Goal: Task Accomplishment & Management: Manage account settings

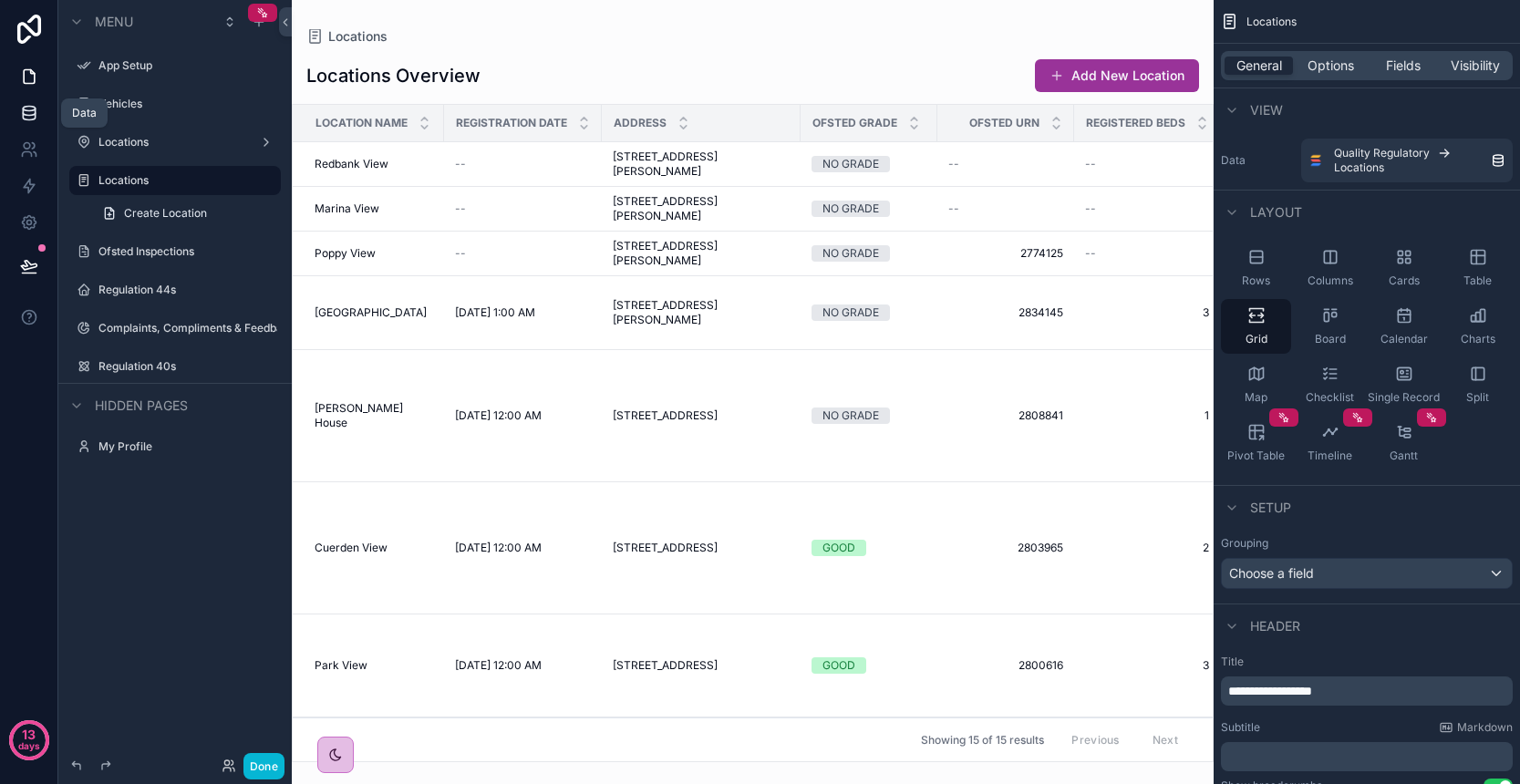
click at [40, 108] on link at bounding box center [28, 113] width 57 height 37
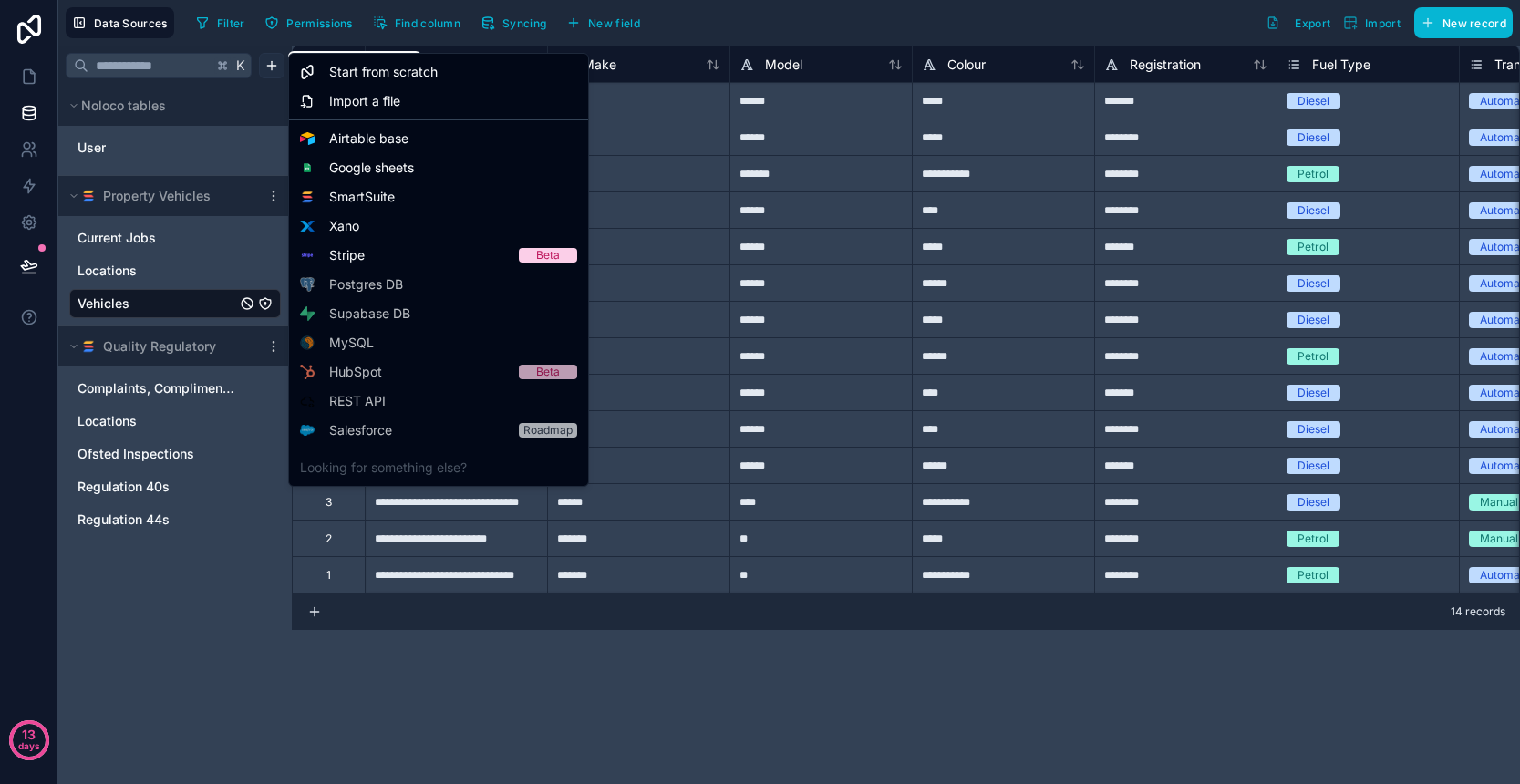
click at [272, 69] on html "**********" at bounding box center [760, 392] width 1520 height 784
click at [432, 206] on div "SmartSuite" at bounding box center [438, 197] width 292 height 29
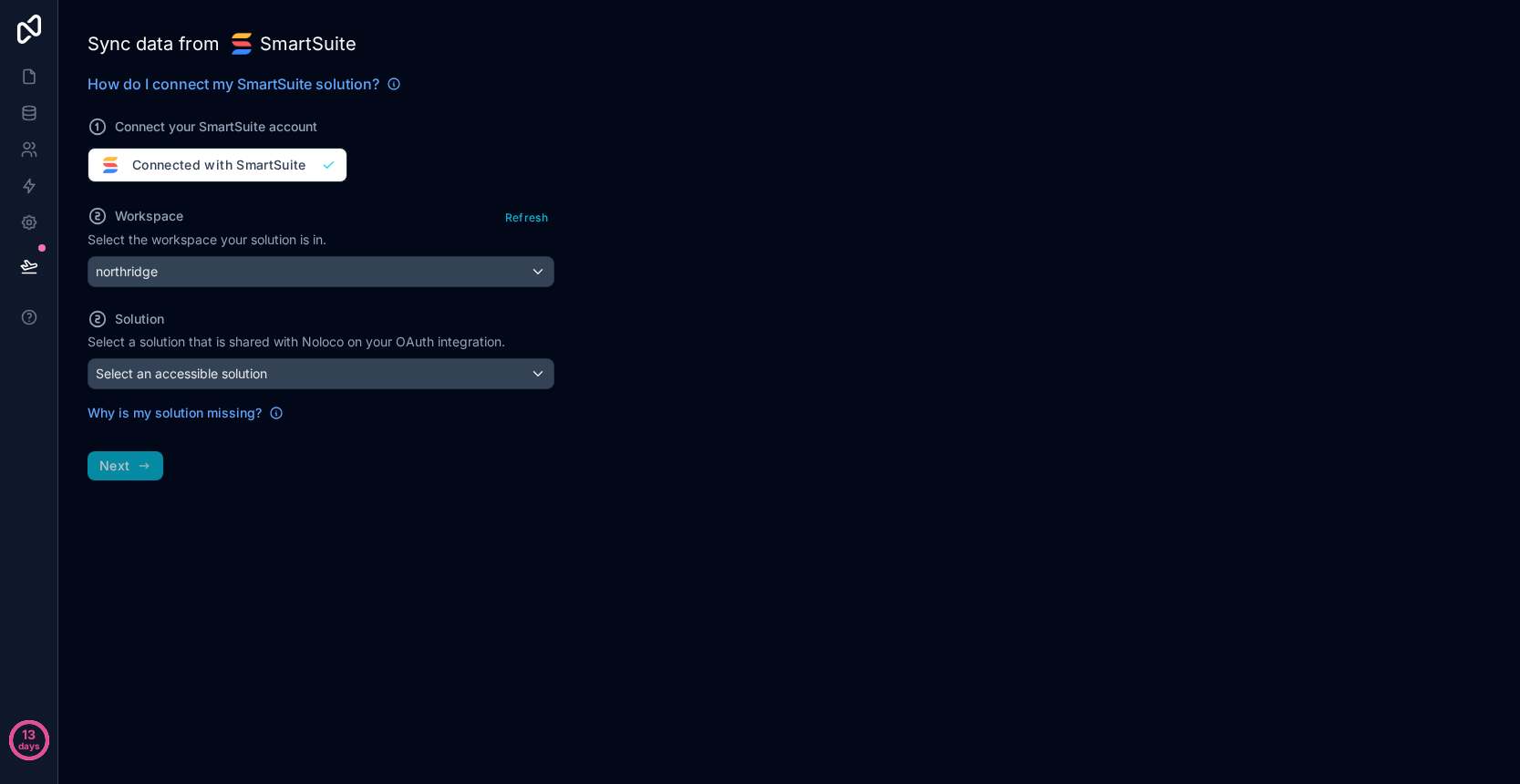
click at [407, 388] on div "Select an accessible solution" at bounding box center [321, 374] width 465 height 29
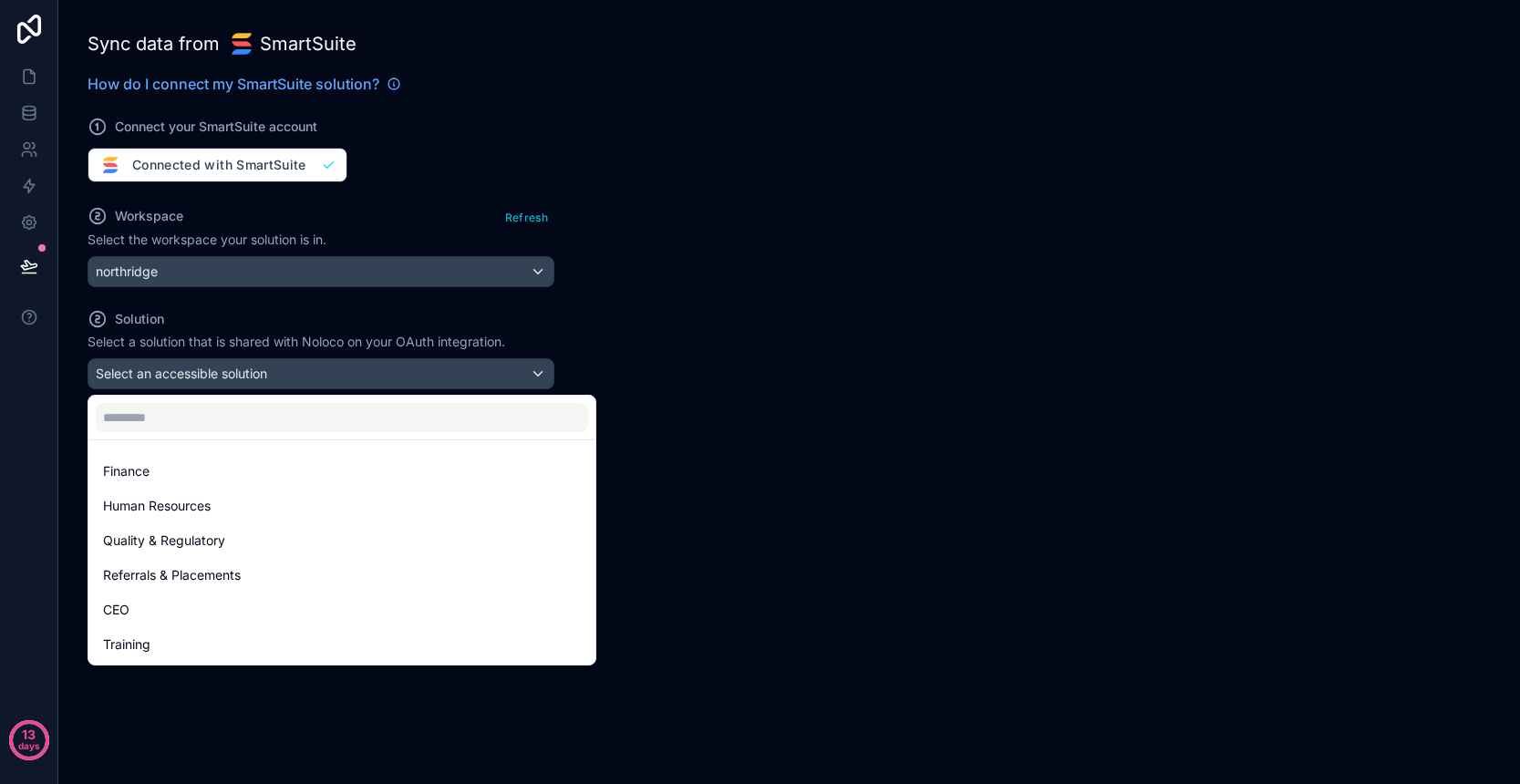
click at [697, 437] on div at bounding box center [760, 392] width 1520 height 784
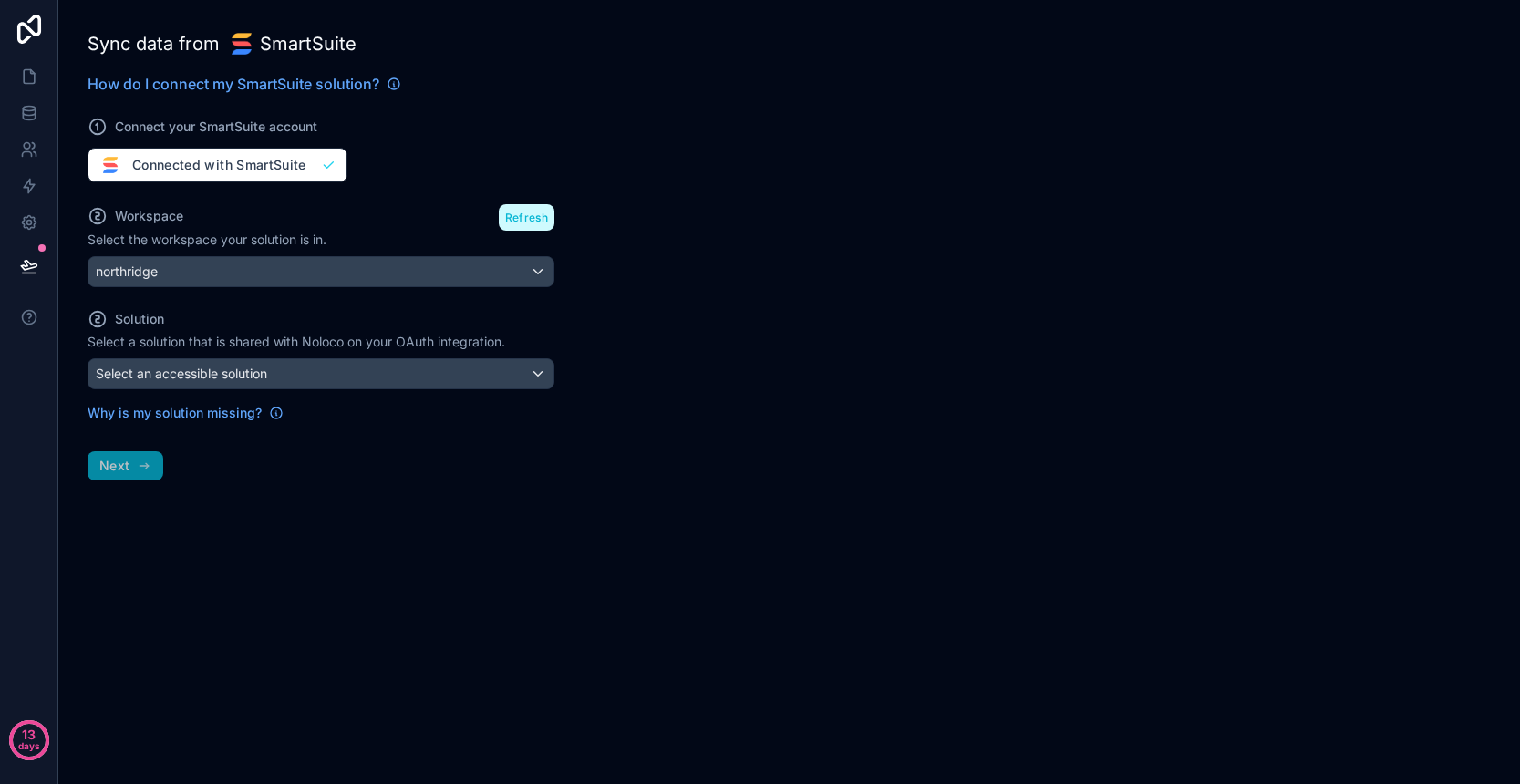
click at [522, 218] on button "Refresh" at bounding box center [525, 217] width 55 height 26
click at [472, 382] on div "Select an accessible solution" at bounding box center [321, 374] width 465 height 29
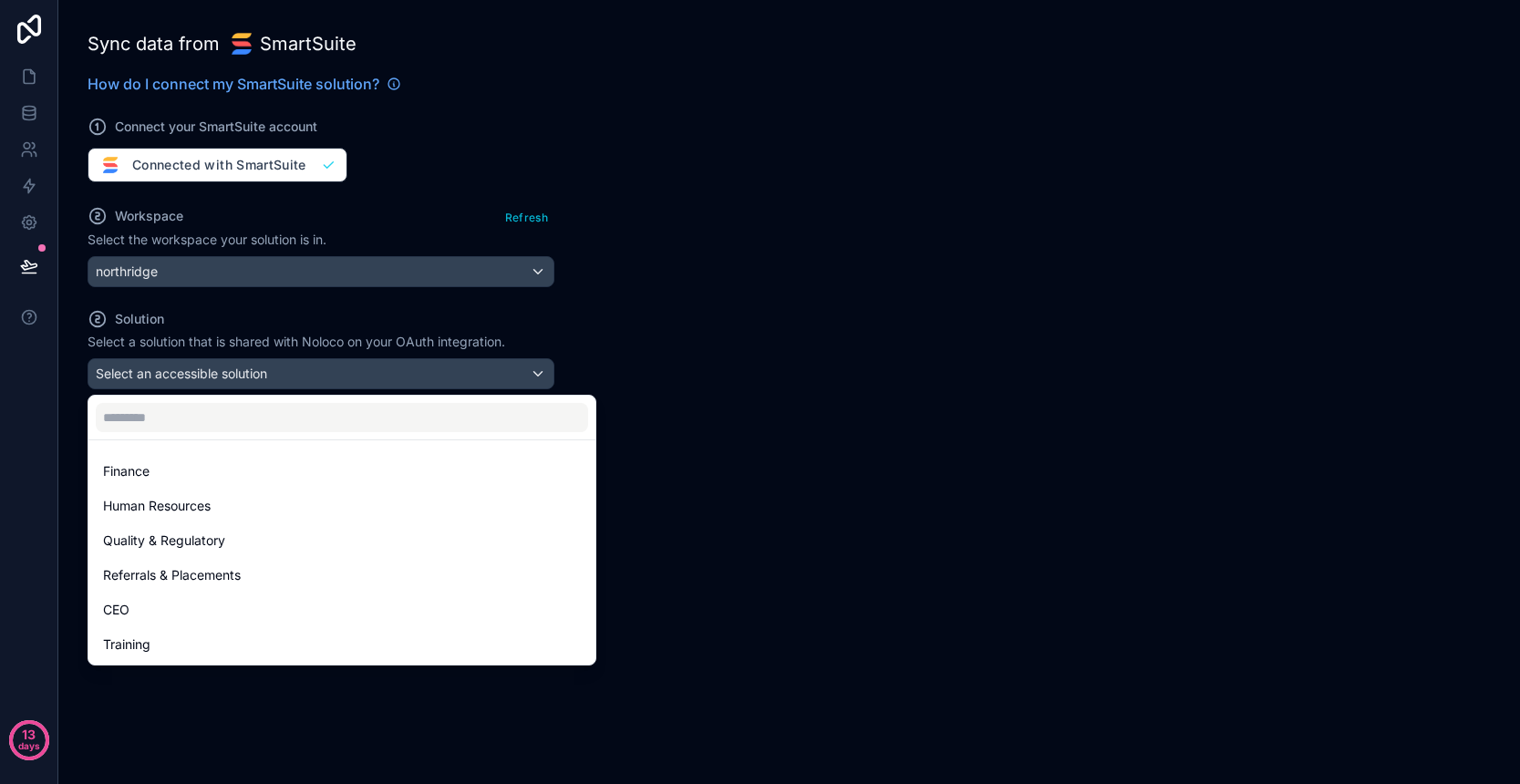
click at [683, 466] on div at bounding box center [760, 392] width 1520 height 784
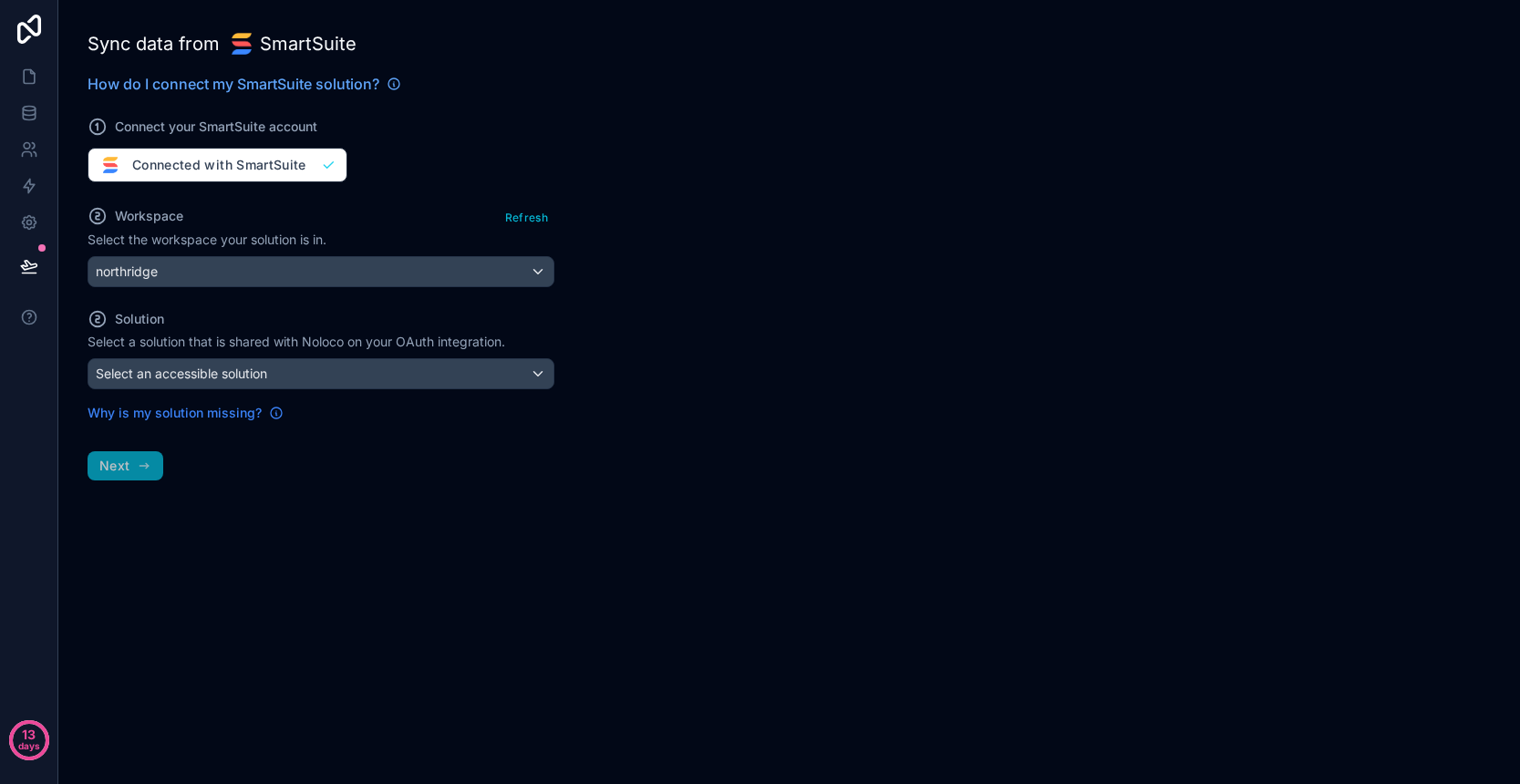
click at [195, 417] on span "Why is my solution missing?" at bounding box center [174, 413] width 174 height 18
click at [192, 381] on span "Select an accessible solution" at bounding box center [181, 373] width 172 height 18
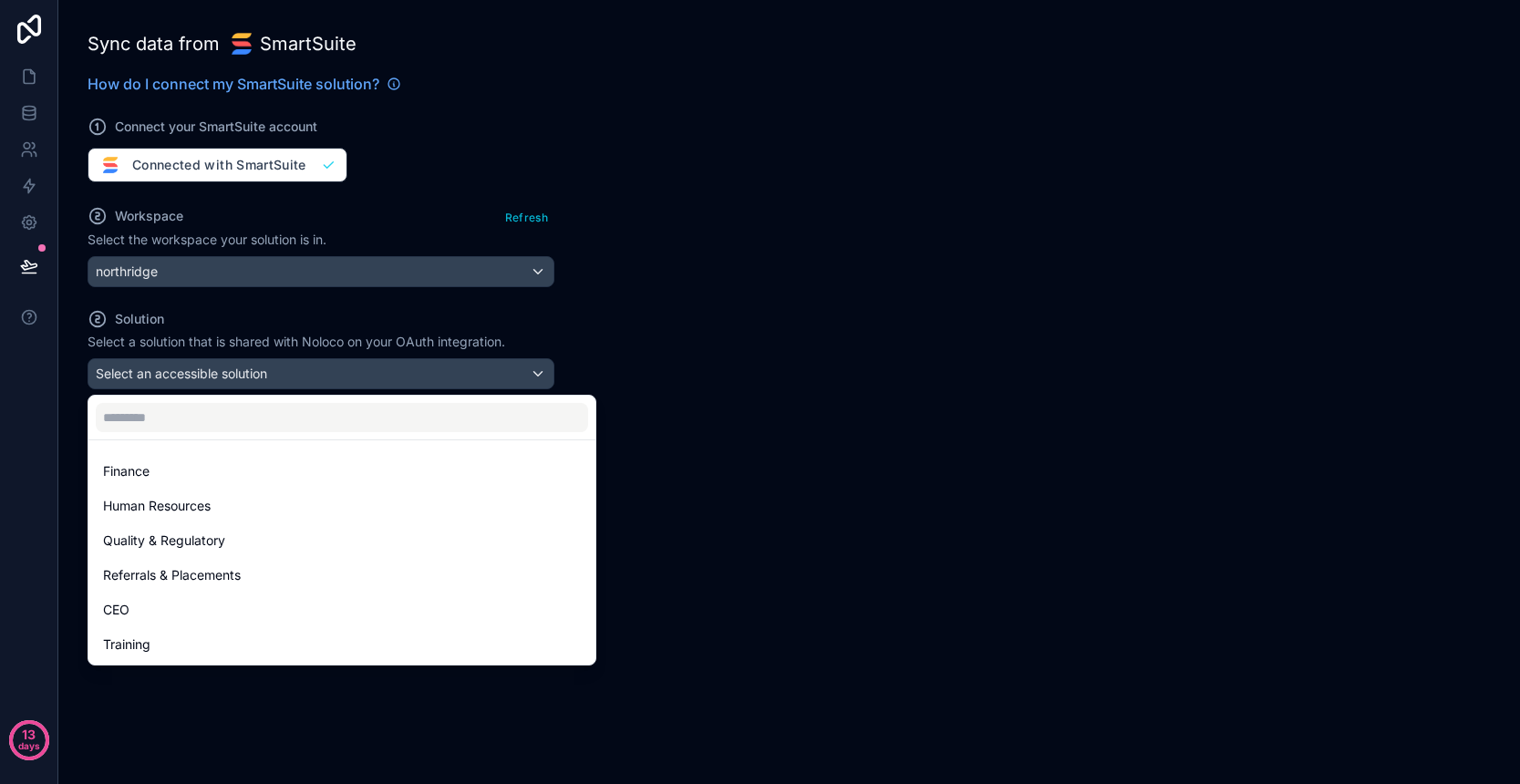
click at [660, 452] on div at bounding box center [760, 392] width 1520 height 784
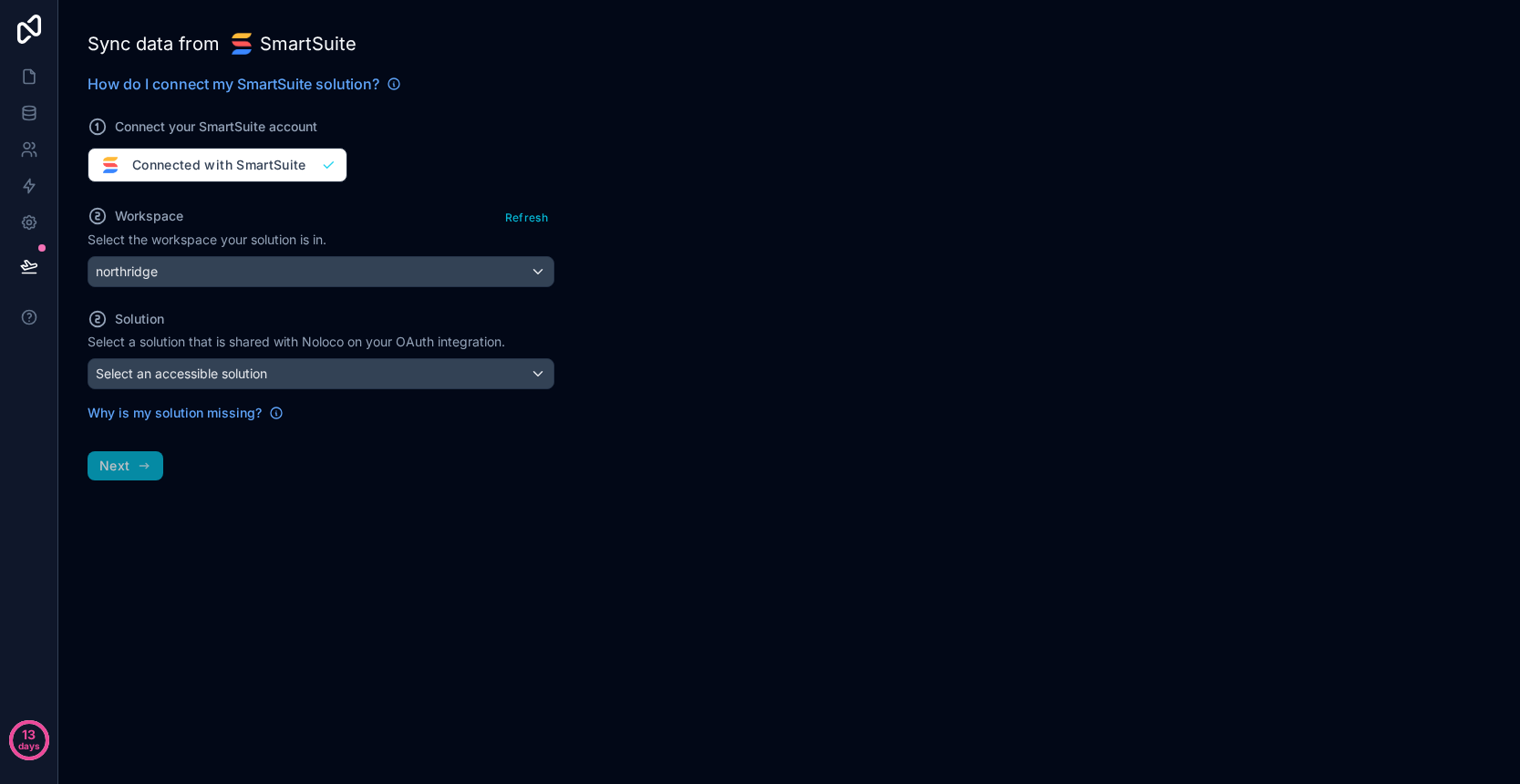
click at [293, 373] on div "Select an accessible solution" at bounding box center [321, 374] width 465 height 29
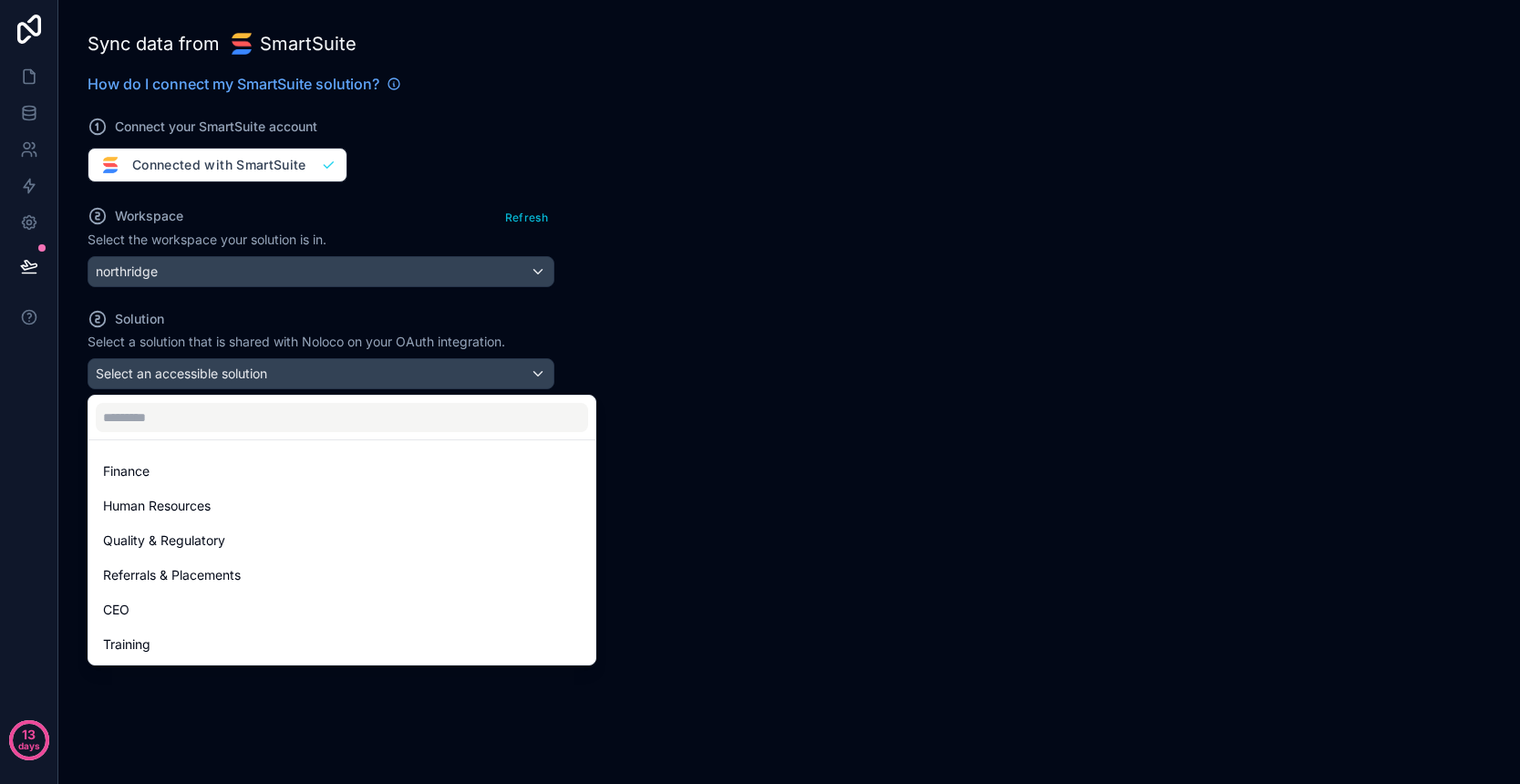
click at [666, 394] on div at bounding box center [760, 392] width 1520 height 784
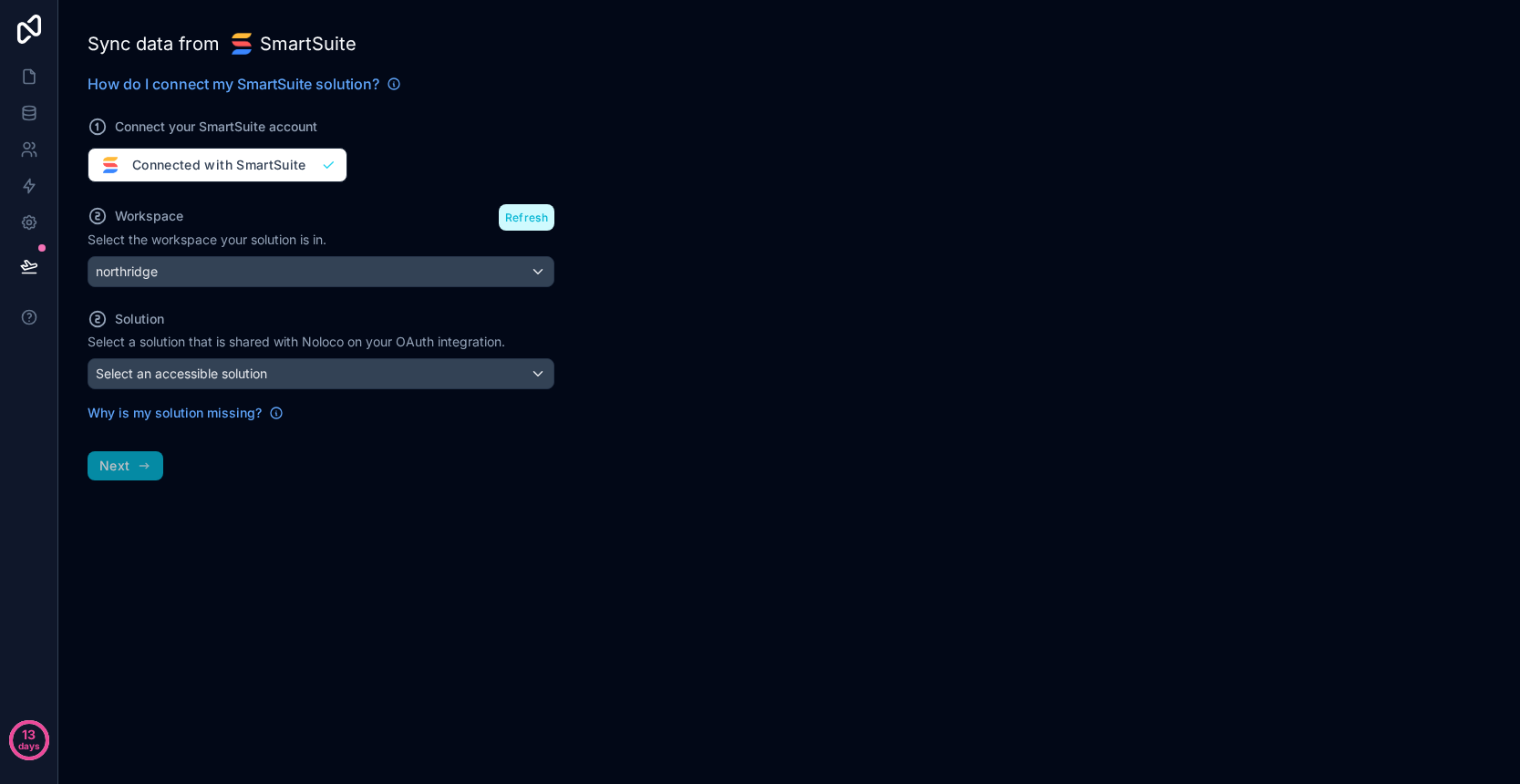
click at [521, 222] on button "Refresh" at bounding box center [525, 217] width 55 height 26
click at [146, 475] on div "Sync data from SmartSuite How do I connect my SmartSuite solution? Connect your…" at bounding box center [321, 392] width 525 height 784
click at [254, 387] on div "Select an accessible solution" at bounding box center [321, 374] width 465 height 29
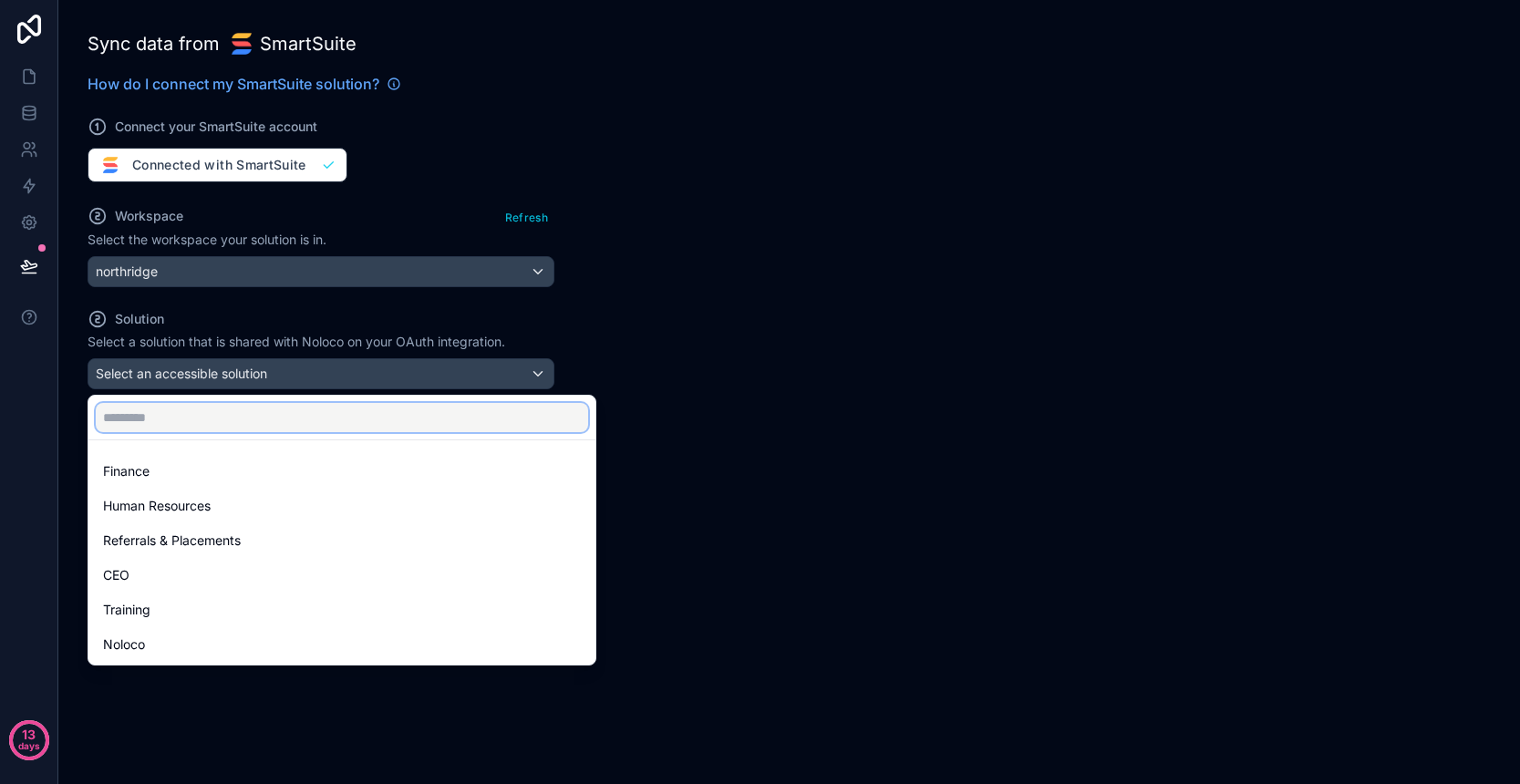
click at [278, 423] on input "text" at bounding box center [342, 418] width 492 height 29
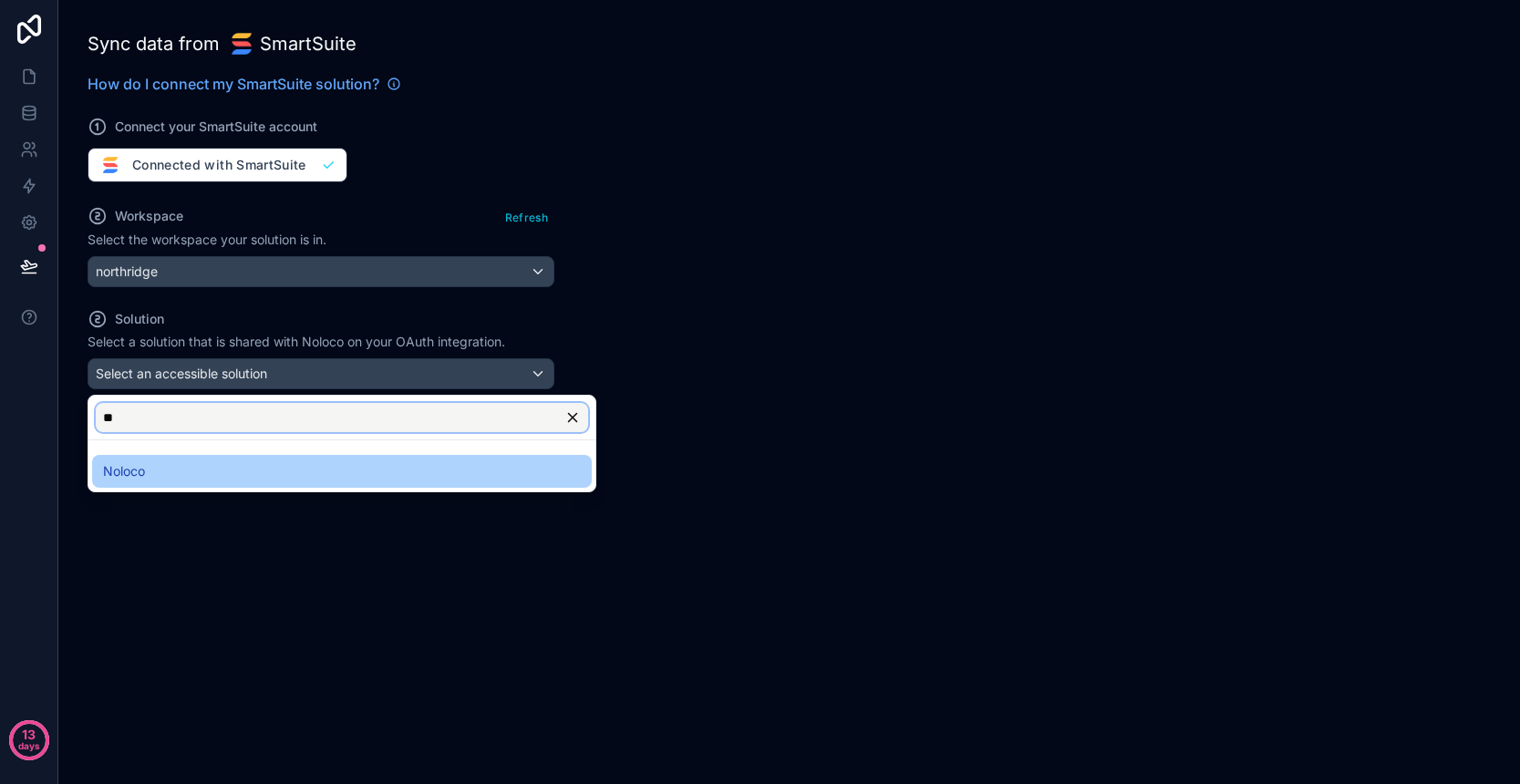
type input "**"
click at [252, 478] on div "Noloco" at bounding box center [341, 471] width 478 height 22
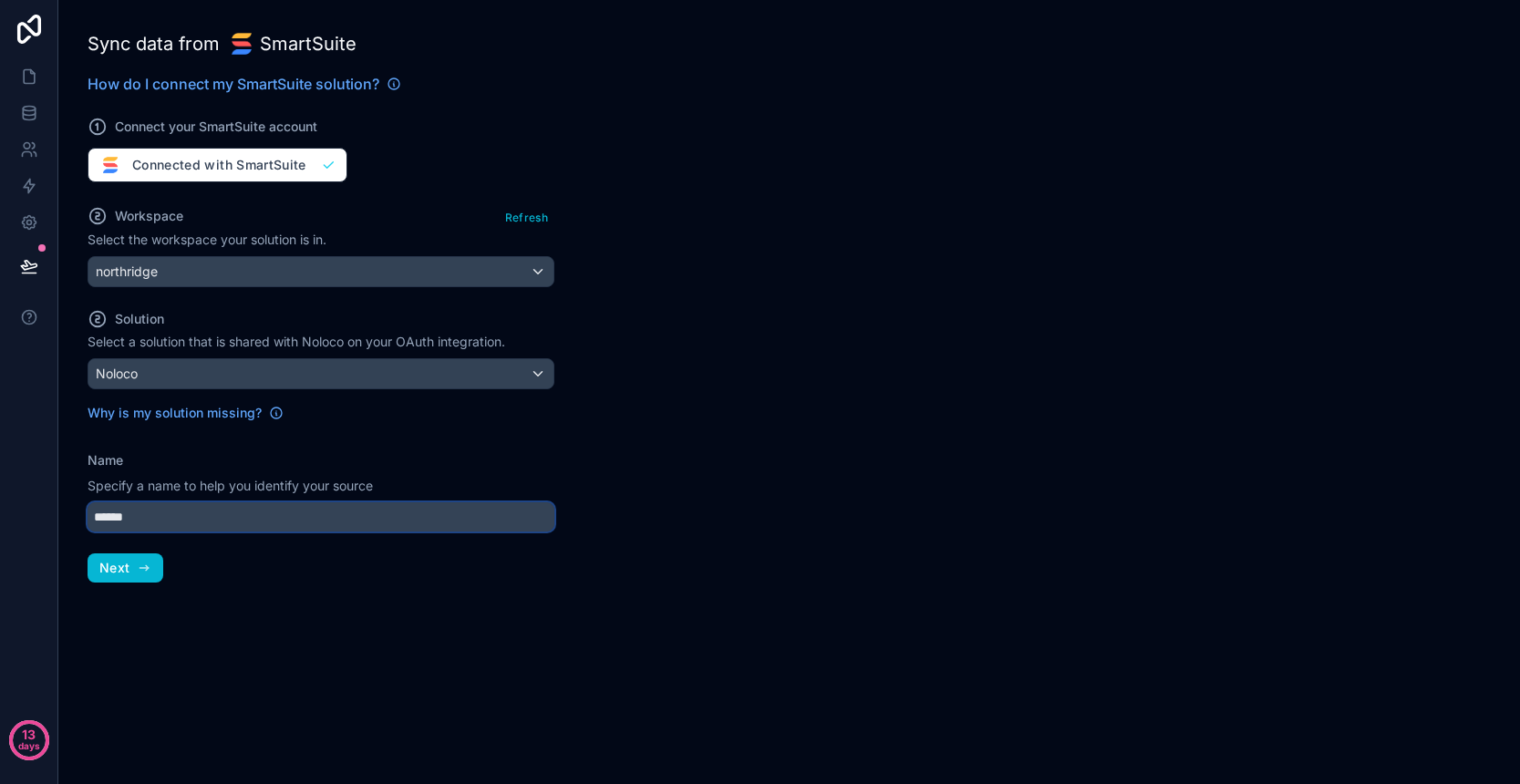
click at [145, 518] on input "******" at bounding box center [321, 517] width 467 height 29
type input "**********"
click at [142, 578] on button "Next" at bounding box center [125, 568] width 76 height 29
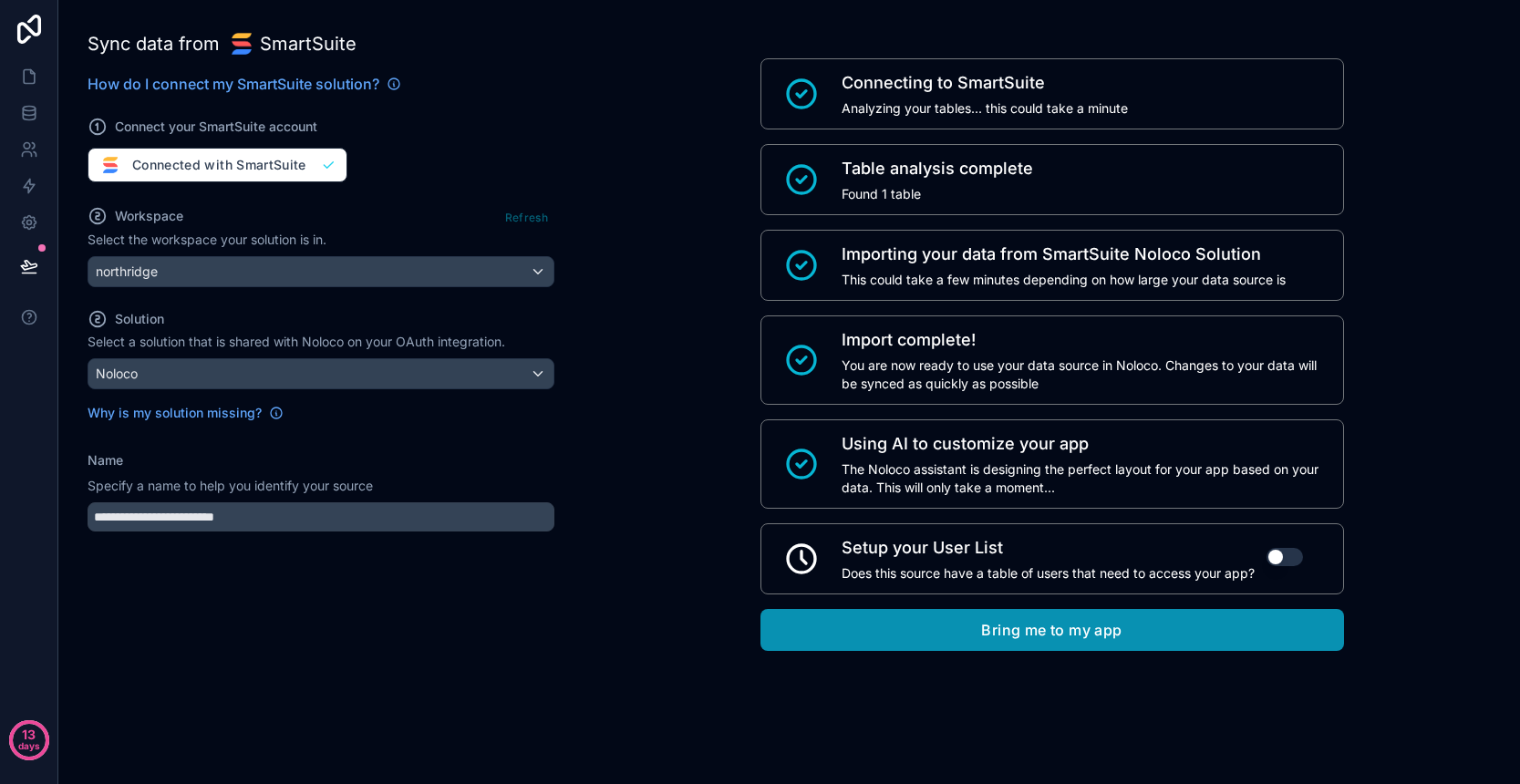
click at [1050, 632] on button "Bring me to my app" at bounding box center [1052, 629] width 584 height 42
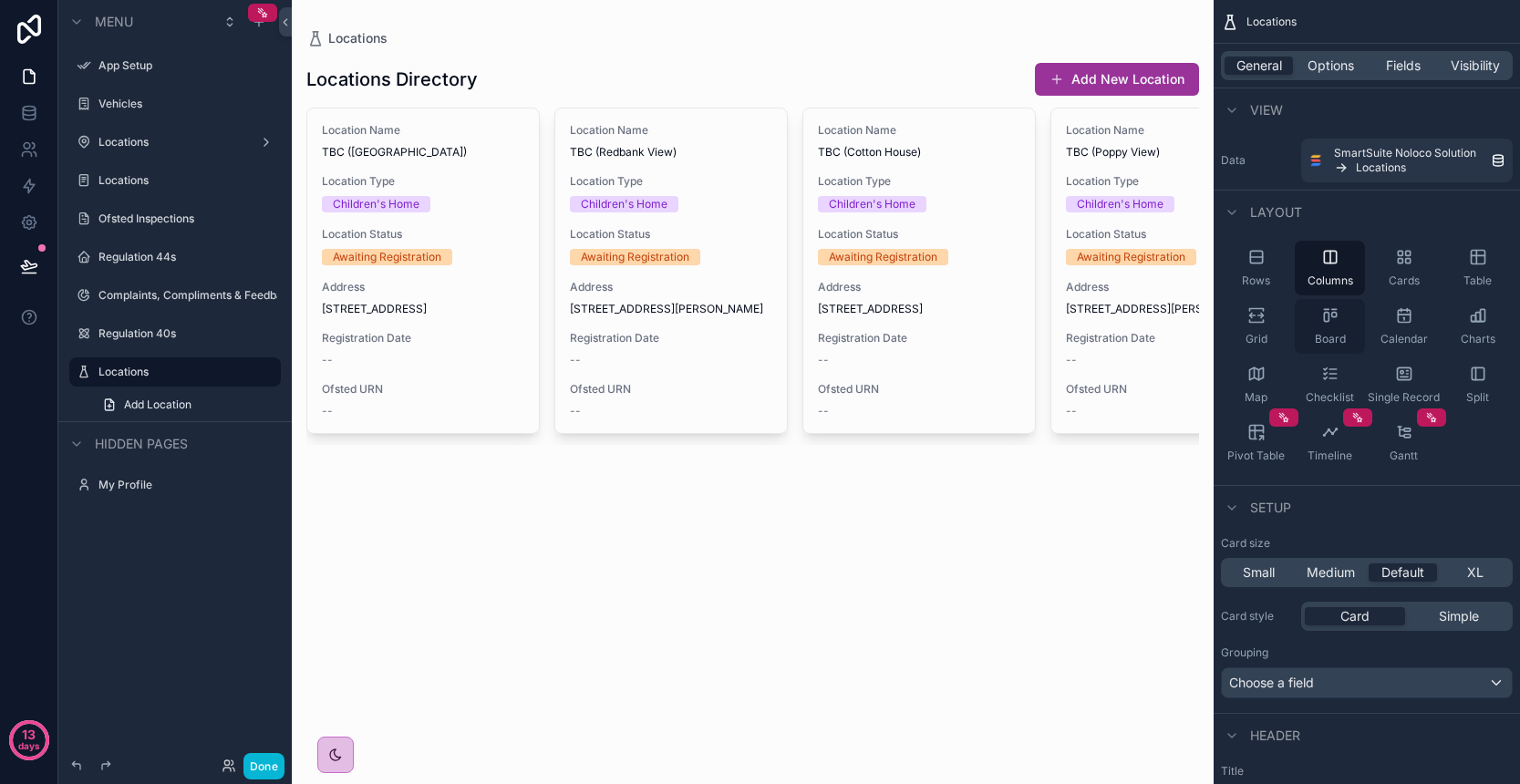
click at [1328, 329] on div "Board" at bounding box center [1330, 327] width 70 height 54
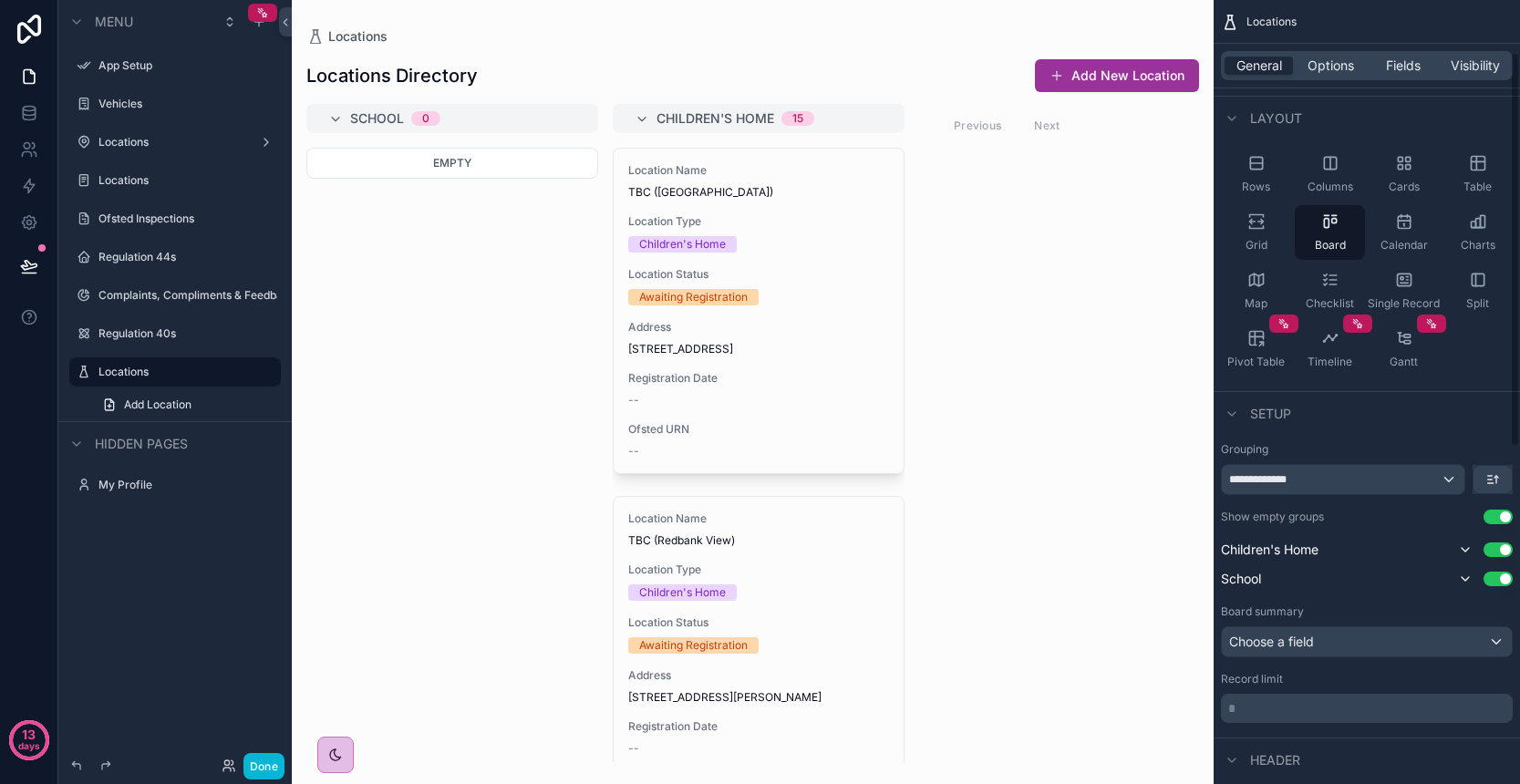
scroll to position [107, 0]
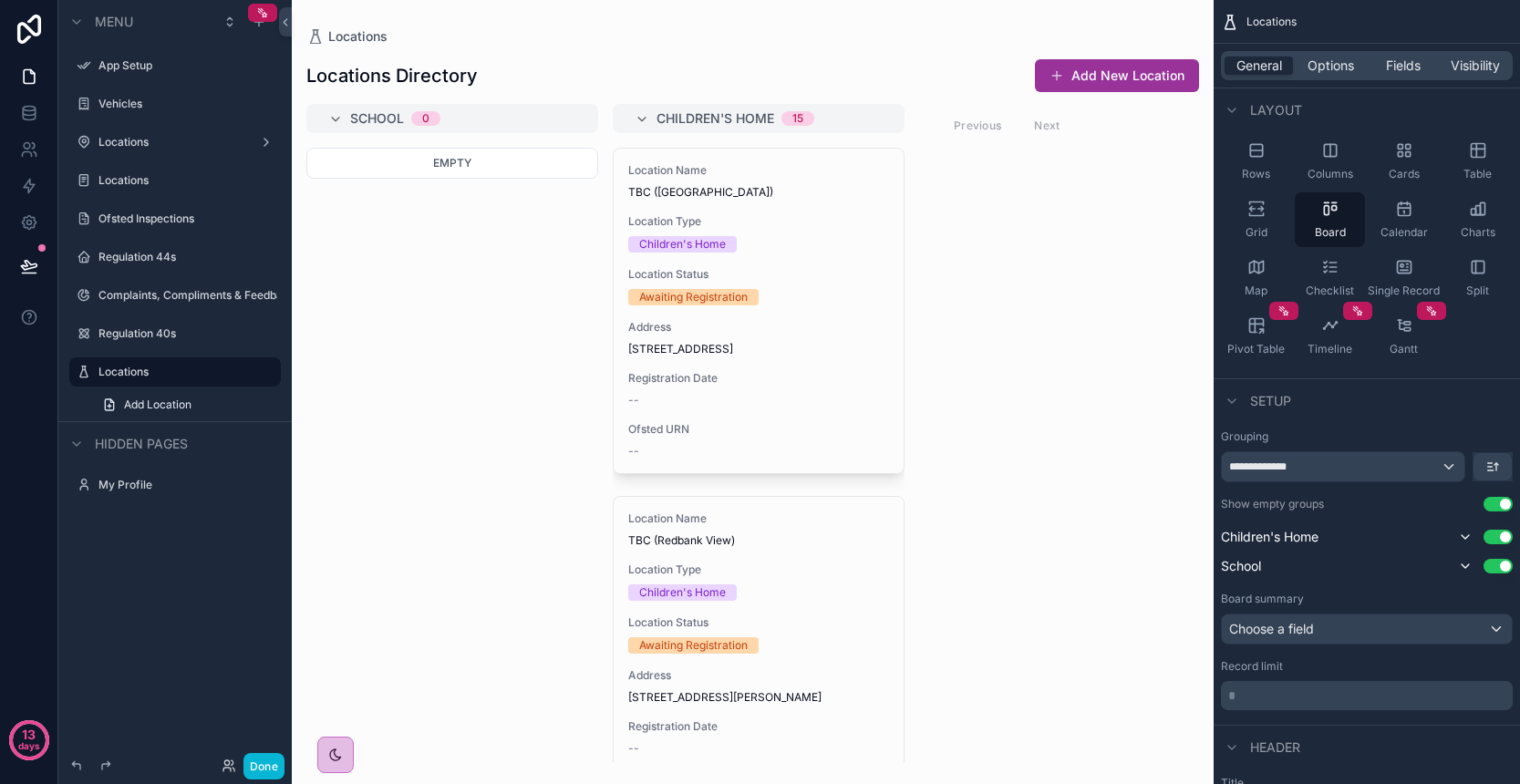
click at [1378, 634] on div "Choose a field" at bounding box center [1366, 629] width 290 height 29
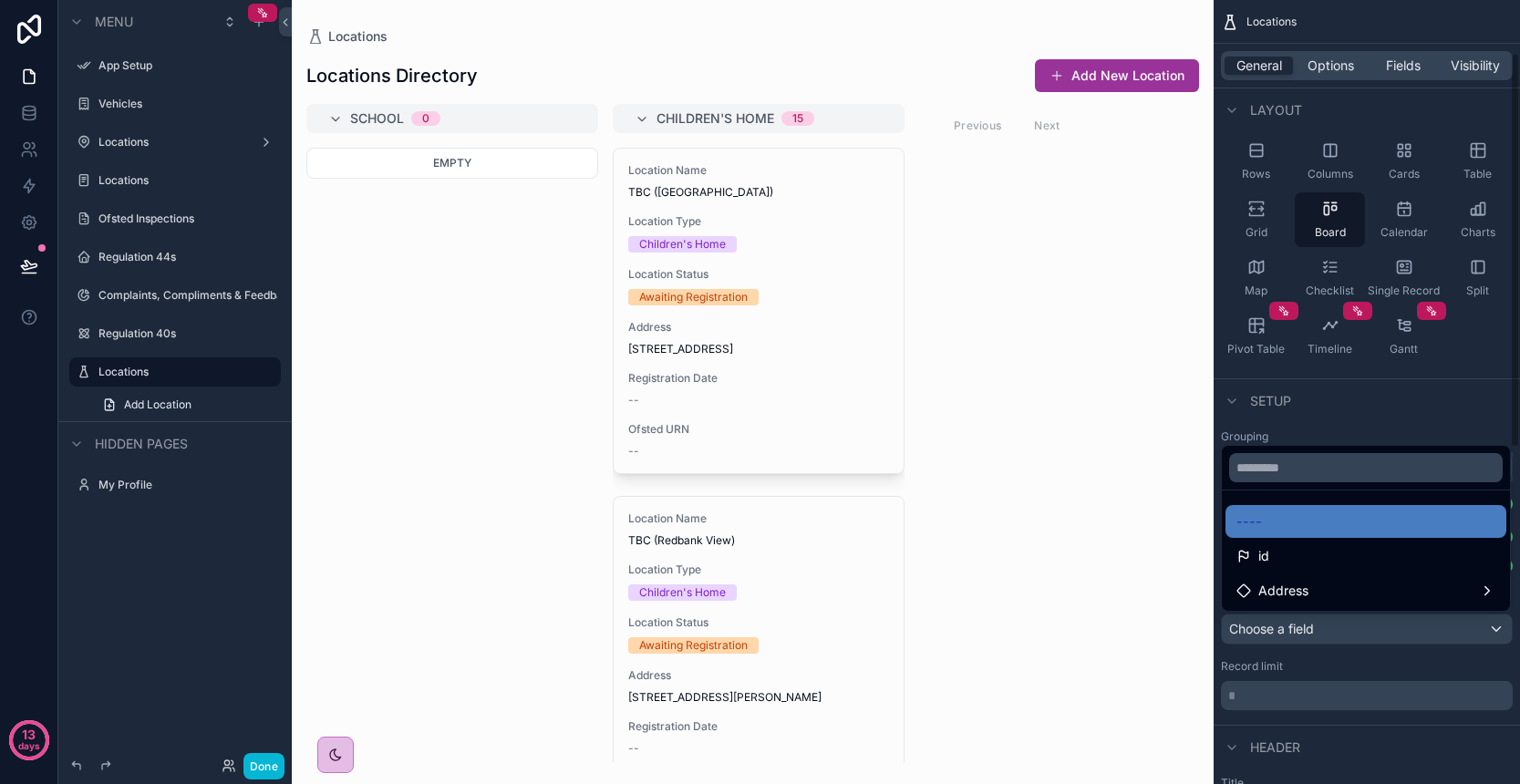
click at [1374, 677] on div "scrollable content" at bounding box center [760, 392] width 1520 height 784
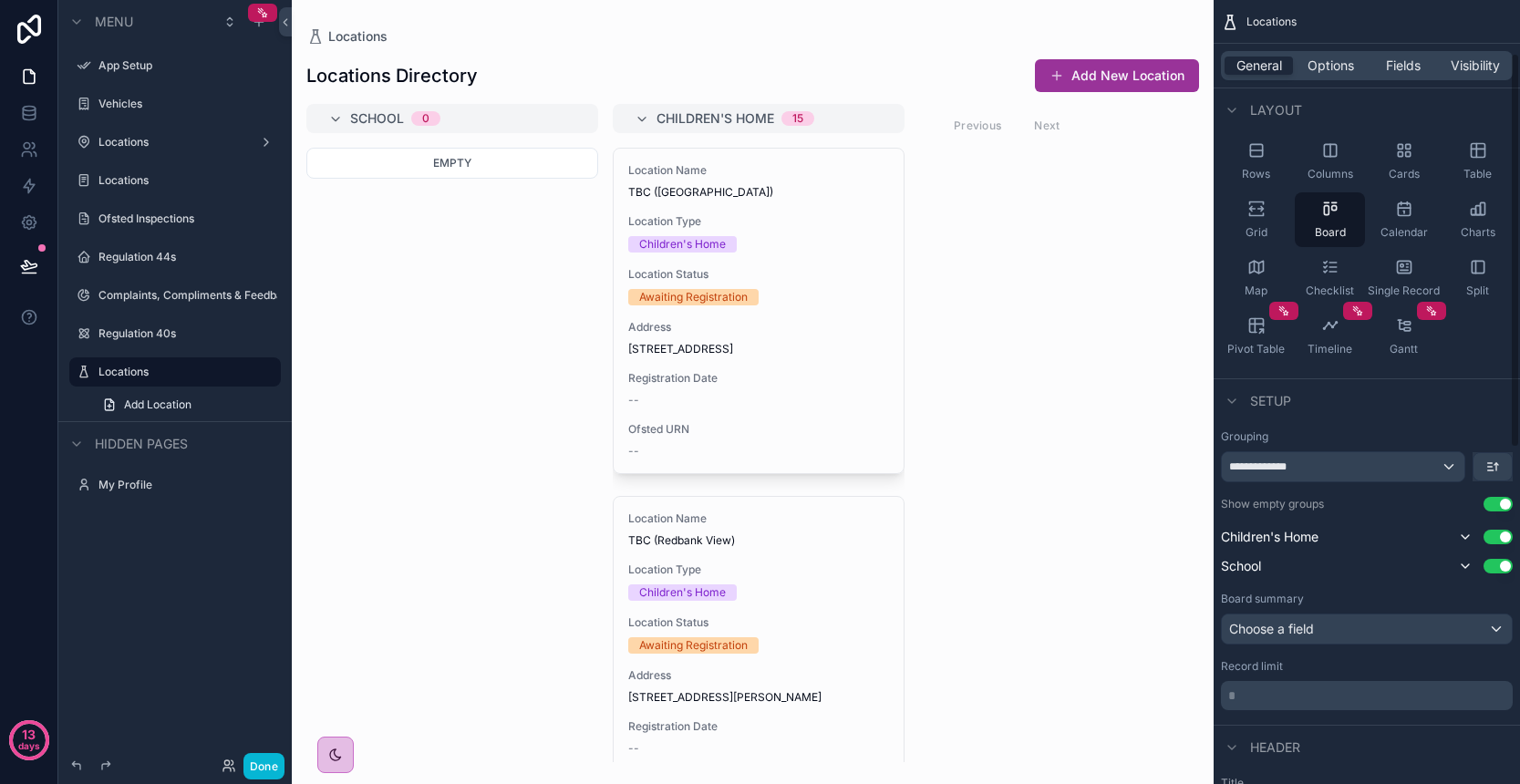
click at [1373, 673] on div "Record limit" at bounding box center [1366, 666] width 292 height 15
click at [1243, 218] on div "Grid" at bounding box center [1255, 219] width 70 height 54
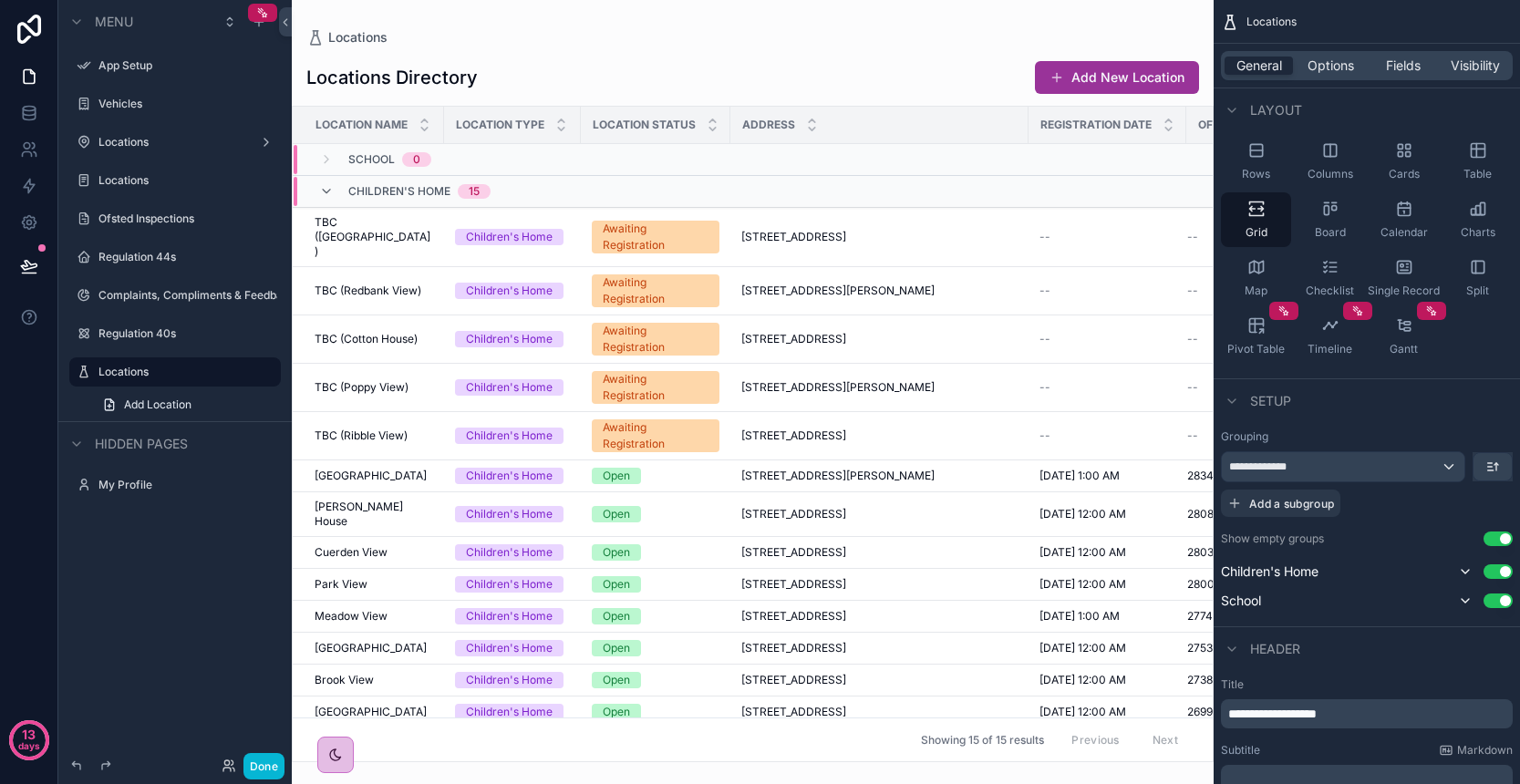
click at [1501, 542] on button "Use setting" at bounding box center [1498, 538] width 29 height 15
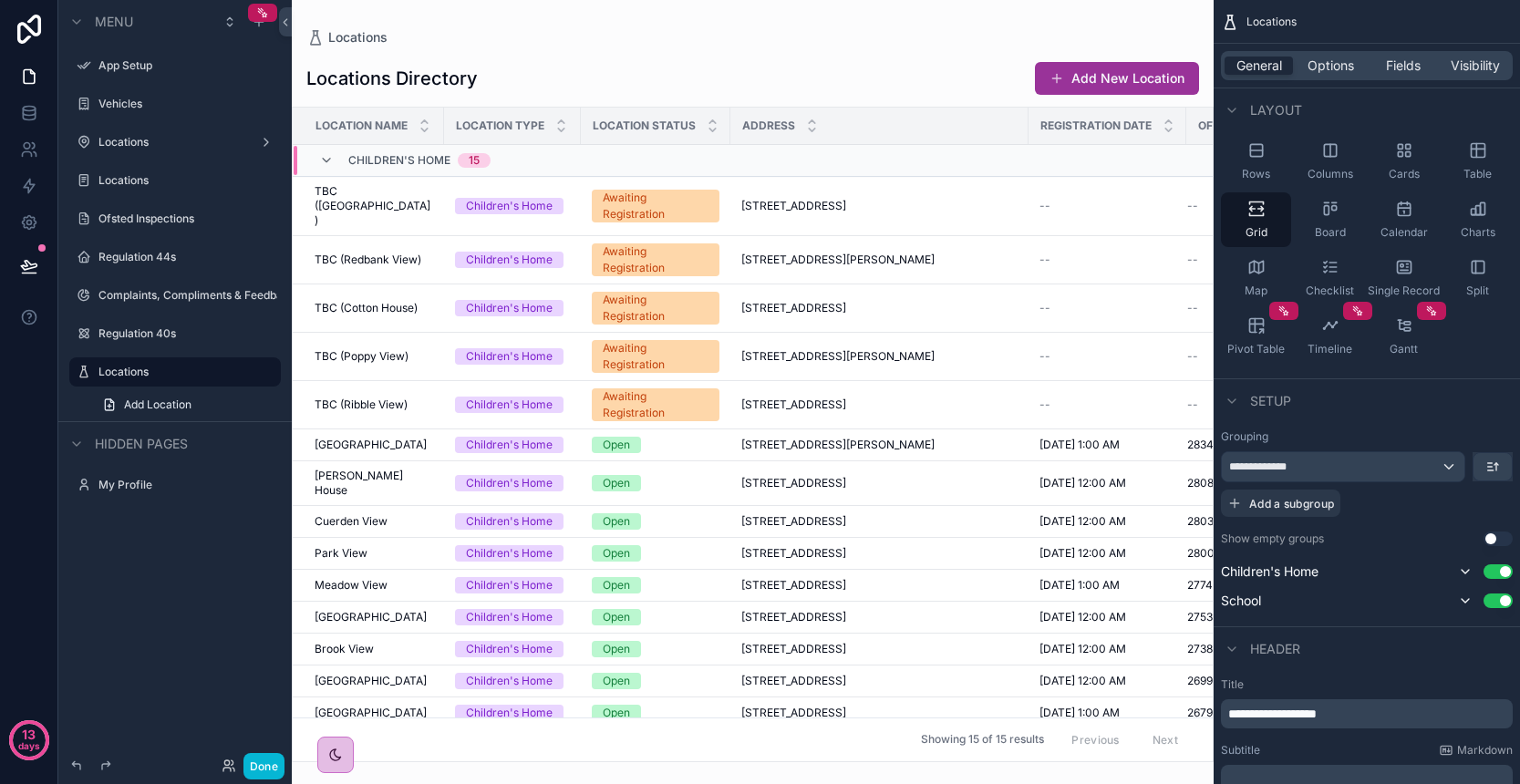
click at [1501, 542] on button "Use setting" at bounding box center [1498, 538] width 29 height 15
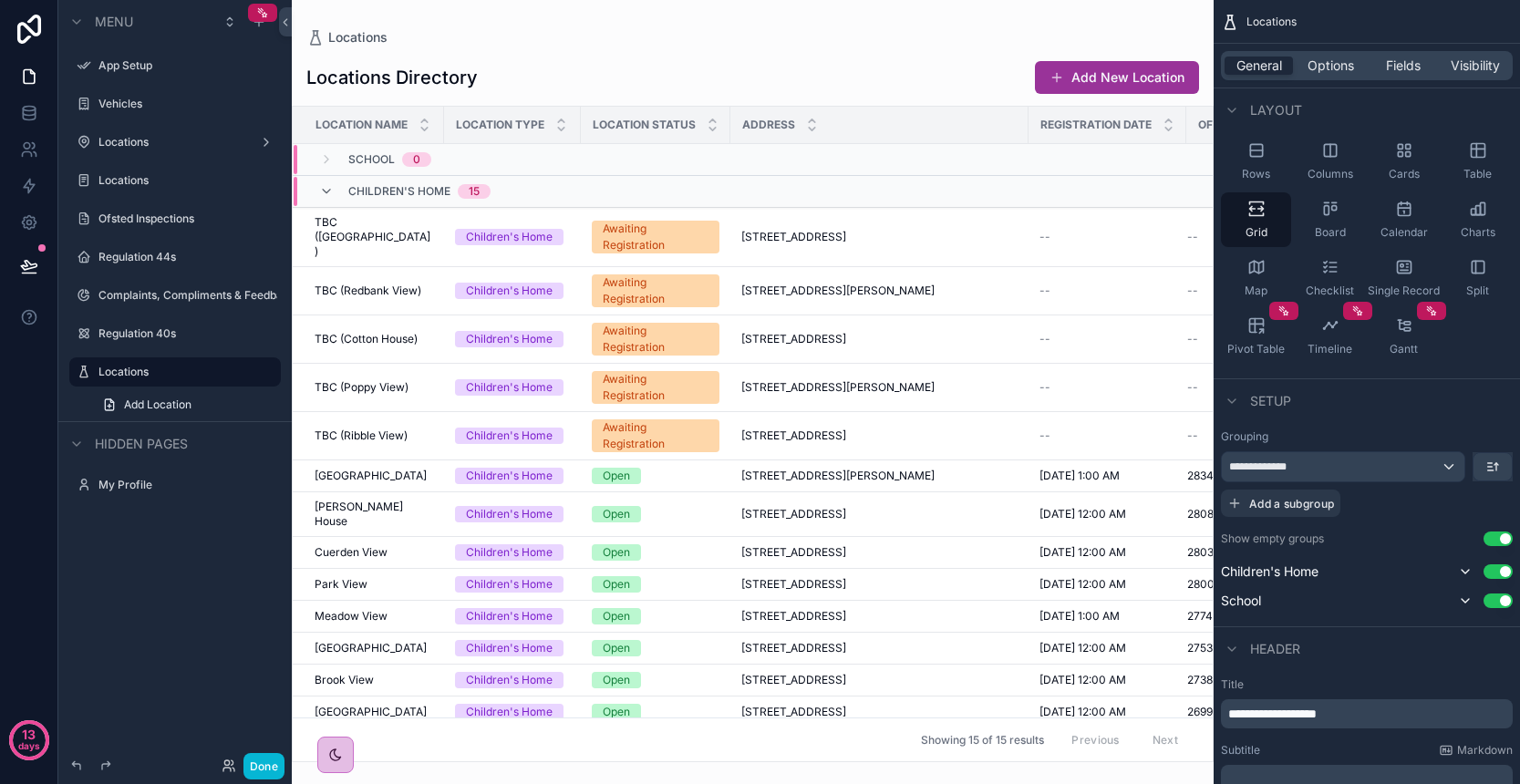
click at [439, 188] on span "Children's Home" at bounding box center [398, 191] width 102 height 15
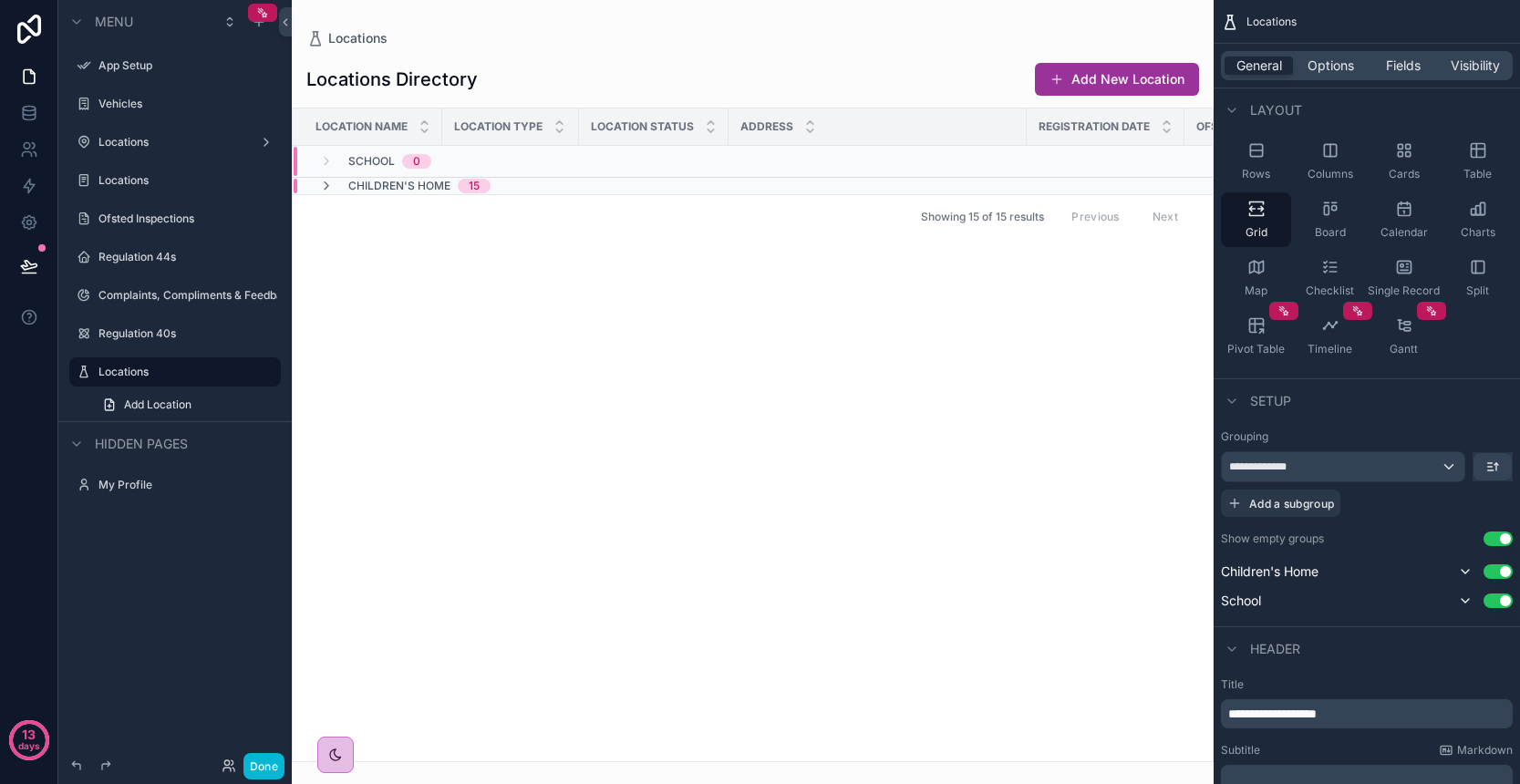
click at [435, 184] on span "Children's Home" at bounding box center [398, 185] width 102 height 15
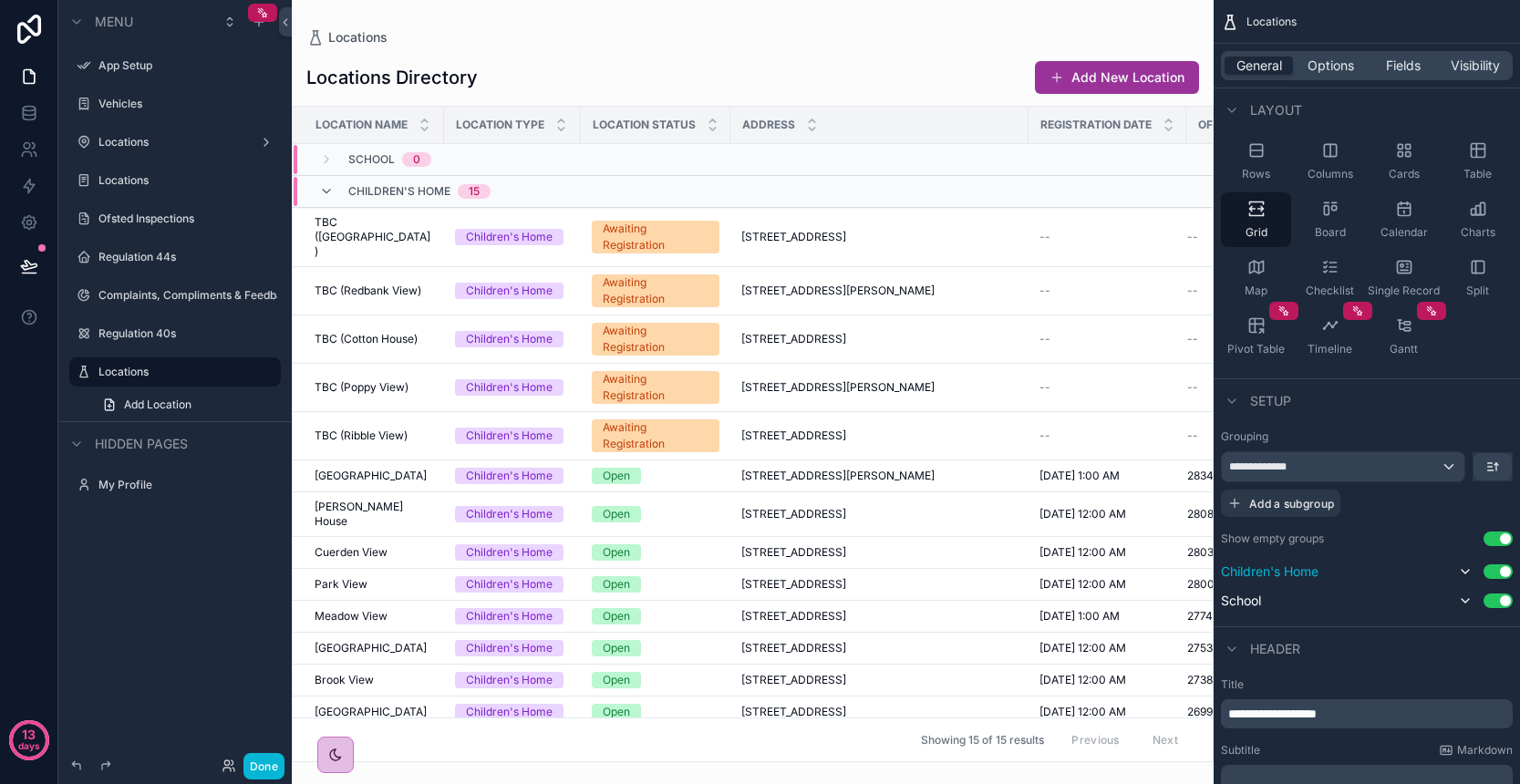
click at [1344, 581] on div "Children's Home Use setting" at bounding box center [1366, 571] width 292 height 22
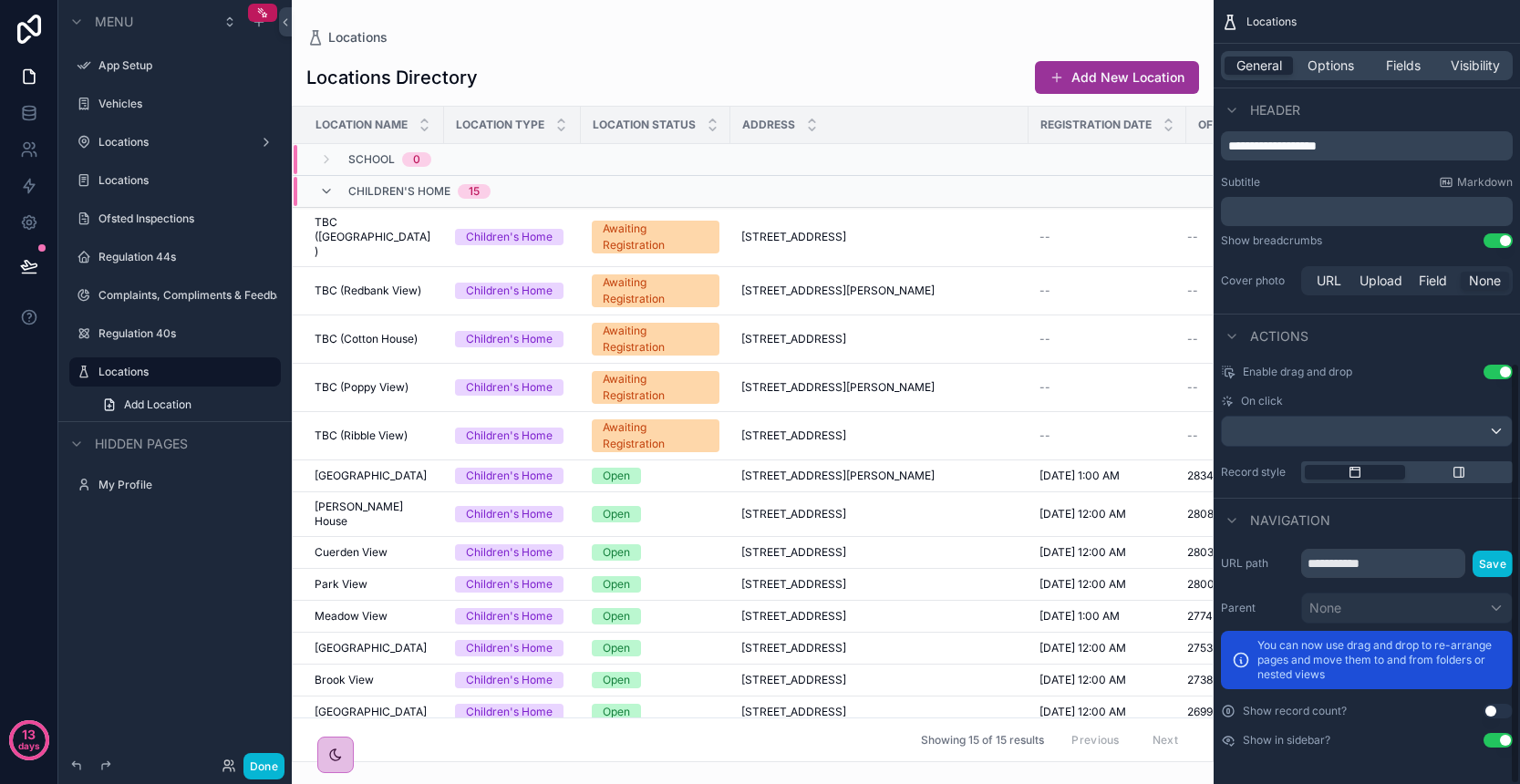
scroll to position [674, 0]
click at [1496, 709] on button "Use setting" at bounding box center [1498, 710] width 29 height 15
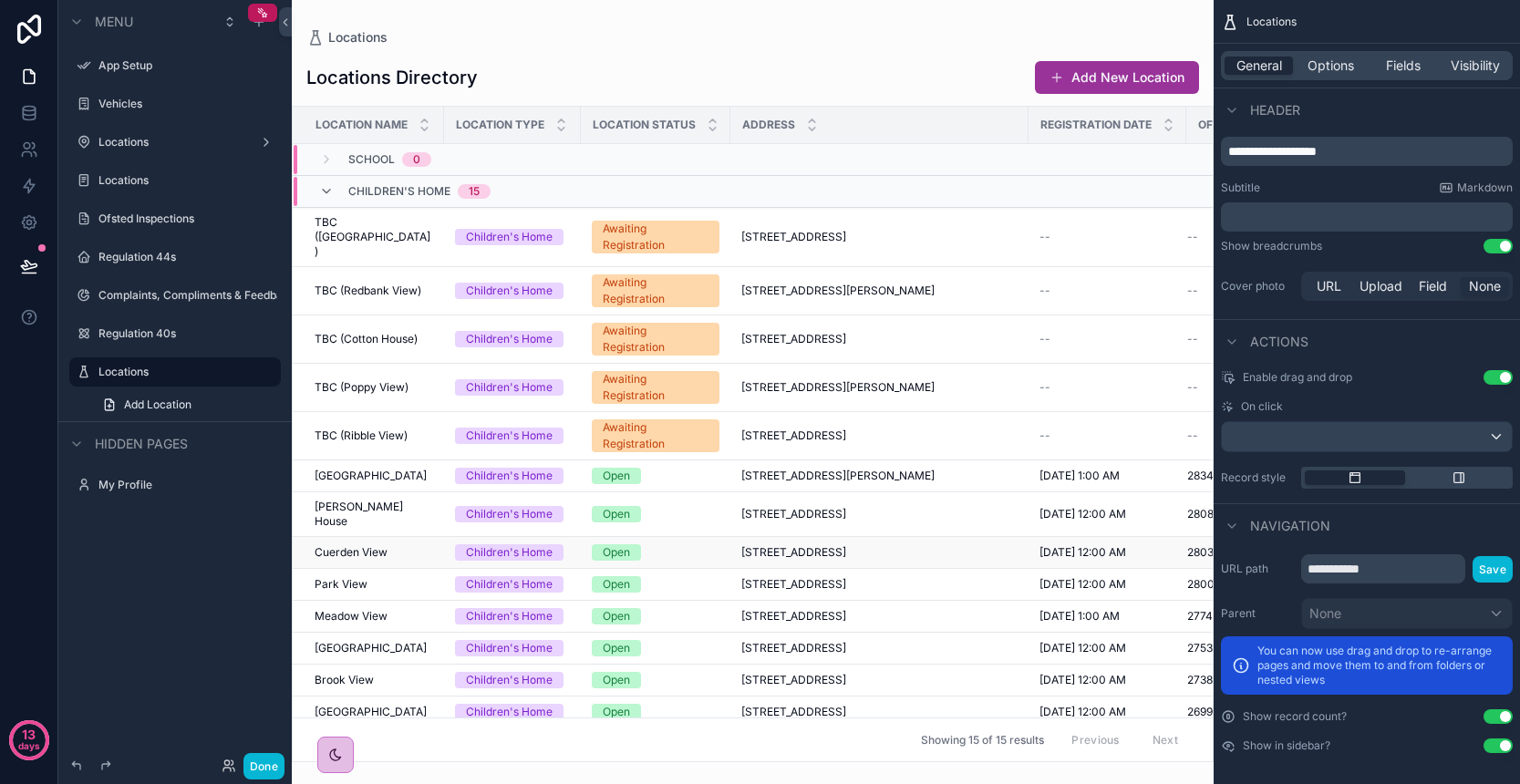
scroll to position [0, 0]
click at [1120, 475] on span "5/22/2025 1:00 AM" at bounding box center [1079, 475] width 80 height 15
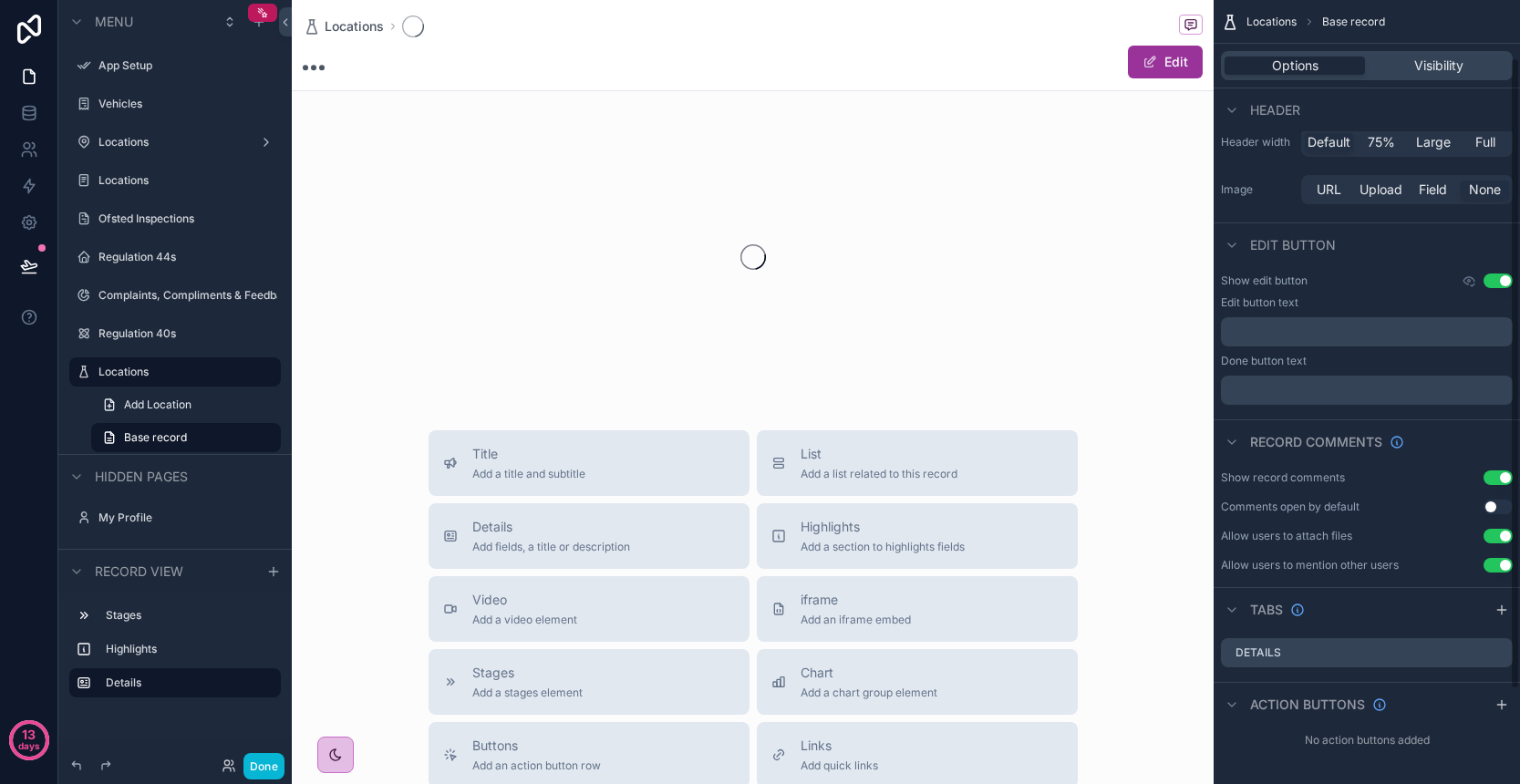
scroll to position [71, 0]
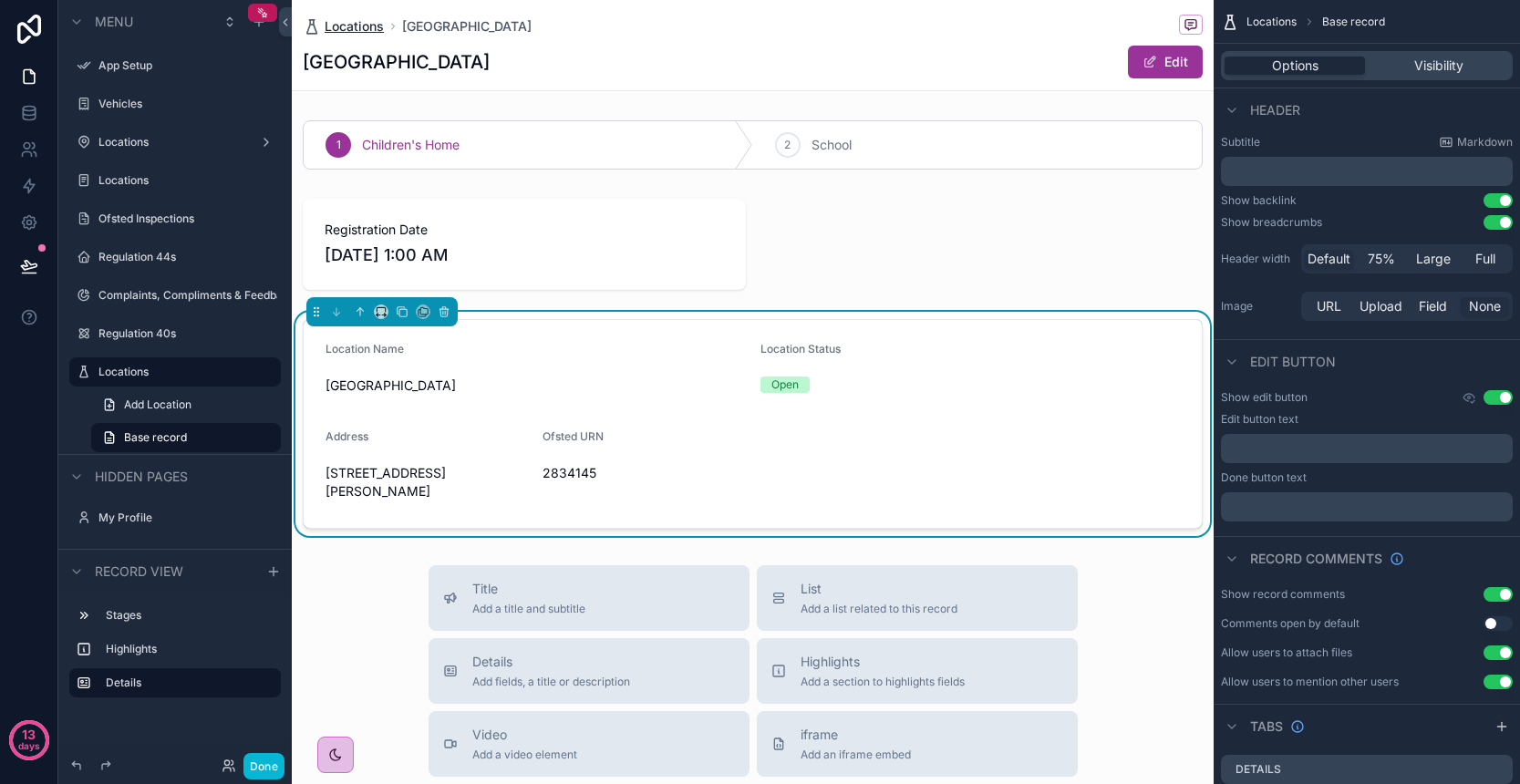
click at [359, 34] on span "Locations" at bounding box center [354, 26] width 59 height 18
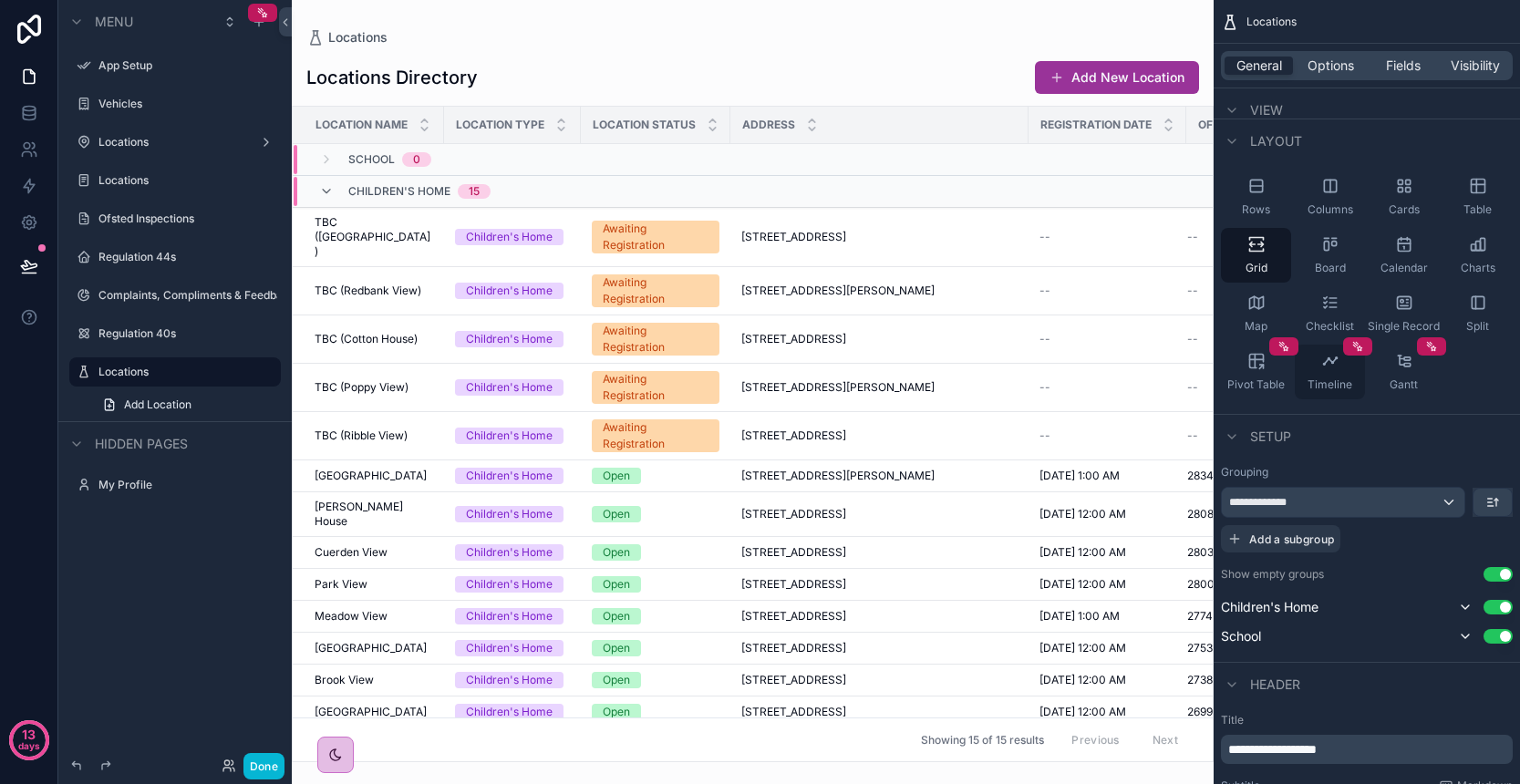
click at [1323, 374] on div "Timeline" at bounding box center [1330, 372] width 70 height 54
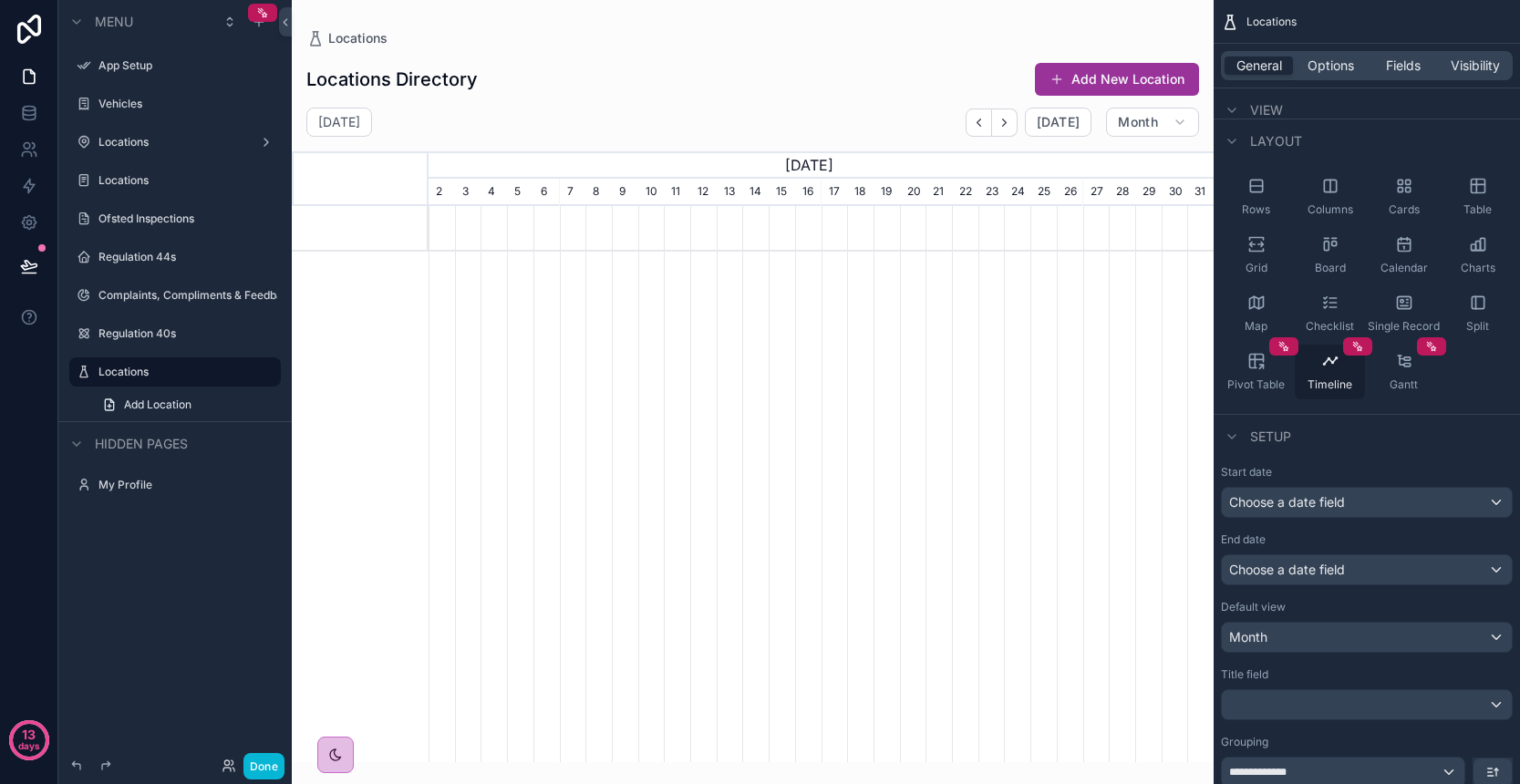
scroll to position [0, 785]
click at [1272, 366] on div "Pivot Table" at bounding box center [1255, 372] width 70 height 54
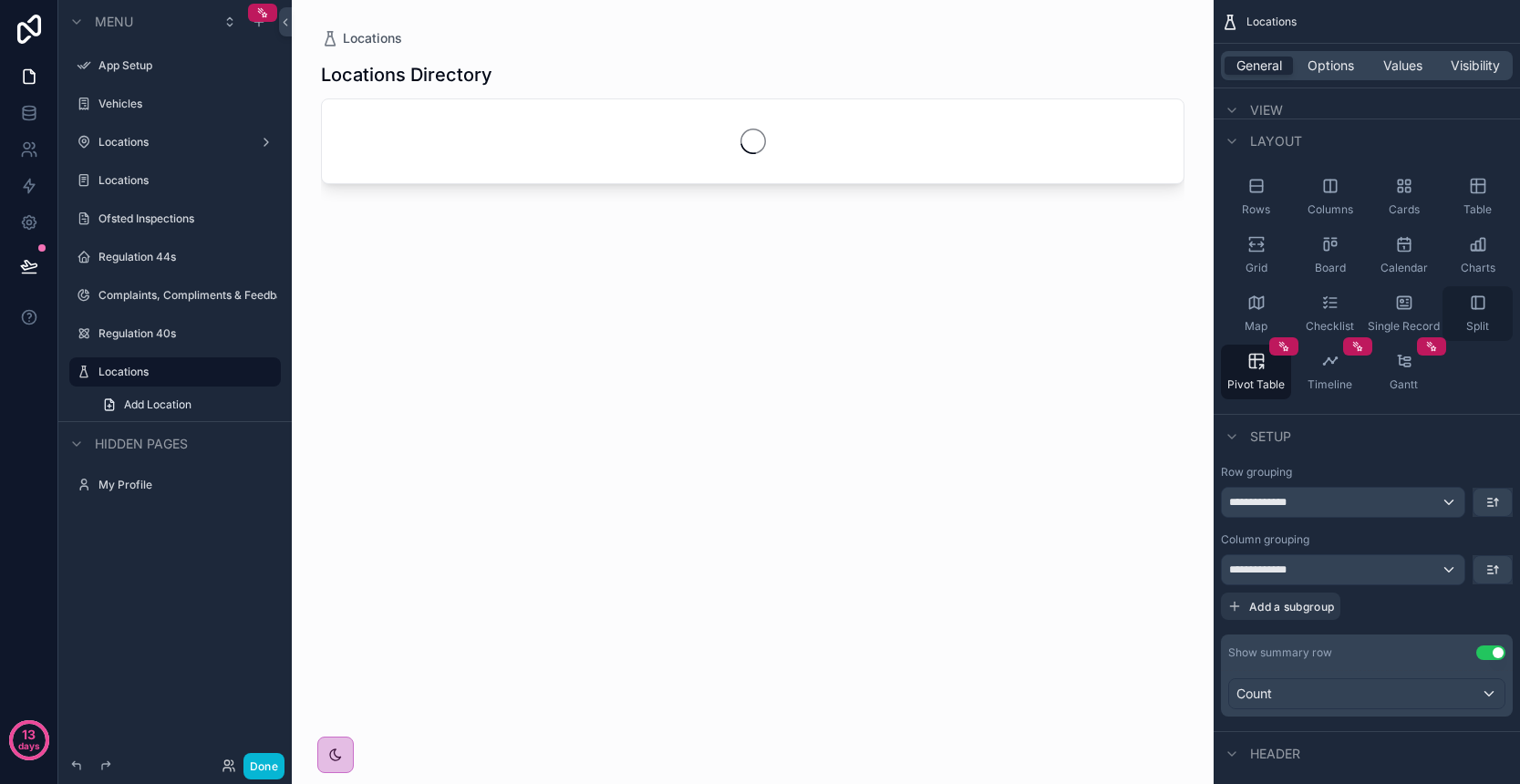
click at [1471, 304] on icon "scrollable content" at bounding box center [1477, 302] width 18 height 18
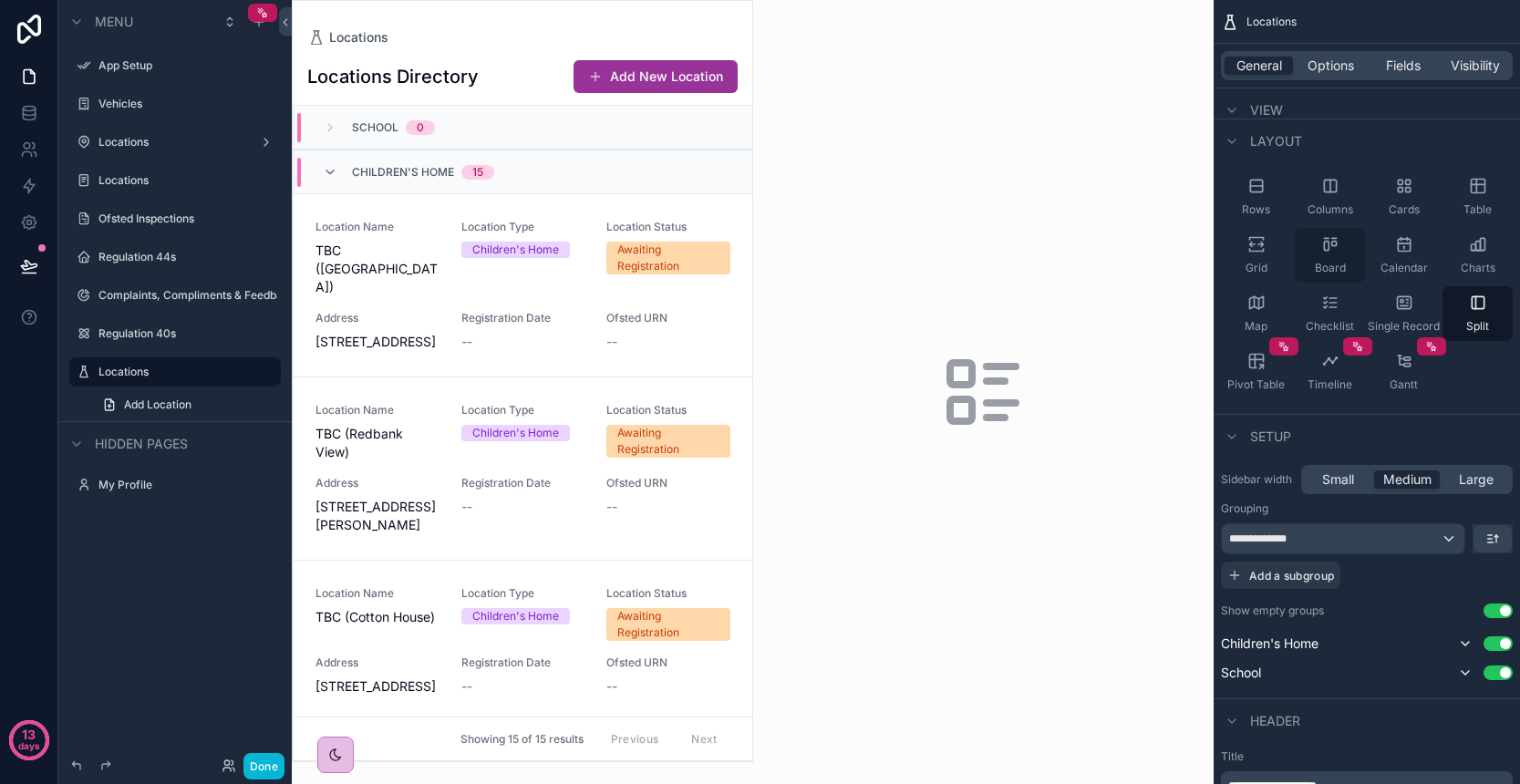
click at [1331, 266] on span "Board" at bounding box center [1330, 267] width 31 height 15
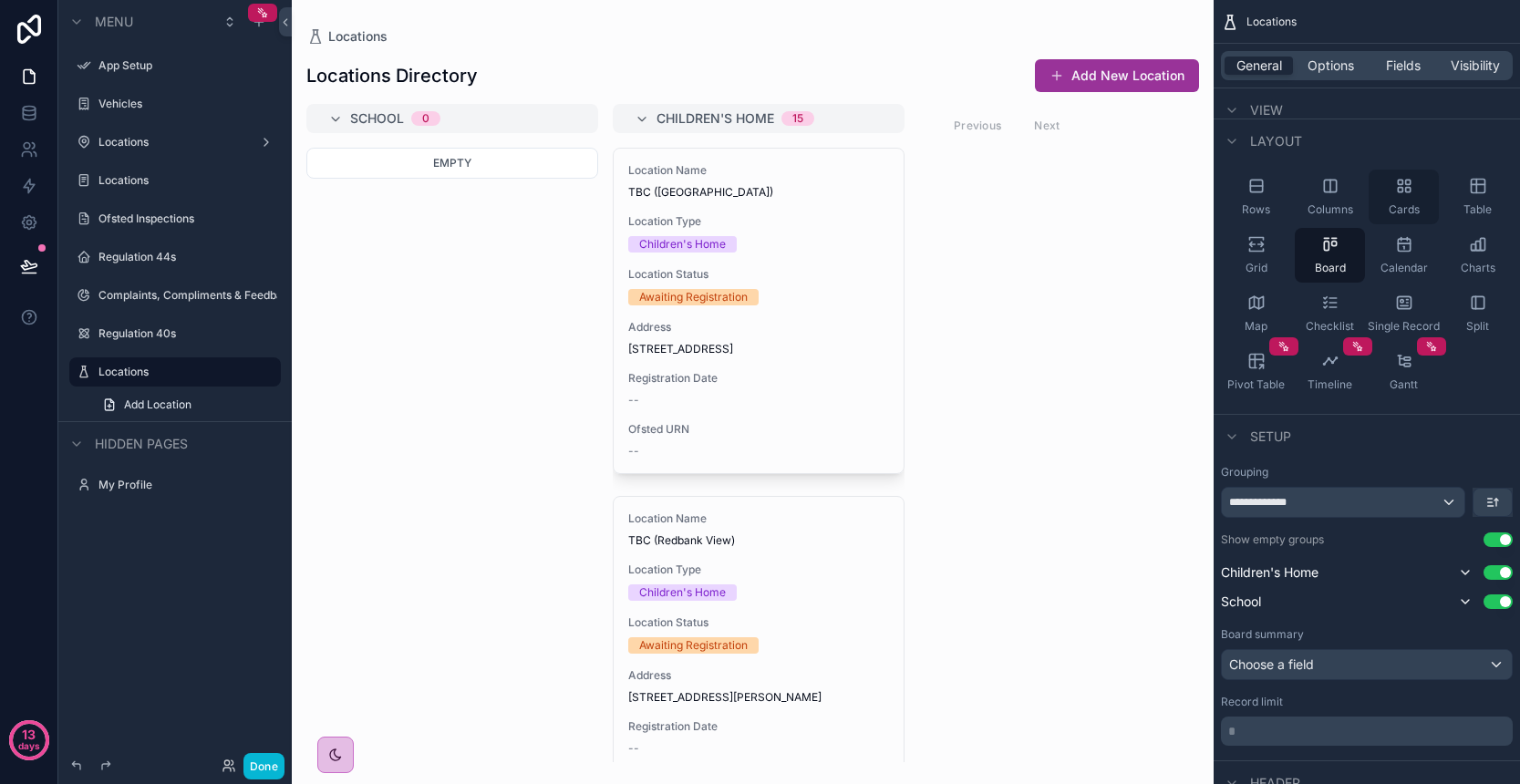
click at [1419, 191] on div "Cards" at bounding box center [1404, 197] width 70 height 54
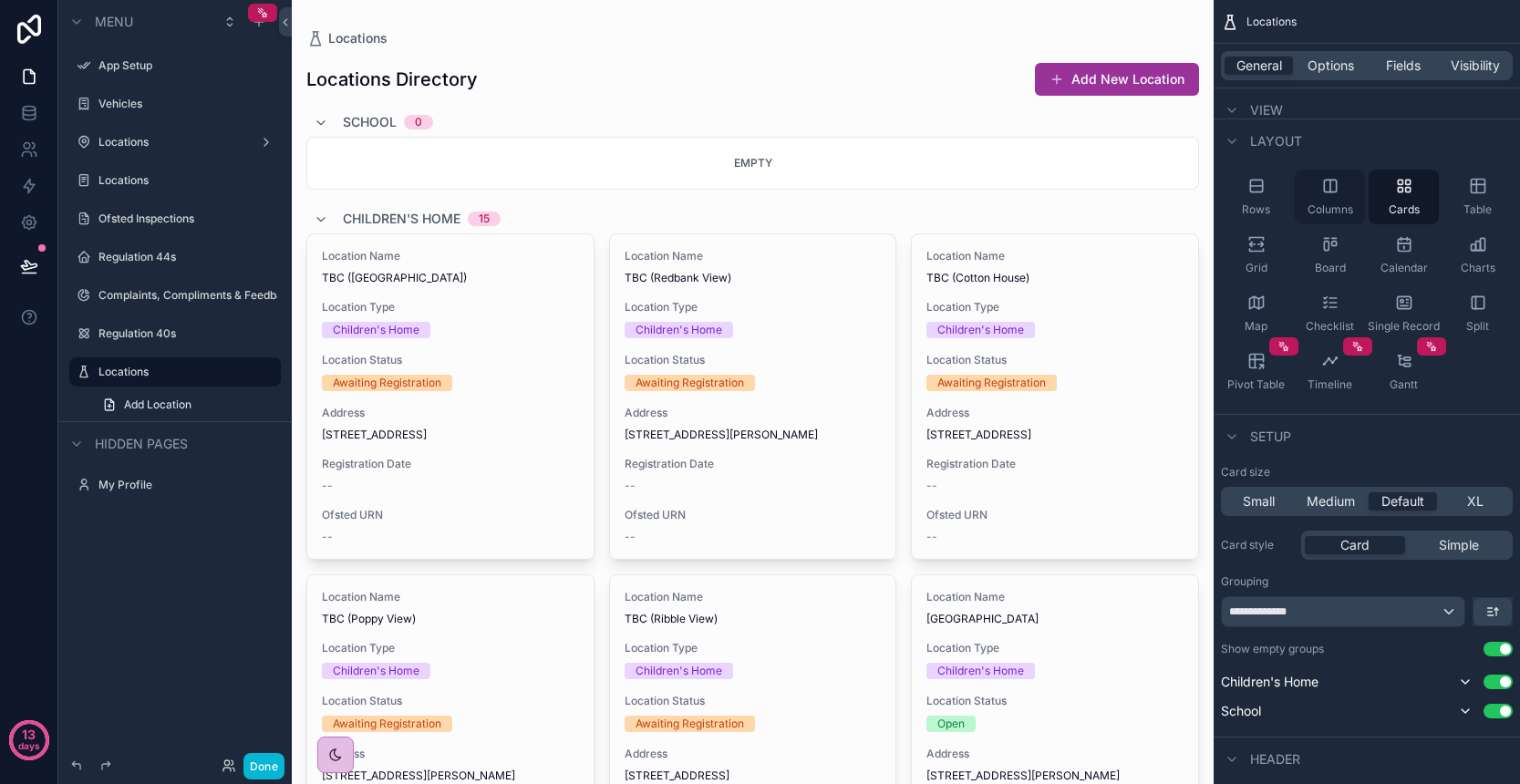
click at [1344, 197] on div "Columns" at bounding box center [1330, 197] width 70 height 54
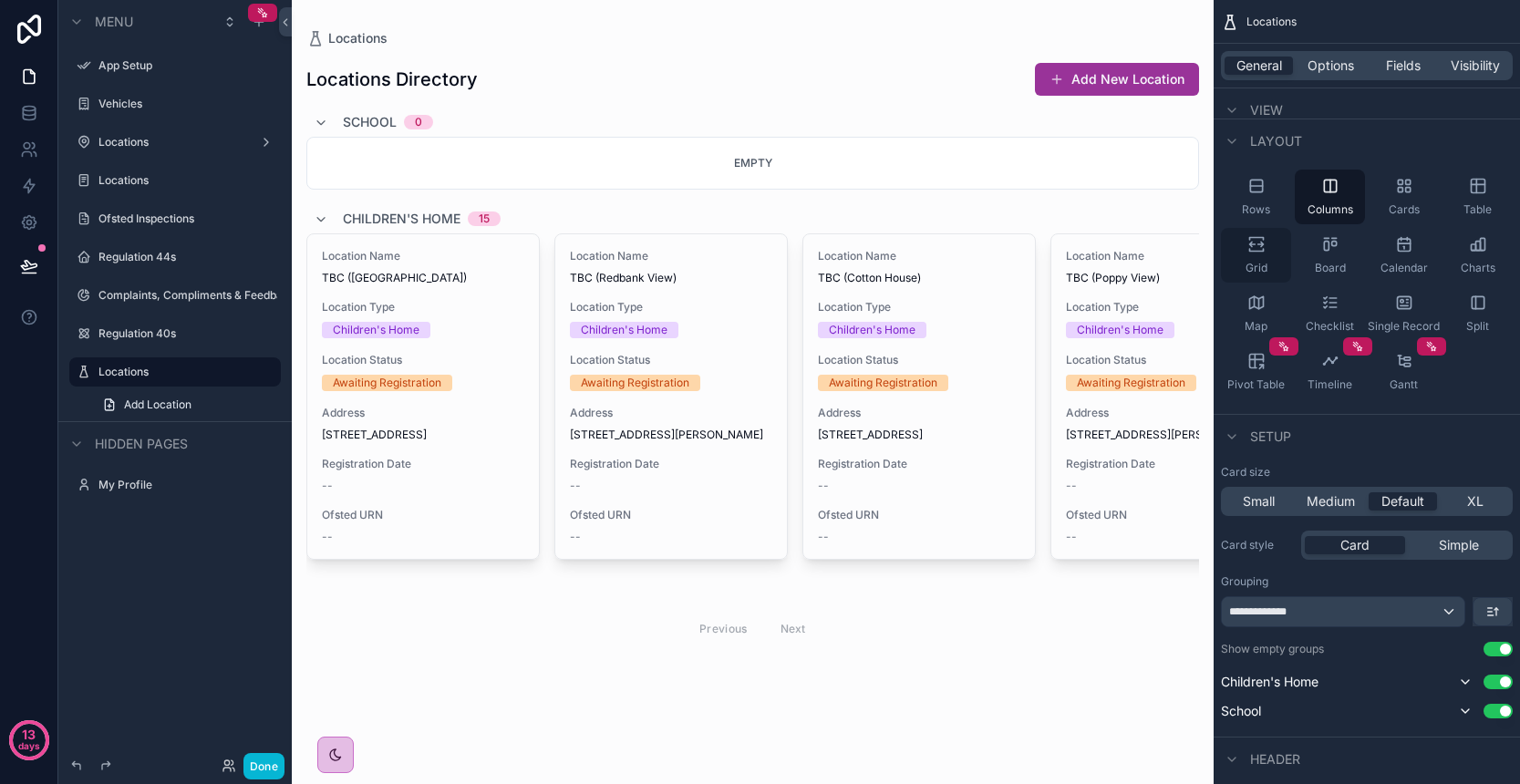
click at [1265, 248] on icon "scrollable content" at bounding box center [1256, 244] width 18 height 18
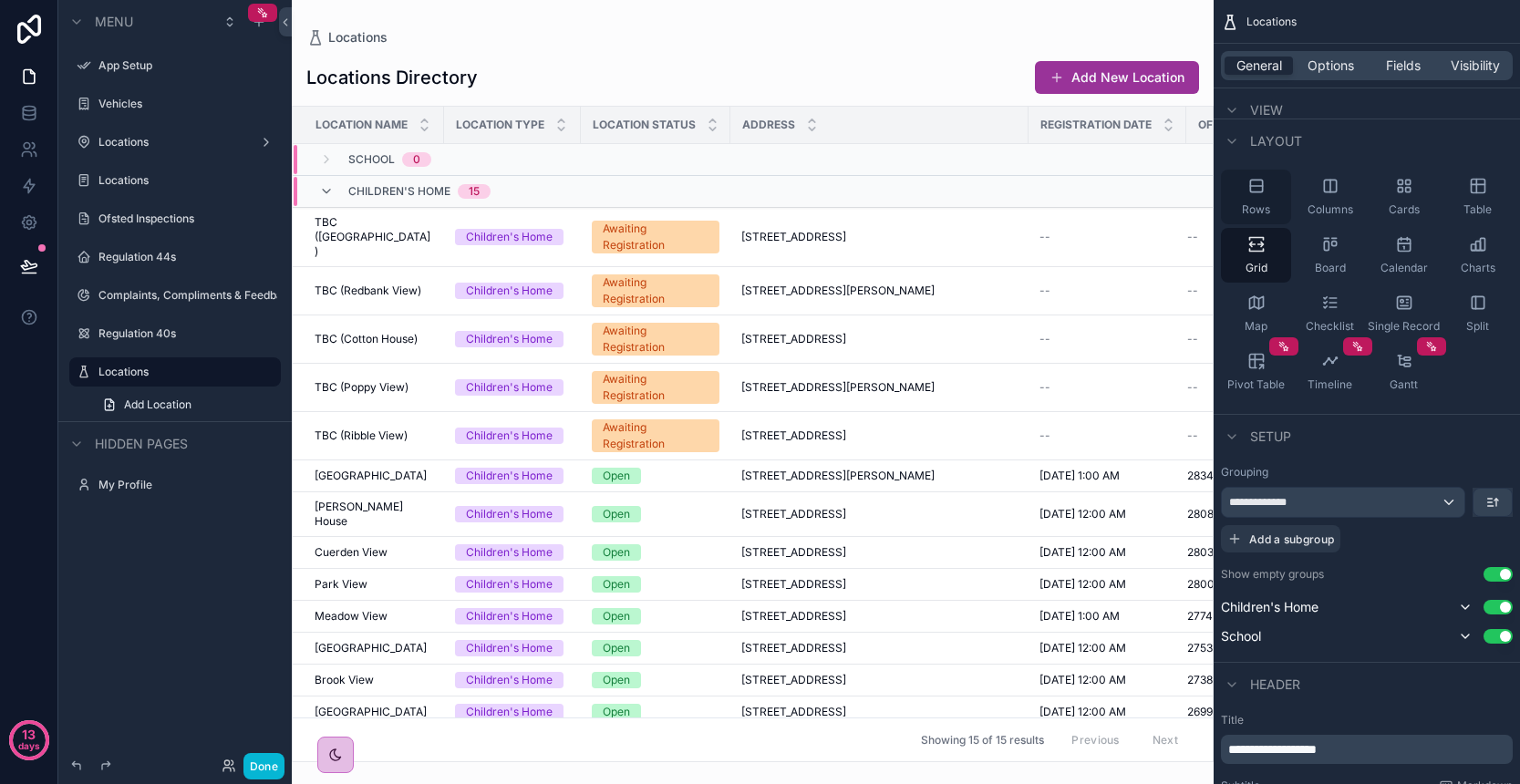
click at [1263, 194] on icon "scrollable content" at bounding box center [1256, 185] width 18 height 18
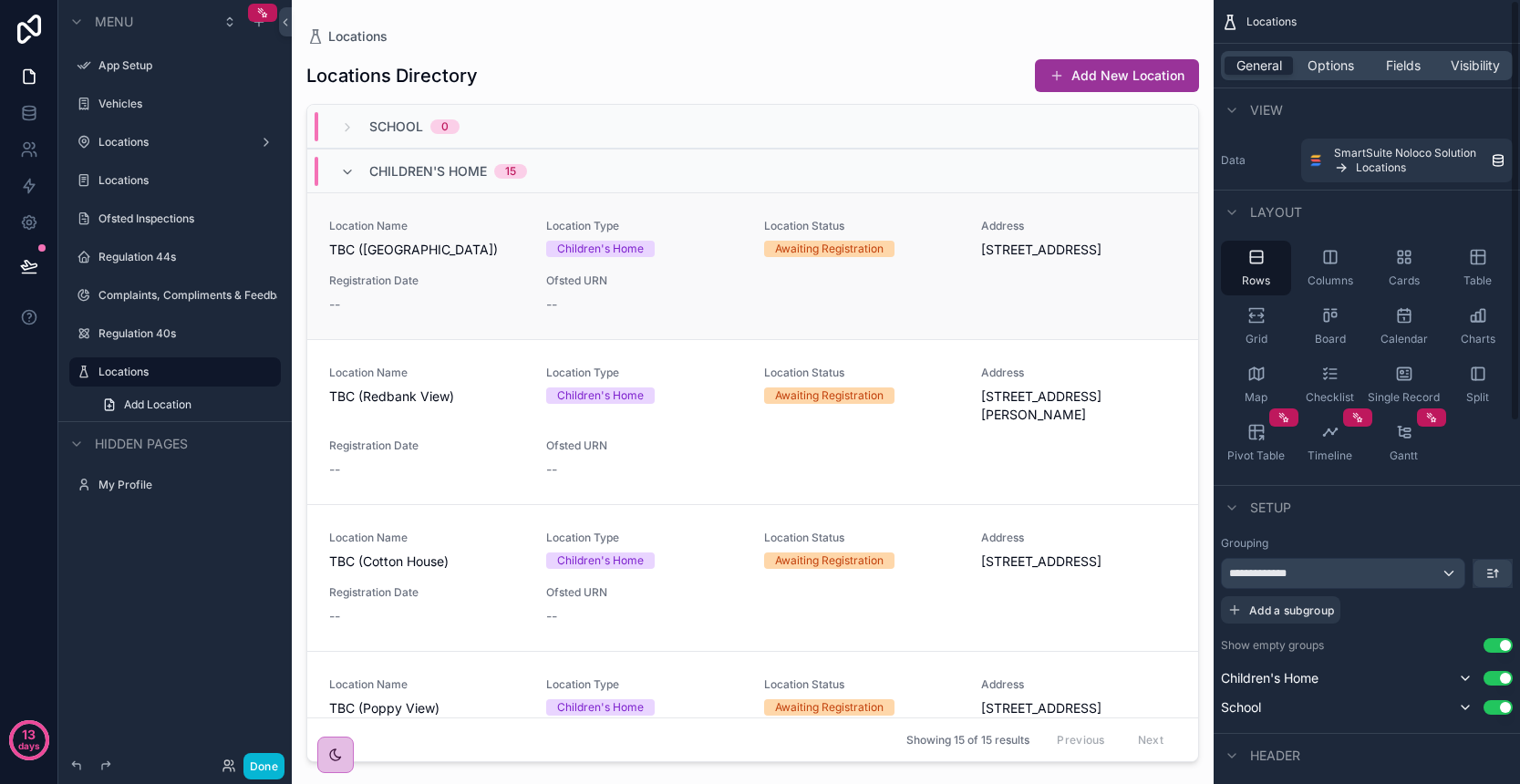
scroll to position [0, 0]
click at [1394, 274] on span "Cards" at bounding box center [1405, 280] width 31 height 15
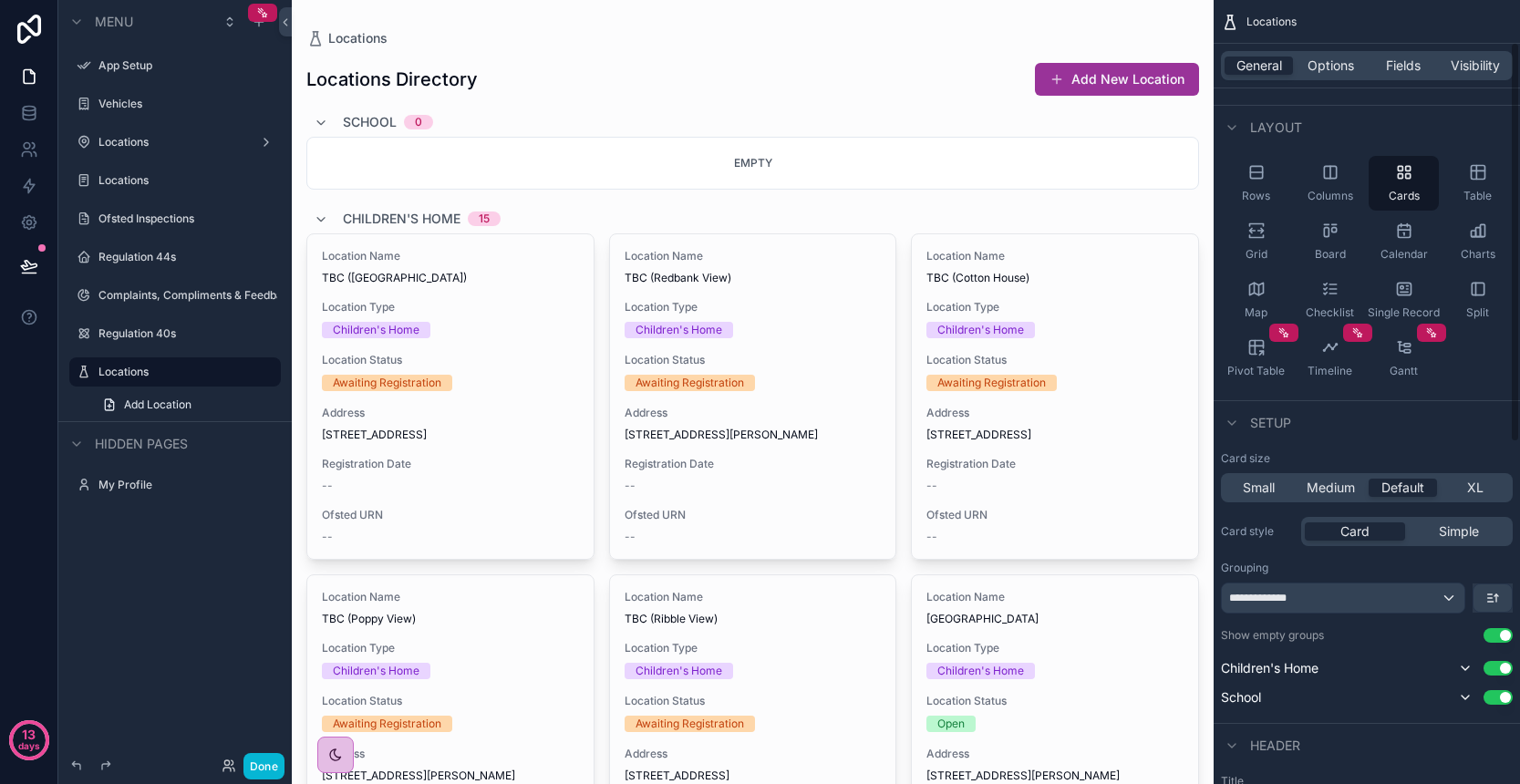
scroll to position [88, 0]
click at [1260, 484] on span "Small" at bounding box center [1258, 484] width 32 height 18
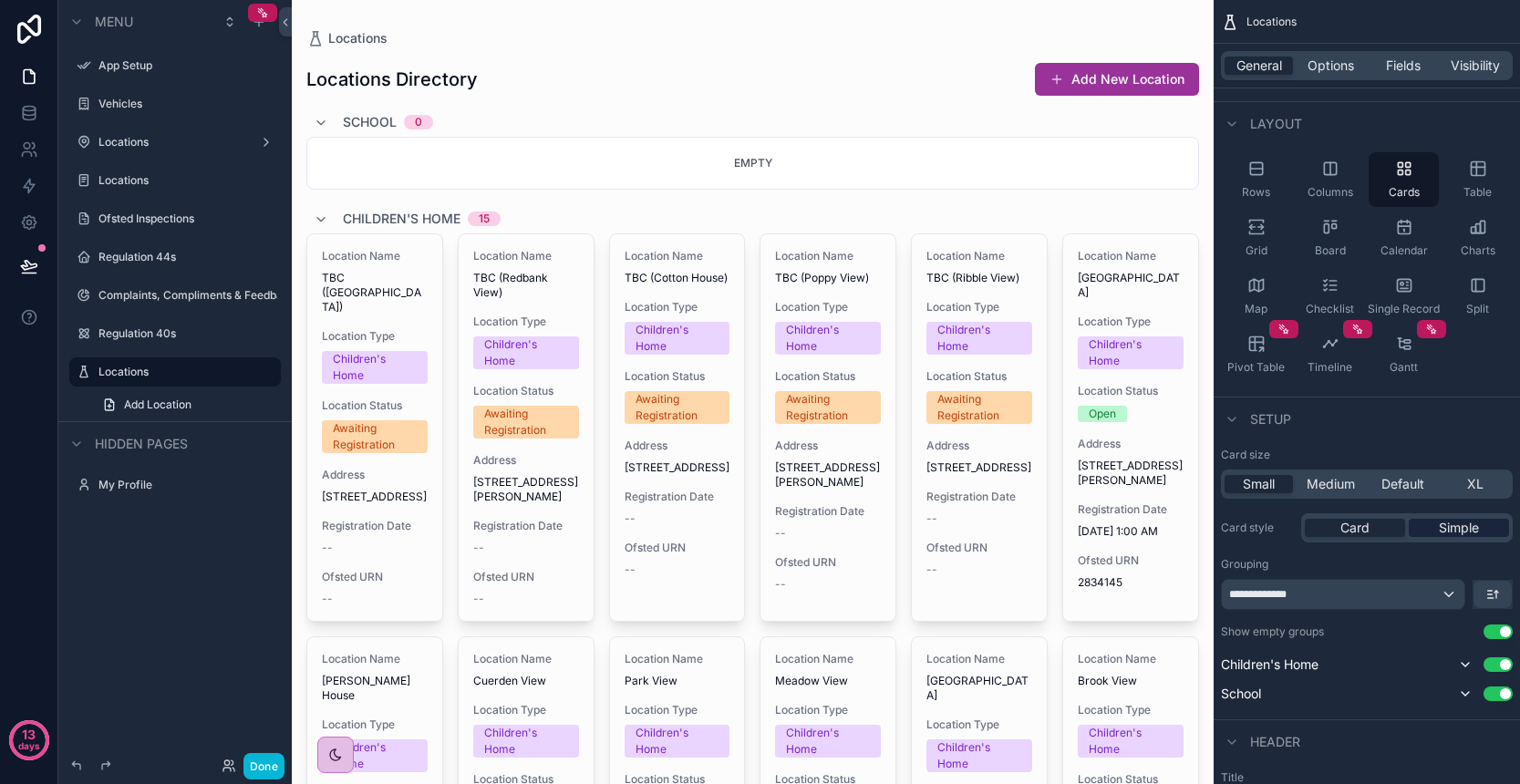
click at [1464, 534] on span "Simple" at bounding box center [1458, 527] width 40 height 18
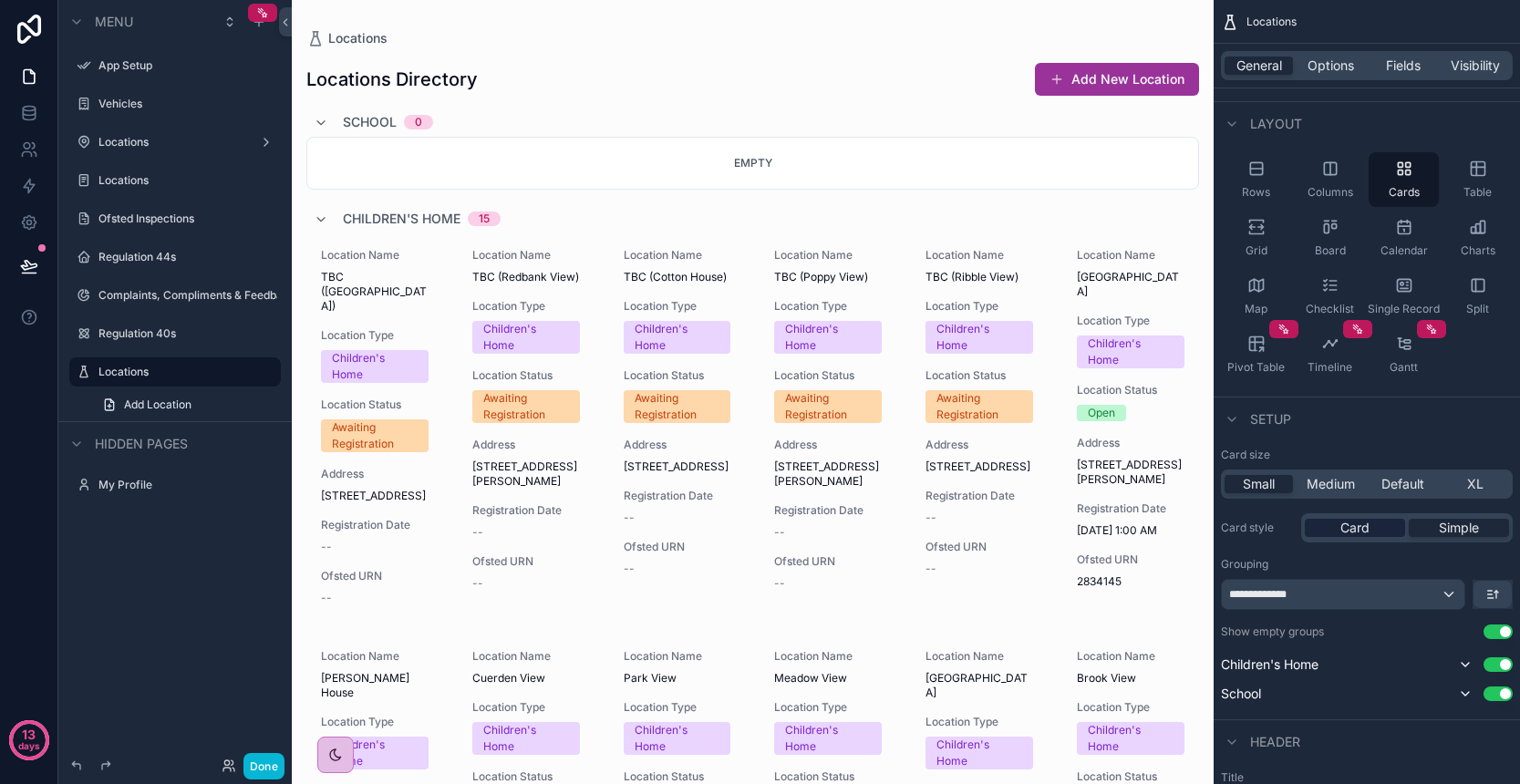
click at [1365, 533] on span "Card" at bounding box center [1355, 527] width 29 height 18
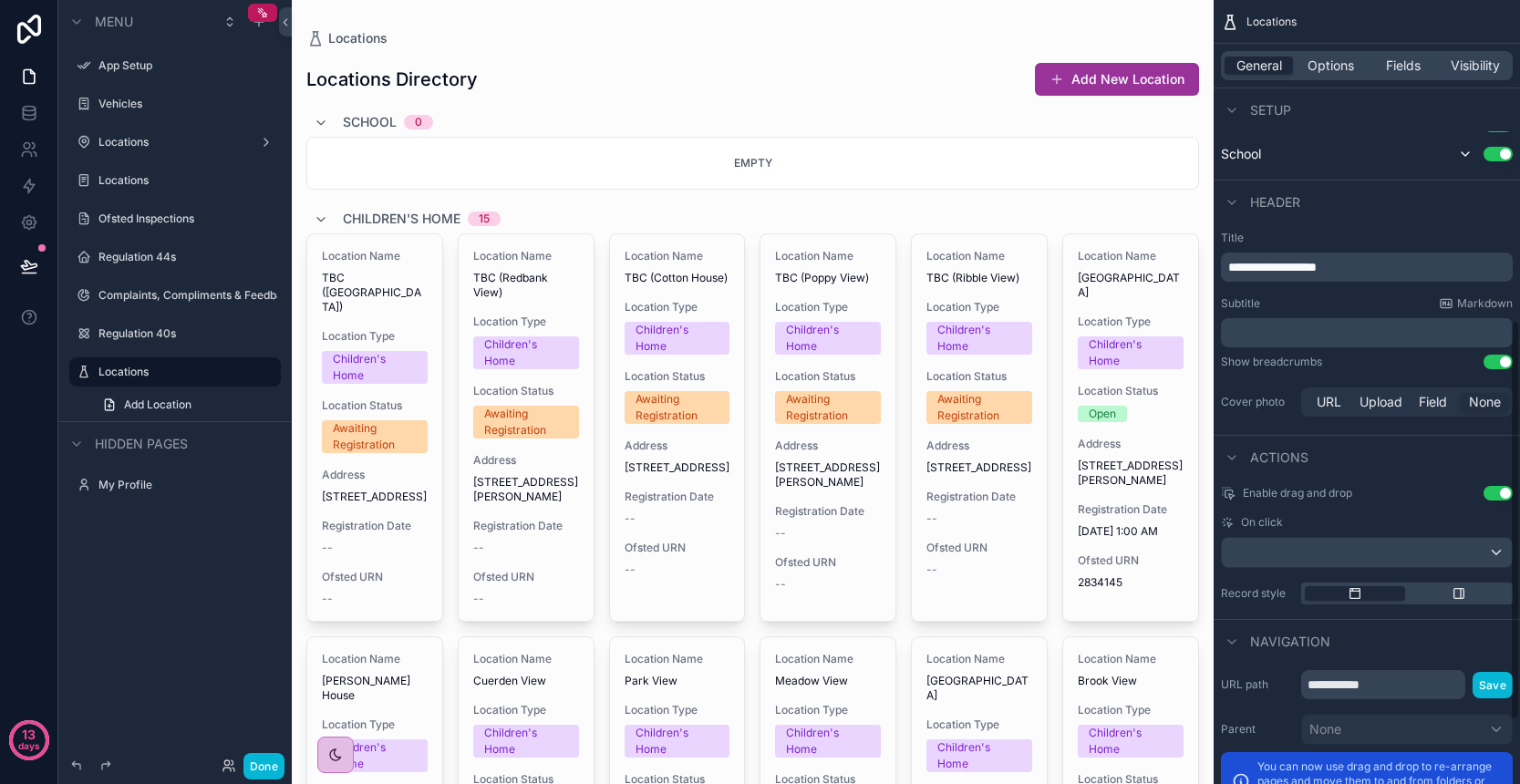
scroll to position [626, 0]
drag, startPoint x: 1287, startPoint y: 267, endPoint x: 1358, endPoint y: 269, distance: 71.0
click at [1358, 269] on p "**********" at bounding box center [1369, 268] width 281 height 18
click at [1374, 239] on label "Title" at bounding box center [1366, 239] width 292 height 15
click at [1313, 329] on p "﻿" at bounding box center [1369, 334] width 281 height 18
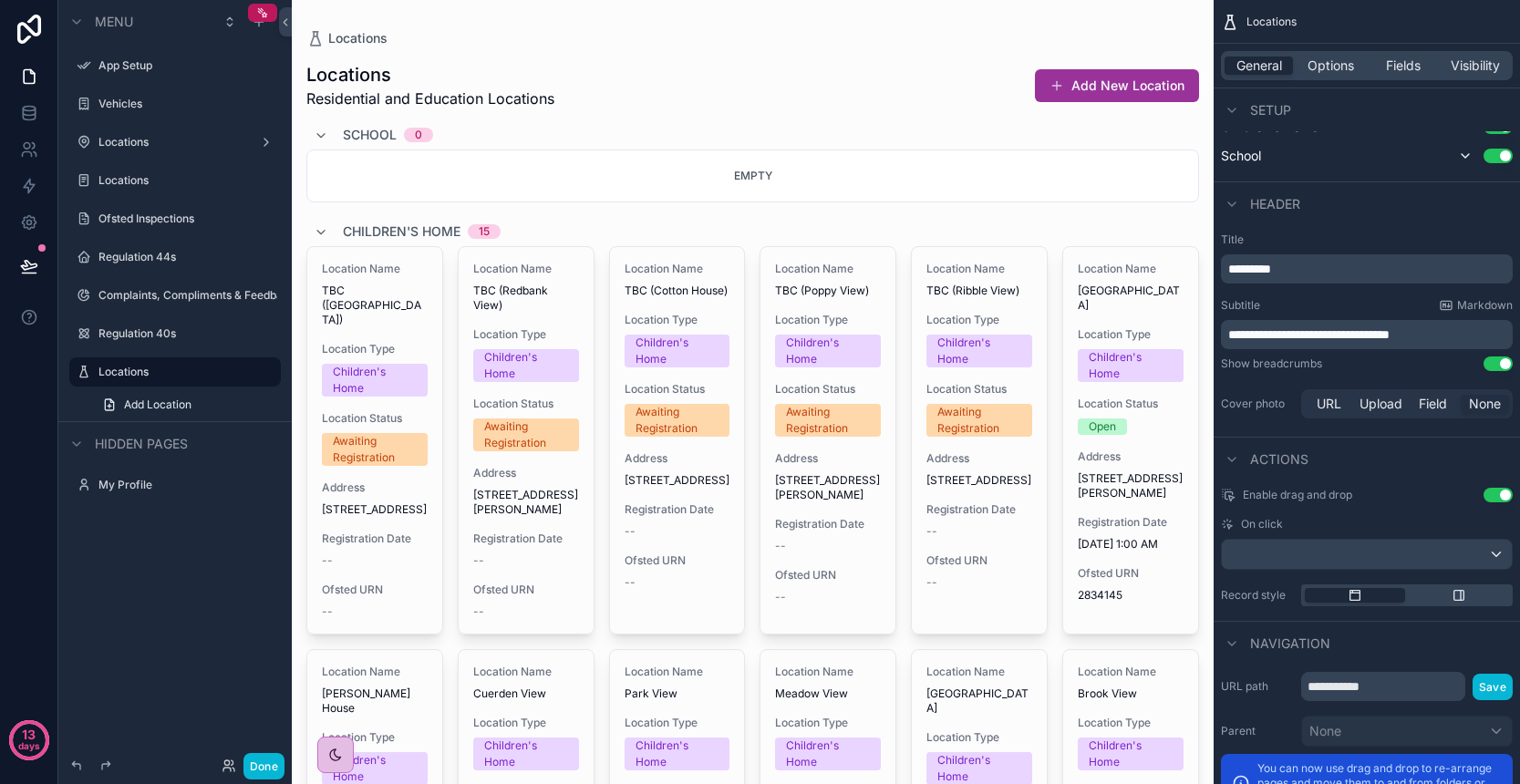
click at [1371, 362] on div "Show breadcrumbs Use setting" at bounding box center [1366, 363] width 292 height 15
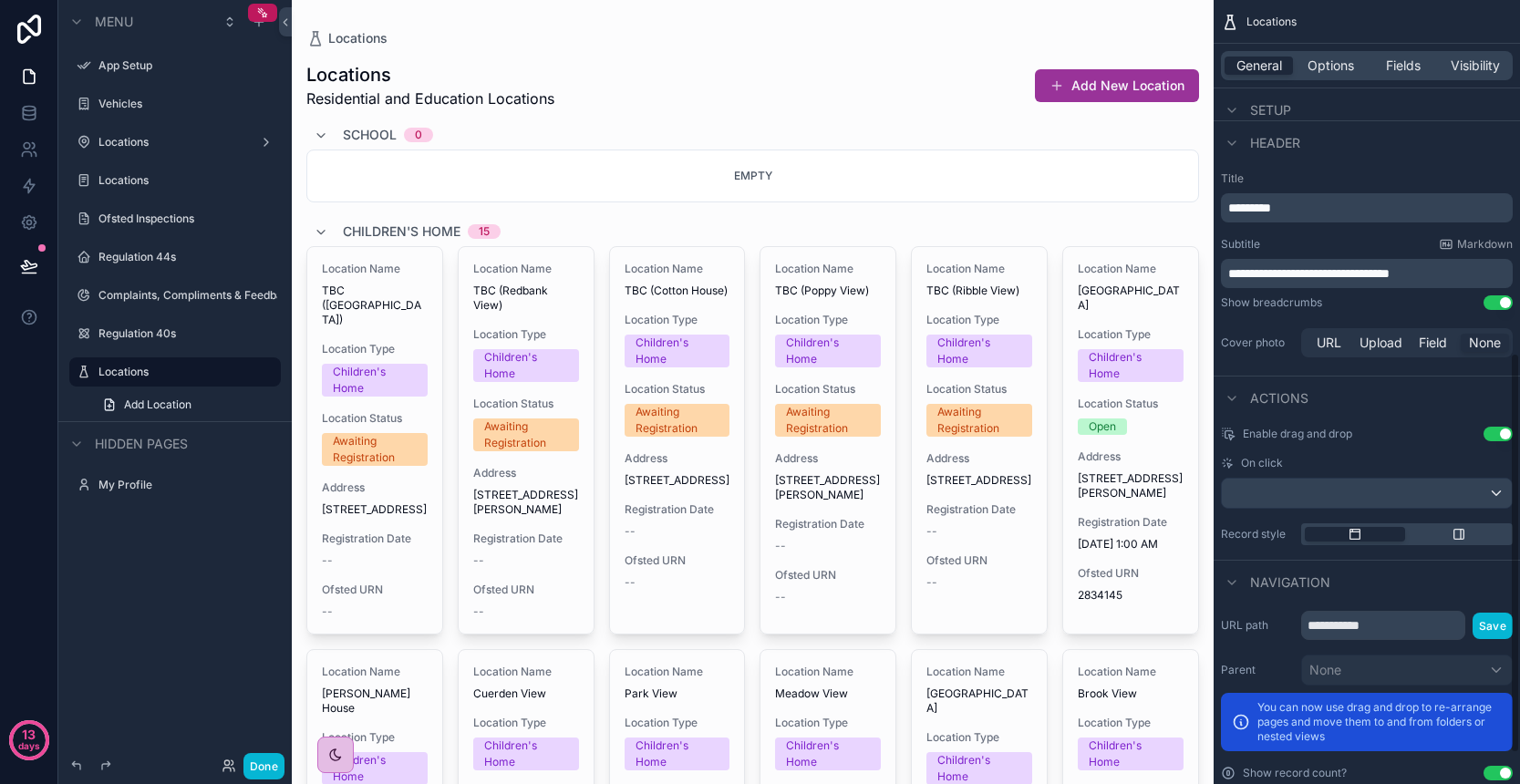
scroll to position [690, 0]
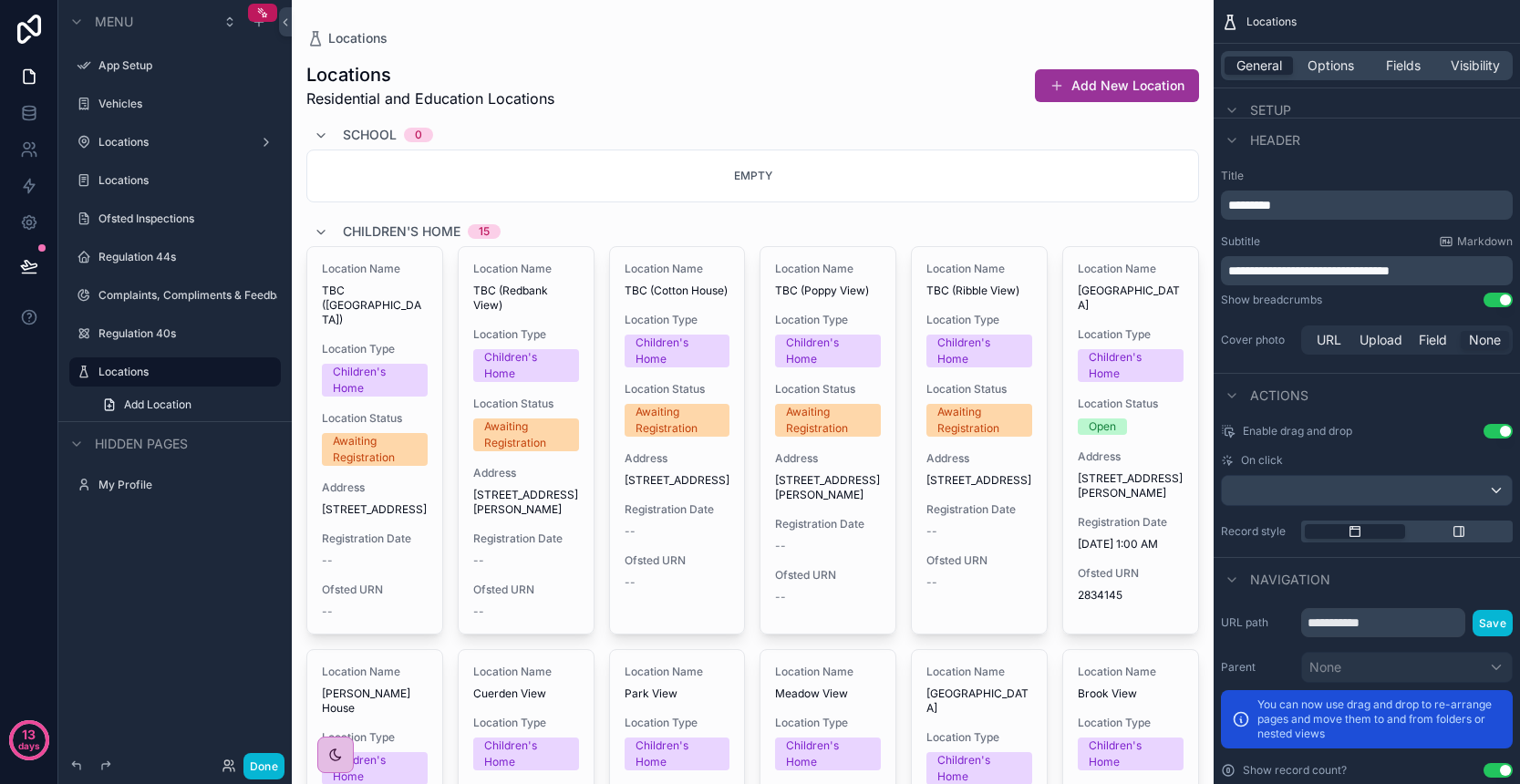
click at [1497, 435] on button "Use setting" at bounding box center [1498, 430] width 29 height 15
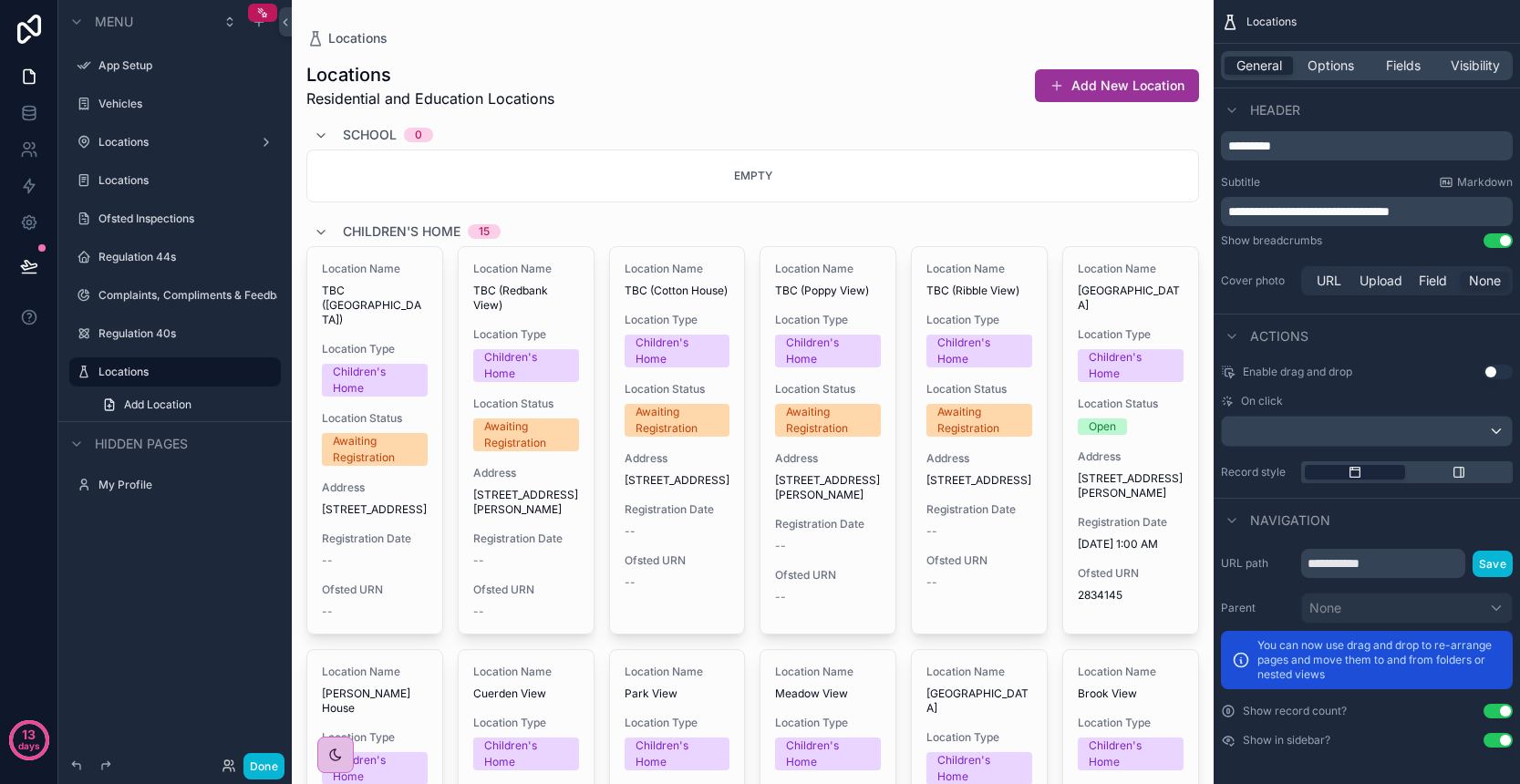
scroll to position [0, 0]
click at [1504, 436] on div "scrollable content" at bounding box center [1366, 431] width 290 height 29
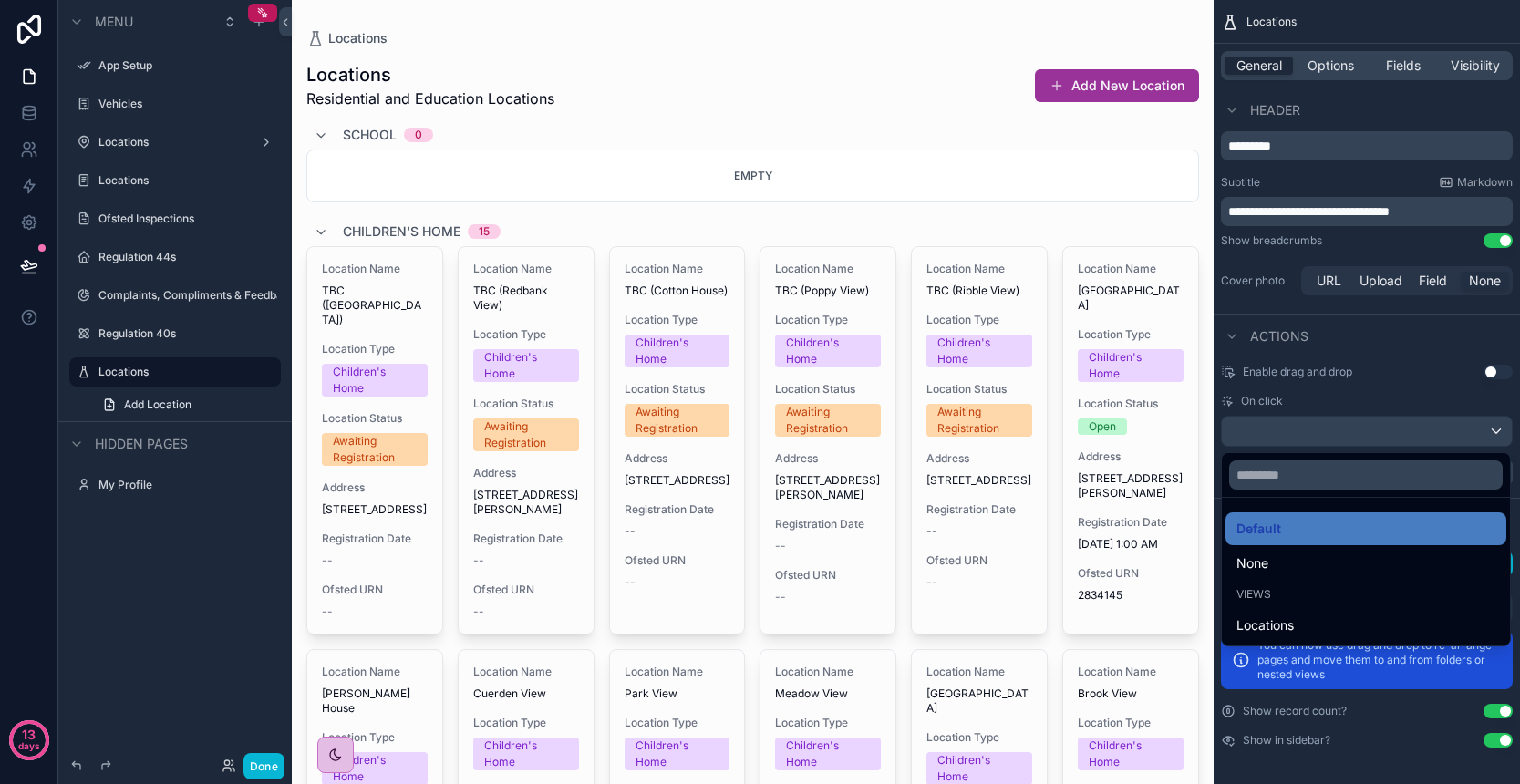
click at [1407, 403] on div "scrollable content" at bounding box center [760, 392] width 1520 height 784
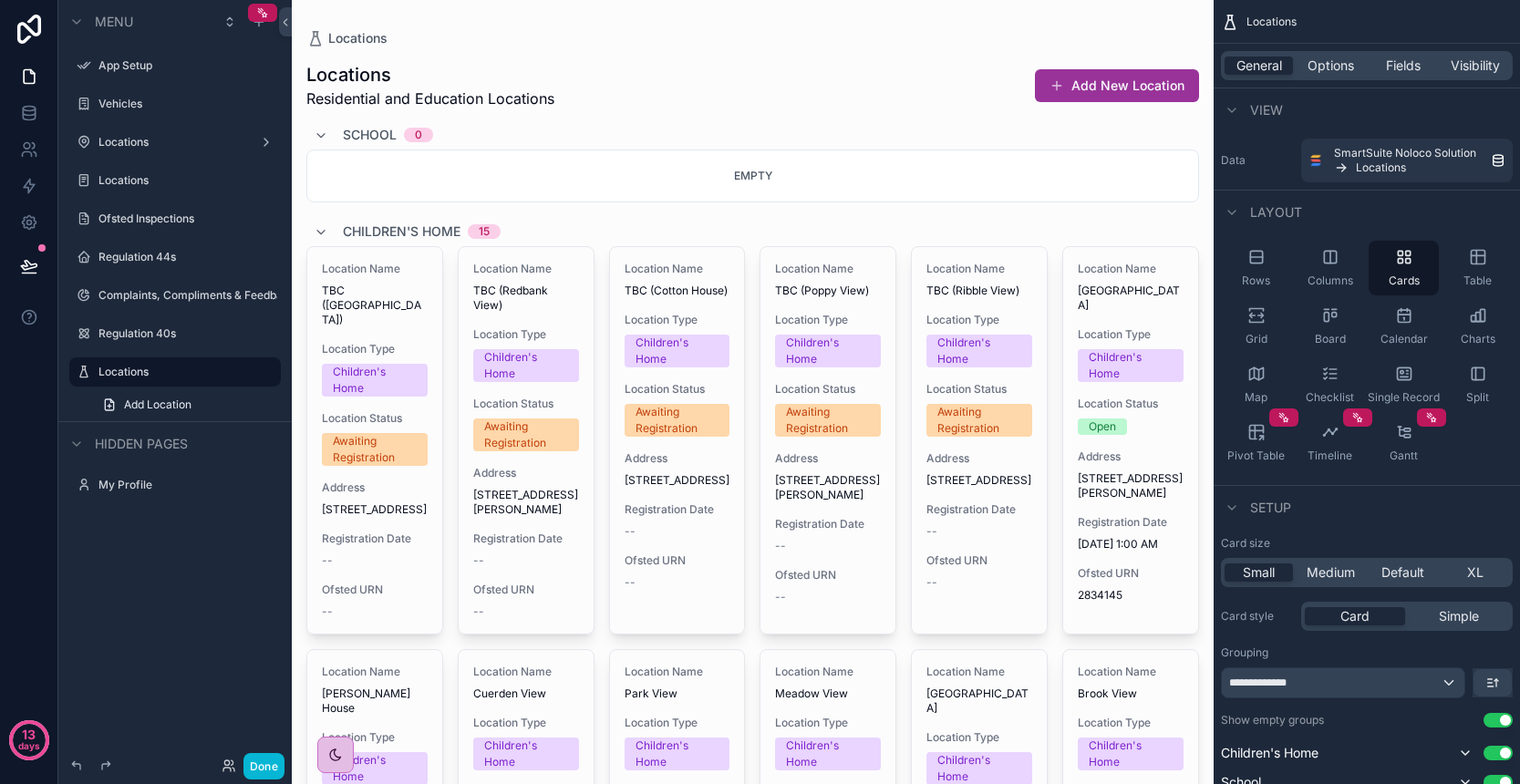
click at [1329, 55] on div "General Options Fields Visibility" at bounding box center [1366, 66] width 292 height 29
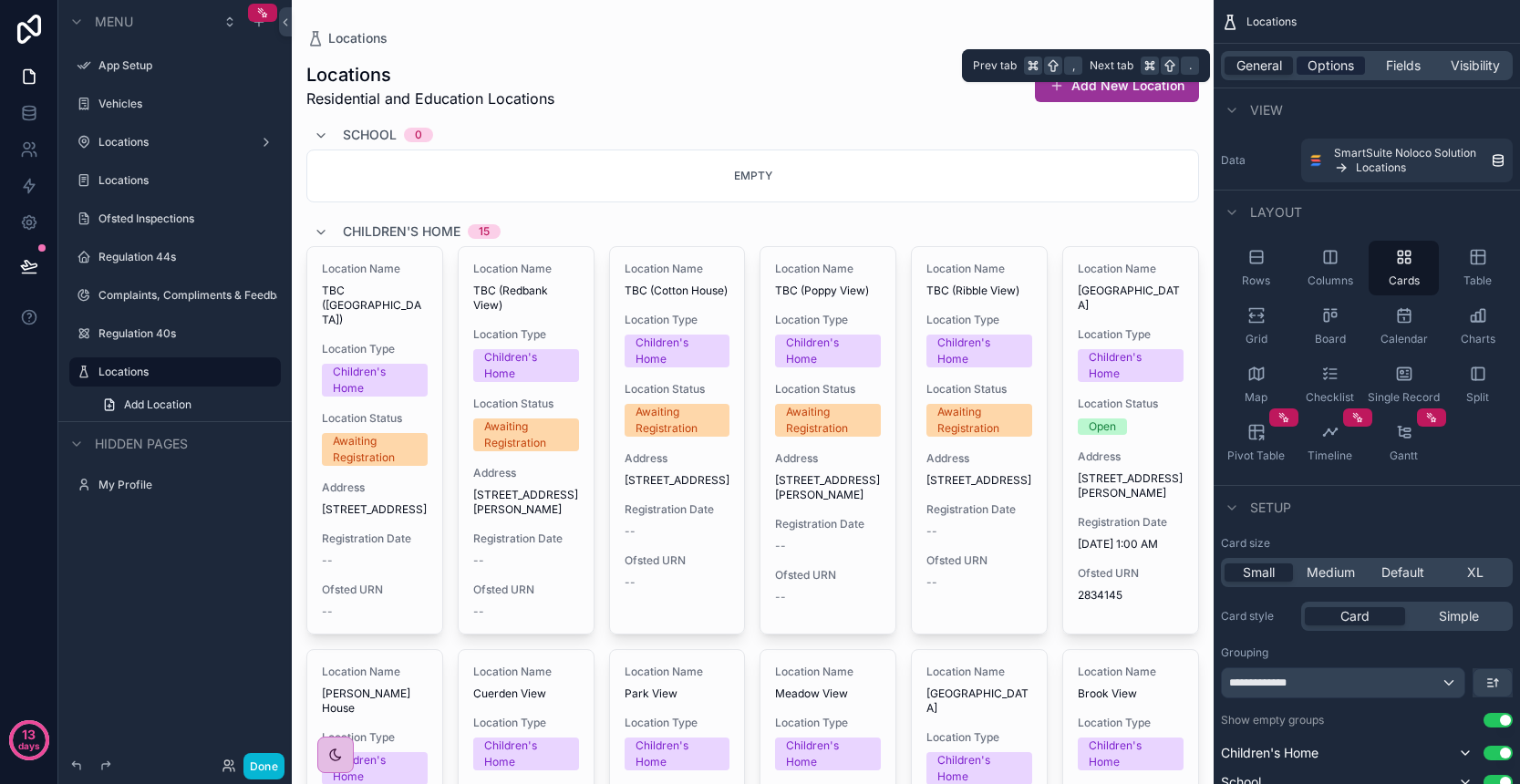
click at [1328, 65] on span "Options" at bounding box center [1331, 65] width 47 height 18
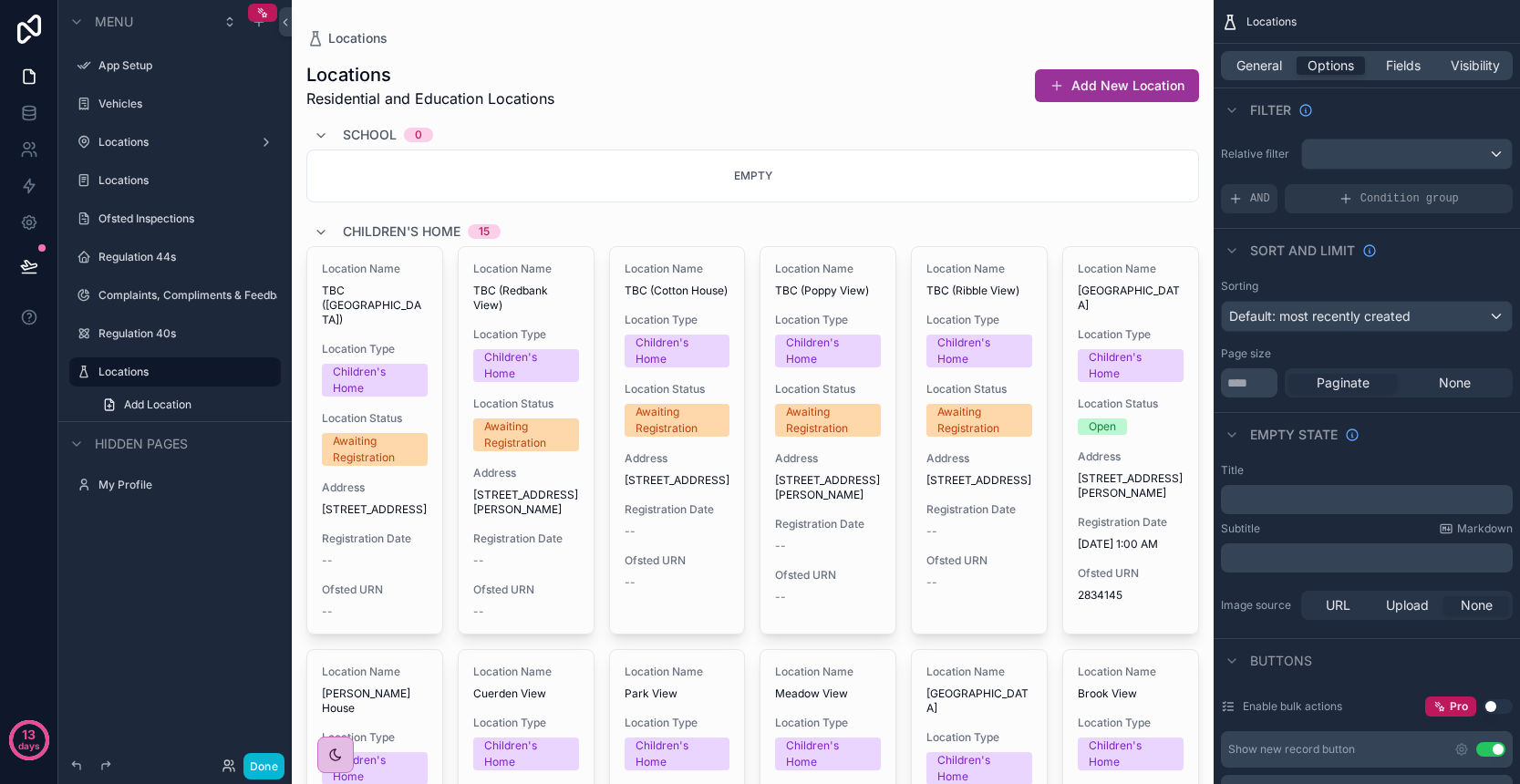
click at [1450, 323] on div "Default: most recently created" at bounding box center [1366, 316] width 290 height 29
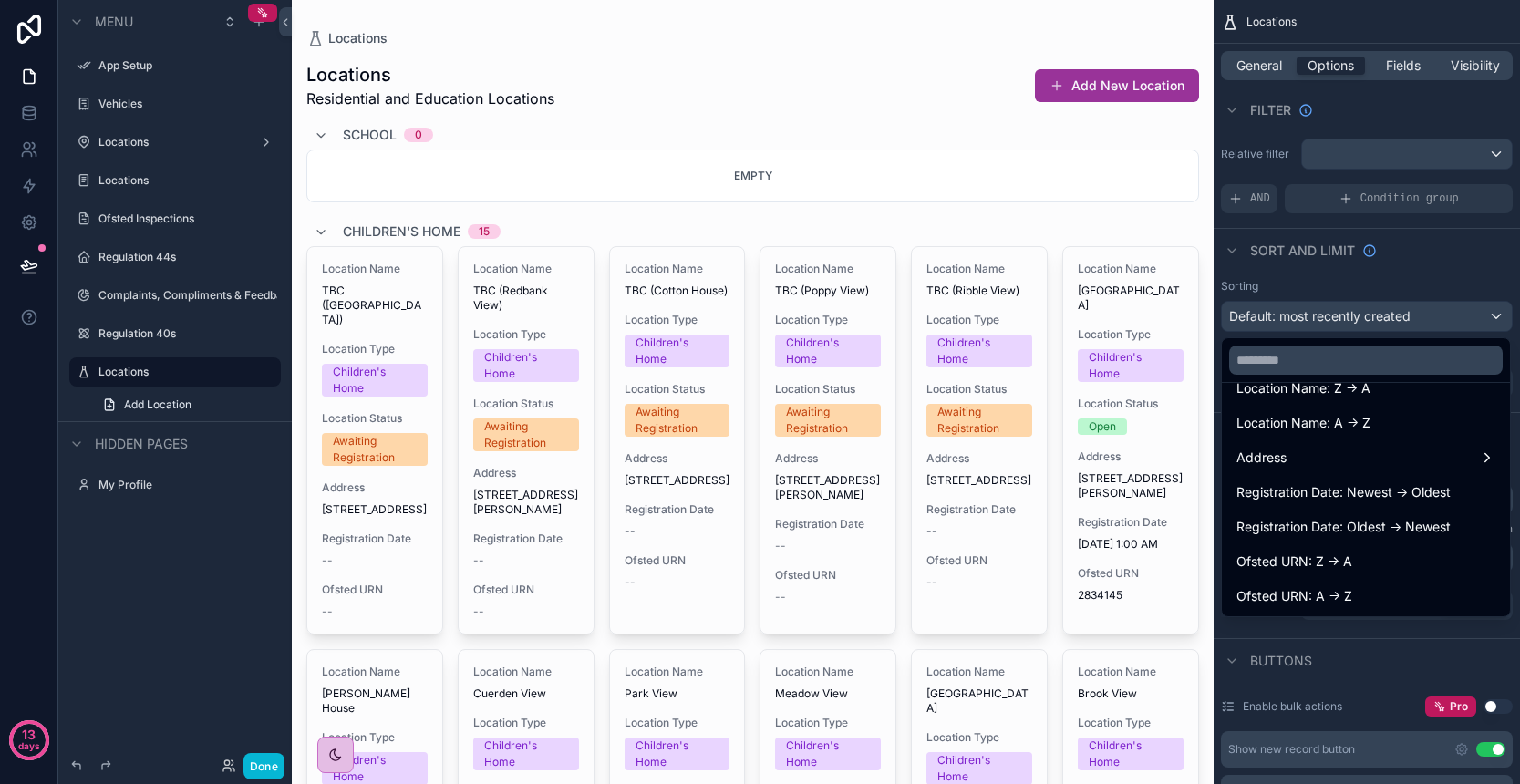
scroll to position [199, 0]
click at [1359, 365] on input "text" at bounding box center [1366, 360] width 273 height 29
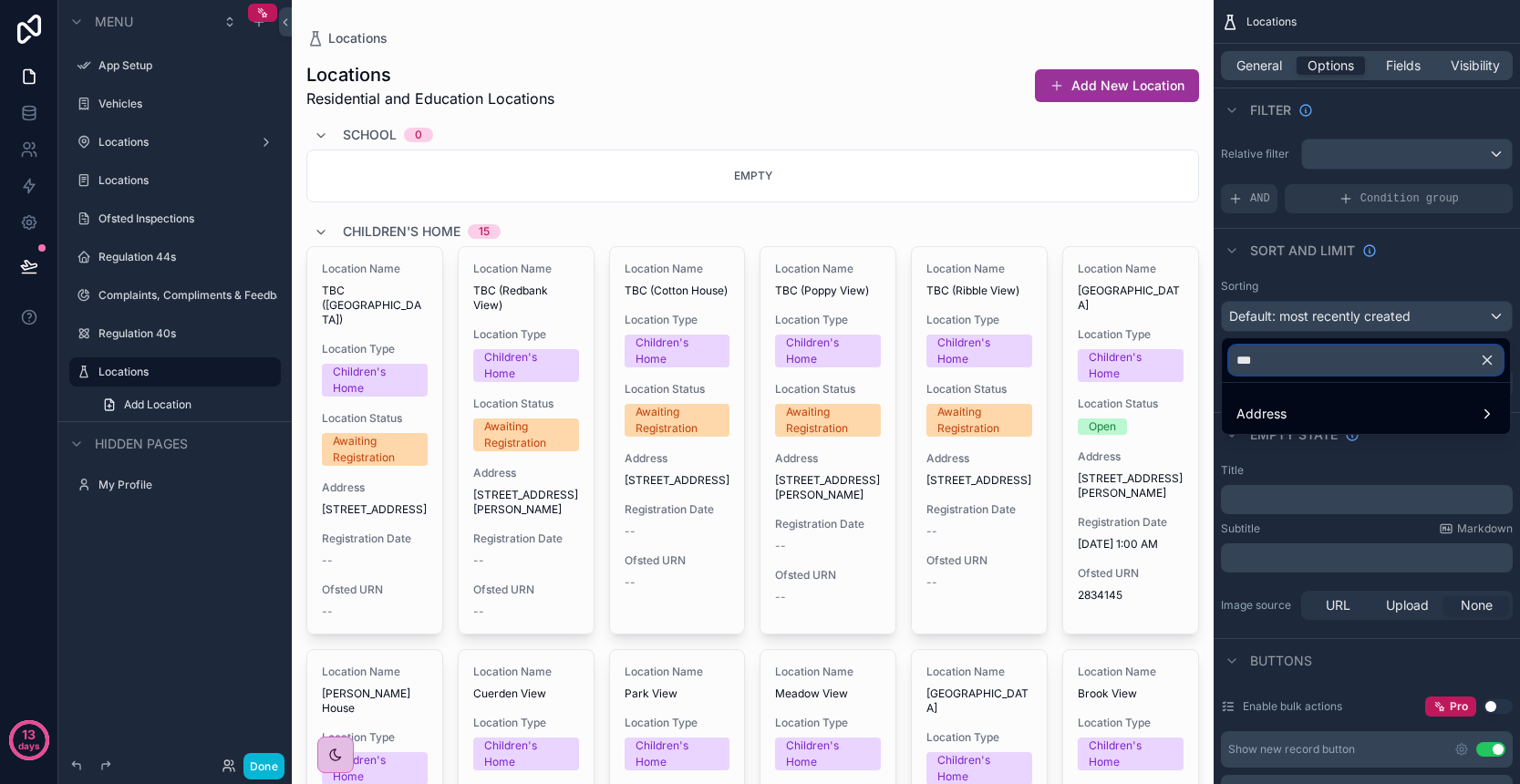
scroll to position [0, 0]
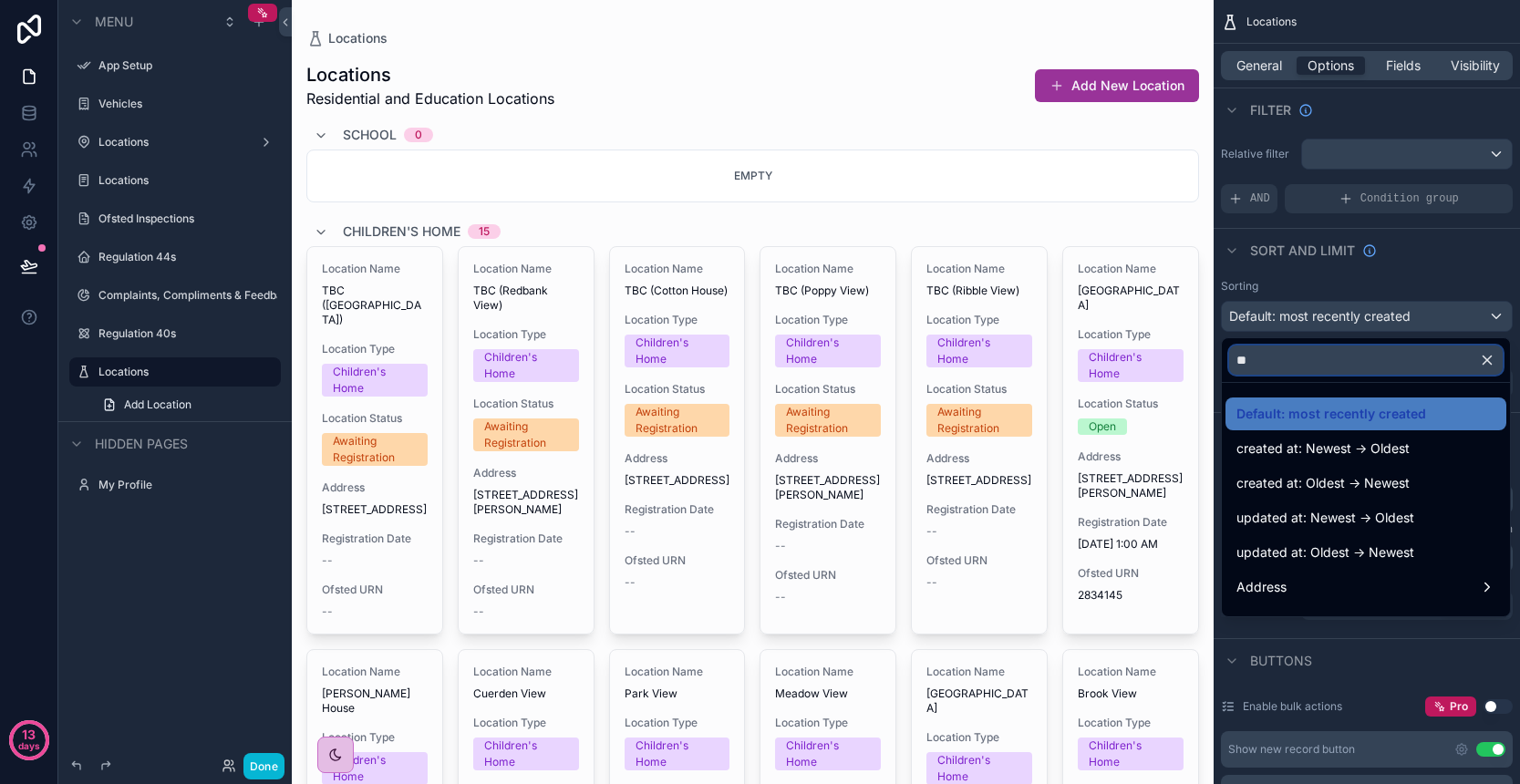
type input "*"
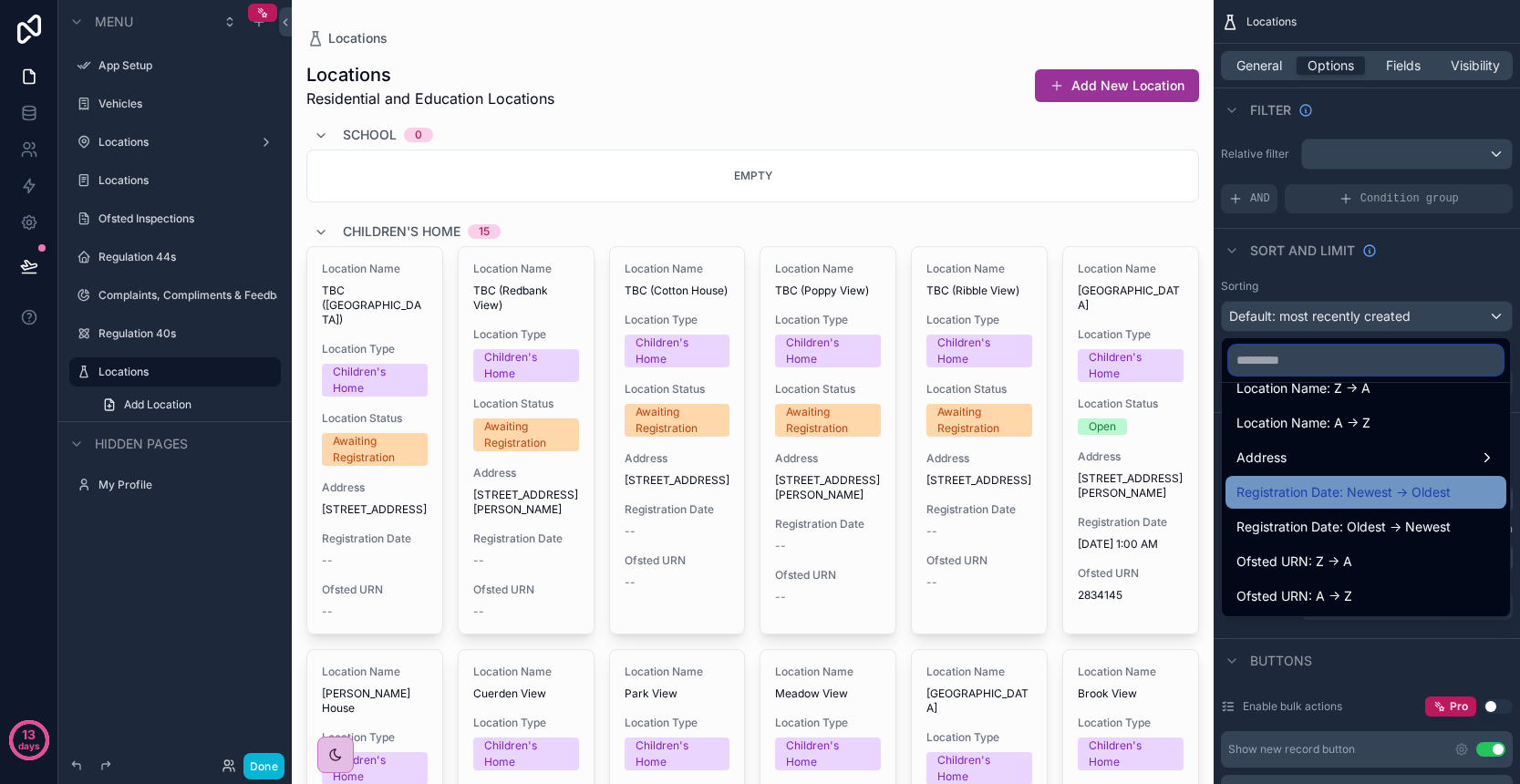
scroll to position [199, 0]
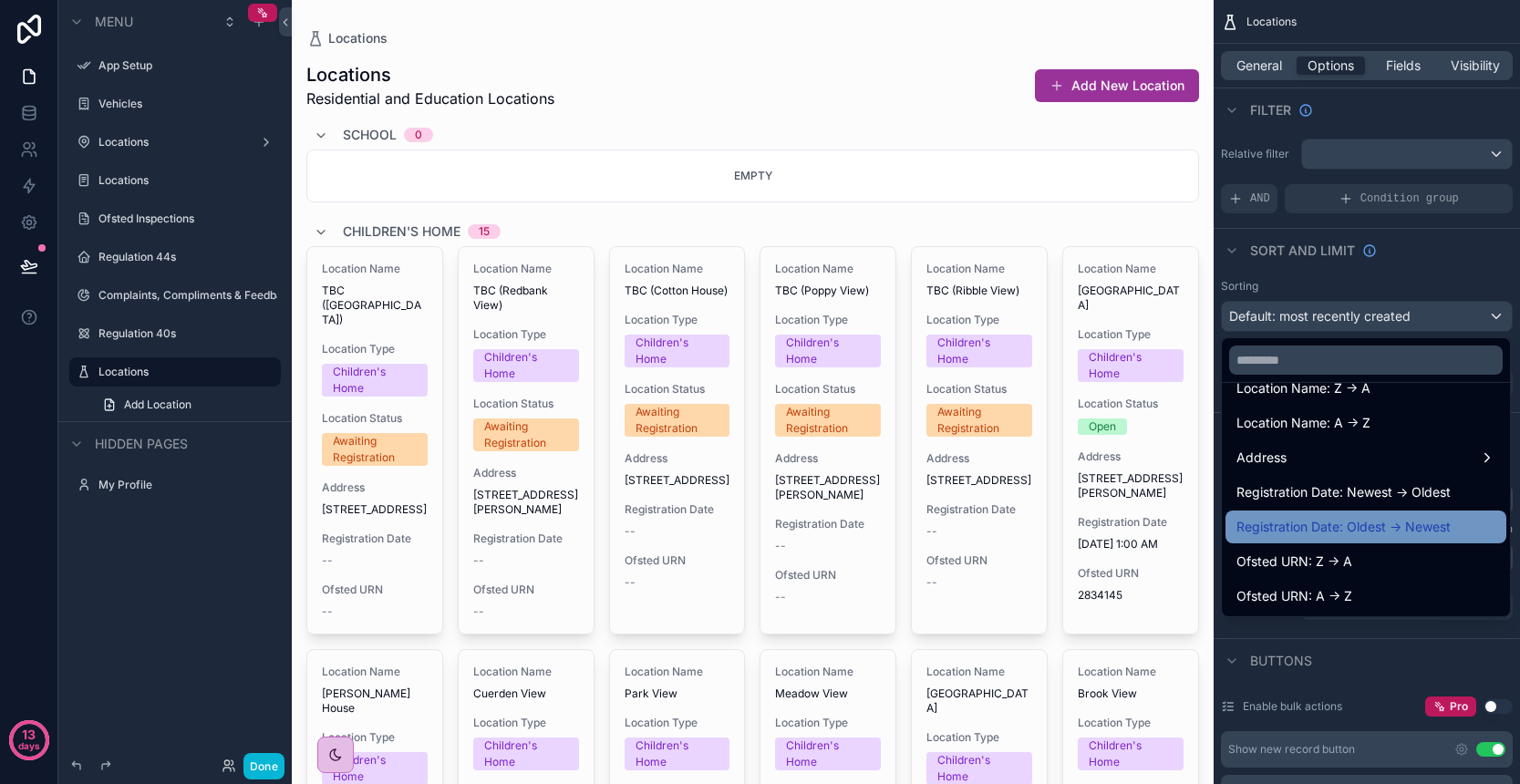
click at [1367, 525] on span "Registration Date: Oldest -> Newest" at bounding box center [1343, 526] width 214 height 22
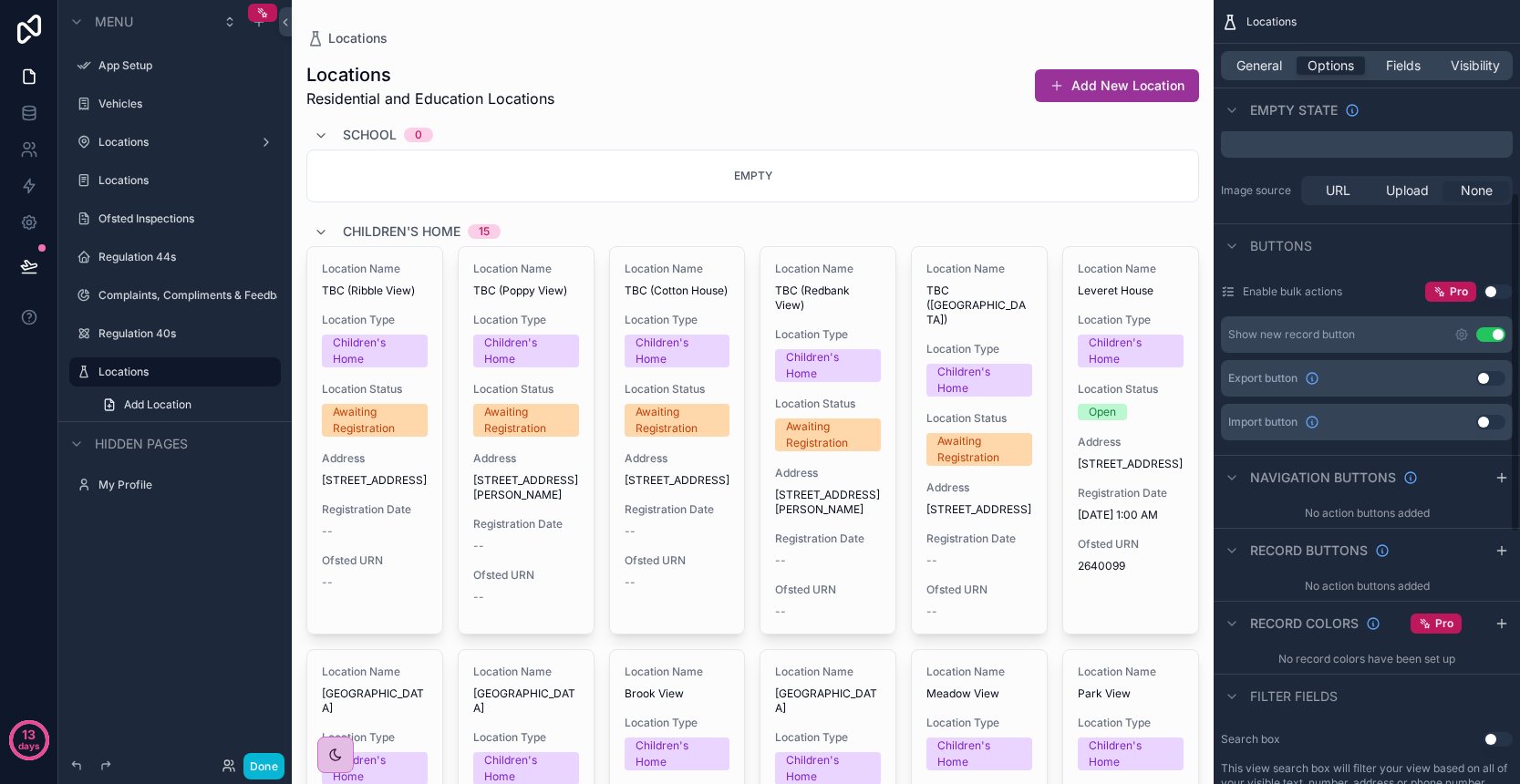
scroll to position [452, 0]
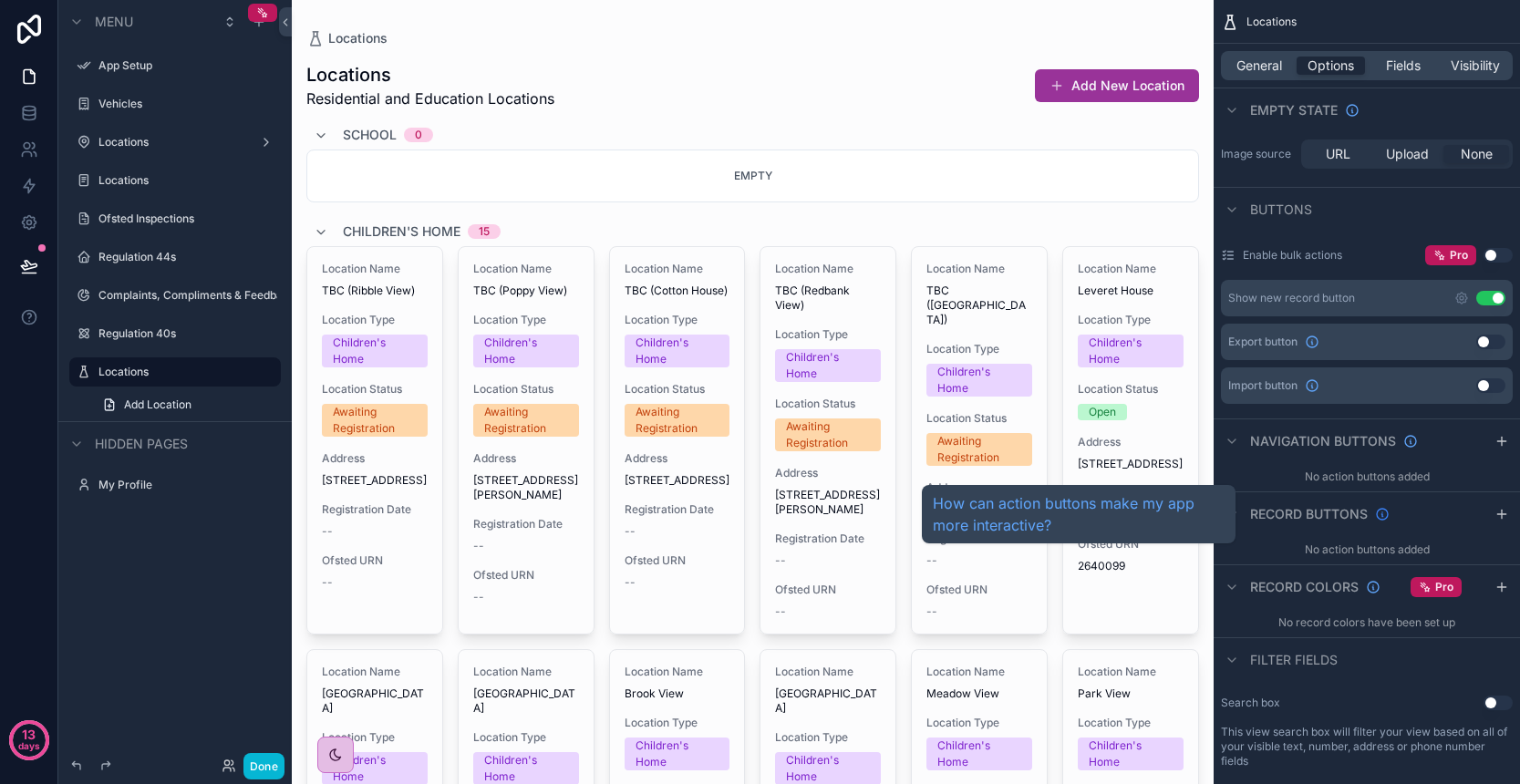
click at [1381, 519] on icon "scrollable content" at bounding box center [1381, 514] width 11 height 11
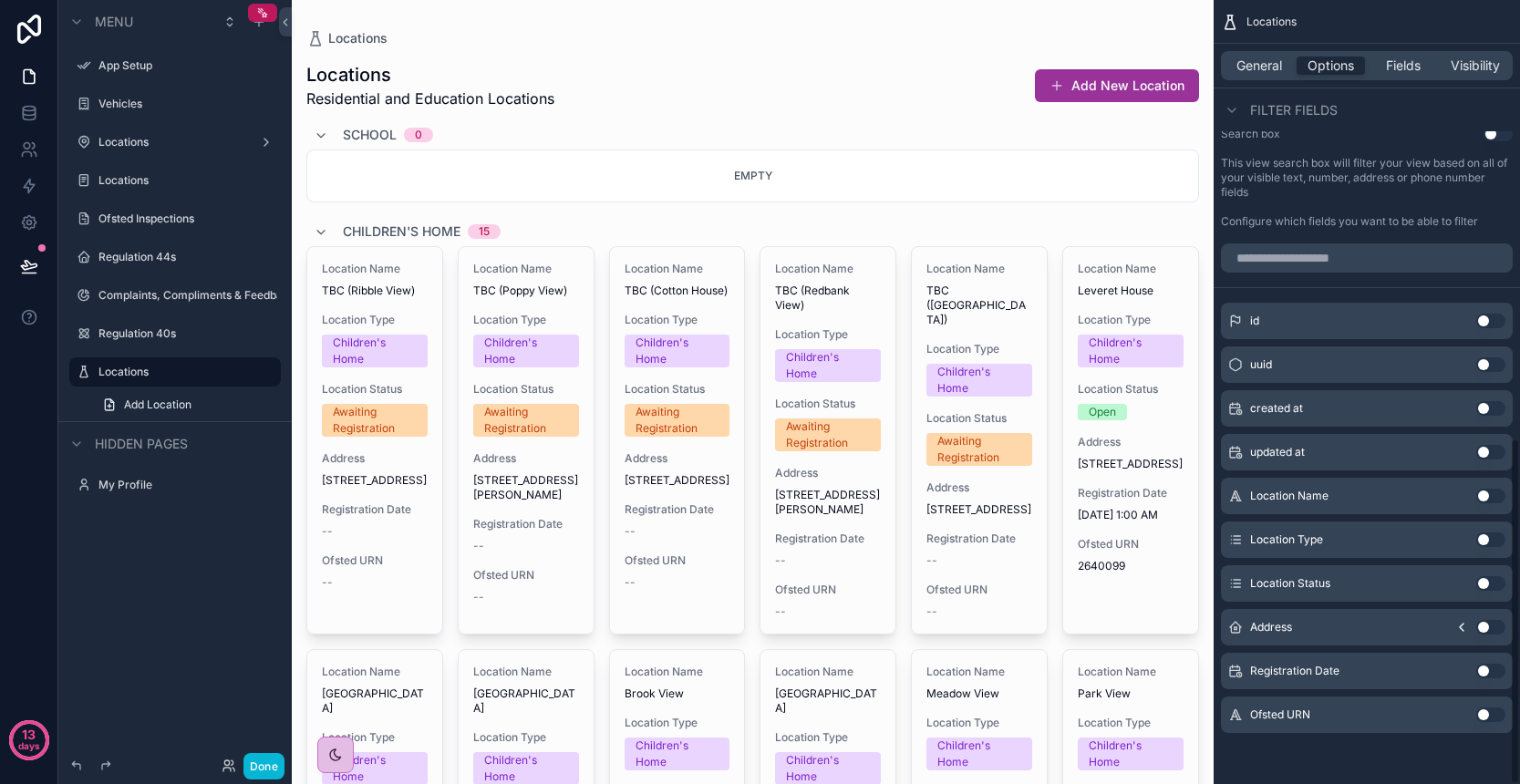
scroll to position [990, 0]
click at [1490, 583] on button "Use setting" at bounding box center [1491, 582] width 29 height 15
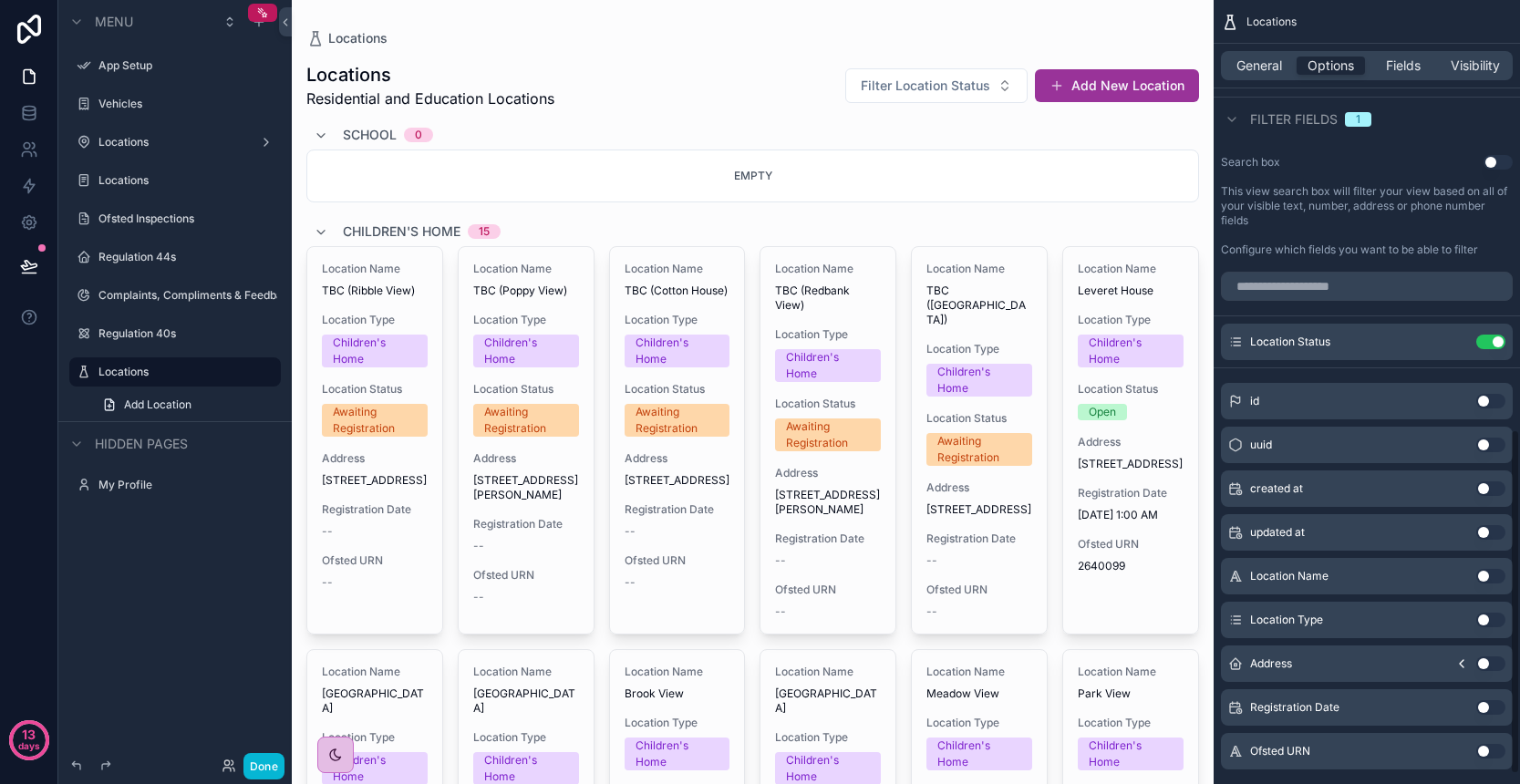
scroll to position [961, 0]
click at [1496, 621] on button "Use setting" at bounding box center [1491, 620] width 29 height 15
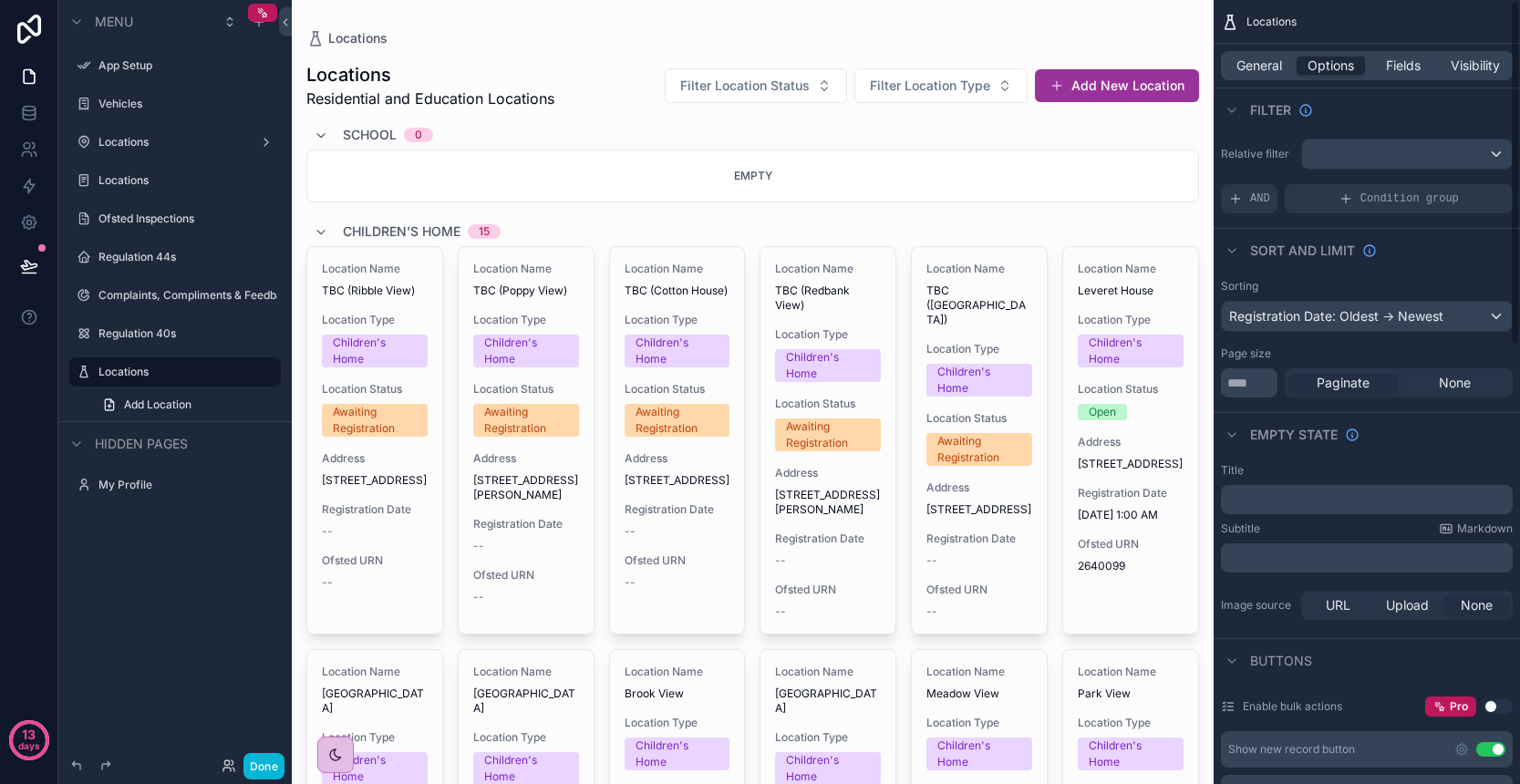
scroll to position [0, 0]
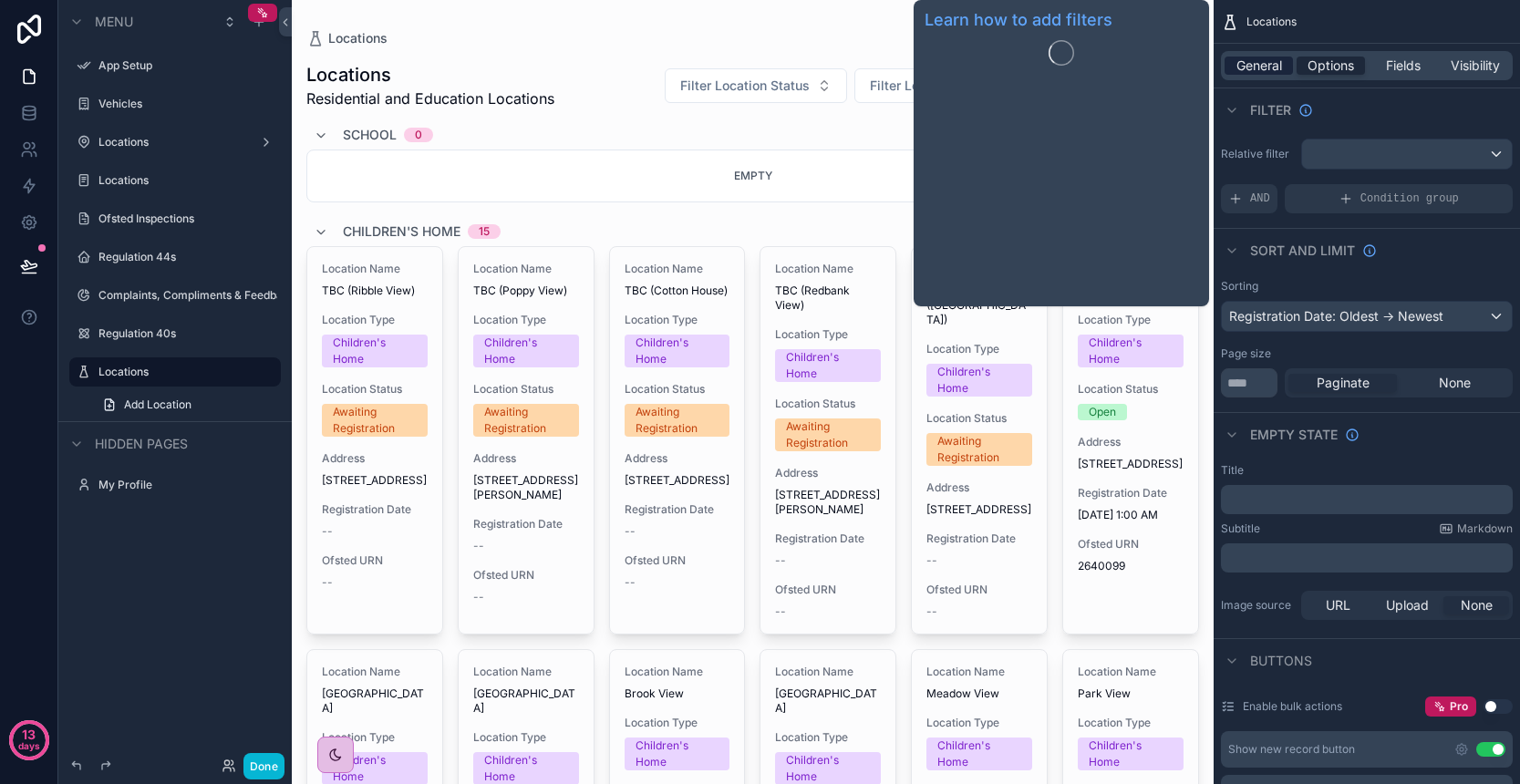
click at [1268, 70] on span "General" at bounding box center [1258, 65] width 46 height 18
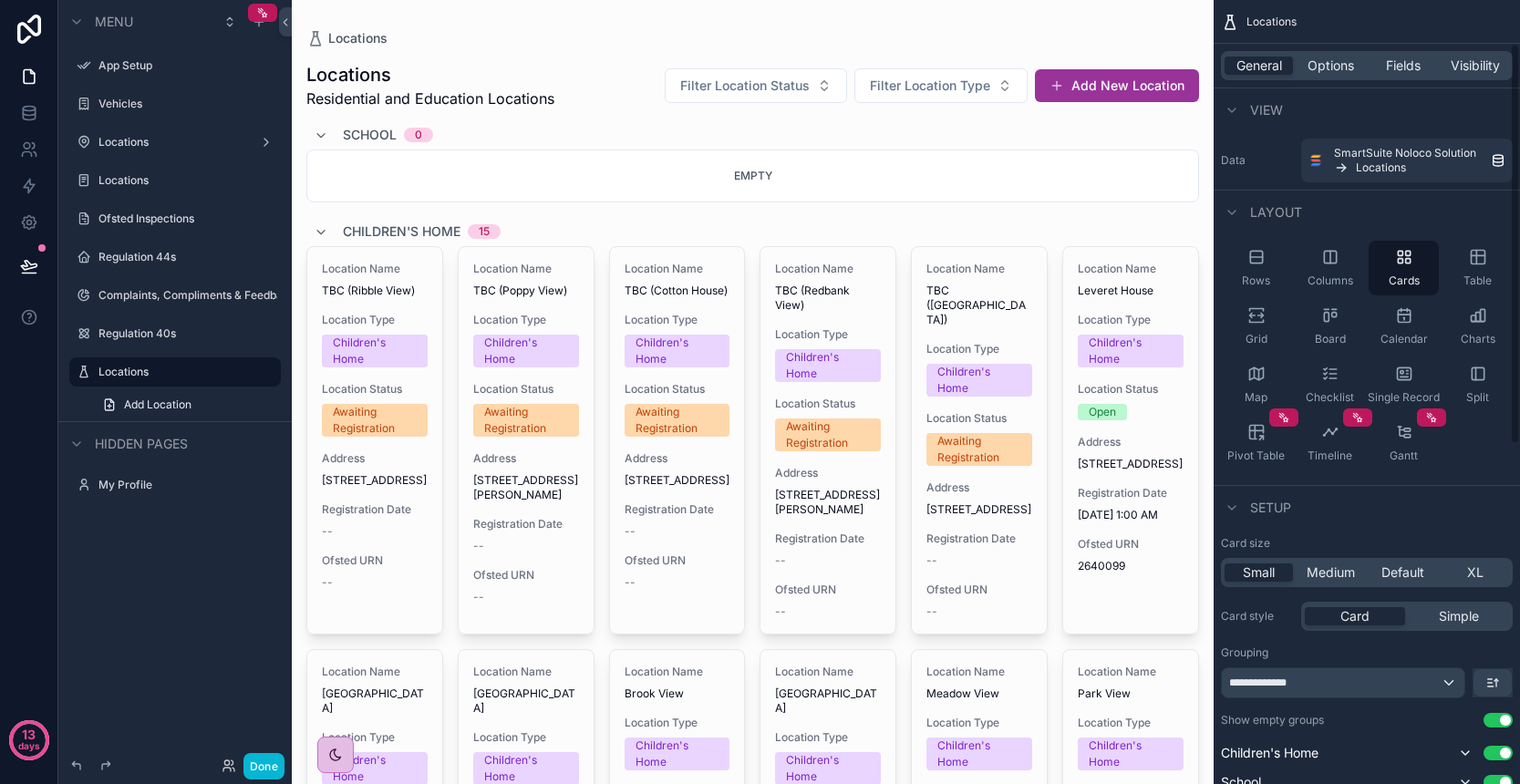
scroll to position [276, 0]
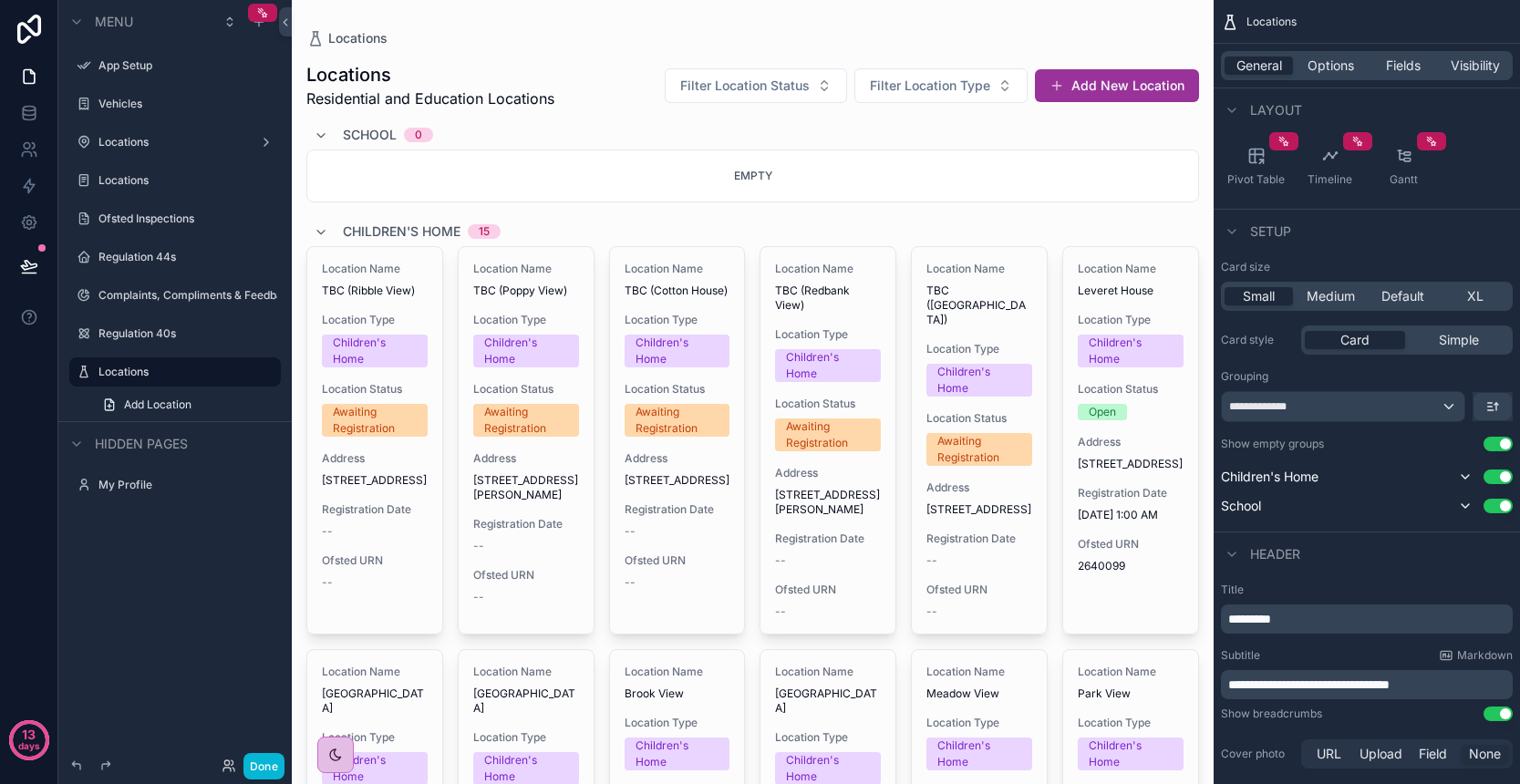
click at [1455, 406] on div "**********" at bounding box center [1343, 406] width 242 height 29
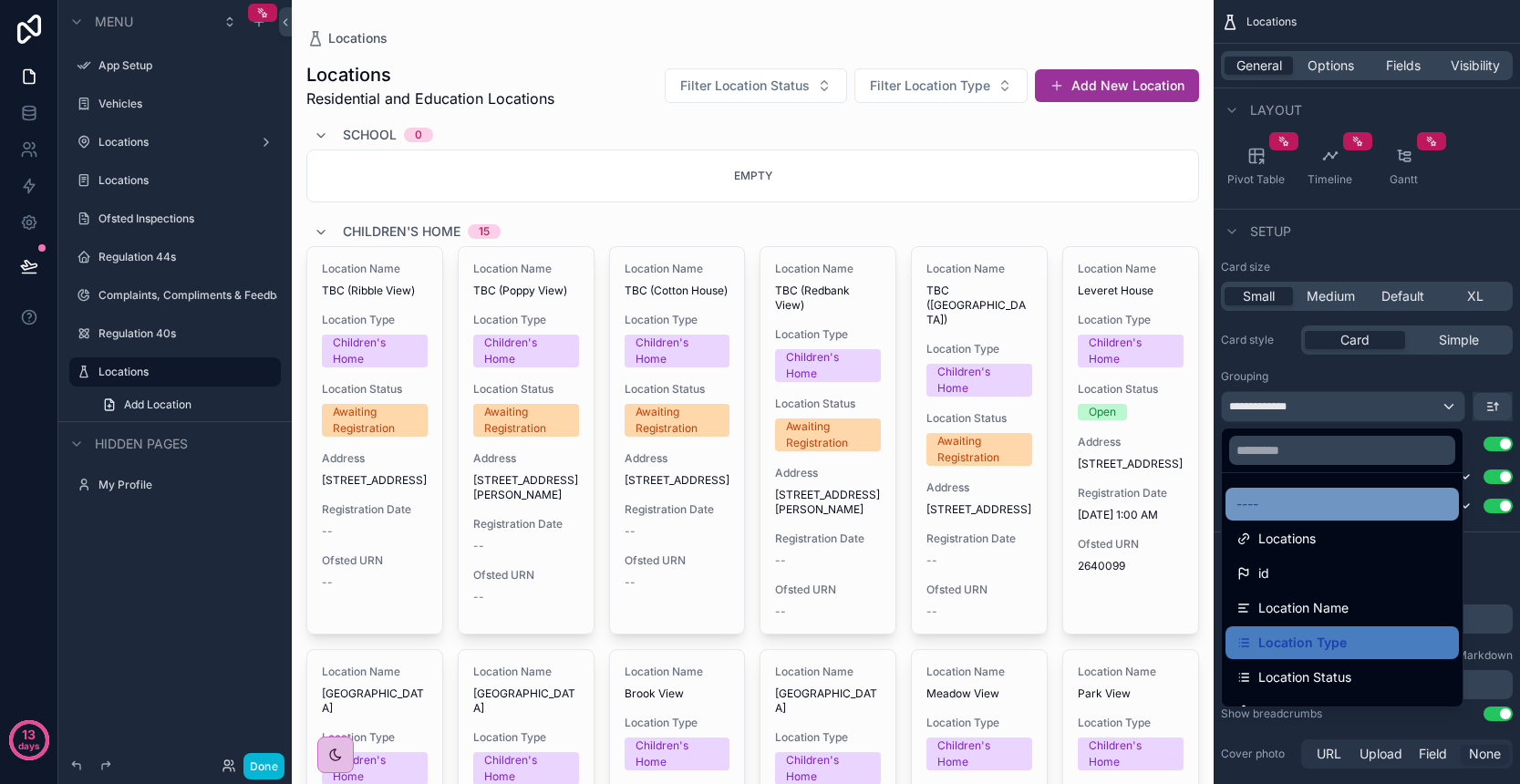
click at [1355, 505] on div "----" at bounding box center [1342, 504] width 211 height 22
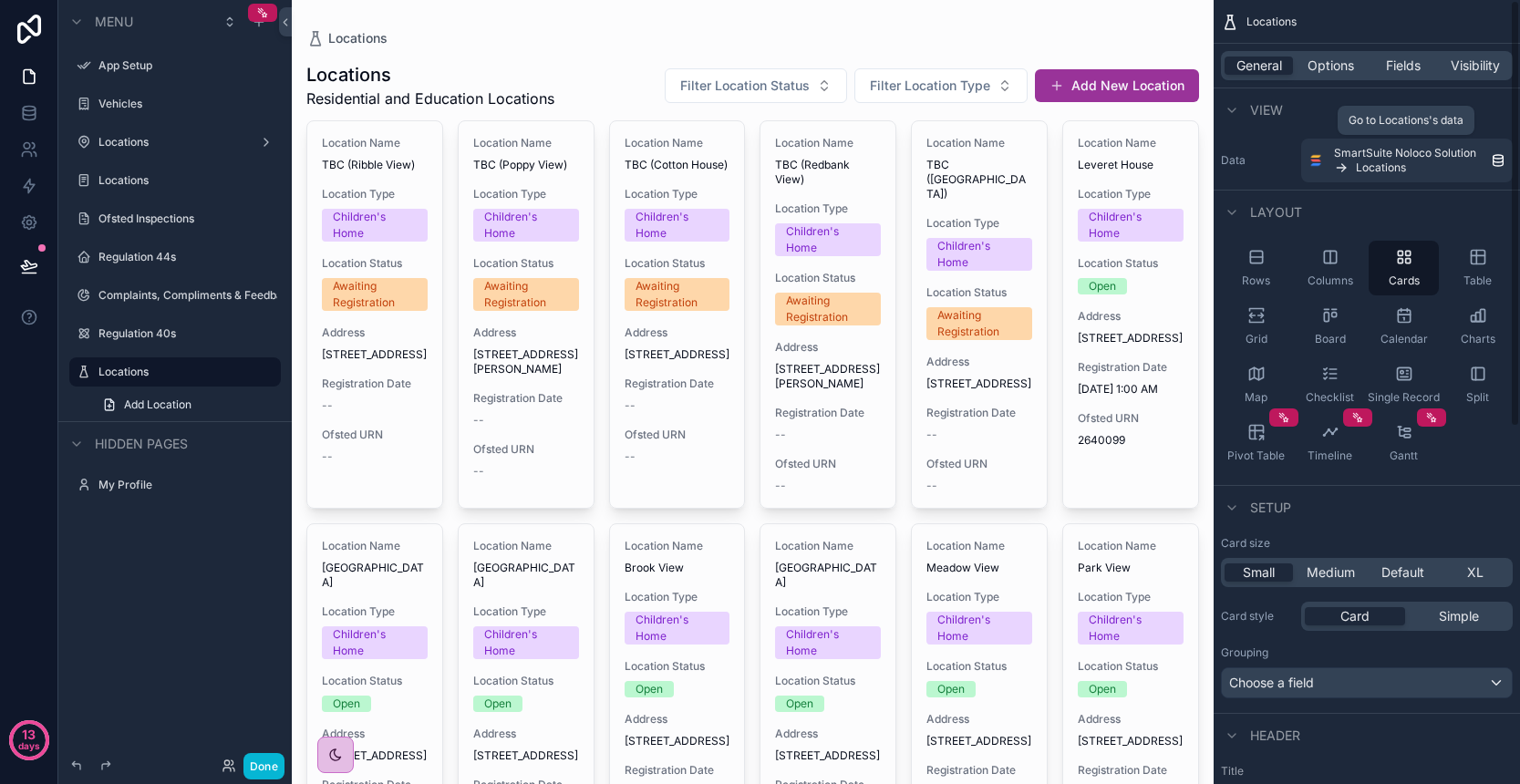
scroll to position [0, 0]
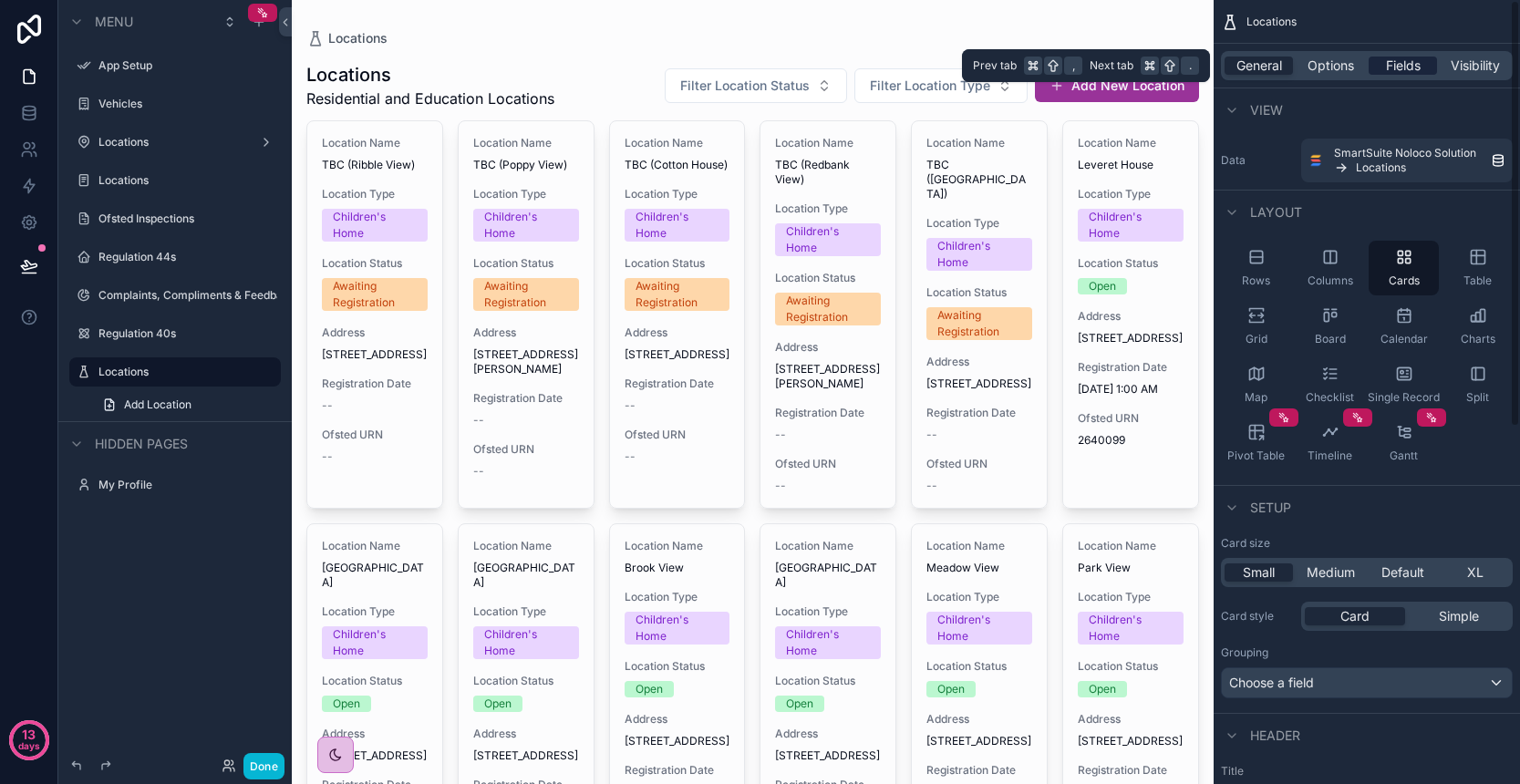
click at [1394, 62] on span "Fields" at bounding box center [1404, 65] width 35 height 18
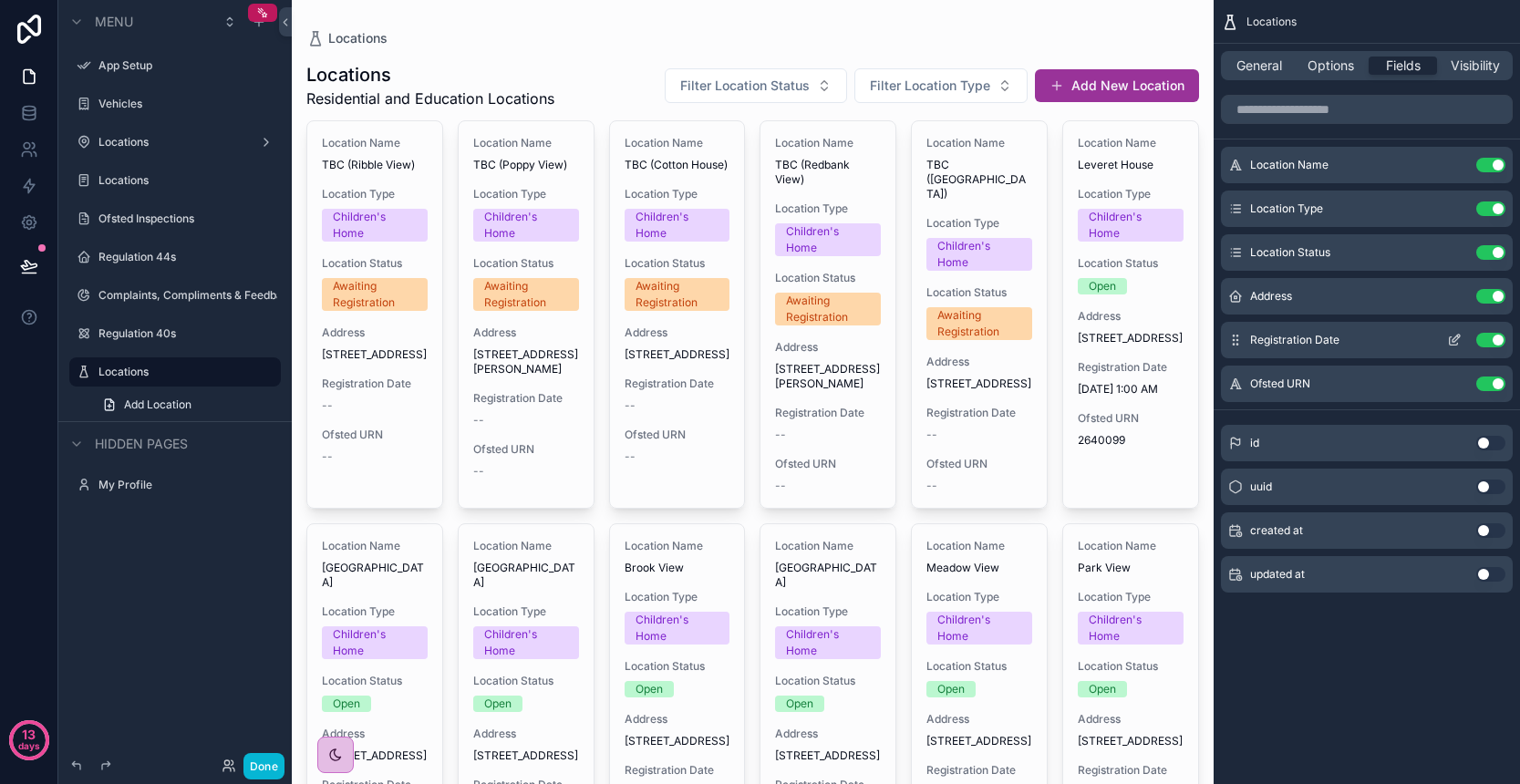
click at [1489, 340] on button "Use setting" at bounding box center [1491, 339] width 29 height 15
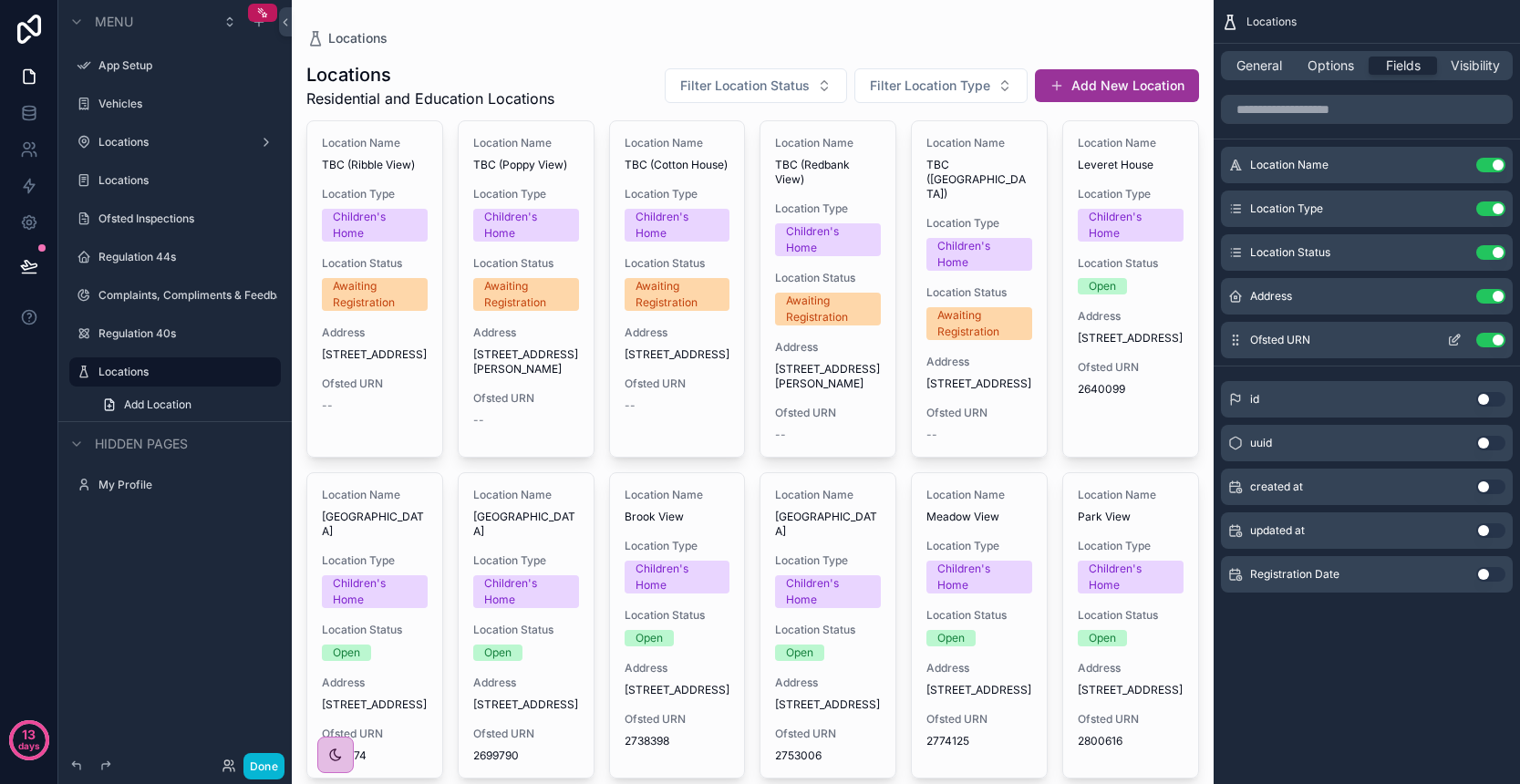
click at [1490, 345] on button "Use setting" at bounding box center [1491, 339] width 29 height 15
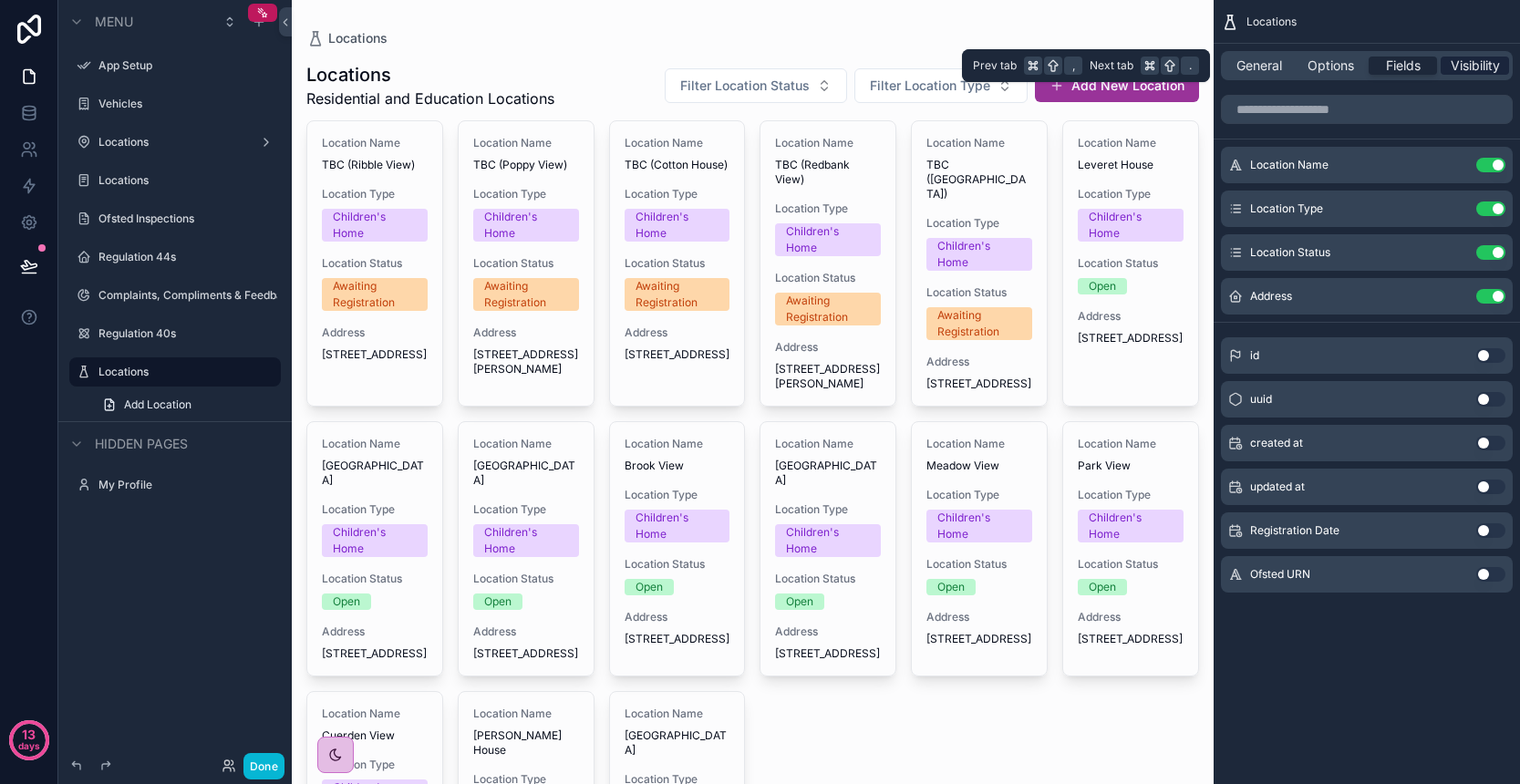
click at [1468, 71] on span "Visibility" at bounding box center [1474, 65] width 49 height 18
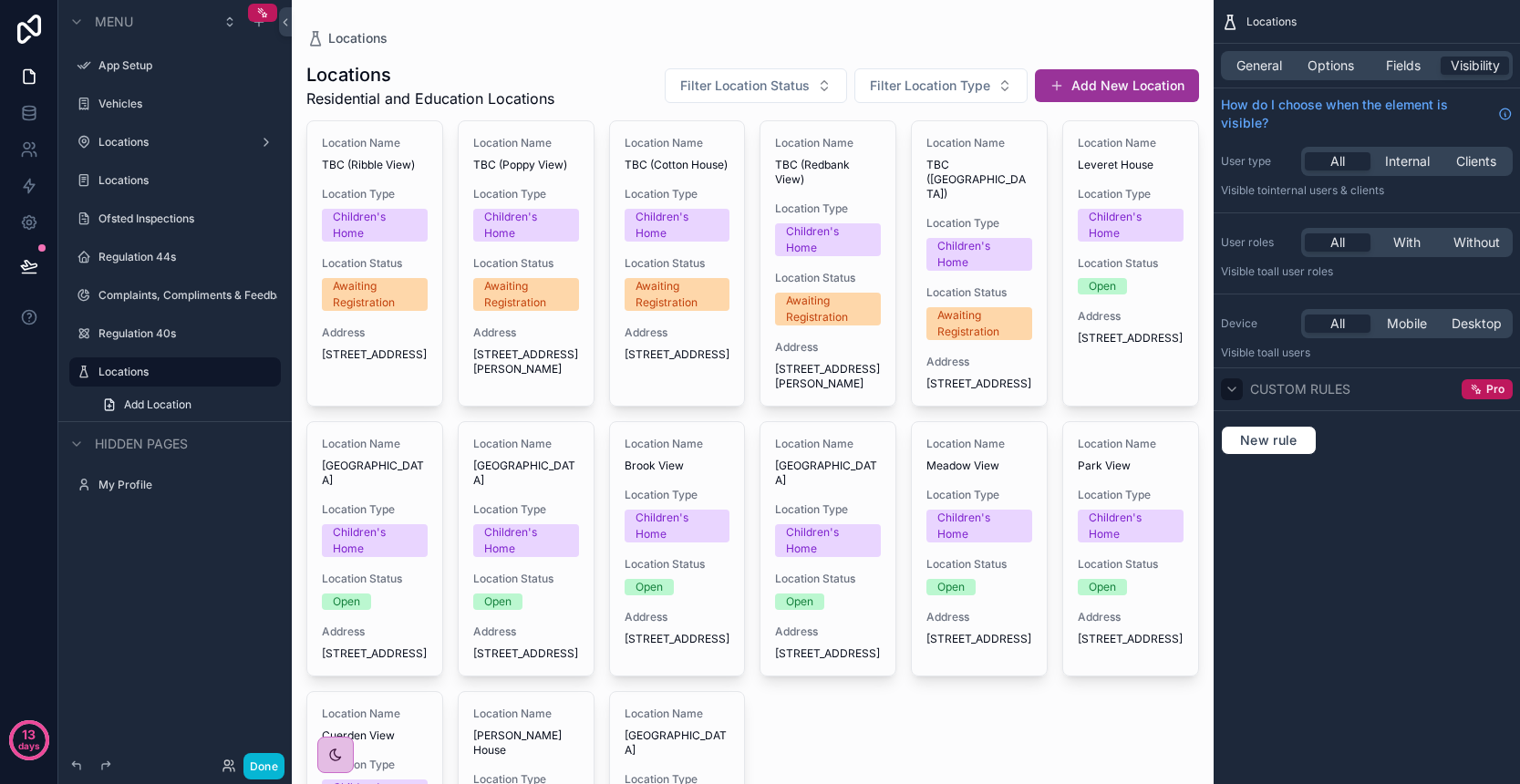
click at [1241, 392] on div "scrollable content" at bounding box center [1231, 389] width 22 height 22
click at [1228, 392] on icon "scrollable content" at bounding box center [1231, 389] width 15 height 15
click at [1263, 445] on span "New rule" at bounding box center [1269, 440] width 72 height 16
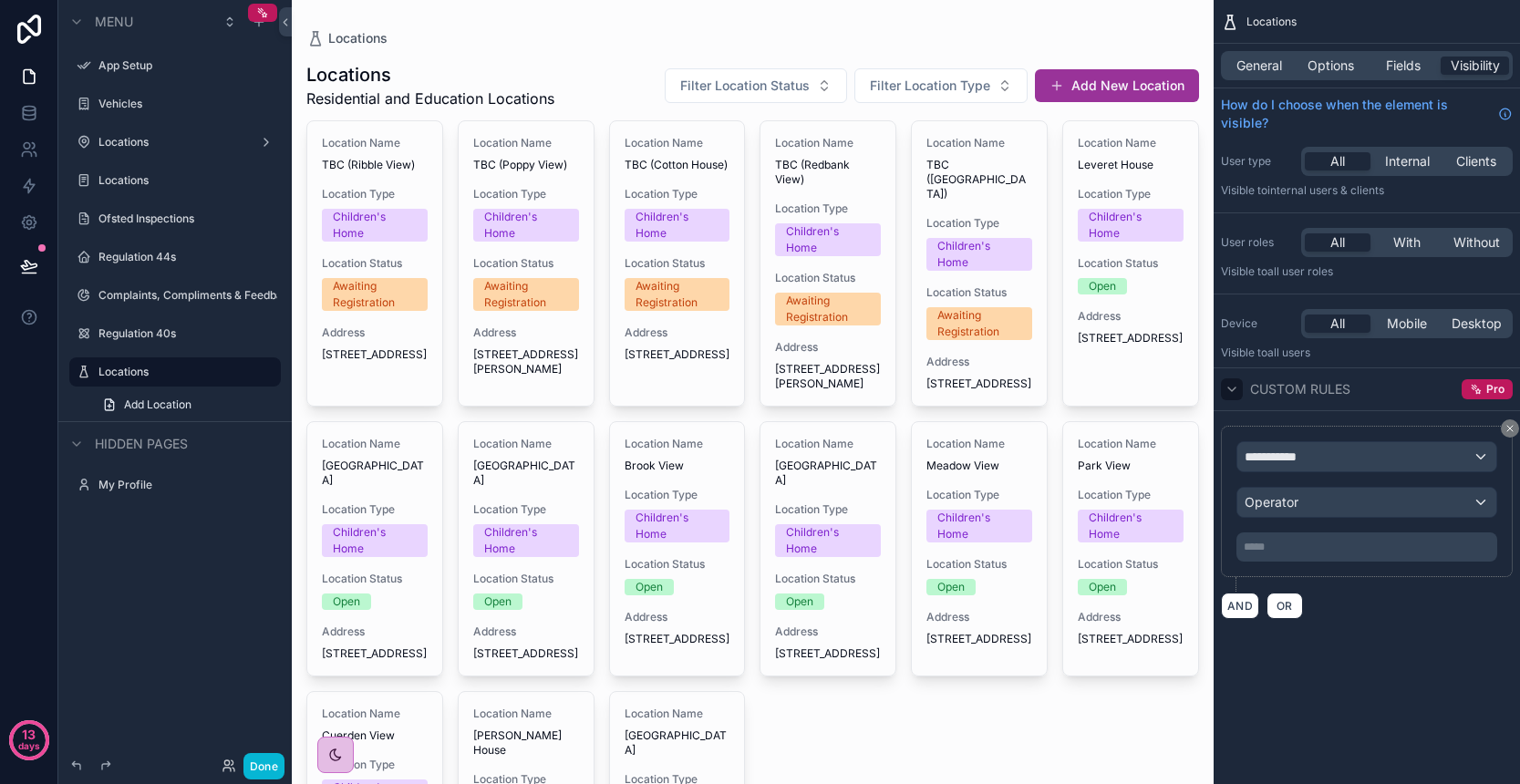
click at [1374, 473] on div "**********" at bounding box center [1366, 501] width 261 height 120
click at [1375, 460] on div "**********" at bounding box center [1366, 456] width 259 height 29
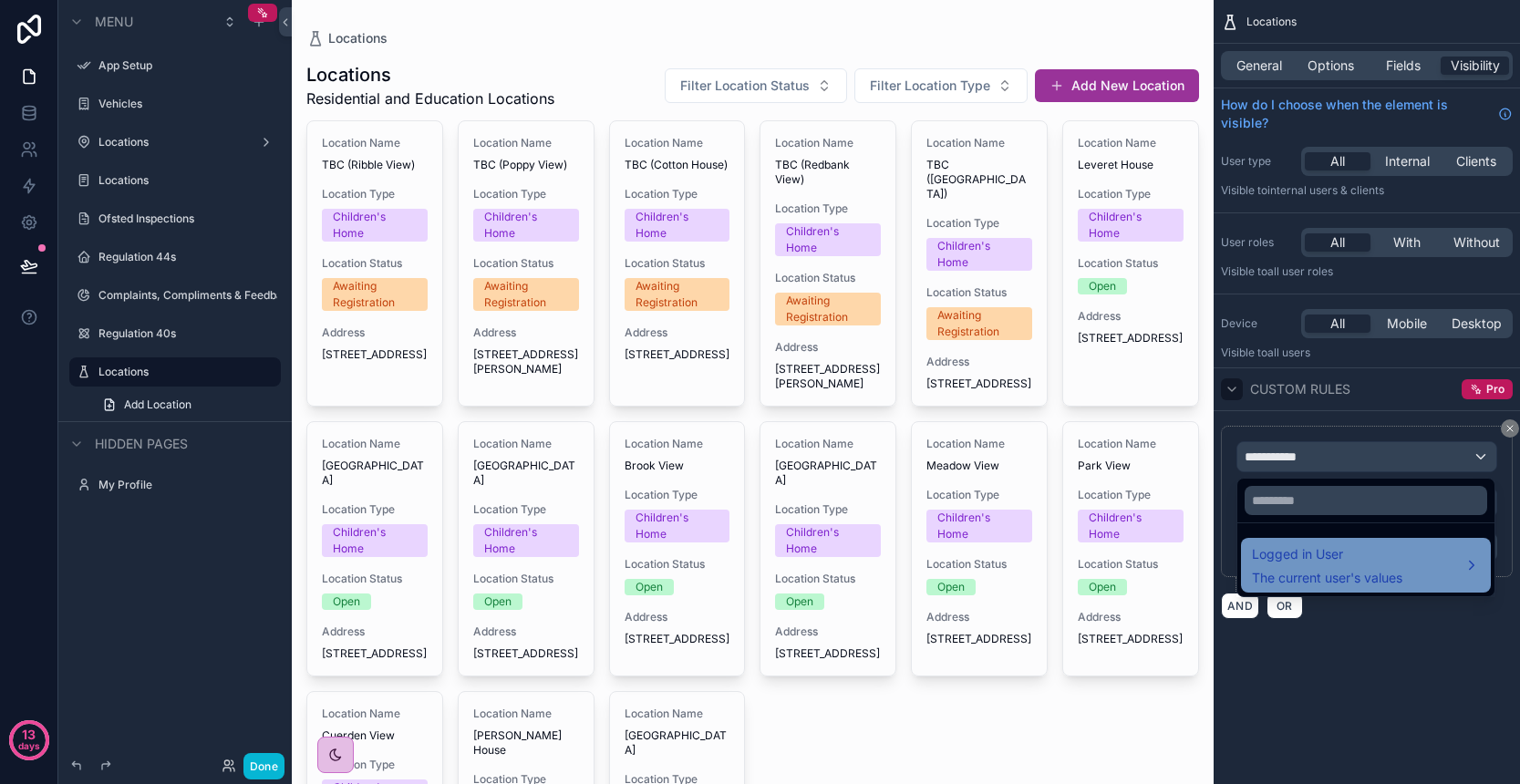
click at [1356, 573] on span "The current user's values" at bounding box center [1326, 578] width 150 height 18
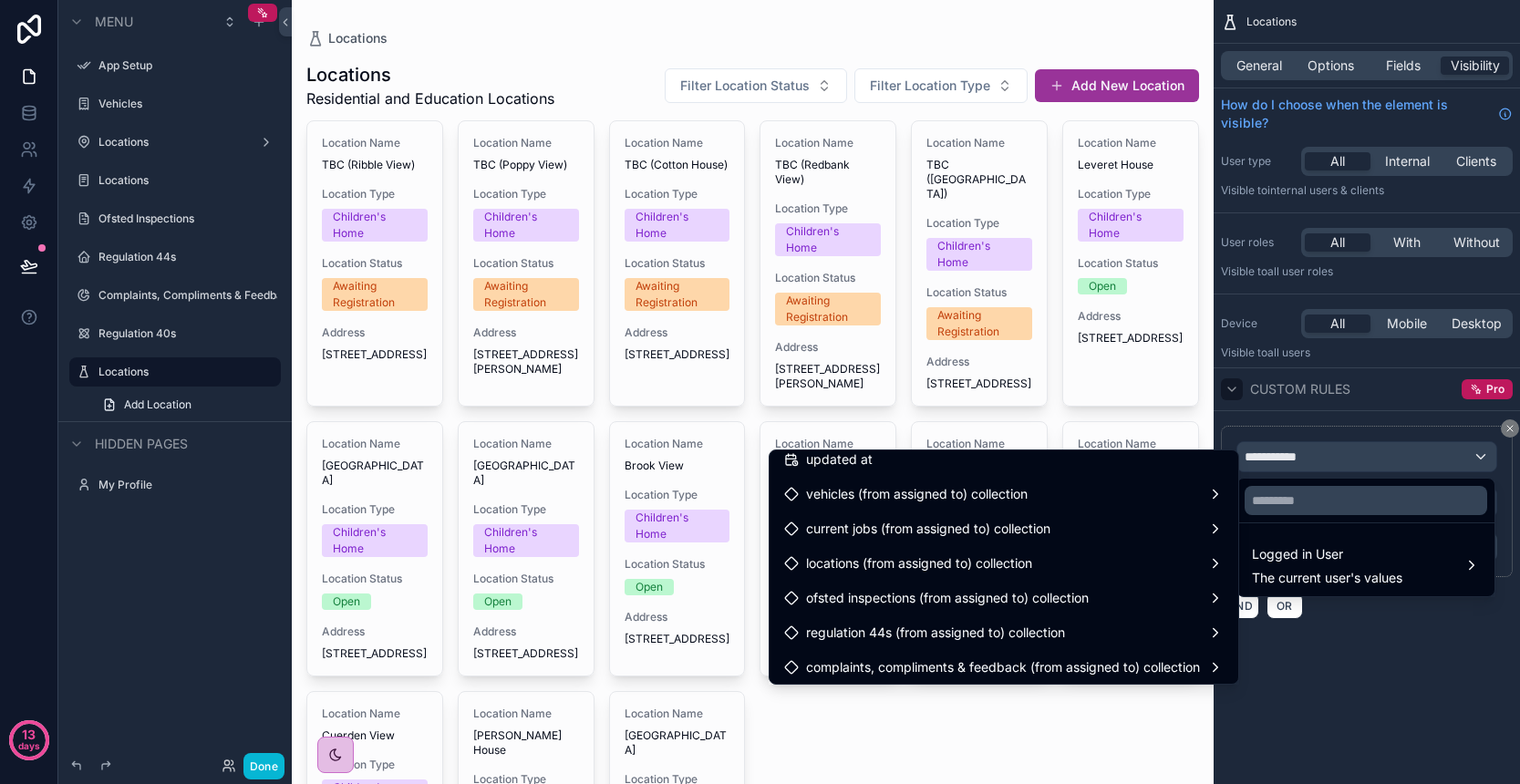
scroll to position [462, 0]
click at [1407, 684] on div "scrollable content" at bounding box center [760, 392] width 1520 height 784
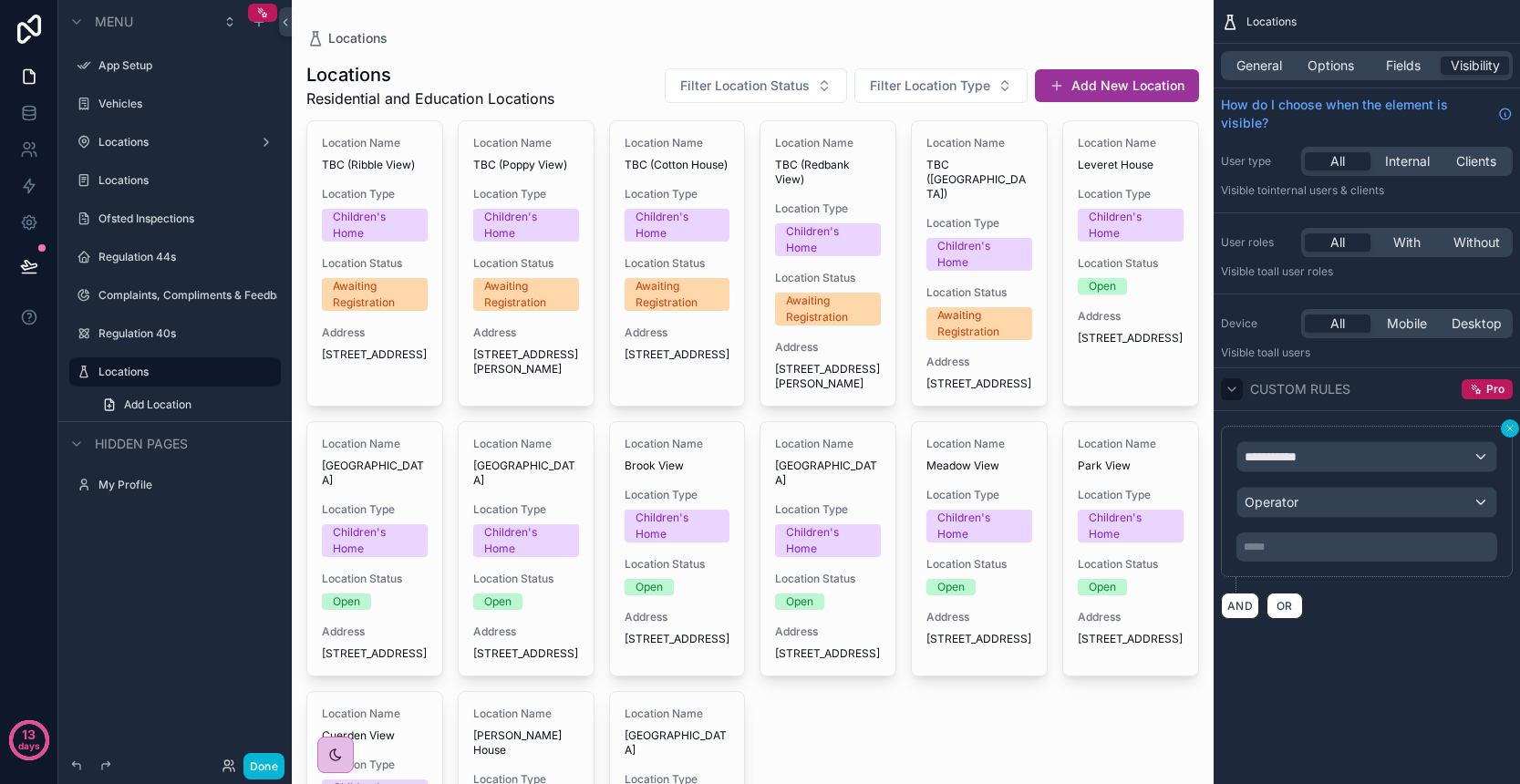
scroll to position [1, 0]
click at [1512, 423] on icon "scrollable content" at bounding box center [1509, 427] width 11 height 11
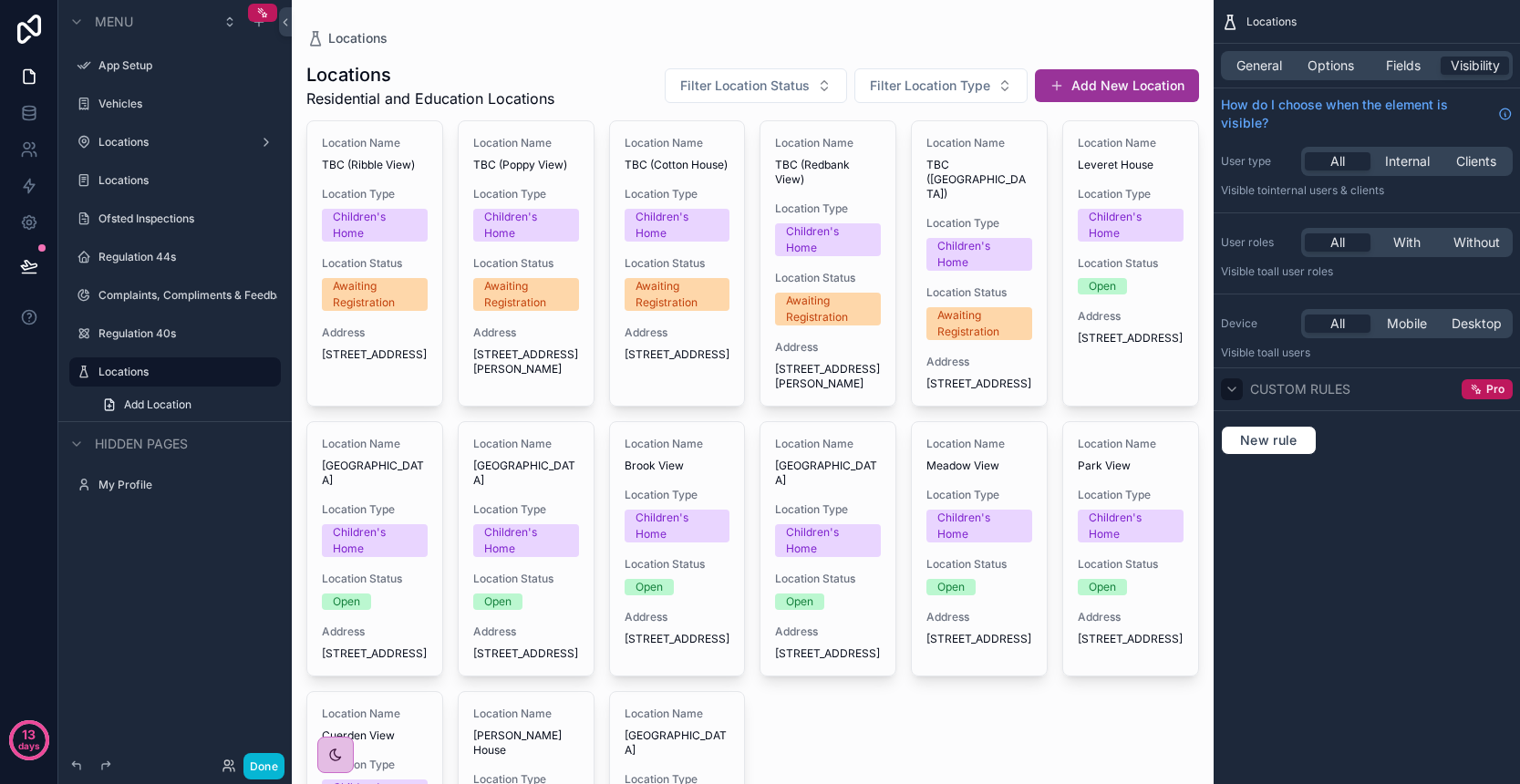
scroll to position [0, 0]
click at [814, 85] on button "Filter Location Status" at bounding box center [756, 86] width 182 height 35
click at [944, 89] on span "Filter Location Type" at bounding box center [930, 85] width 120 height 18
click at [936, 48] on div "Locations Residential and Education Locations Filter Location Status Filter Loc…" at bounding box center [752, 562] width 893 height 1029
click at [1418, 64] on span "Fields" at bounding box center [1404, 65] width 35 height 18
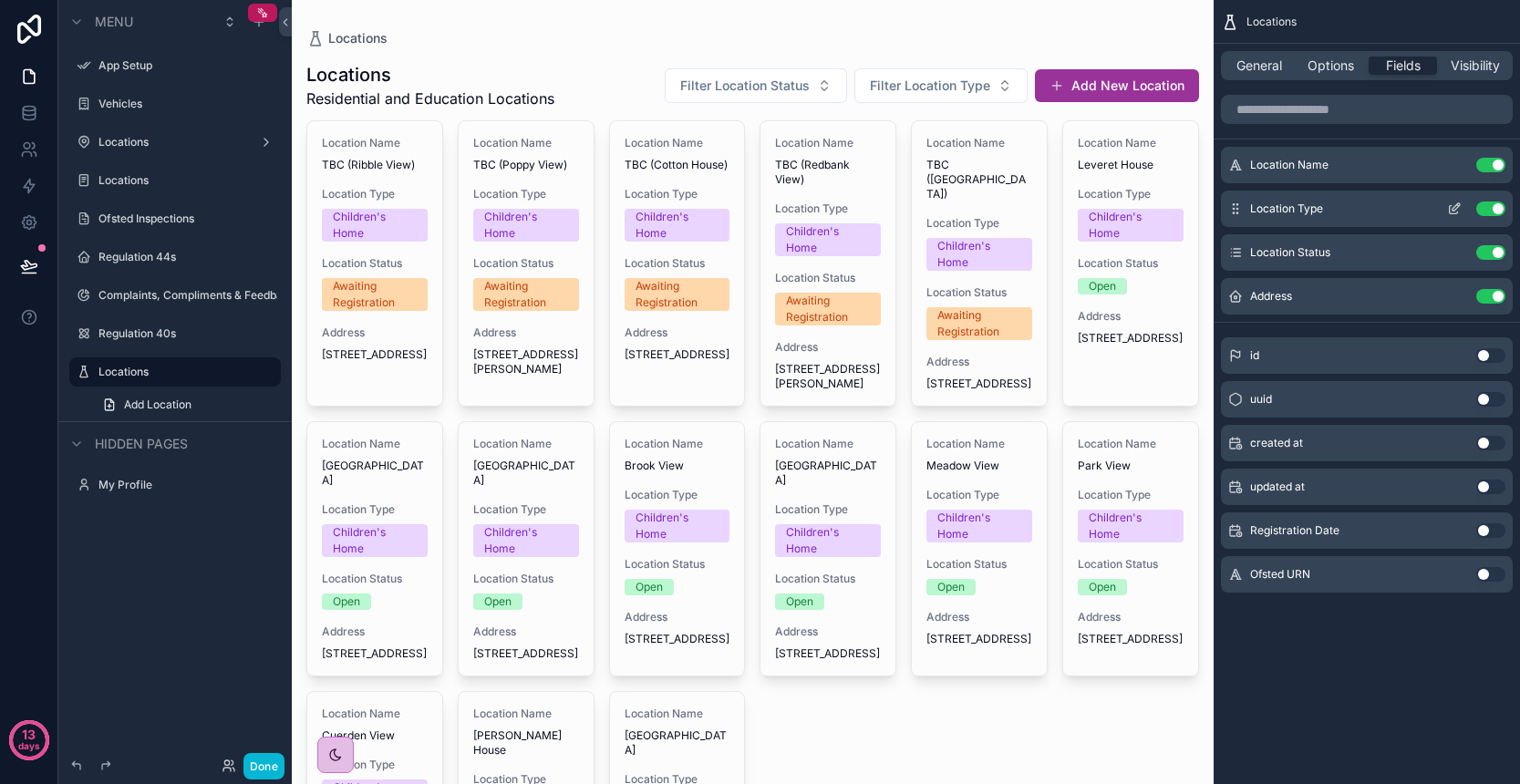
click at [1453, 209] on icon "scrollable content" at bounding box center [1454, 208] width 15 height 15
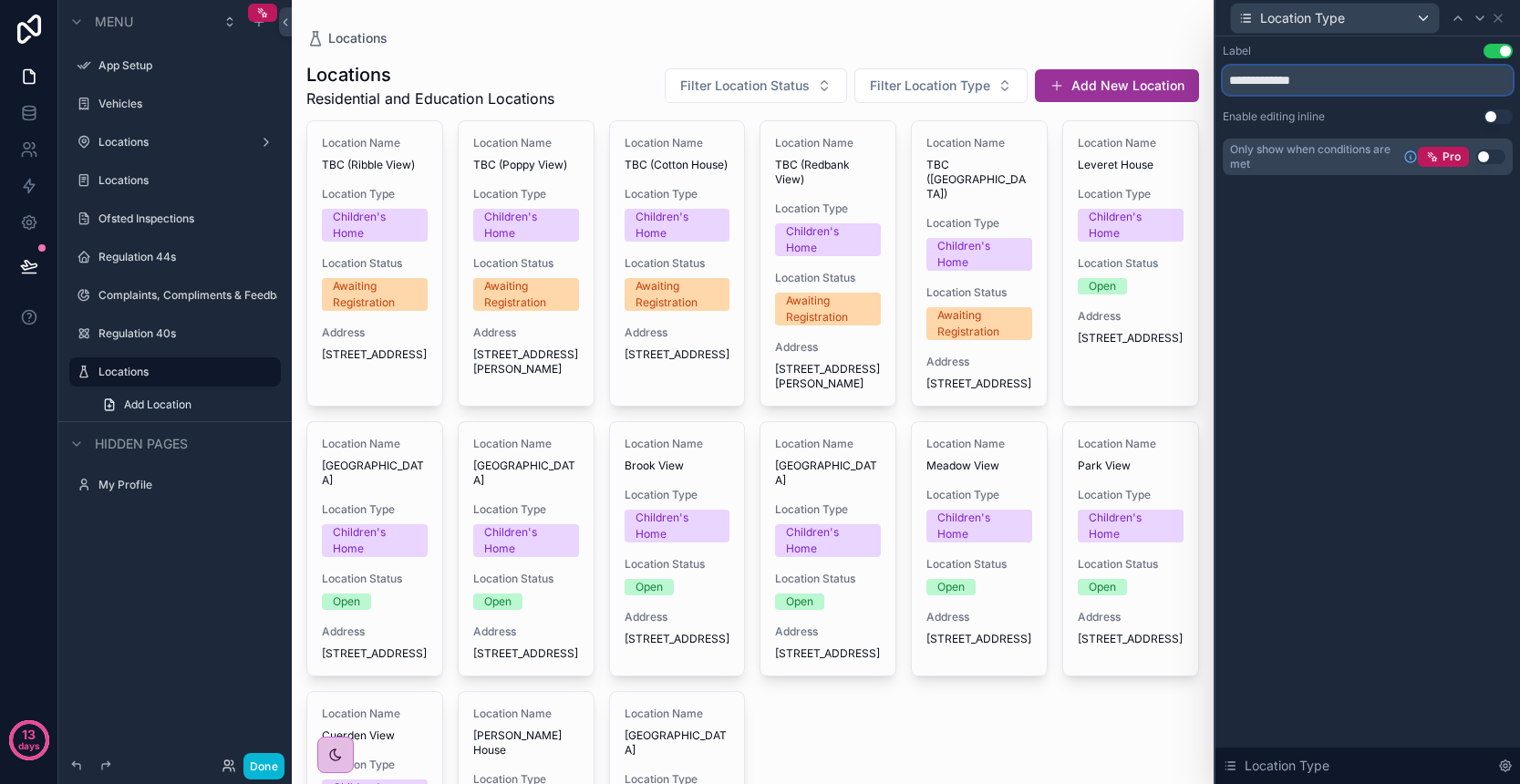
click at [1330, 82] on input "**********" at bounding box center [1367, 80] width 290 height 29
click at [1504, 18] on icon at bounding box center [1498, 17] width 15 height 15
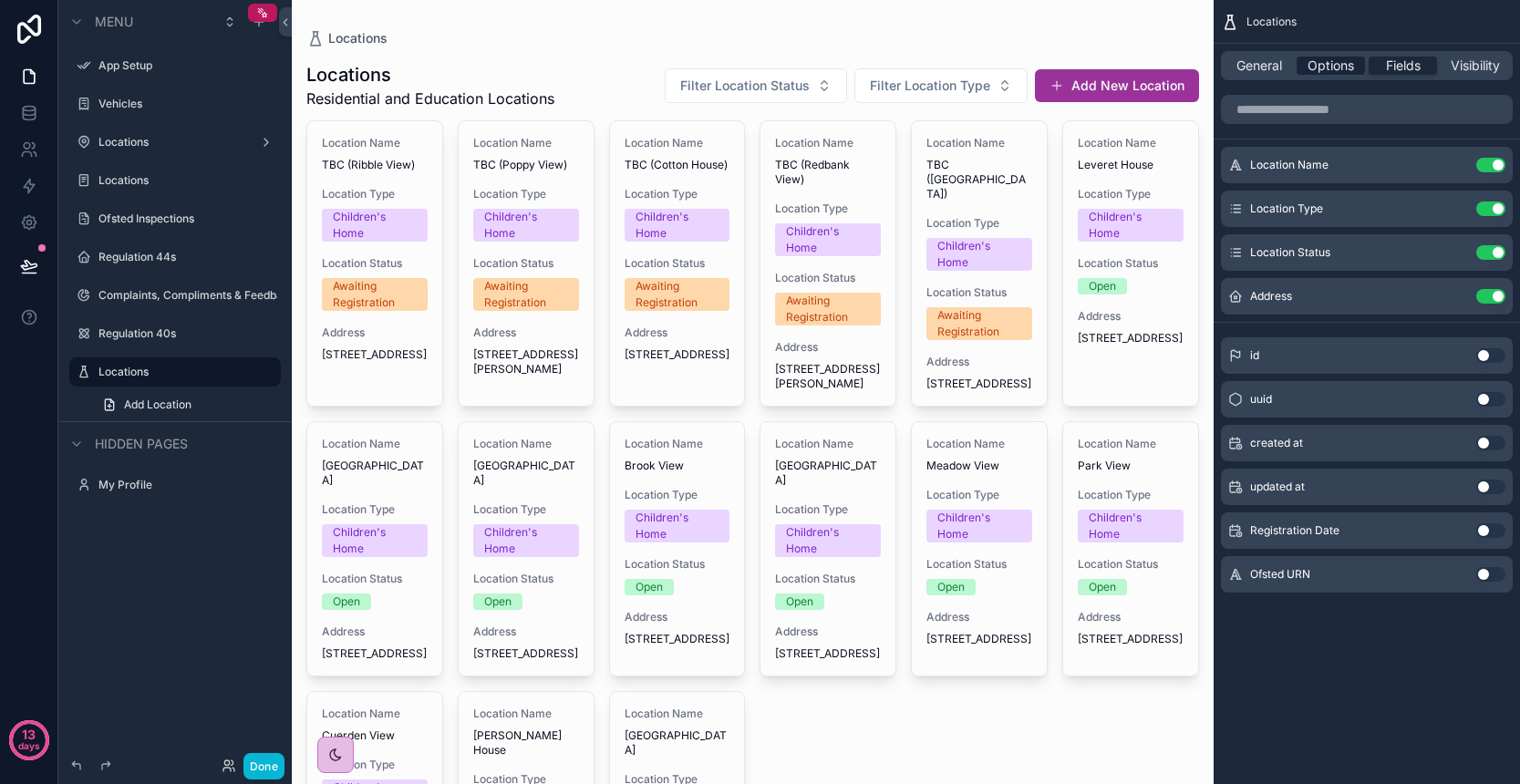
click at [1321, 59] on span "Options" at bounding box center [1331, 65] width 47 height 18
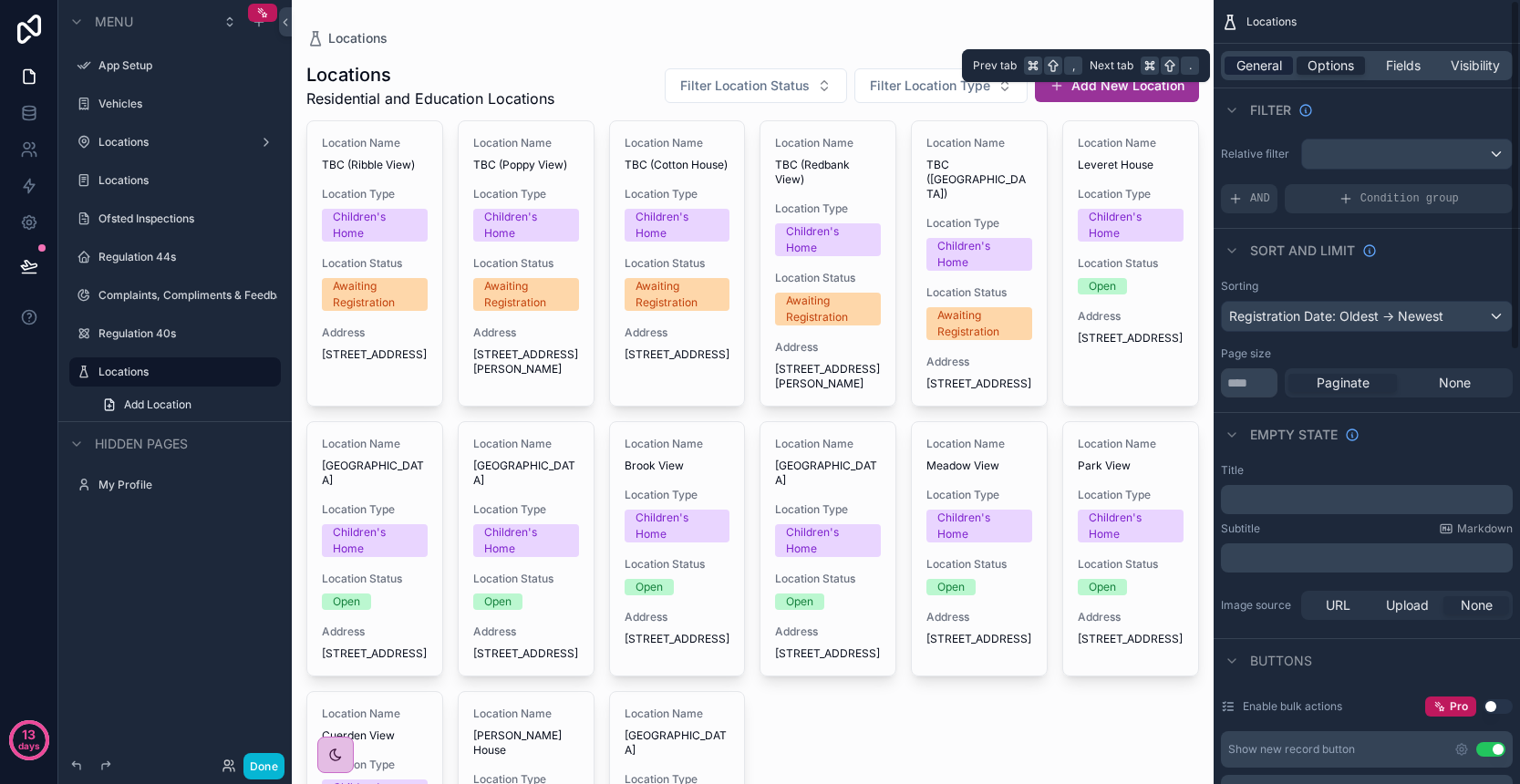
click at [1259, 69] on span "General" at bounding box center [1258, 65] width 46 height 18
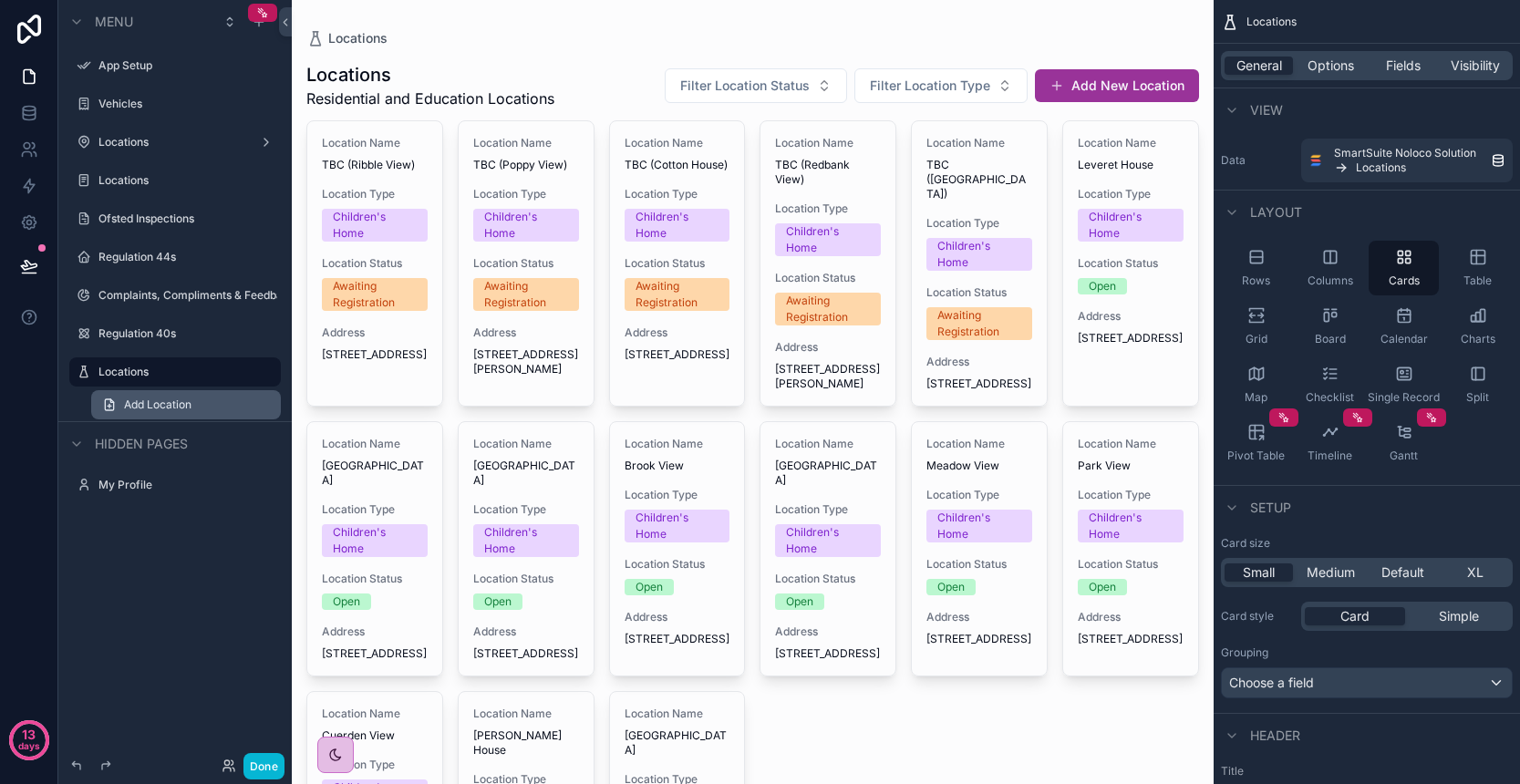
click at [179, 409] on span "Add Location" at bounding box center [158, 404] width 68 height 15
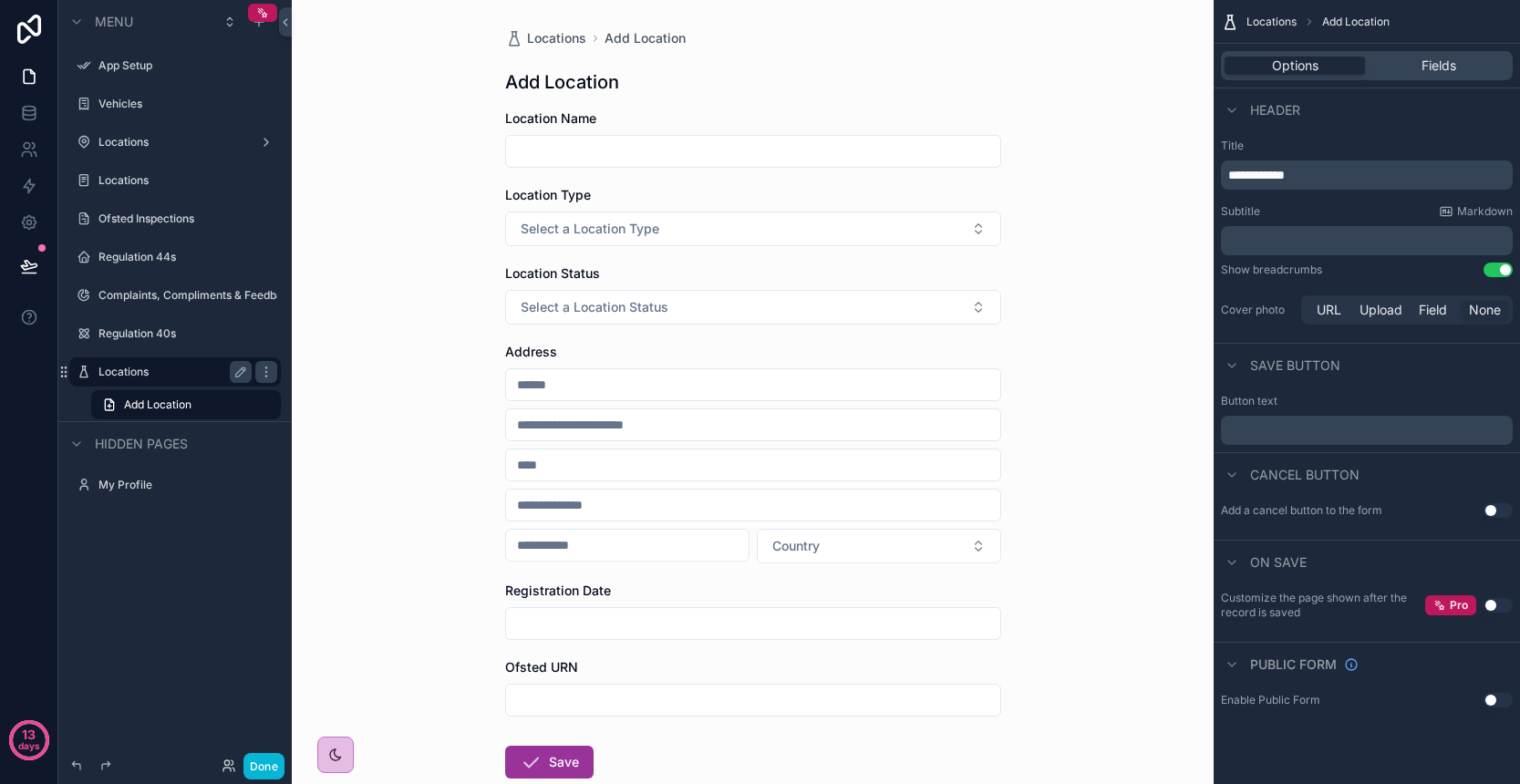
click at [139, 373] on label "Locations" at bounding box center [172, 371] width 145 height 15
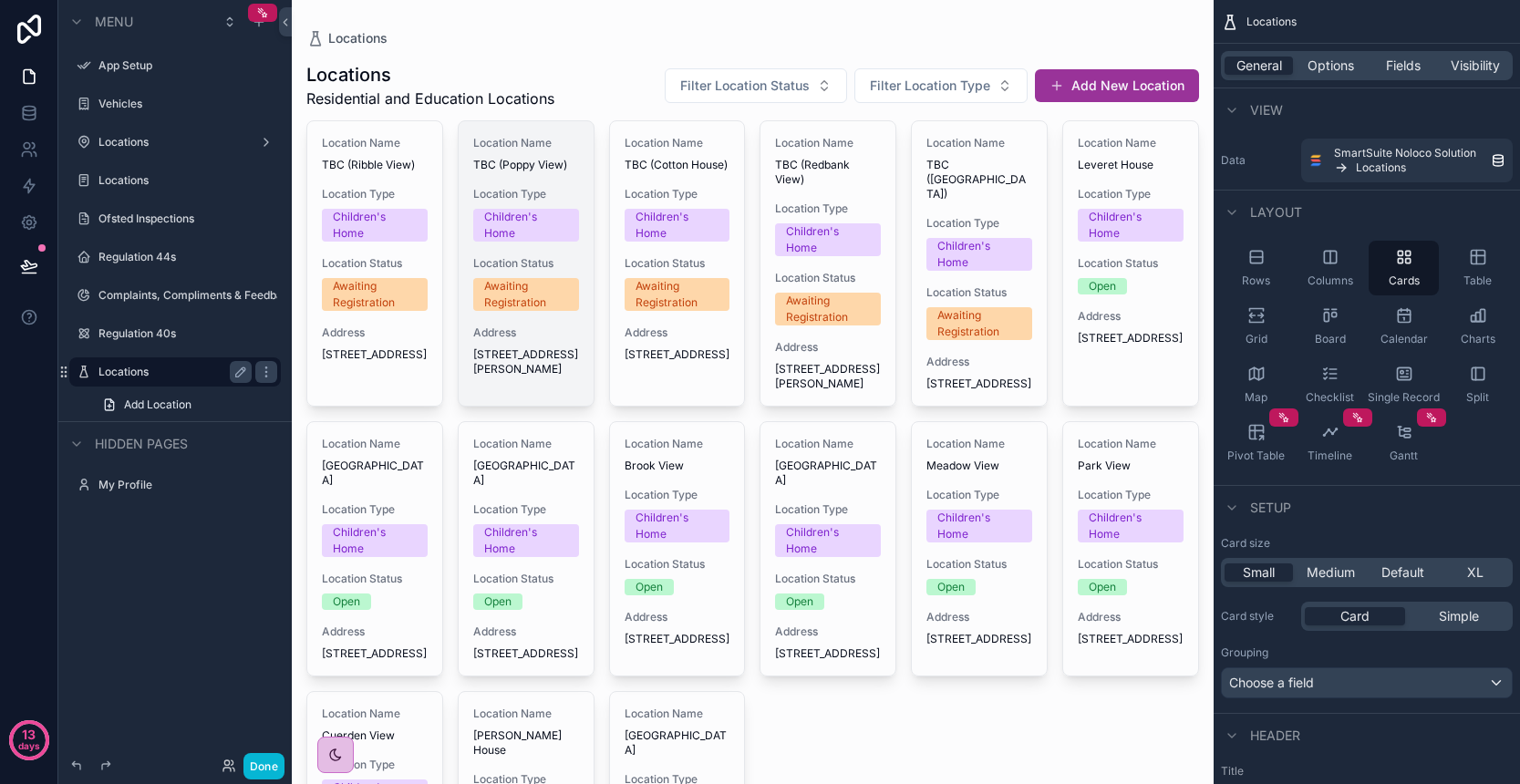
click at [513, 257] on span "Location Status" at bounding box center [525, 263] width 106 height 15
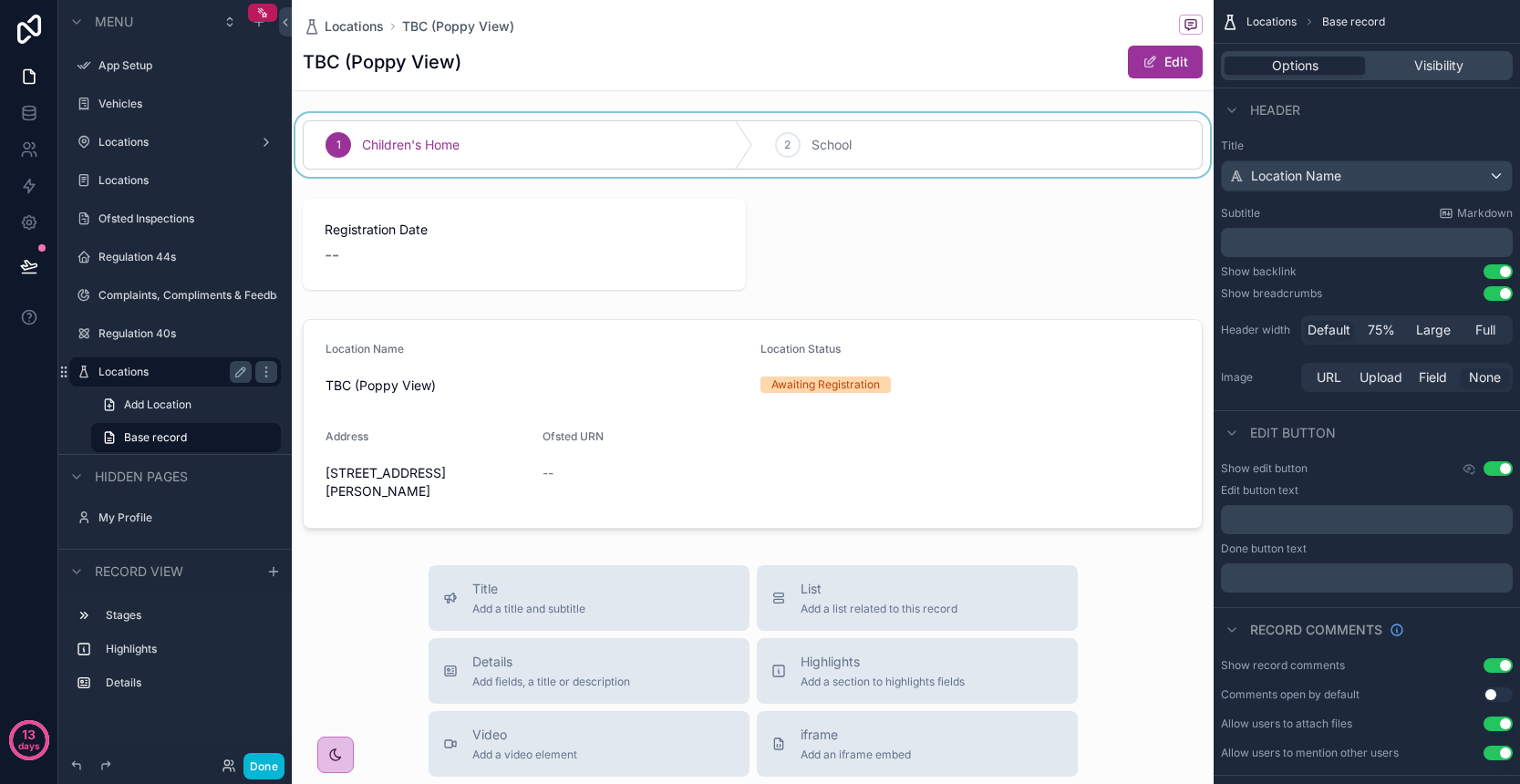
click at [660, 147] on div "scrollable content" at bounding box center [752, 145] width 922 height 64
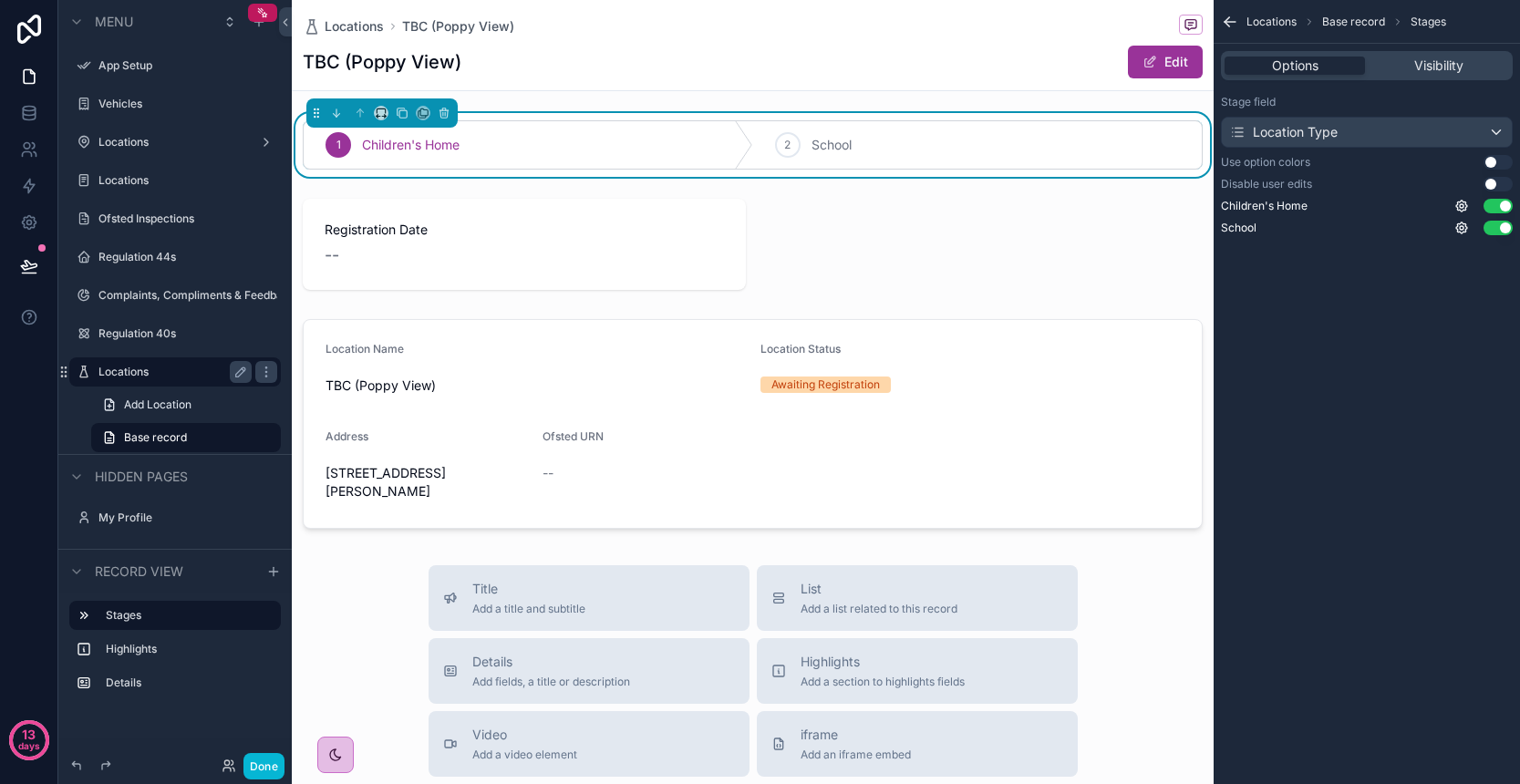
click at [1503, 157] on button "Use setting" at bounding box center [1498, 162] width 29 height 15
click at [1500, 160] on button "Use setting" at bounding box center [1498, 162] width 29 height 15
click at [1495, 183] on button "Use setting" at bounding box center [1498, 183] width 29 height 15
click at [1459, 206] on icon "scrollable content" at bounding box center [1461, 205] width 15 height 15
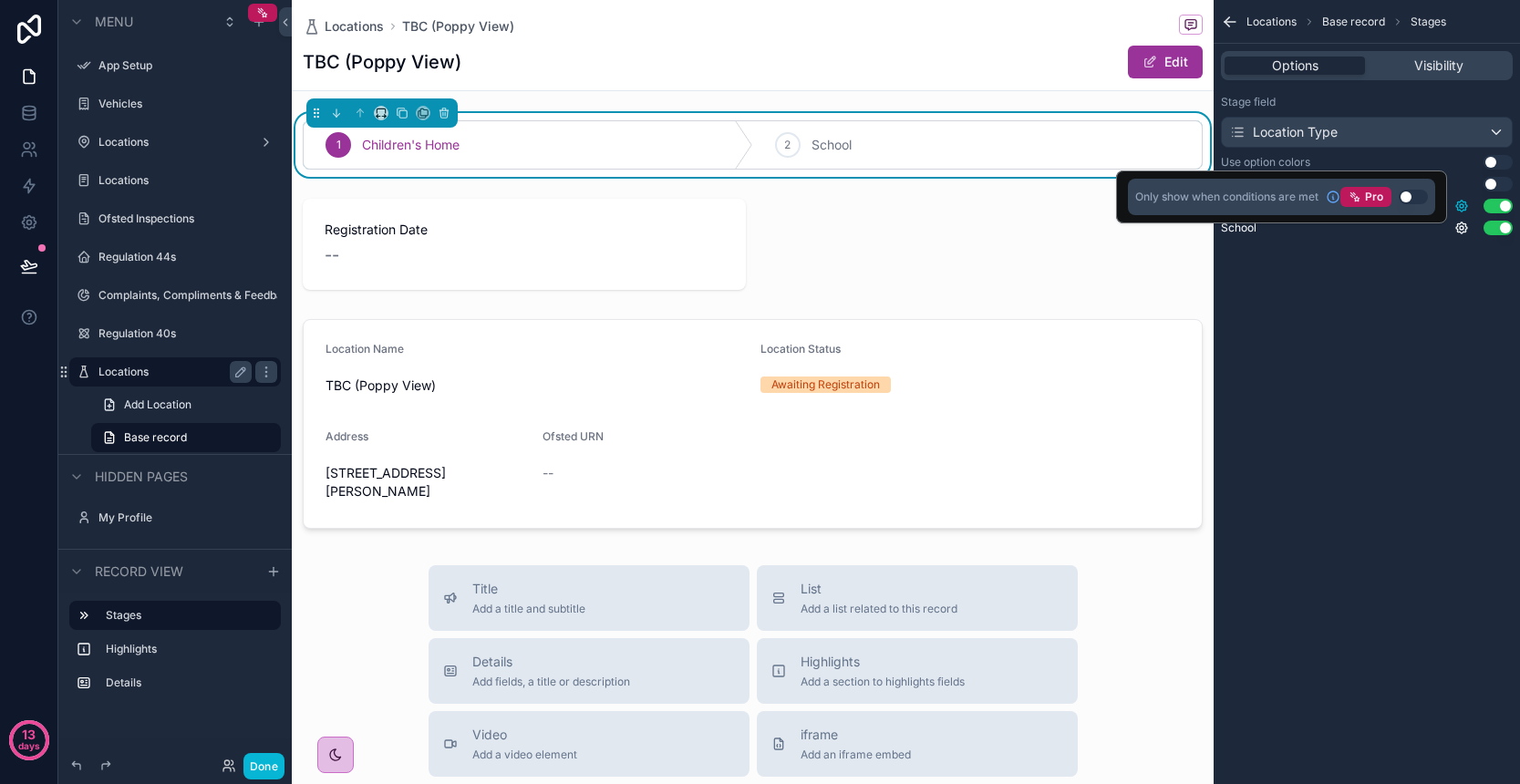
click at [1462, 206] on icon "scrollable content" at bounding box center [1461, 205] width 15 height 15
click at [1460, 298] on div "Locations Base record Stages Options Visibility Stage field Location Type Use o…" at bounding box center [1367, 392] width 306 height 784
click at [1438, 131] on div "Location Type" at bounding box center [1366, 132] width 290 height 29
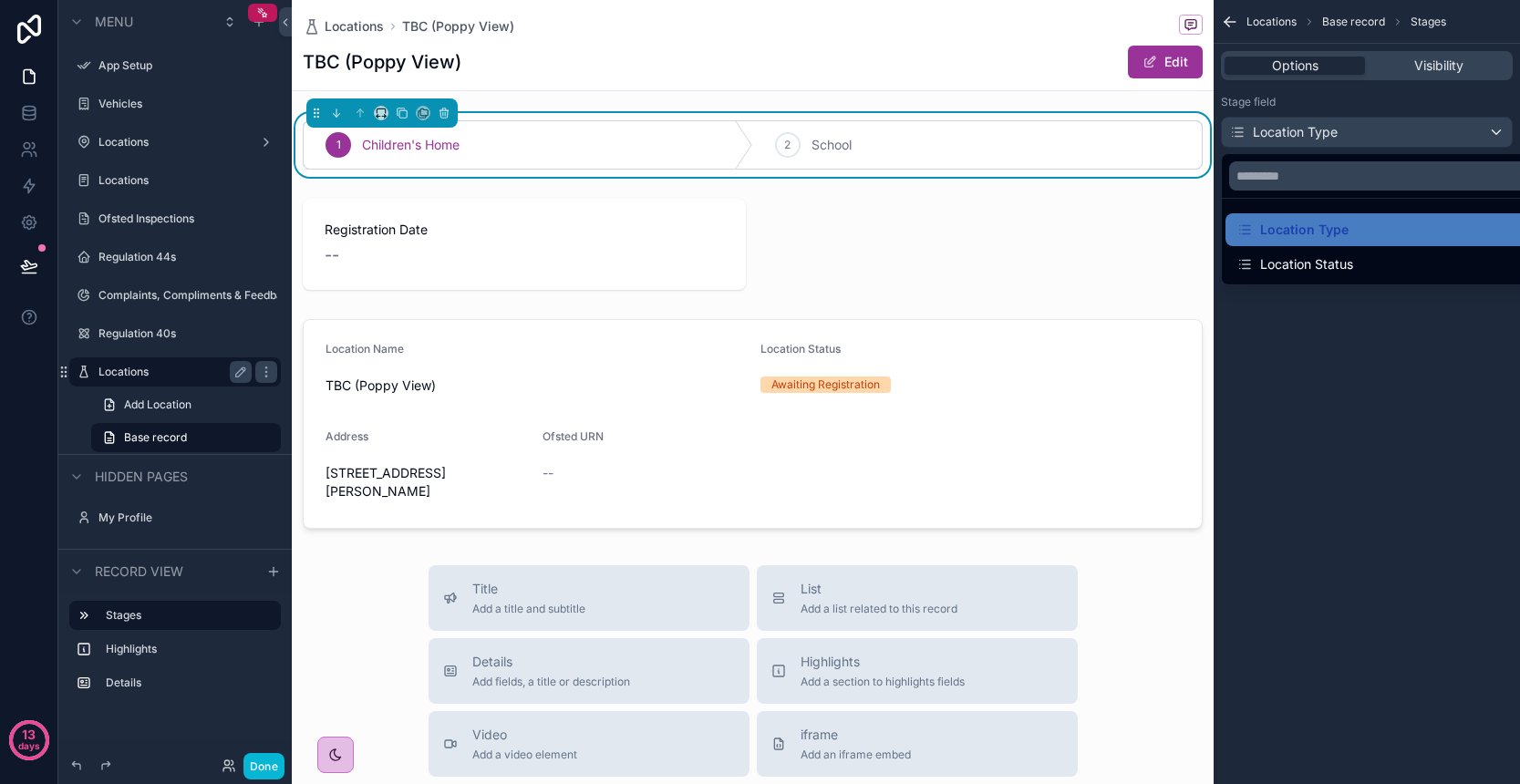
click at [1341, 263] on div "Location Status" at bounding box center [1294, 264] width 116 height 22
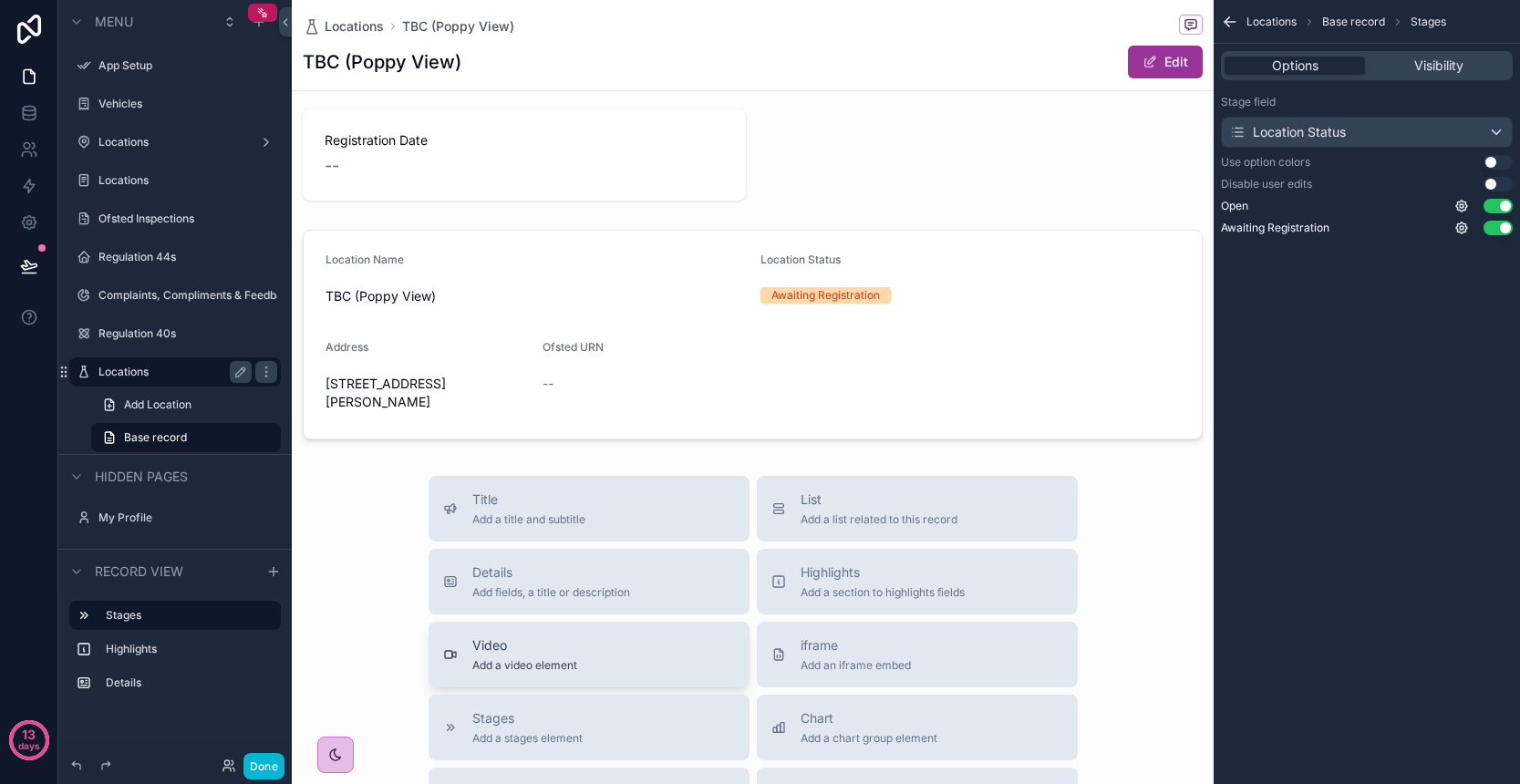
scroll to position [41, 0]
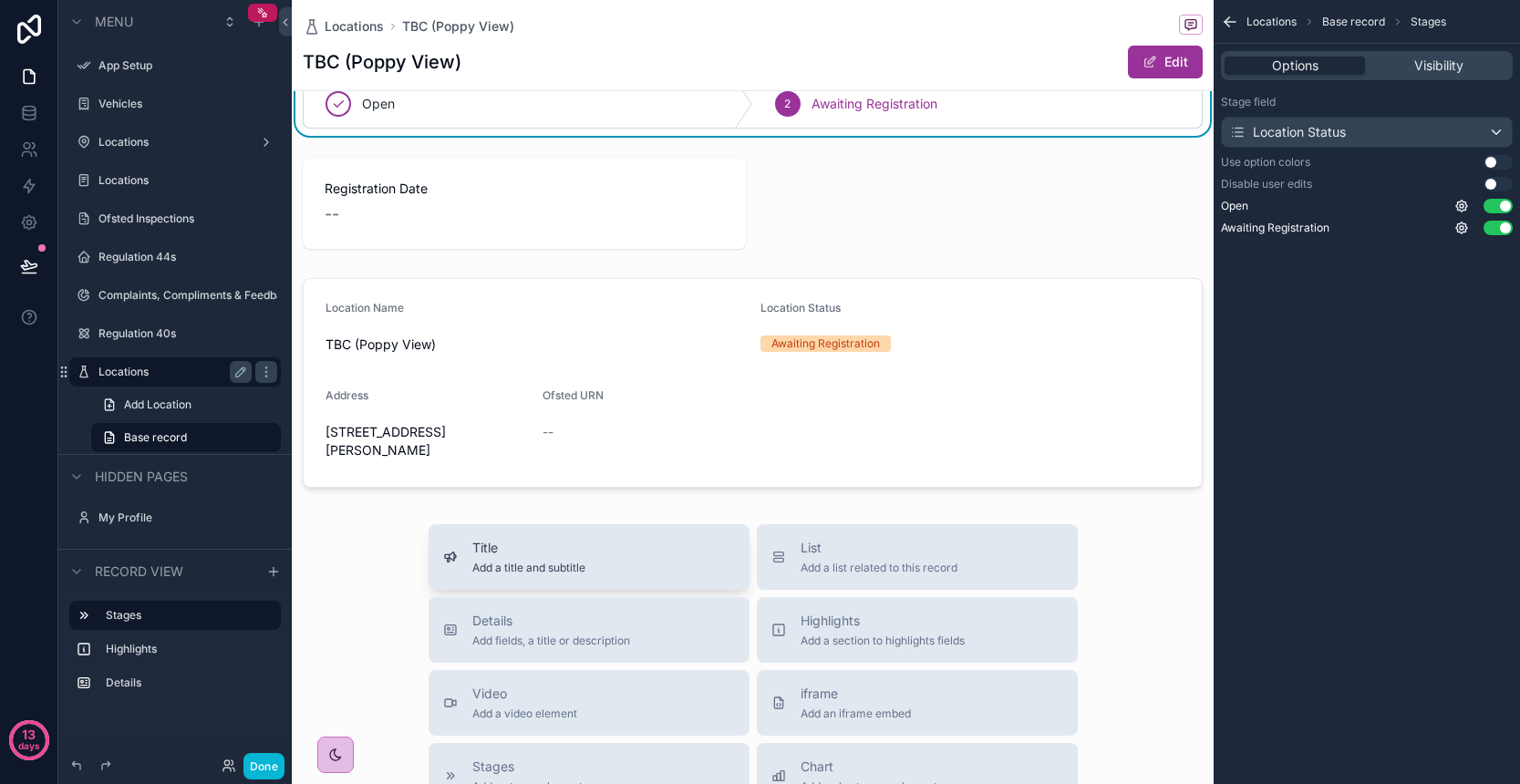
click at [603, 566] on button "Title Add a title and subtitle" at bounding box center [588, 557] width 321 height 66
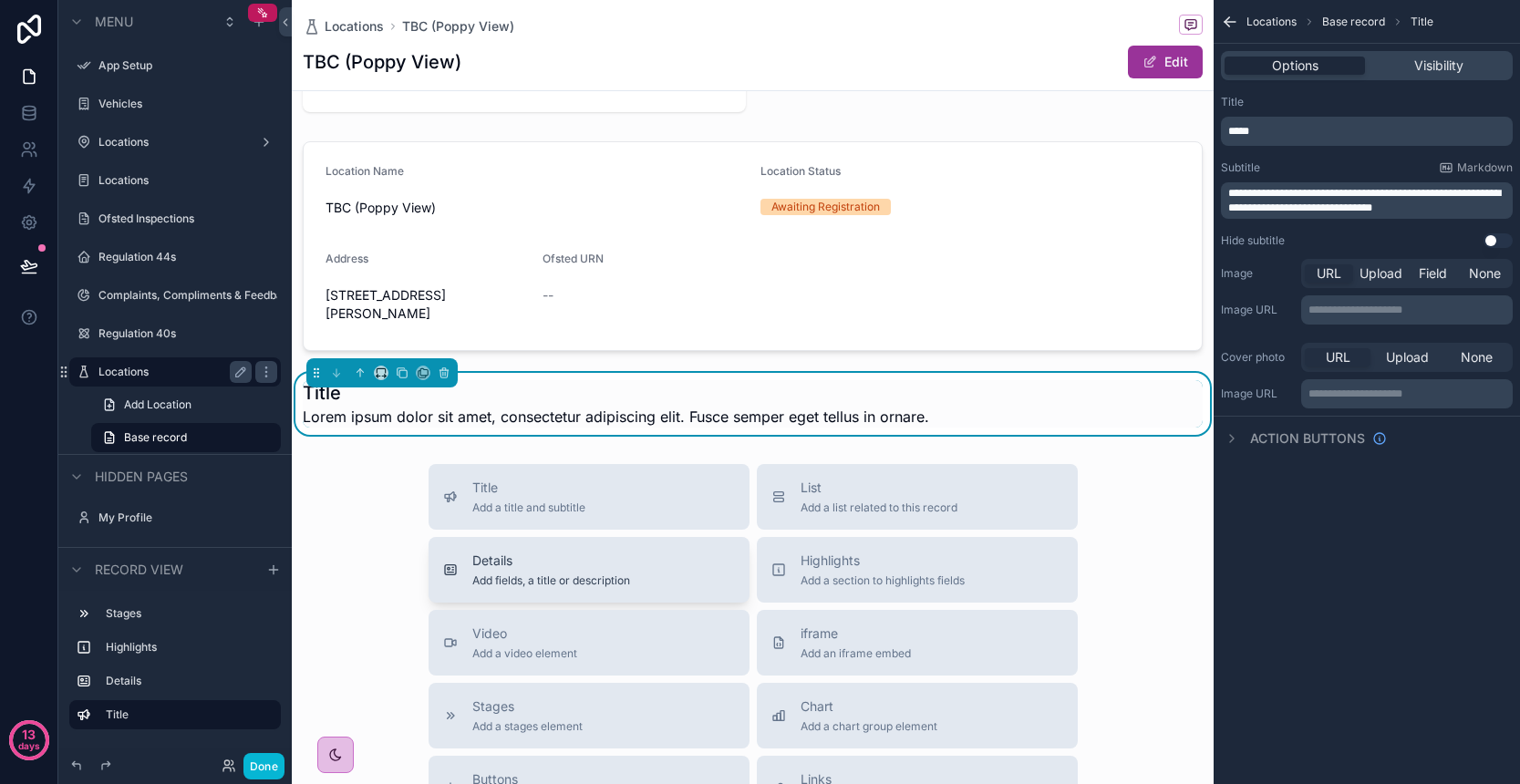
scroll to position [207, 0]
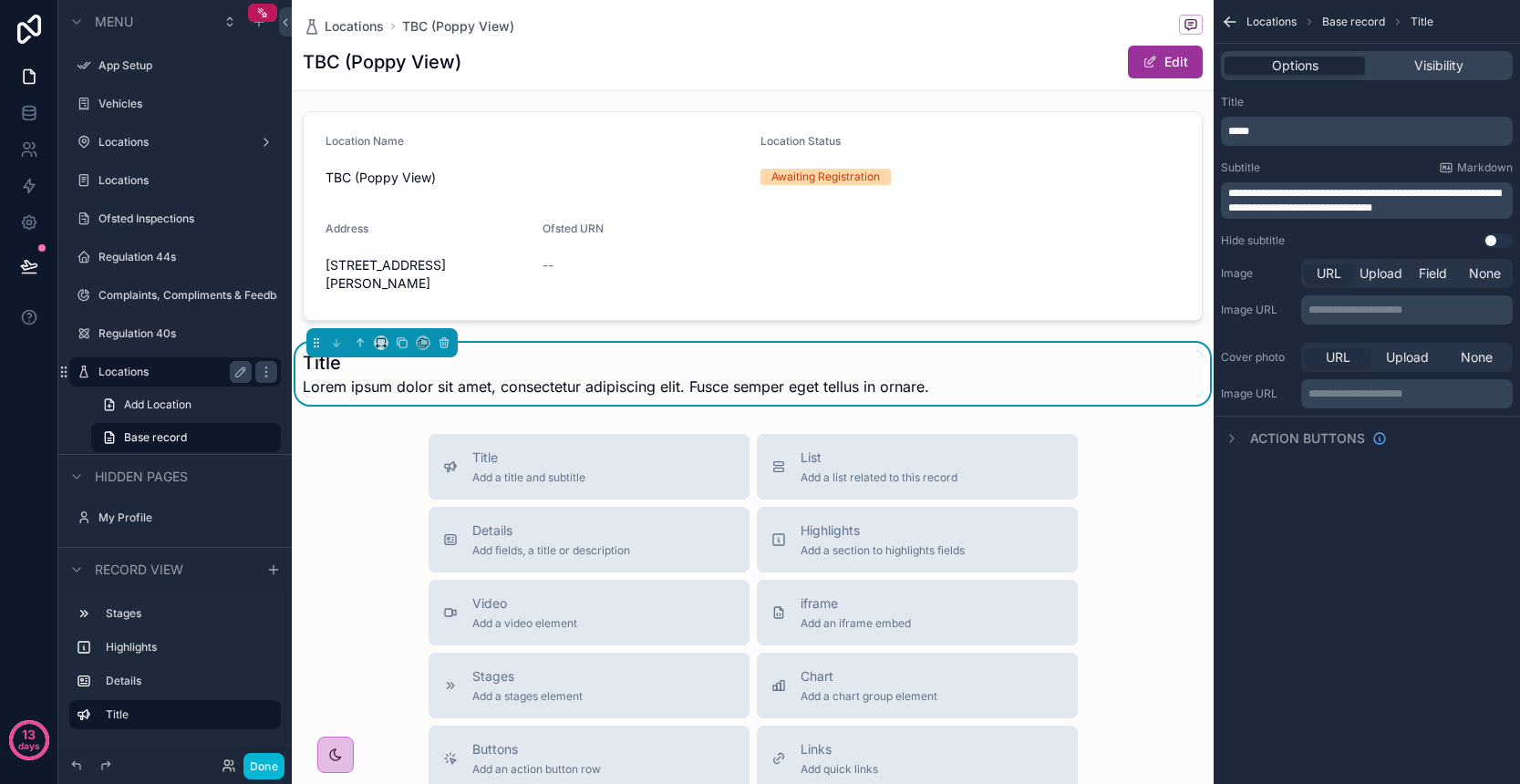
click at [437, 397] on span "Lorem ipsum dolor sit amet, consectetur adipiscing elit. Fusce semper eget tell…" at bounding box center [616, 387] width 626 height 22
click at [1466, 169] on span "Markdown" at bounding box center [1484, 168] width 55 height 15
click at [1415, 199] on span "**********" at bounding box center [1364, 201] width 272 height 25
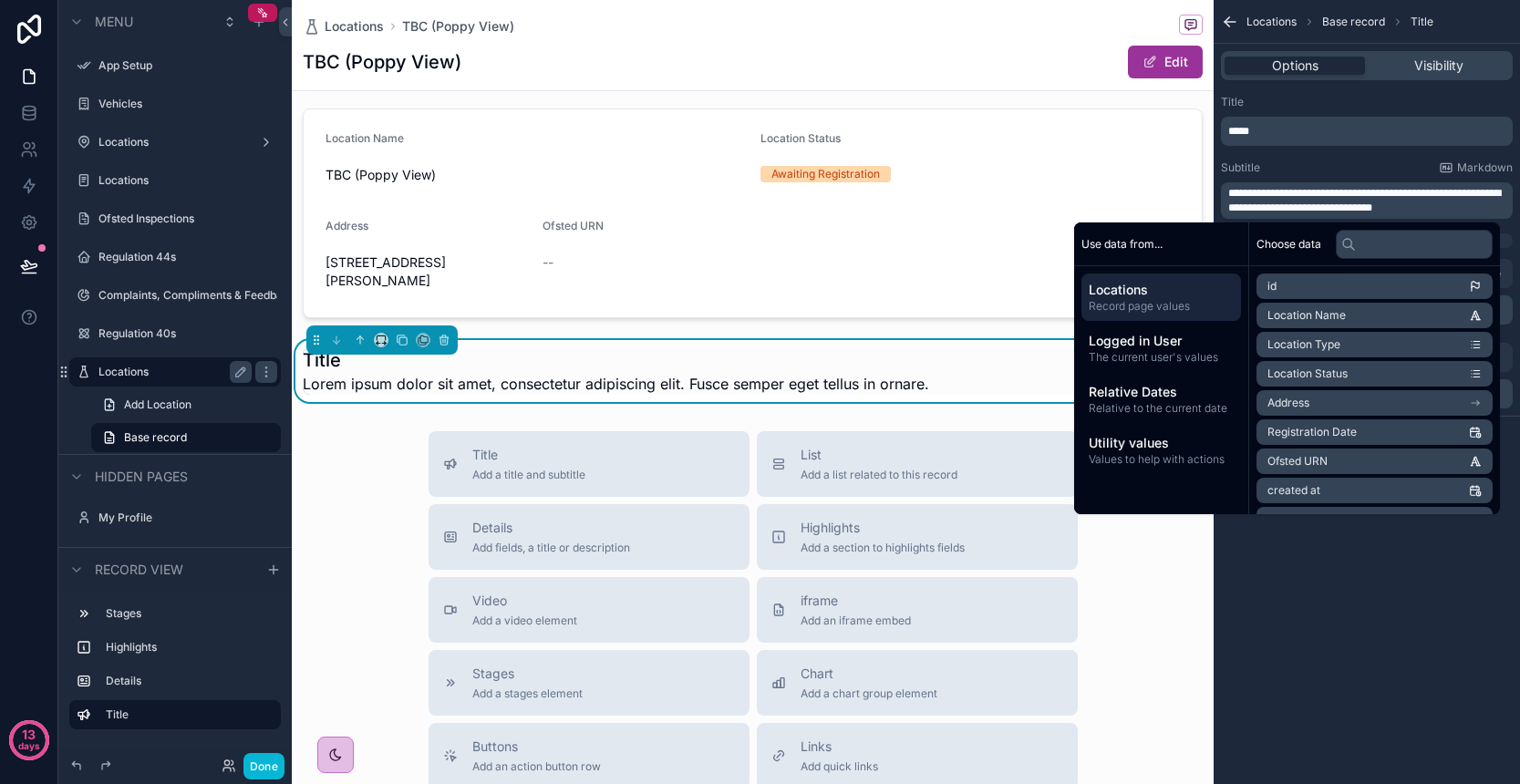
click at [1274, 123] on div "*****" at bounding box center [1366, 131] width 292 height 29
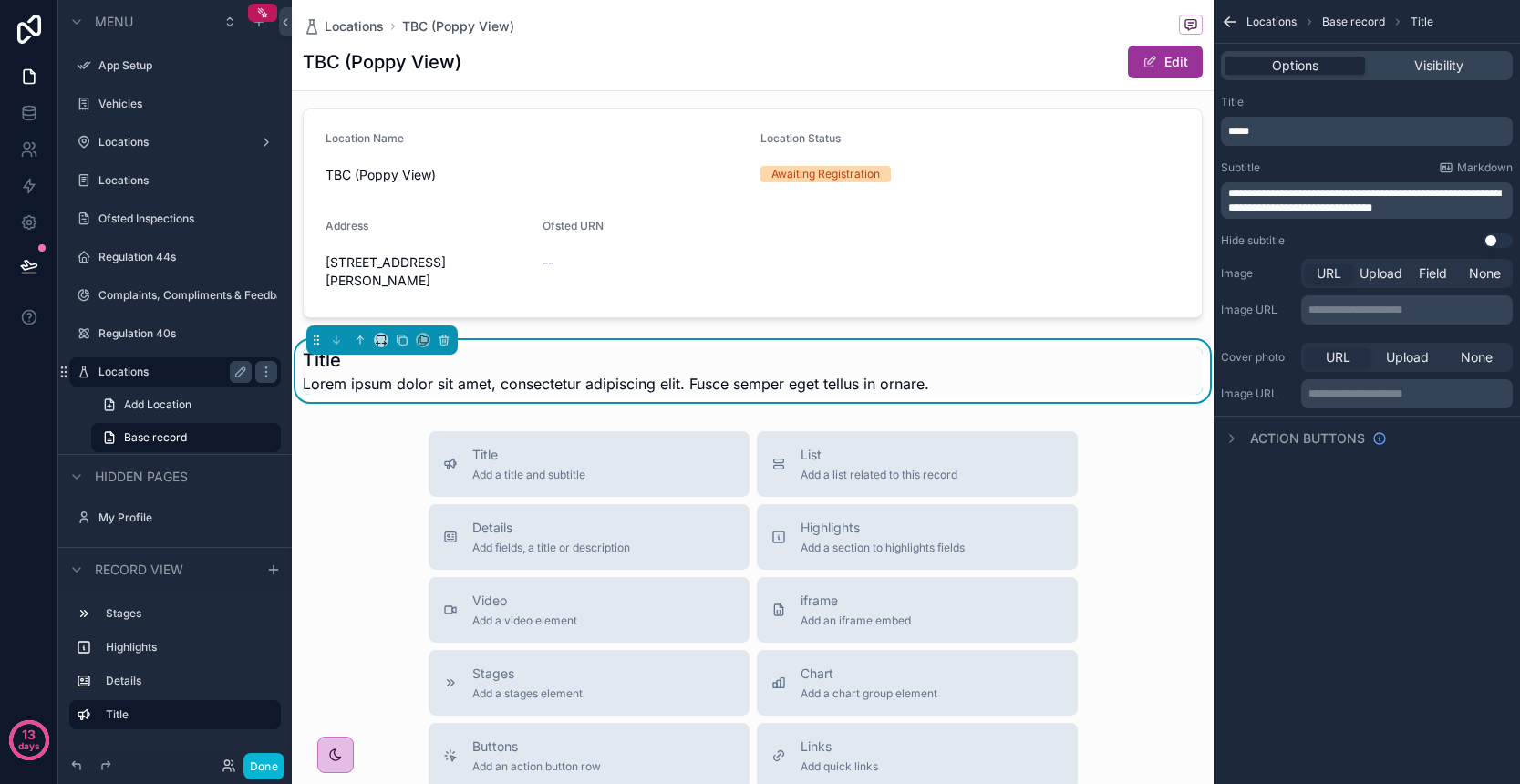
click at [1276, 129] on p "*****" at bounding box center [1369, 131] width 281 height 15
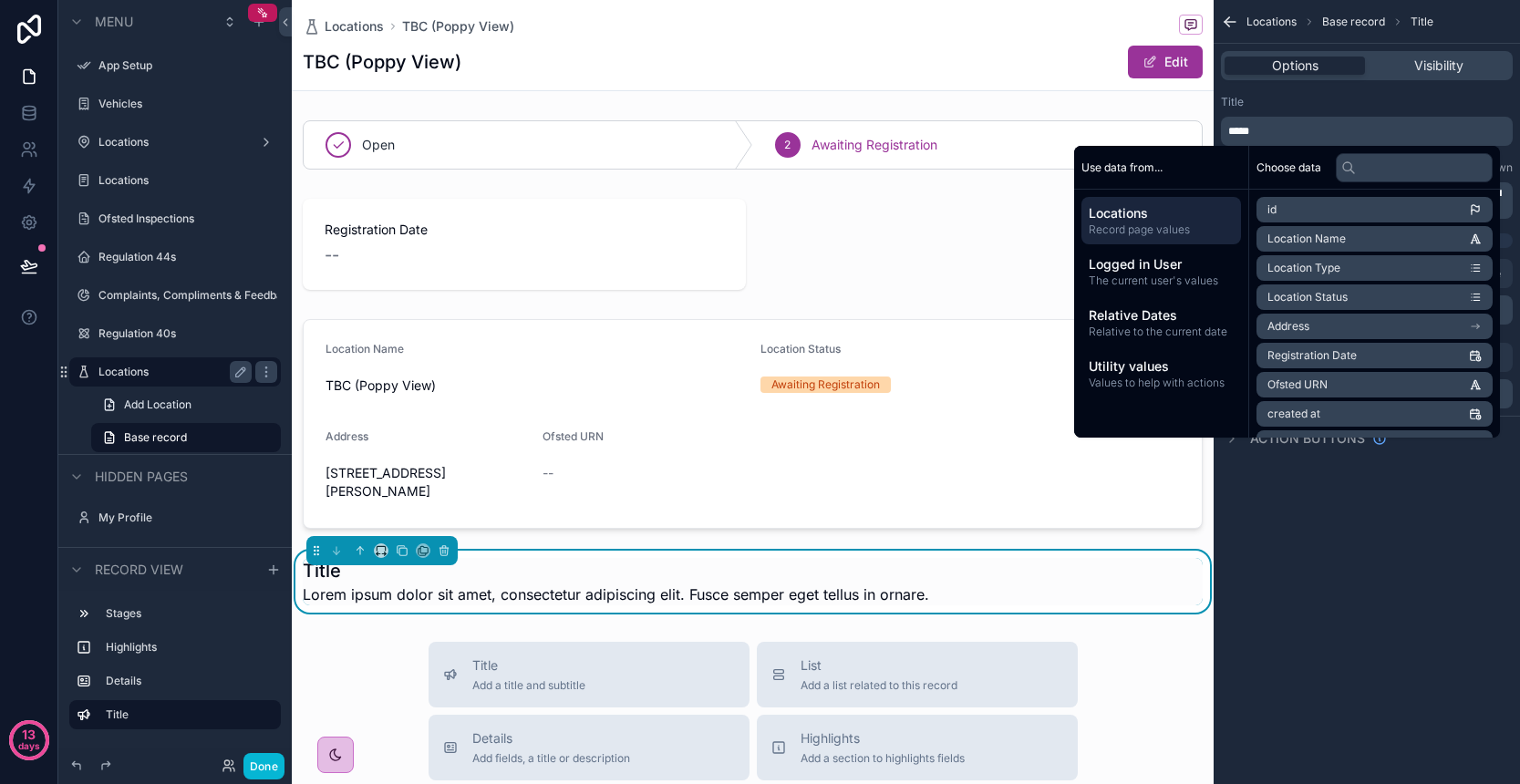
scroll to position [0, 0]
click at [1397, 528] on div "**********" at bounding box center [1367, 392] width 306 height 784
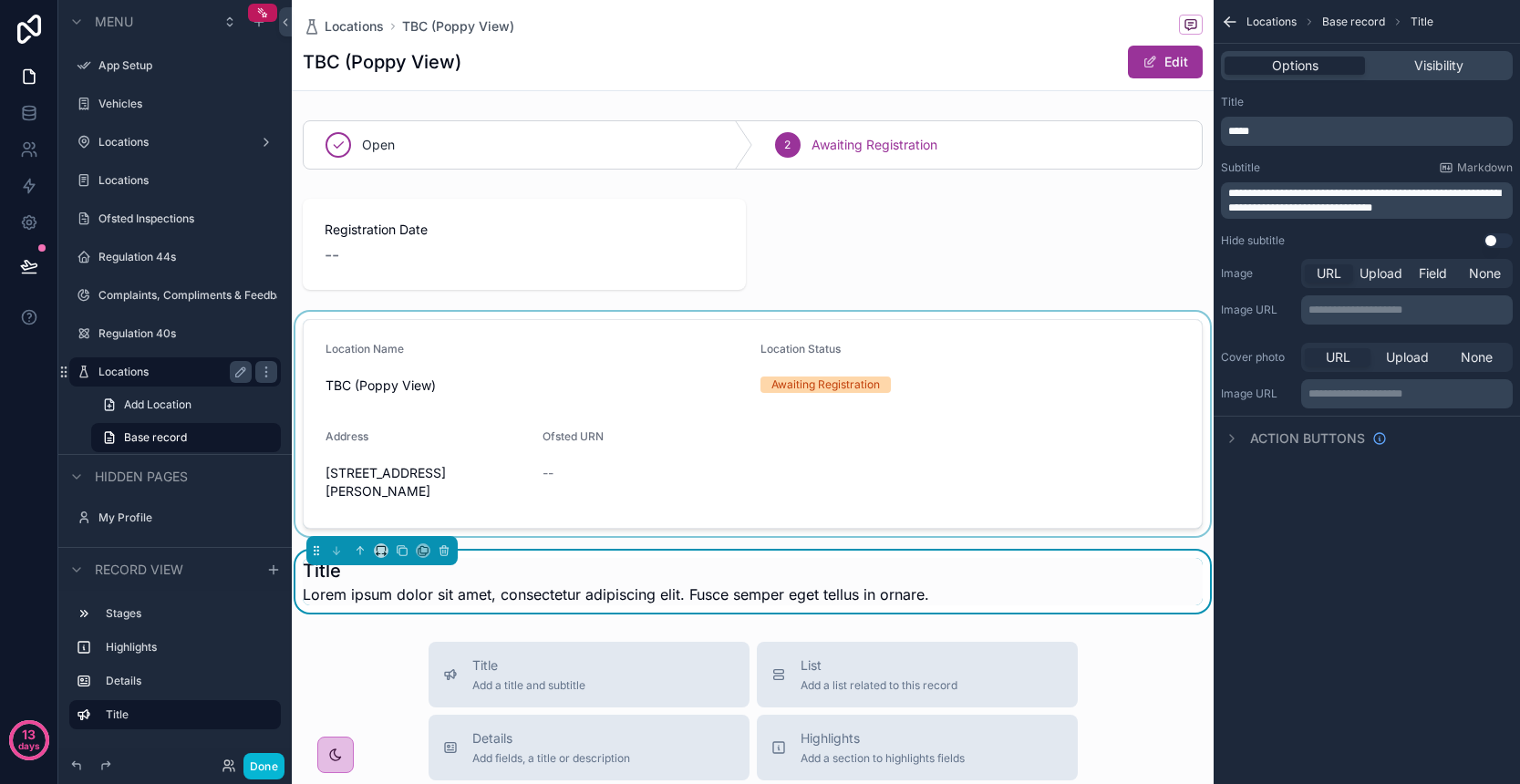
click at [739, 498] on div "scrollable content" at bounding box center [752, 423] width 922 height 224
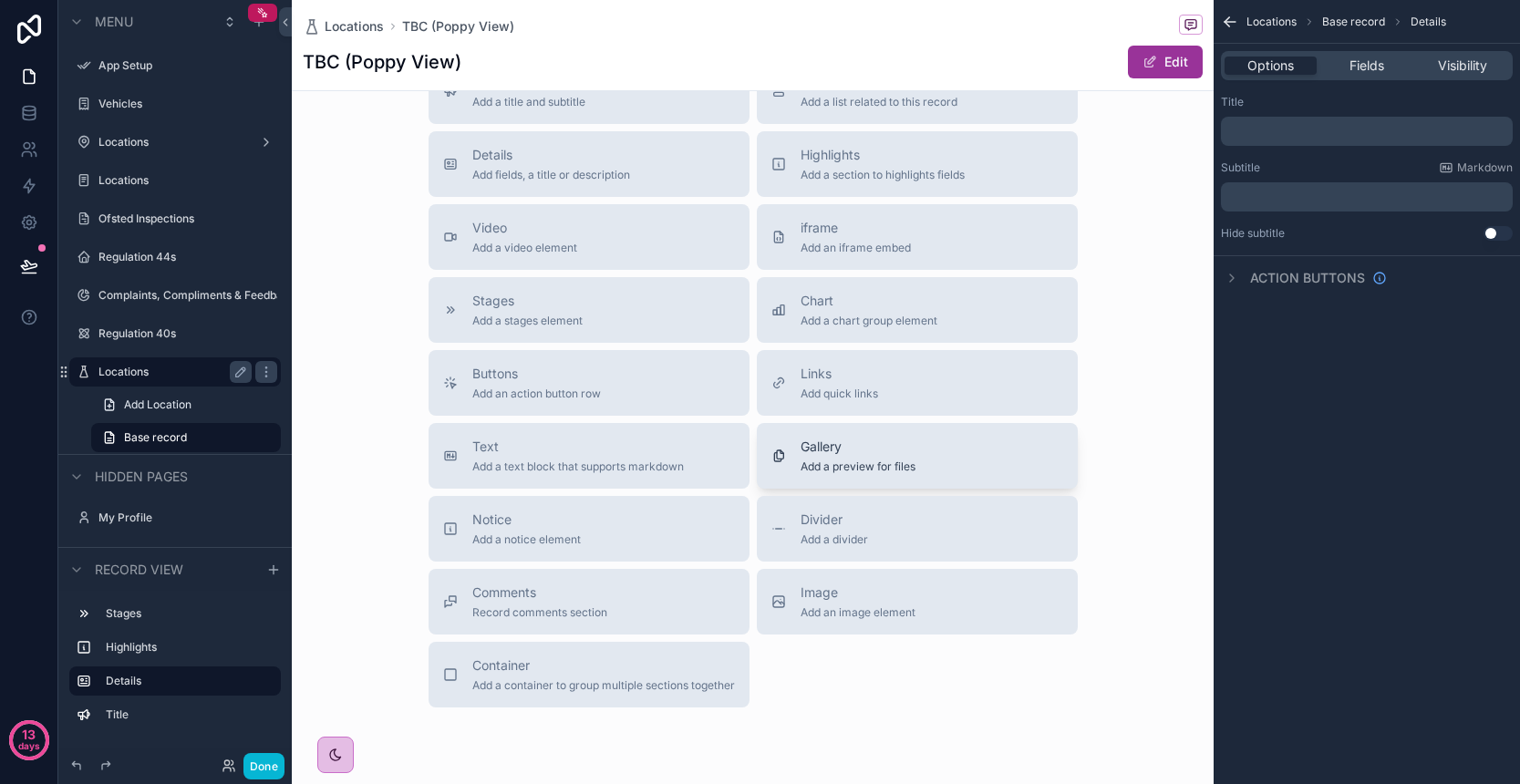
scroll to position [585, 0]
click at [941, 264] on button "iframe Add an iframe embed" at bounding box center [917, 235] width 321 height 66
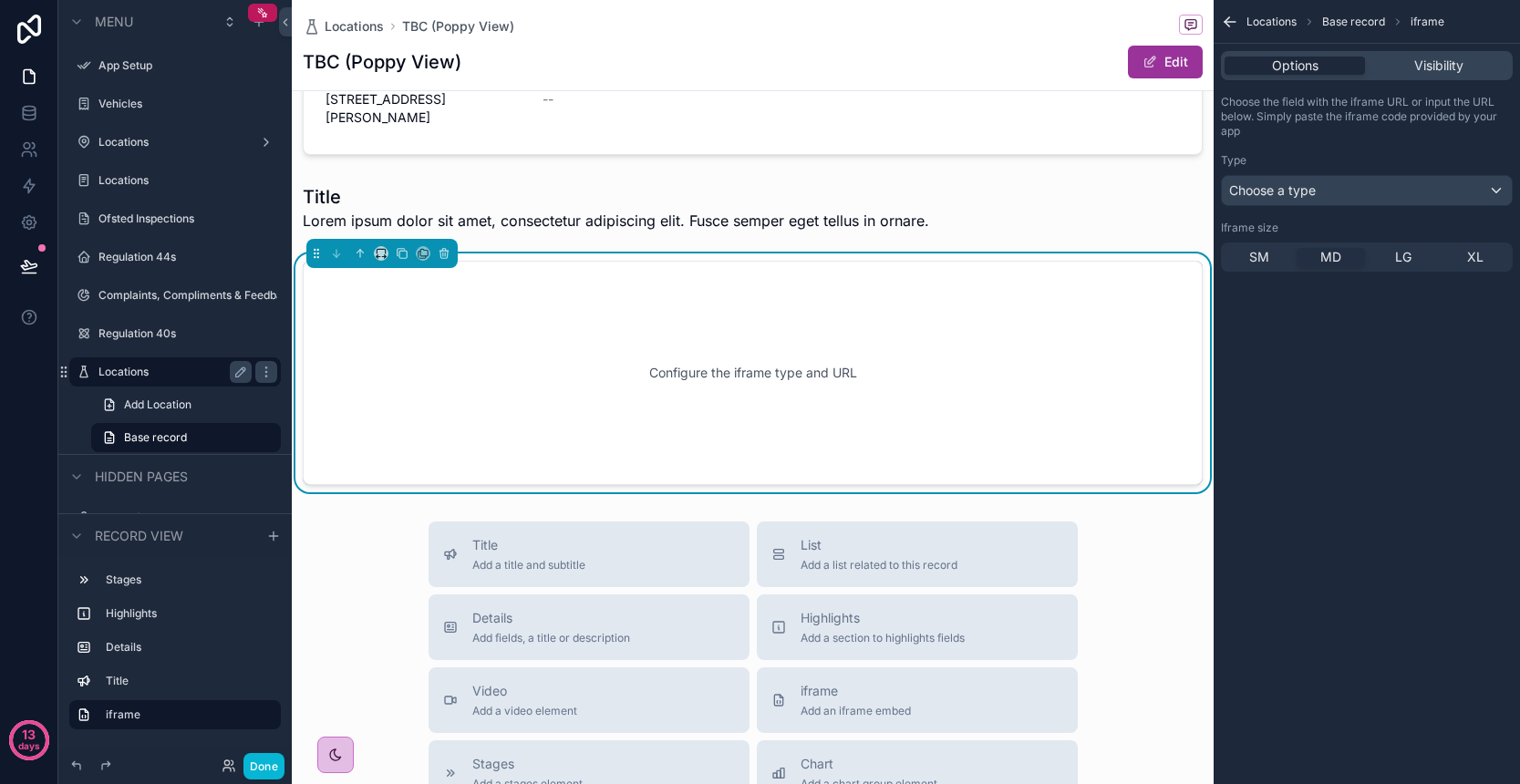
scroll to position [373, 0]
click at [917, 390] on div "Configure the iframe type and URL" at bounding box center [752, 373] width 839 height 164
click at [1368, 204] on div "Choose a type" at bounding box center [1366, 191] width 290 height 29
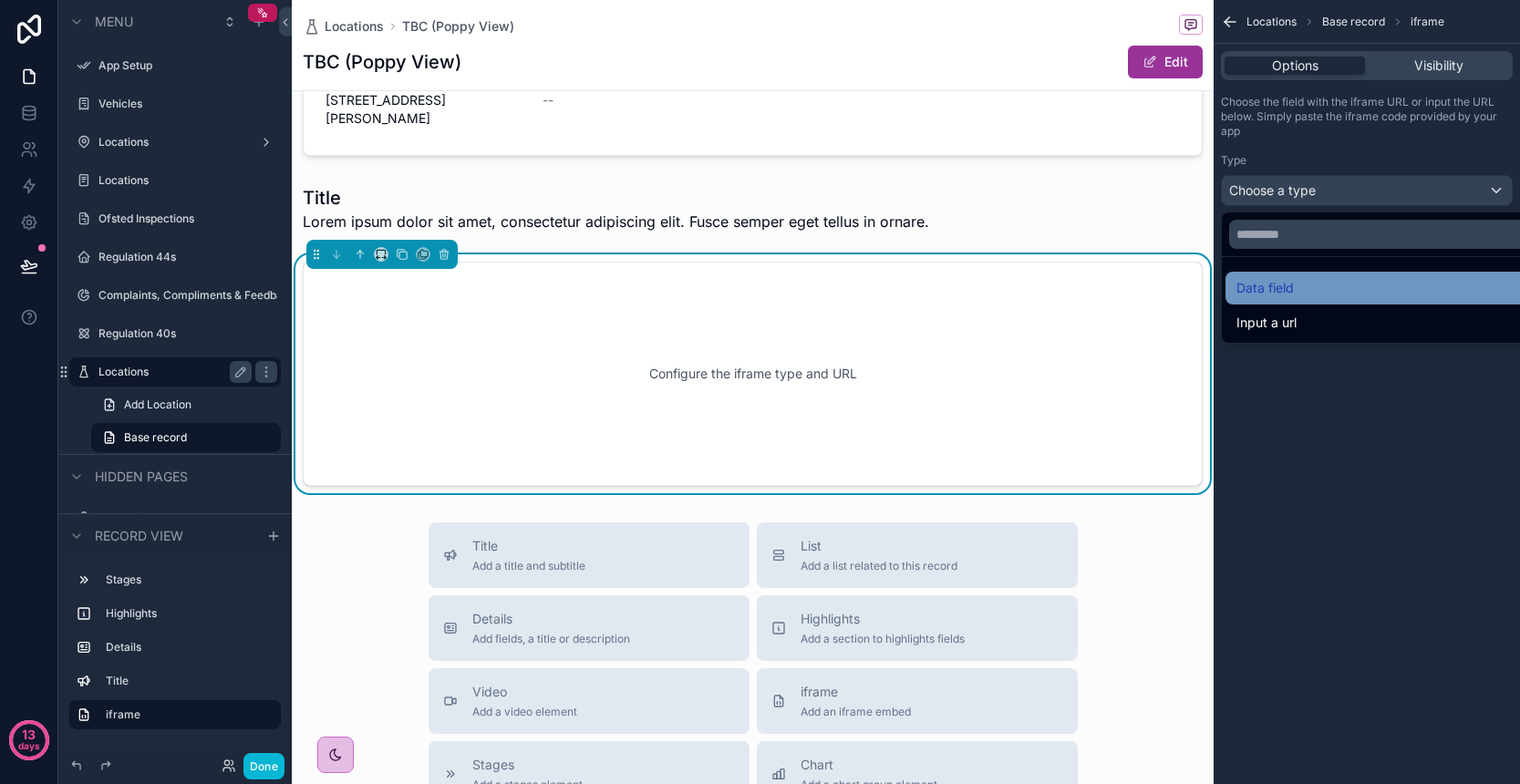
click at [1304, 284] on div "Data field" at bounding box center [1387, 288] width 302 height 22
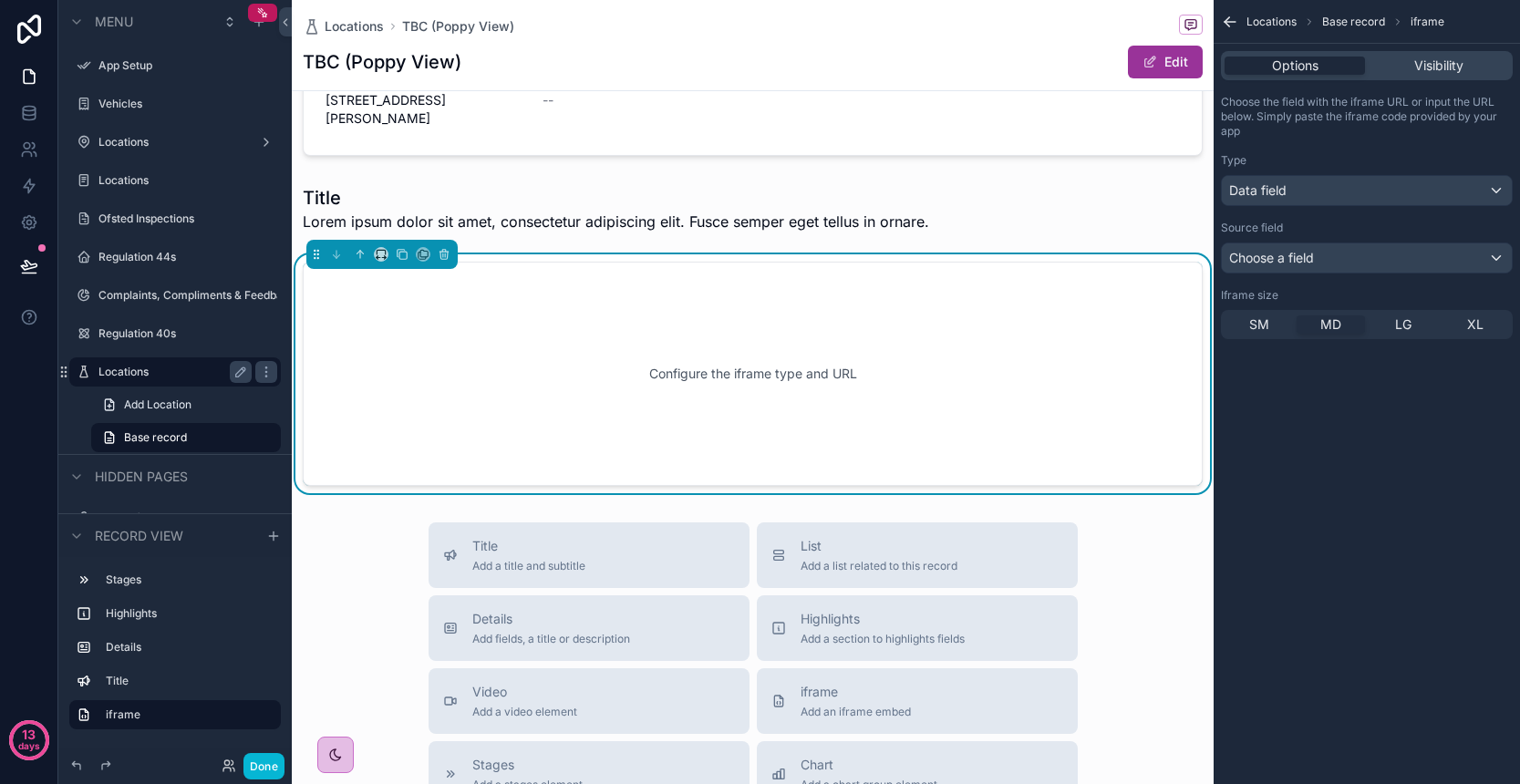
click at [1305, 266] on span "Choose a field" at bounding box center [1271, 258] width 84 height 18
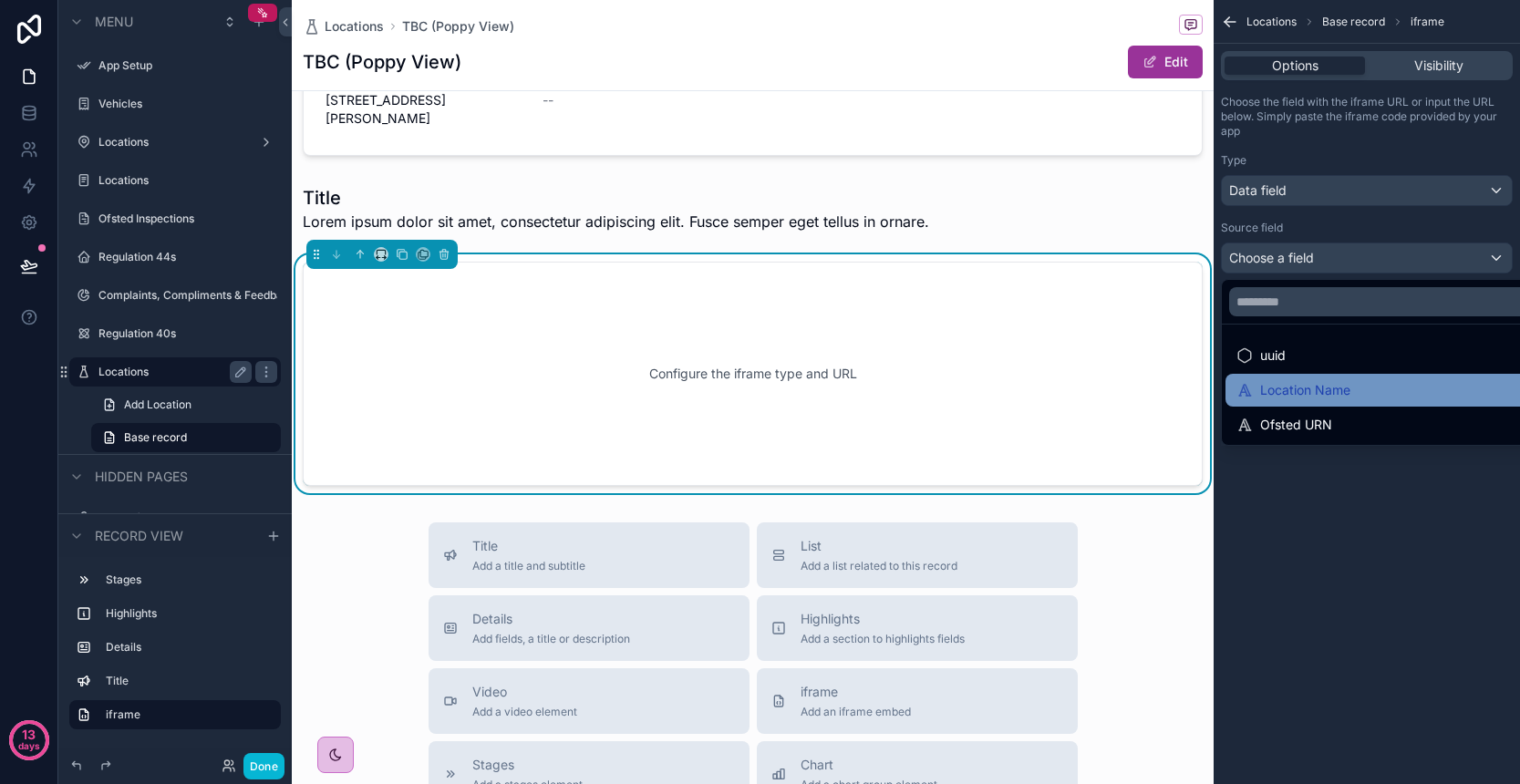
scroll to position [0, 0]
click at [1315, 392] on div "Location Name" at bounding box center [1293, 390] width 114 height 22
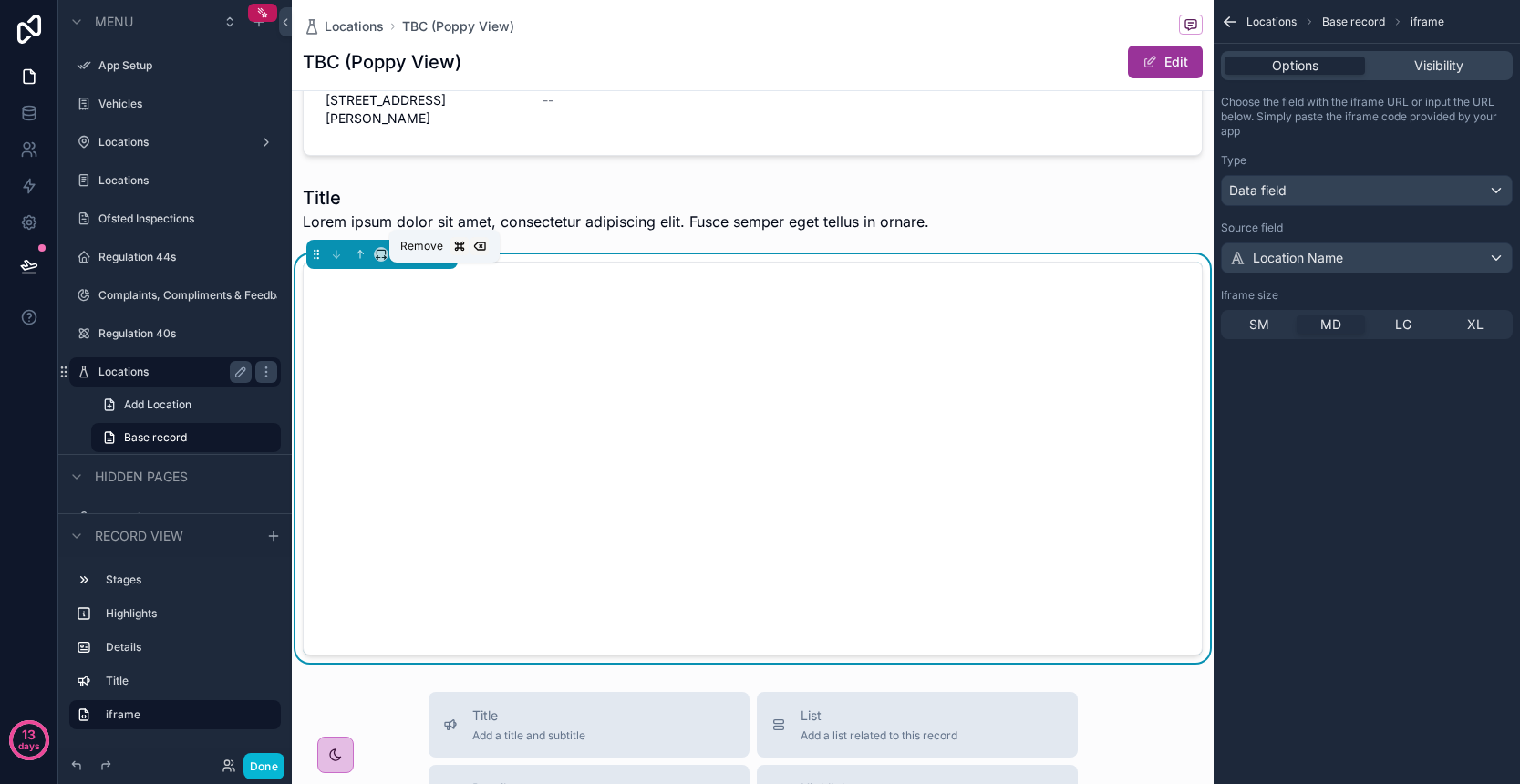
click at [443, 257] on icon "scrollable content" at bounding box center [443, 255] width 0 height 4
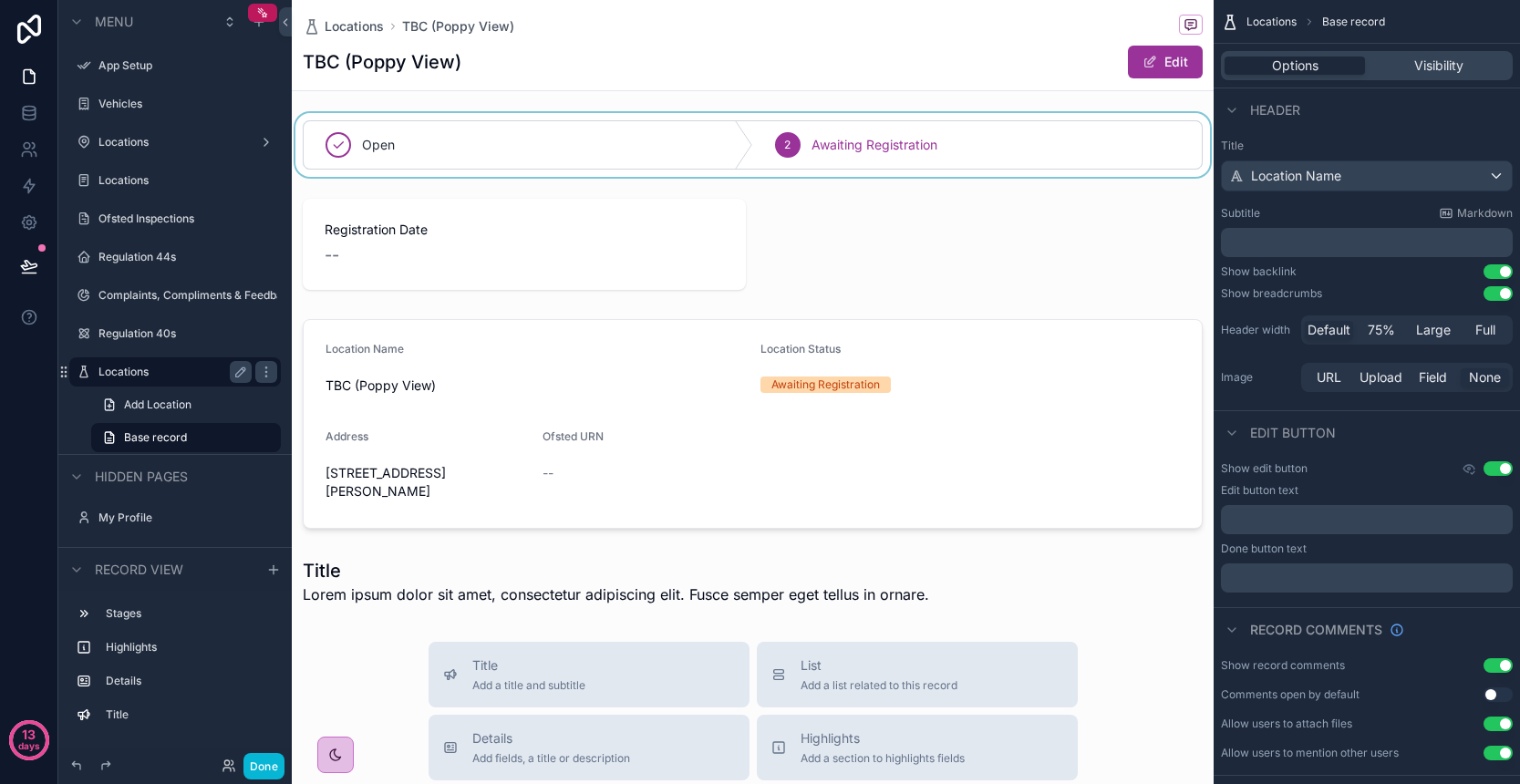
click at [745, 172] on div "scrollable content" at bounding box center [752, 145] width 922 height 64
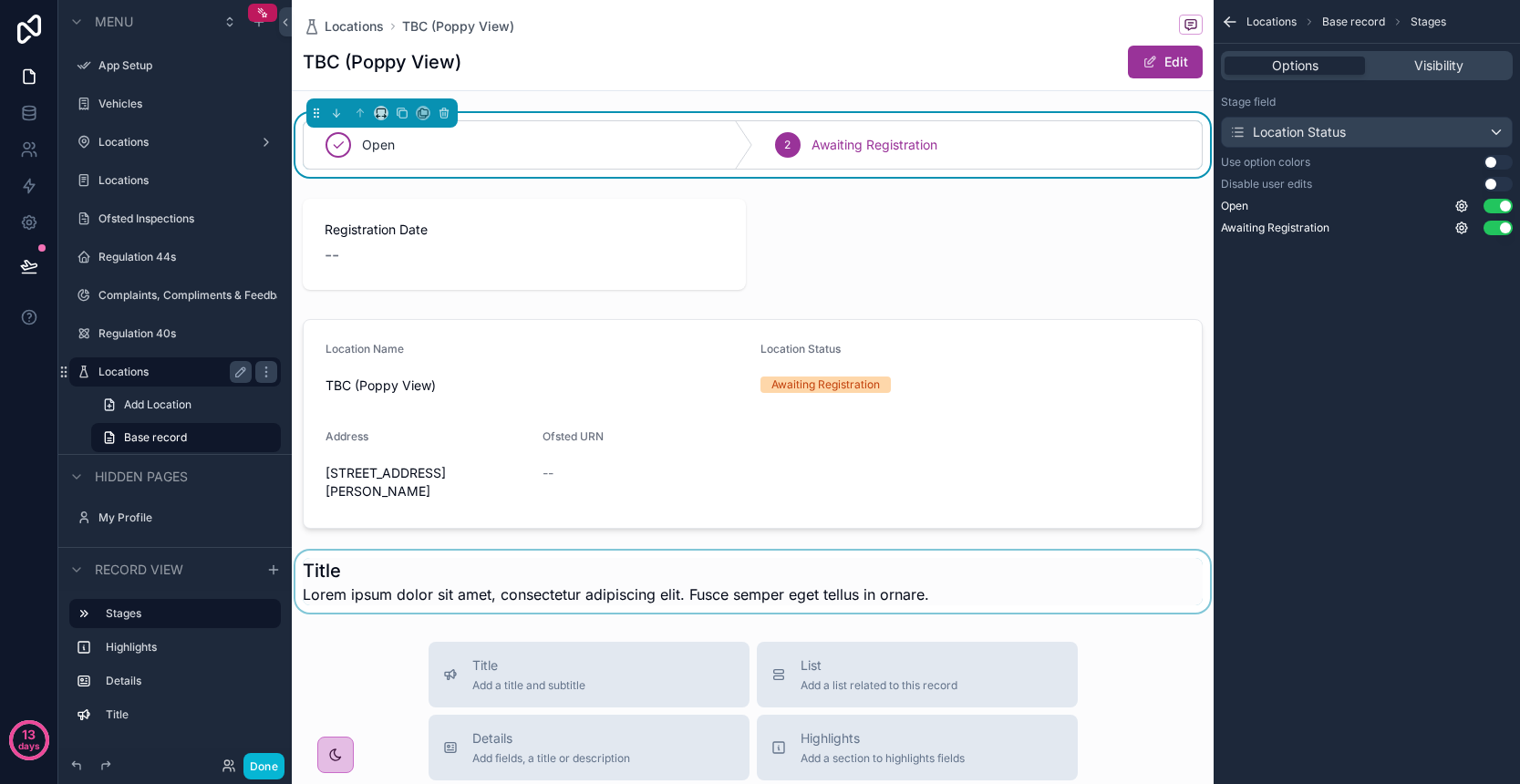
click at [564, 593] on div "scrollable content" at bounding box center [752, 581] width 922 height 62
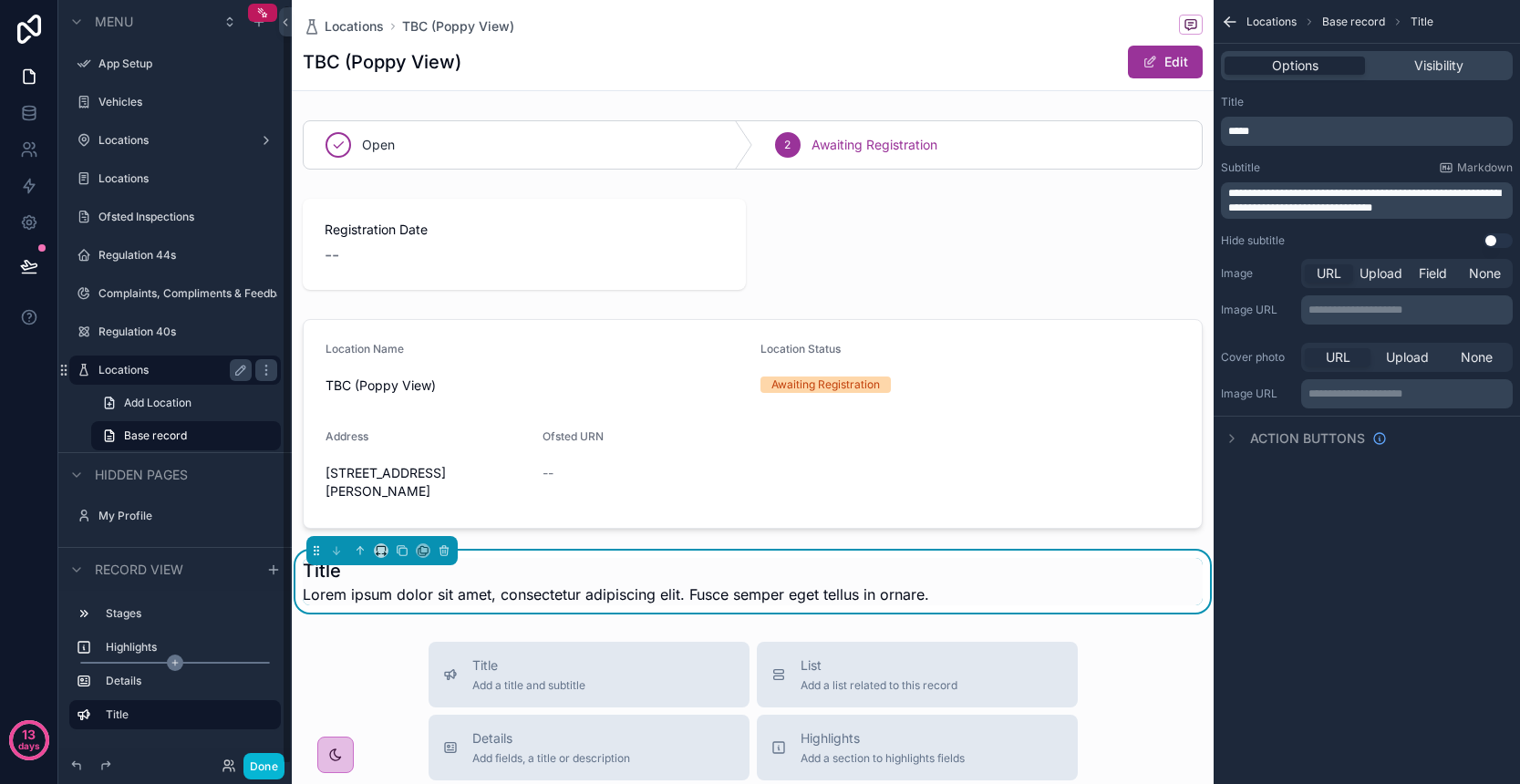
scroll to position [2, 0]
click at [273, 574] on icon "scrollable content" at bounding box center [273, 569] width 0 height 8
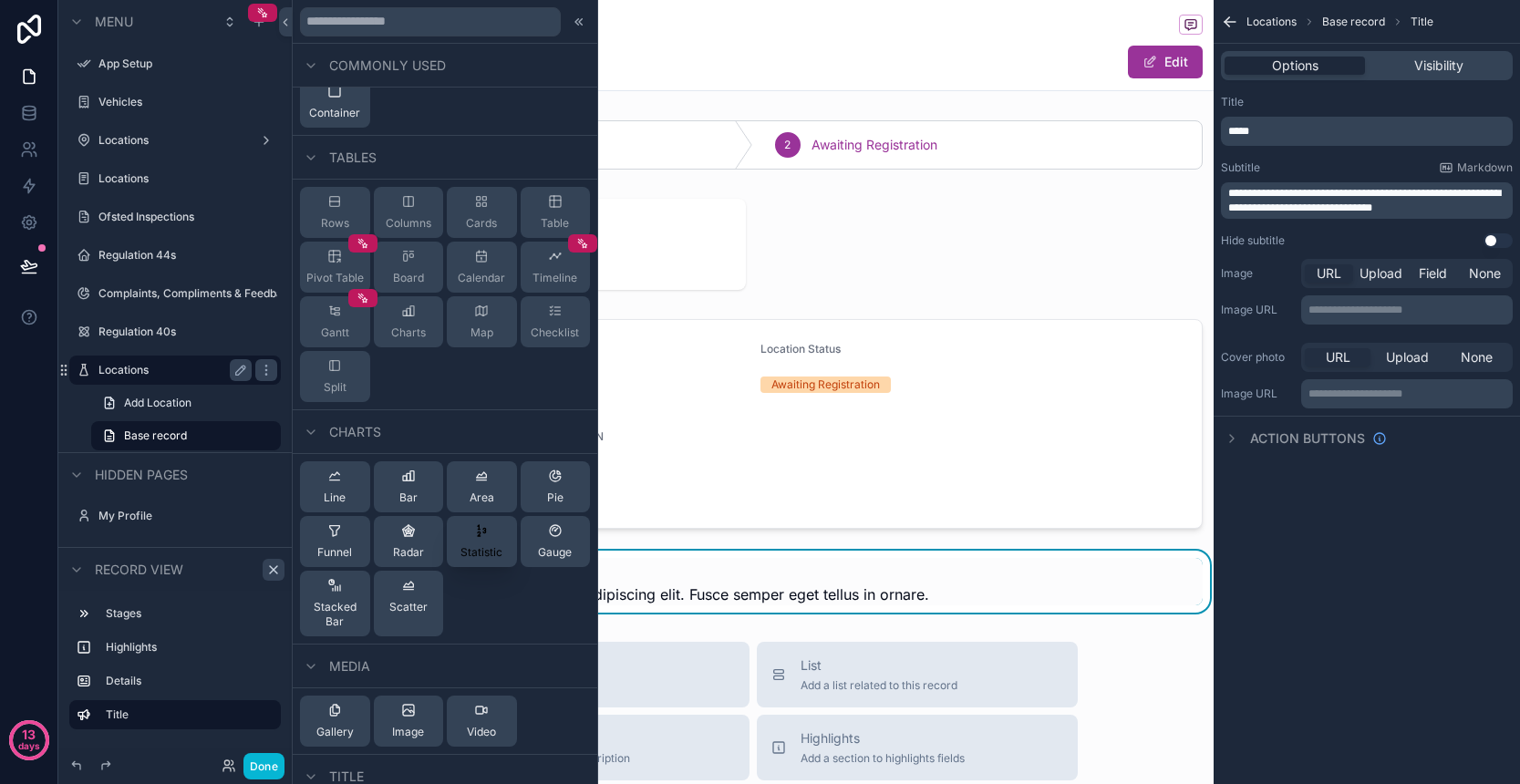
scroll to position [160, 0]
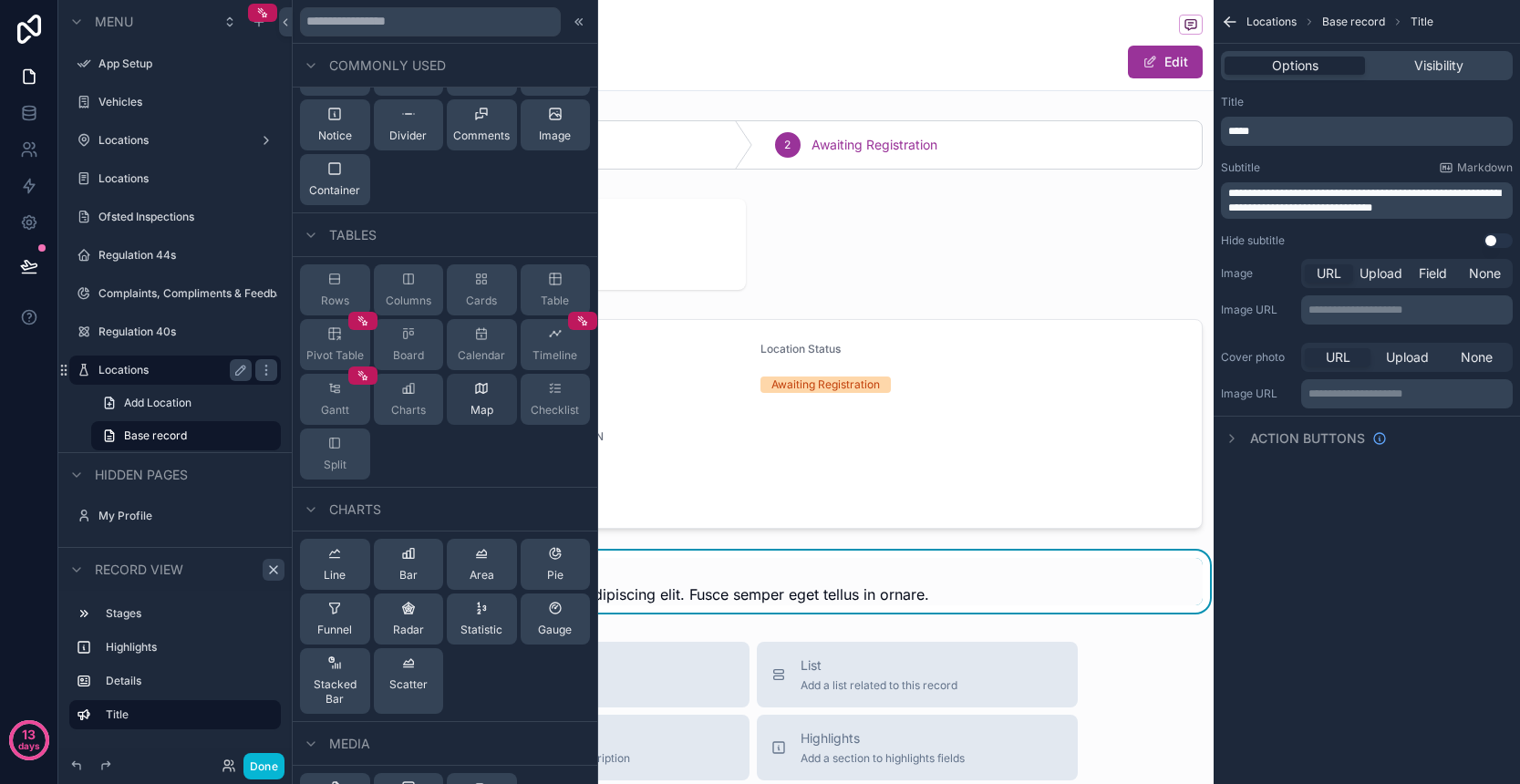
click at [474, 411] on span "Map" at bounding box center [482, 410] width 23 height 15
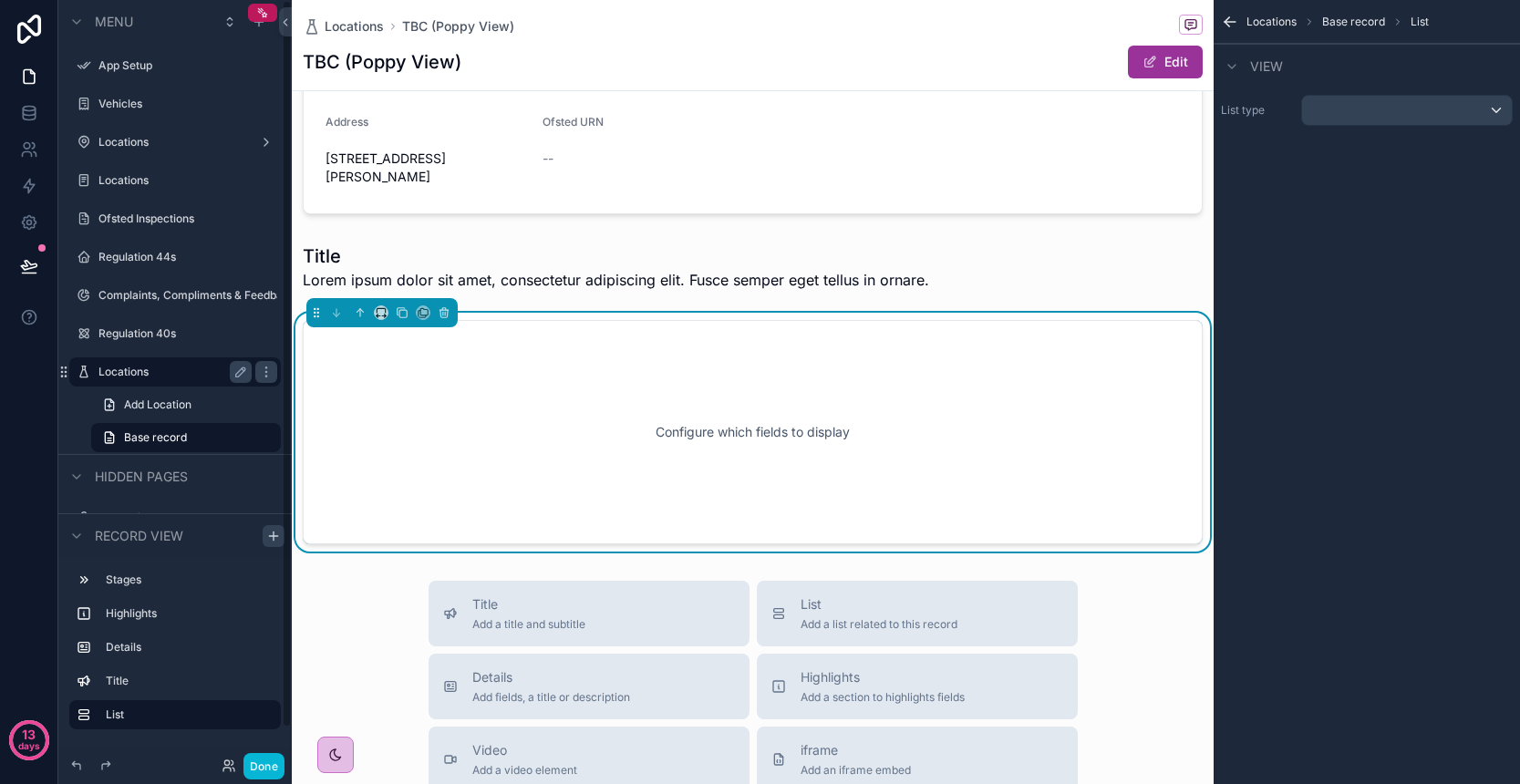
scroll to position [373, 0]
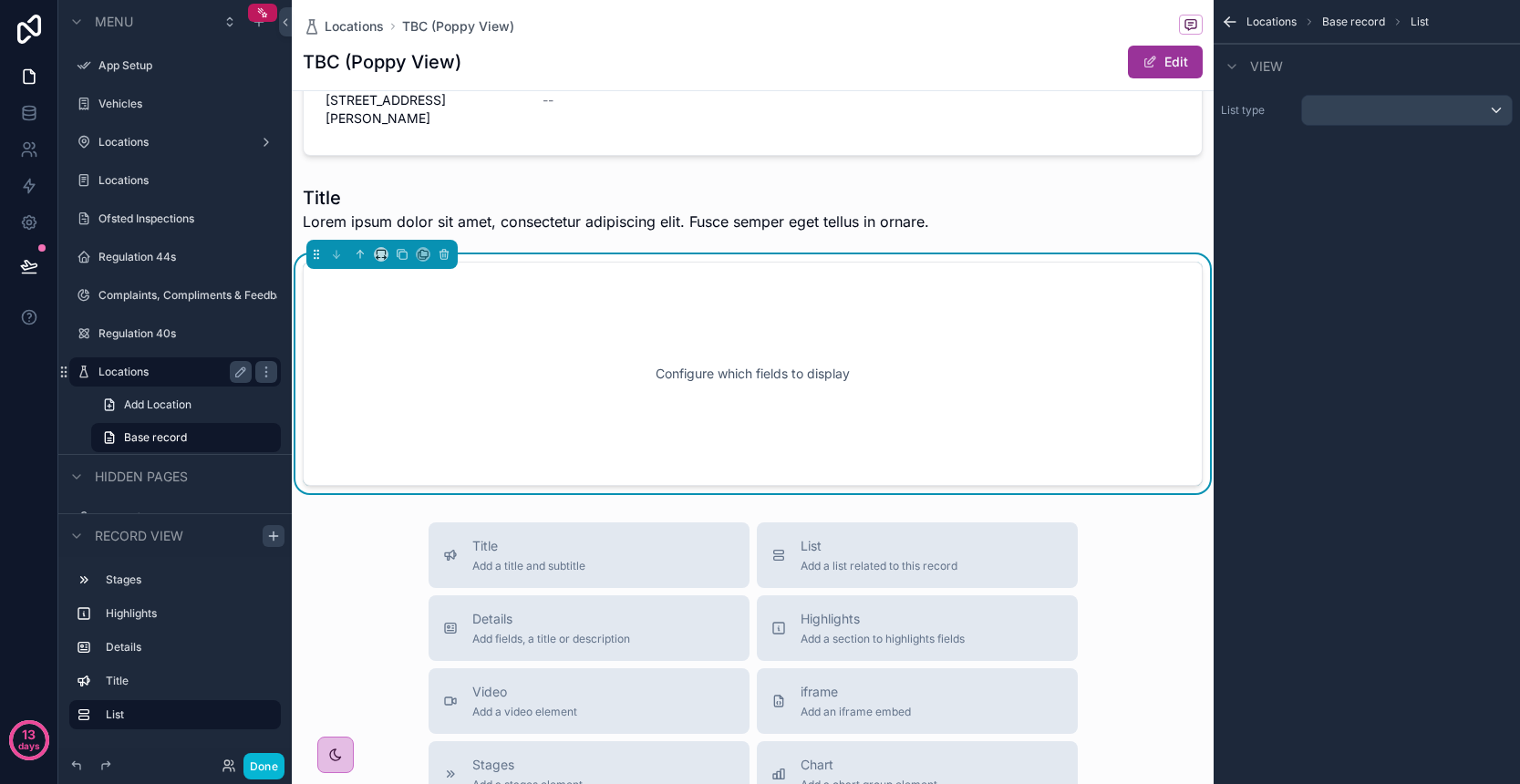
click at [1417, 117] on div "scrollable content" at bounding box center [1407, 110] width 209 height 29
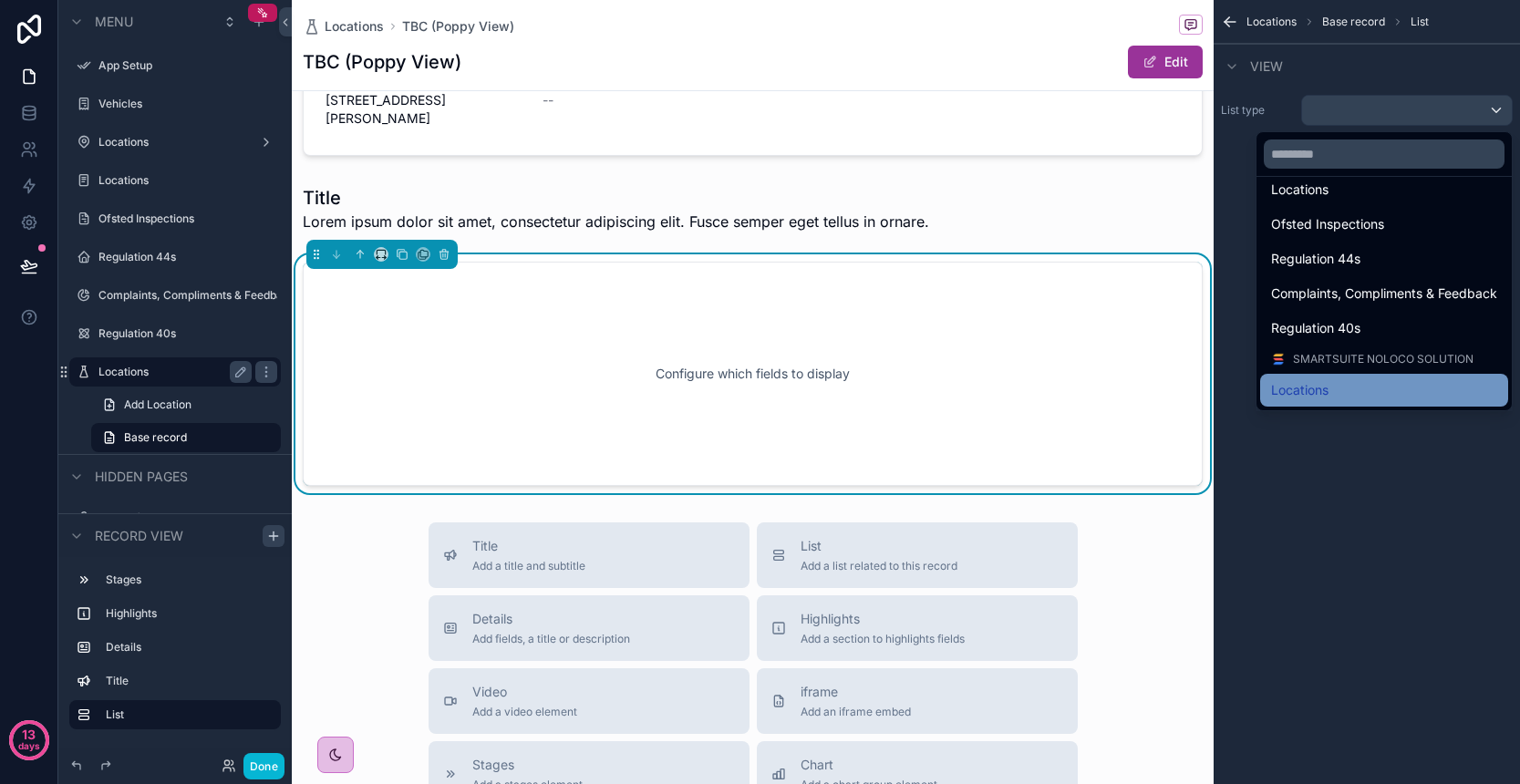
scroll to position [238, 0]
click at [1371, 388] on div "Locations" at bounding box center [1383, 390] width 226 height 22
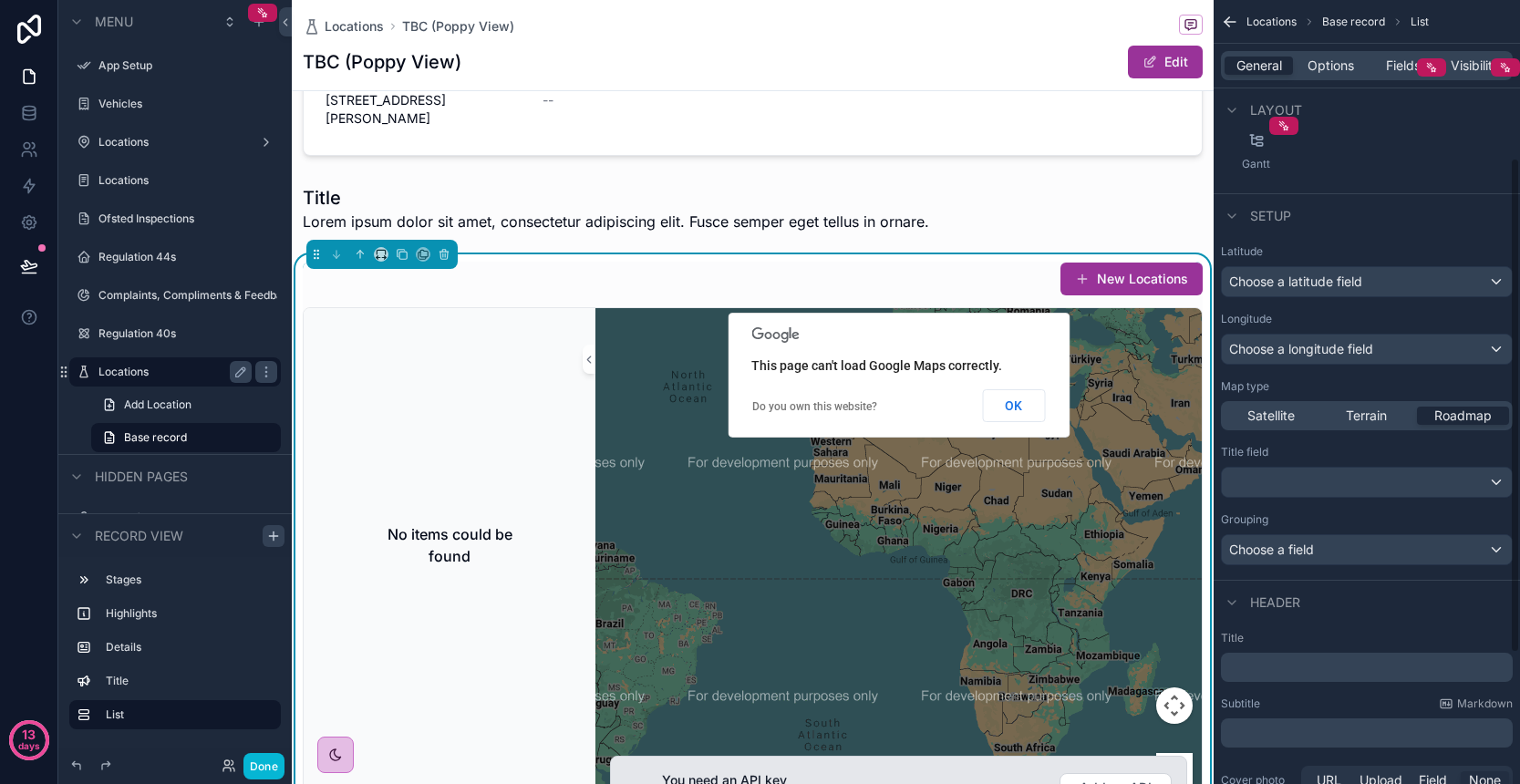
scroll to position [284, 0]
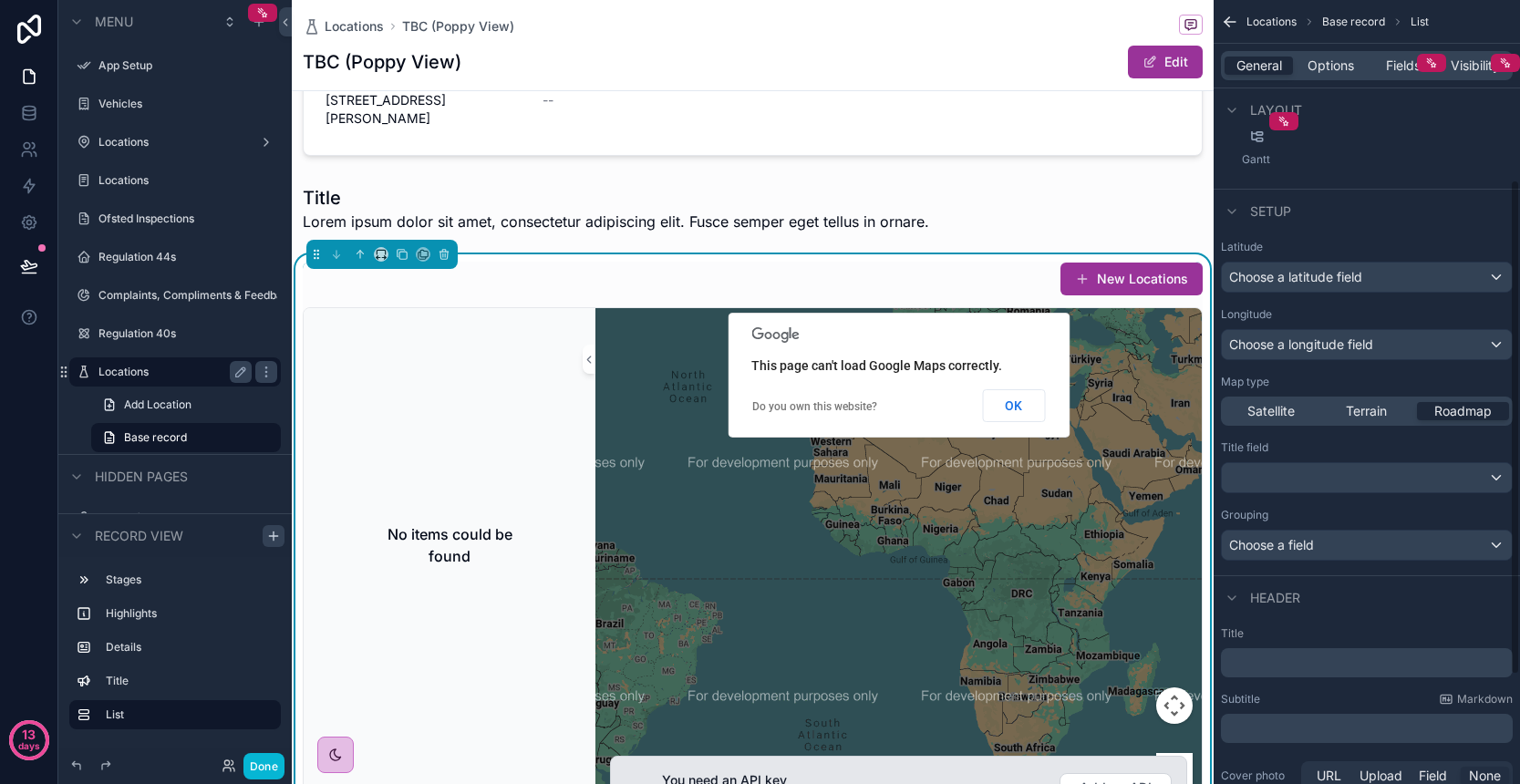
click at [1414, 281] on div "Choose a latitude field" at bounding box center [1366, 277] width 290 height 29
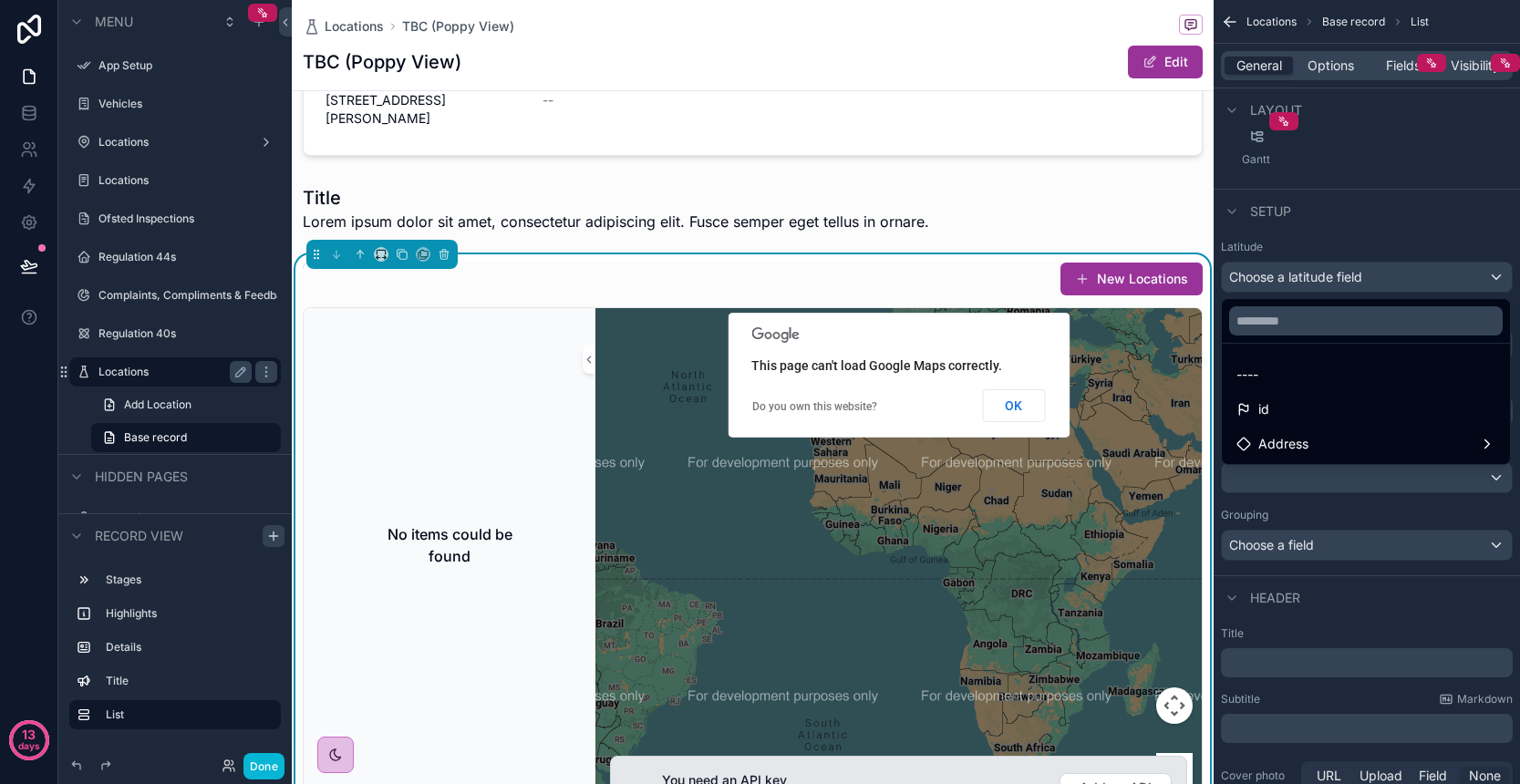
click at [1414, 281] on div "scrollable content" at bounding box center [760, 392] width 1520 height 784
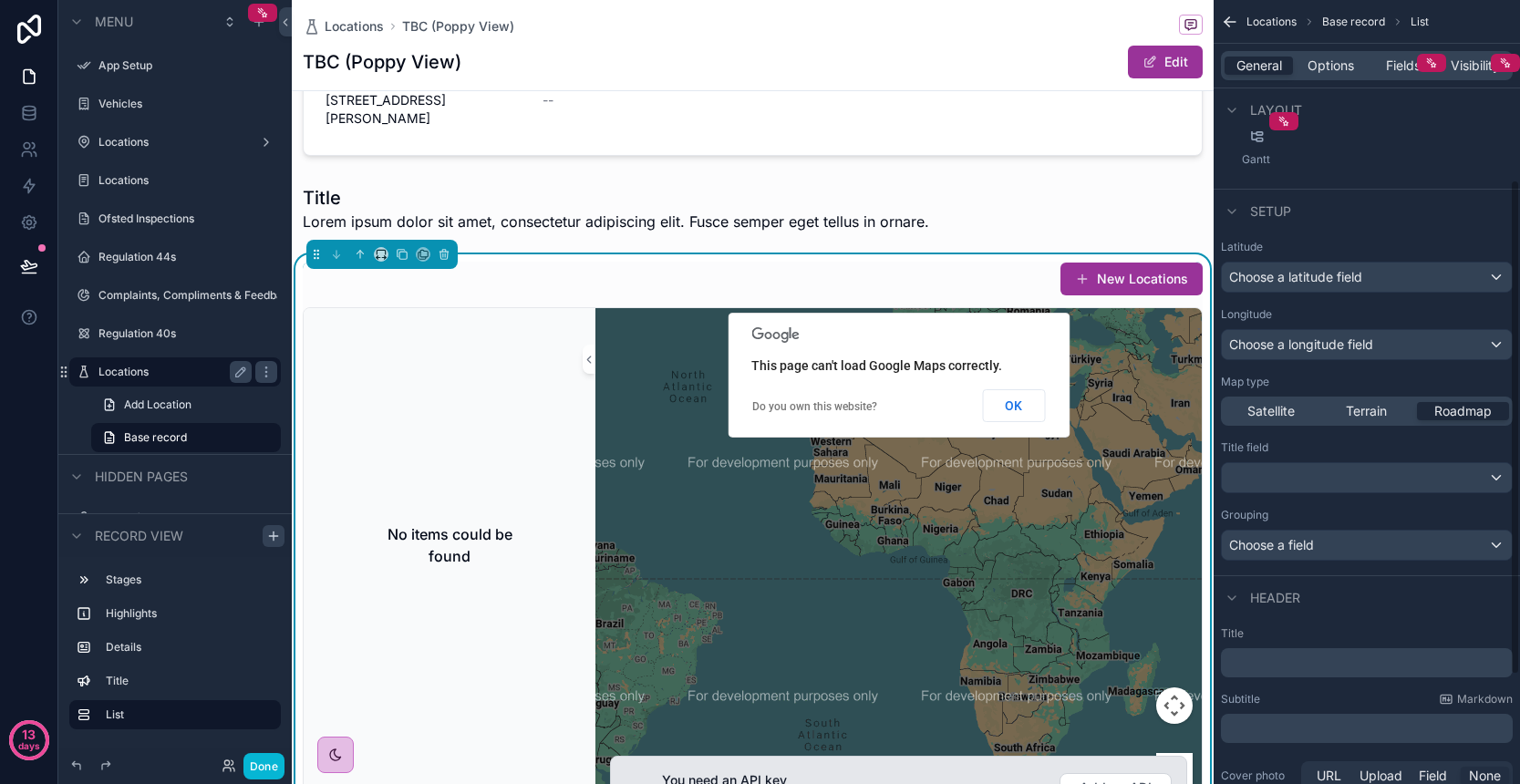
click at [1419, 278] on div "Choose a latitude field" at bounding box center [1366, 277] width 290 height 29
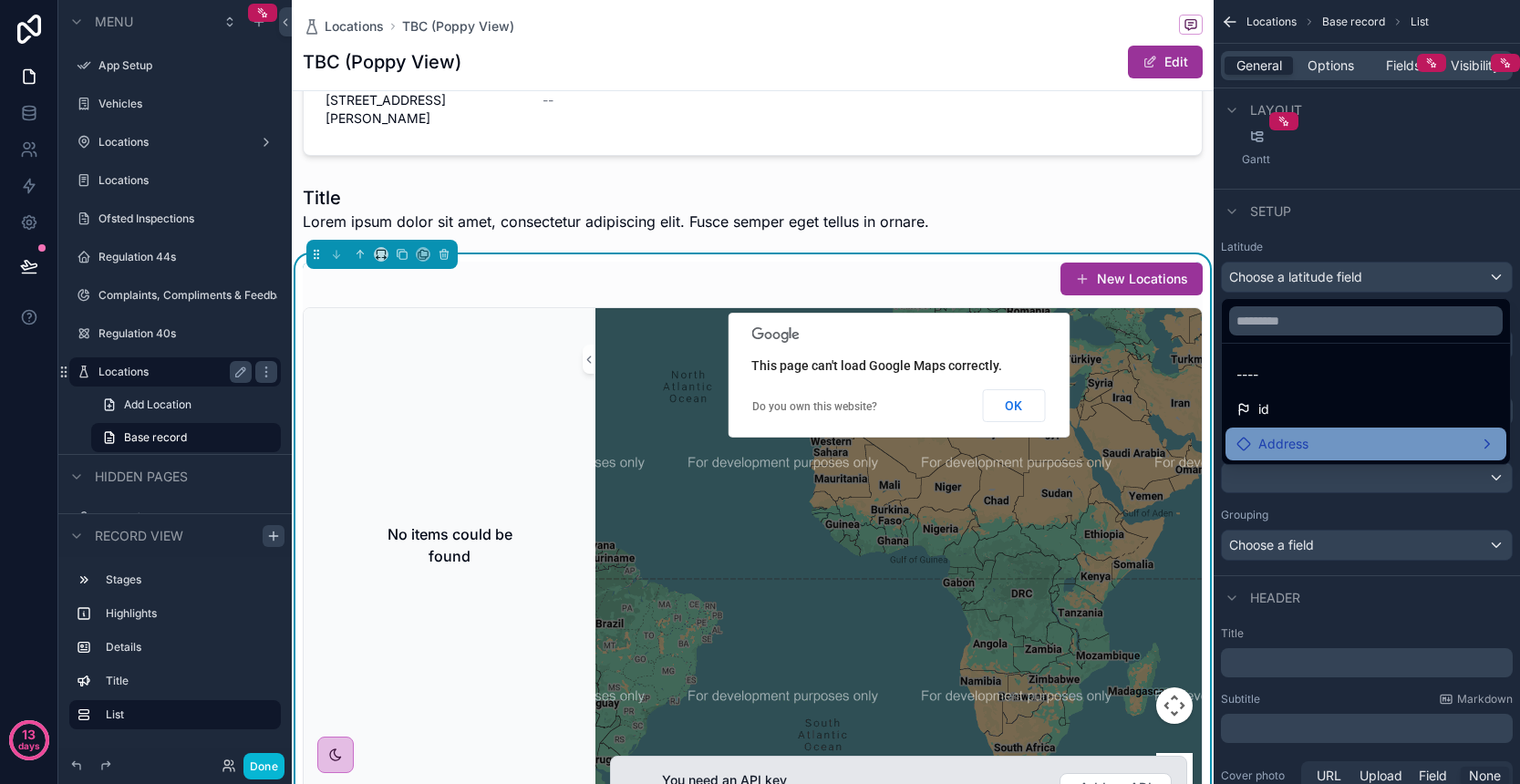
click at [1364, 439] on div "Address" at bounding box center [1365, 444] width 259 height 22
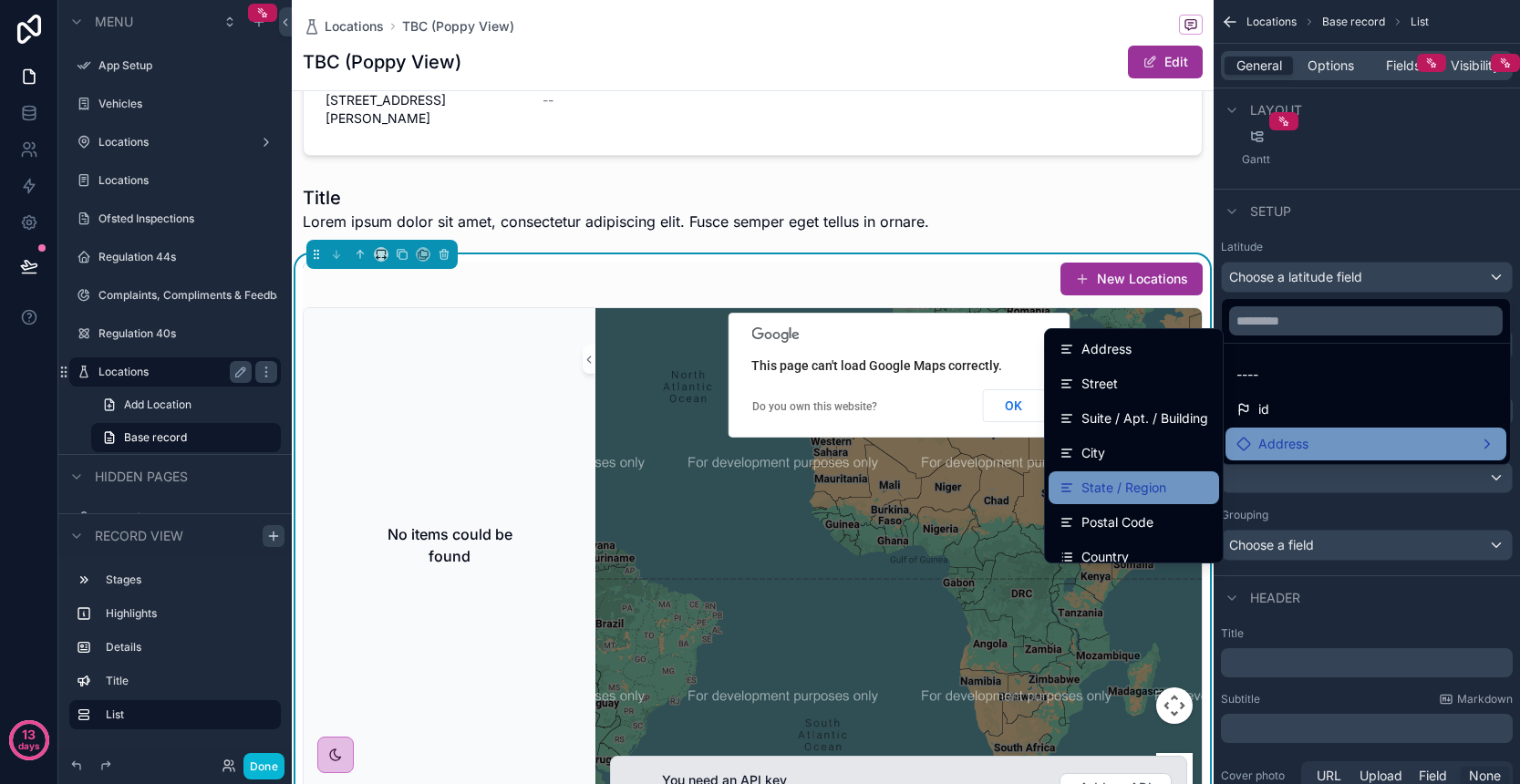
scroll to position [0, 0]
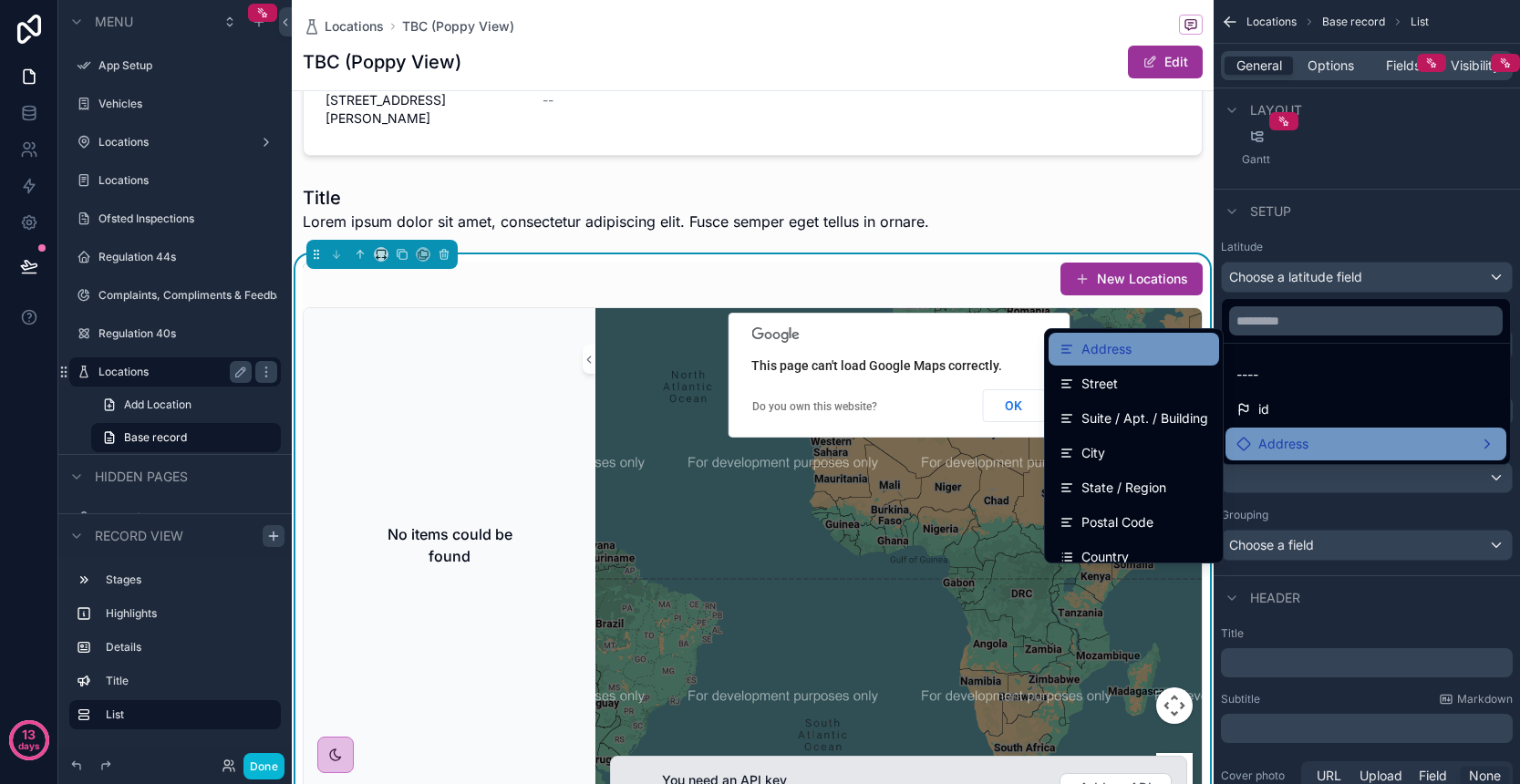
click at [1148, 353] on div "Address" at bounding box center [1133, 349] width 148 height 22
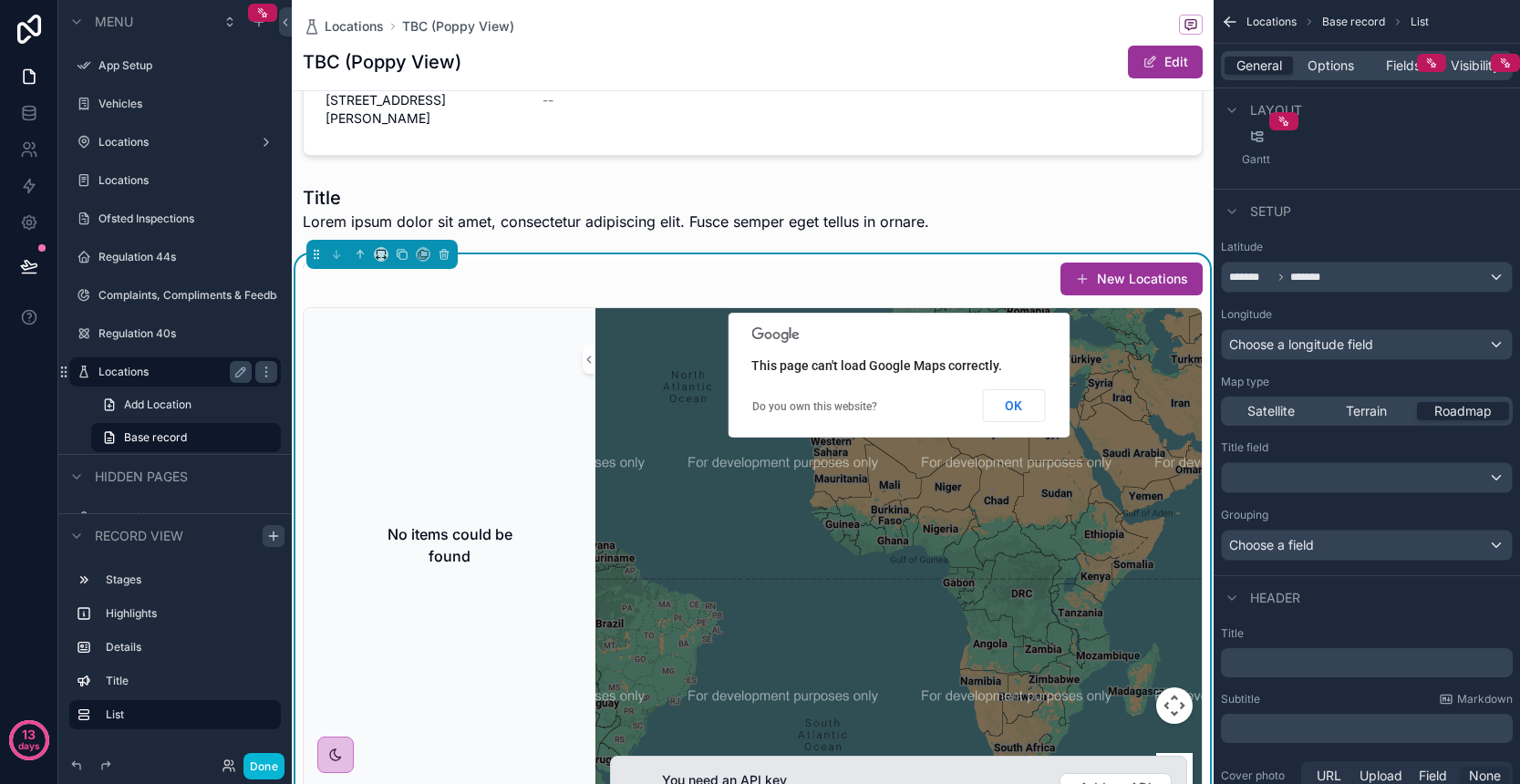
click at [1346, 549] on div "Choose a field" at bounding box center [1366, 545] width 290 height 29
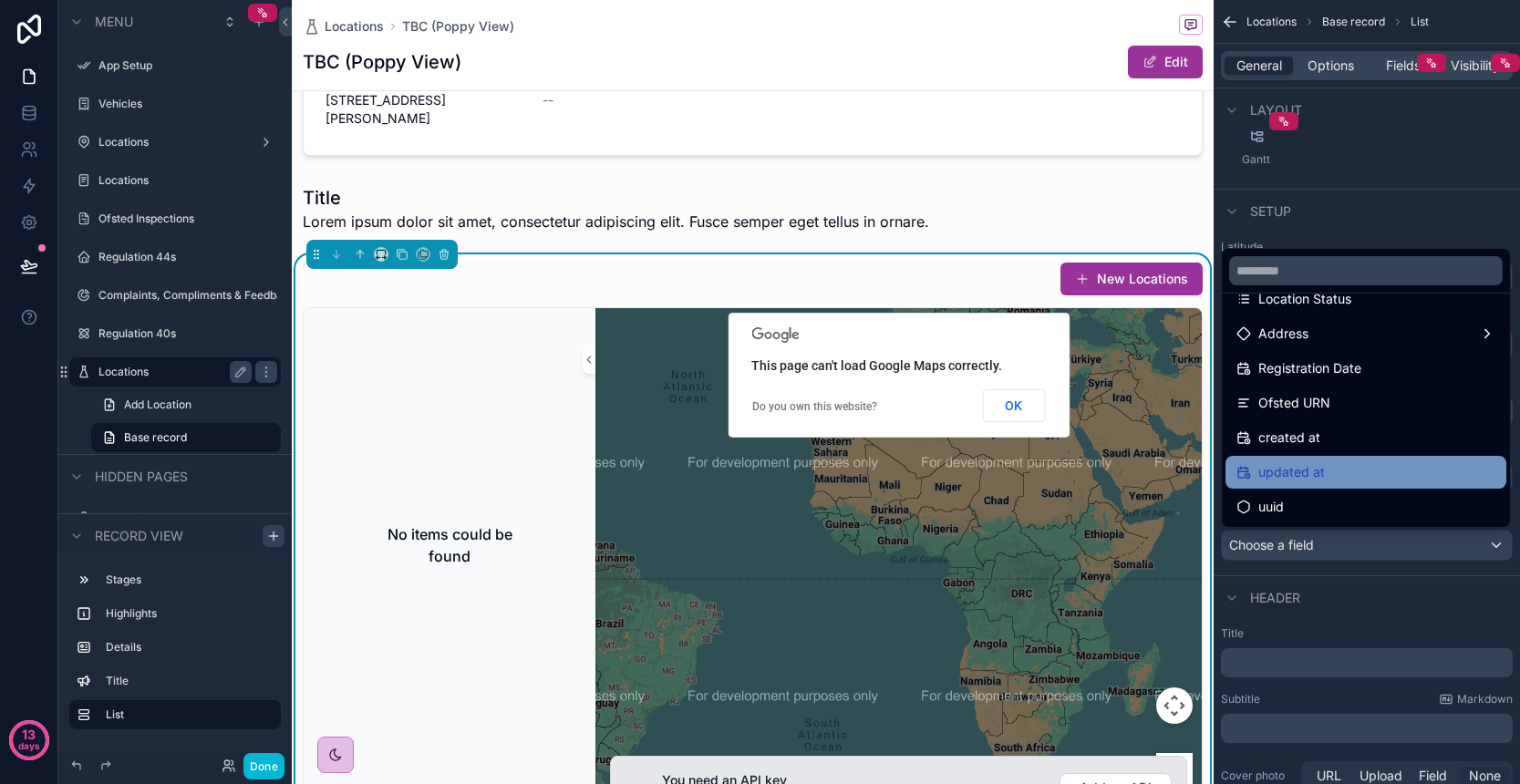
scroll to position [199, 0]
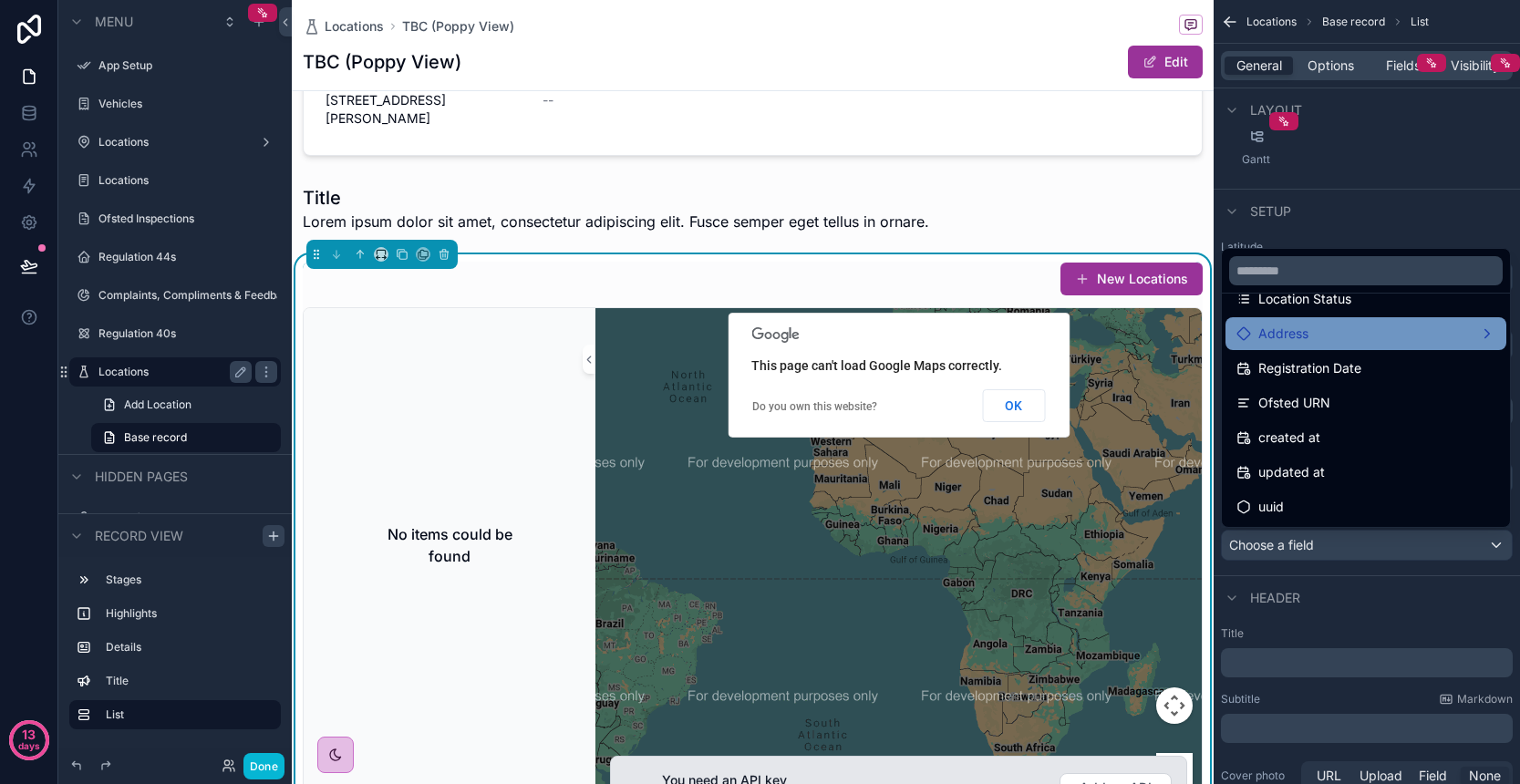
click at [1343, 341] on div "Address" at bounding box center [1365, 333] width 259 height 22
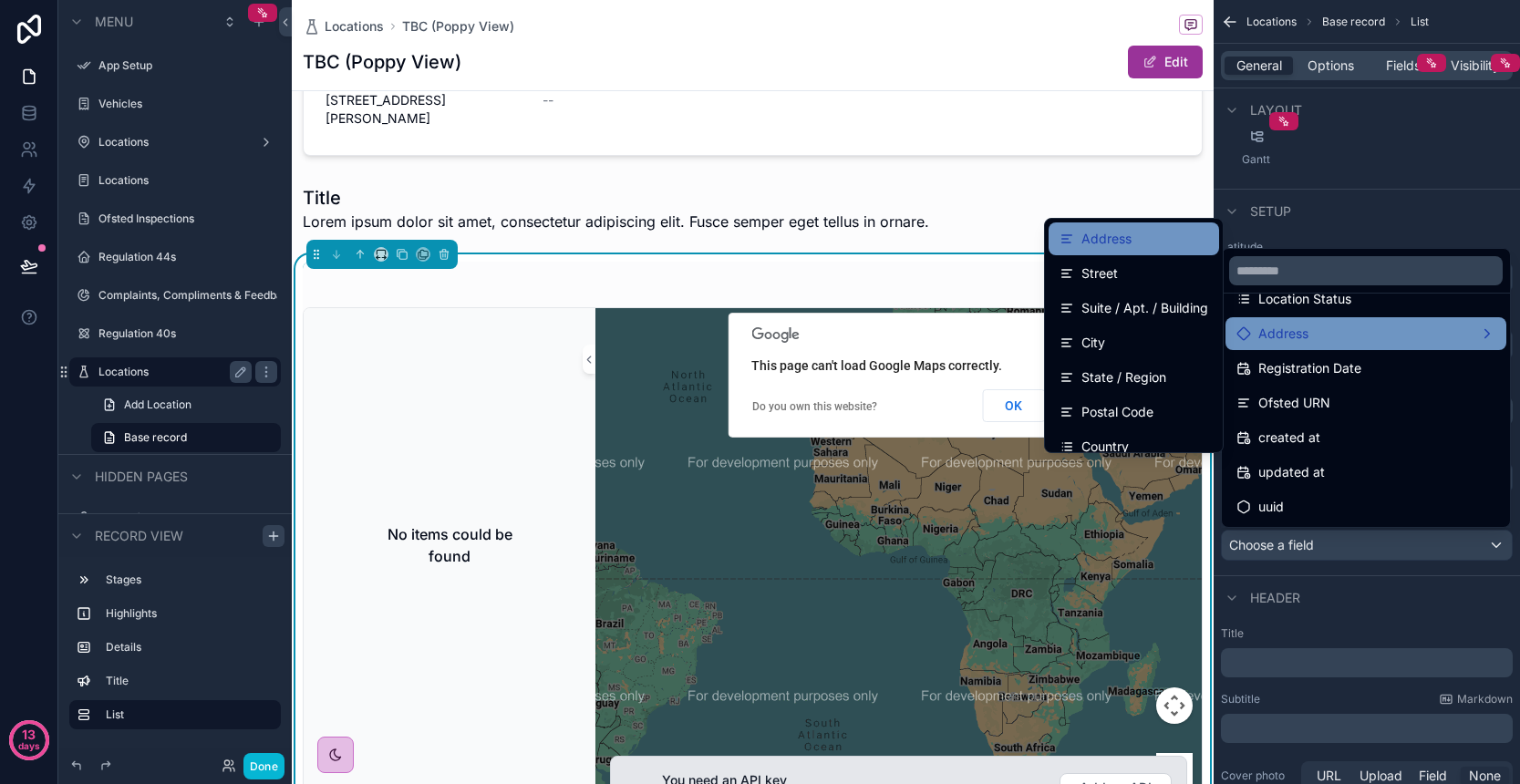
click at [1164, 236] on div "Address" at bounding box center [1133, 238] width 148 height 22
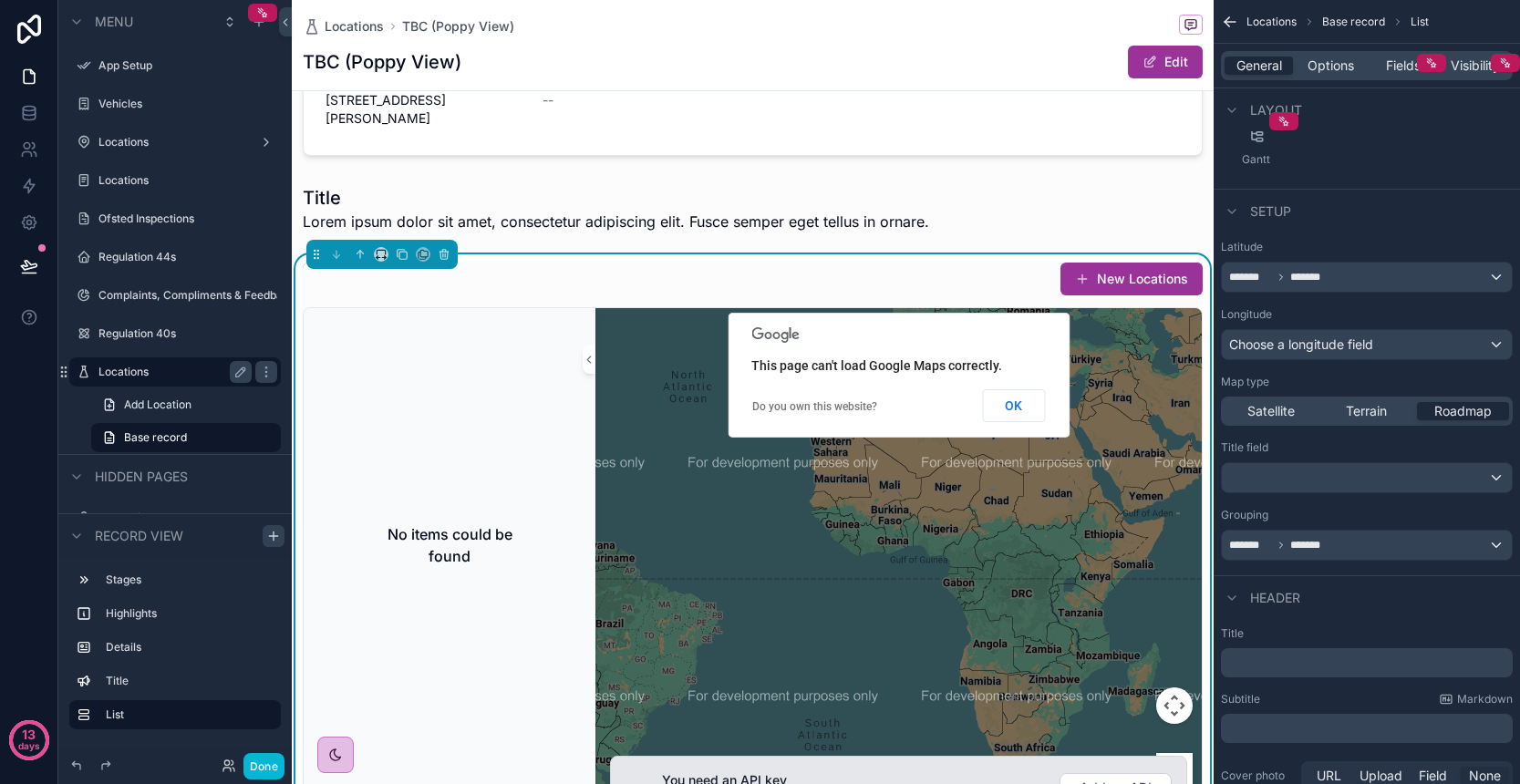
click at [1321, 457] on div "Title field" at bounding box center [1366, 466] width 292 height 53
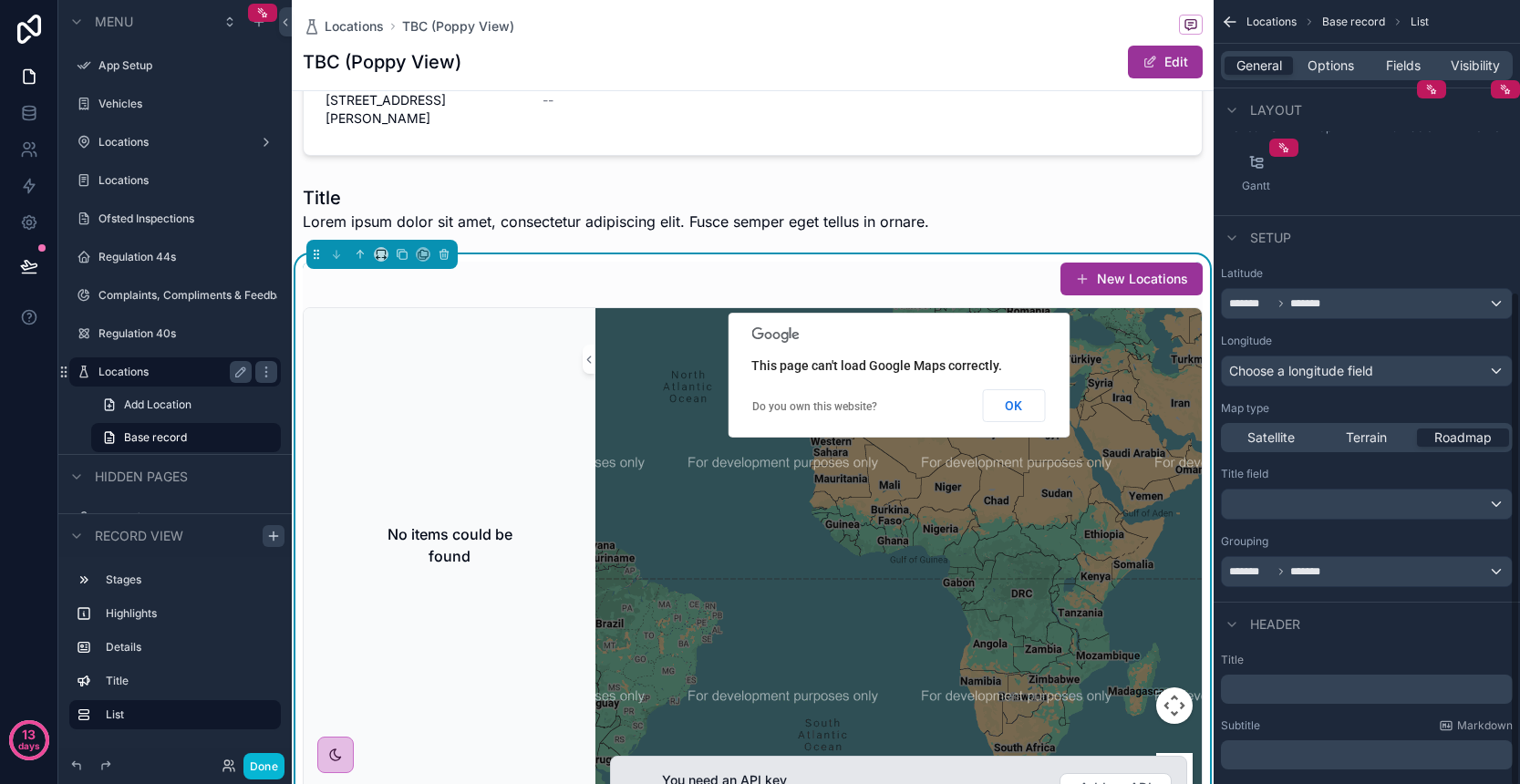
scroll to position [82, 0]
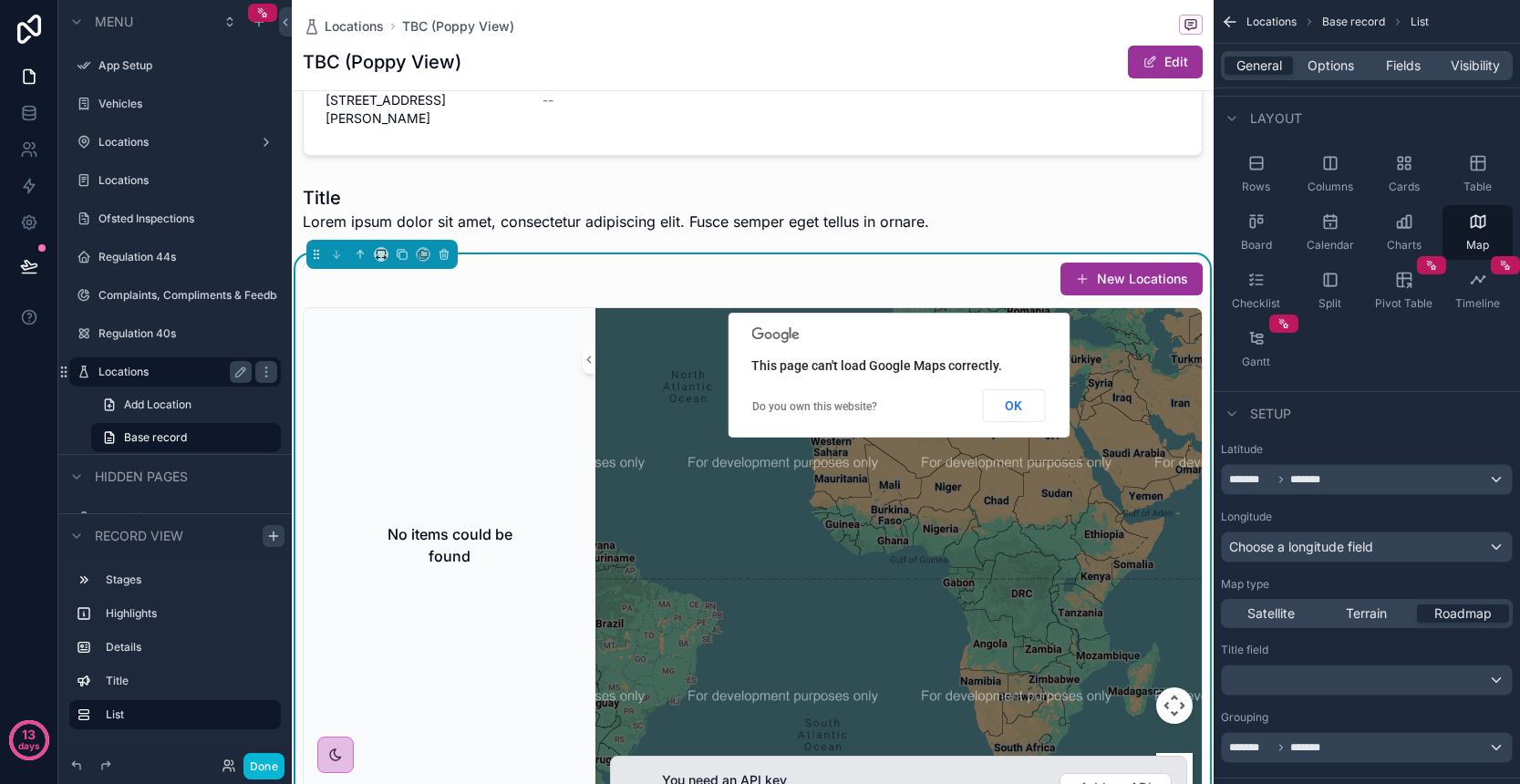
click at [1374, 481] on div "******* *******" at bounding box center [1366, 480] width 290 height 29
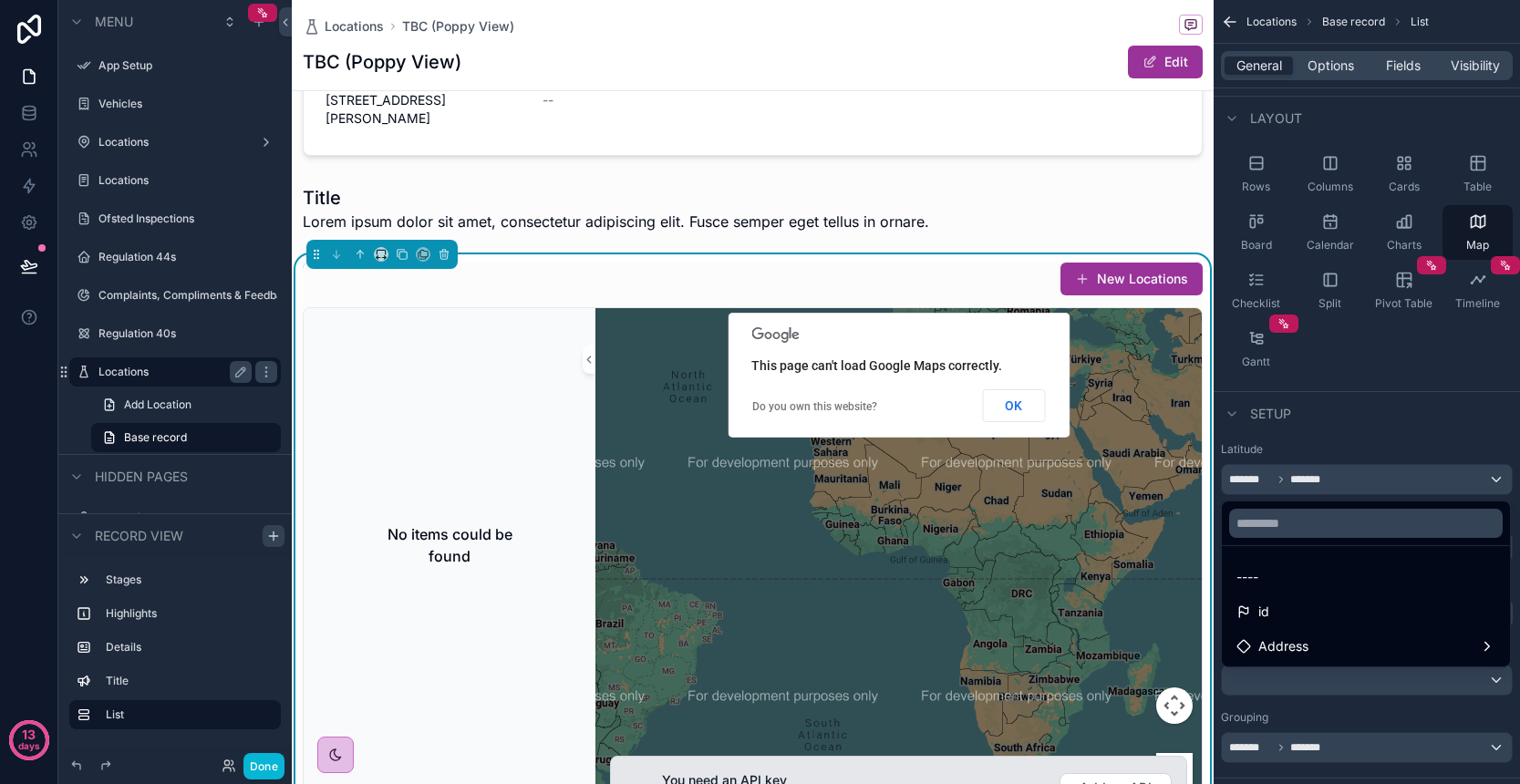
click at [1373, 480] on div "scrollable content" at bounding box center [760, 392] width 1520 height 784
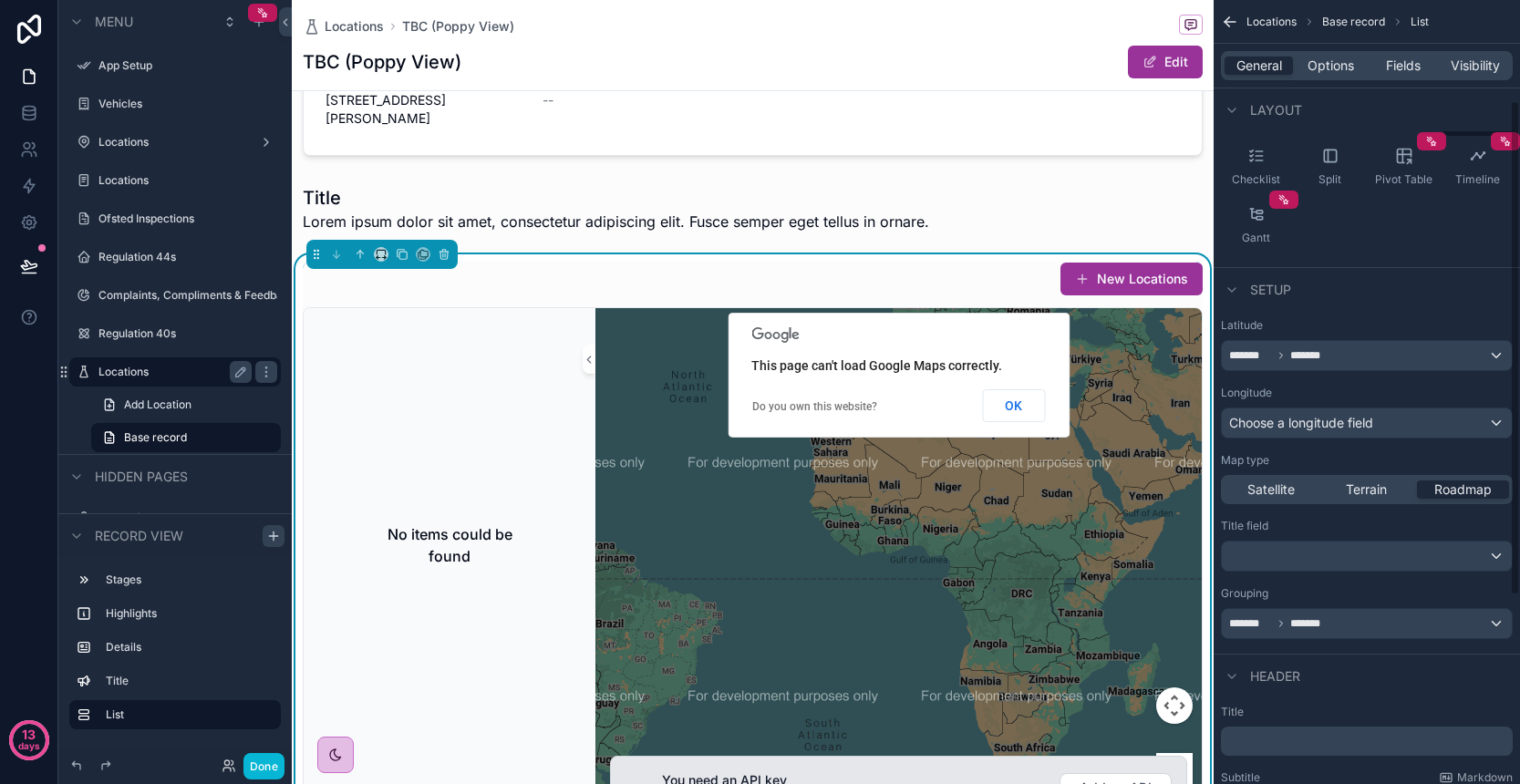
scroll to position [257, 0]
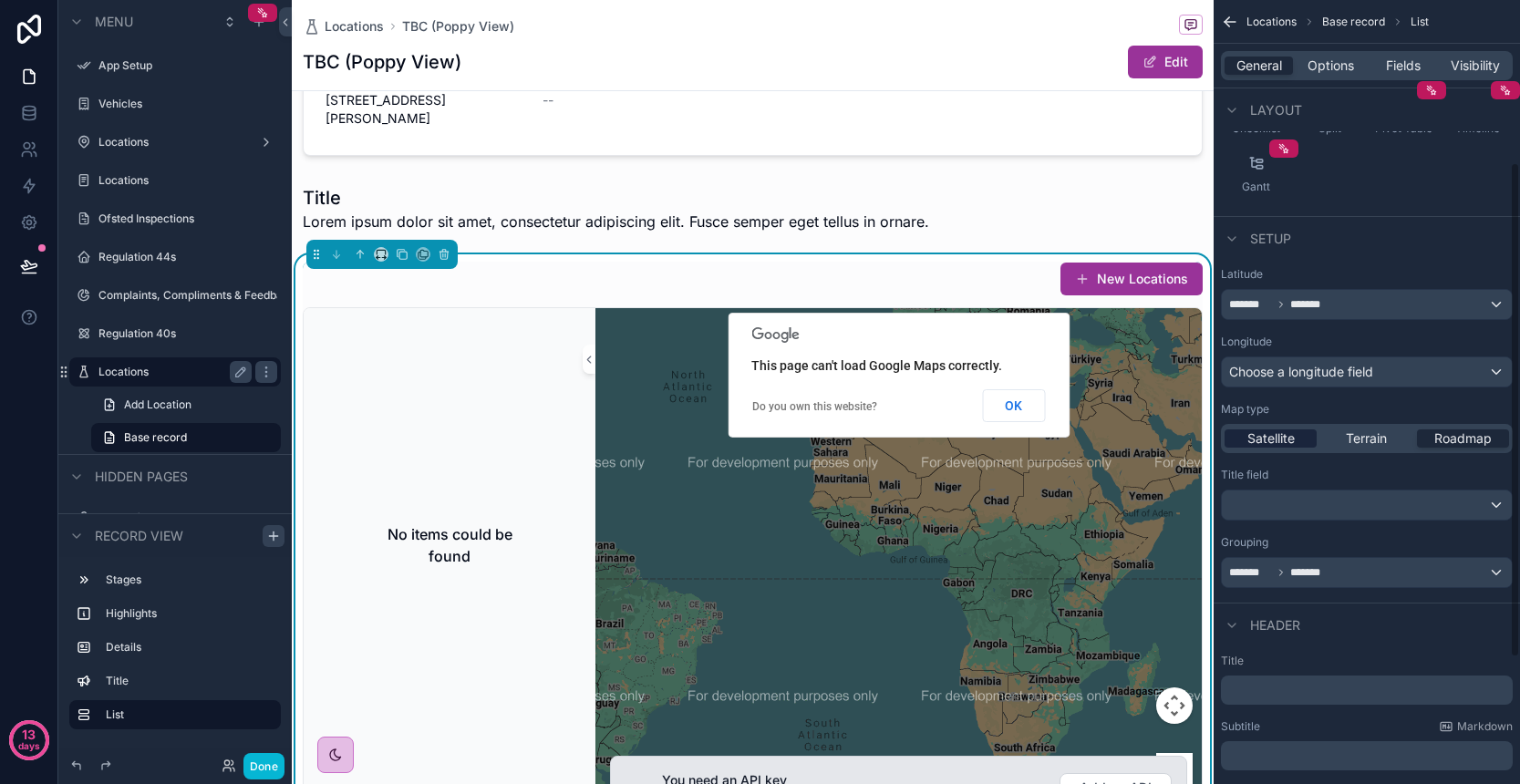
click at [1266, 444] on span "Satellite" at bounding box center [1271, 438] width 48 height 18
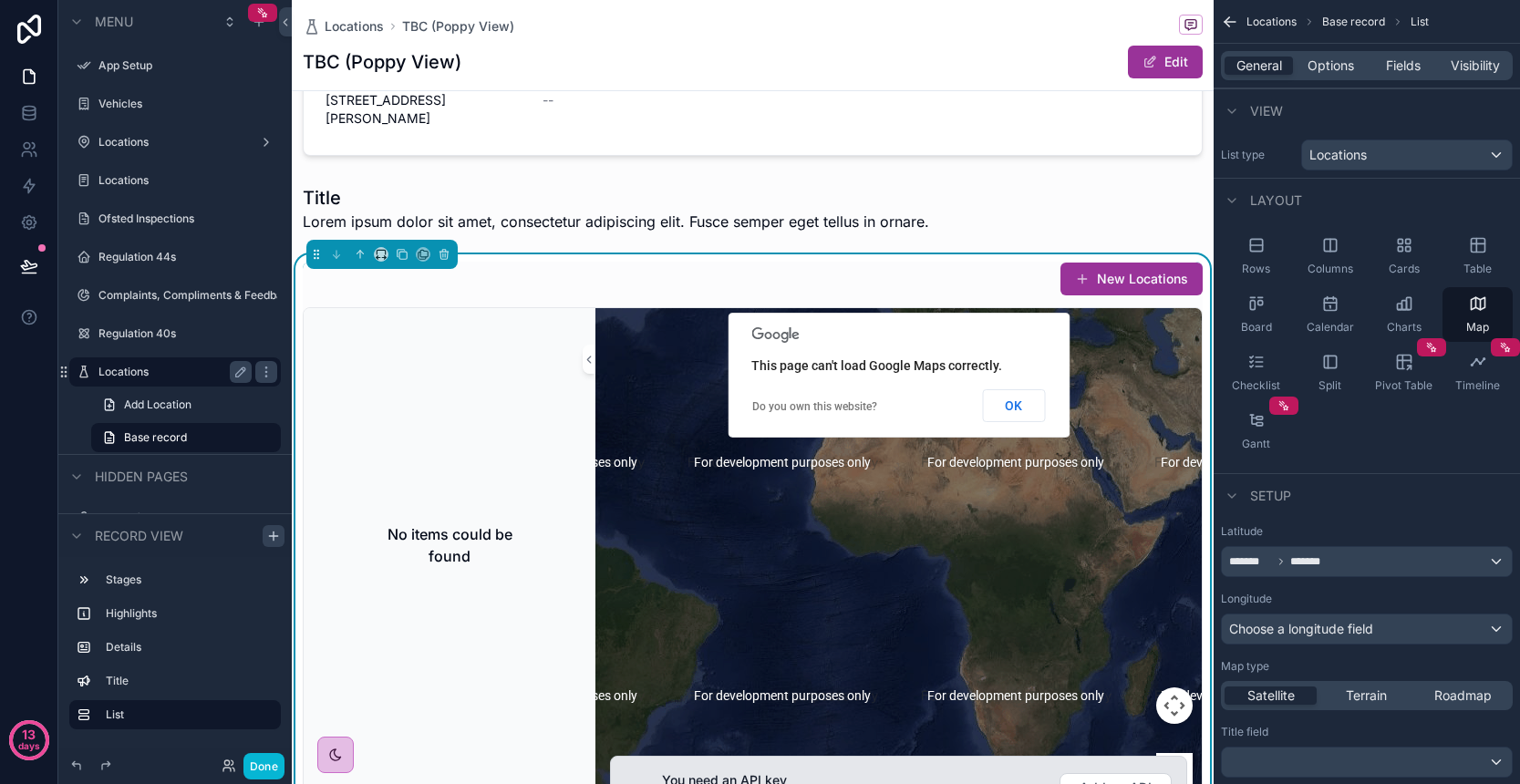
scroll to position [0, 0]
click at [1350, 68] on span "Options" at bounding box center [1331, 65] width 47 height 18
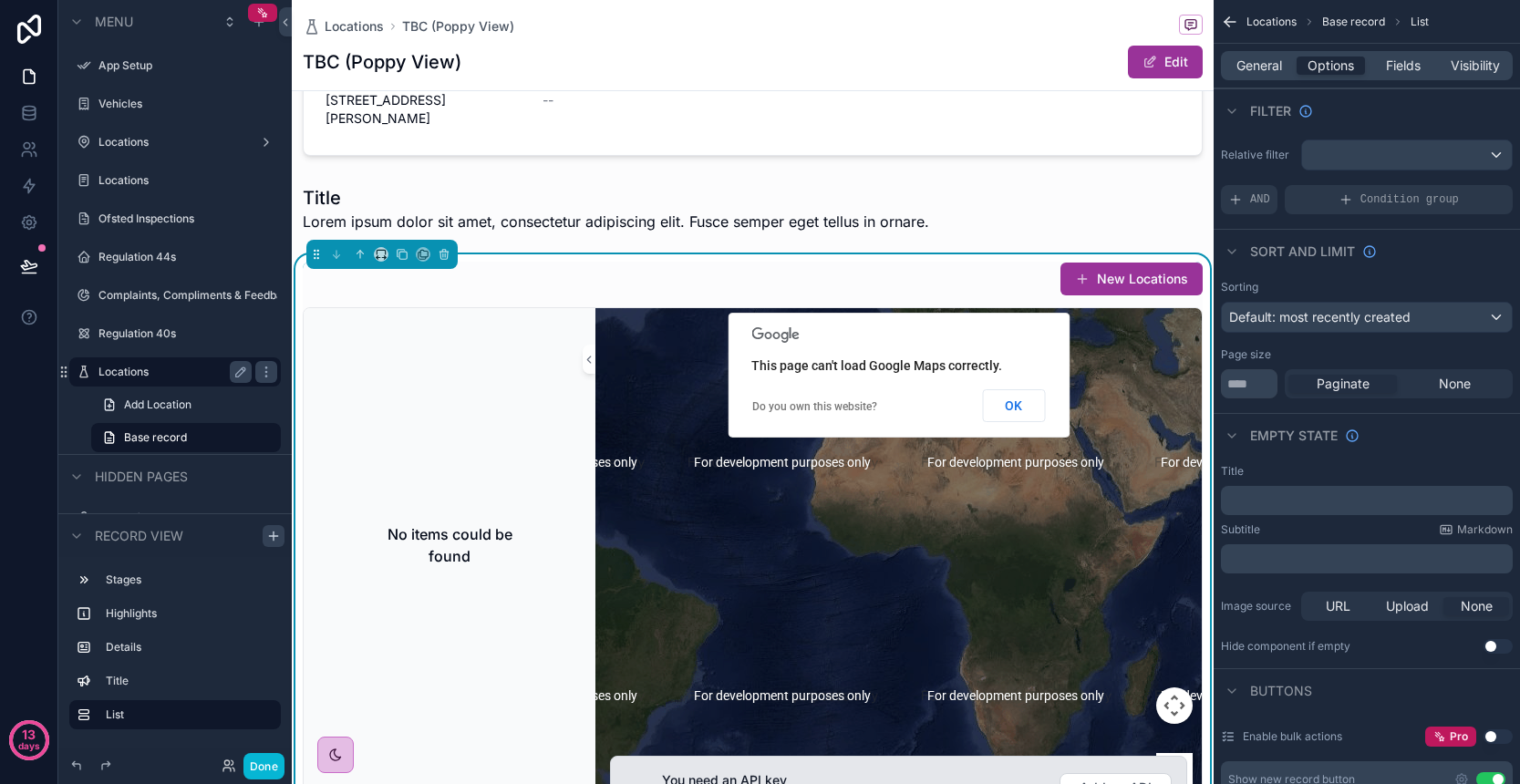
click at [1383, 153] on div "scrollable content" at bounding box center [1407, 155] width 209 height 29
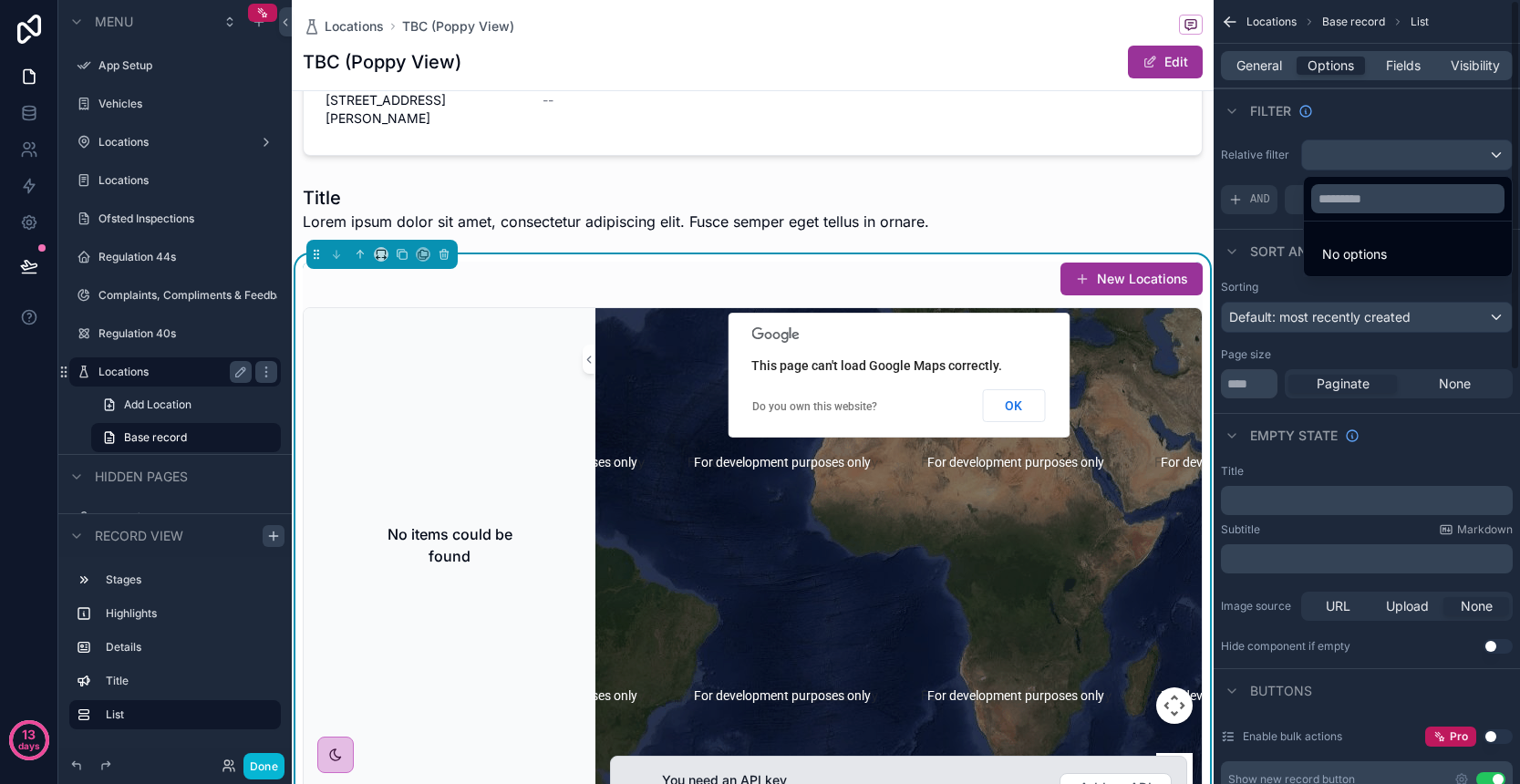
click at [1386, 145] on div "scrollable content" at bounding box center [760, 392] width 1520 height 784
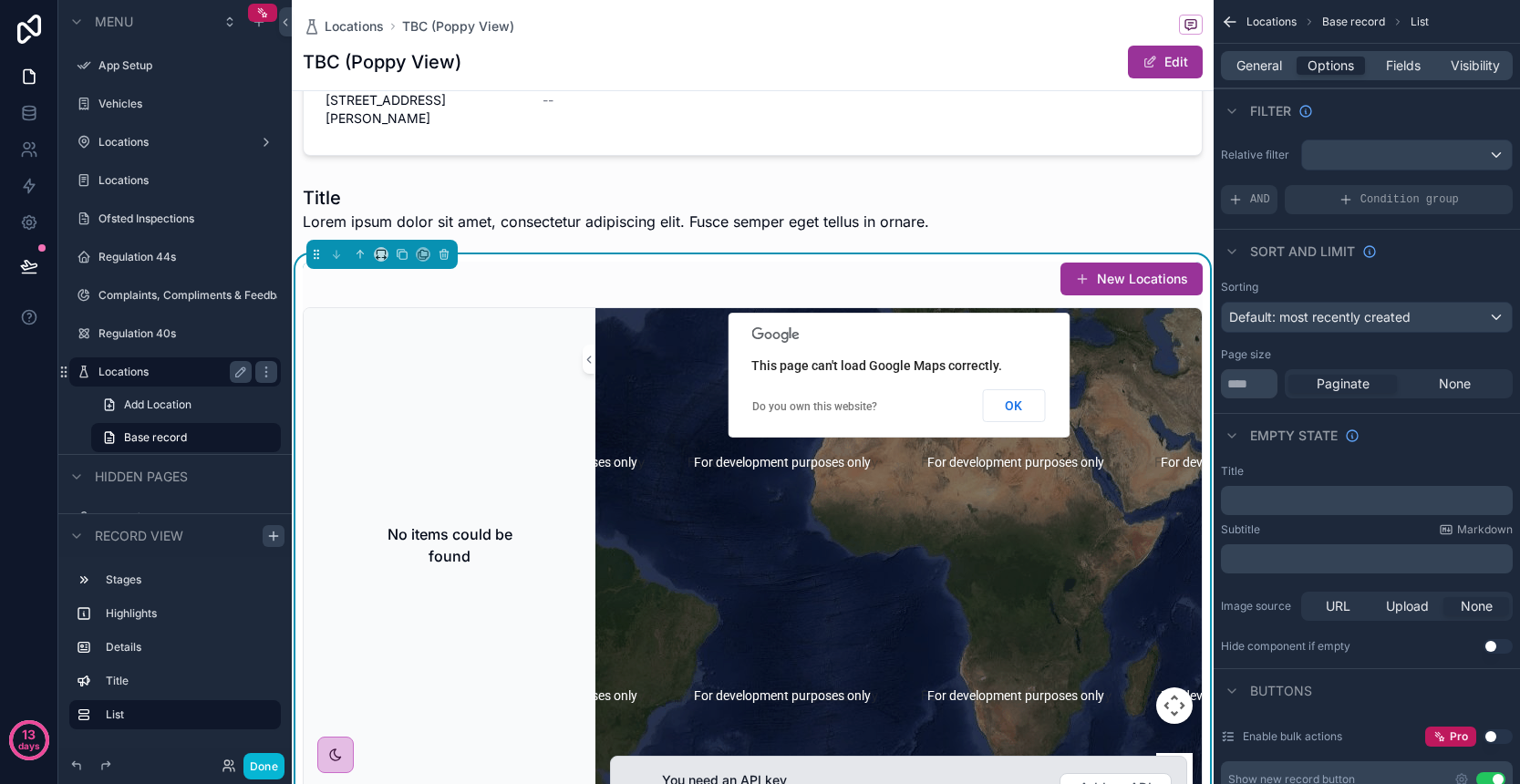
click at [1385, 157] on div "scrollable content" at bounding box center [1407, 155] width 209 height 29
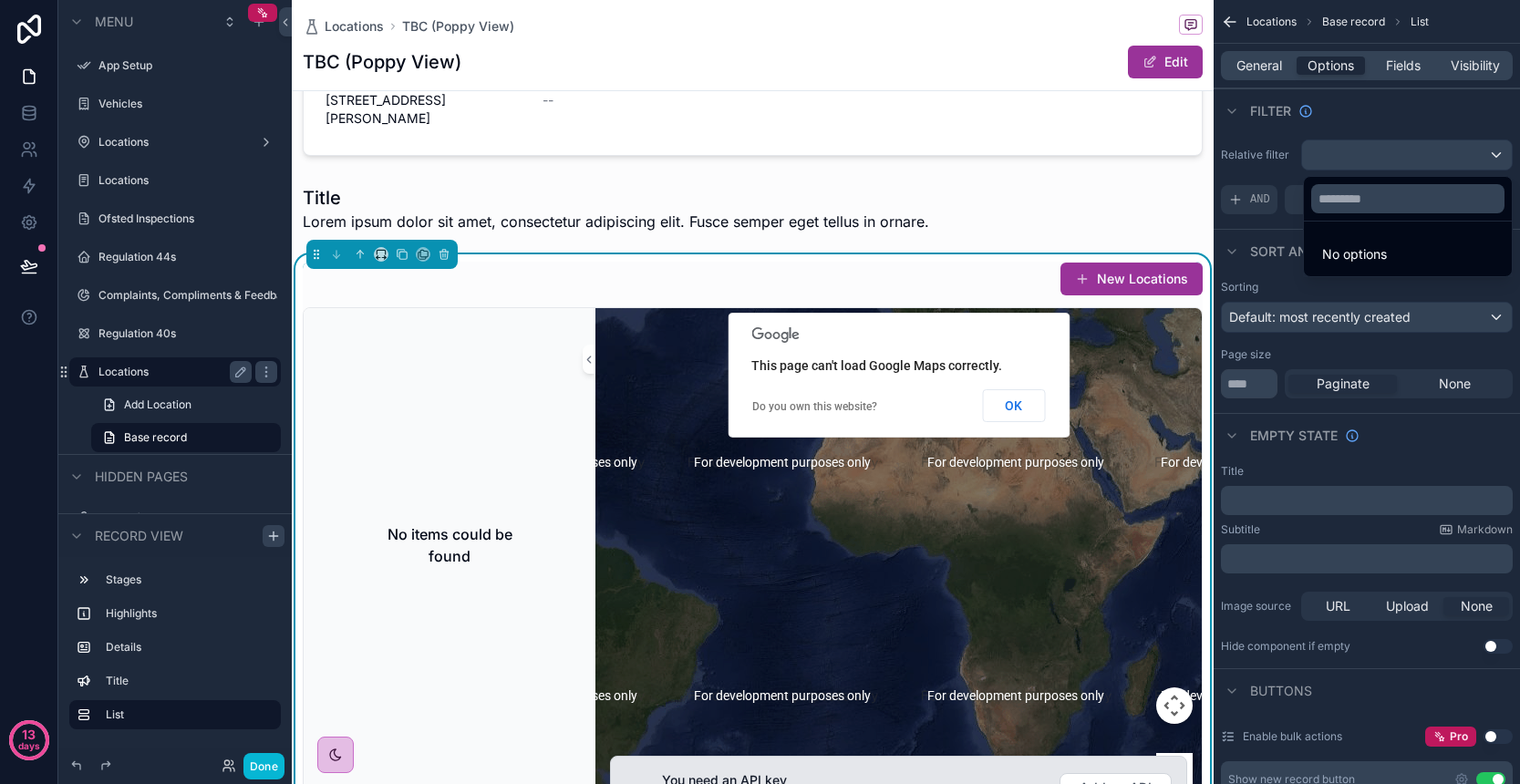
click at [1351, 257] on span "No options" at bounding box center [1354, 254] width 65 height 16
click at [1367, 199] on input "text" at bounding box center [1408, 199] width 193 height 29
click at [1404, 66] on div "scrollable content" at bounding box center [760, 392] width 1520 height 784
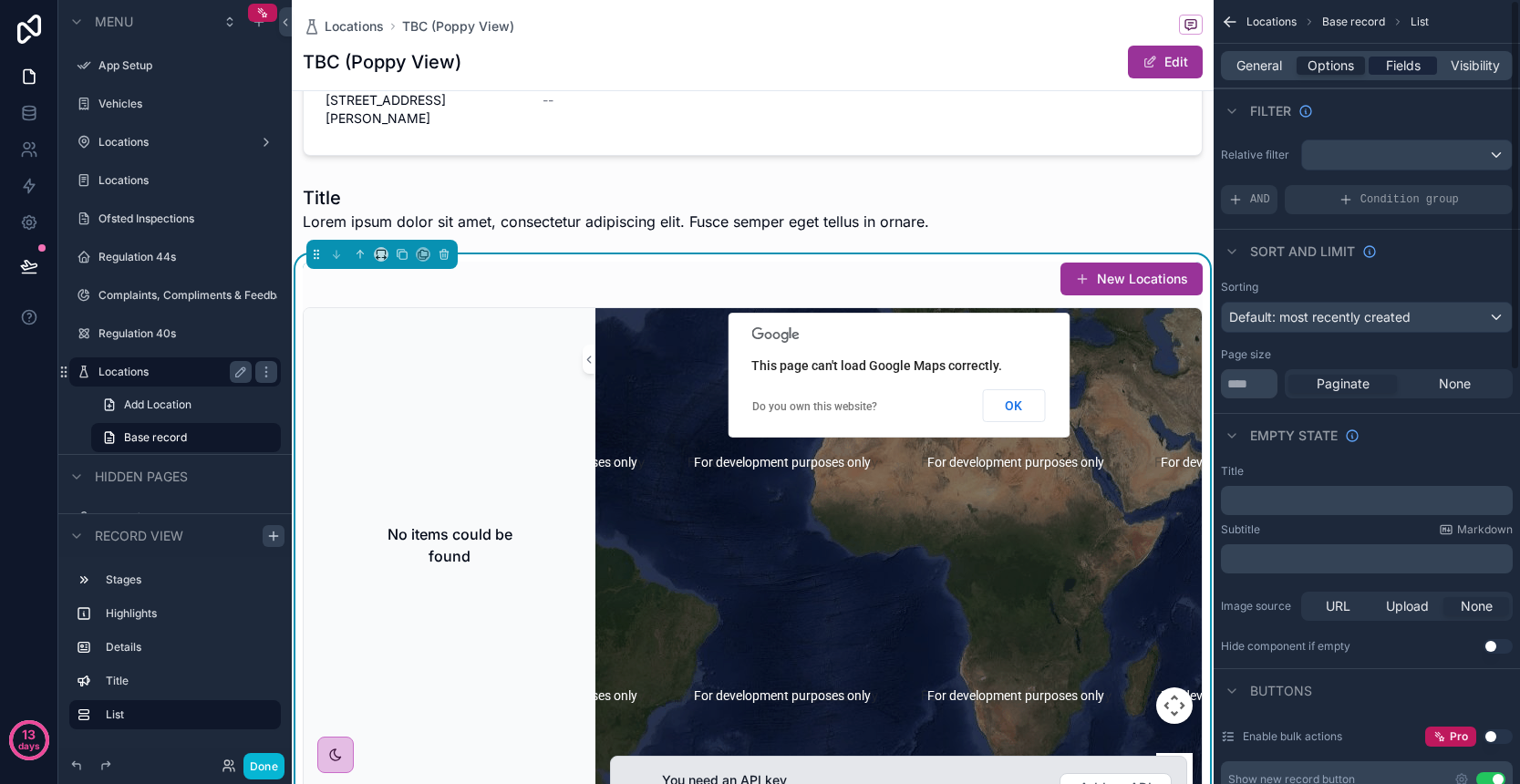
click at [1402, 67] on span "Fields" at bounding box center [1404, 65] width 35 height 18
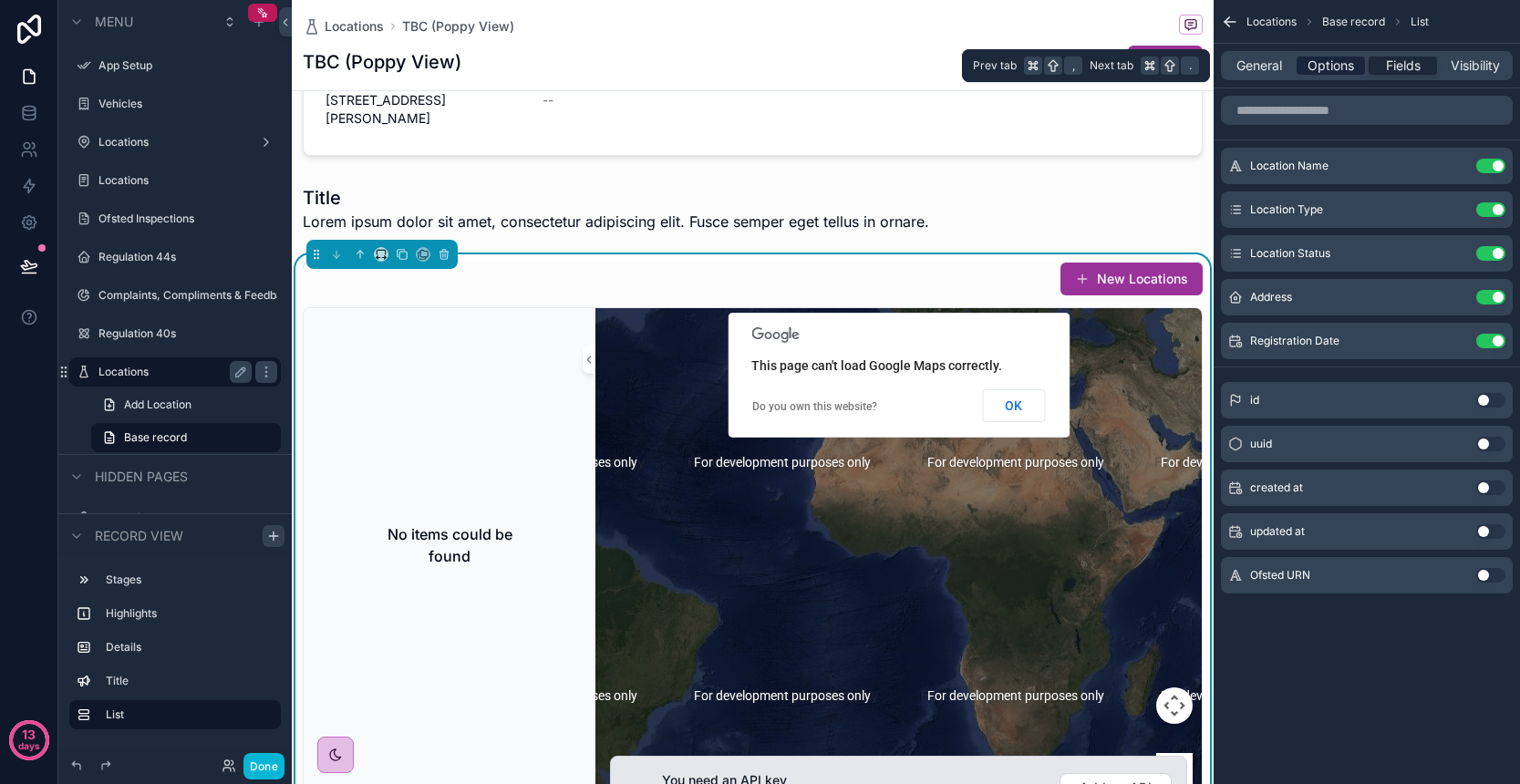
click at [1340, 64] on span "Options" at bounding box center [1331, 65] width 47 height 18
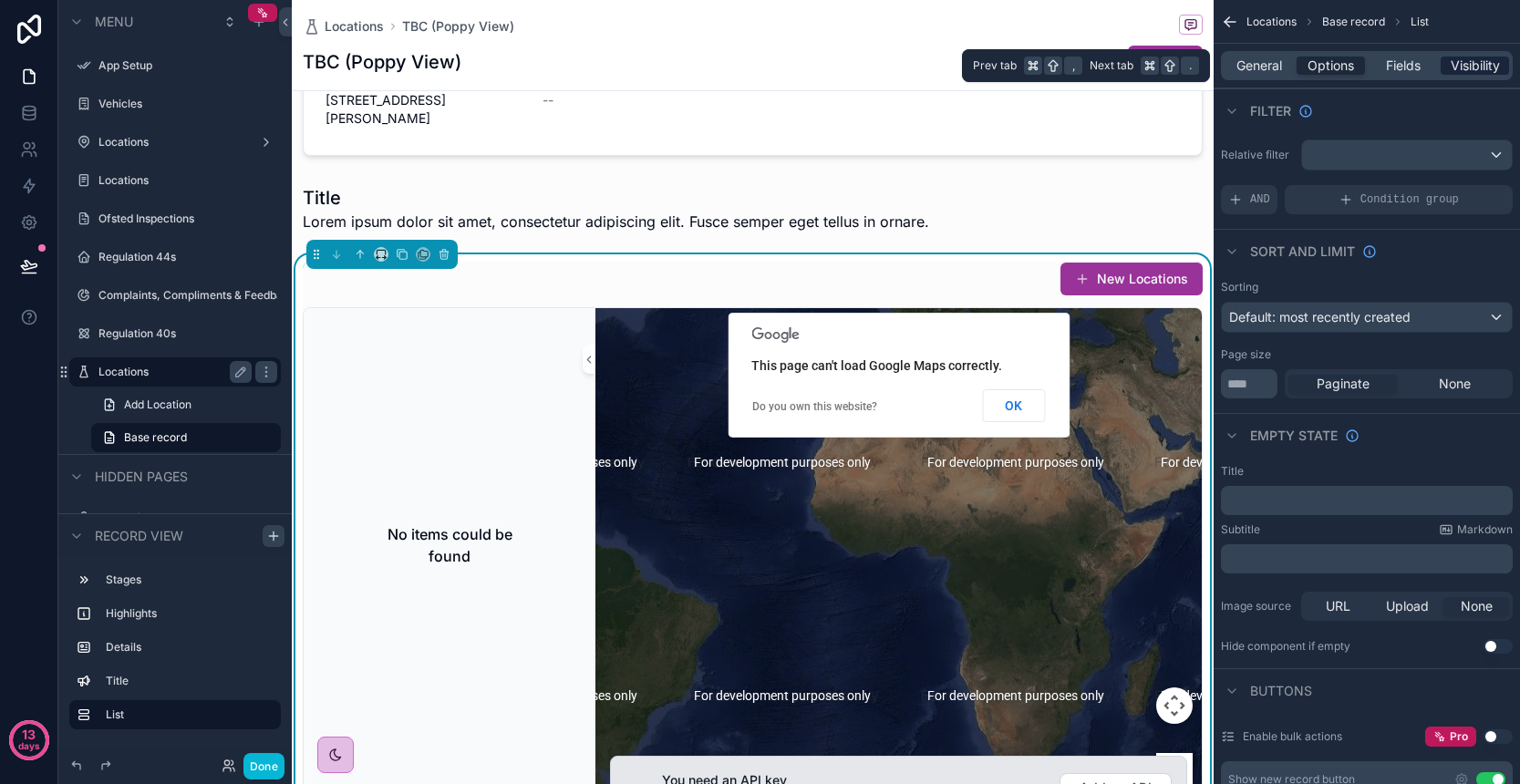
click at [1461, 64] on span "Visibility" at bounding box center [1474, 65] width 49 height 18
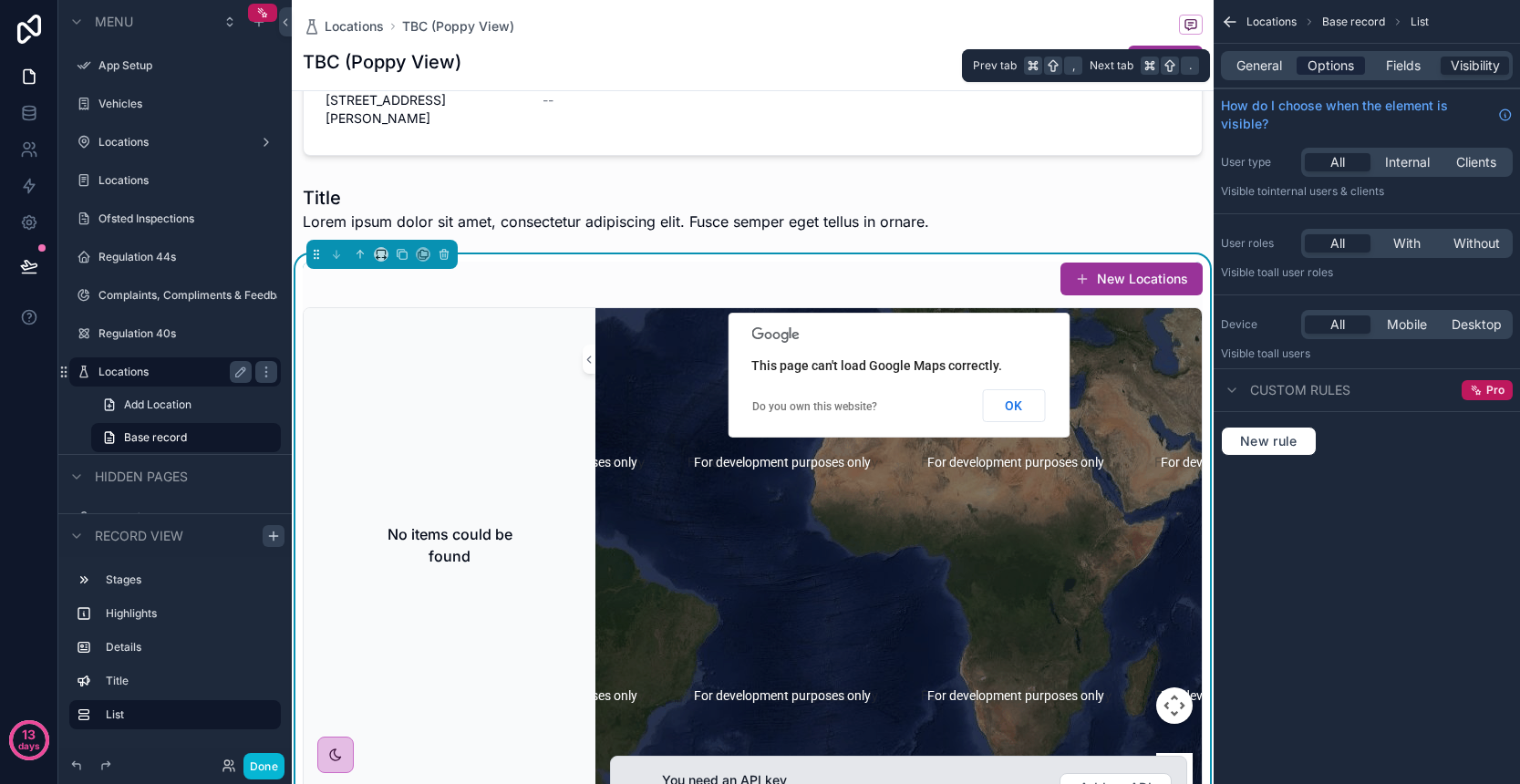
click at [1348, 64] on span "Options" at bounding box center [1331, 65] width 47 height 18
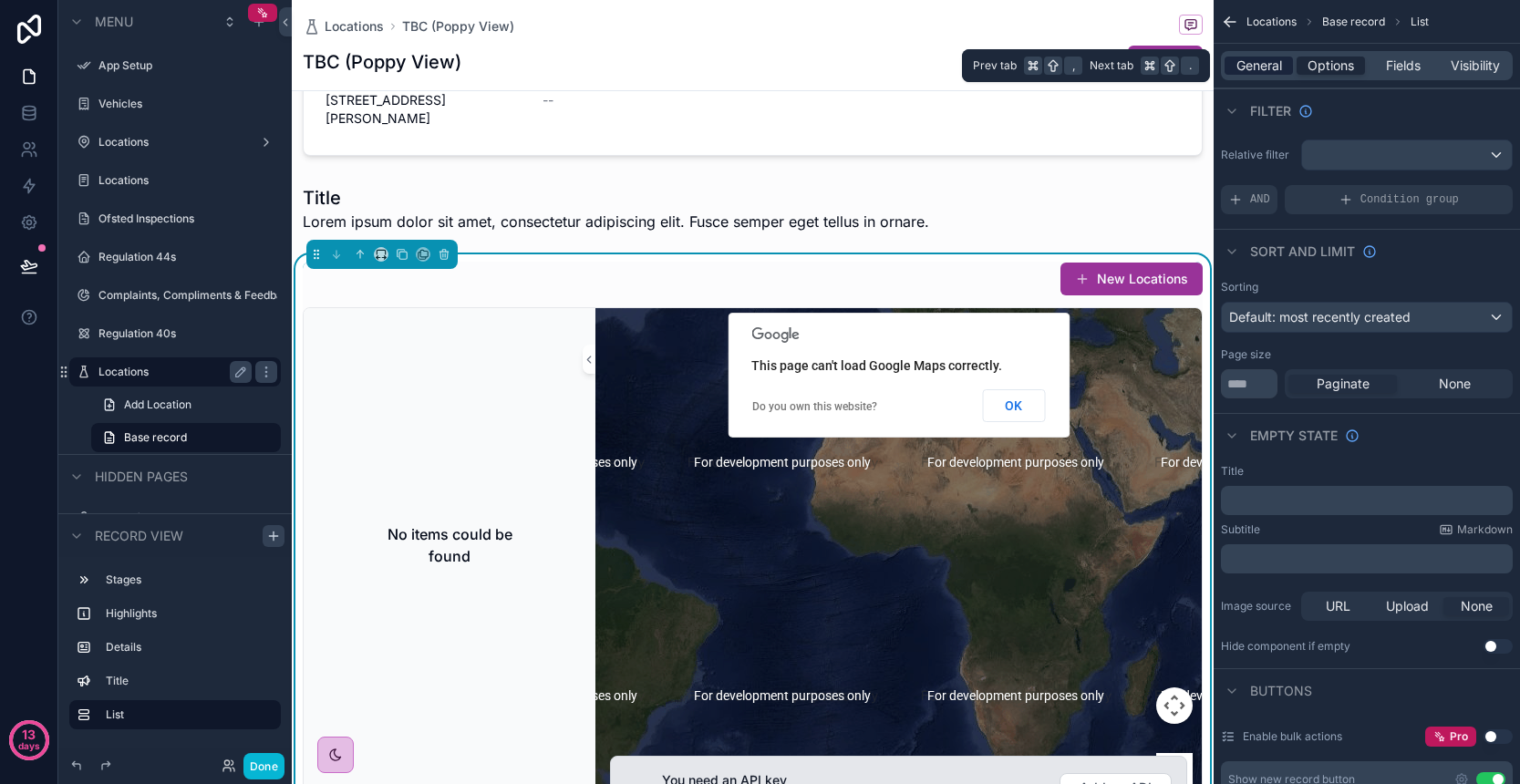
click at [1277, 59] on span "General" at bounding box center [1258, 65] width 46 height 18
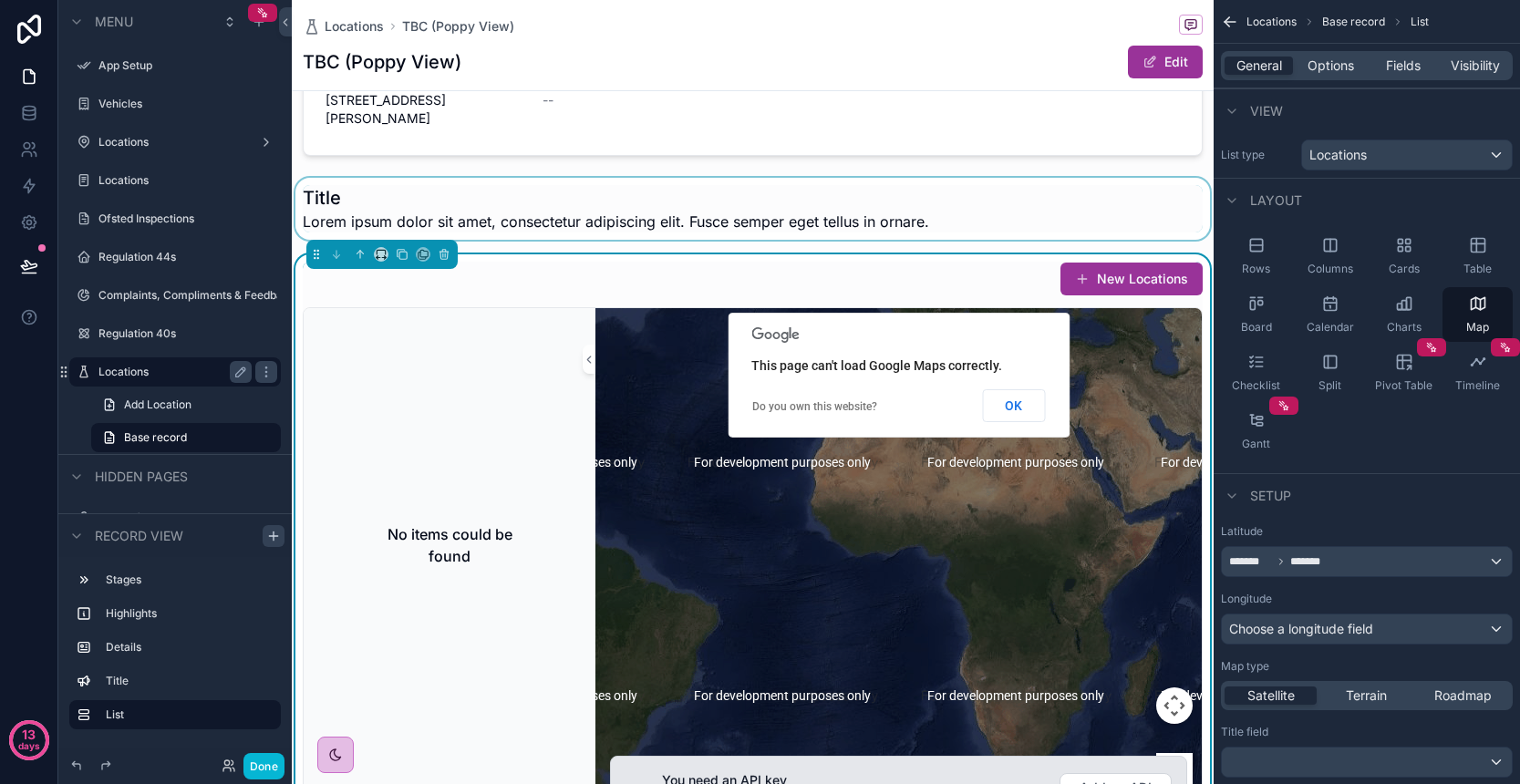
click at [978, 239] on div "scrollable content" at bounding box center [752, 208] width 922 height 62
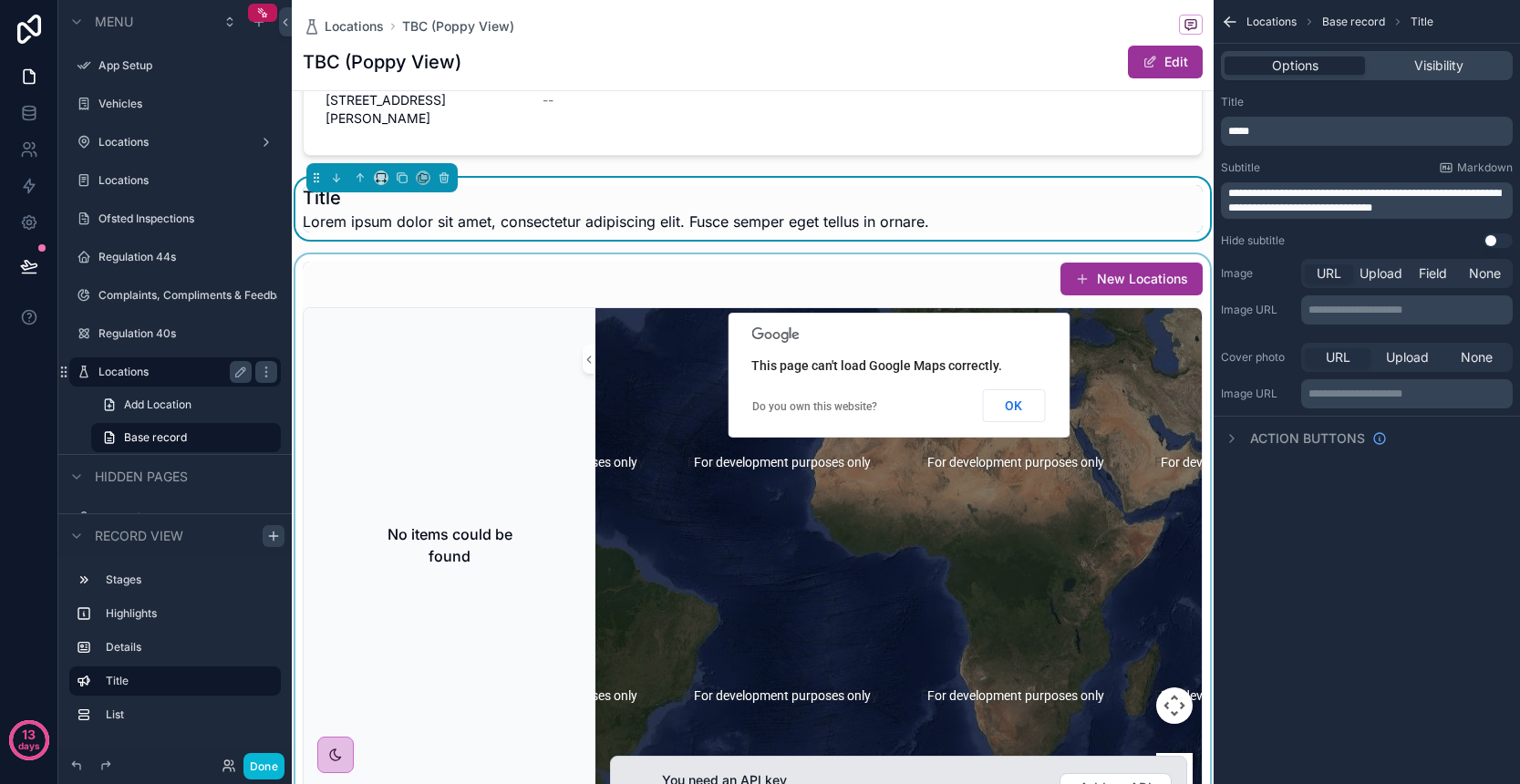
click at [971, 305] on div "scrollable content" at bounding box center [752, 555] width 922 height 603
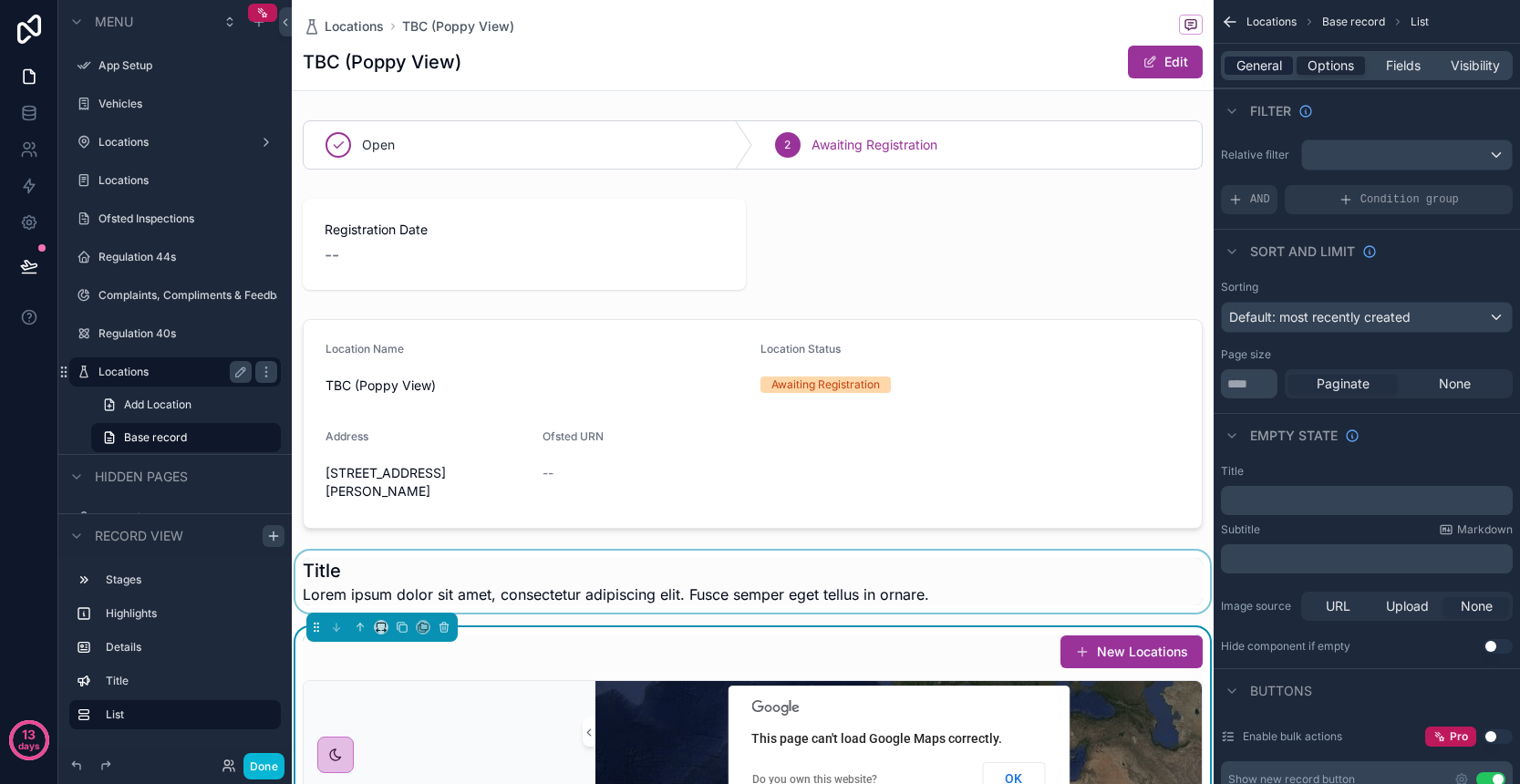
click at [1255, 72] on span "General" at bounding box center [1258, 65] width 46 height 18
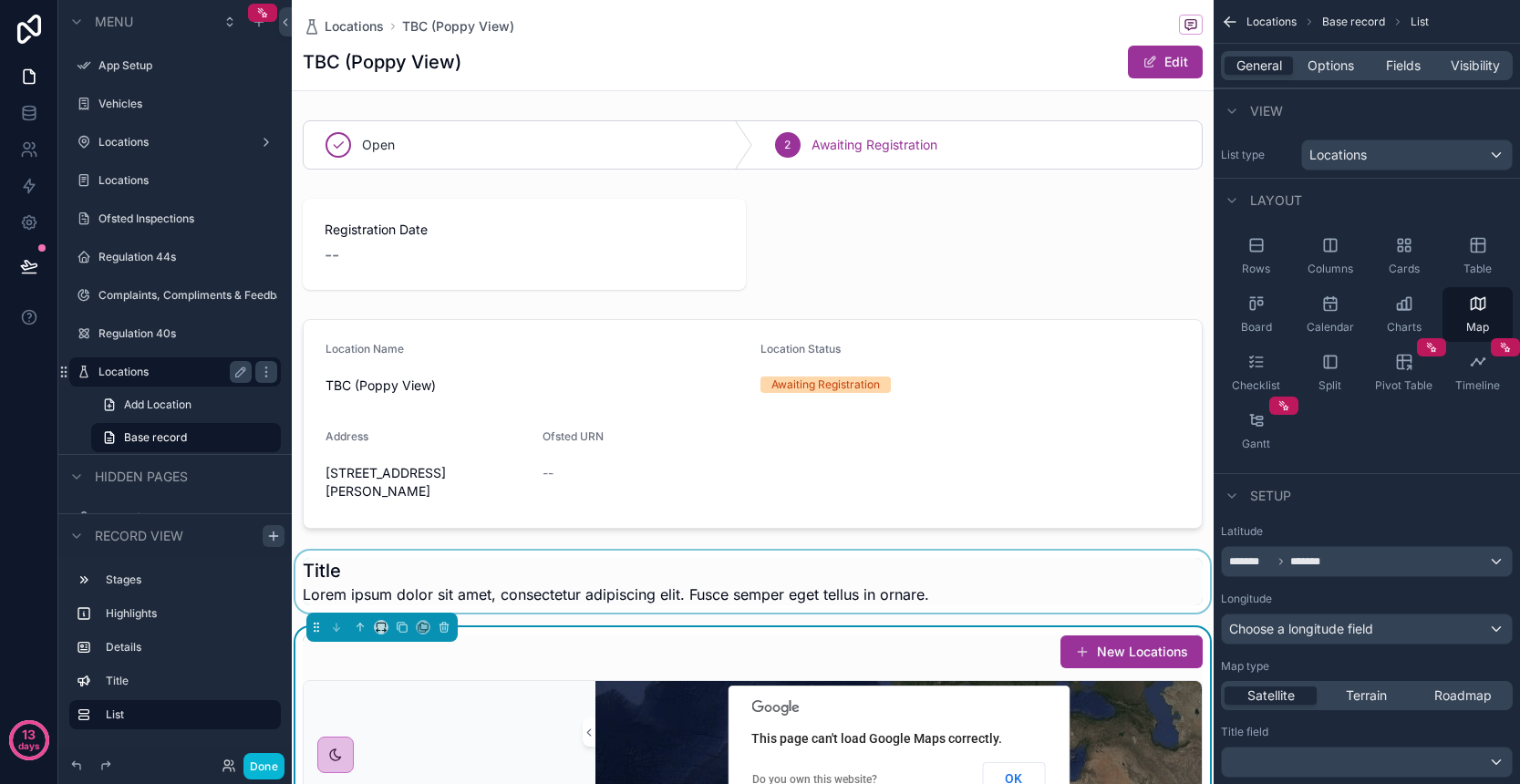
click at [1404, 572] on div "******* *******" at bounding box center [1366, 561] width 290 height 29
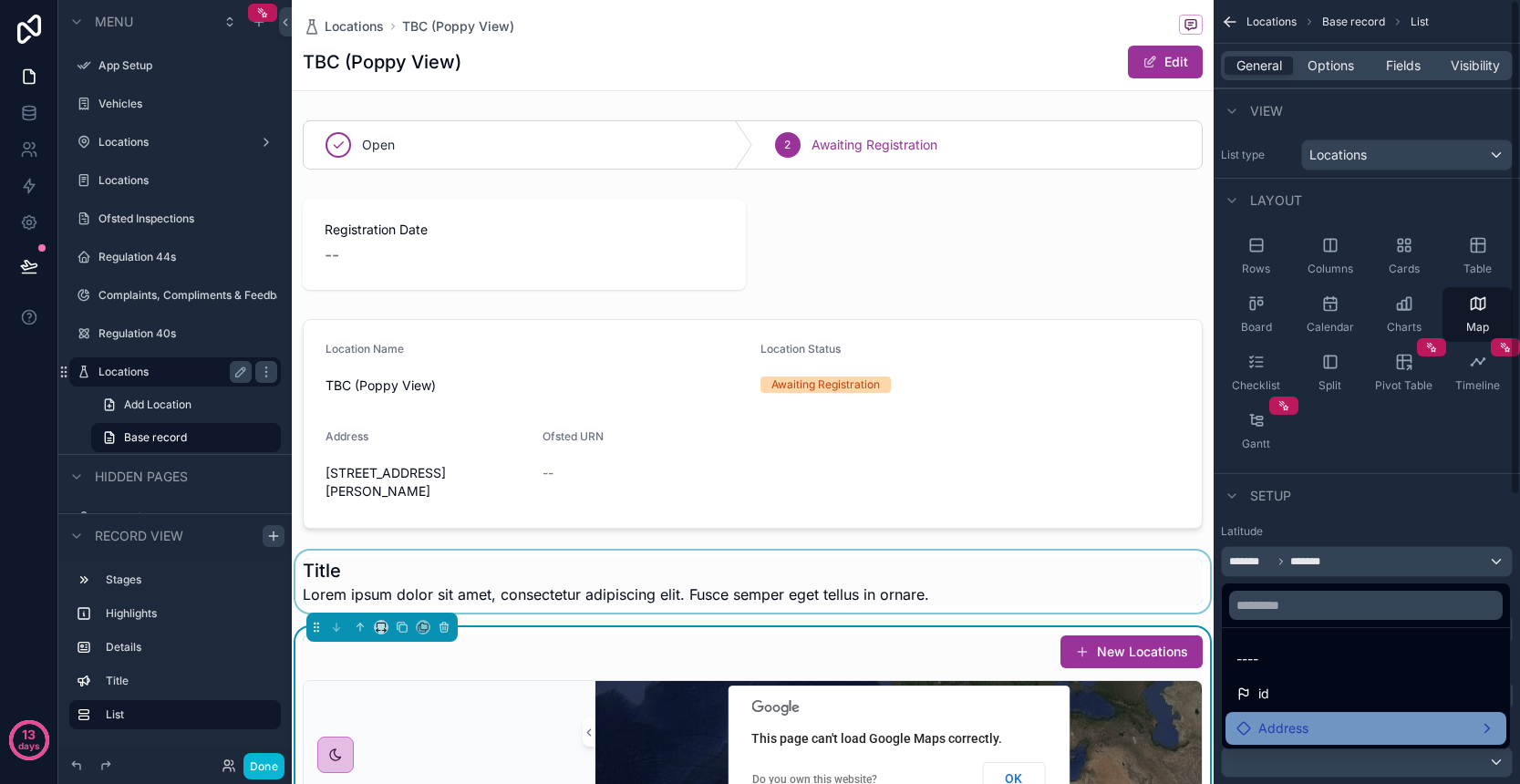
click at [1327, 725] on div "Address" at bounding box center [1365, 728] width 259 height 22
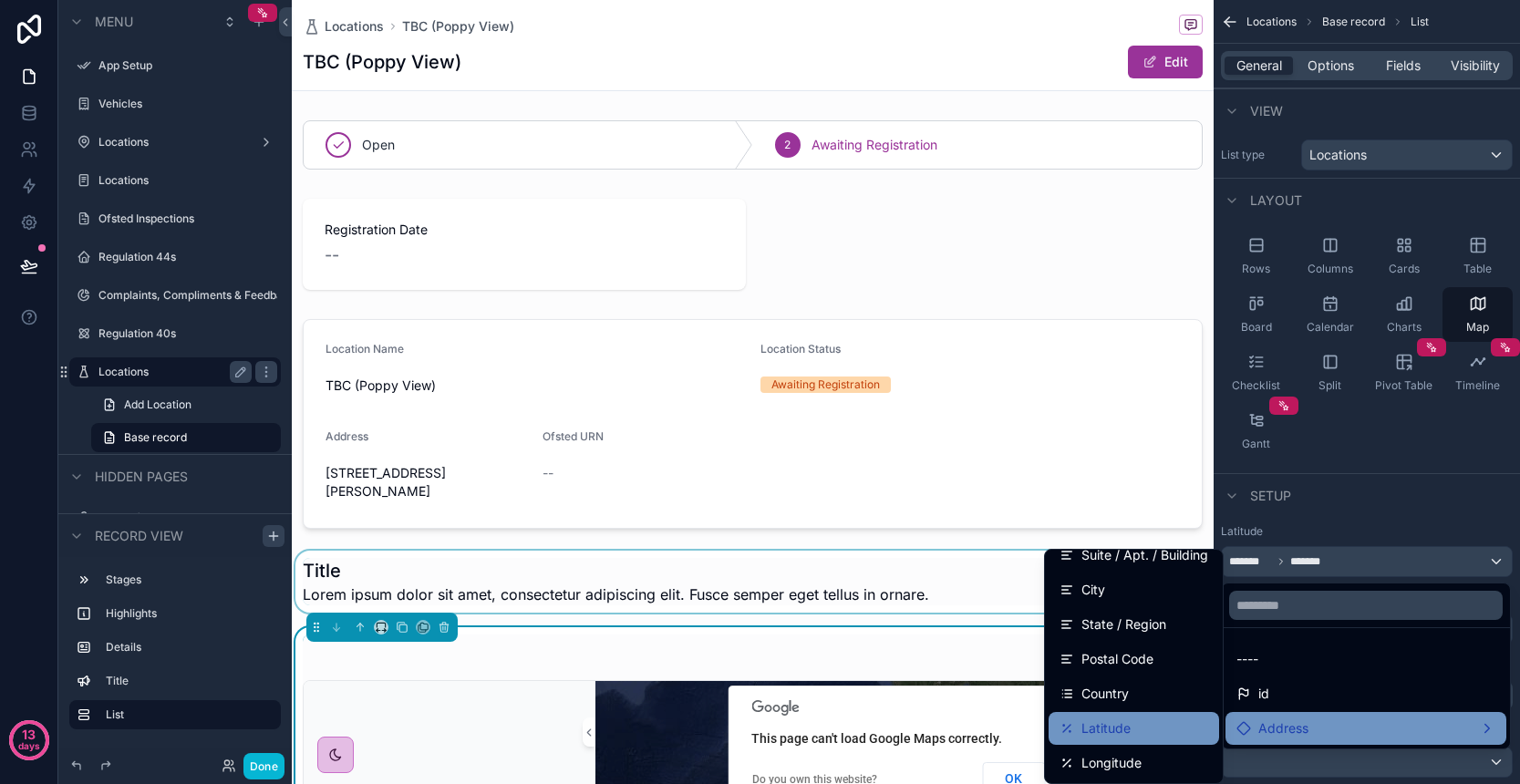
scroll to position [84, 0]
click at [1132, 733] on div "Latitude" at bounding box center [1133, 728] width 148 height 22
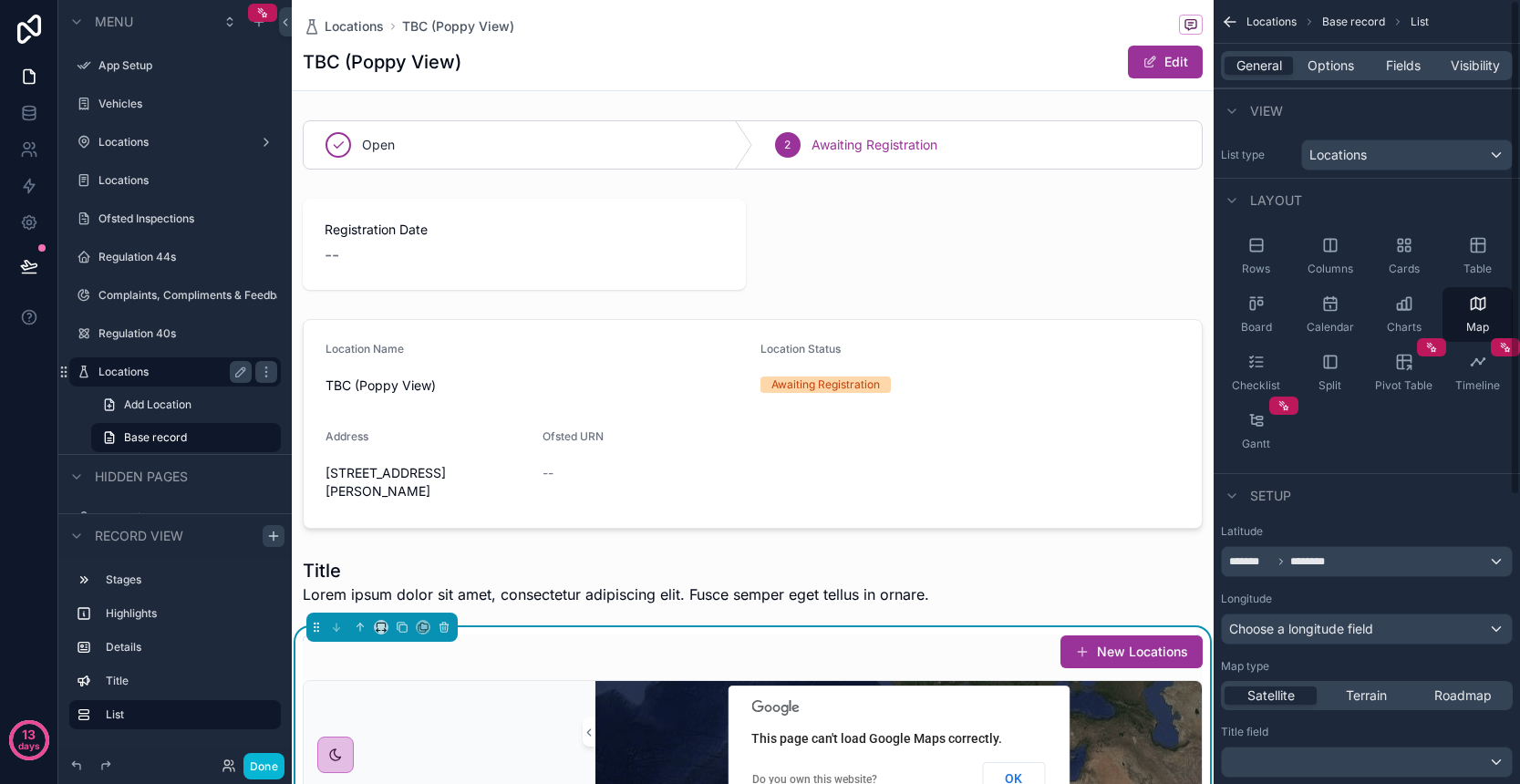
click at [1313, 621] on span "Choose a longitude field" at bounding box center [1301, 629] width 144 height 16
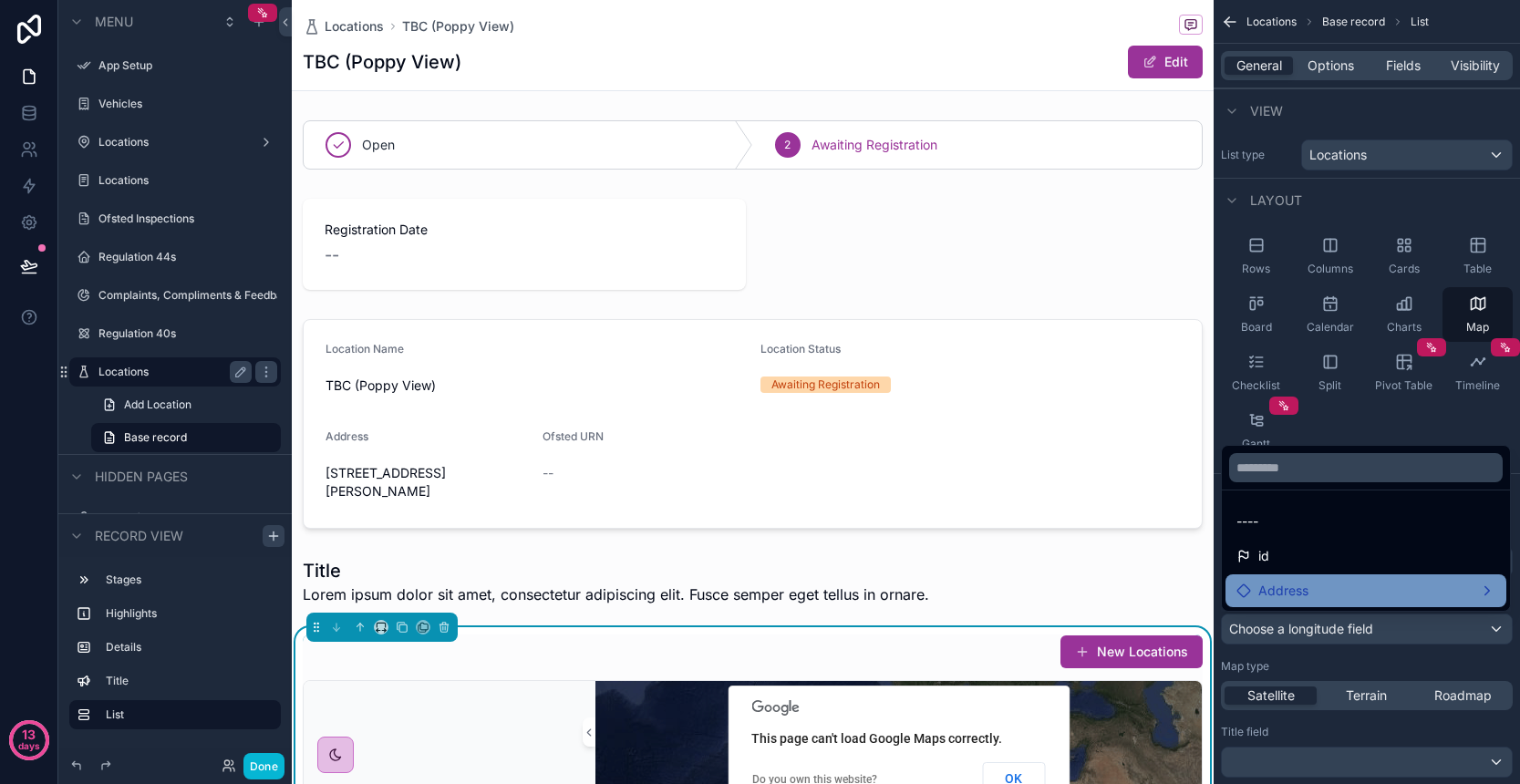
click at [1313, 577] on div "Address" at bounding box center [1366, 591] width 281 height 33
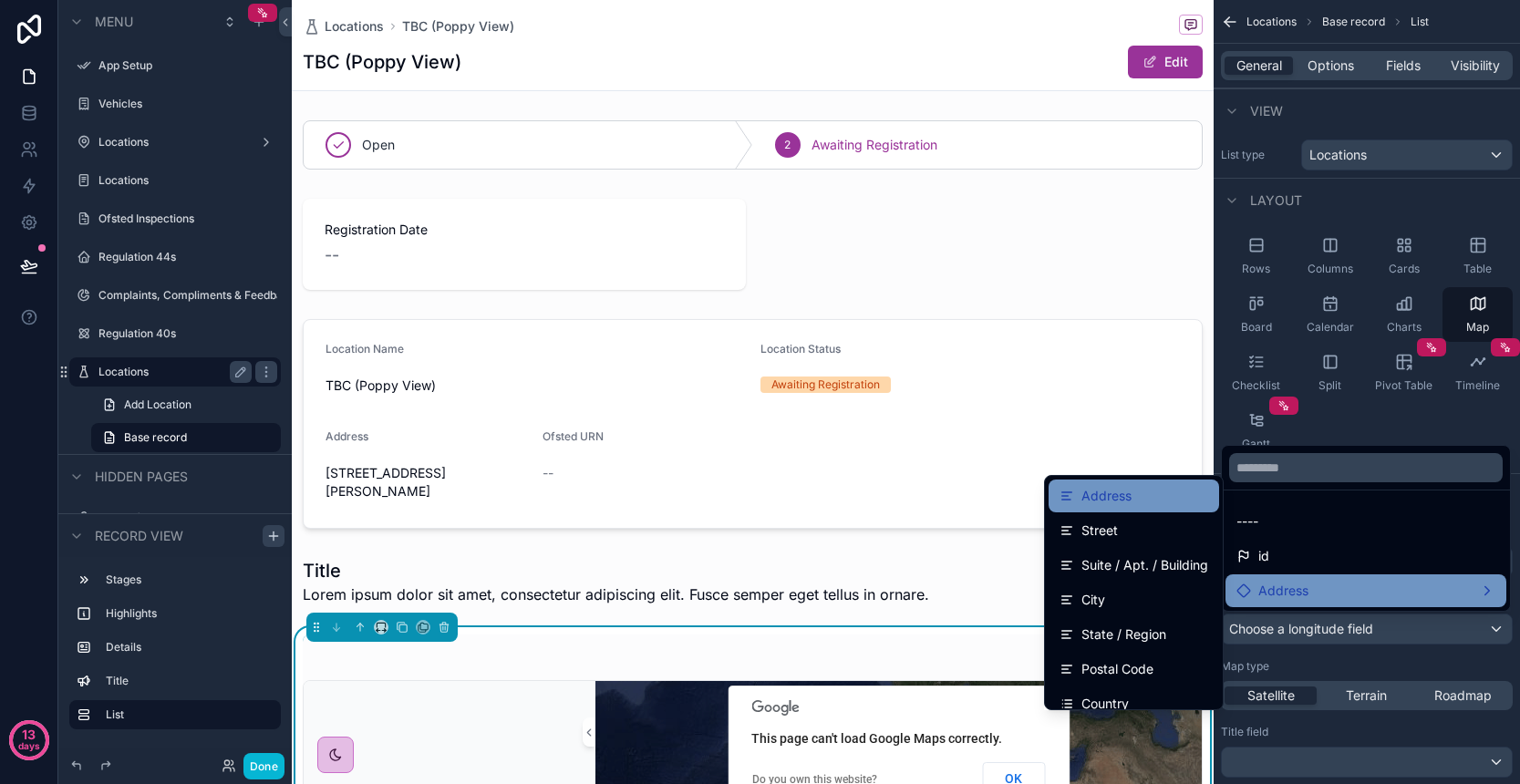
click at [1124, 501] on span "Address" at bounding box center [1107, 495] width 50 height 22
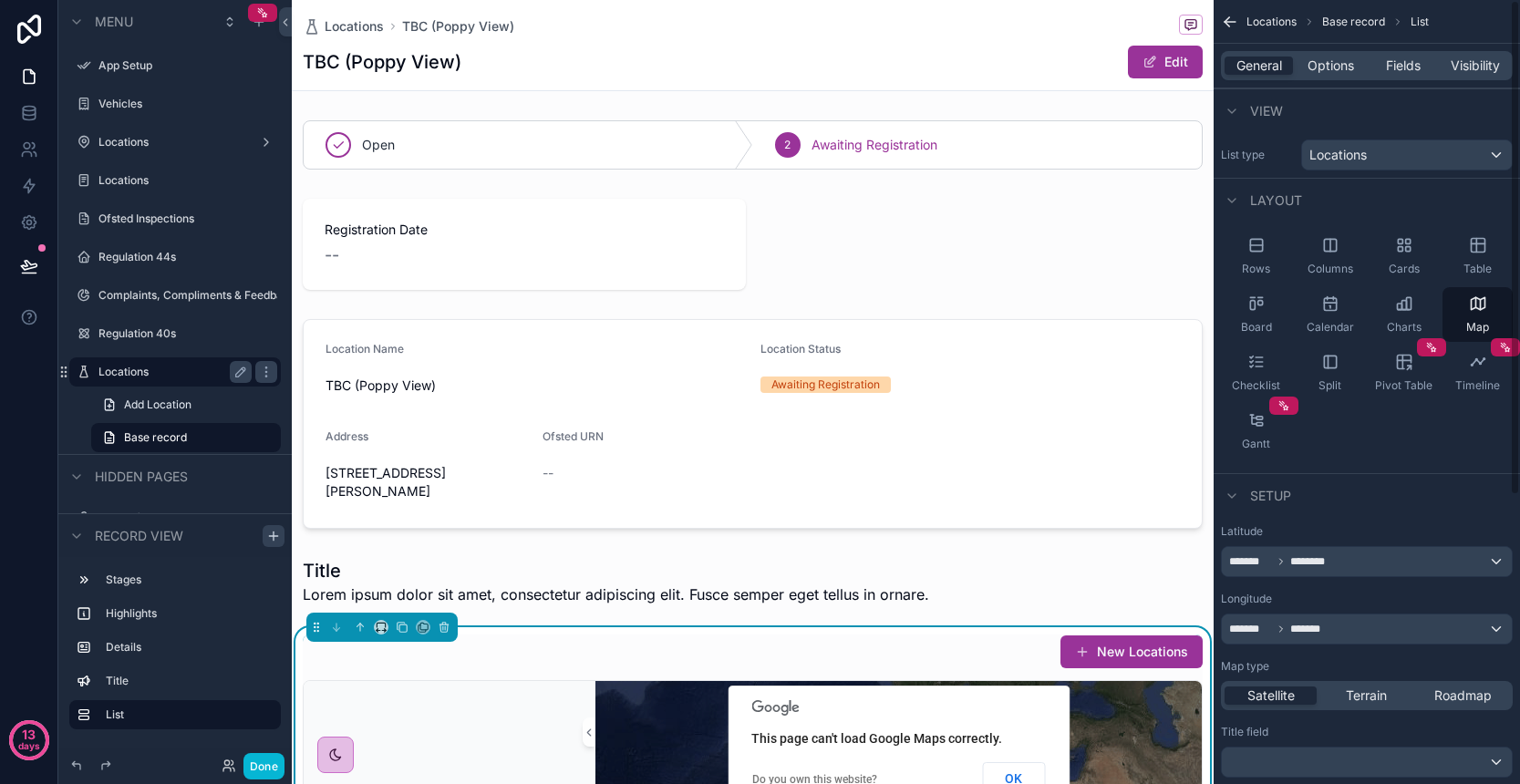
click at [1323, 640] on div "******* *******" at bounding box center [1366, 629] width 290 height 29
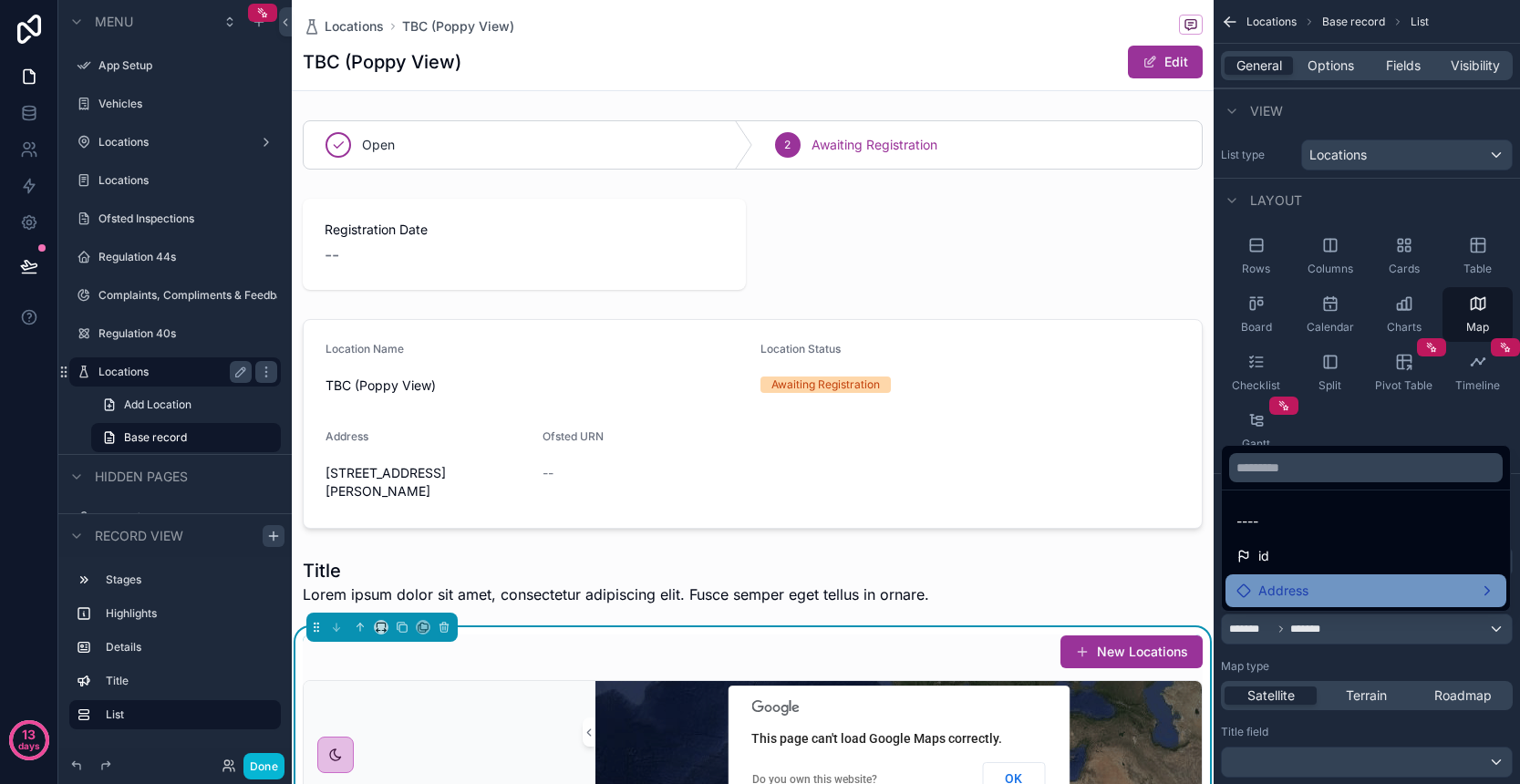
scroll to position [0, 0]
click at [1267, 582] on span "Address" at bounding box center [1283, 590] width 50 height 22
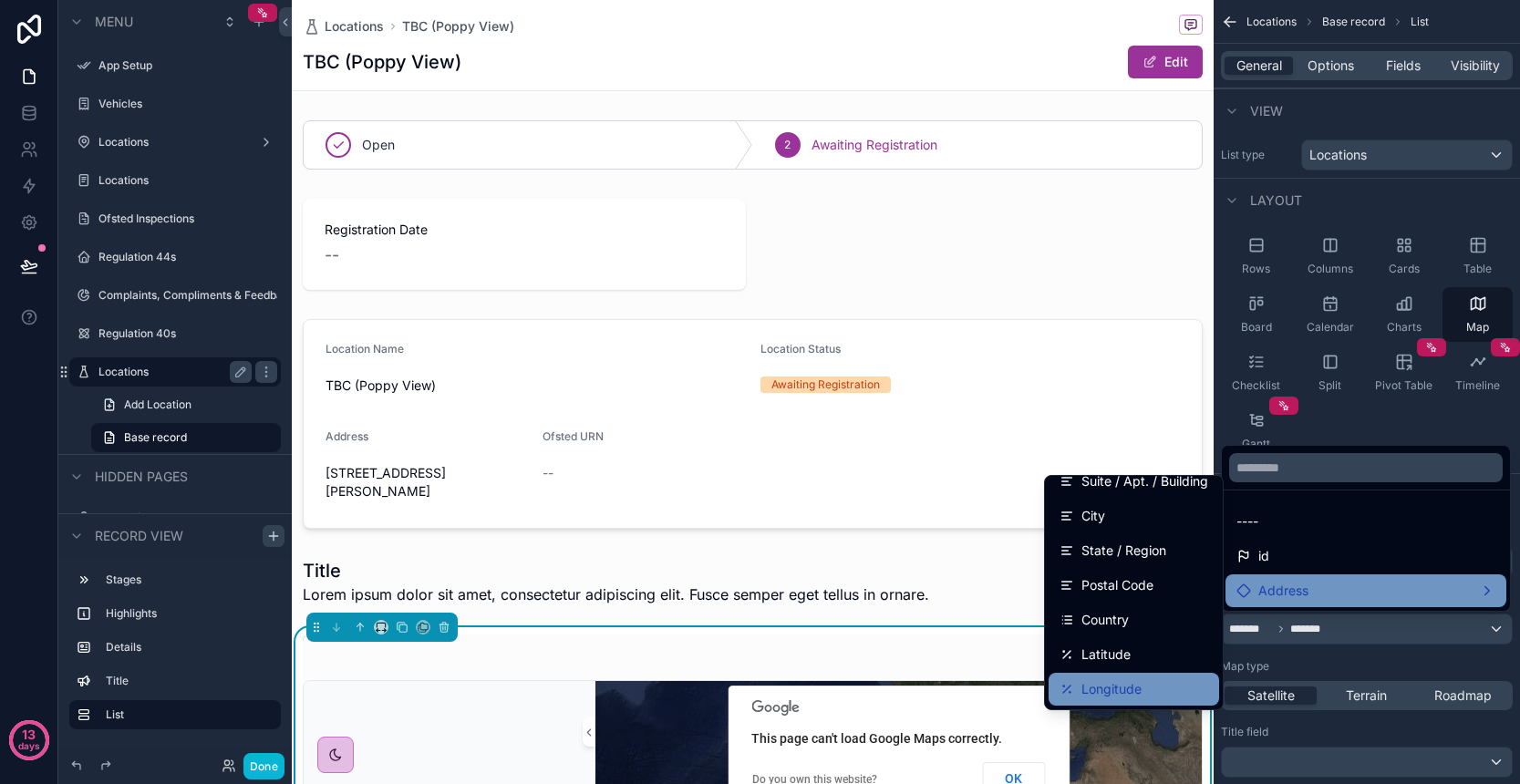
scroll to position [84, 0]
click at [1137, 684] on span "Longitude" at bounding box center [1112, 689] width 60 height 22
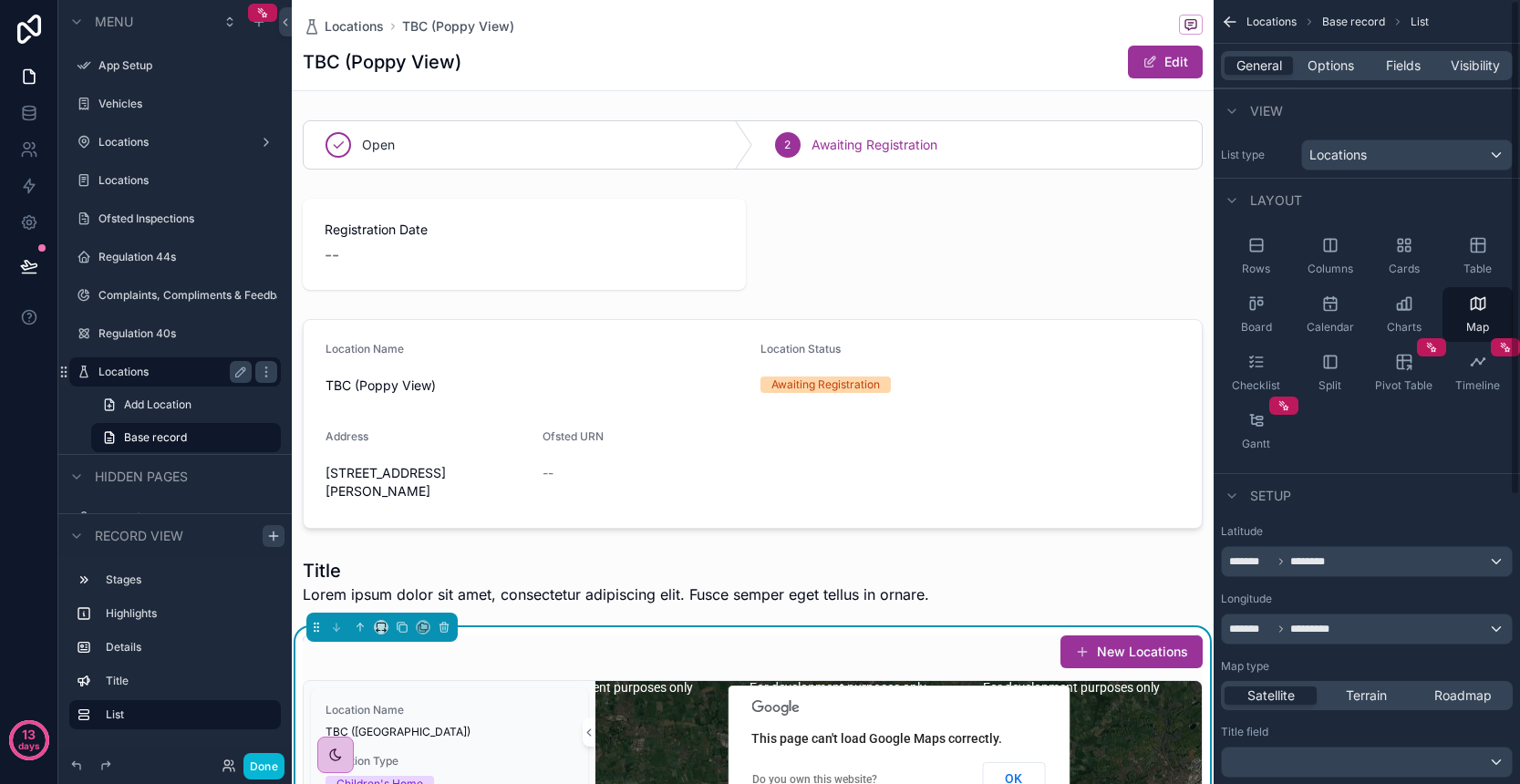
click at [1335, 657] on div "Latitude ******* ******** Longitude ******* ********* Map type Satellite Terrai…" at bounding box center [1366, 684] width 292 height 321
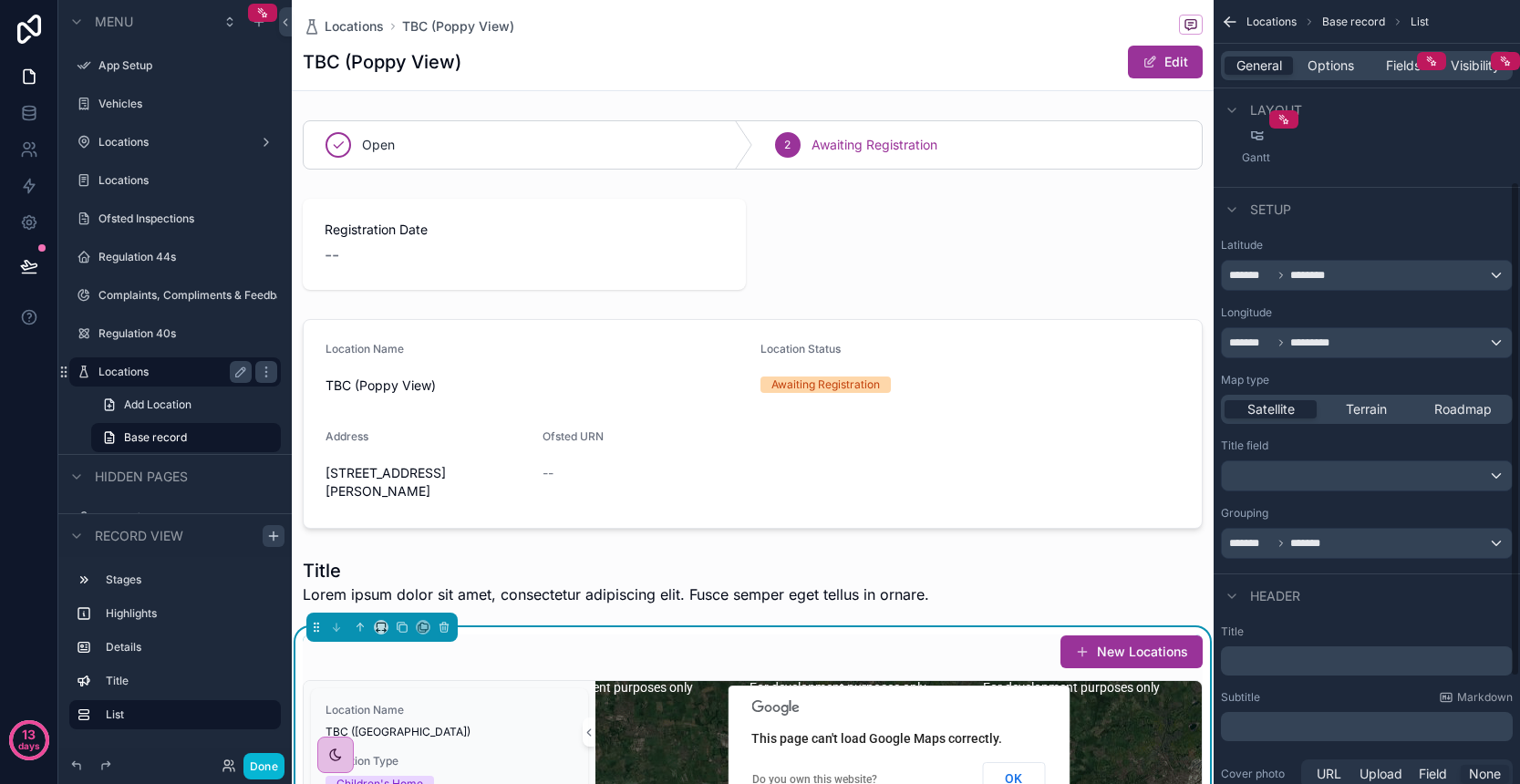
scroll to position [287, 0]
click at [1326, 468] on div "scrollable content" at bounding box center [1366, 475] width 290 height 29
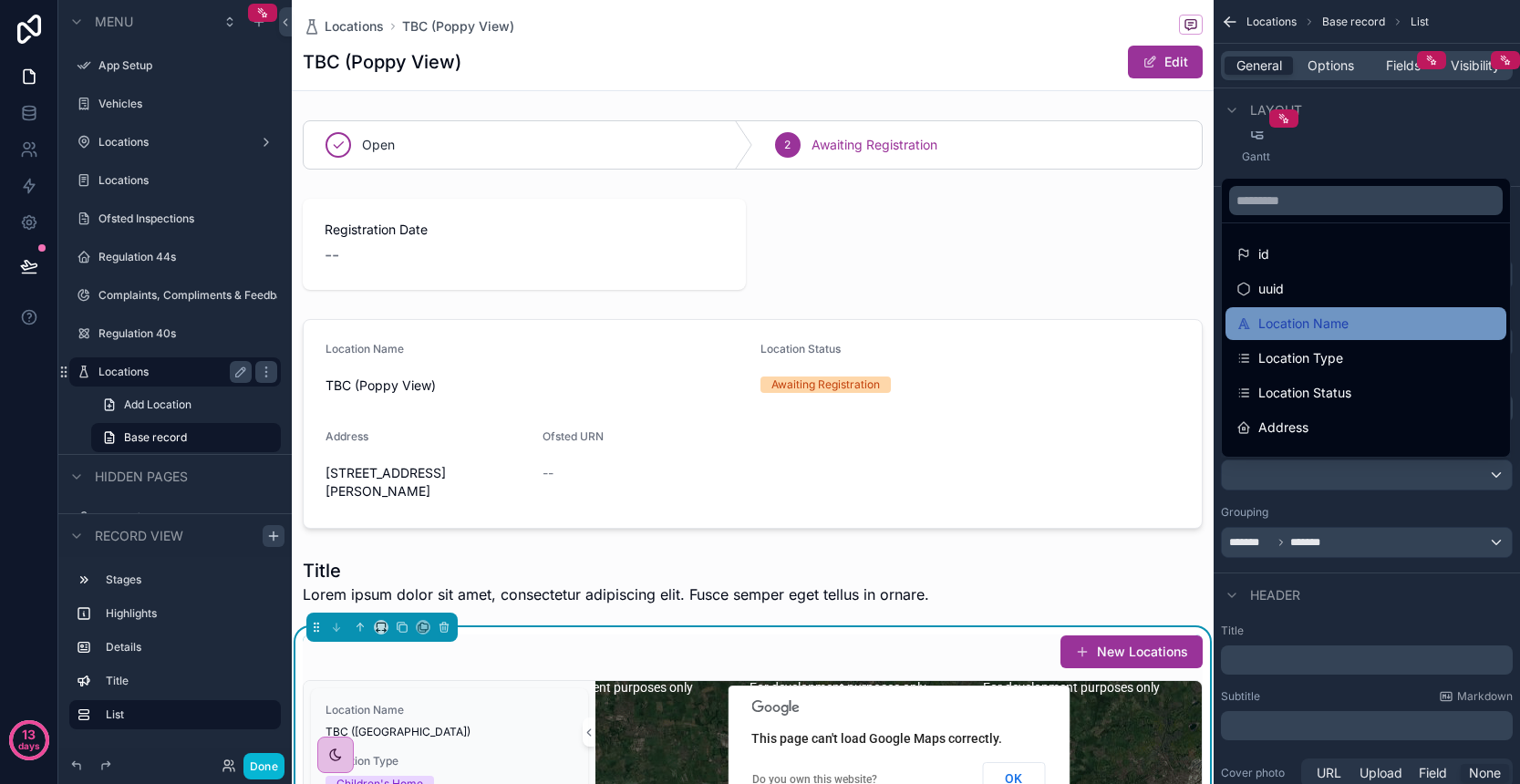
click at [1335, 330] on span "Location Name" at bounding box center [1303, 324] width 90 height 22
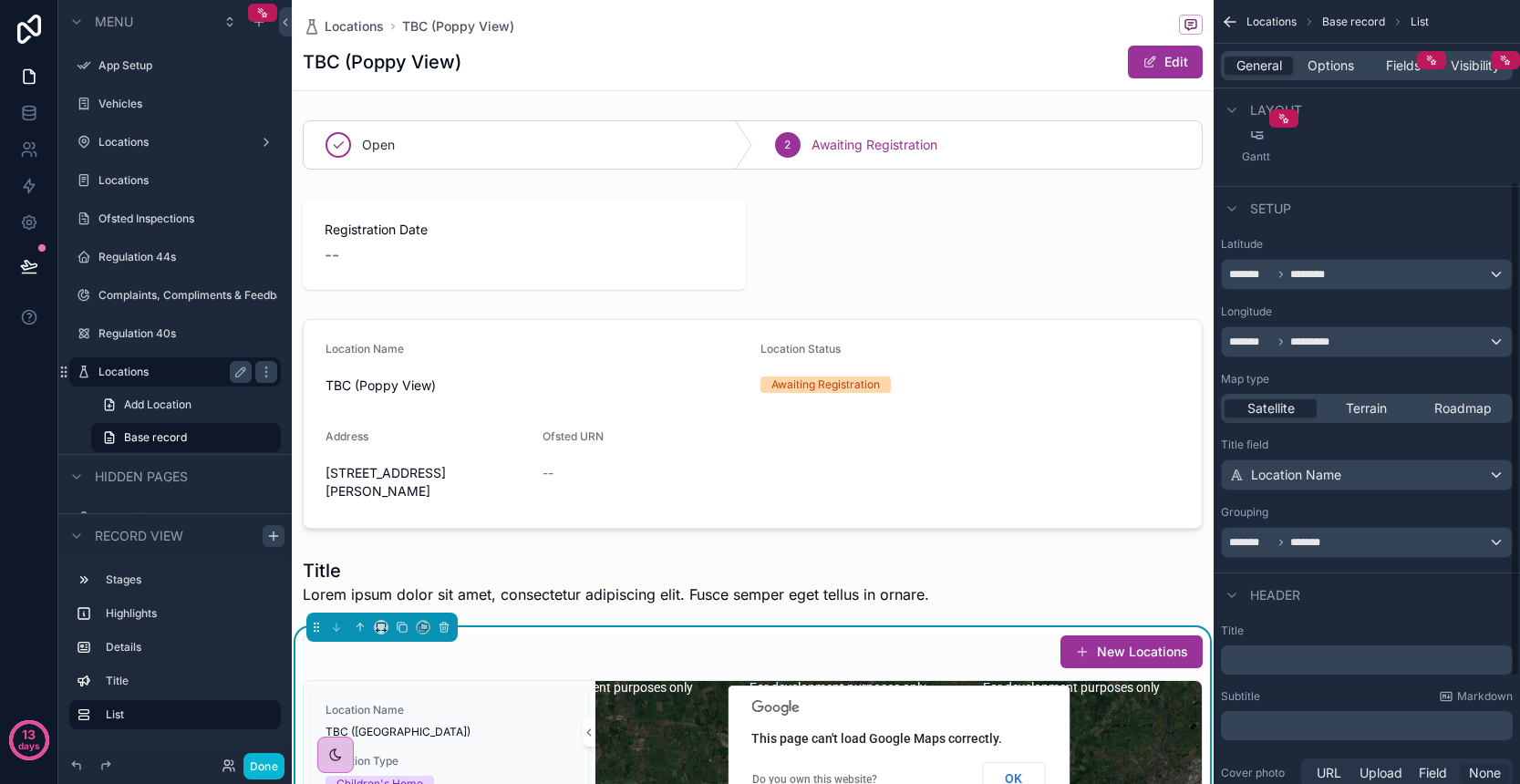
click at [1340, 509] on div "Grouping" at bounding box center [1366, 512] width 292 height 15
click at [269, 767] on button "Done" at bounding box center [264, 766] width 41 height 26
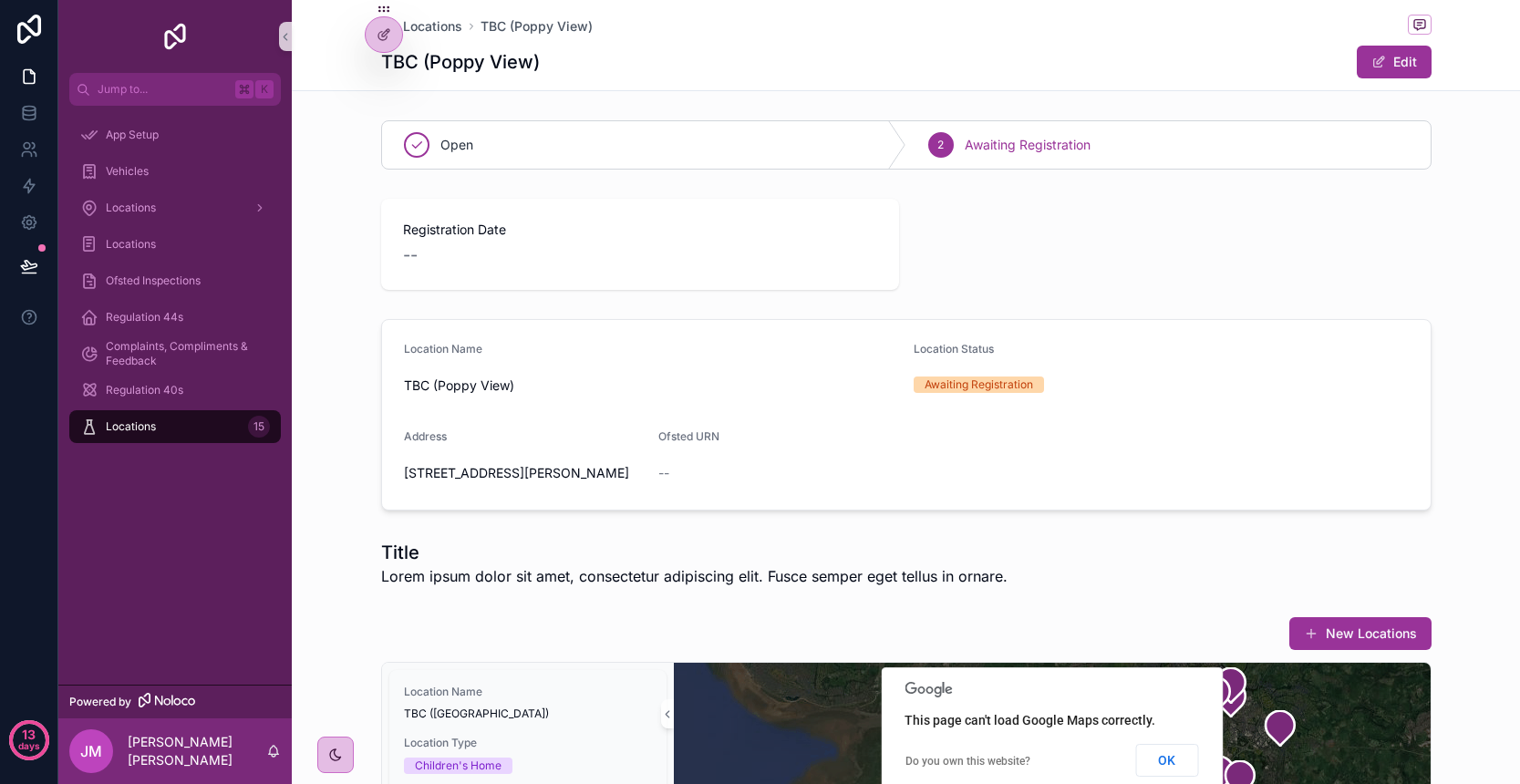
scroll to position [0, 0]
click at [392, 39] on div at bounding box center [384, 35] width 37 height 35
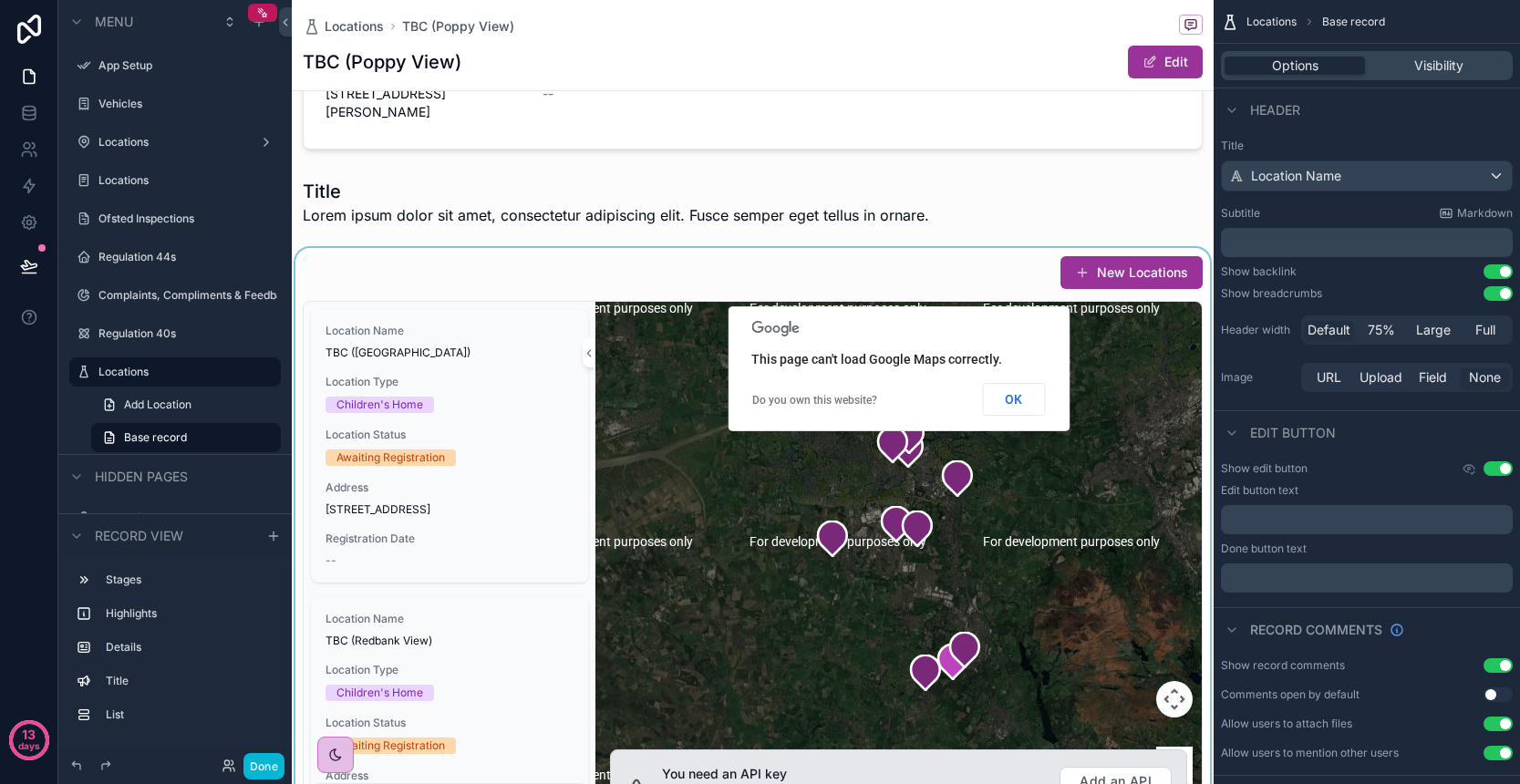
scroll to position [391, 0]
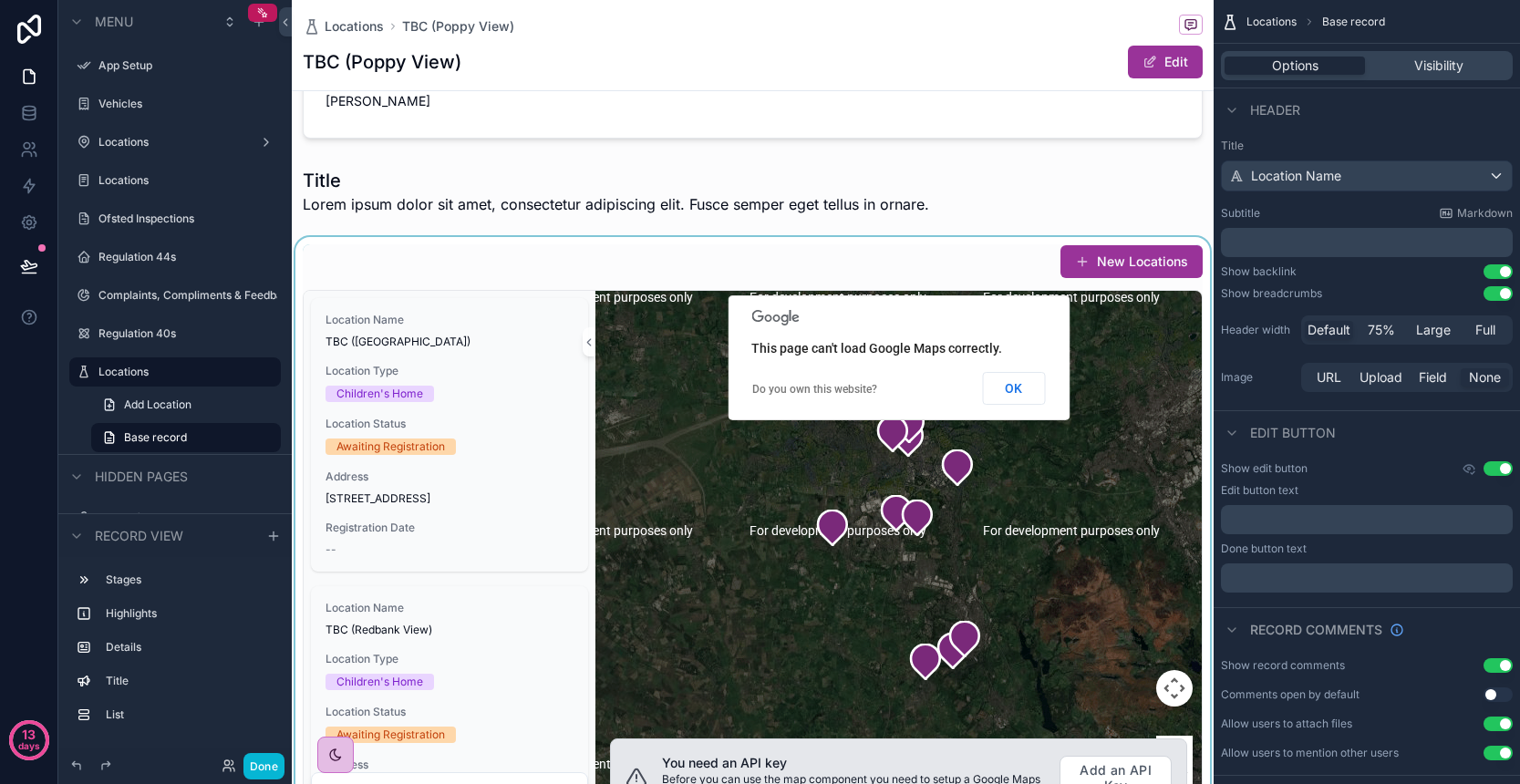
click at [543, 285] on div "scrollable content" at bounding box center [752, 539] width 922 height 603
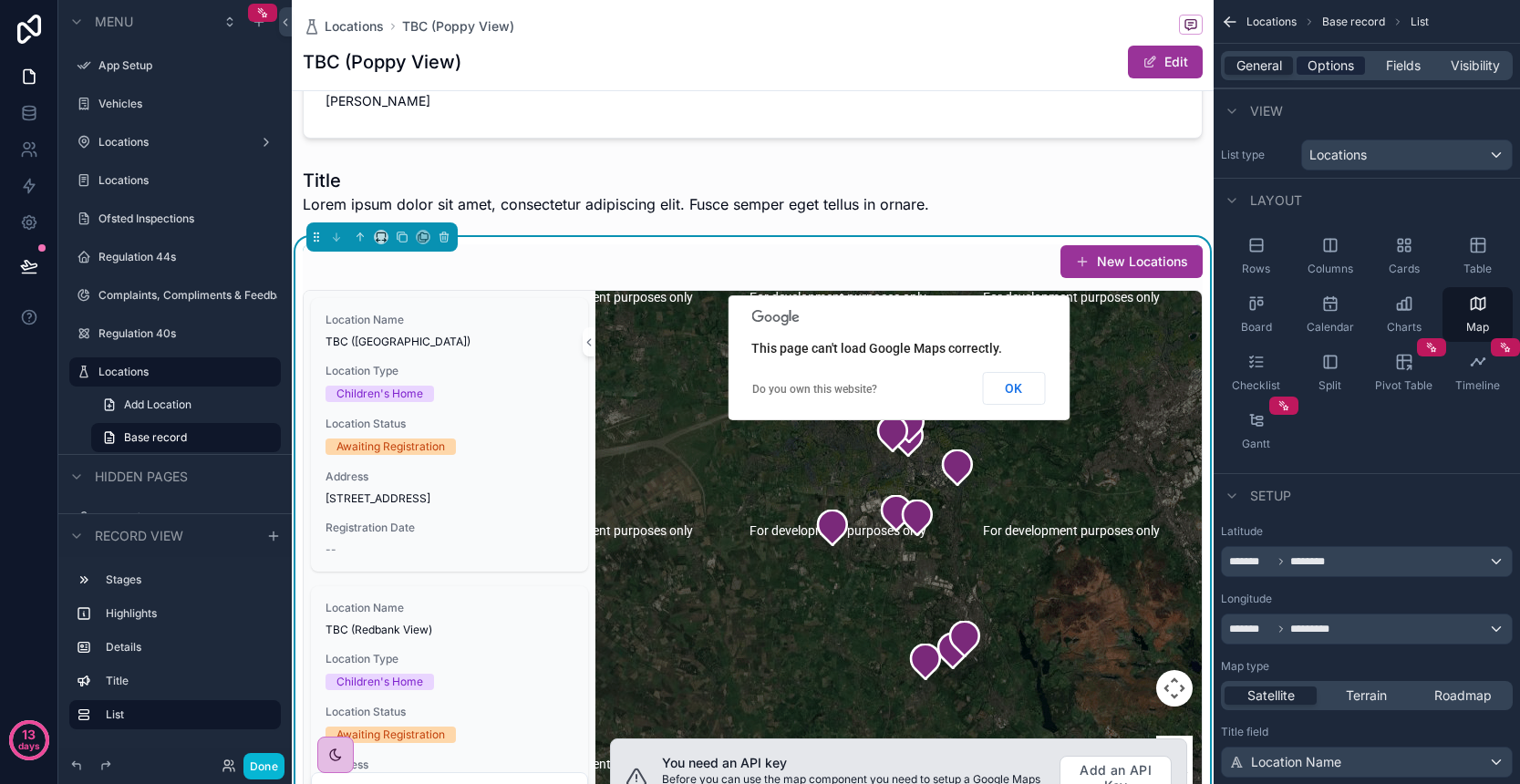
click at [1335, 65] on span "Options" at bounding box center [1331, 65] width 47 height 18
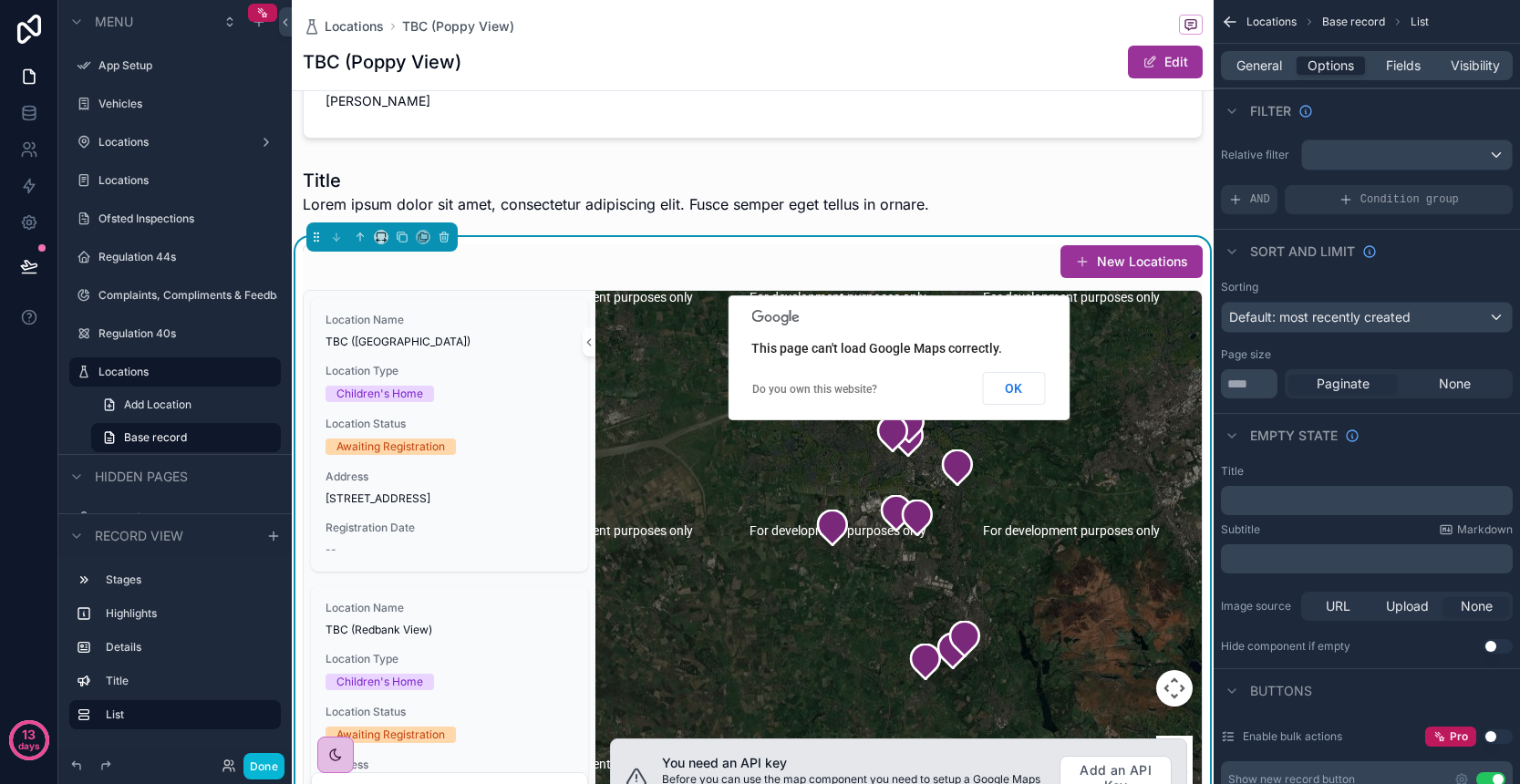
click at [1389, 161] on div "scrollable content" at bounding box center [1407, 155] width 209 height 29
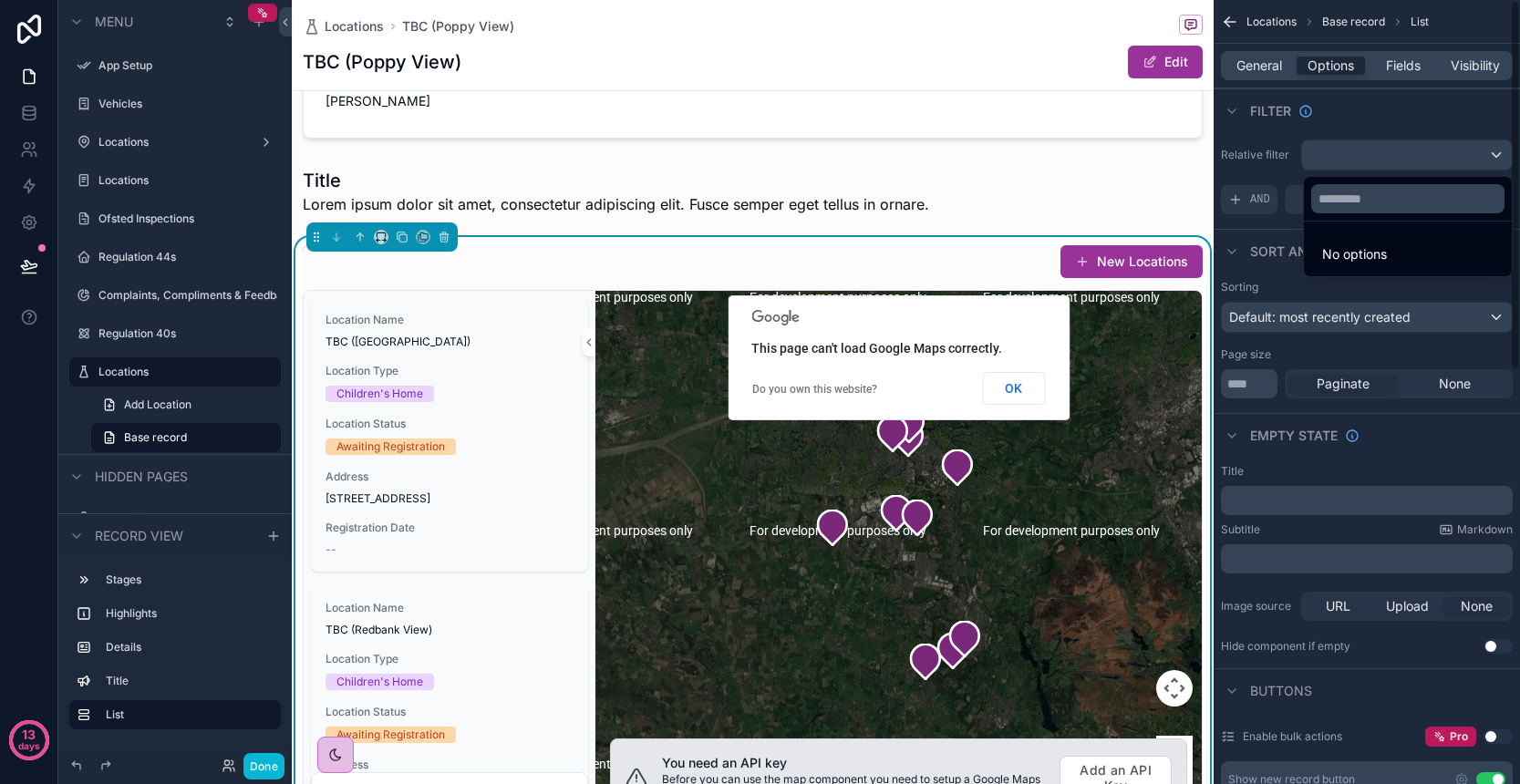
click at [1336, 123] on div "scrollable content" at bounding box center [760, 392] width 1520 height 784
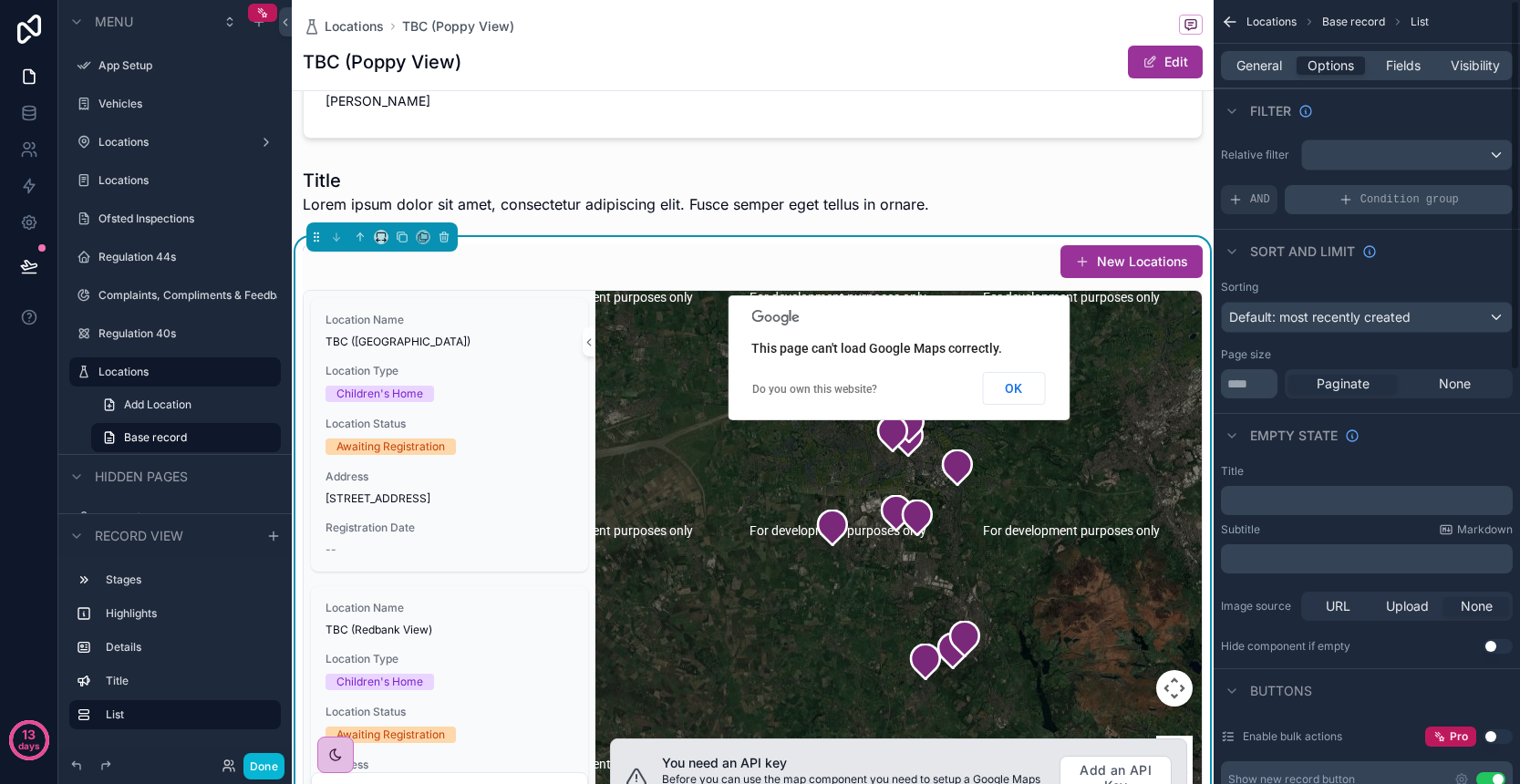
click at [1374, 204] on span "Condition group" at bounding box center [1409, 199] width 99 height 15
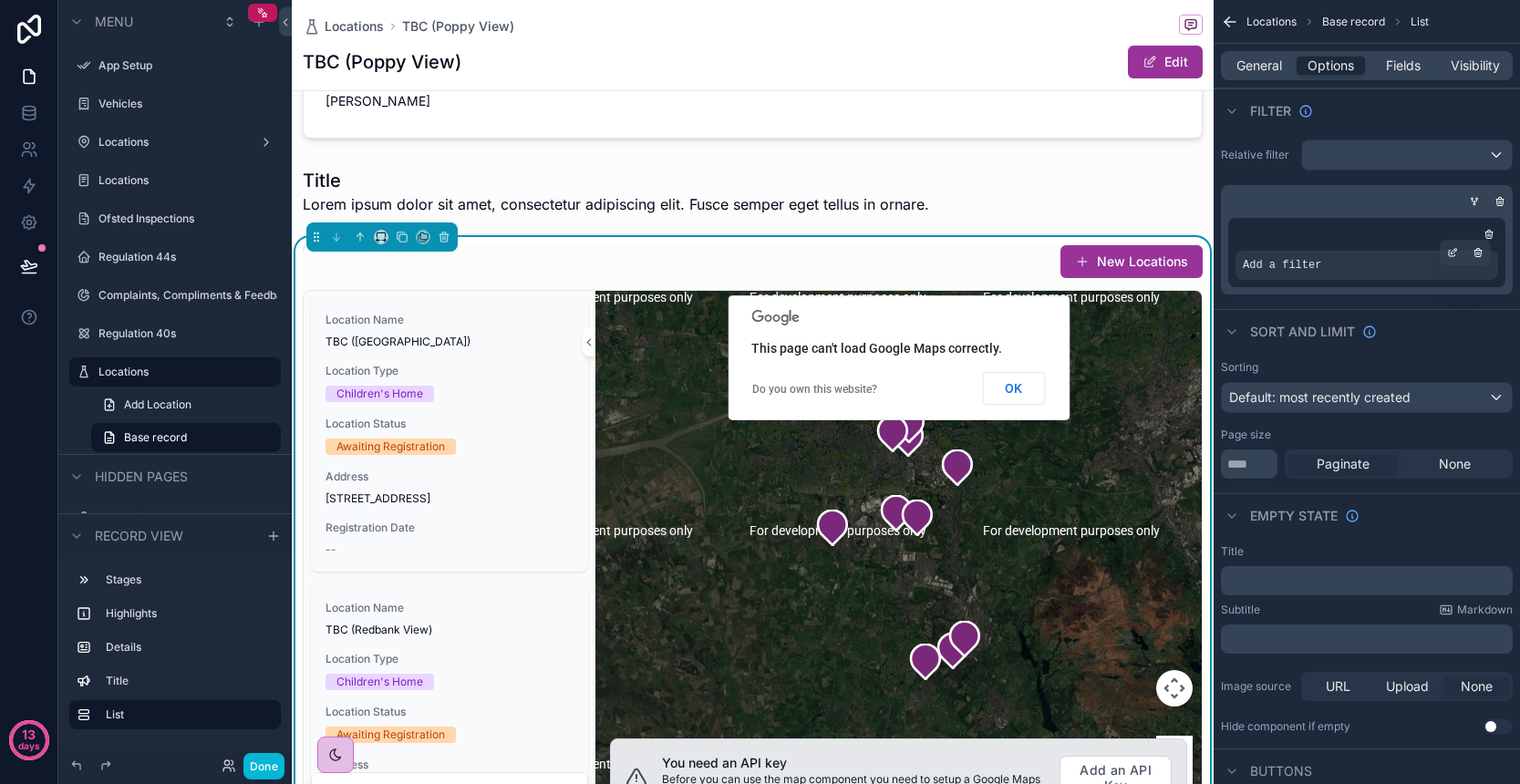
click at [1327, 267] on div "Add a filter" at bounding box center [1366, 266] width 263 height 29
click at [1453, 252] on icon "scrollable content" at bounding box center [1452, 252] width 11 height 11
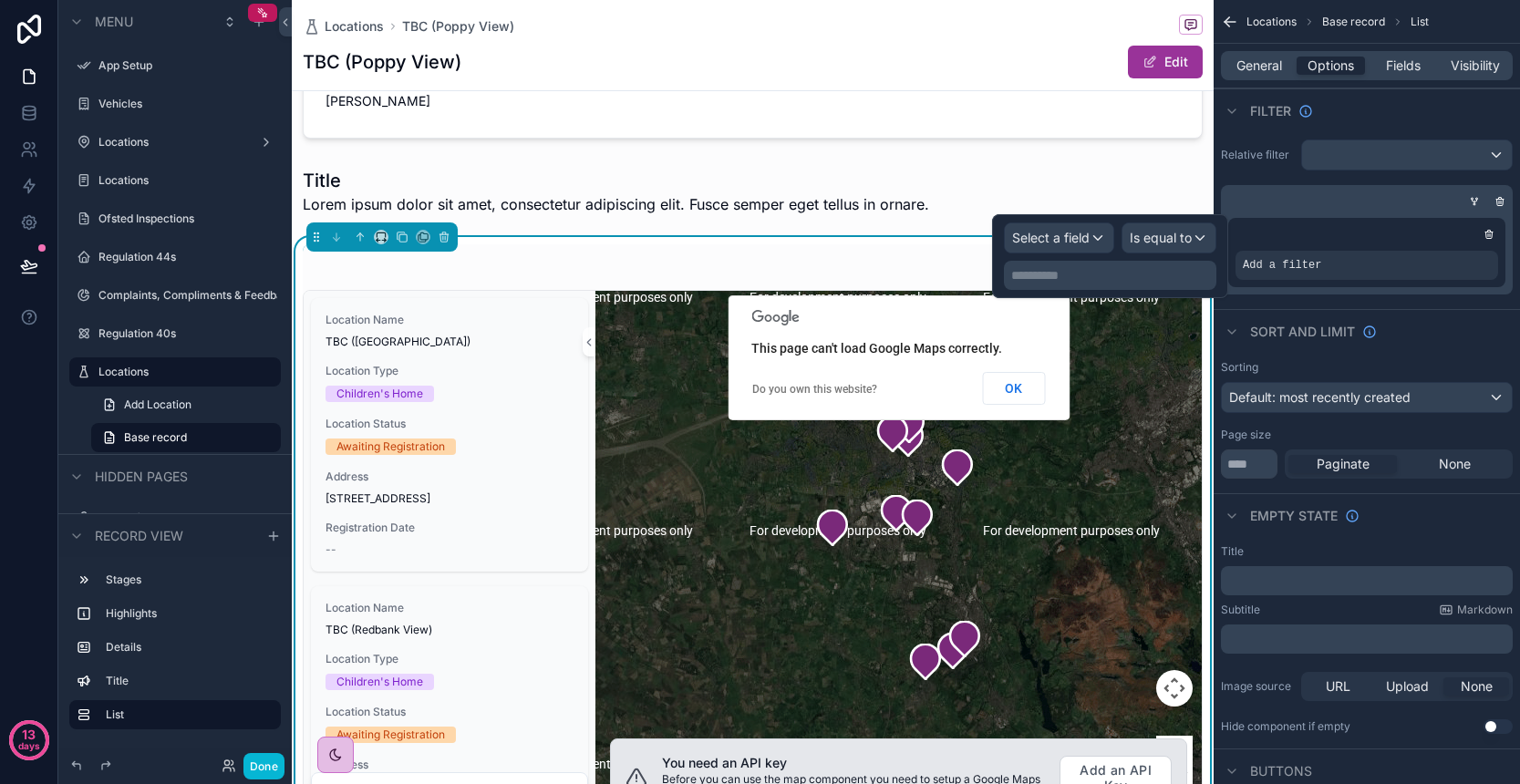
click at [1098, 244] on div "Select a field" at bounding box center [1060, 237] width 109 height 29
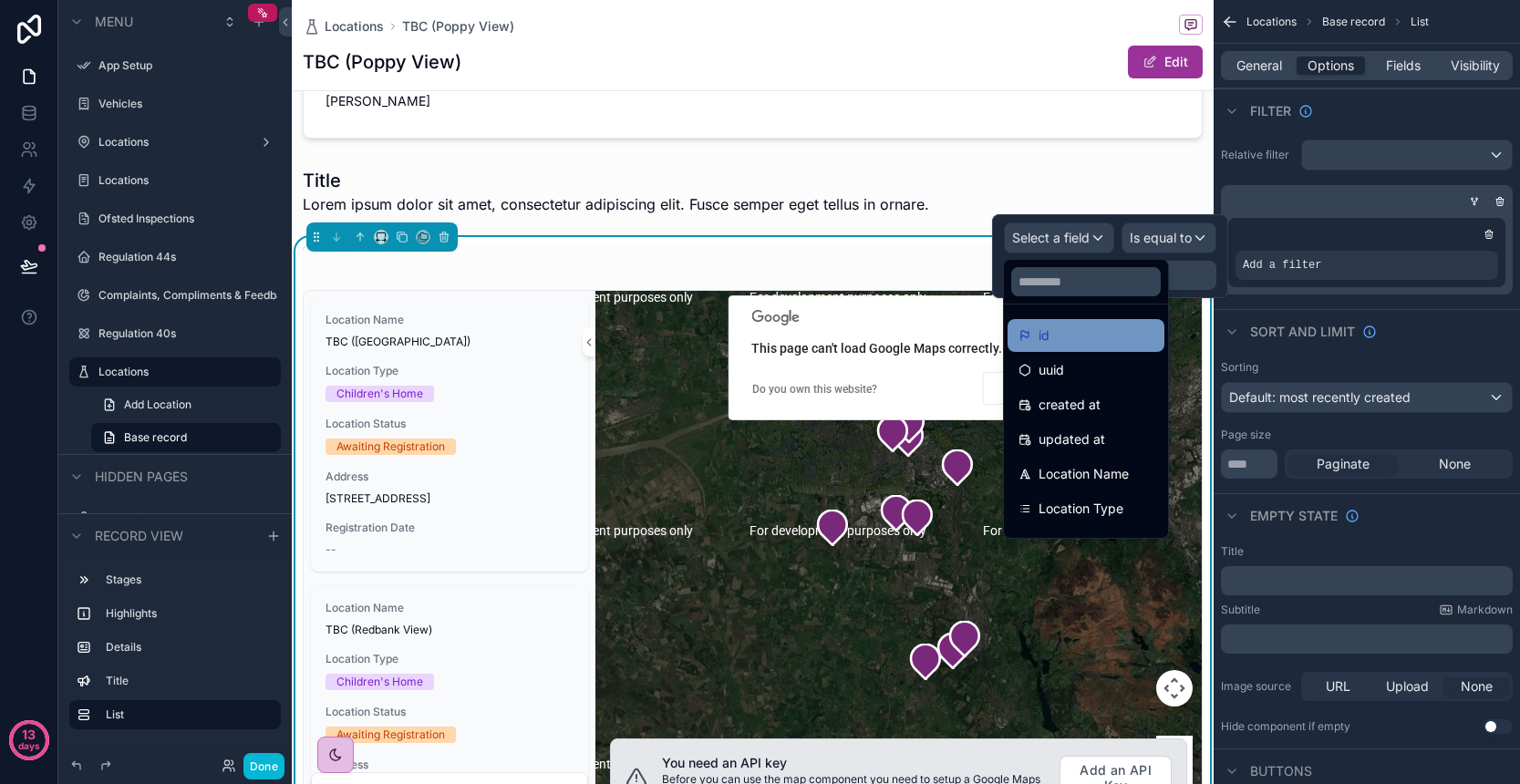
click at [1092, 331] on div "id" at bounding box center [1086, 335] width 135 height 22
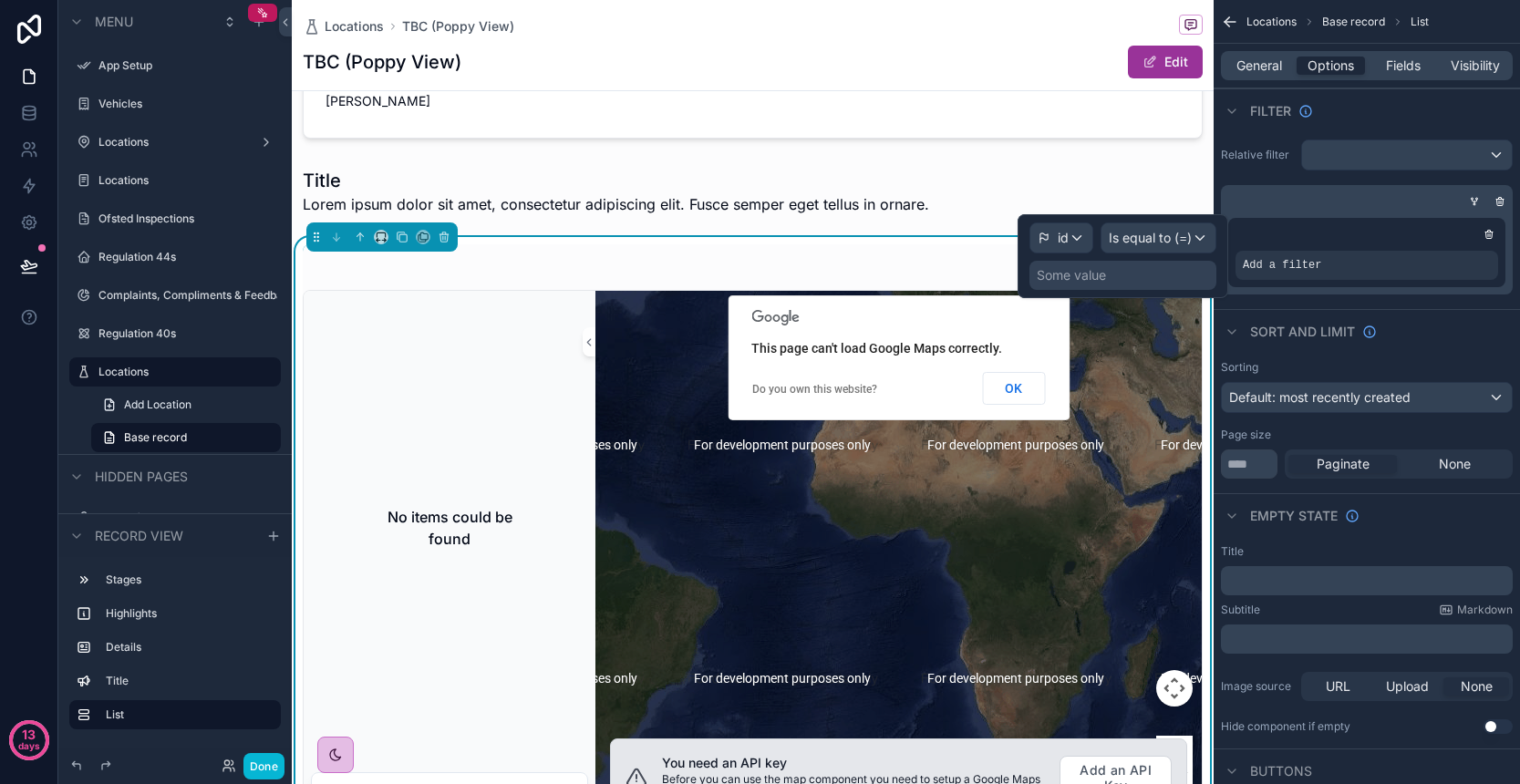
click at [1180, 241] on span "Is equal to (=)" at bounding box center [1151, 237] width 83 height 18
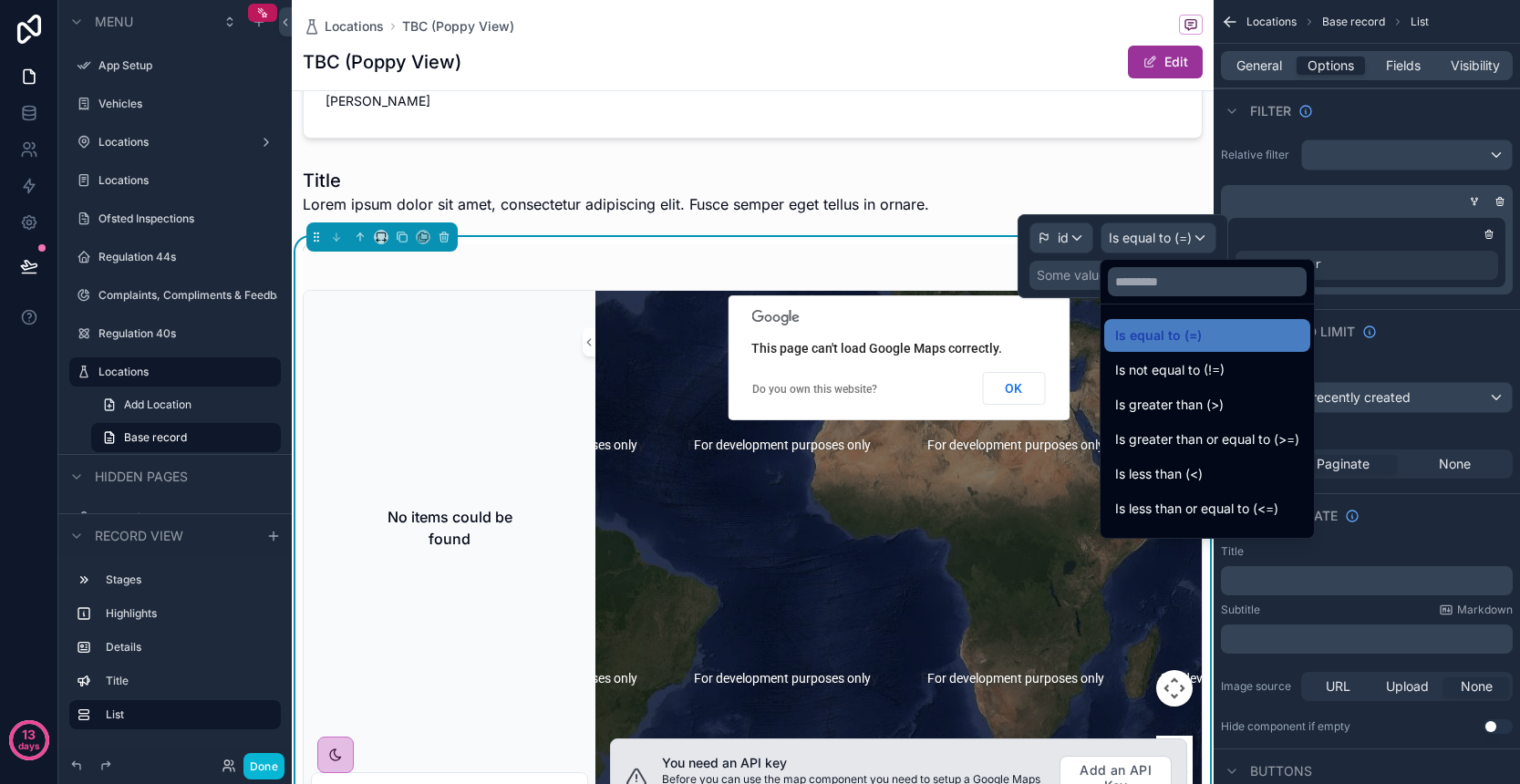
click at [1071, 244] on div at bounding box center [1123, 256] width 210 height 84
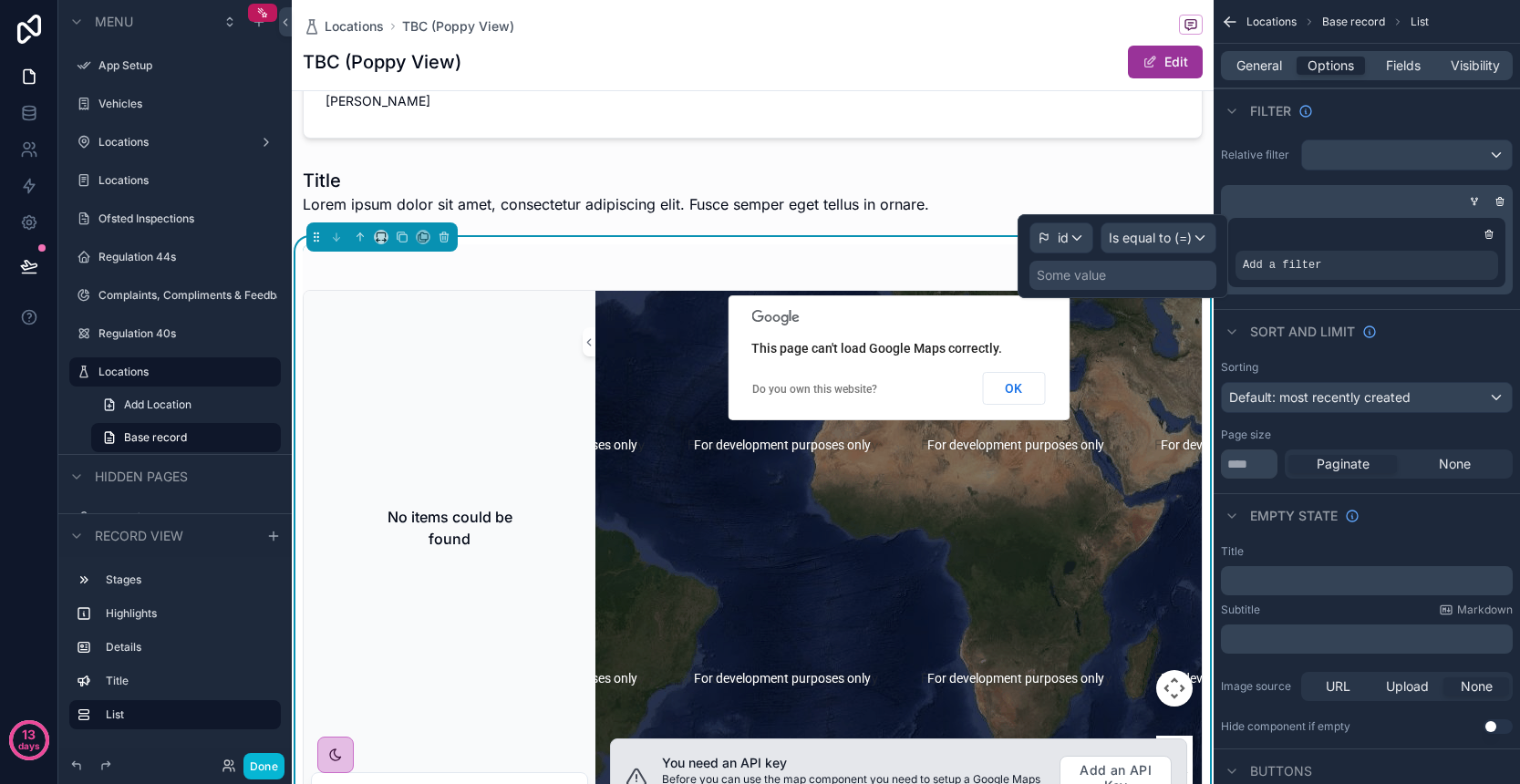
click at [1073, 239] on div "id" at bounding box center [1061, 237] width 62 height 29
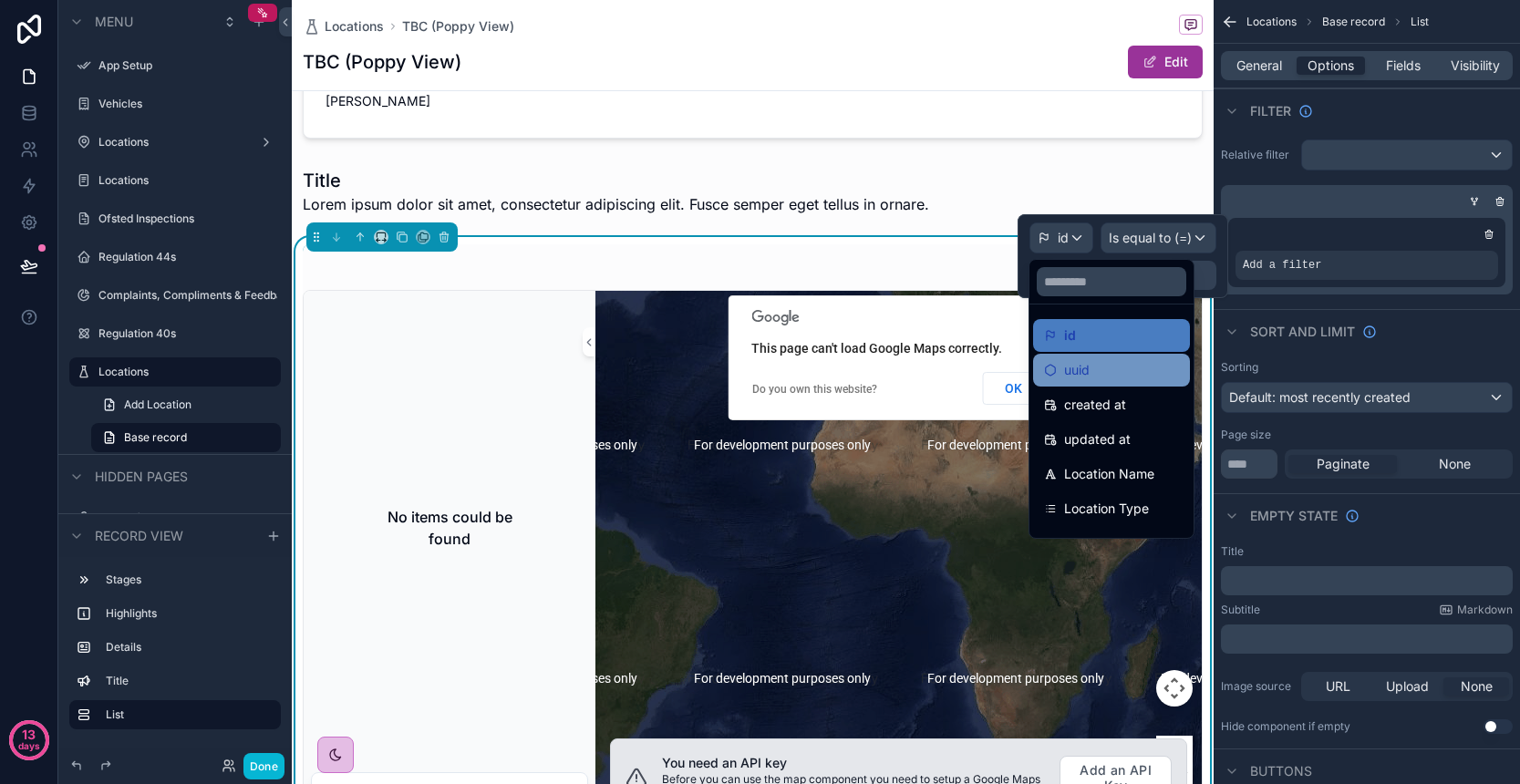
scroll to position [0, 0]
click at [1143, 459] on div "Location Name" at bounding box center [1112, 474] width 157 height 33
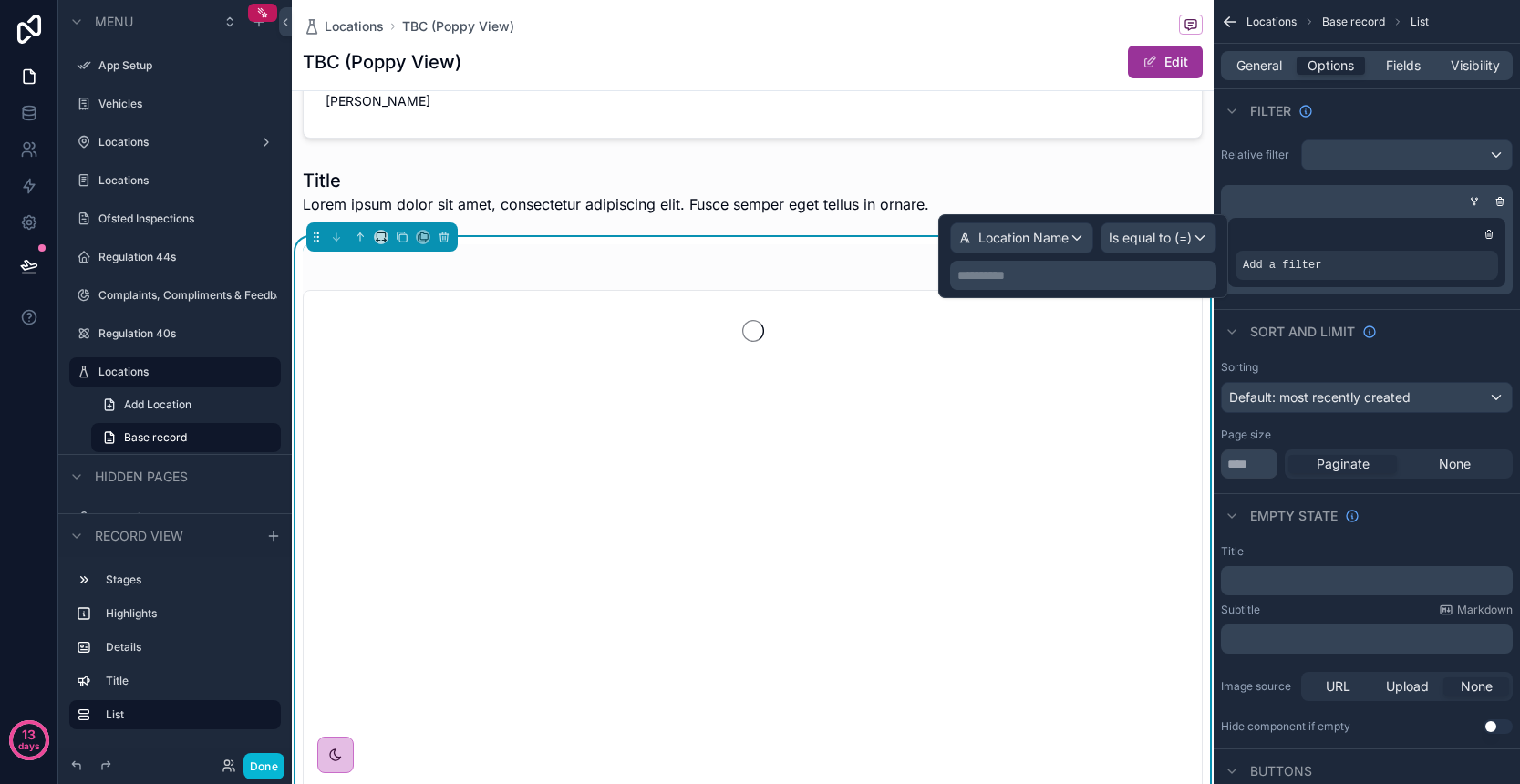
click at [1151, 244] on span "Is equal to (=)" at bounding box center [1151, 237] width 83 height 18
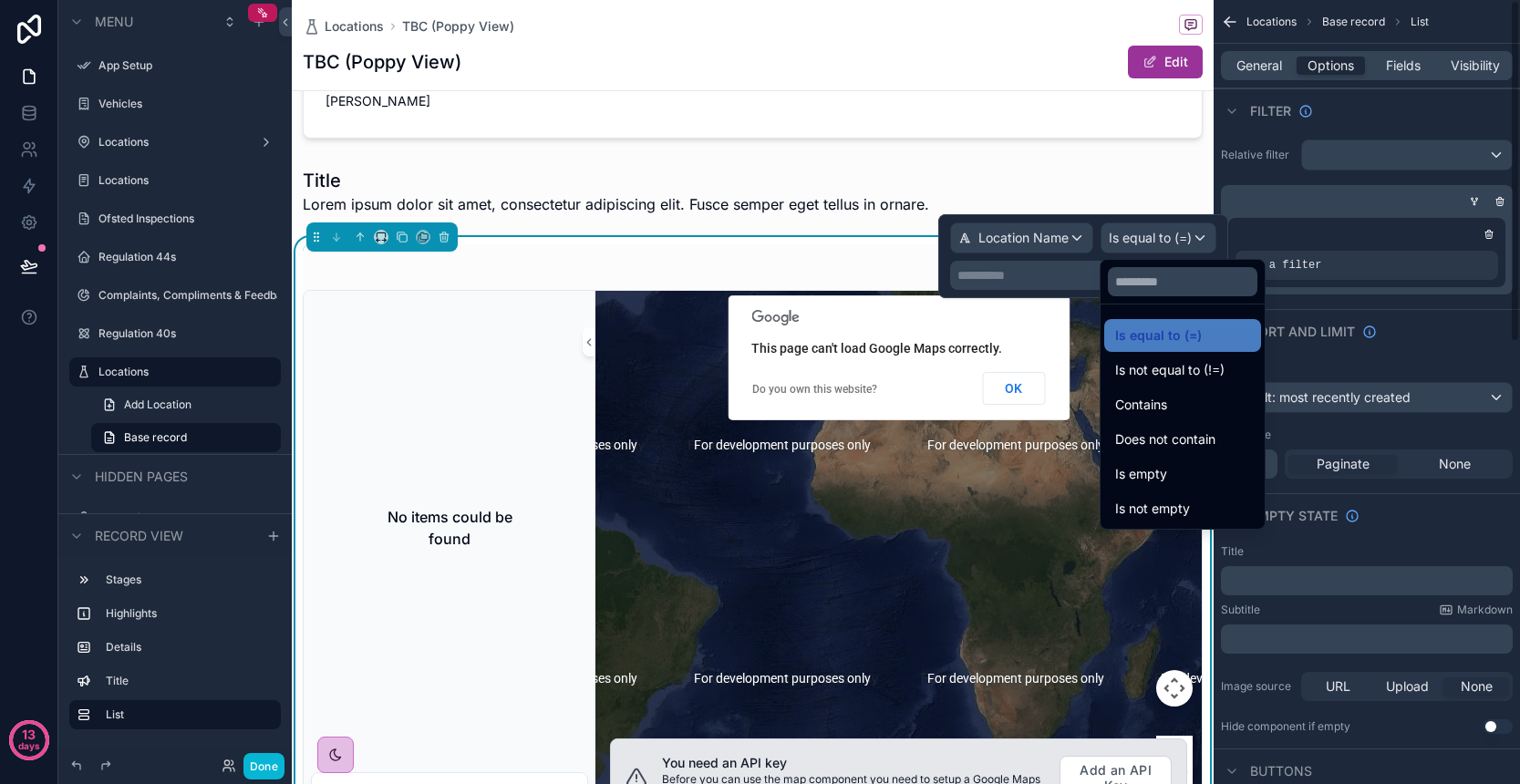
drag, startPoint x: 1369, startPoint y: 186, endPoint x: 1378, endPoint y: 185, distance: 9.1
click at [1369, 186] on div "Add a filter" at bounding box center [1366, 239] width 292 height 110
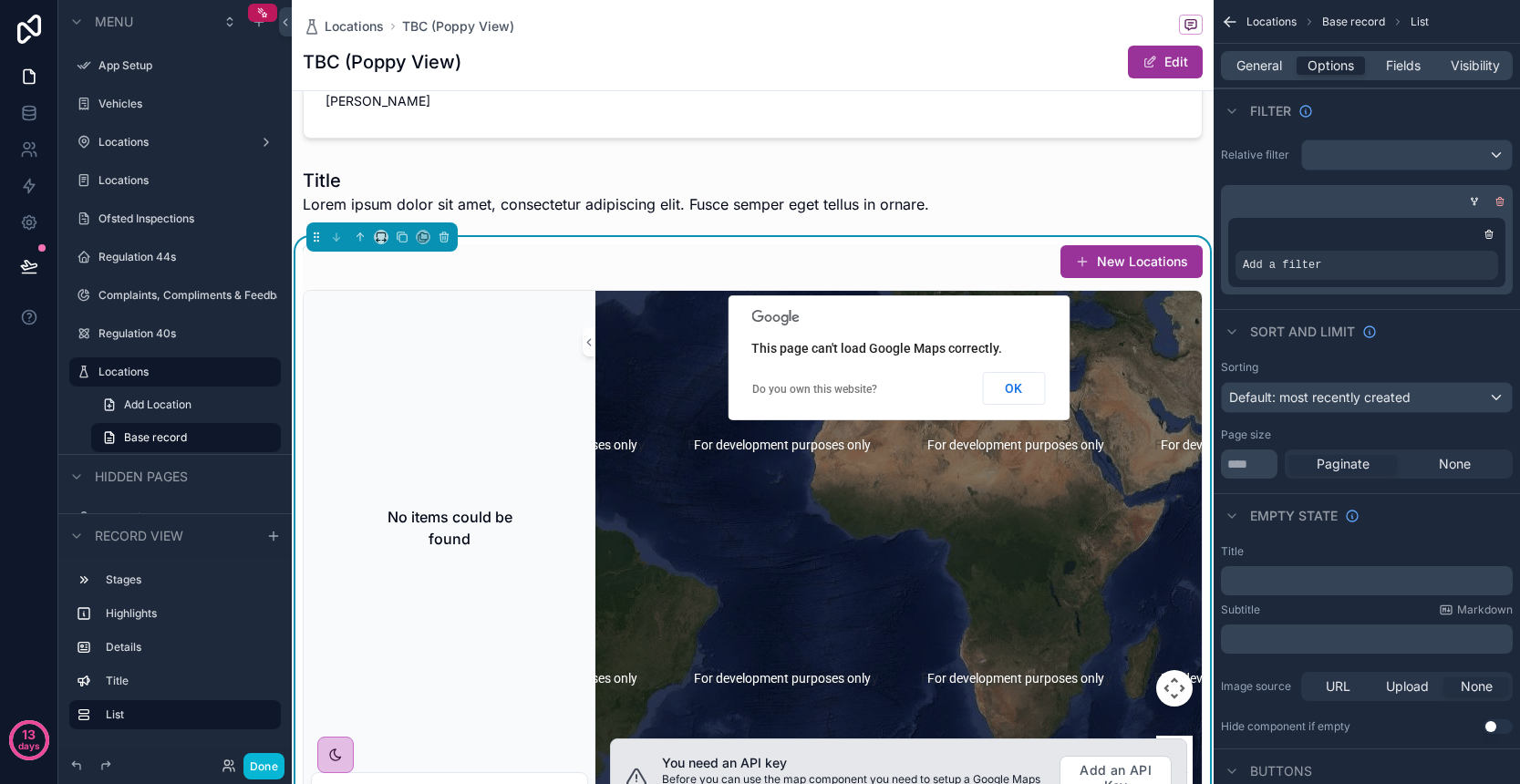
click at [1502, 199] on icon "scrollable content" at bounding box center [1500, 199] width 3 height 2
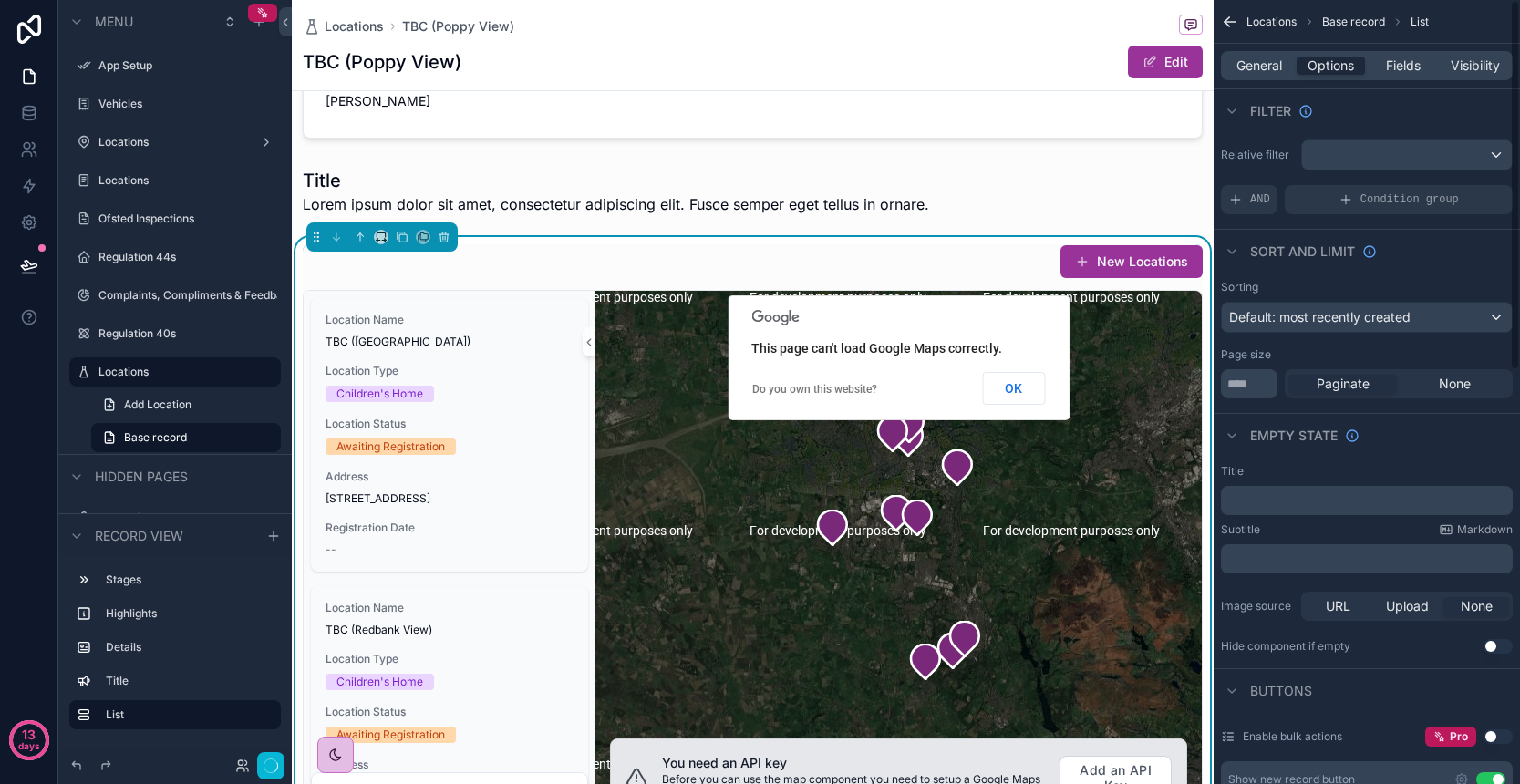
click at [1489, 156] on div "scrollable content" at bounding box center [1407, 155] width 209 height 29
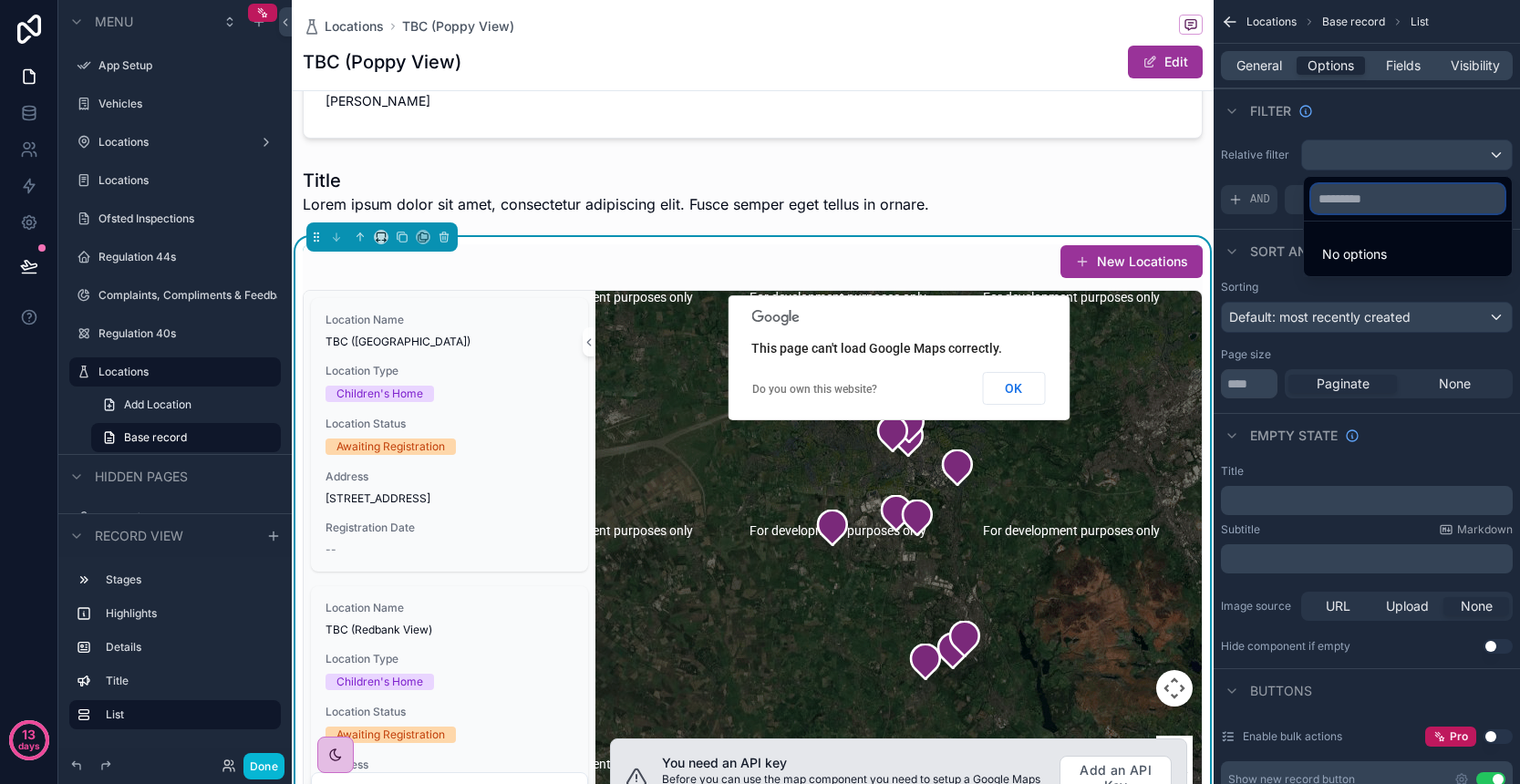
click at [1346, 205] on input "text" at bounding box center [1408, 199] width 193 height 29
type input "****"
click at [1388, 125] on div "scrollable content" at bounding box center [760, 392] width 1520 height 784
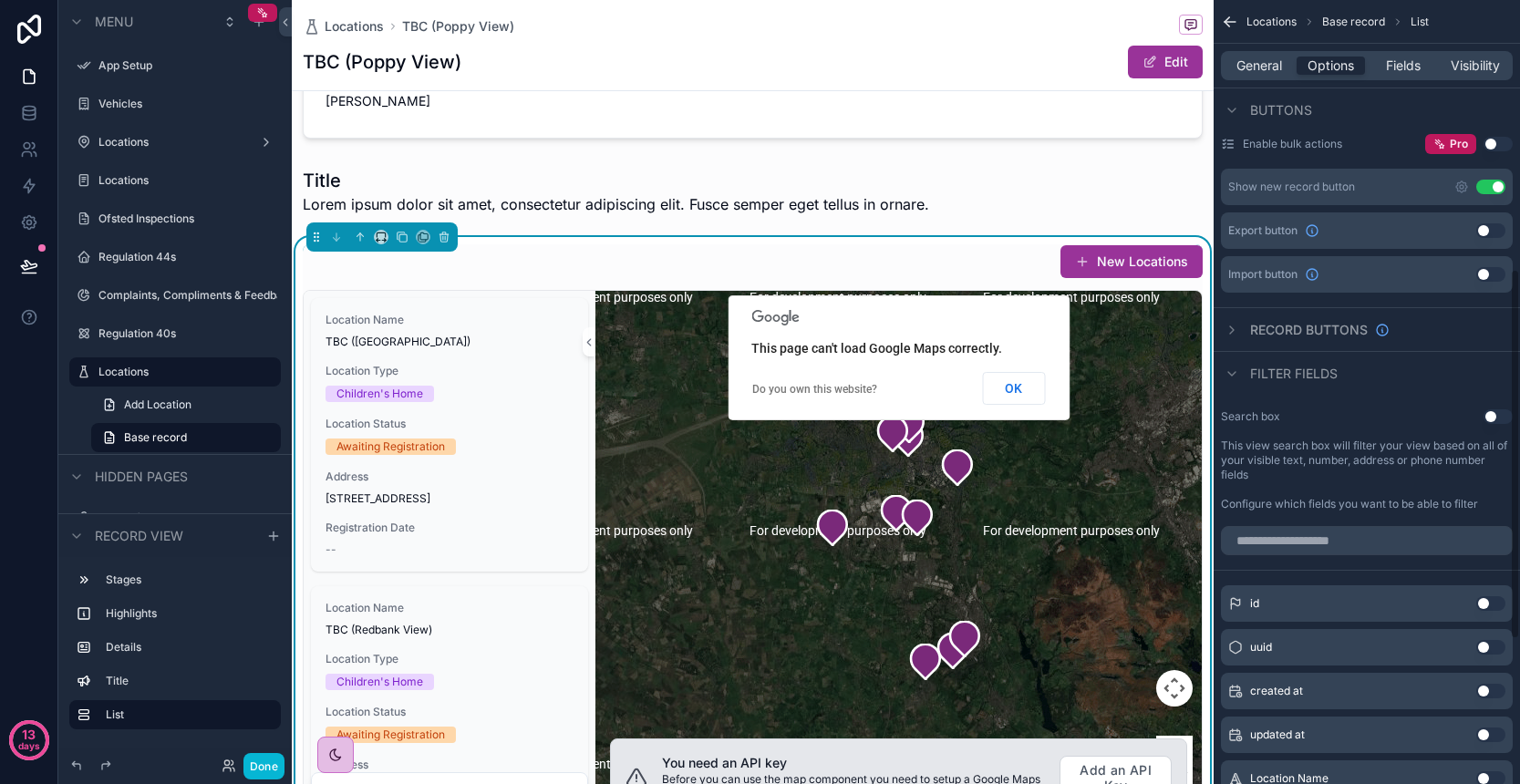
scroll to position [623, 0]
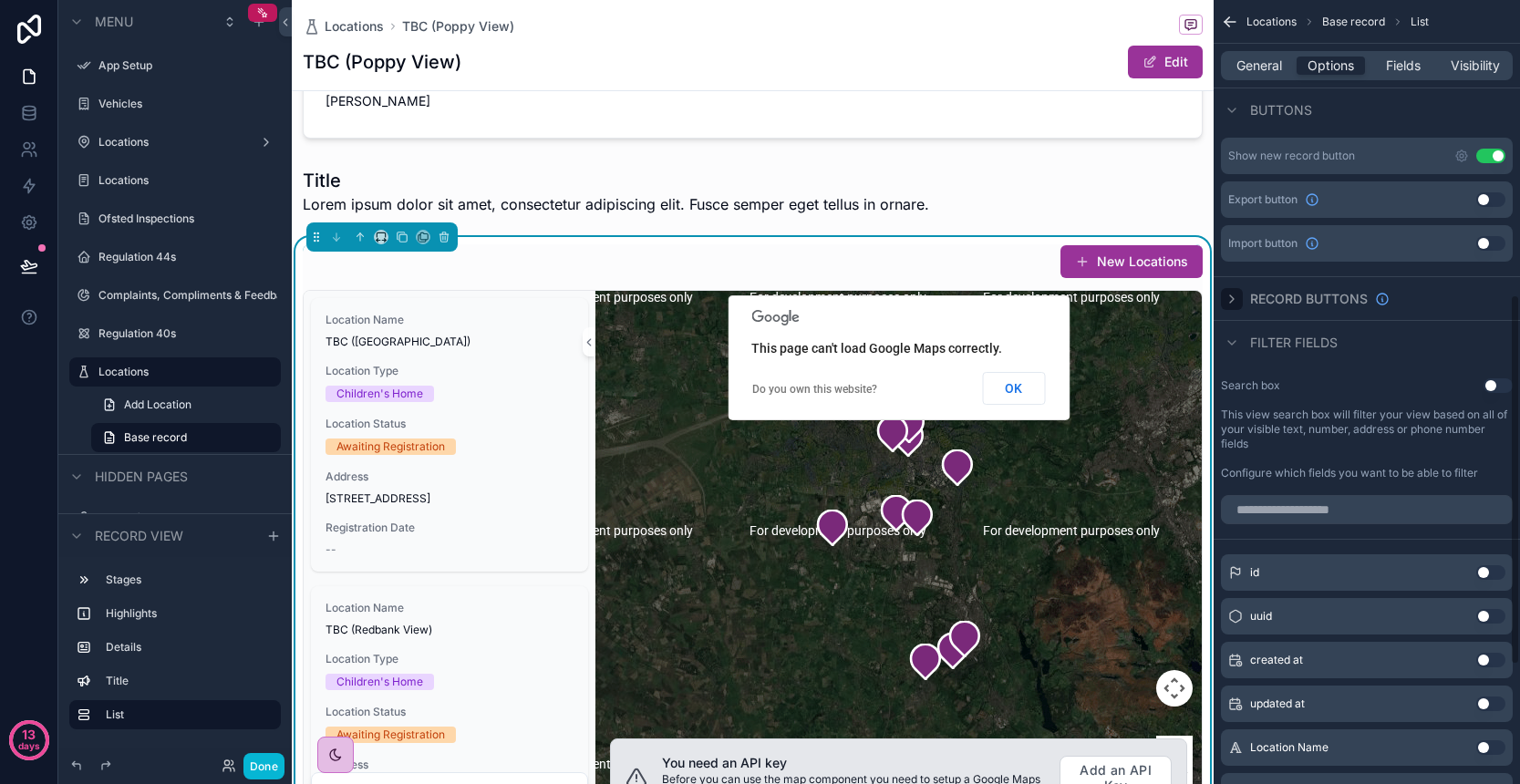
click at [1238, 299] on icon "scrollable content" at bounding box center [1231, 298] width 15 height 15
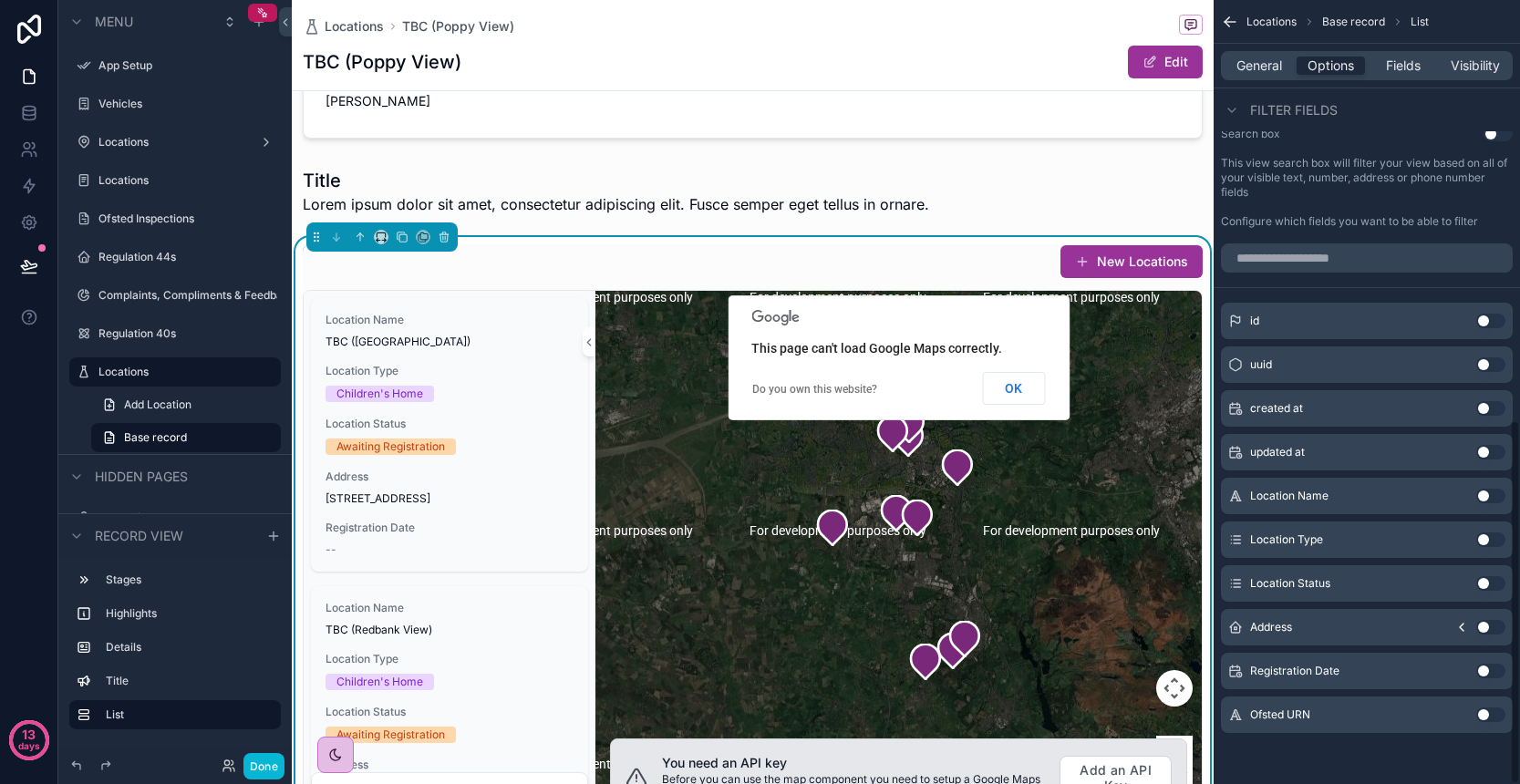
scroll to position [904, 0]
click at [1499, 324] on button "Use setting" at bounding box center [1491, 321] width 29 height 15
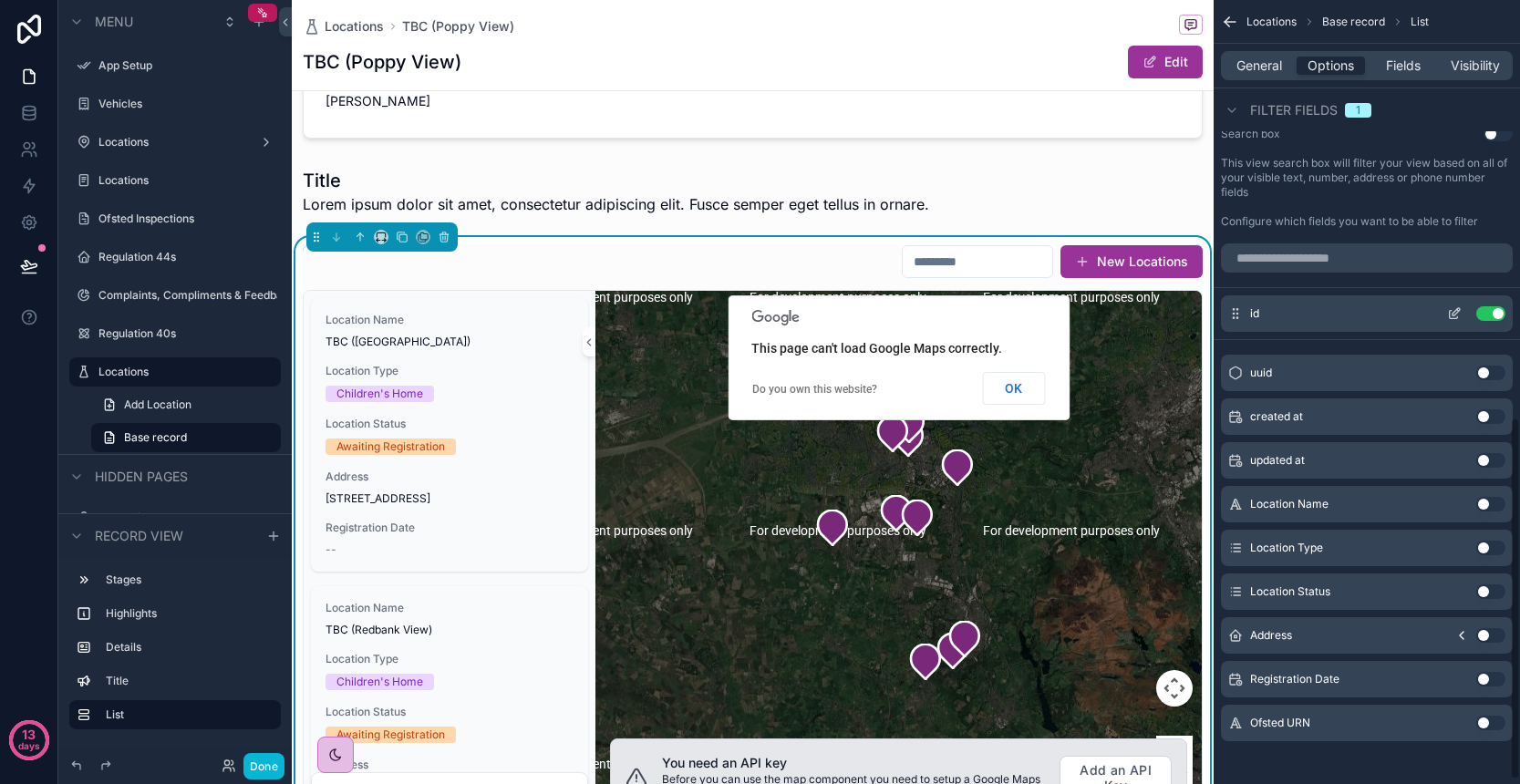
click at [1491, 321] on div "id Use setting" at bounding box center [1366, 314] width 292 height 37
click at [1488, 314] on button "Use setting" at bounding box center [1491, 313] width 29 height 15
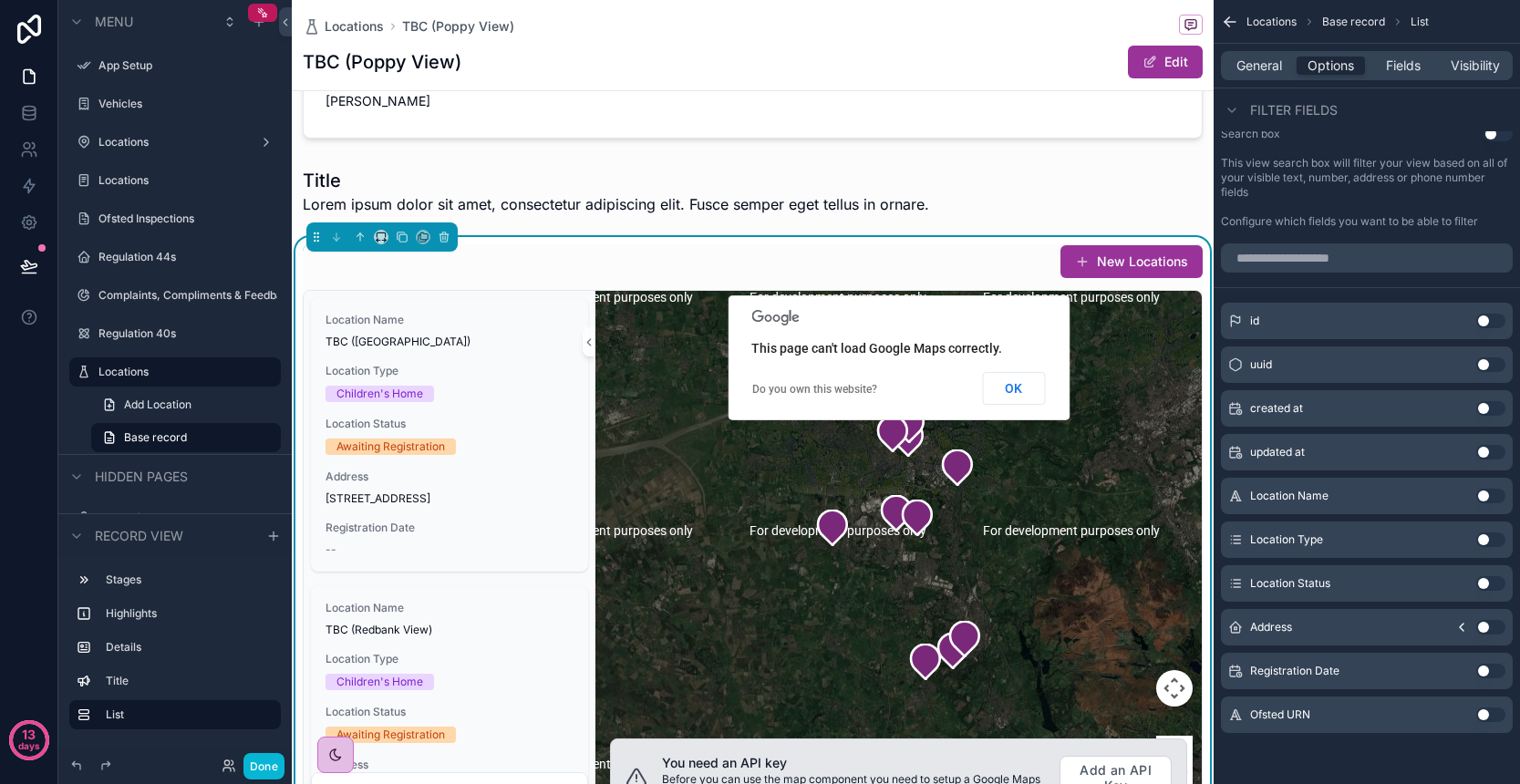
click at [1492, 498] on button "Use setting" at bounding box center [1491, 495] width 29 height 15
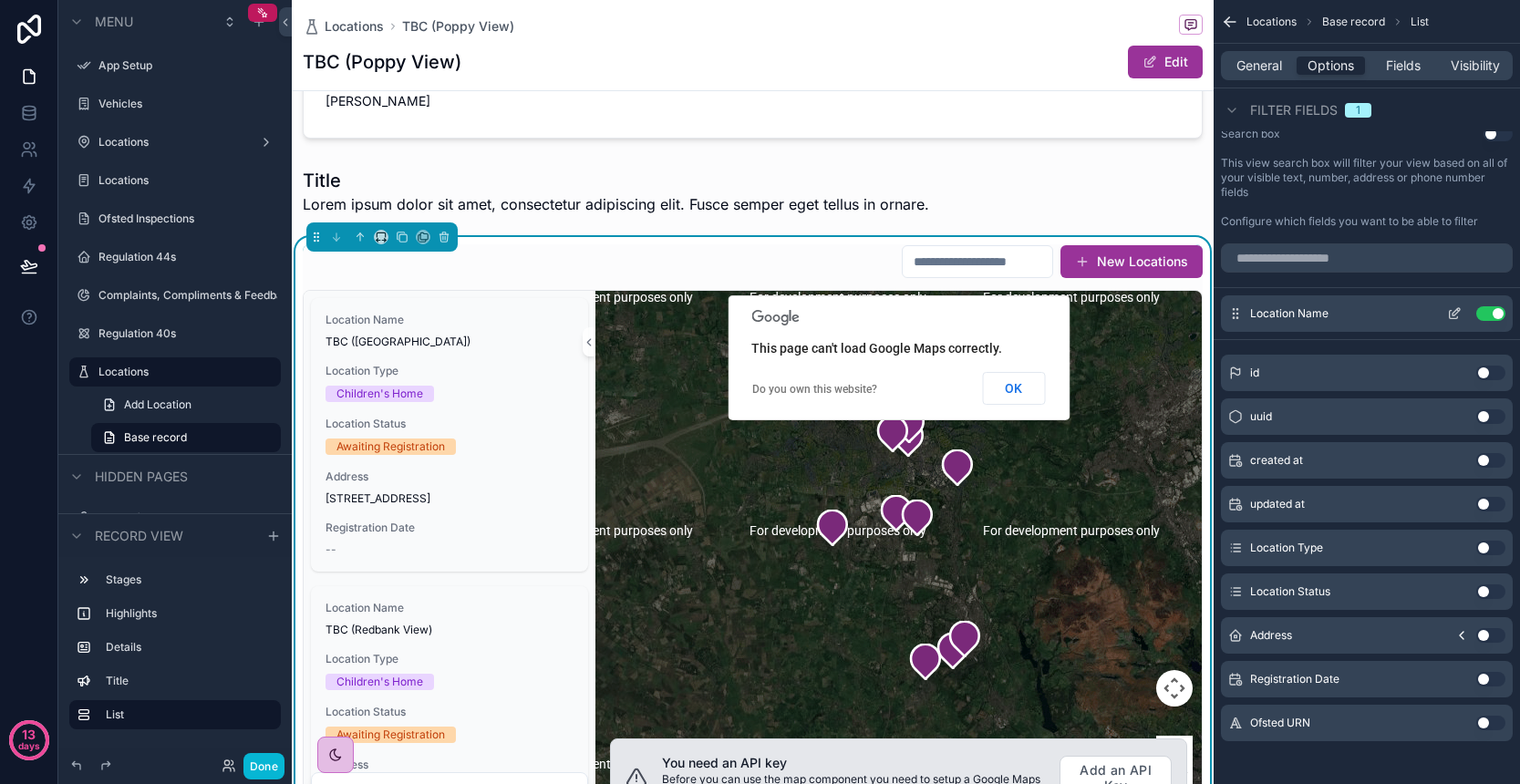
click at [1487, 311] on button "Use setting" at bounding box center [1491, 313] width 29 height 15
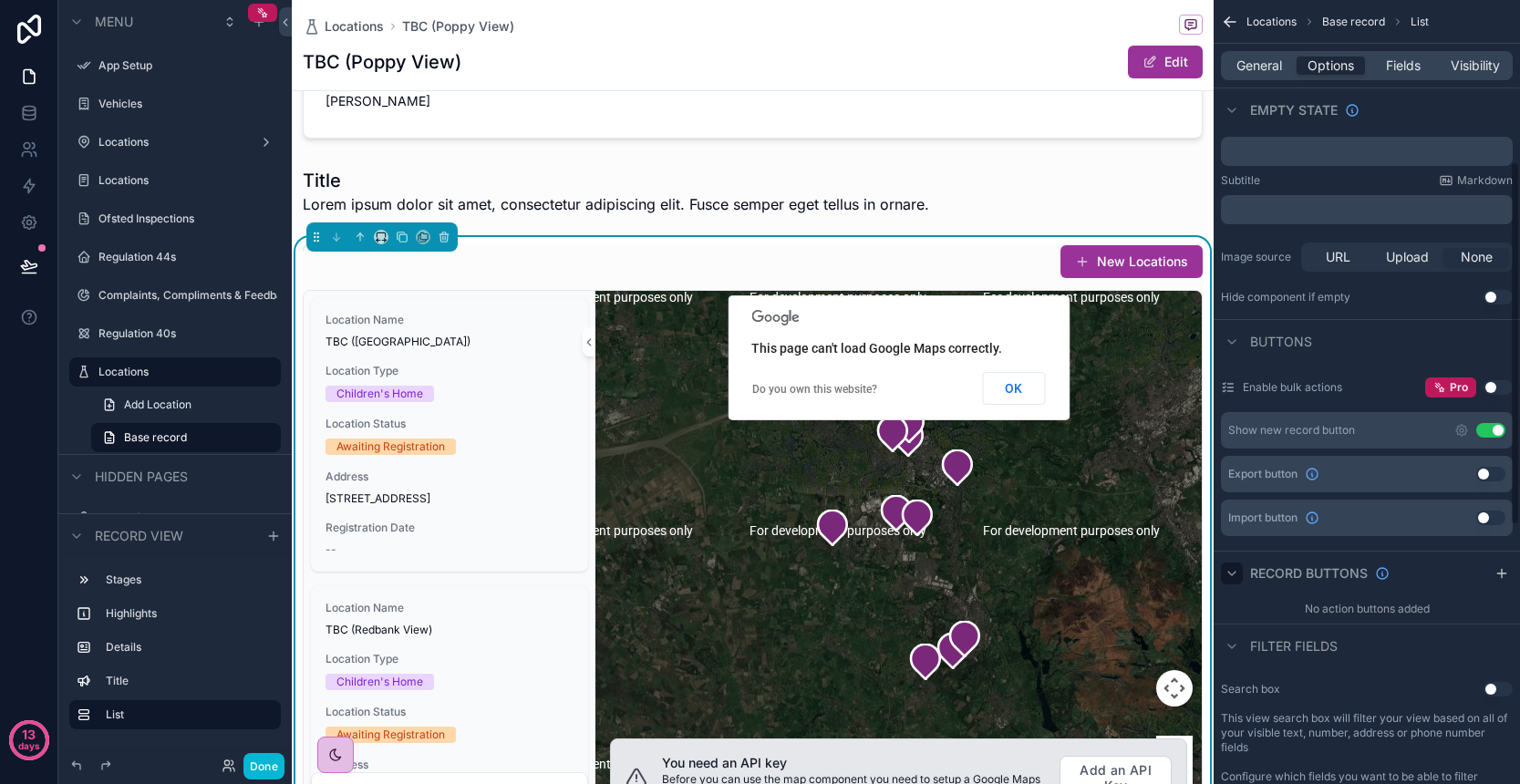
scroll to position [348, 0]
click at [1487, 434] on button "Use setting" at bounding box center [1491, 430] width 29 height 15
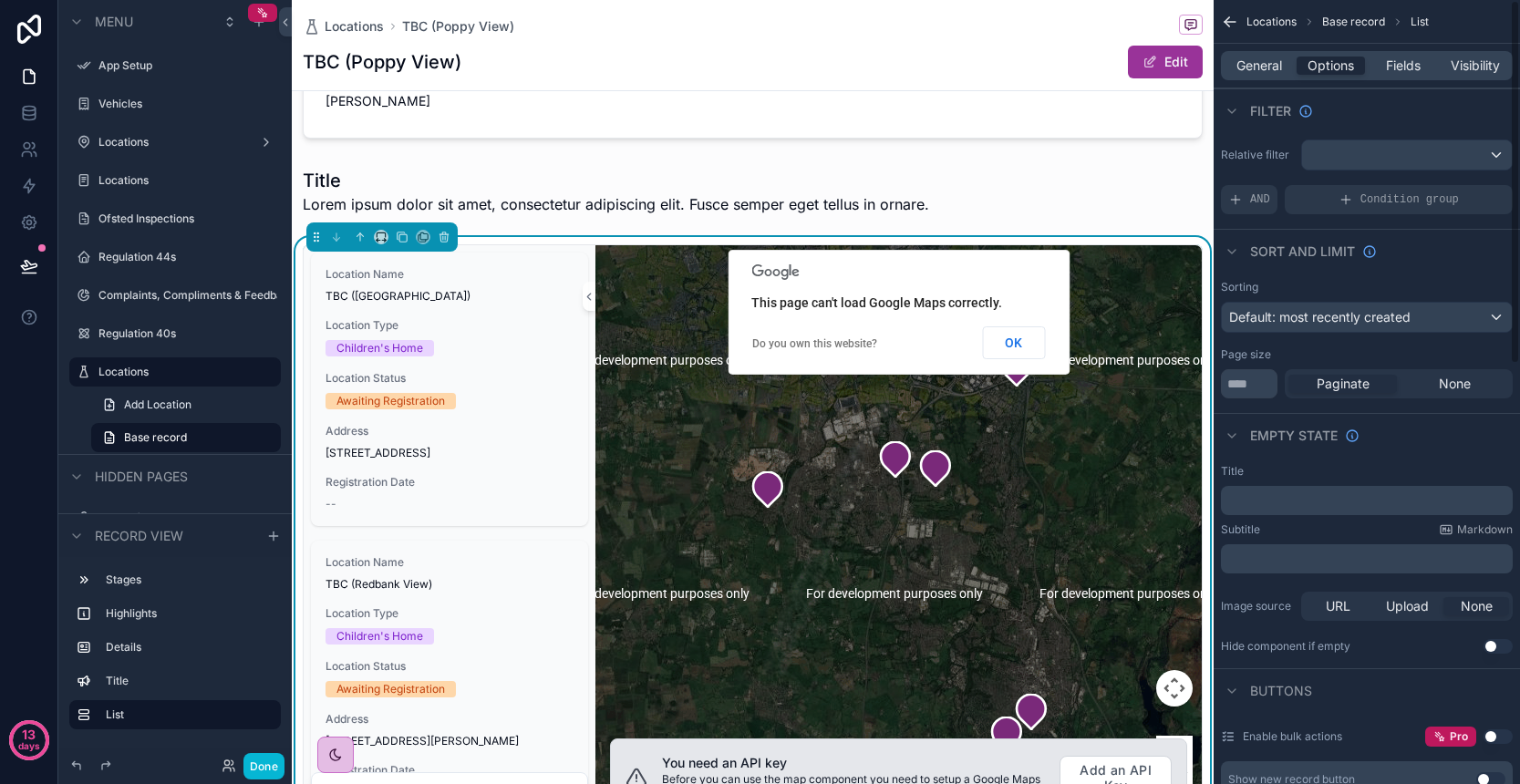
scroll to position [0, 0]
click at [1408, 62] on span "Fields" at bounding box center [1404, 65] width 35 height 18
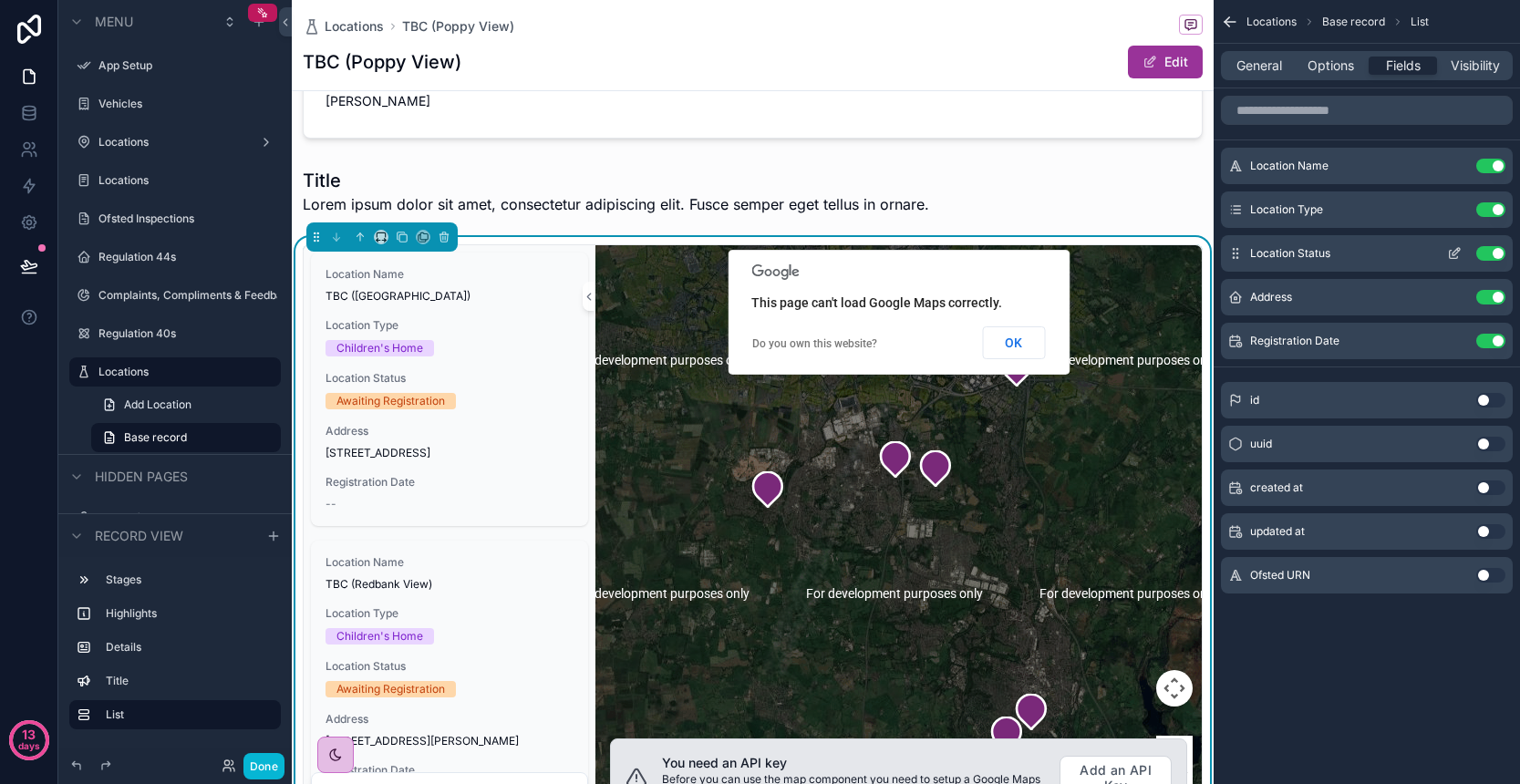
click at [1492, 255] on button "Use setting" at bounding box center [1491, 253] width 29 height 15
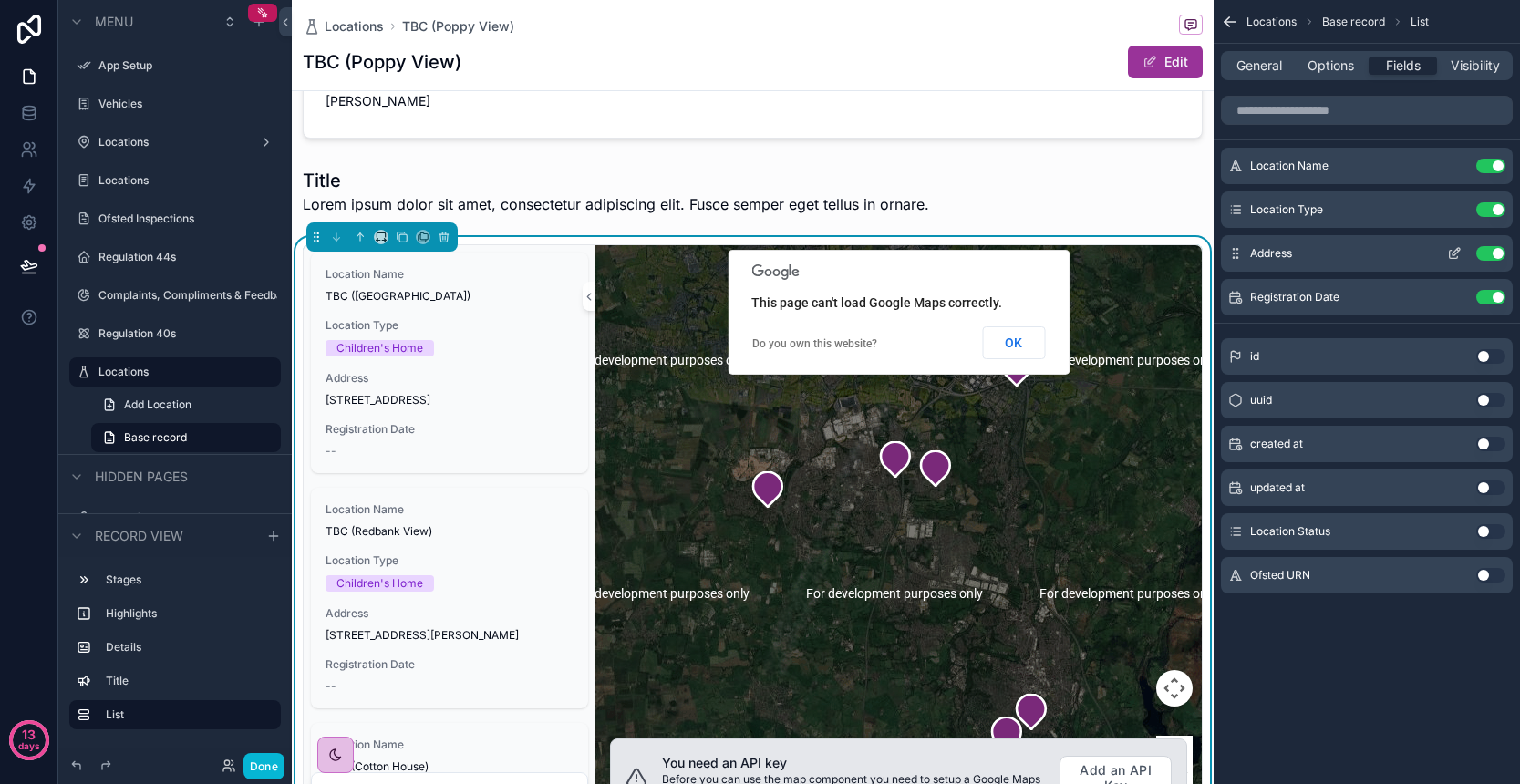
click at [1486, 260] on button "Use setting" at bounding box center [1491, 253] width 29 height 15
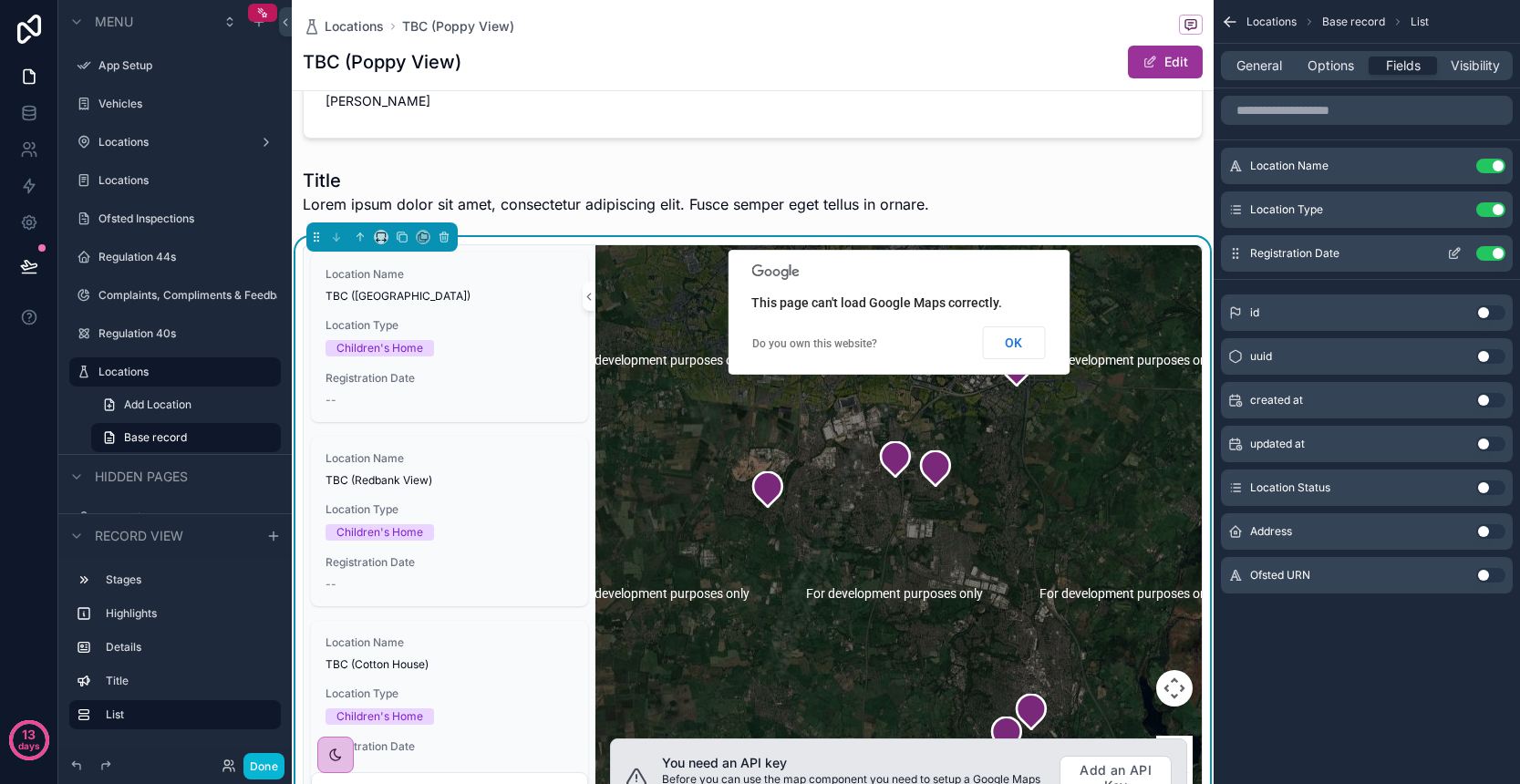
click at [1491, 256] on button "Use setting" at bounding box center [1491, 253] width 29 height 15
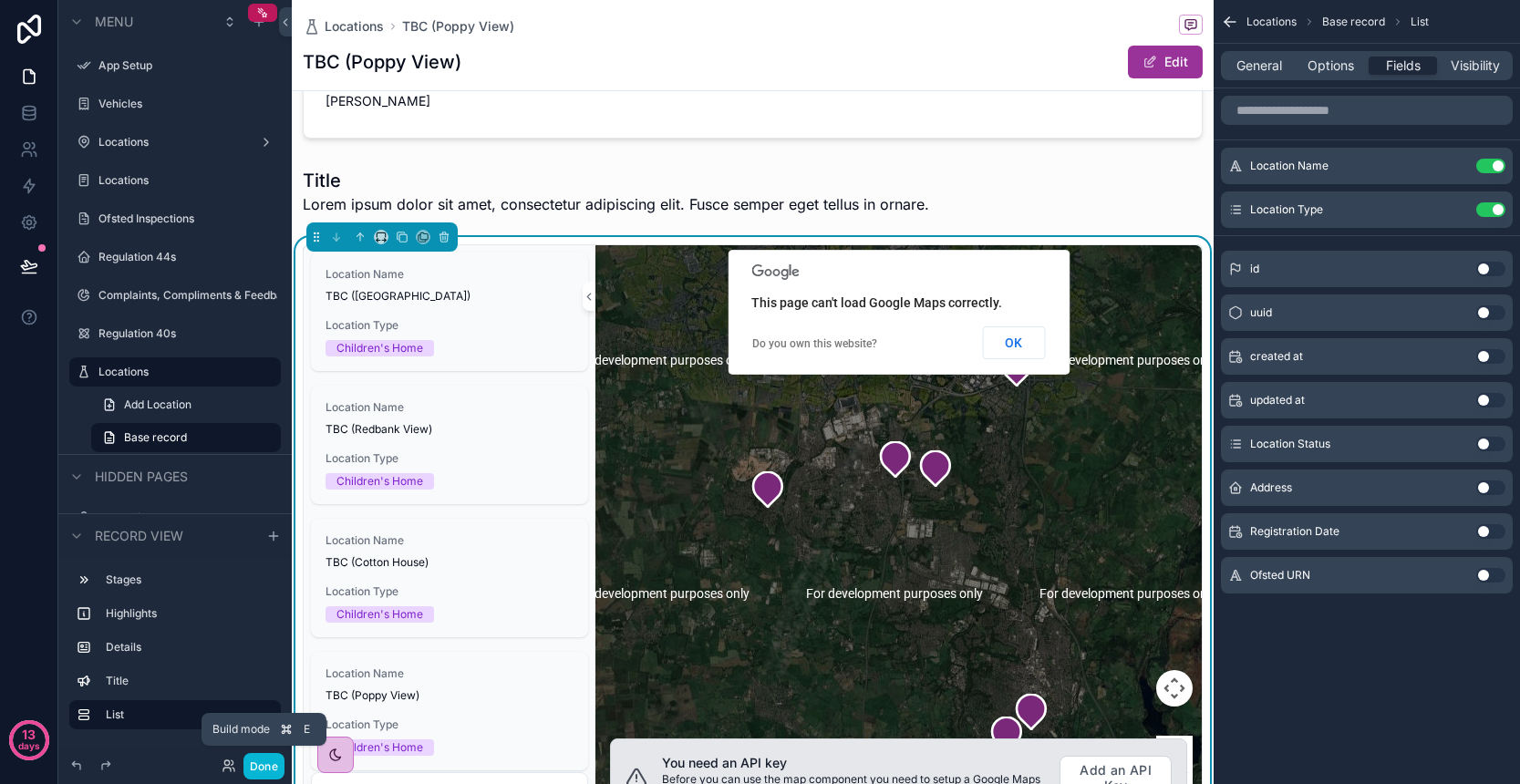
click at [269, 759] on button "Done" at bounding box center [264, 766] width 41 height 26
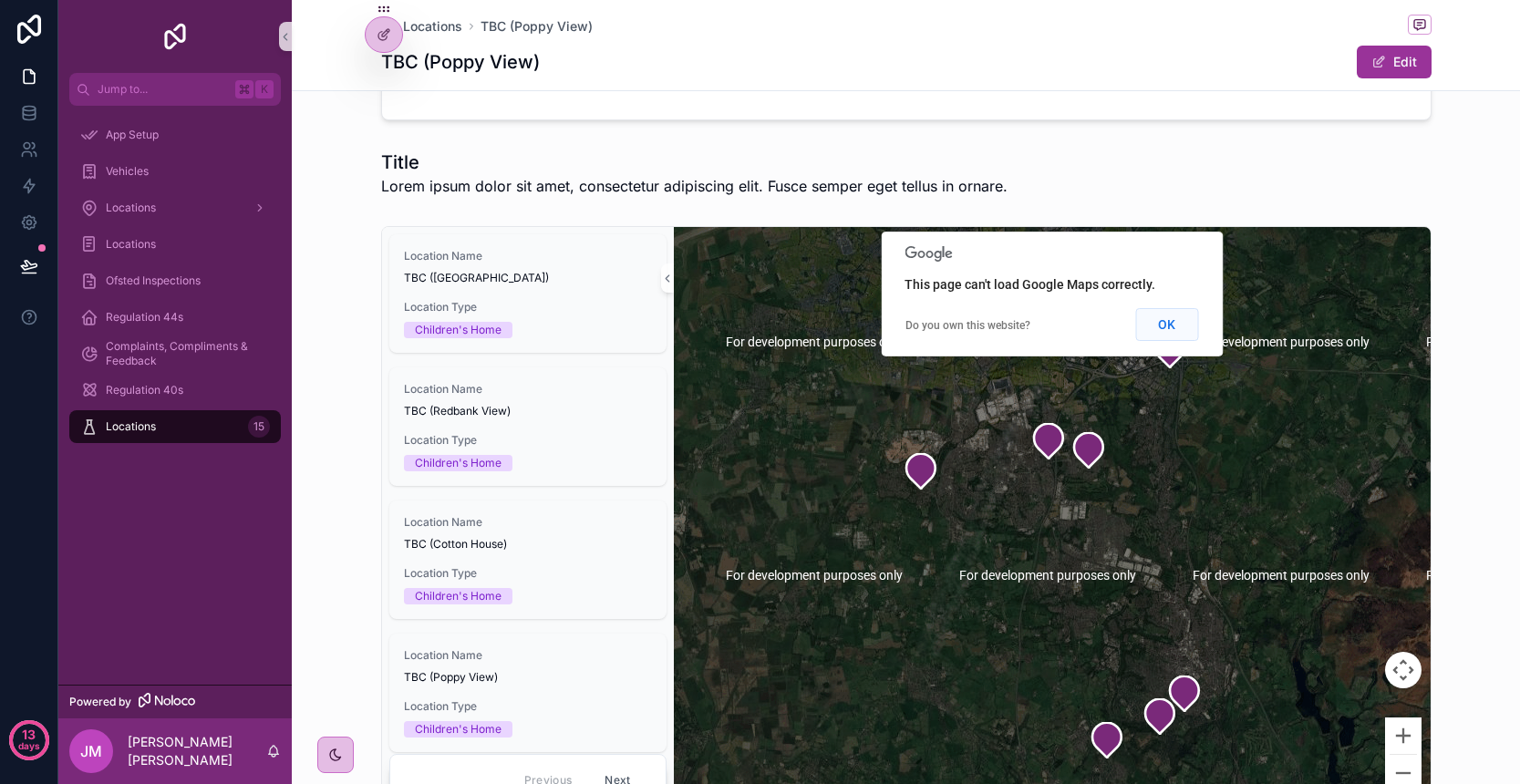
click at [1159, 341] on button "OK" at bounding box center [1166, 325] width 63 height 33
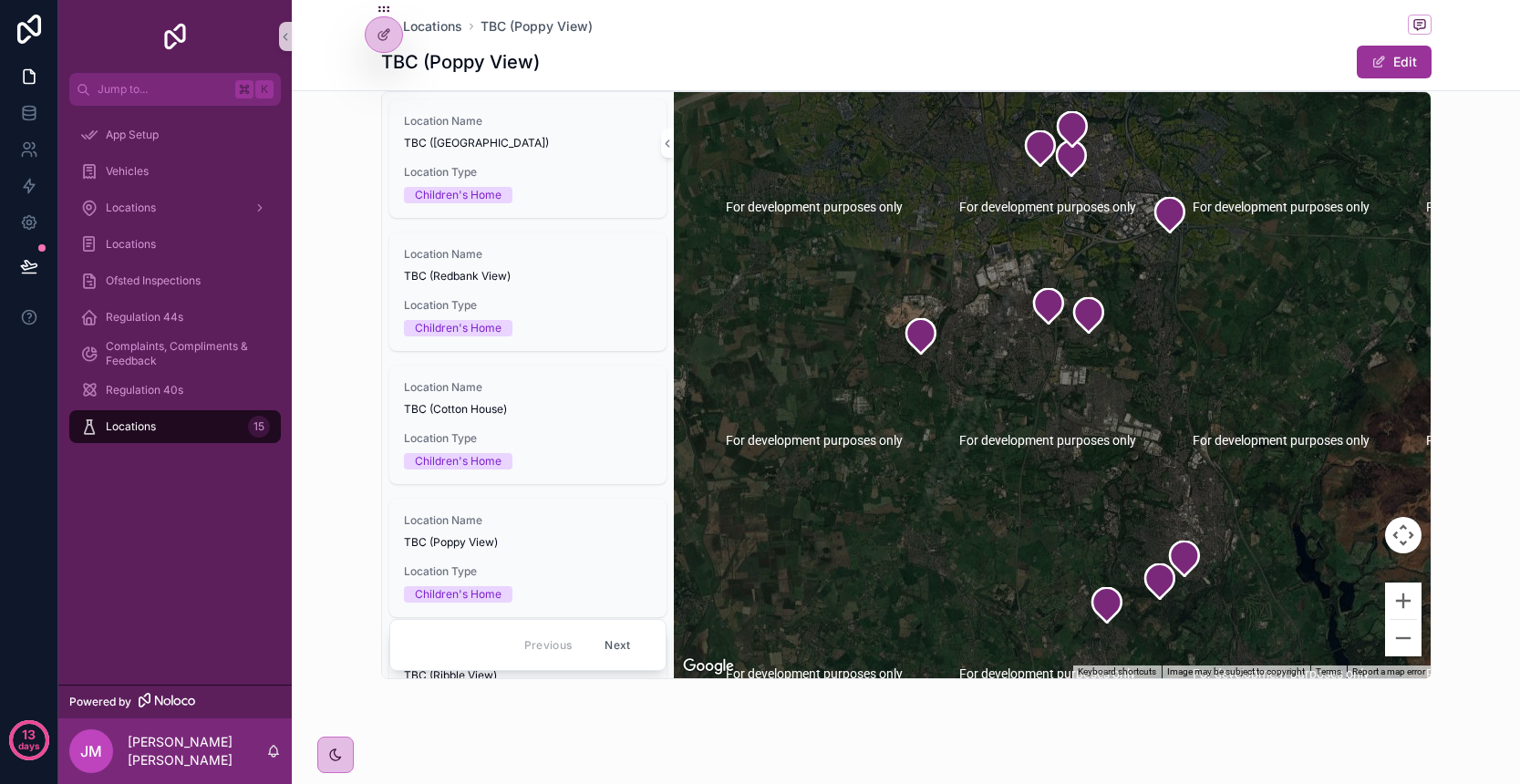
scroll to position [562, 0]
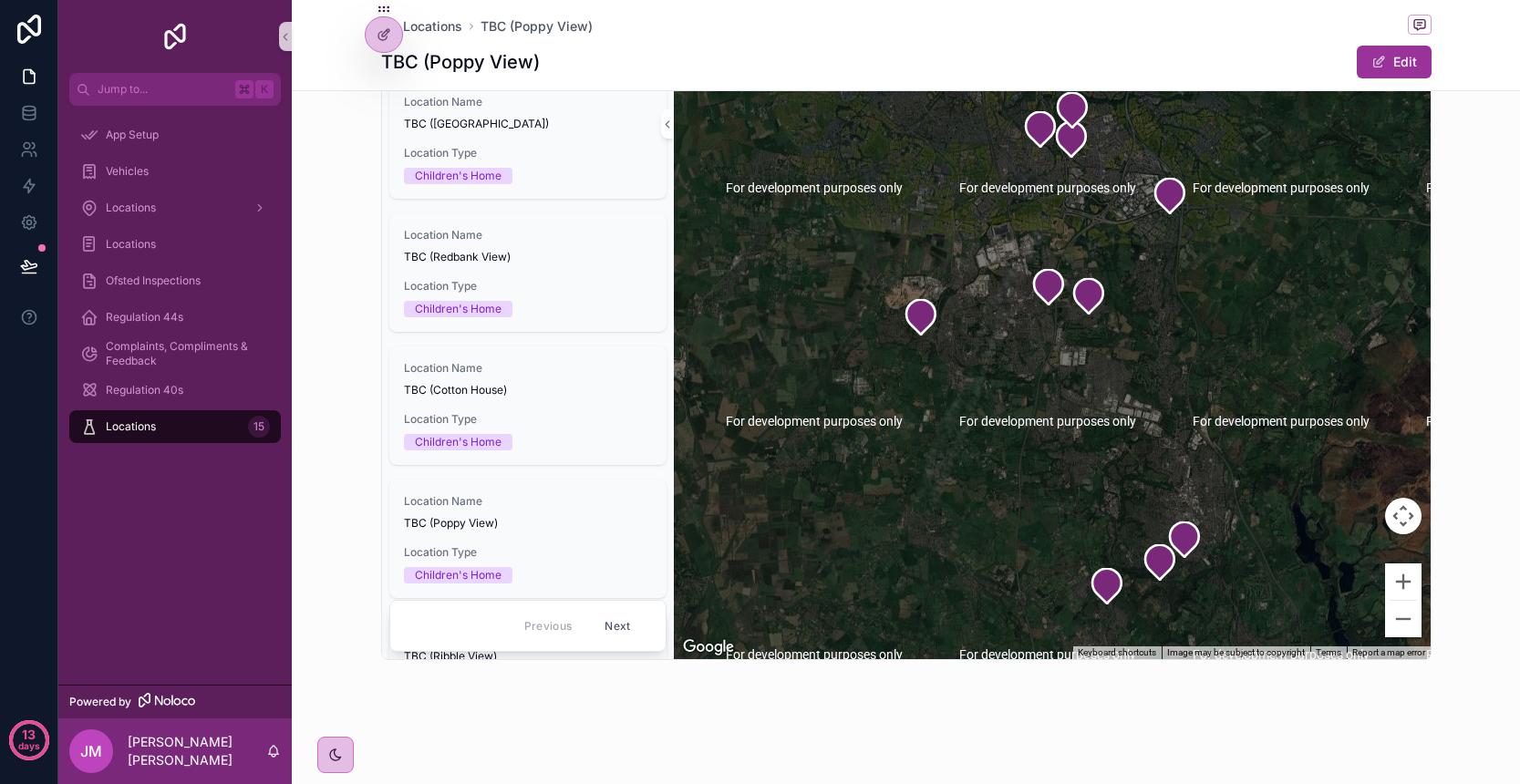
click at [617, 621] on button "Next" at bounding box center [617, 625] width 51 height 28
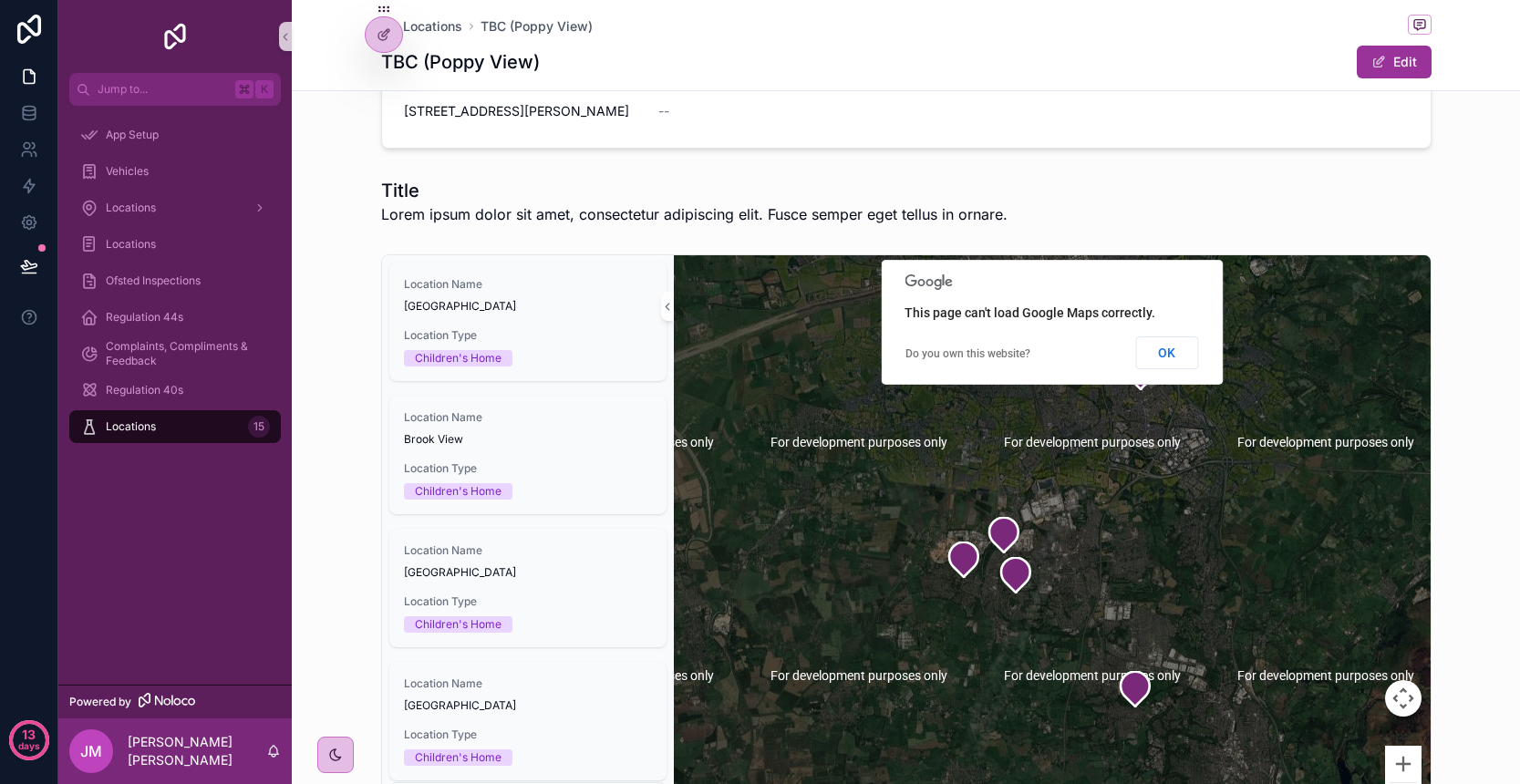
scroll to position [315, 0]
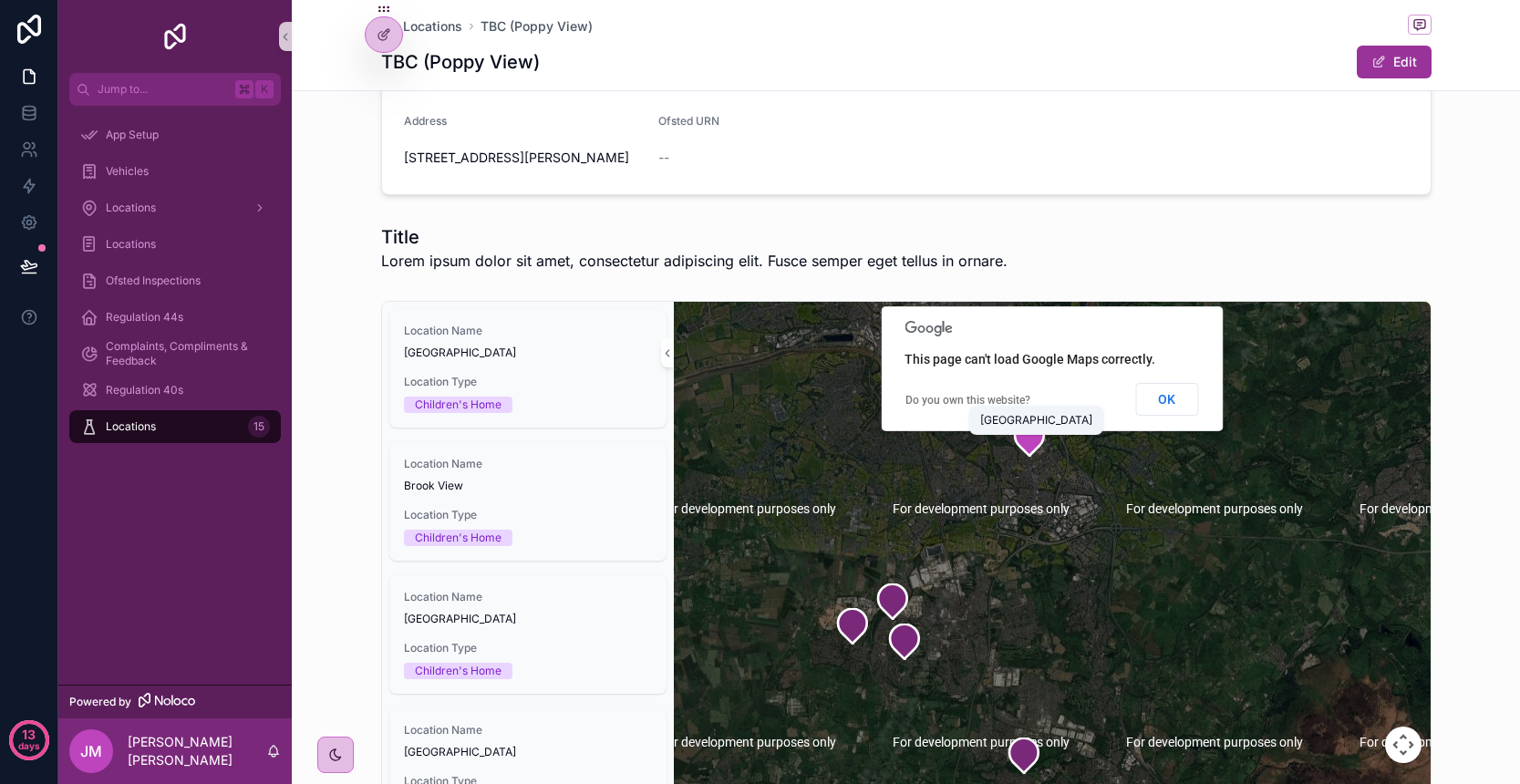
click at [1032, 455] on icon "scrollable content" at bounding box center [1029, 439] width 29 height 35
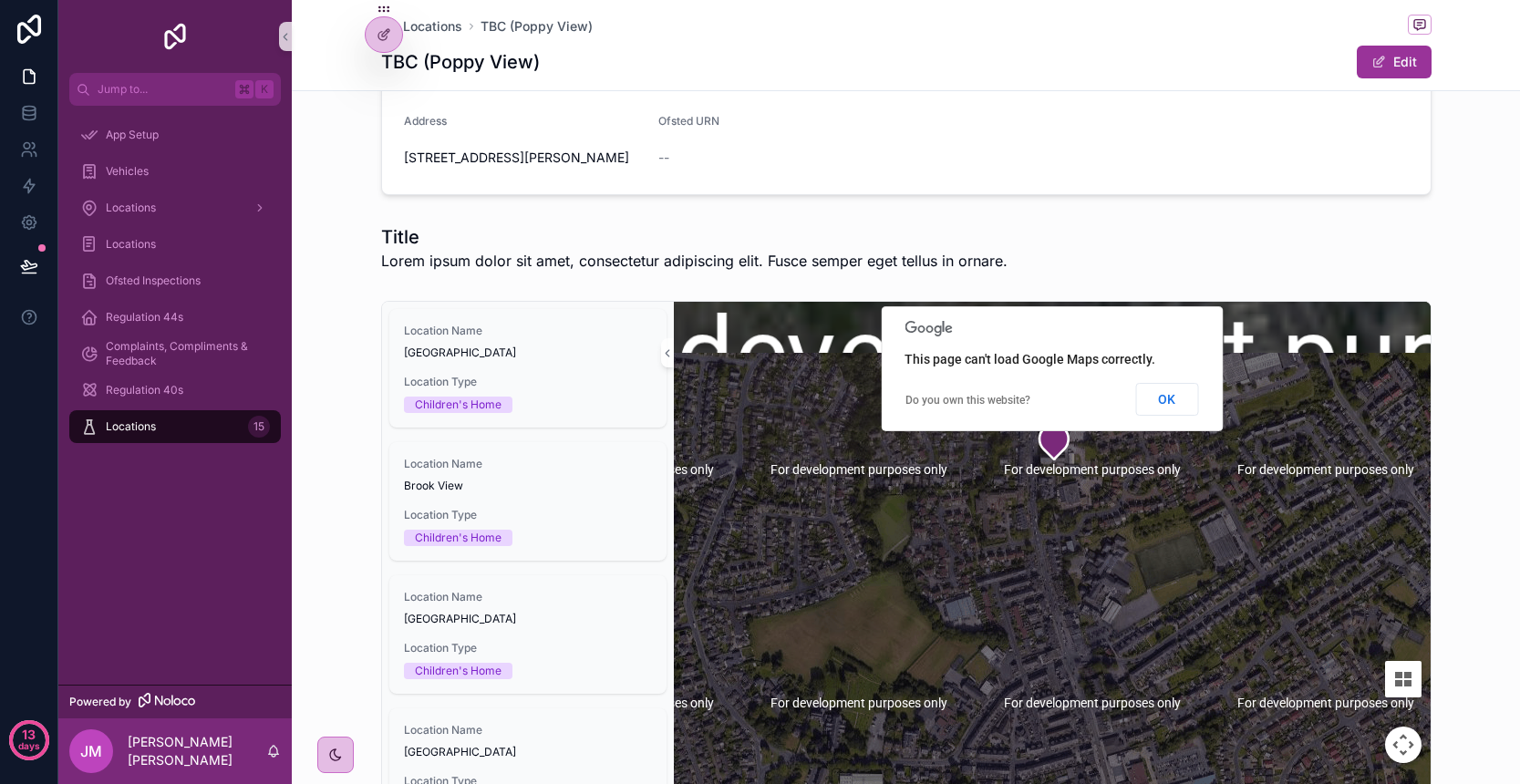
drag, startPoint x: 1029, startPoint y: 475, endPoint x: 1062, endPoint y: 652, distance: 180.0
click at [1062, 652] on div "scrollable content" at bounding box center [1052, 594] width 757 height 586
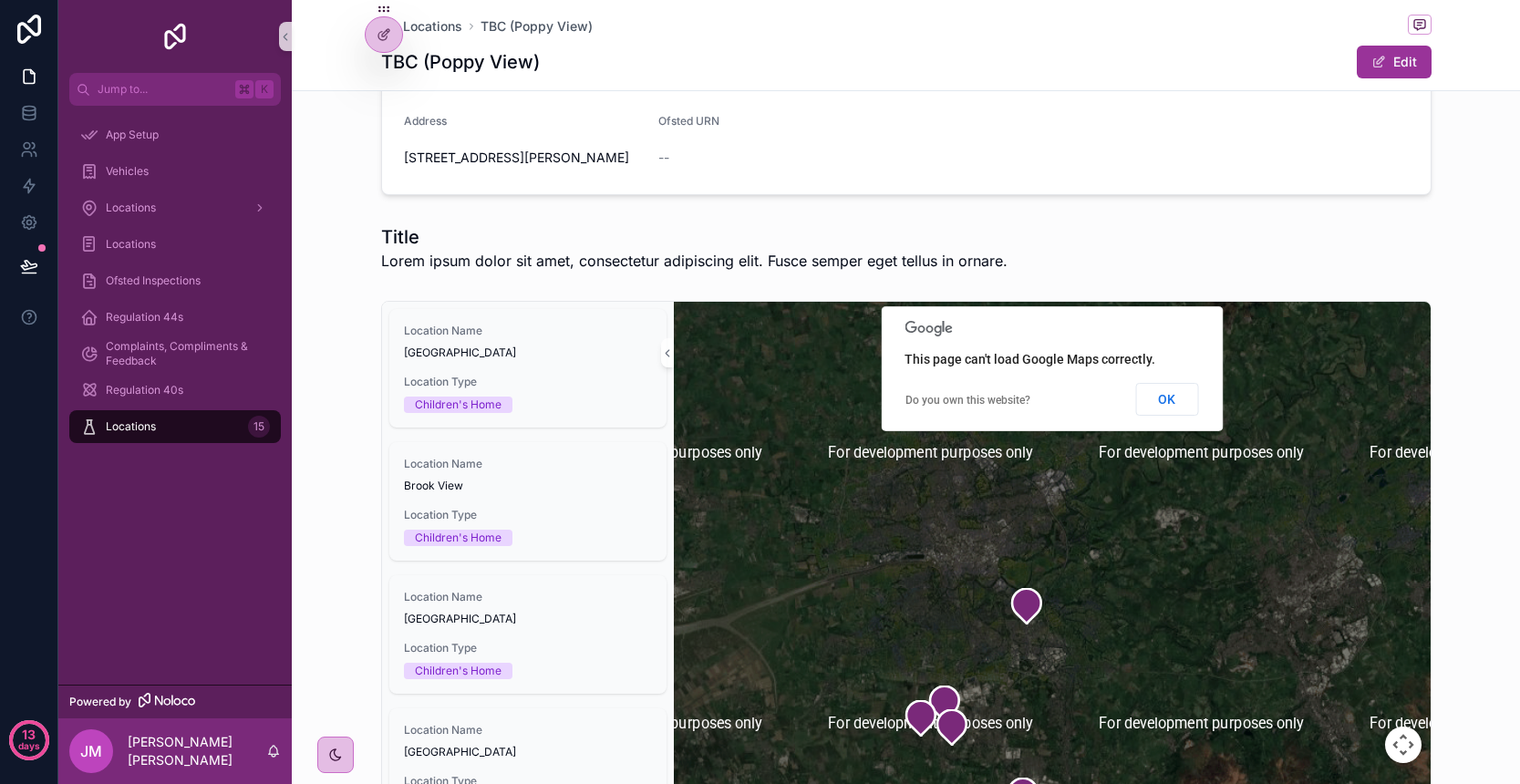
drag, startPoint x: 1025, startPoint y: 682, endPoint x: 1094, endPoint y: 607, distance: 101.9
click at [1092, 610] on div "scrollable content" at bounding box center [1052, 594] width 757 height 586
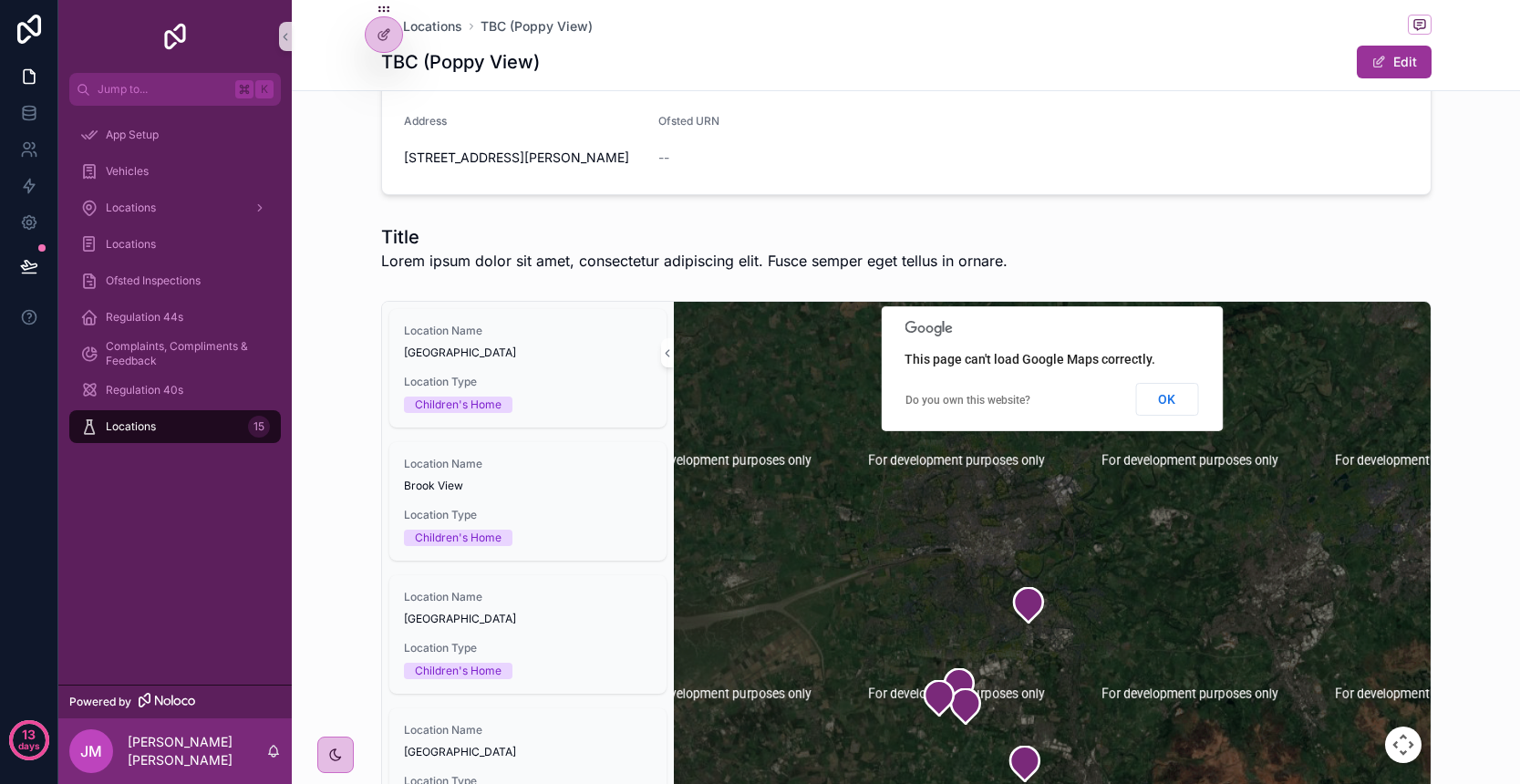
click at [1112, 587] on div "scrollable content" at bounding box center [1052, 594] width 757 height 586
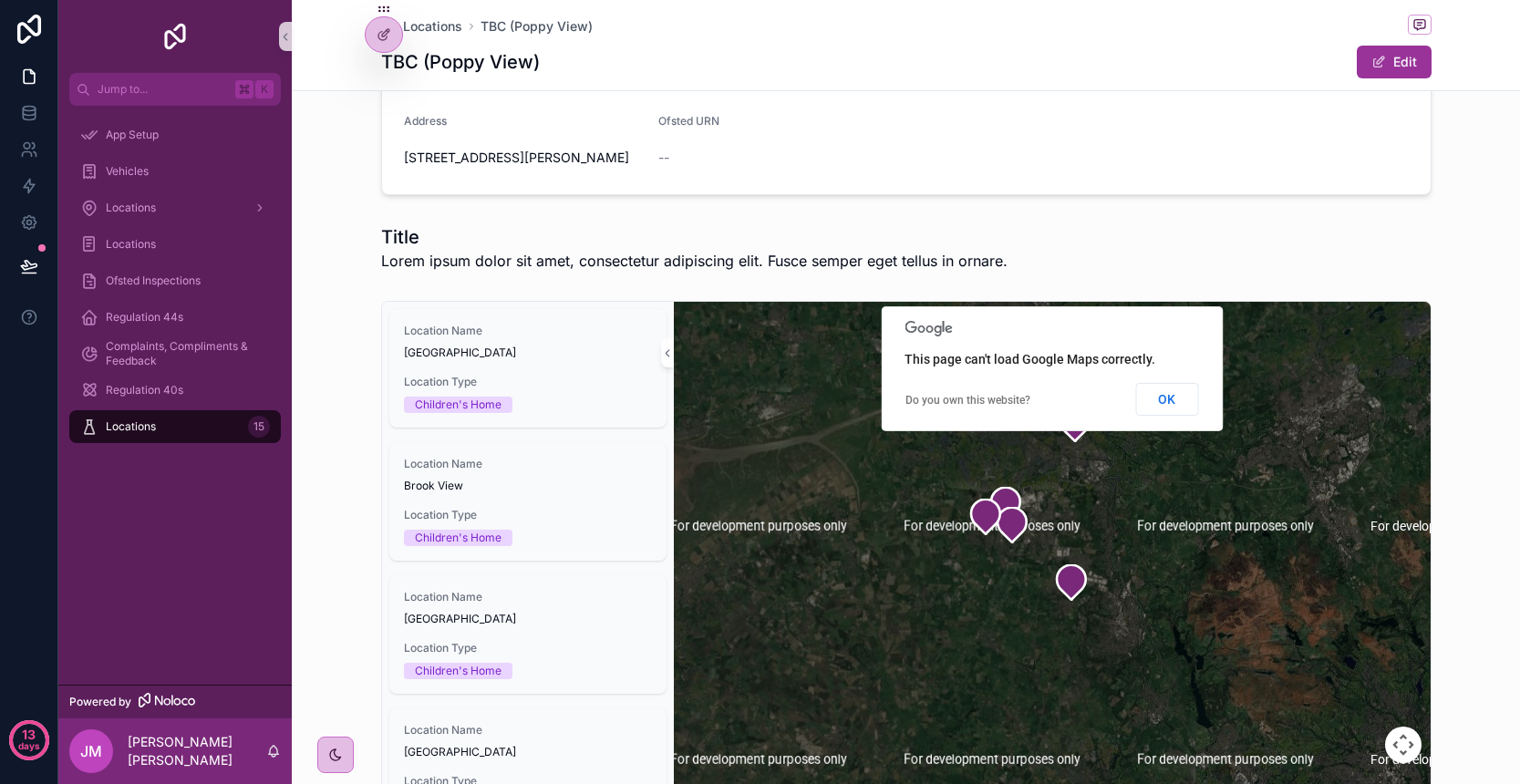
drag, startPoint x: 1090, startPoint y: 639, endPoint x: 1120, endPoint y: 484, distance: 157.9
click at [1120, 484] on div "scrollable content" at bounding box center [1052, 594] width 757 height 586
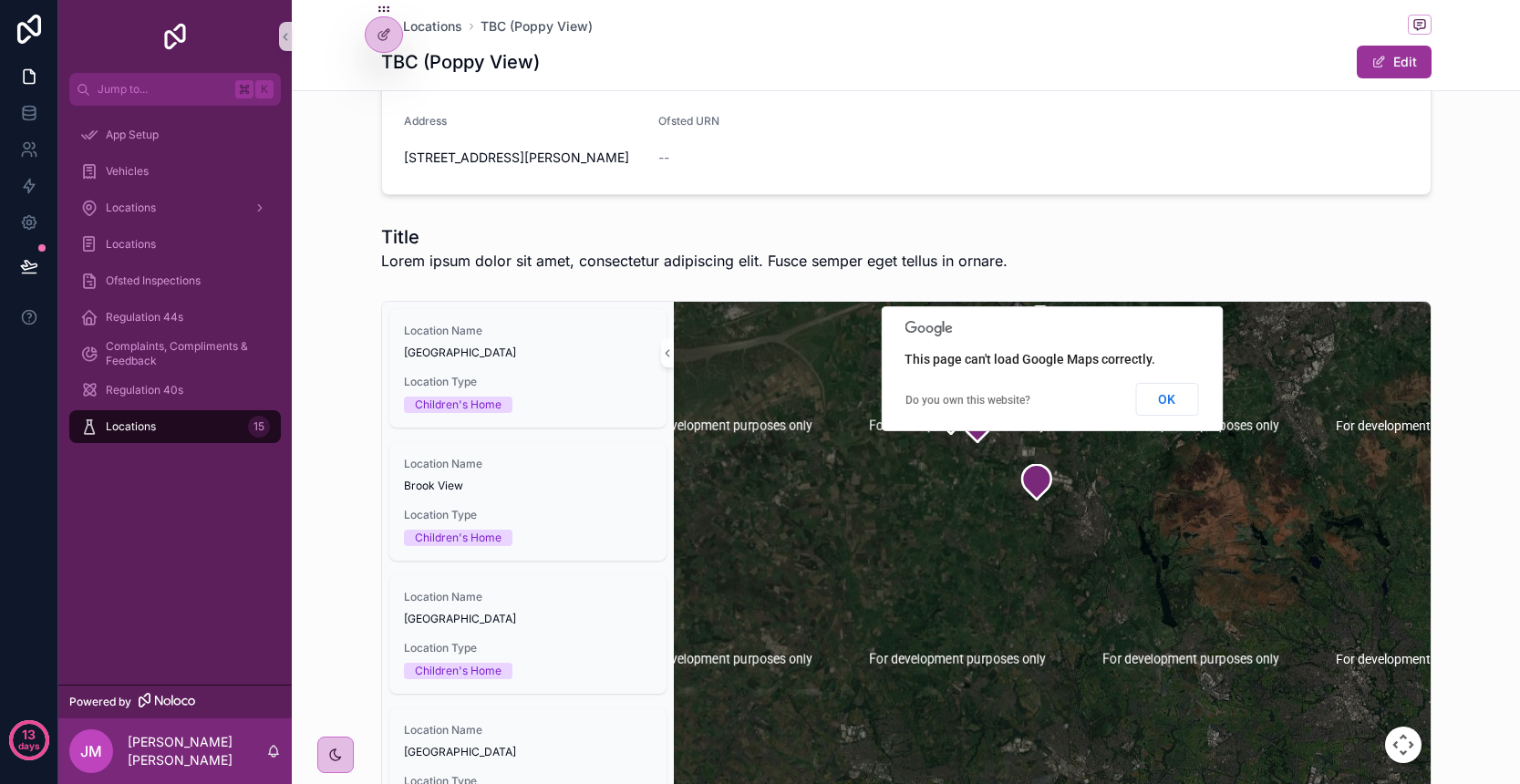
drag, startPoint x: 1279, startPoint y: 613, endPoint x: 1241, endPoint y: 508, distance: 111.7
click at [1241, 508] on div "scrollable content" at bounding box center [1052, 594] width 757 height 586
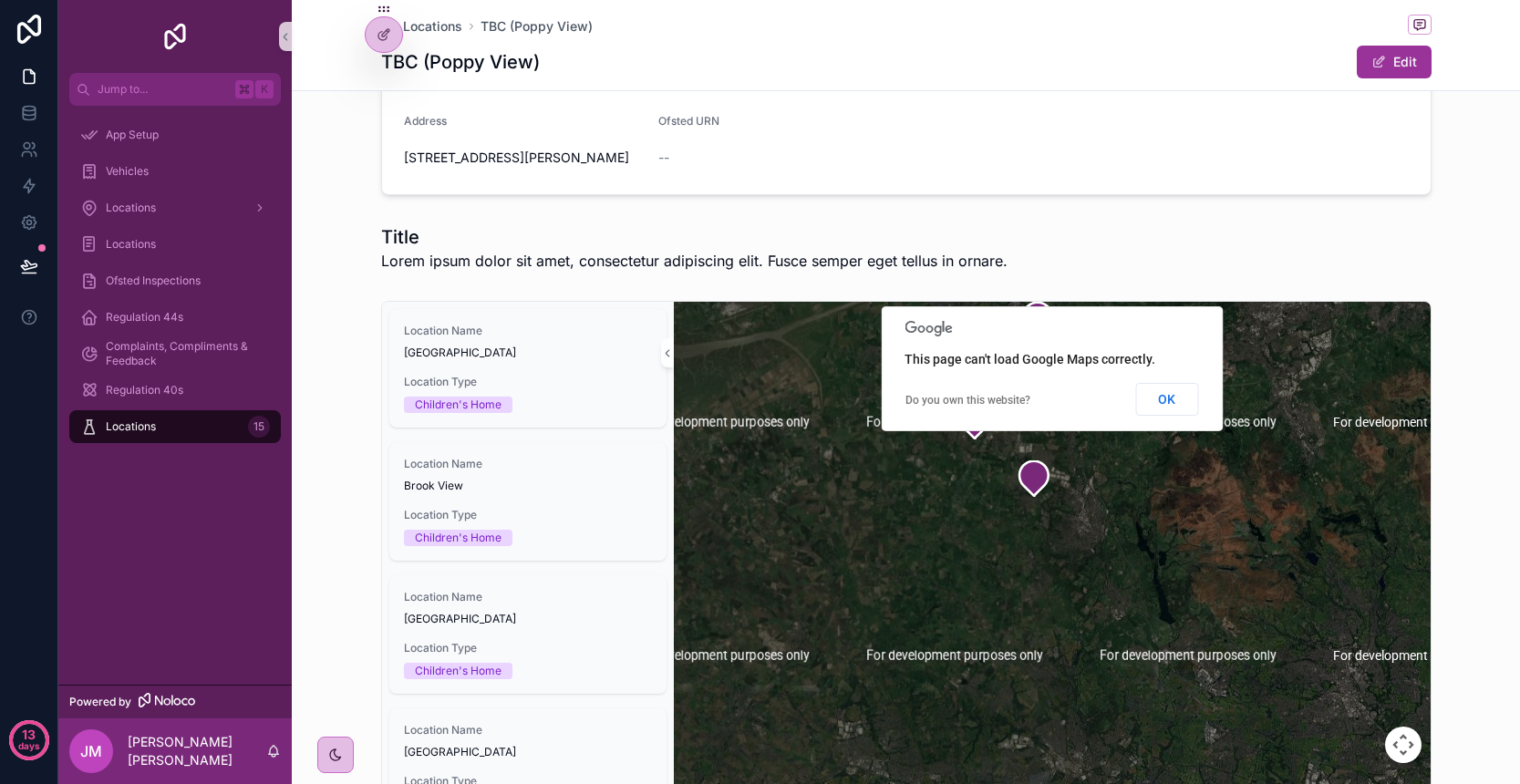
click at [1476, 495] on div "Location Name Mill House Location Type Children's Home Location Name Brook View…" at bounding box center [905, 595] width 1228 height 603
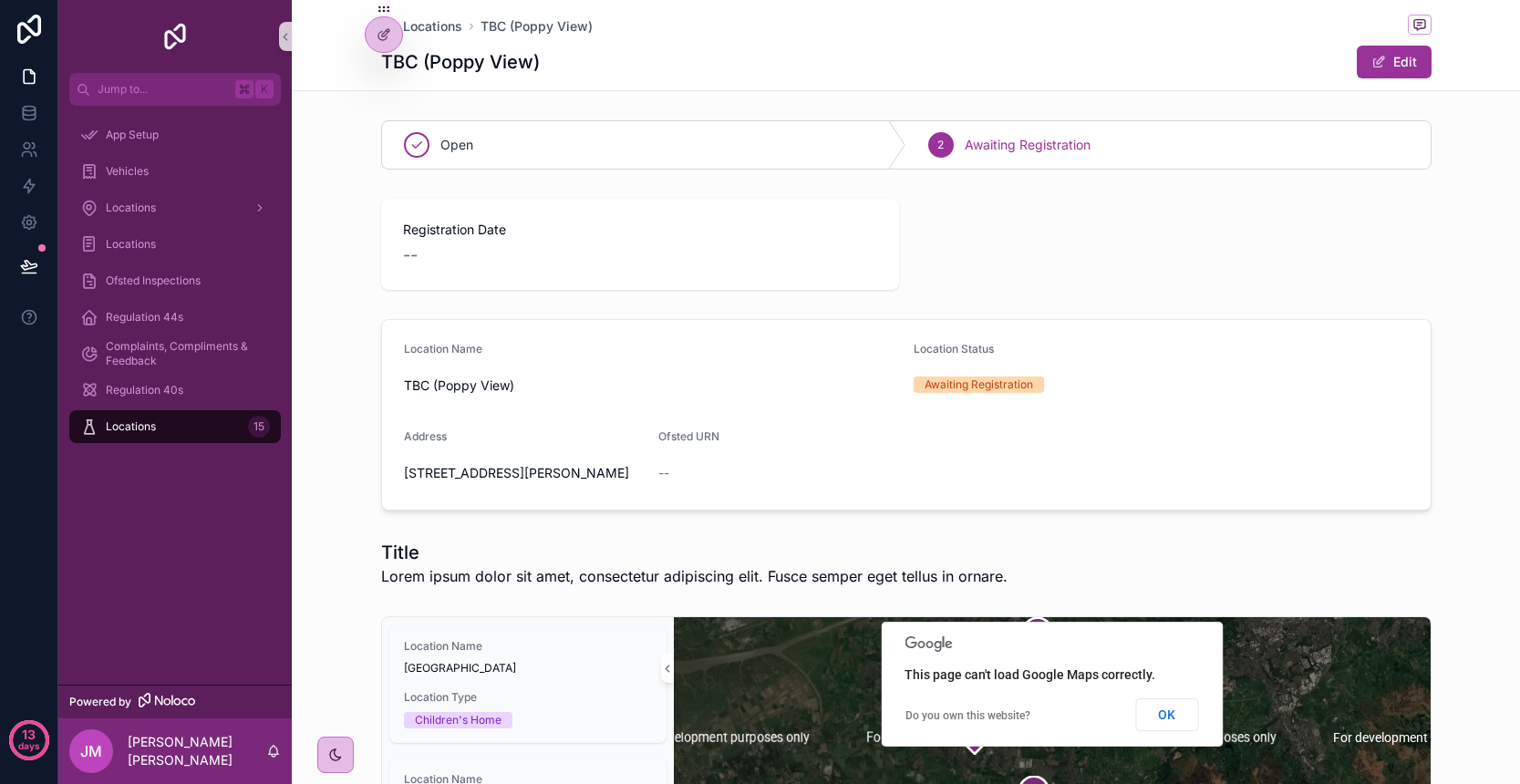
scroll to position [0, 0]
click at [400, 37] on div at bounding box center [384, 35] width 37 height 35
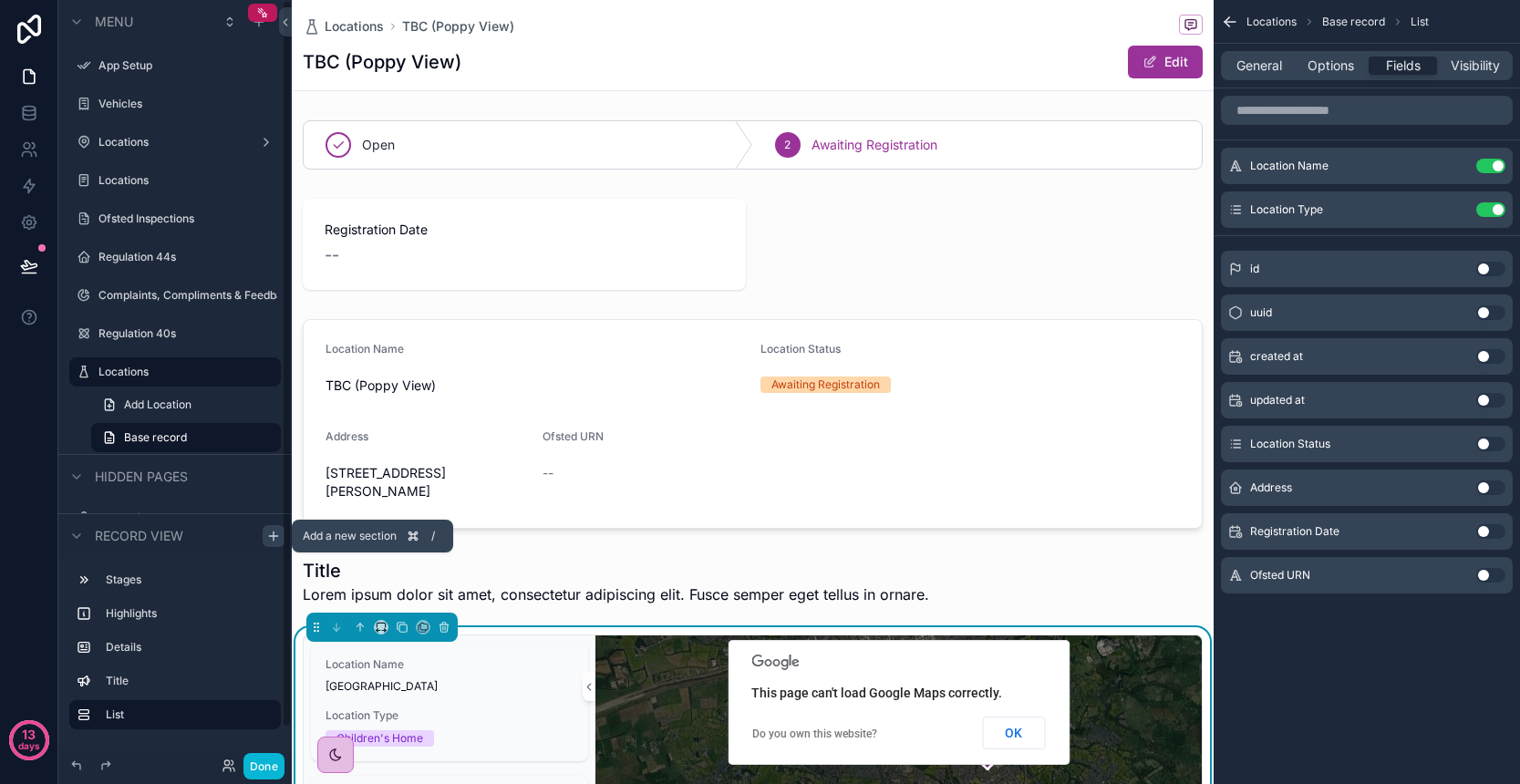
click at [273, 536] on icon "scrollable content" at bounding box center [272, 536] width 8 height 0
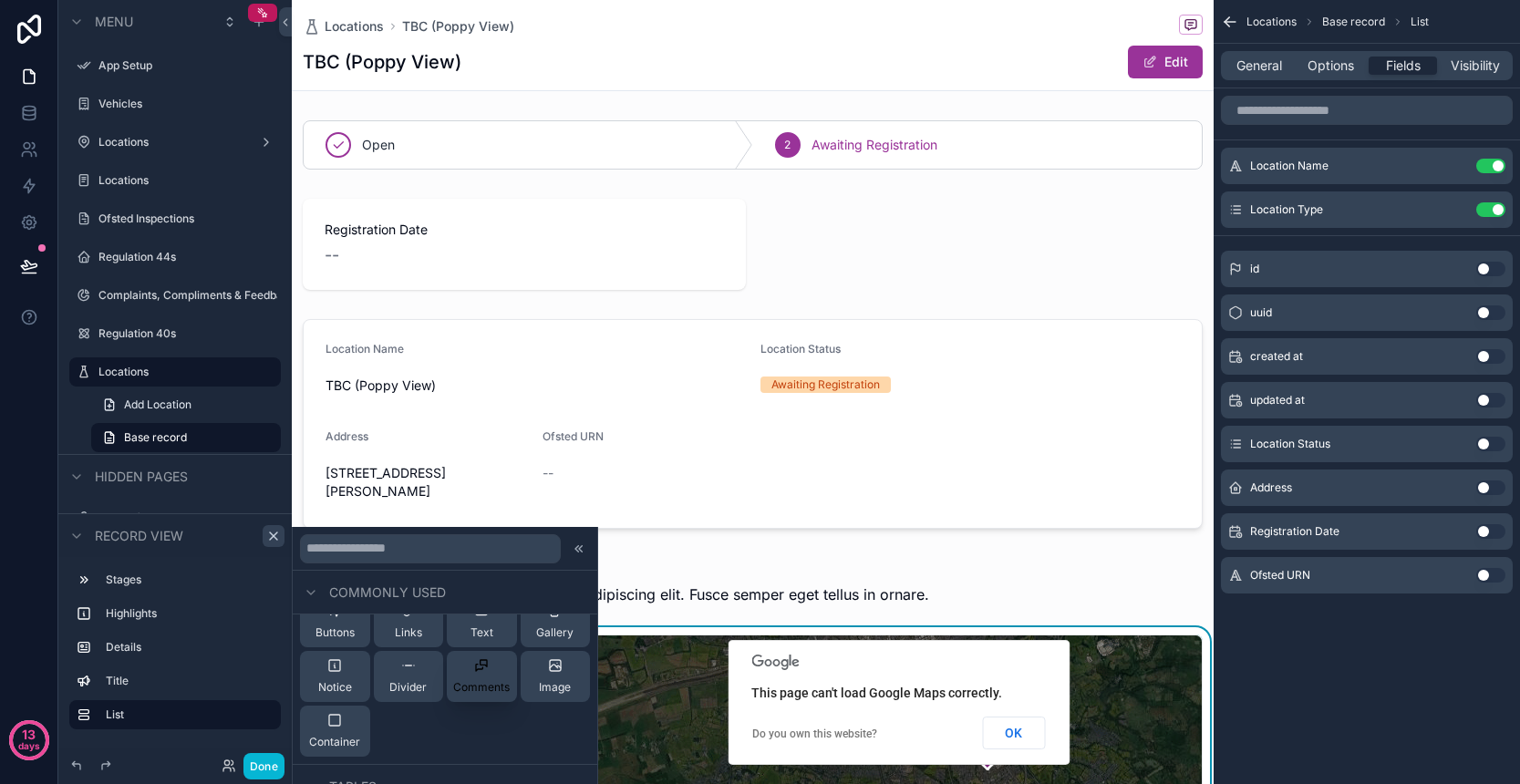
scroll to position [137, 0]
click at [353, 684] on button "Notice" at bounding box center [334, 674] width 70 height 51
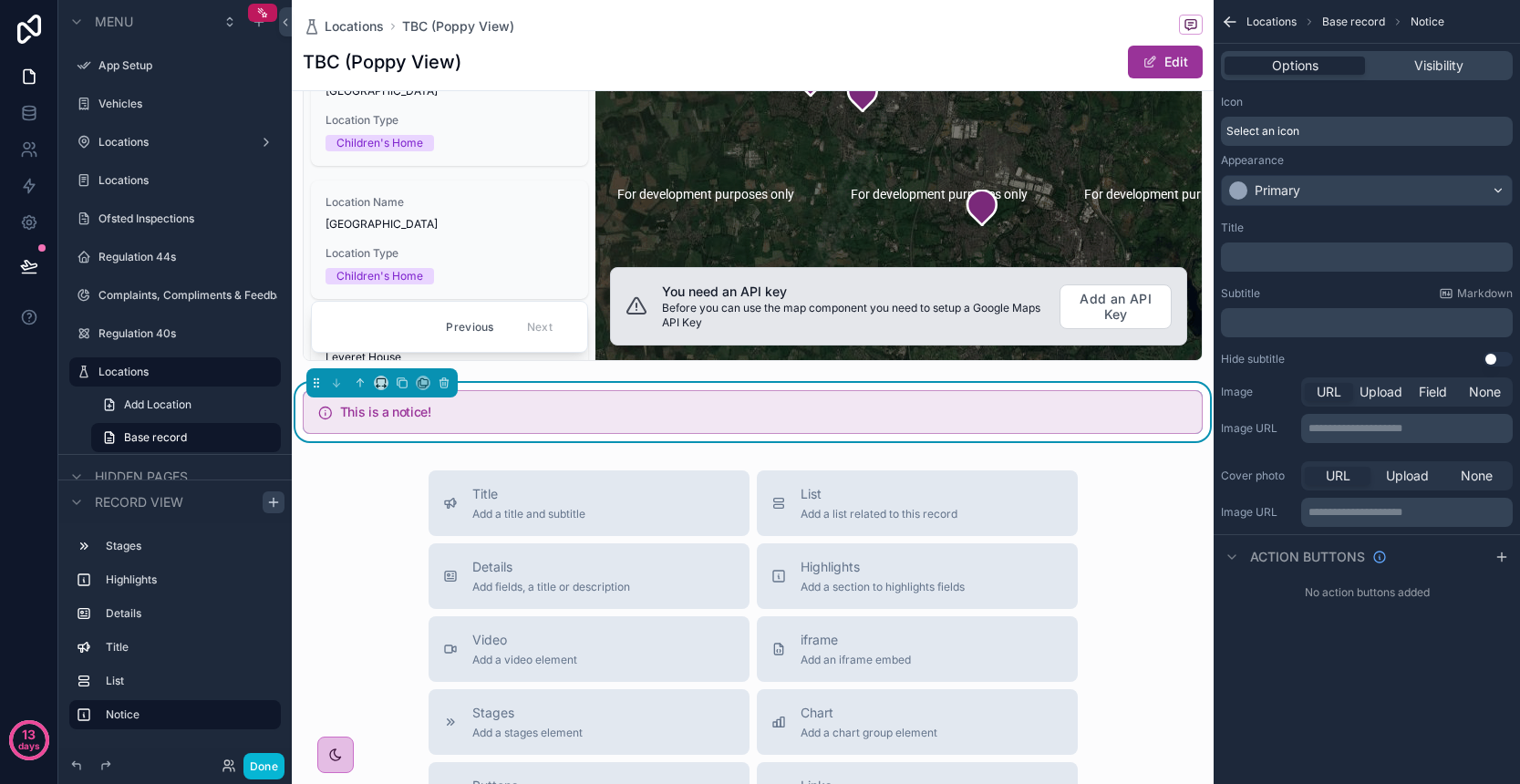
scroll to position [899, 0]
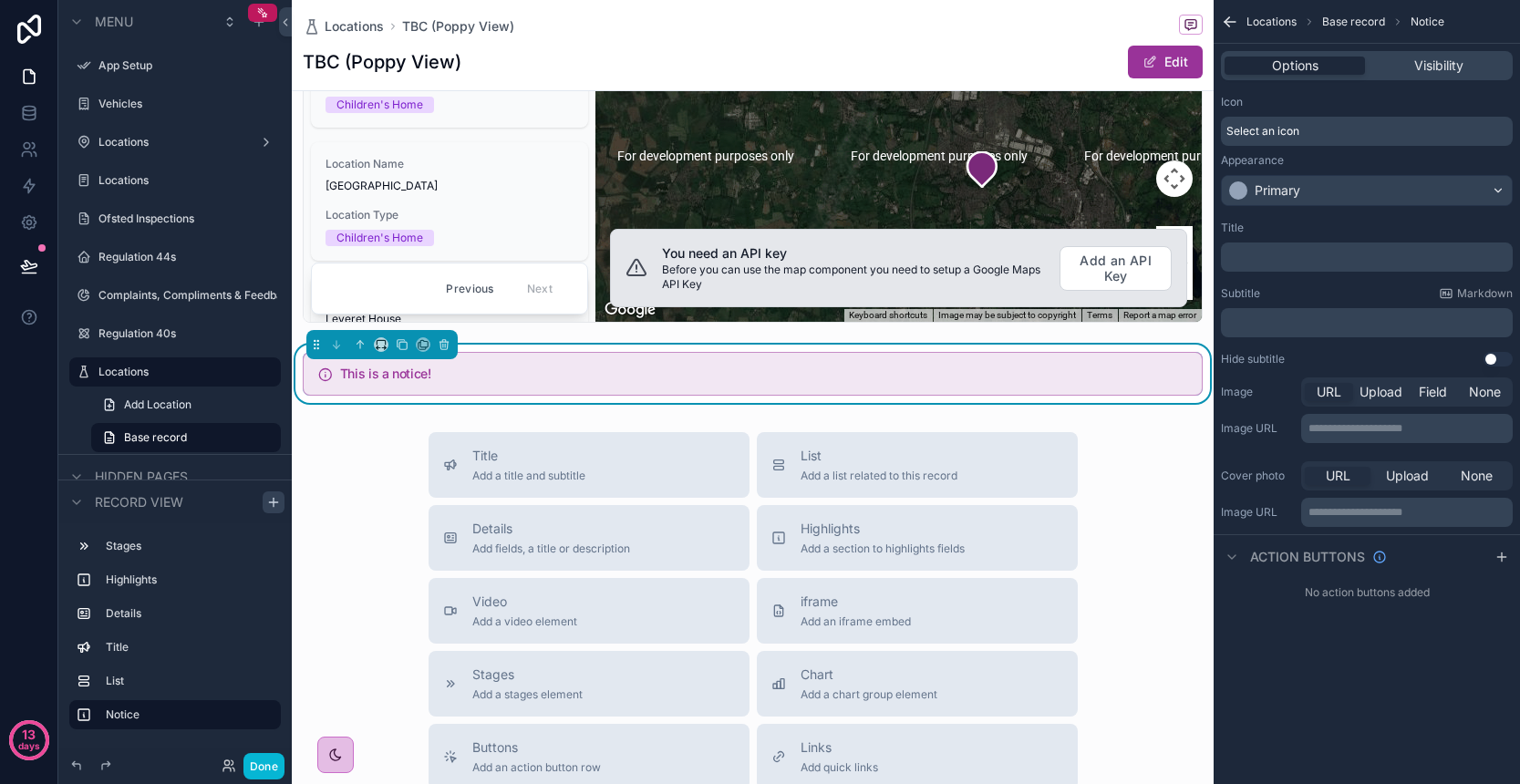
click at [1423, 195] on div "Primary" at bounding box center [1366, 191] width 290 height 29
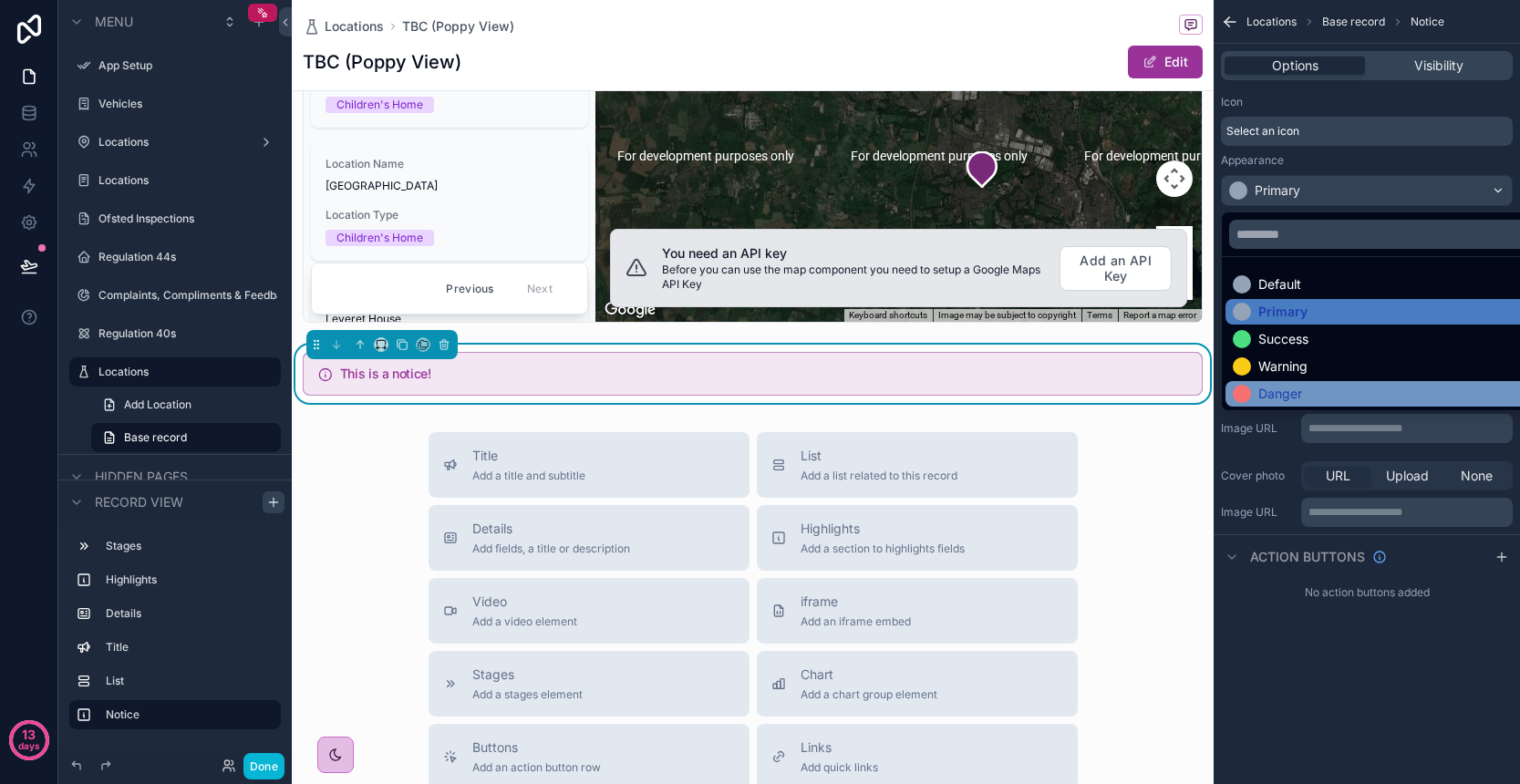
click at [1347, 392] on div "Danger" at bounding box center [1388, 393] width 310 height 18
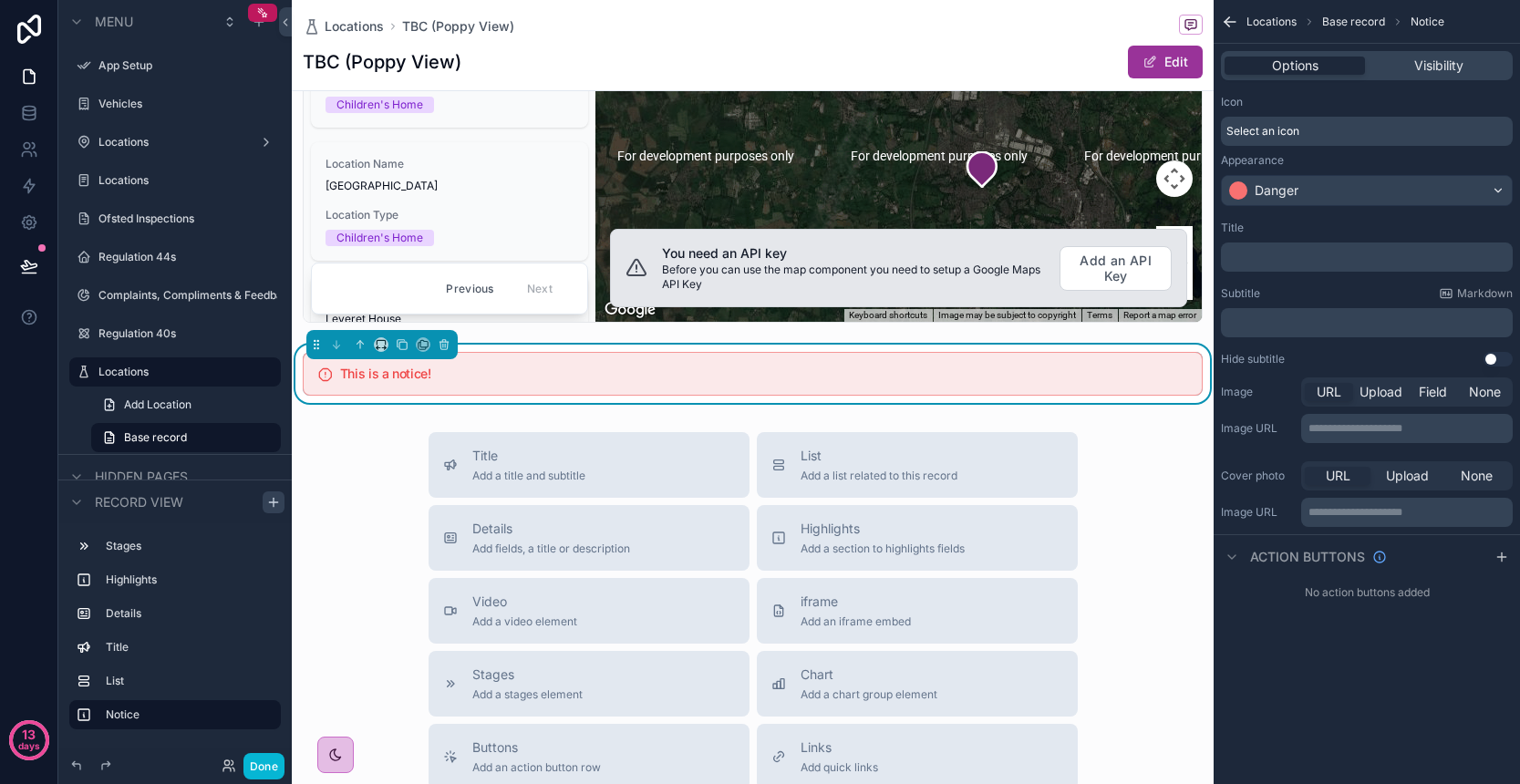
click at [1401, 202] on div "Danger" at bounding box center [1366, 191] width 290 height 29
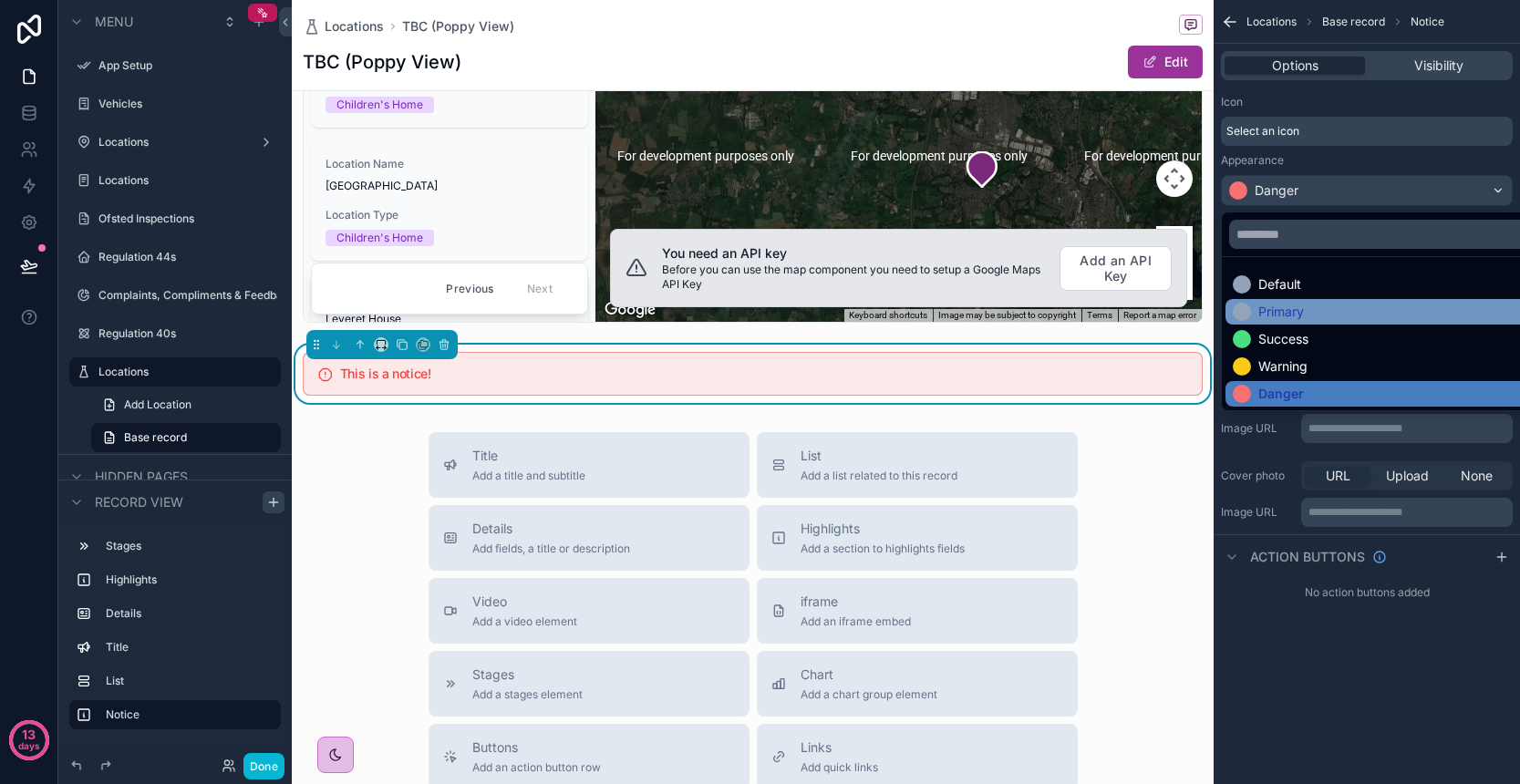
click at [1329, 300] on div "Primary" at bounding box center [1387, 312] width 325 height 25
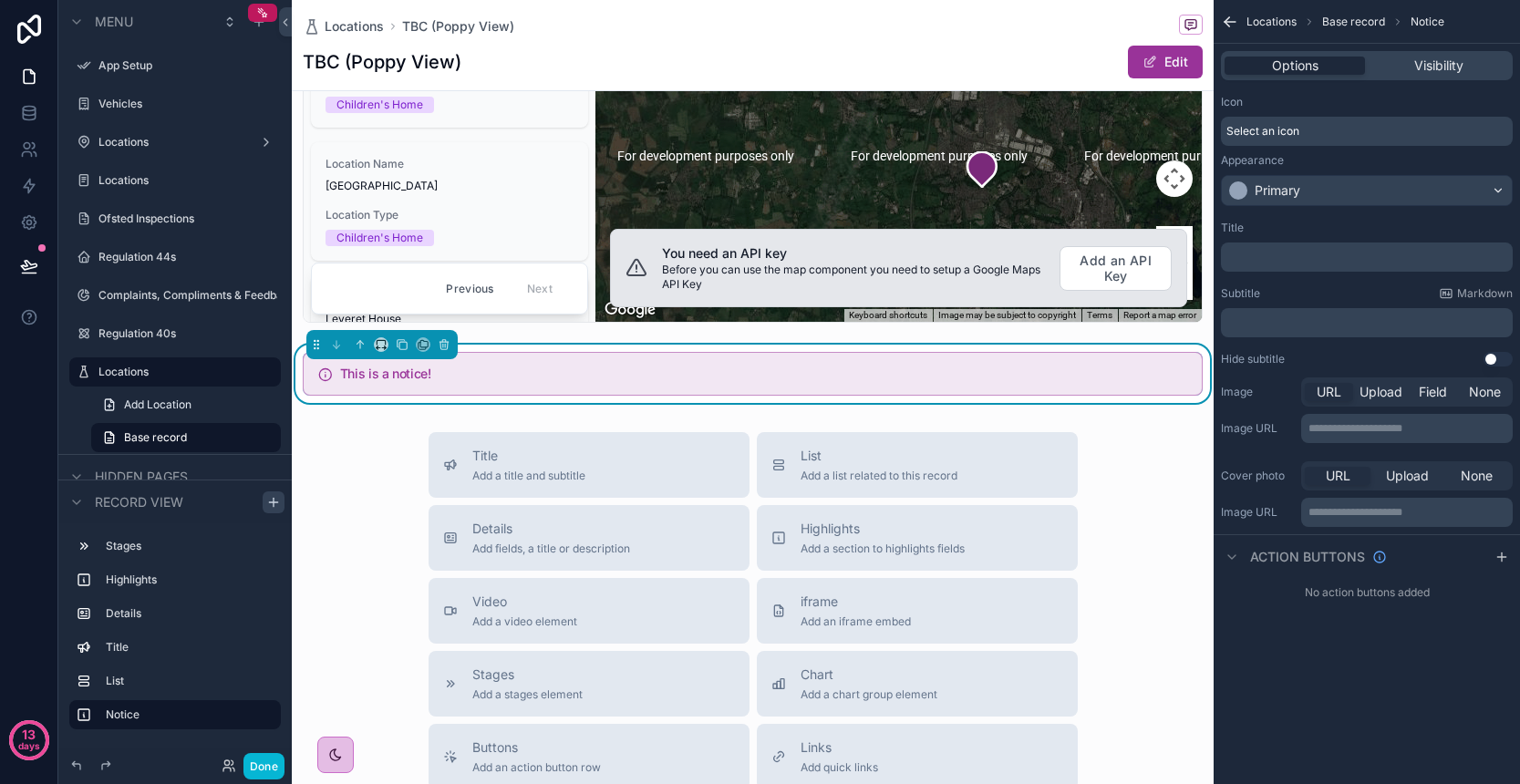
click at [1310, 125] on div "Select an icon" at bounding box center [1366, 131] width 292 height 29
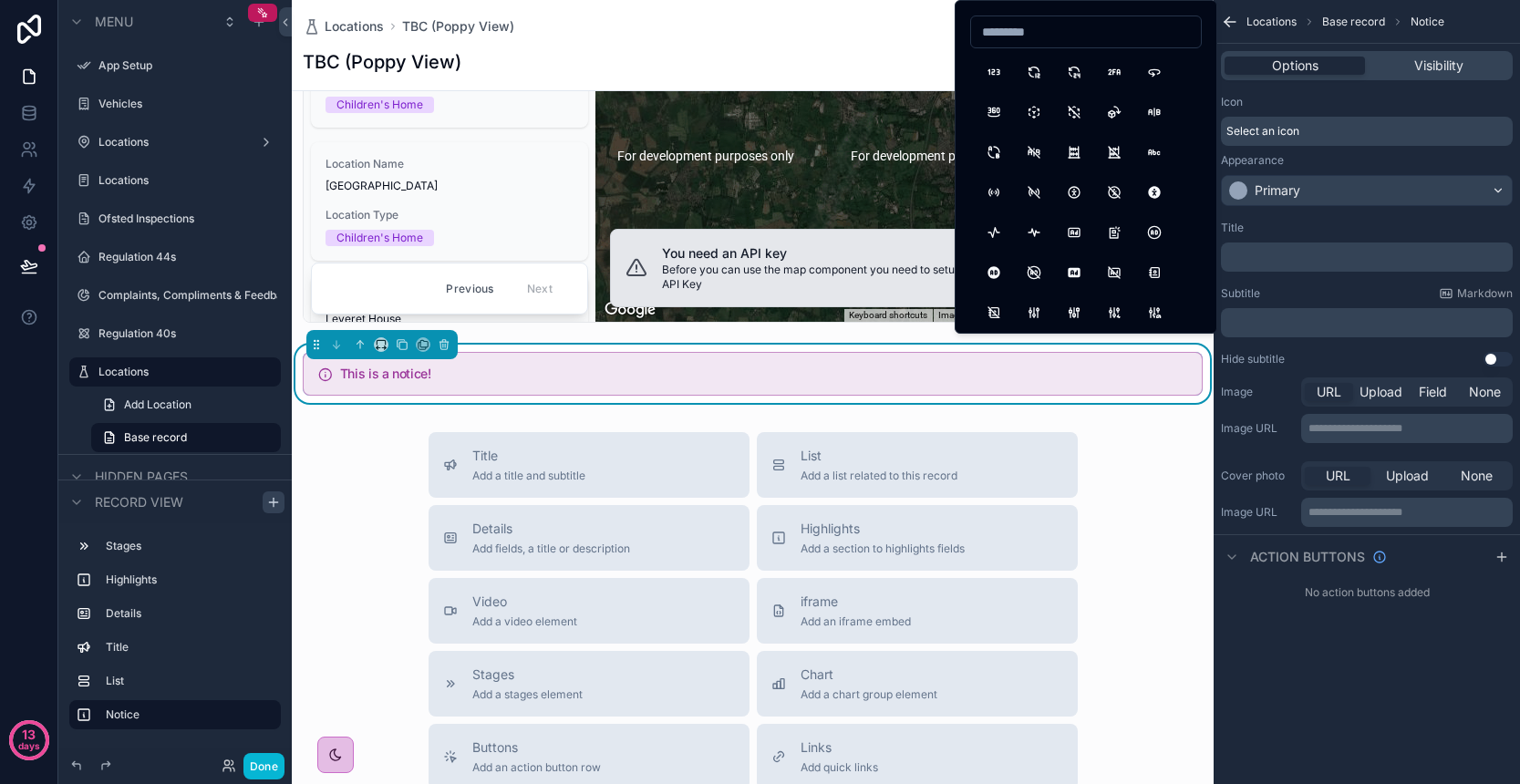
click at [1312, 133] on div "Select an icon" at bounding box center [1366, 131] width 292 height 29
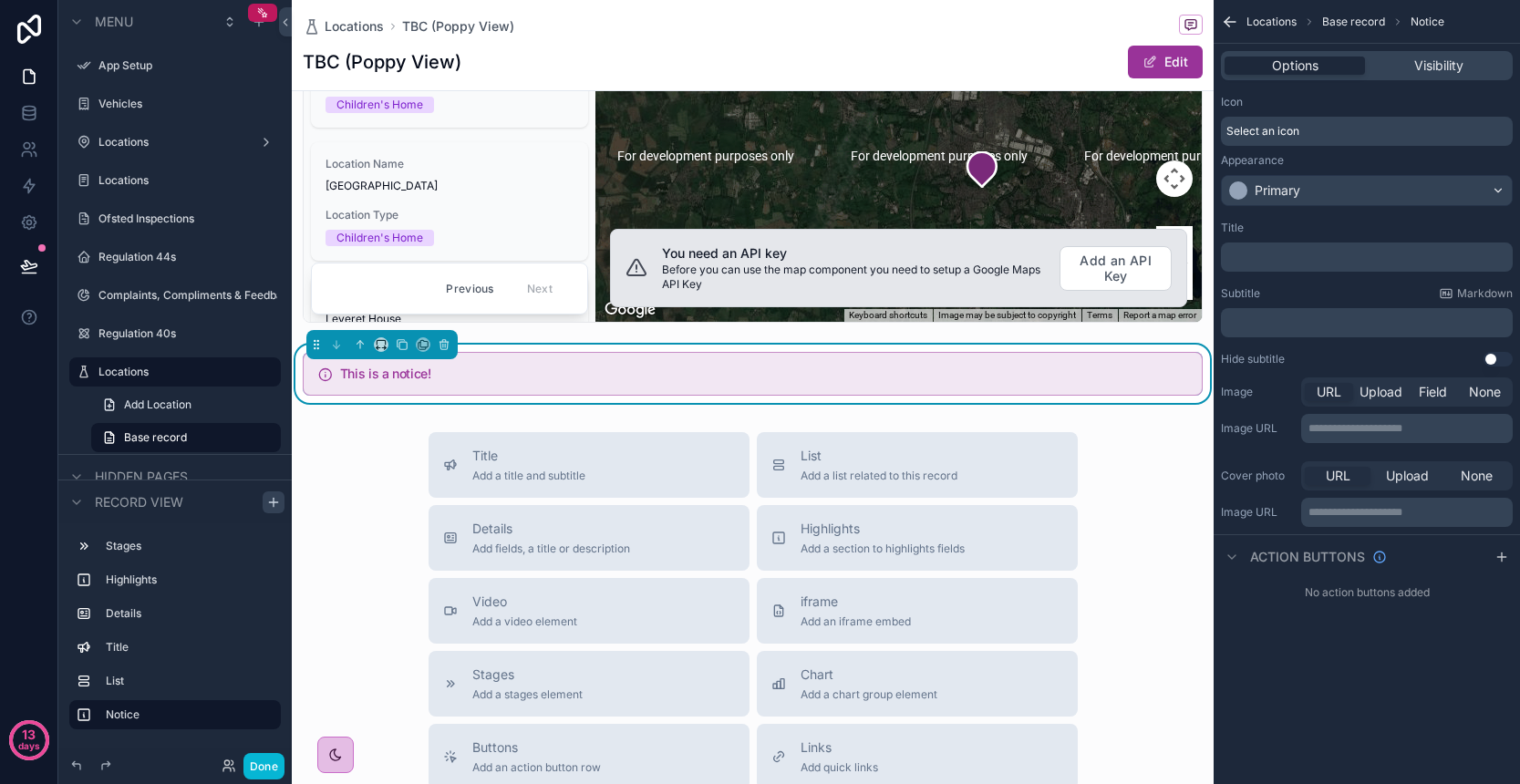
click at [1287, 244] on div "﻿" at bounding box center [1366, 257] width 292 height 29
click at [1299, 259] on p "﻿" at bounding box center [1369, 257] width 281 height 15
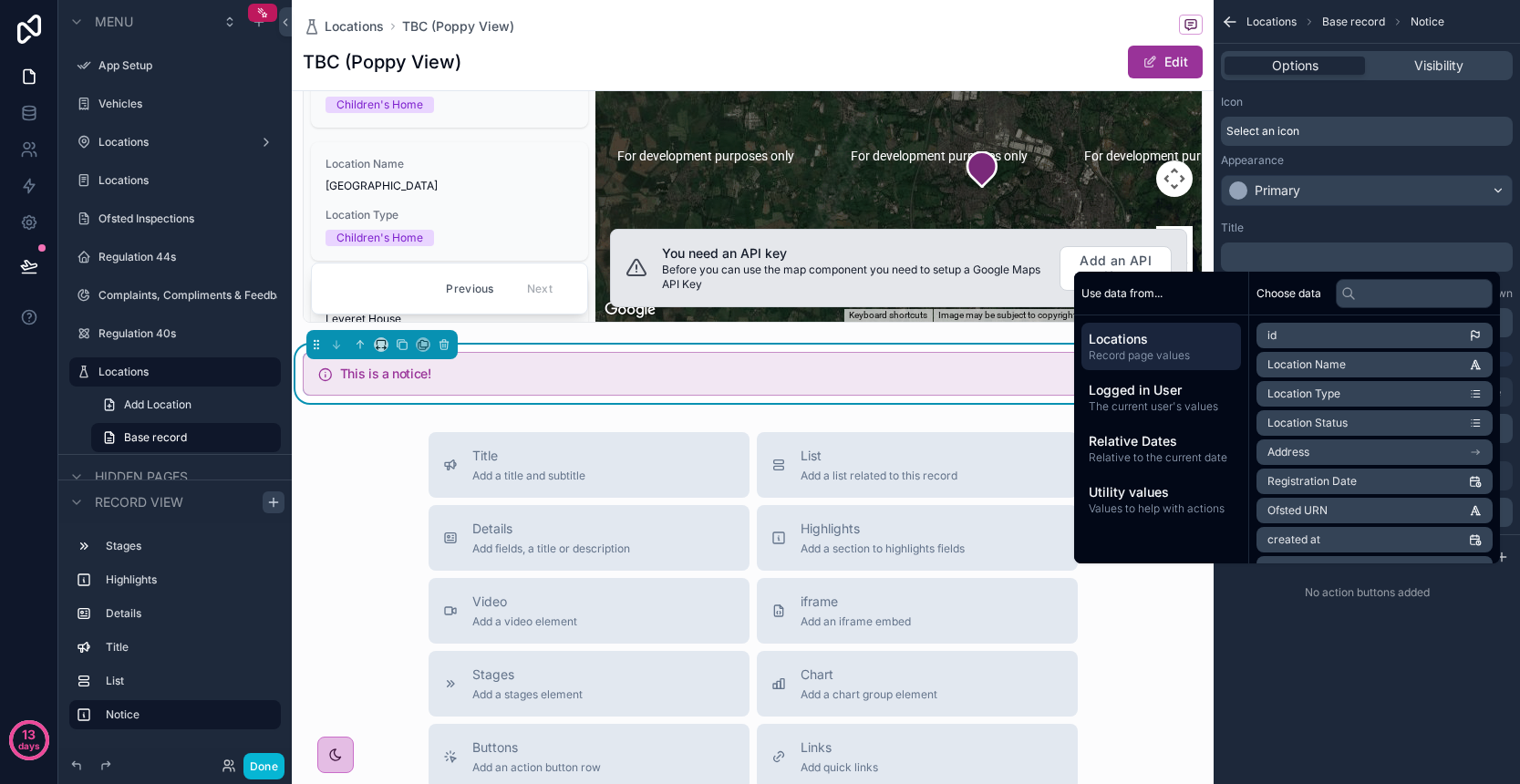
click at [1348, 421] on li "Location Status" at bounding box center [1375, 423] width 237 height 25
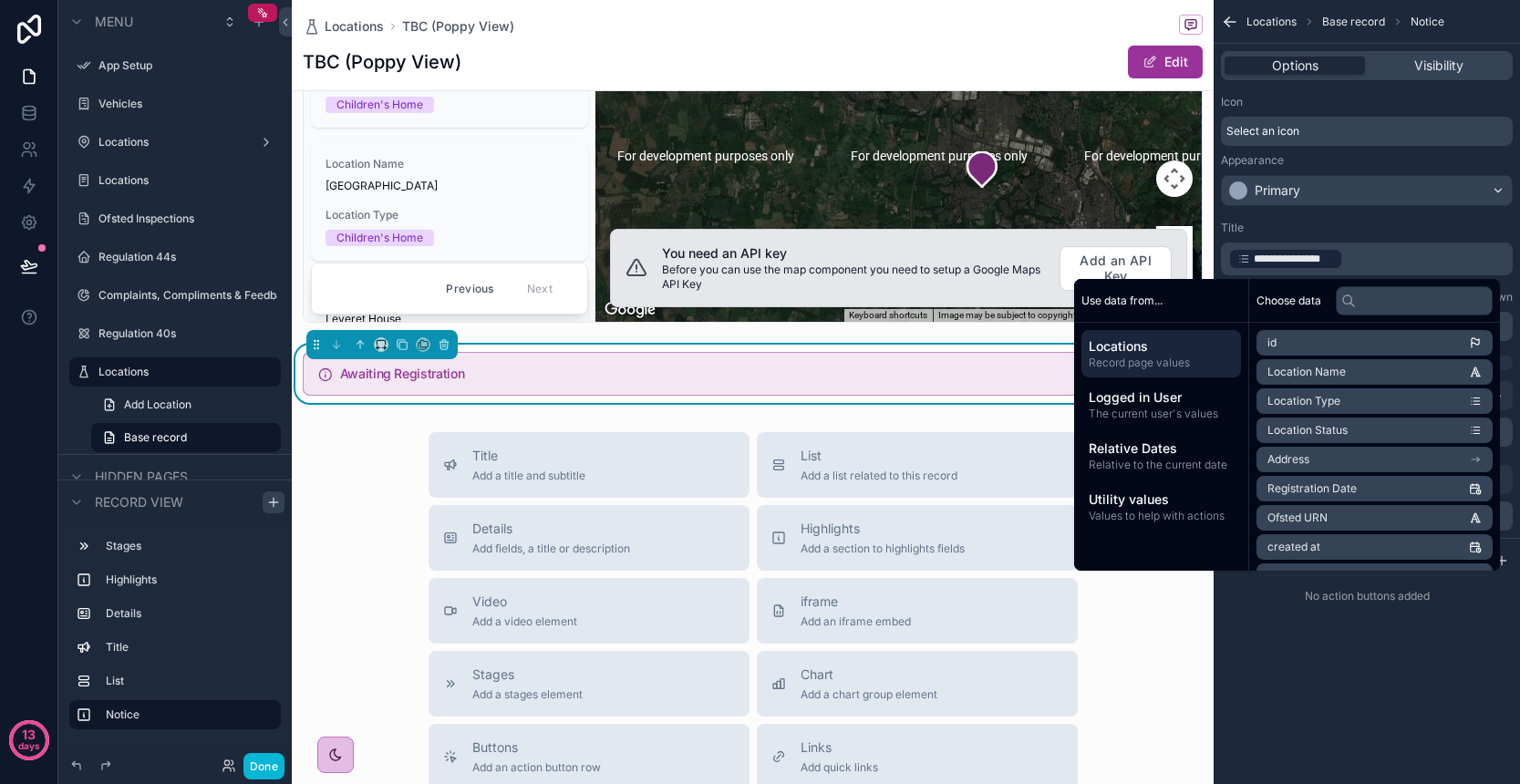
click at [1288, 618] on div "**********" at bounding box center [1367, 320] width 306 height 640
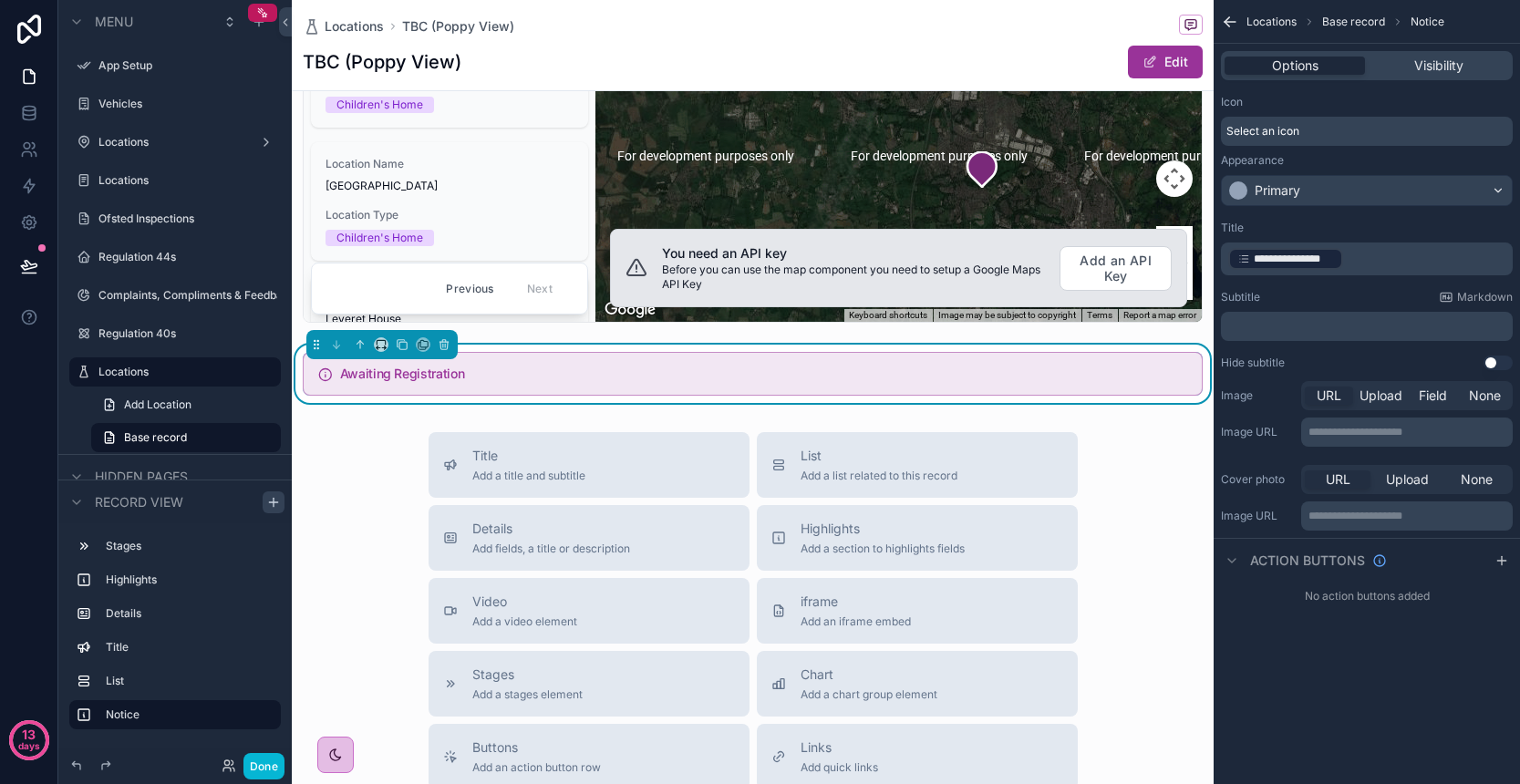
scroll to position [0, 0]
click at [361, 351] on icon "scrollable content" at bounding box center [360, 344] width 13 height 13
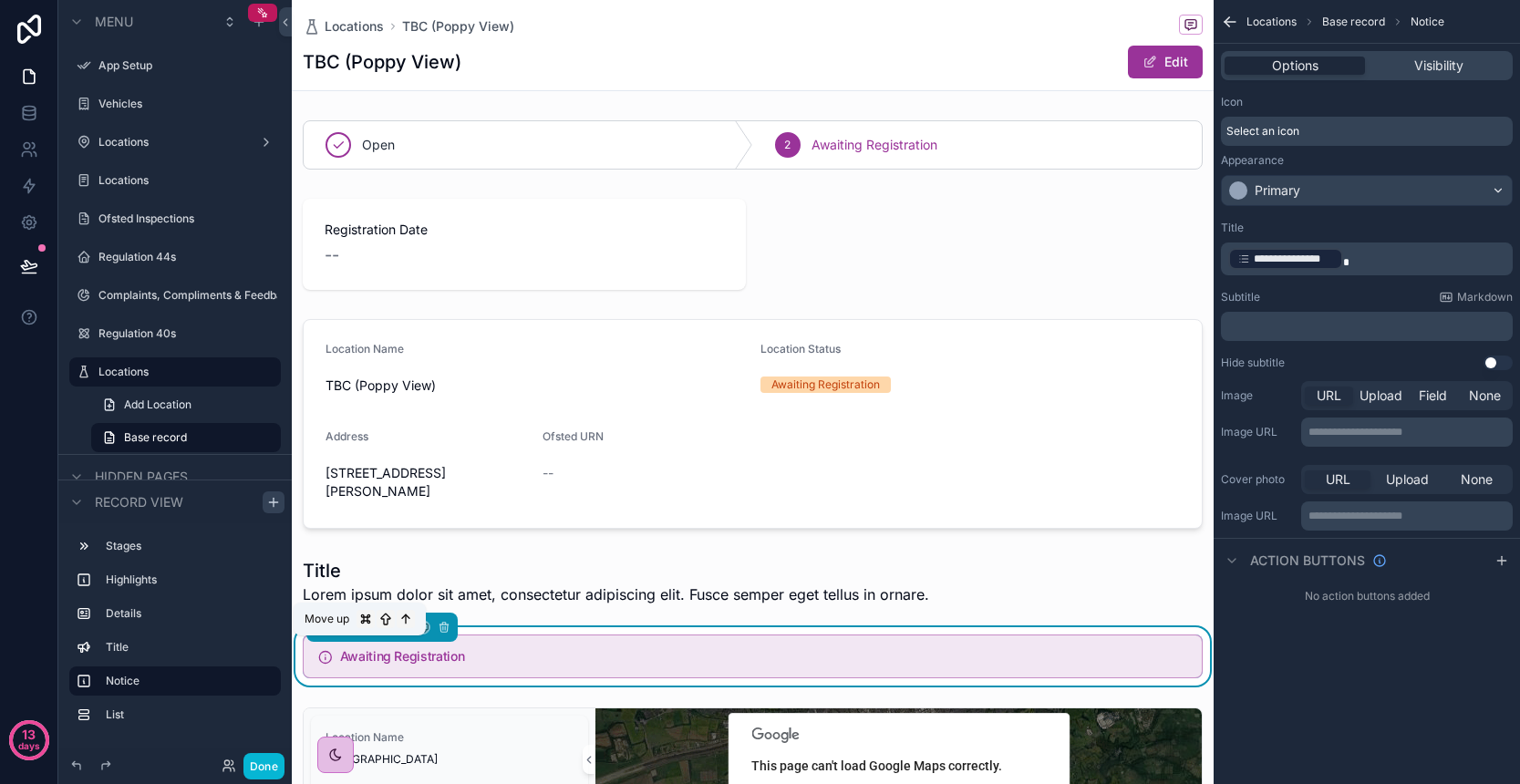
click at [361, 634] on icon "scrollable content" at bounding box center [360, 627] width 13 height 13
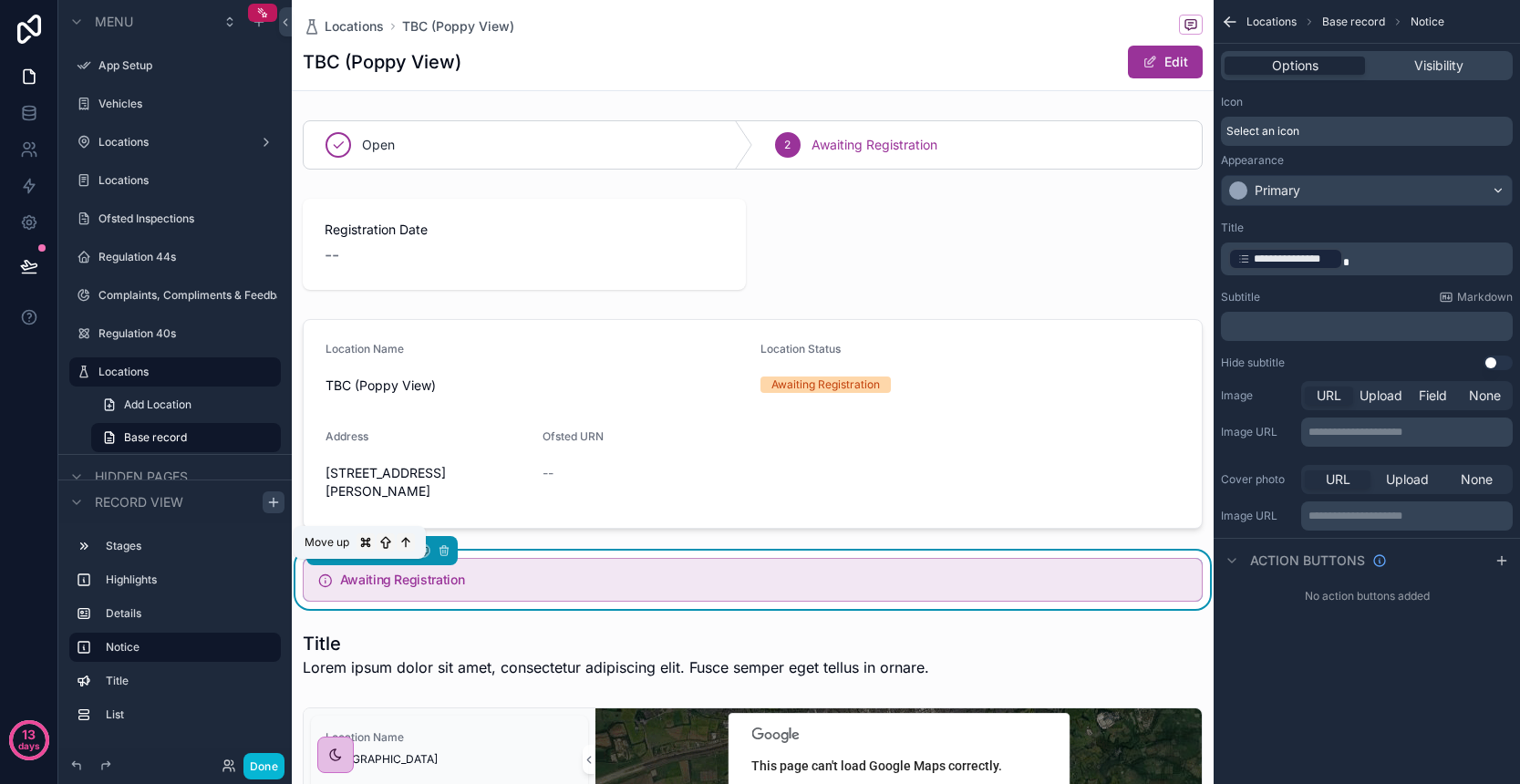
click at [361, 557] on icon "scrollable content" at bounding box center [360, 550] width 13 height 13
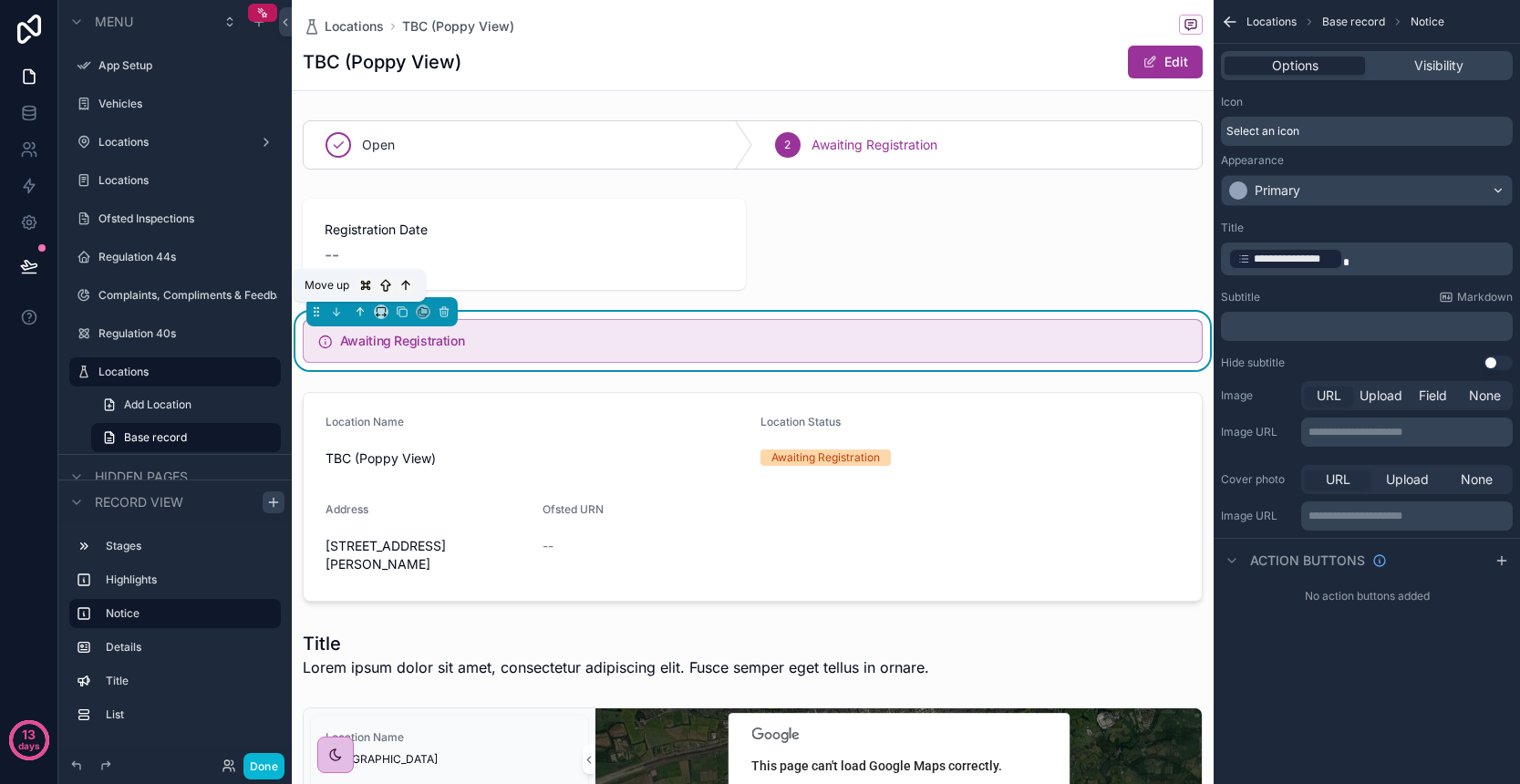
click at [361, 305] on icon "scrollable content" at bounding box center [360, 311] width 13 height 13
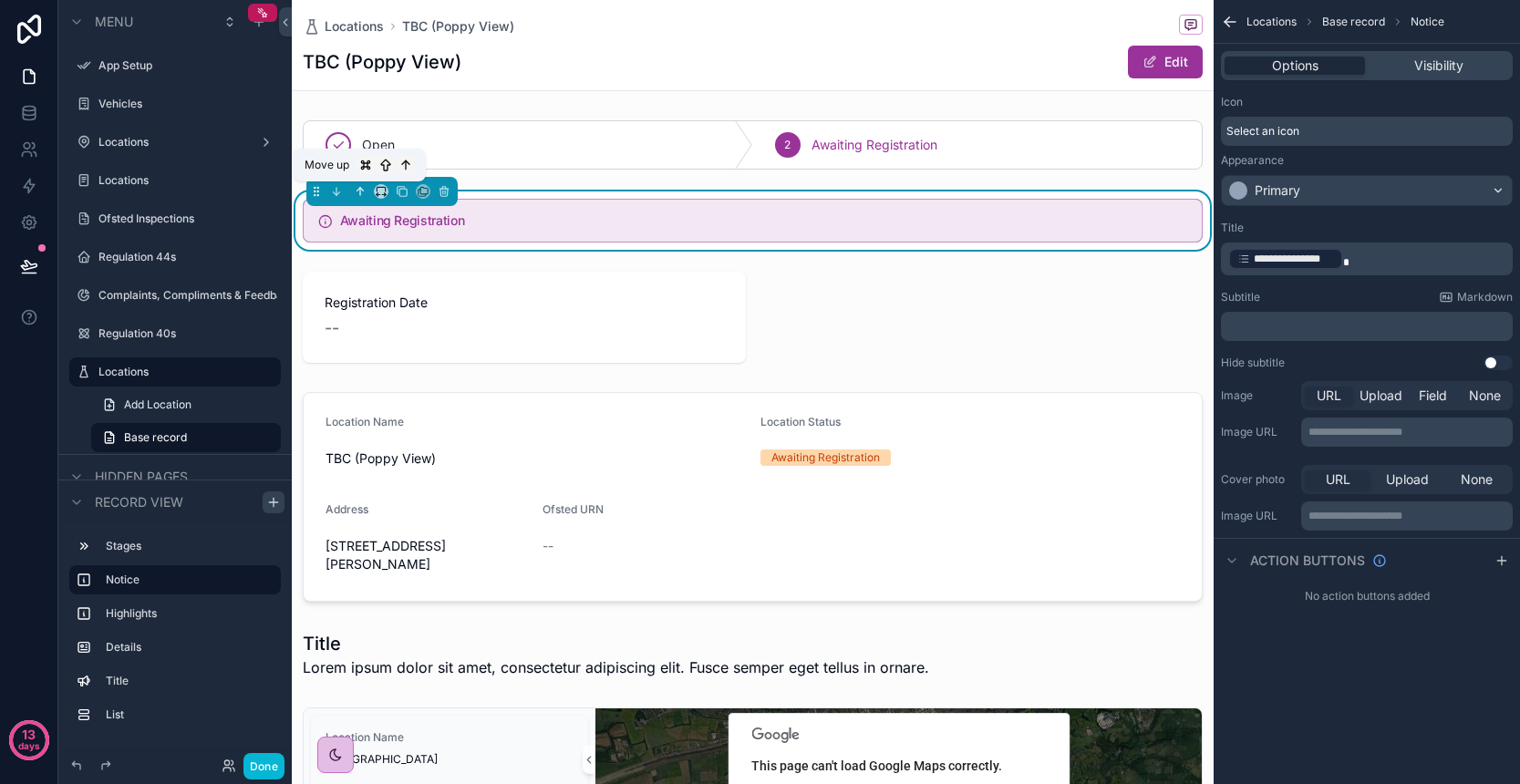
click at [359, 189] on icon "scrollable content" at bounding box center [360, 191] width 13 height 13
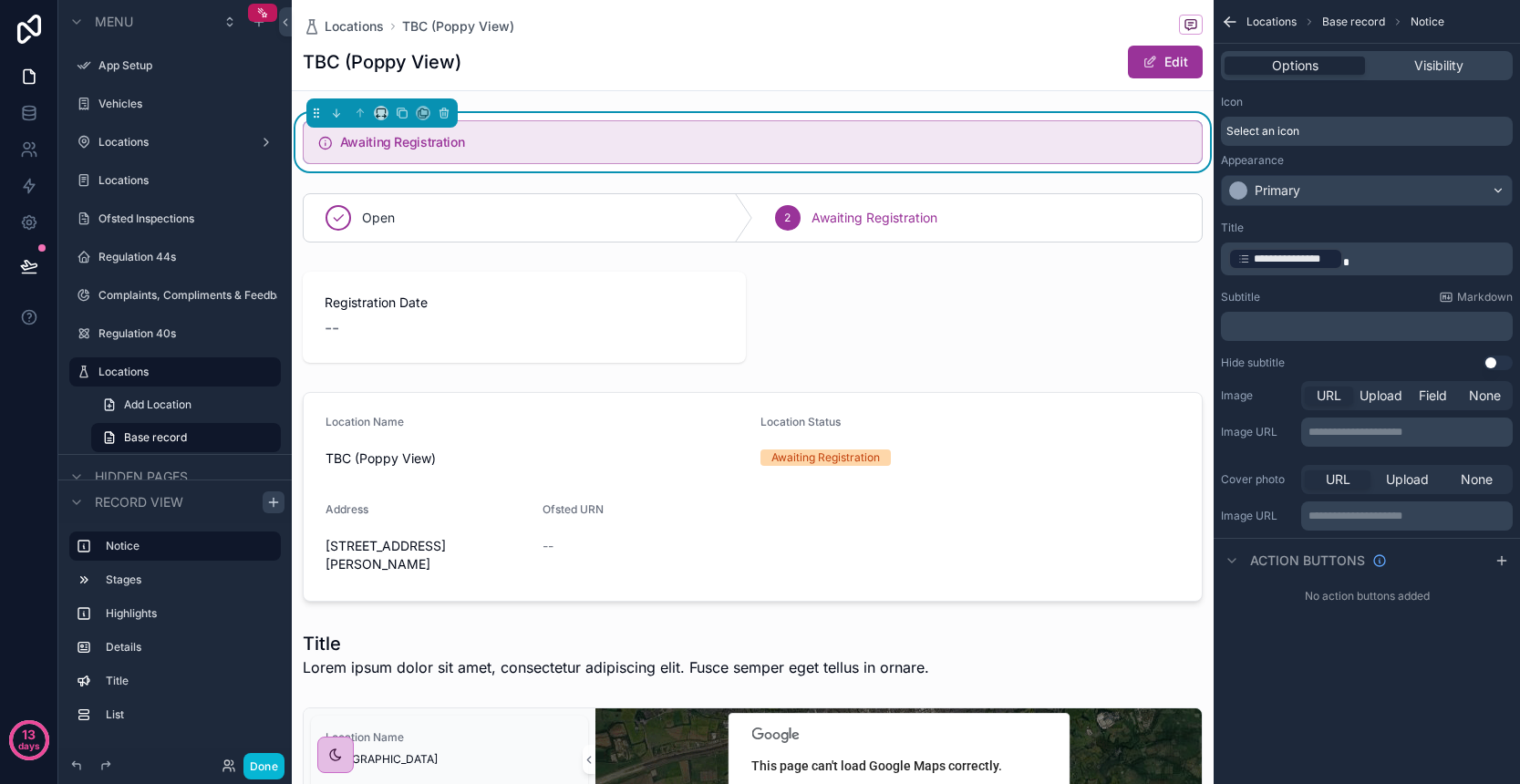
click at [1423, 267] on p "**********" at bounding box center [1369, 259] width 281 height 25
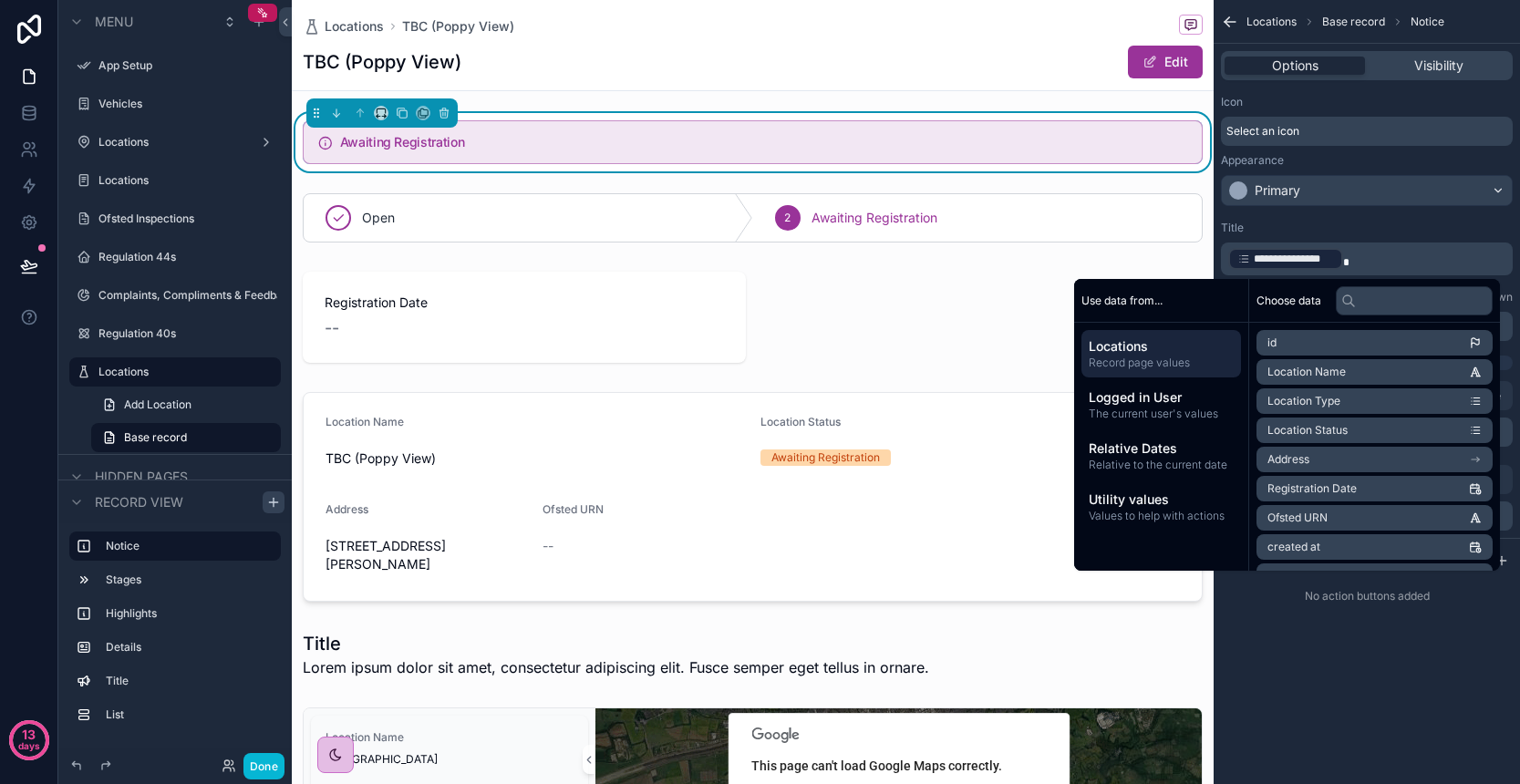
click at [1396, 195] on div "Primary" at bounding box center [1366, 191] width 290 height 29
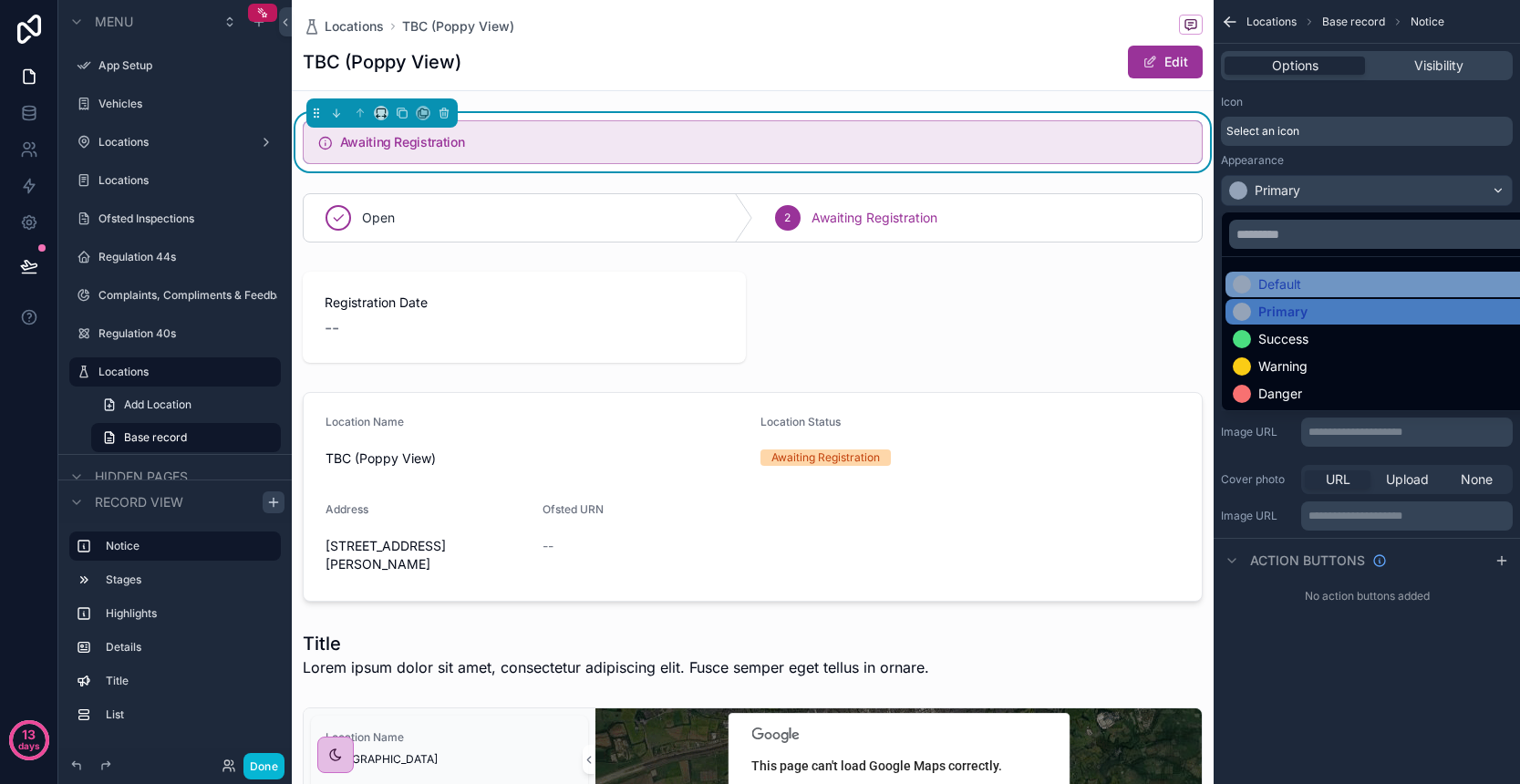
click at [1303, 288] on div "Default" at bounding box center [1388, 284] width 310 height 18
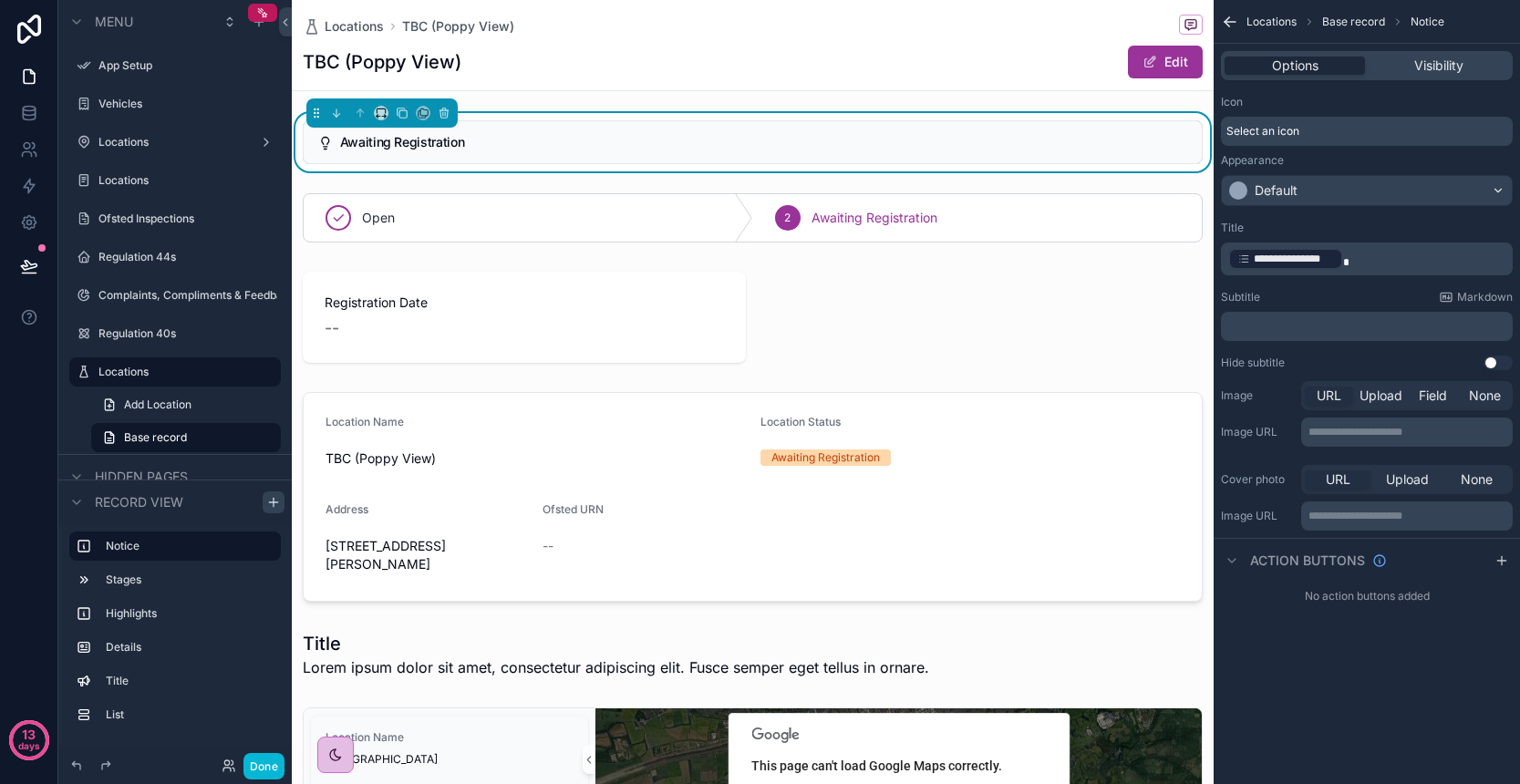
click at [1482, 191] on div "Default" at bounding box center [1366, 191] width 290 height 29
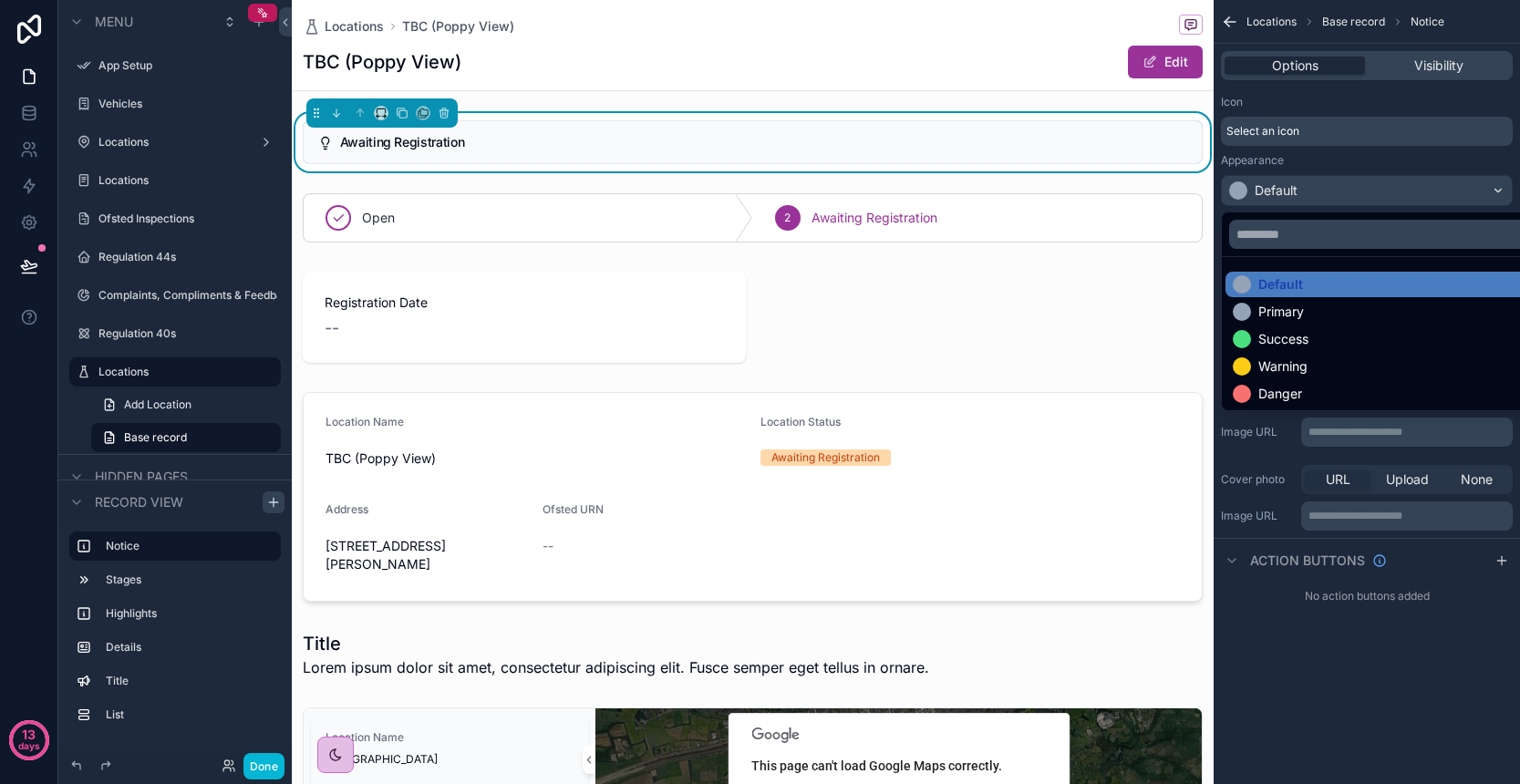
click at [1482, 191] on div "scrollable content" at bounding box center [760, 392] width 1520 height 784
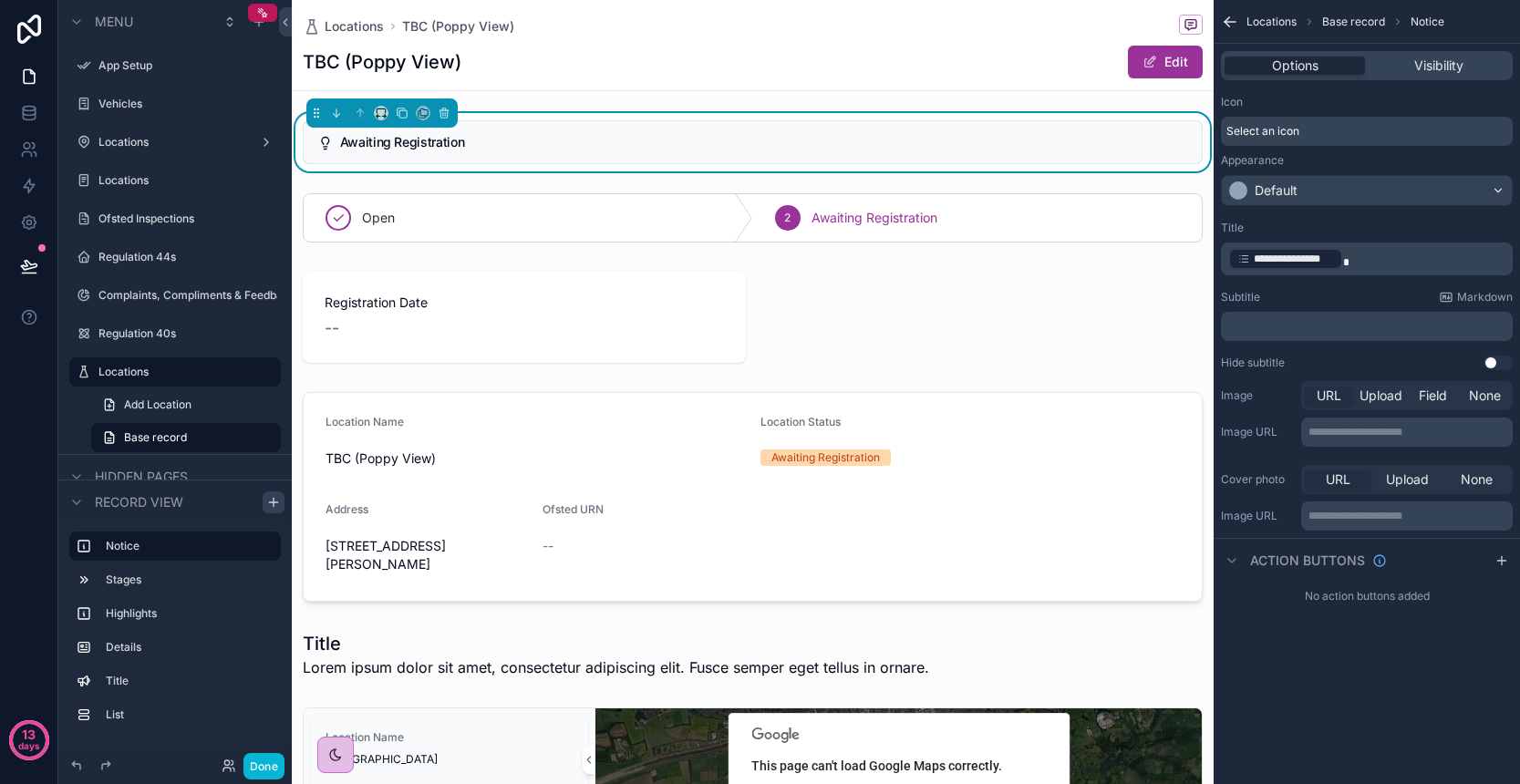
click at [1500, 361] on button "Use setting" at bounding box center [1498, 362] width 29 height 15
click at [271, 506] on icon "scrollable content" at bounding box center [273, 502] width 15 height 15
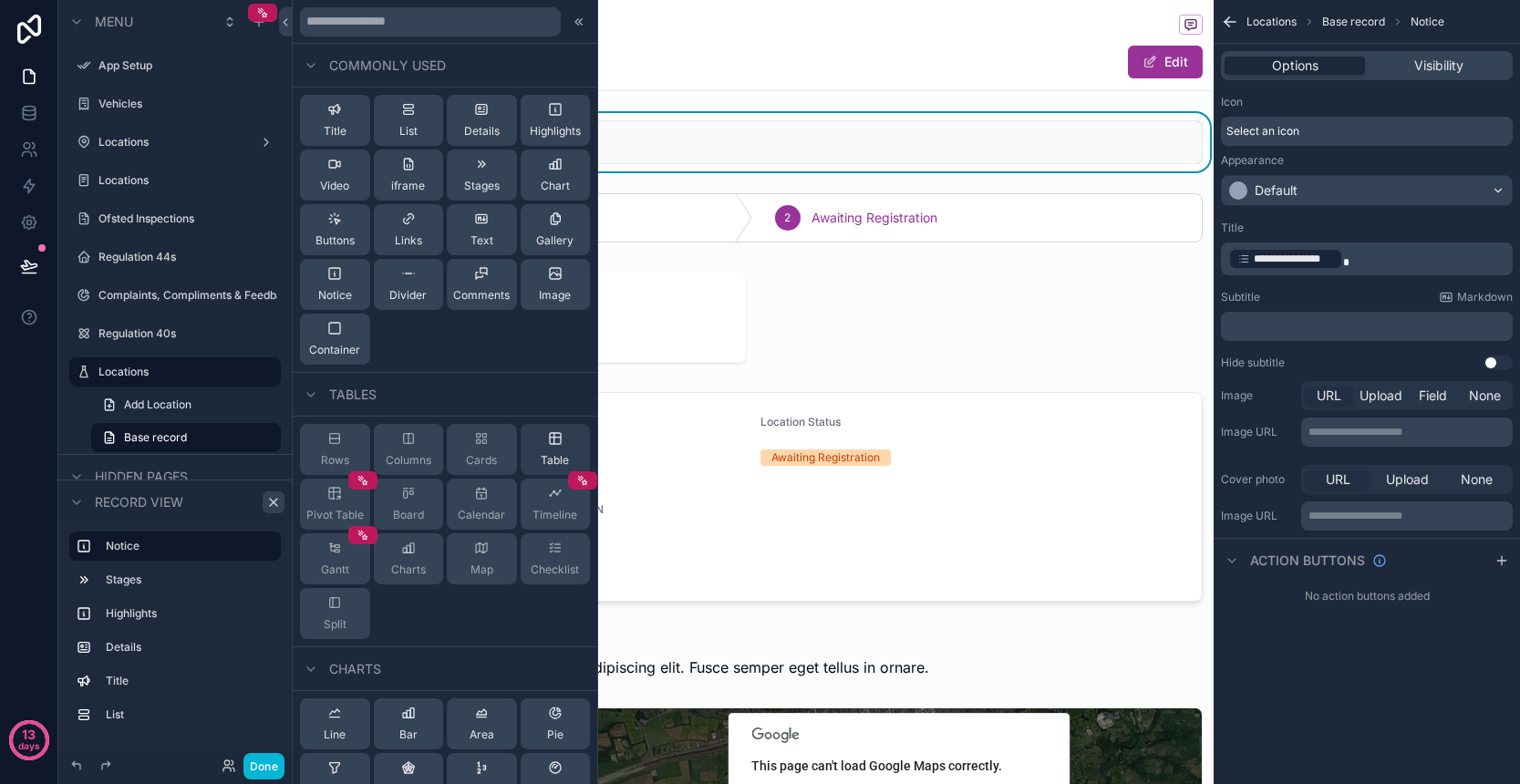
click at [554, 453] on div "Table" at bounding box center [555, 449] width 70 height 51
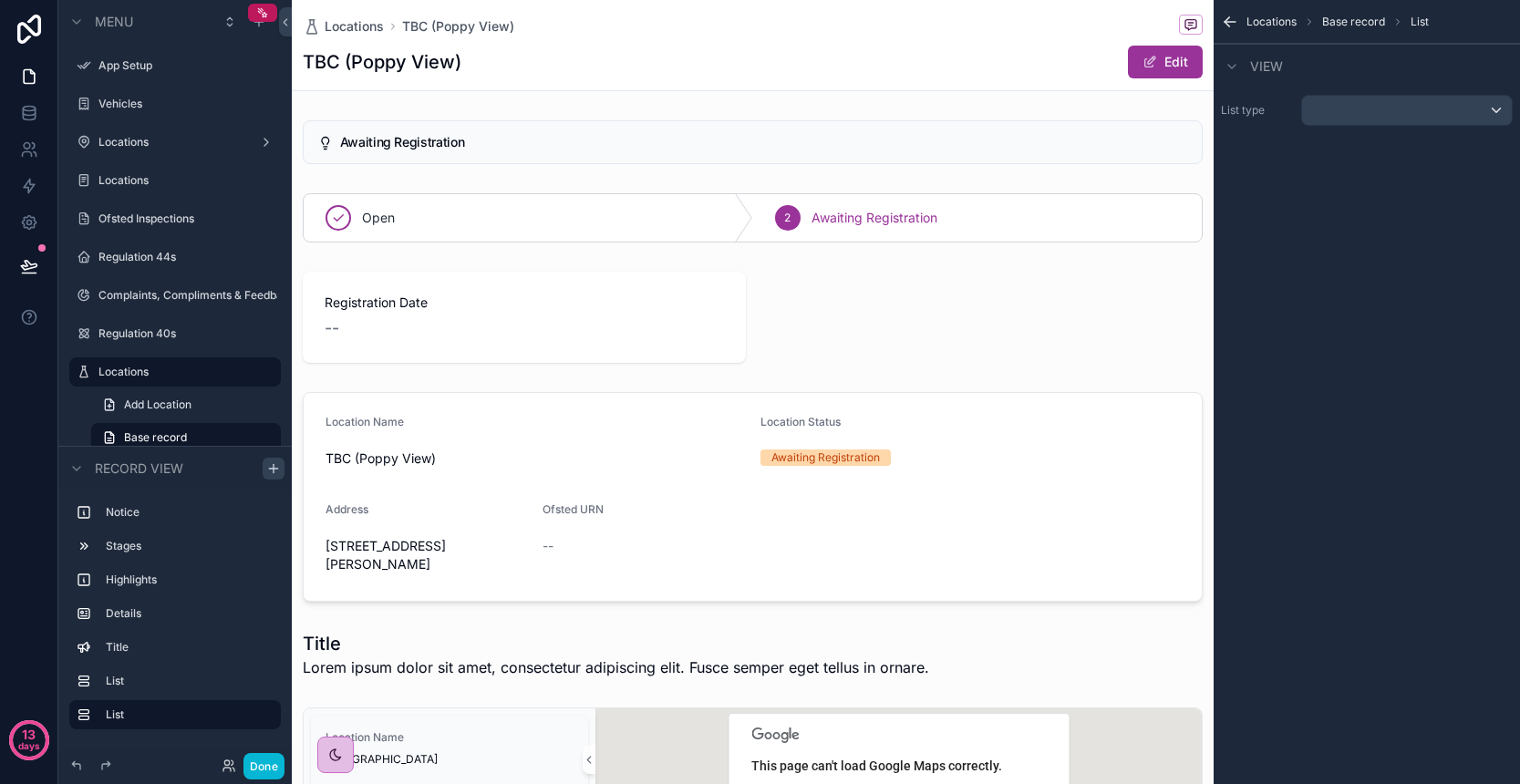
scroll to position [1063, 0]
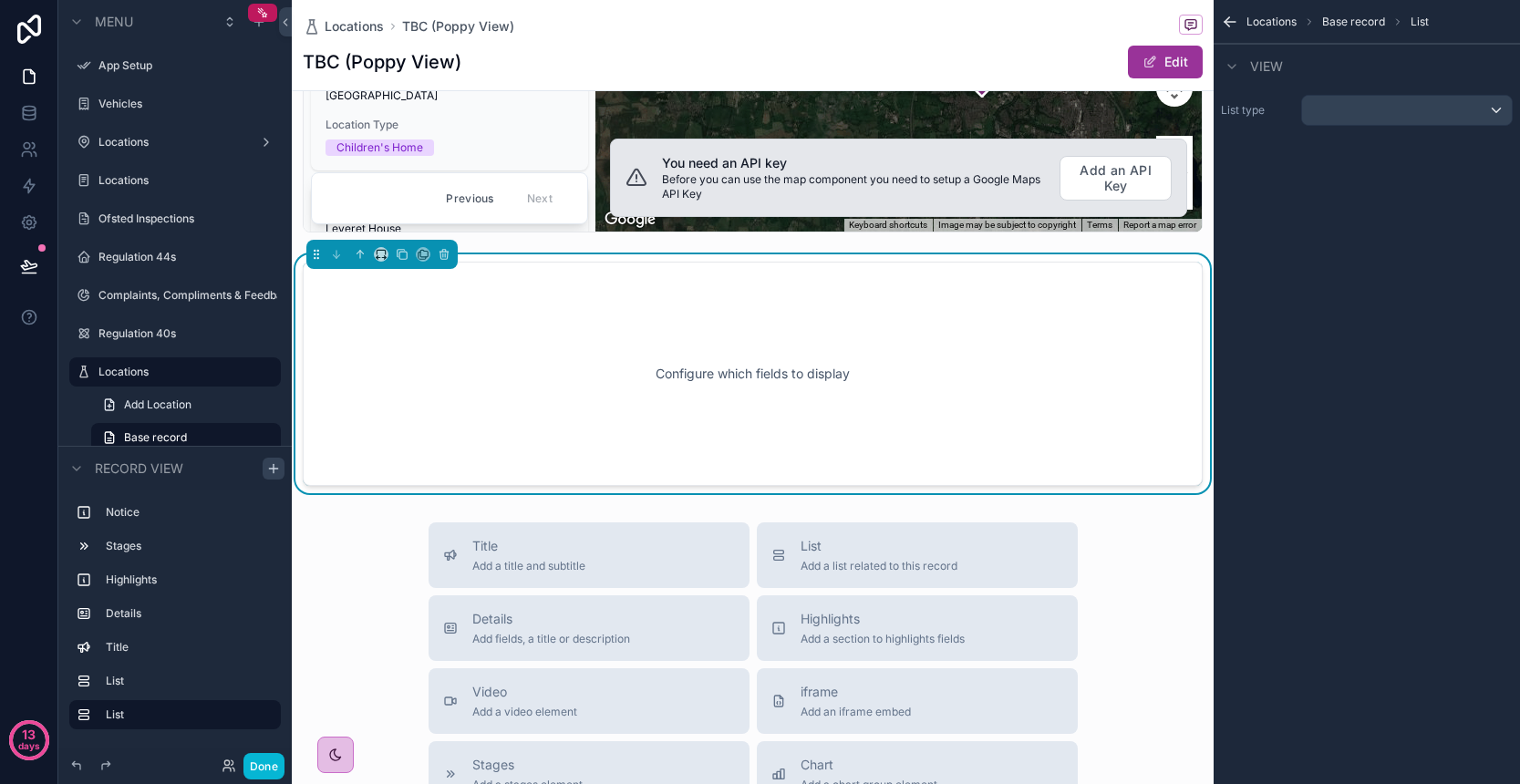
click at [782, 398] on div "Configure which fields to display" at bounding box center [752, 373] width 839 height 164
click at [1371, 115] on div "scrollable content" at bounding box center [1407, 110] width 209 height 29
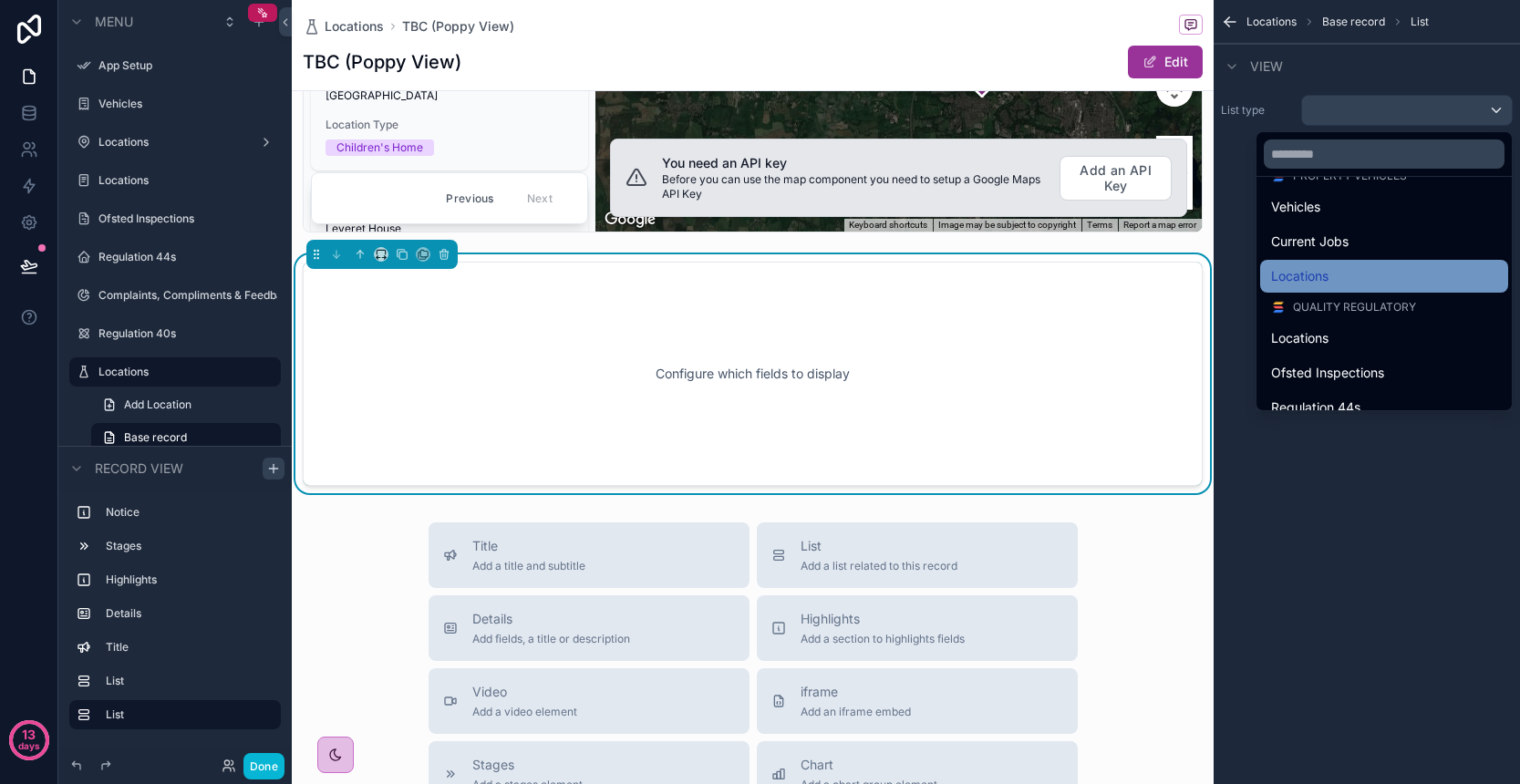
scroll to position [99, 0]
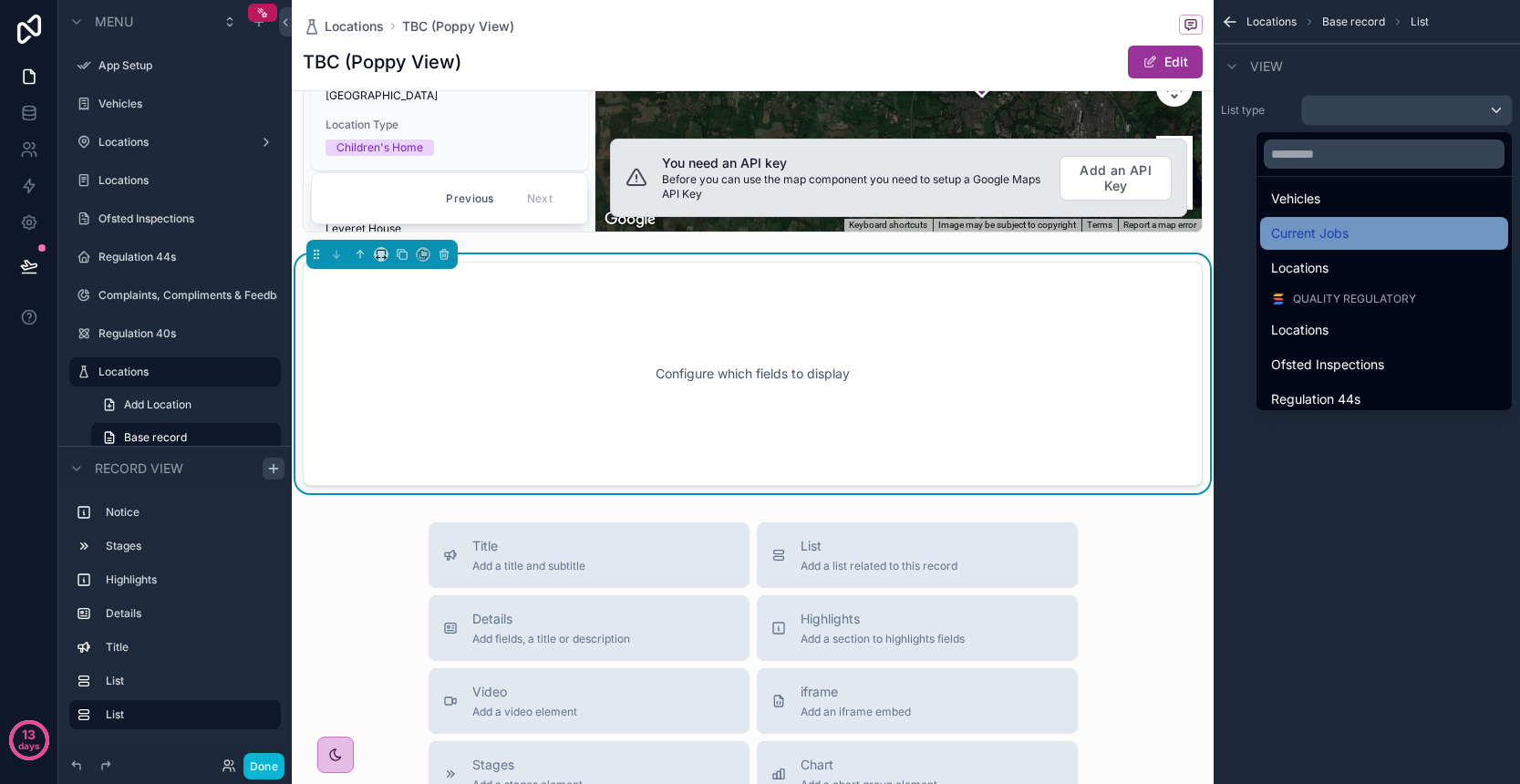
click at [1351, 231] on div "Current Jobs" at bounding box center [1383, 234] width 226 height 22
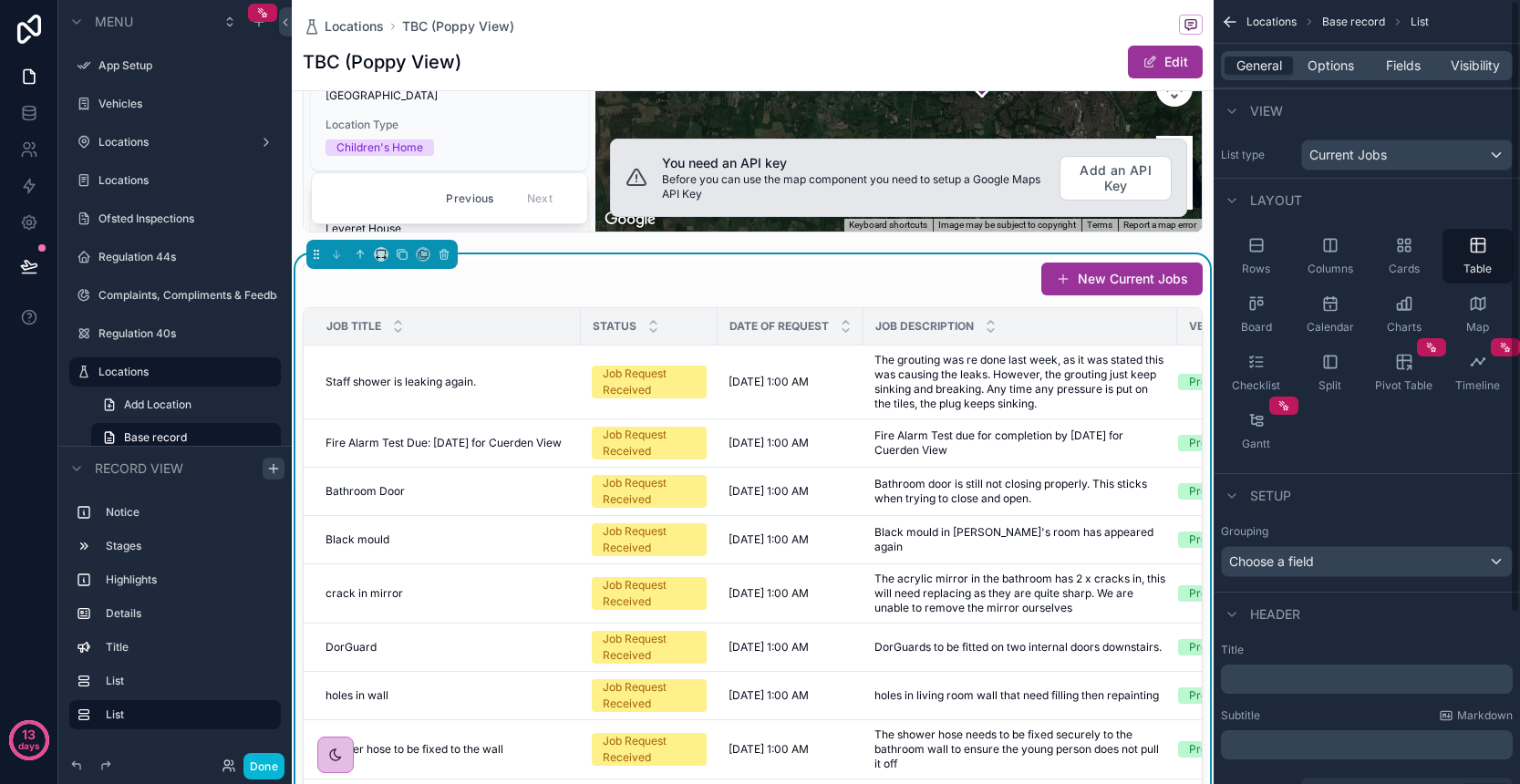
scroll to position [0, 0]
click at [1329, 68] on span "Options" at bounding box center [1331, 65] width 47 height 18
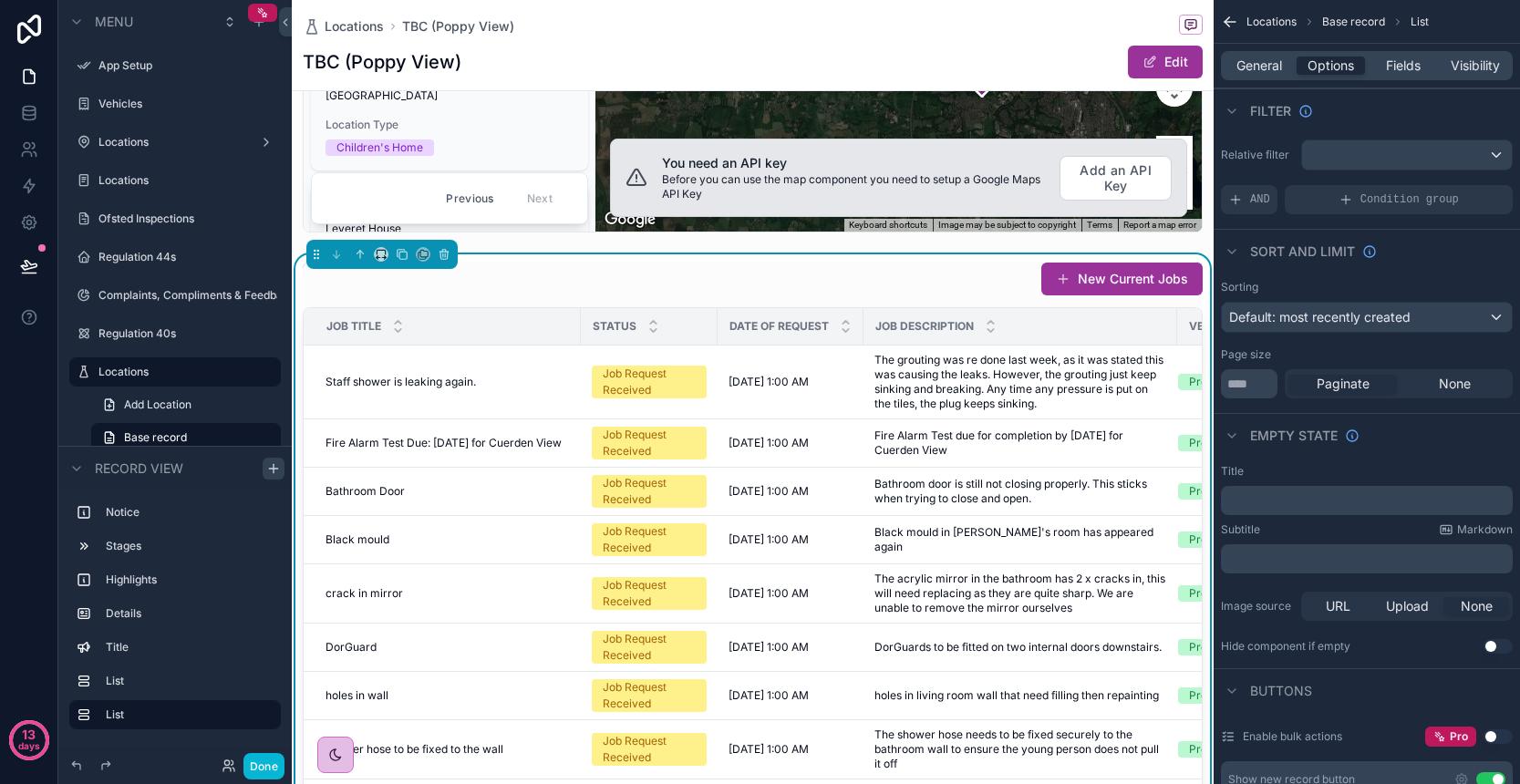
click at [1380, 153] on div "scrollable content" at bounding box center [1407, 155] width 209 height 29
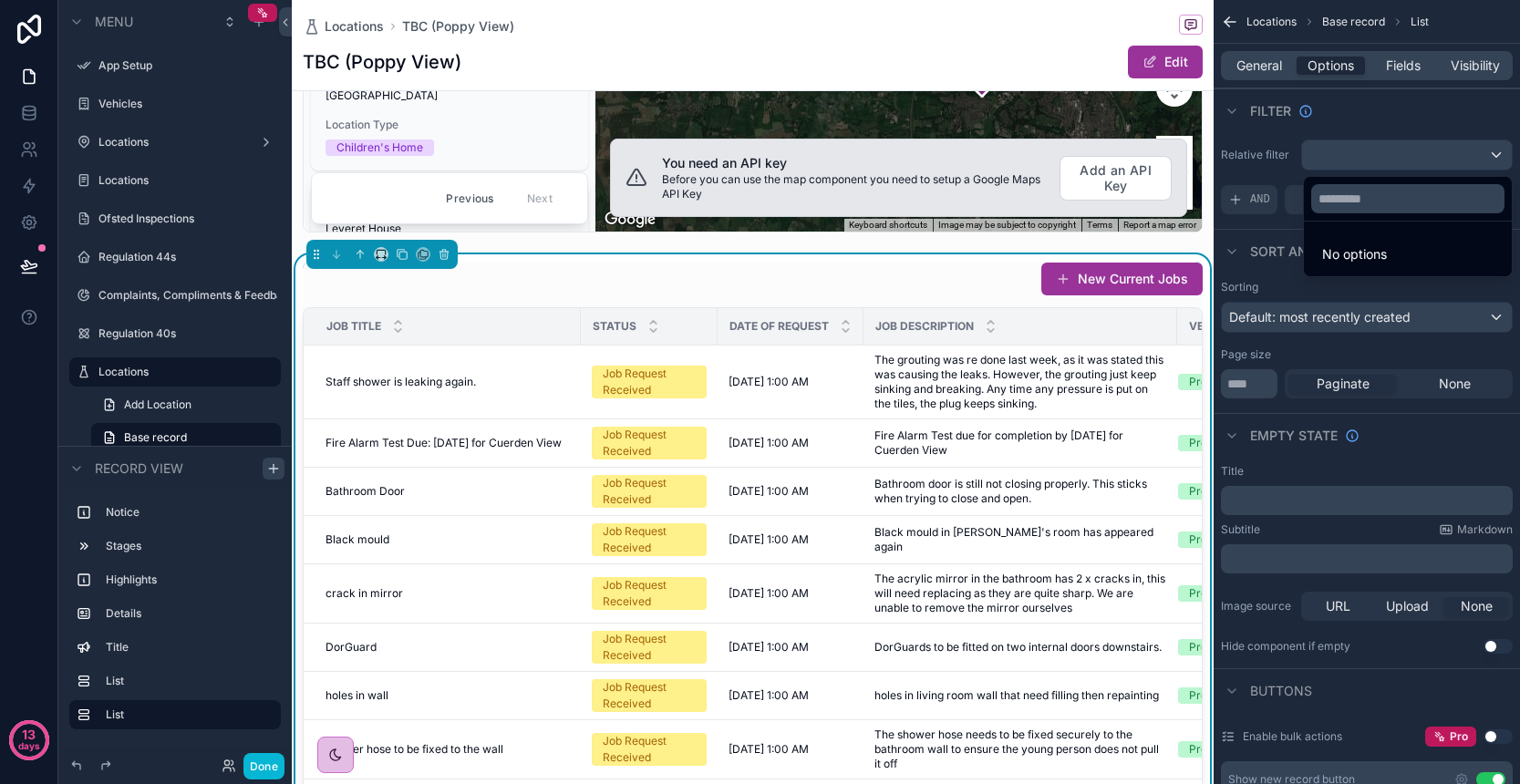
click at [1407, 124] on div "scrollable content" at bounding box center [760, 392] width 1520 height 784
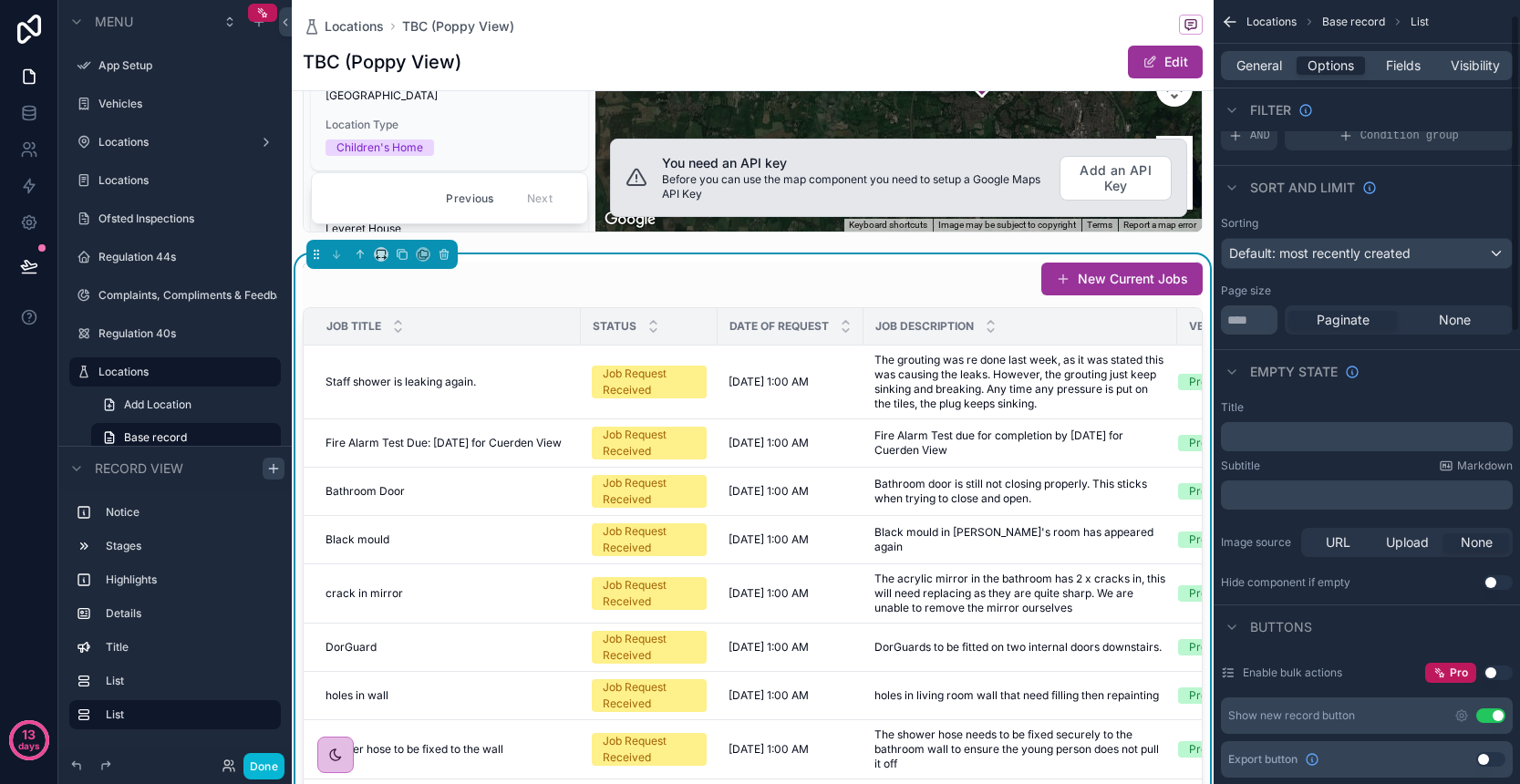
scroll to position [65, 0]
click at [1387, 258] on span "Default: most recently created" at bounding box center [1319, 252] width 181 height 16
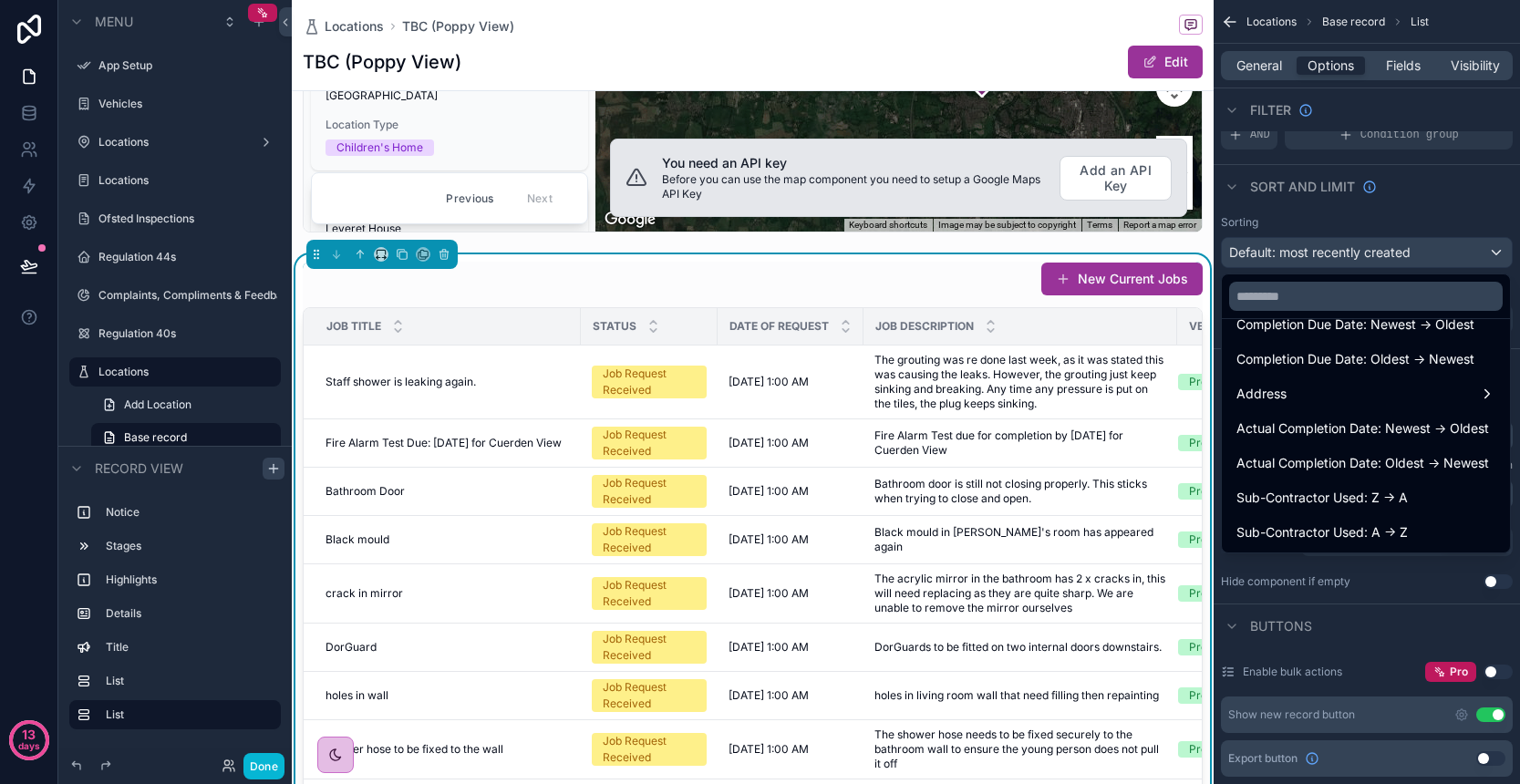
scroll to position [406, 0]
click at [1450, 216] on div "scrollable content" at bounding box center [760, 392] width 1520 height 784
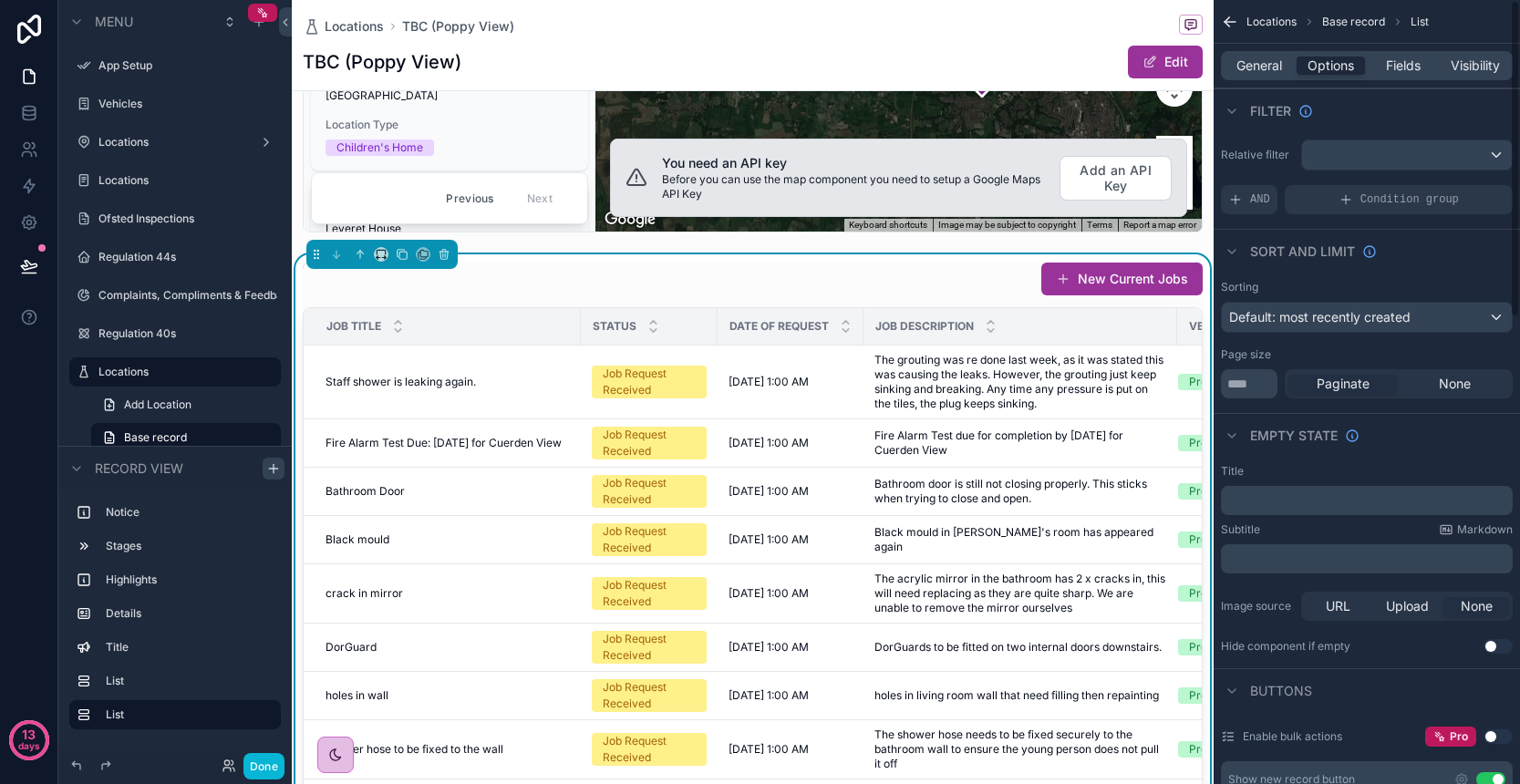
scroll to position [0, 0]
click at [1398, 68] on span "Fields" at bounding box center [1404, 65] width 35 height 18
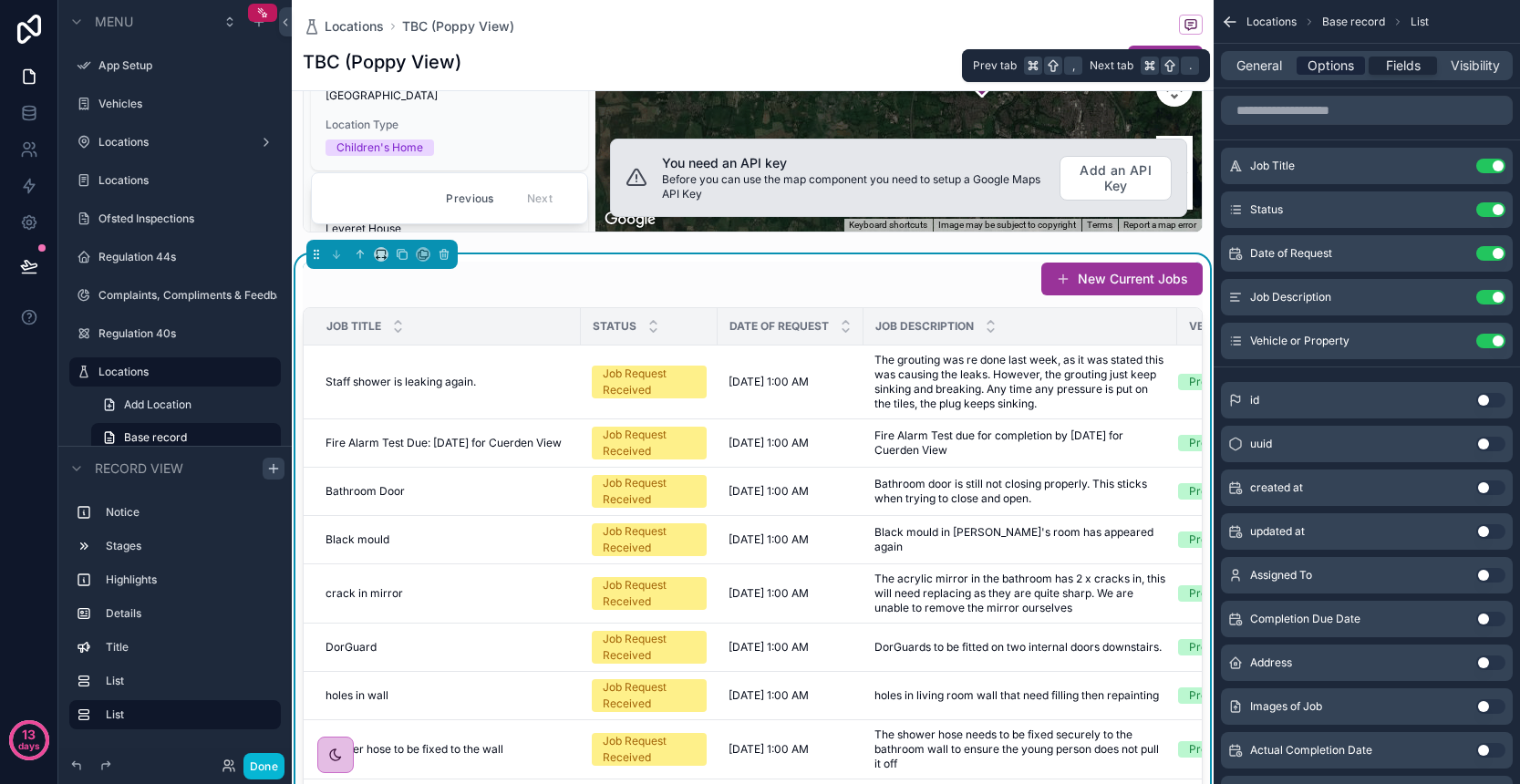
click at [1327, 63] on span "Options" at bounding box center [1331, 65] width 47 height 18
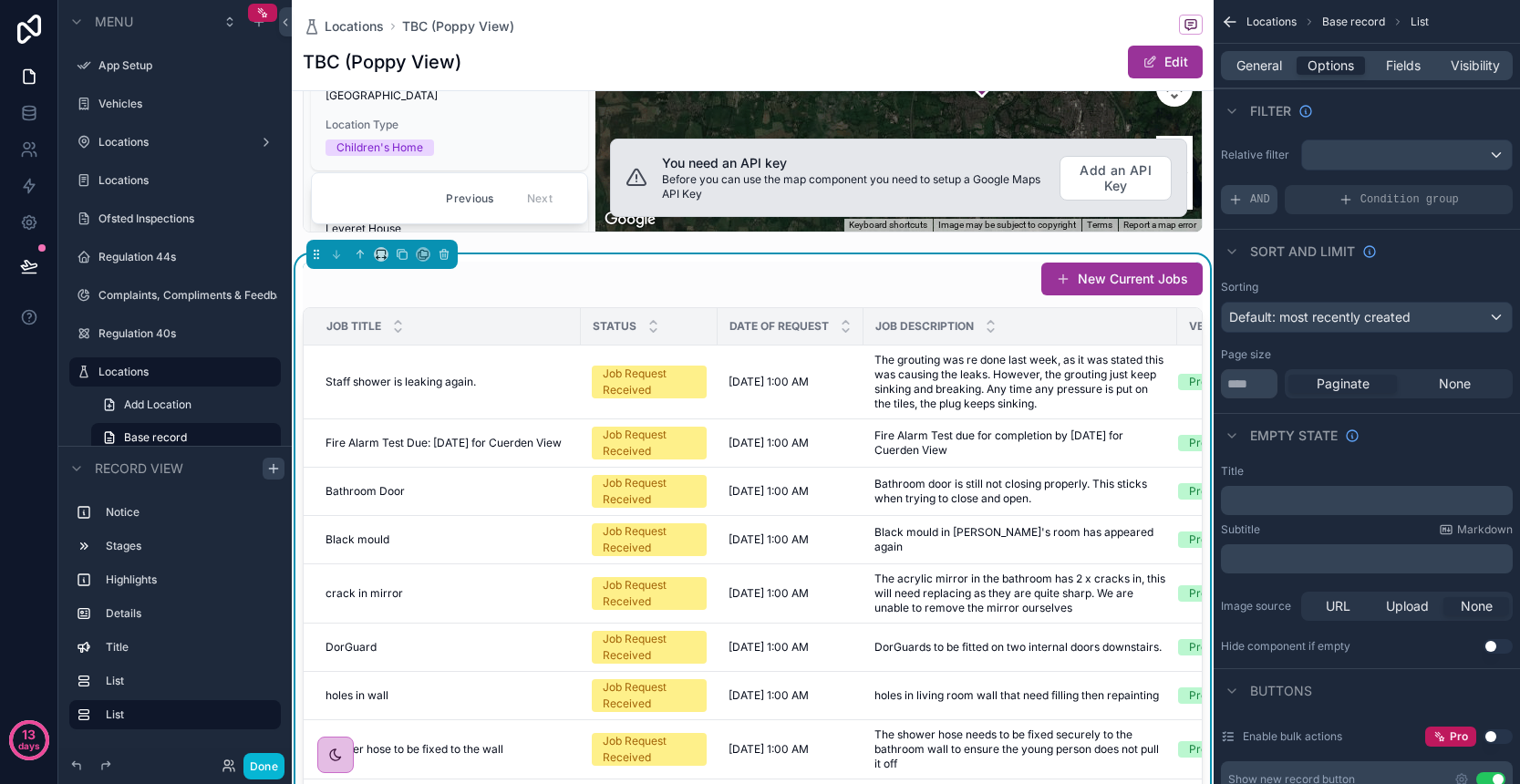
click at [1258, 200] on span "AND" at bounding box center [1260, 199] width 20 height 15
click at [1341, 194] on div "Add a filter" at bounding box center [1366, 200] width 292 height 29
click at [1467, 191] on icon "scrollable content" at bounding box center [1467, 188] width 7 height 7
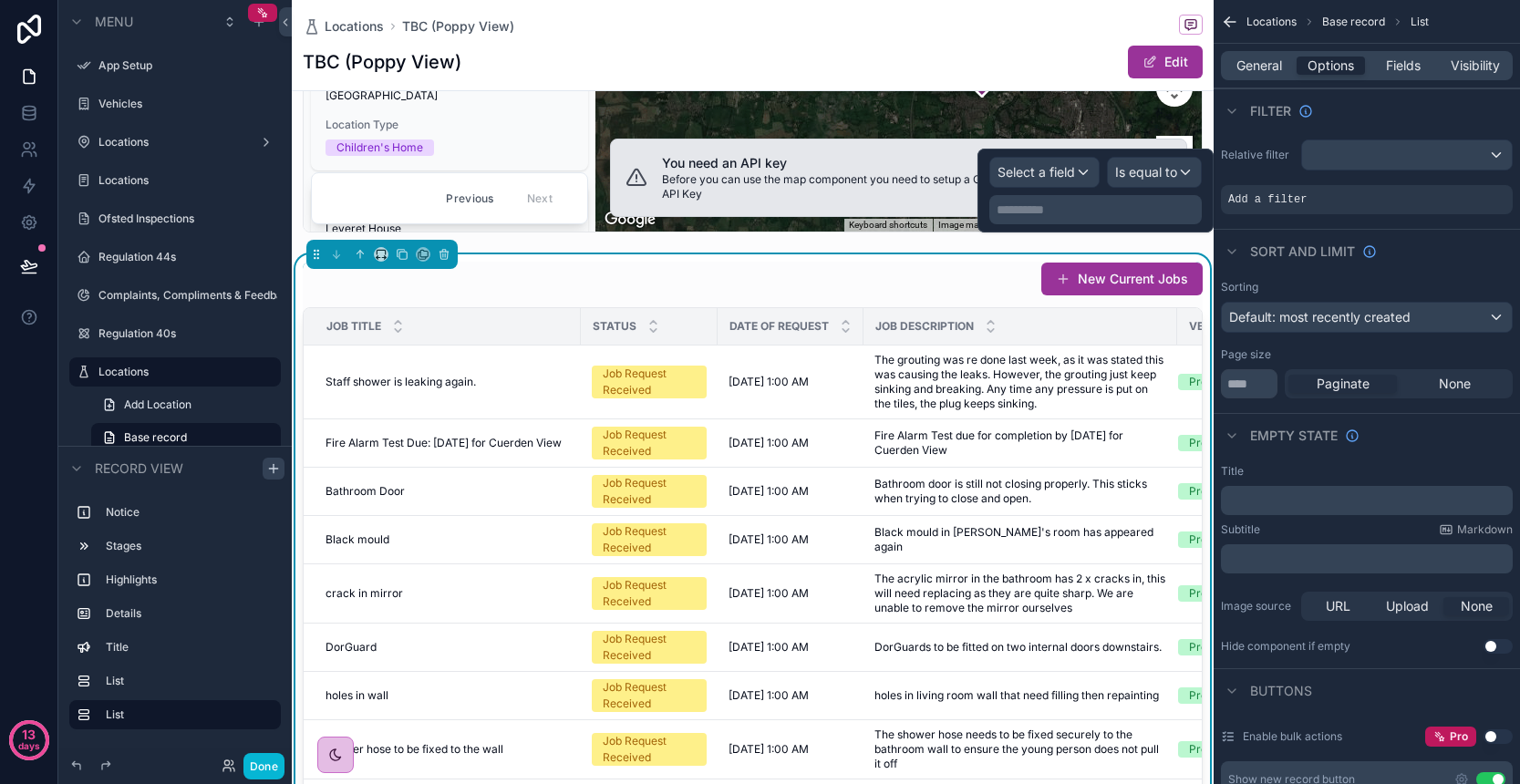
click at [1076, 175] on div "Select a field" at bounding box center [1044, 172] width 109 height 29
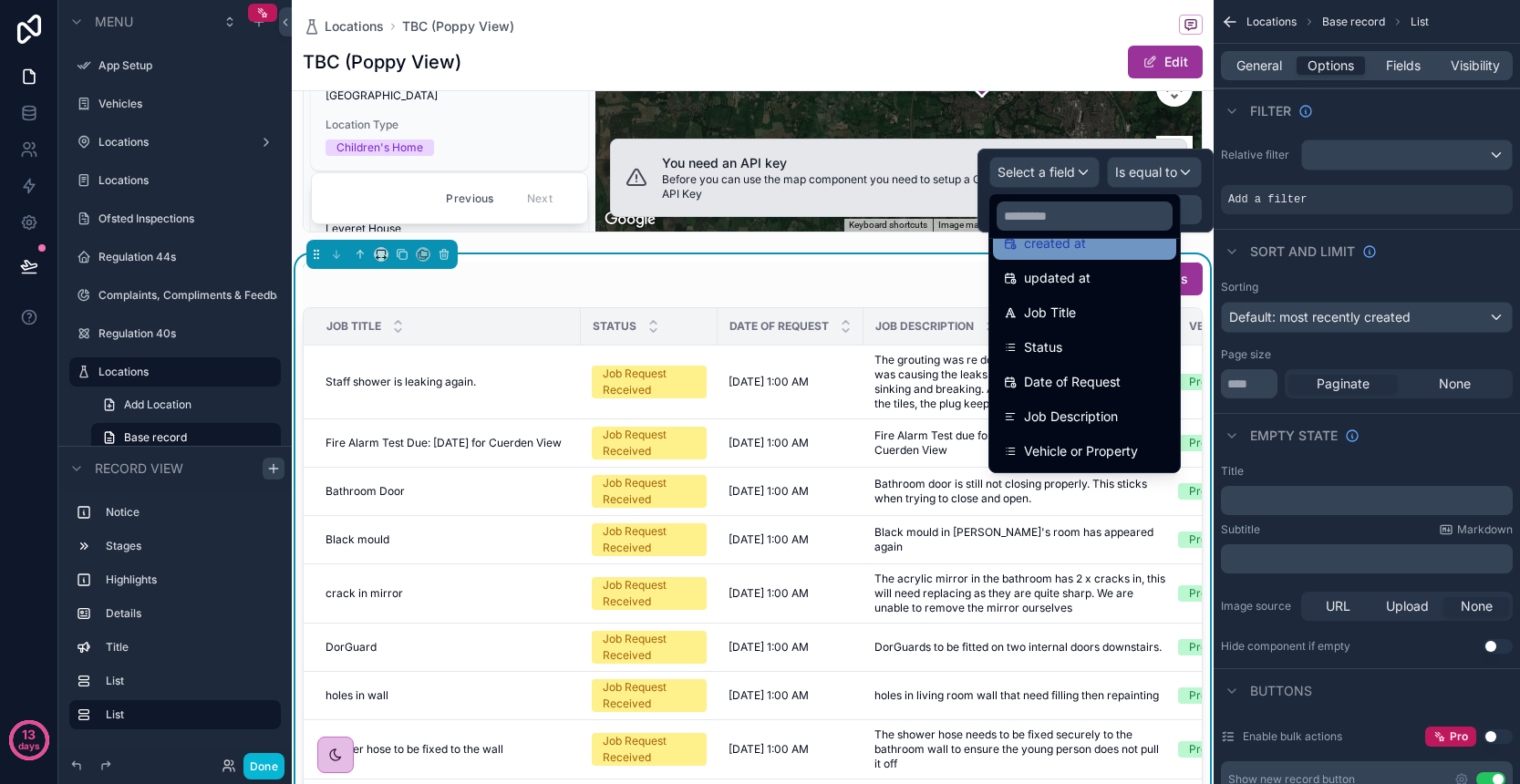
scroll to position [97, 0]
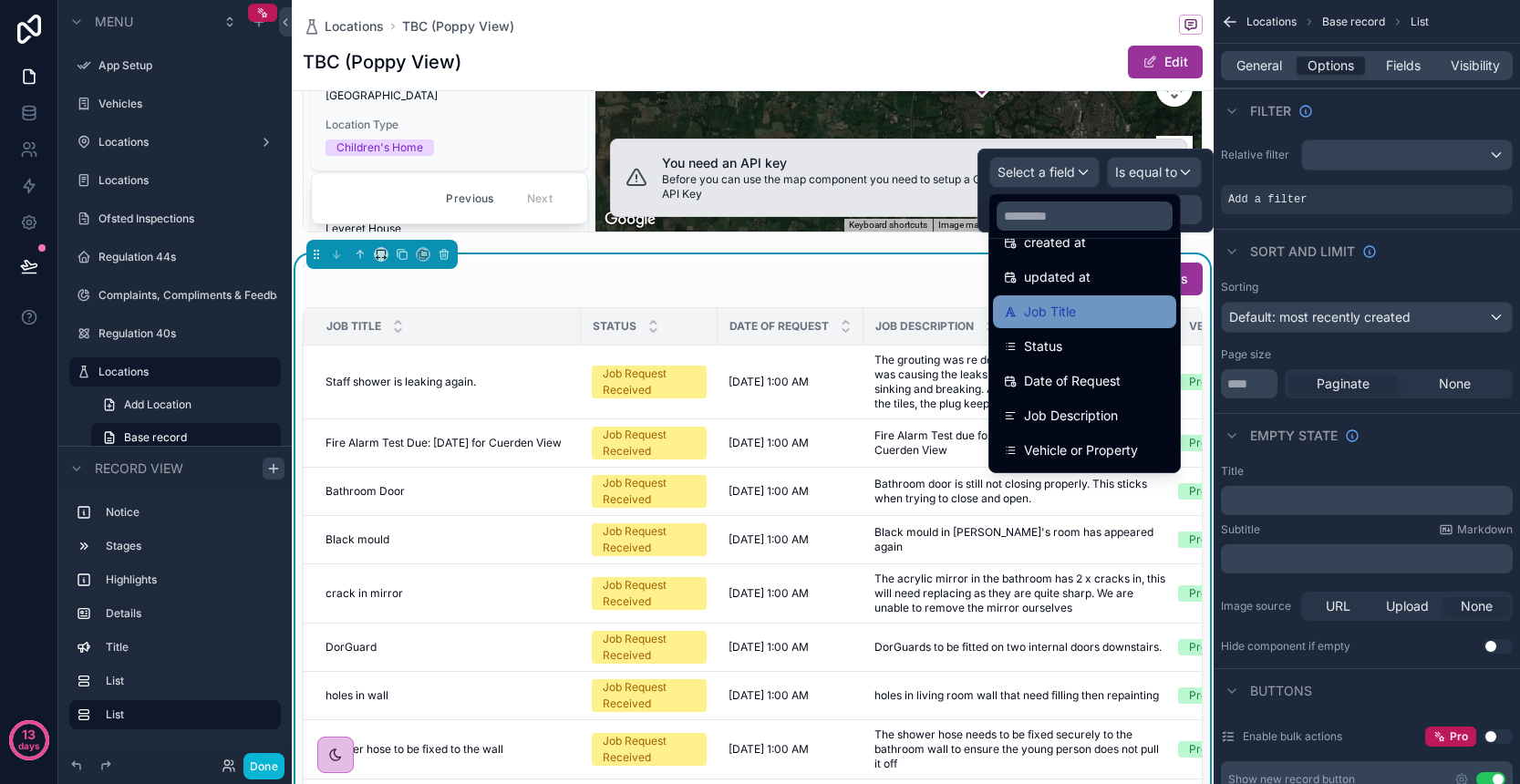
click at [1097, 321] on div "Job Title" at bounding box center [1085, 311] width 161 height 22
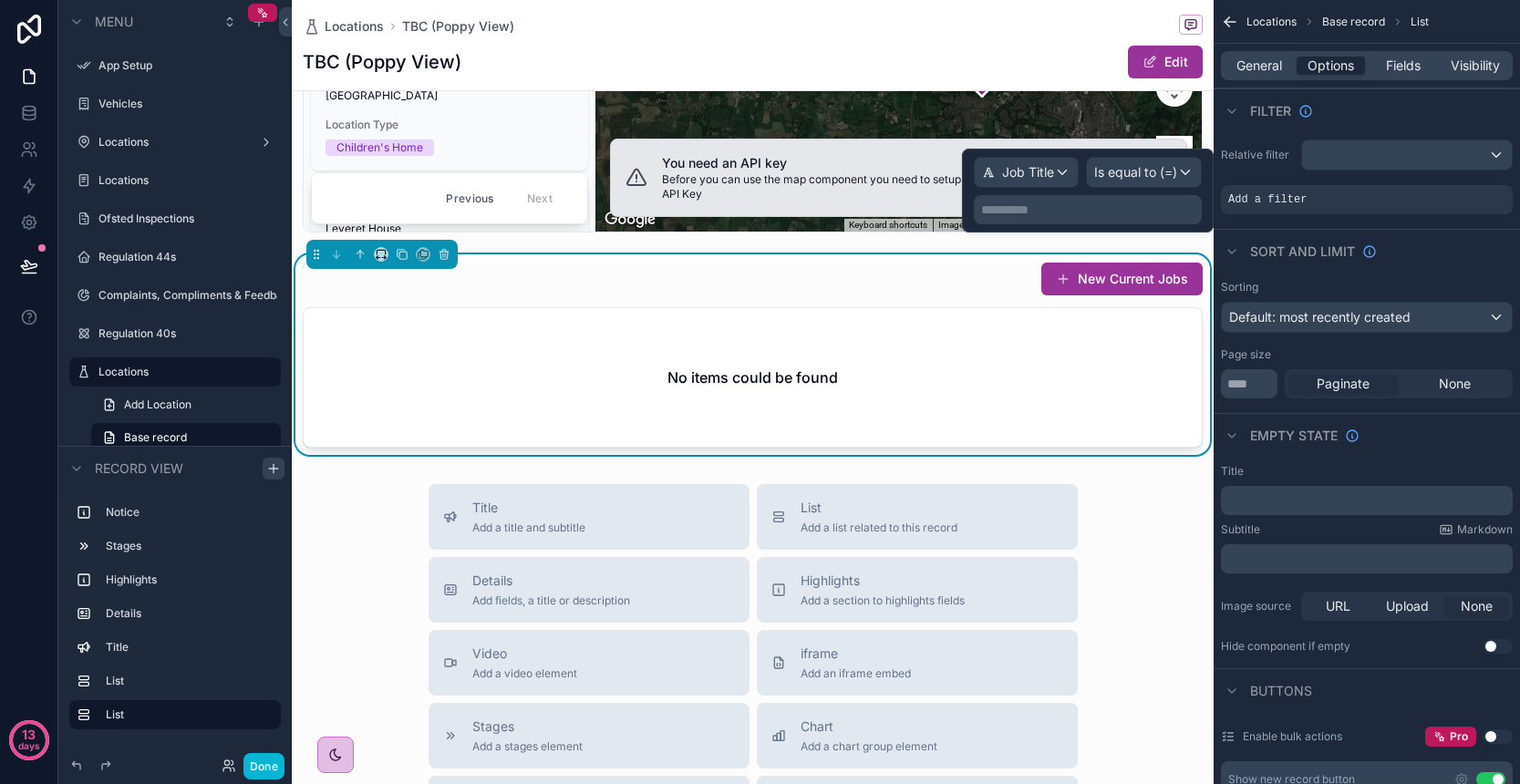
click at [1149, 179] on span "Is equal to (=)" at bounding box center [1136, 172] width 83 height 18
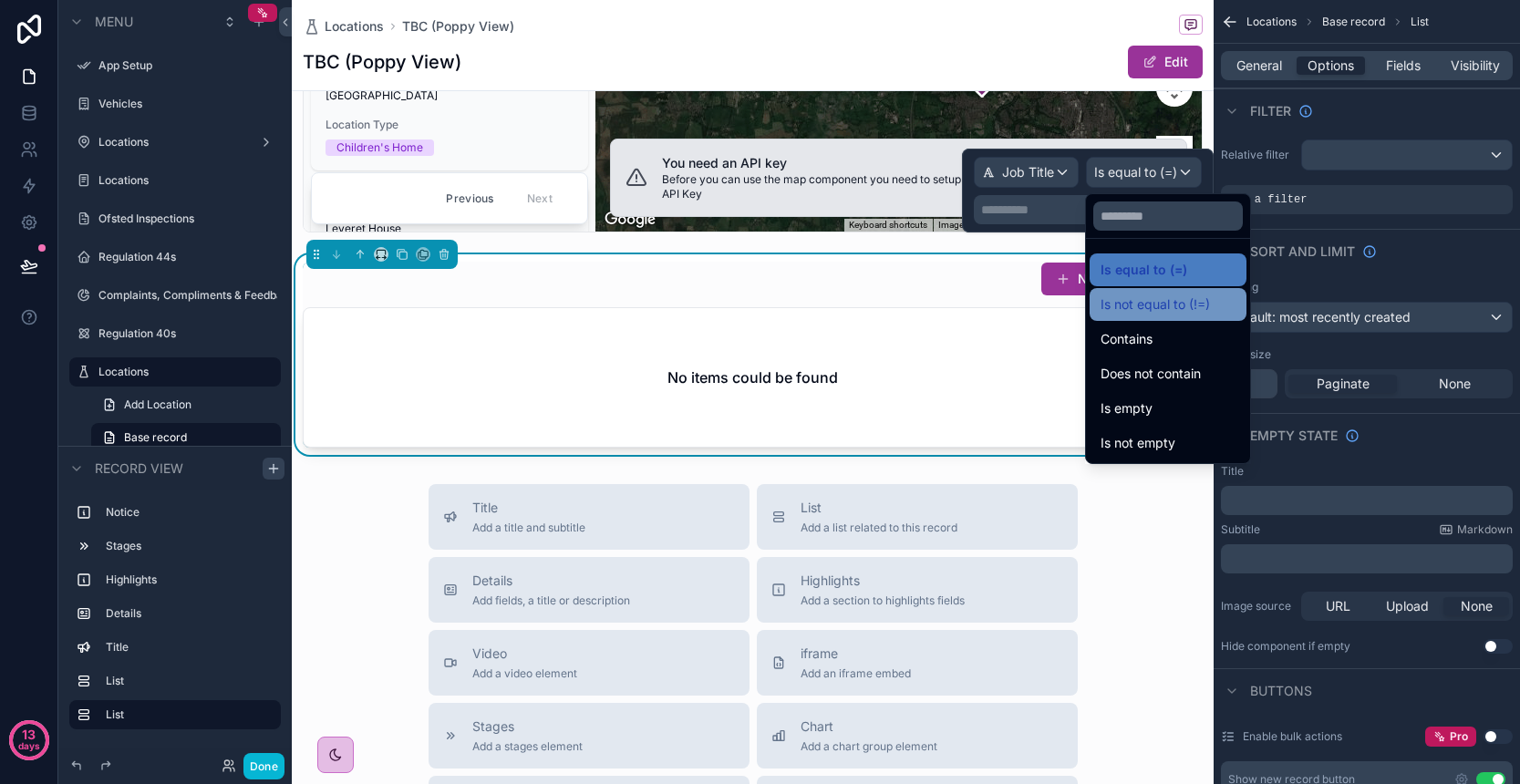
scroll to position [0, 0]
click at [1066, 212] on div at bounding box center [1088, 190] width 252 height 84
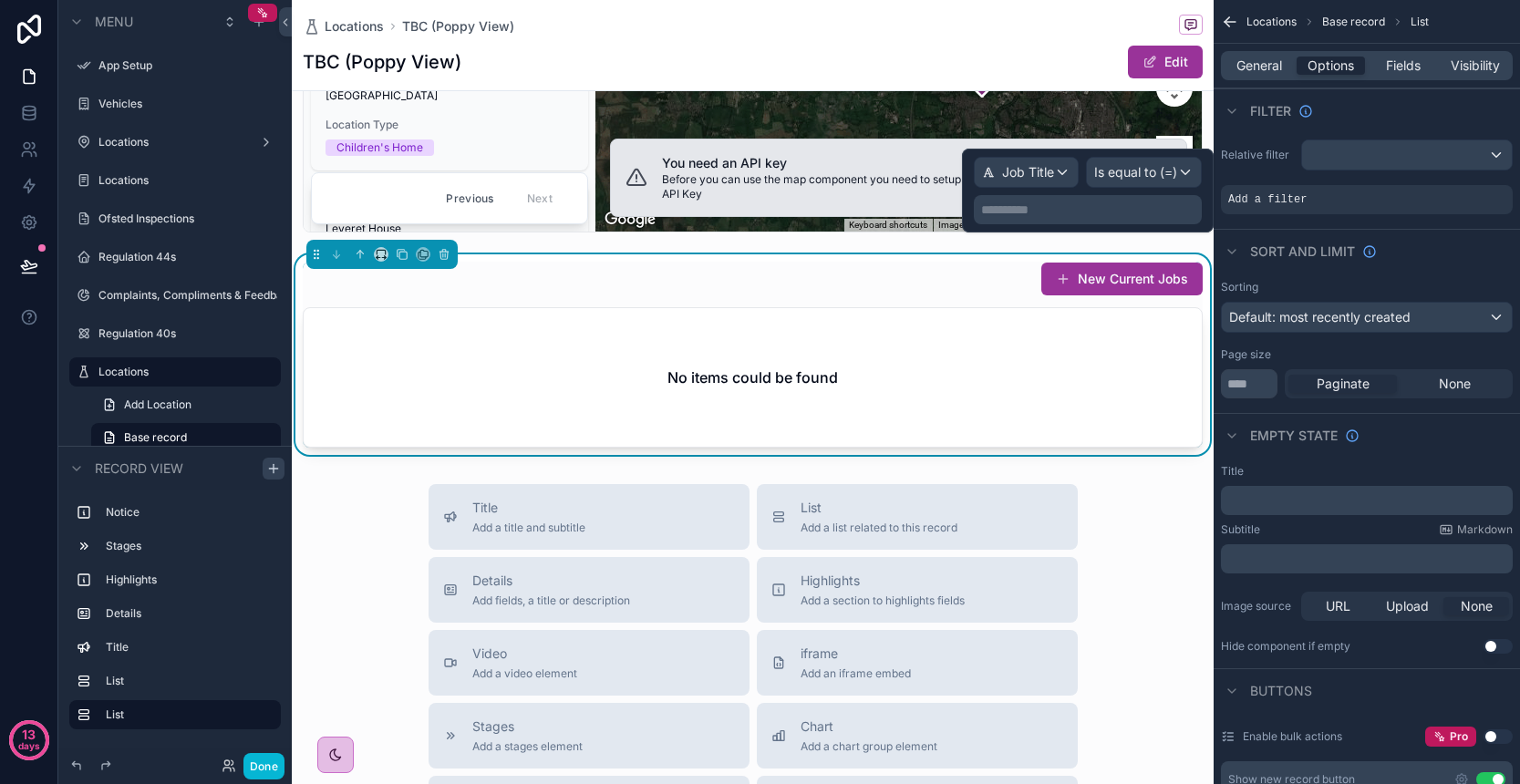
click at [1054, 212] on p "**********" at bounding box center [1090, 209] width 217 height 18
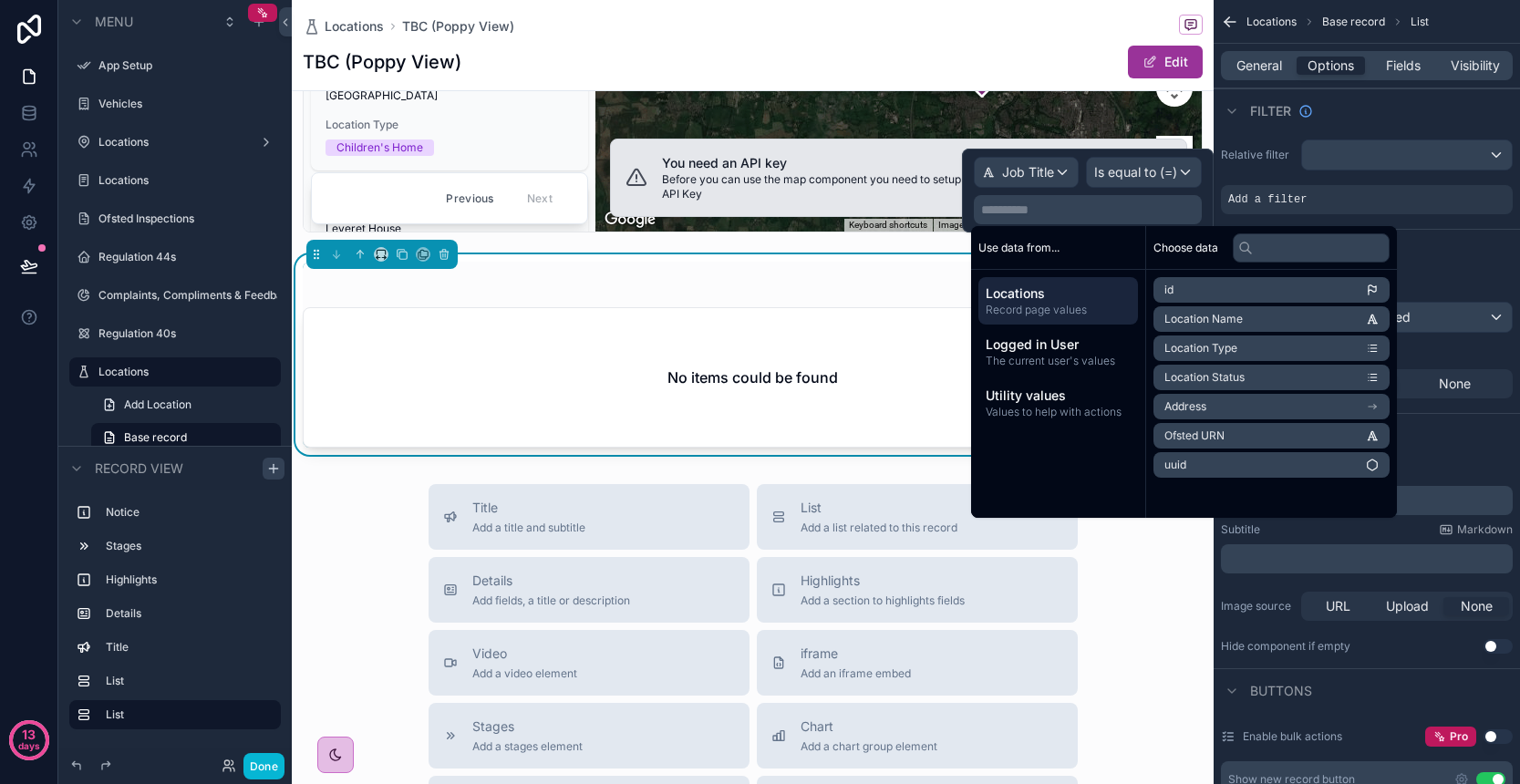
click at [1220, 324] on span "Location Name" at bounding box center [1203, 319] width 79 height 15
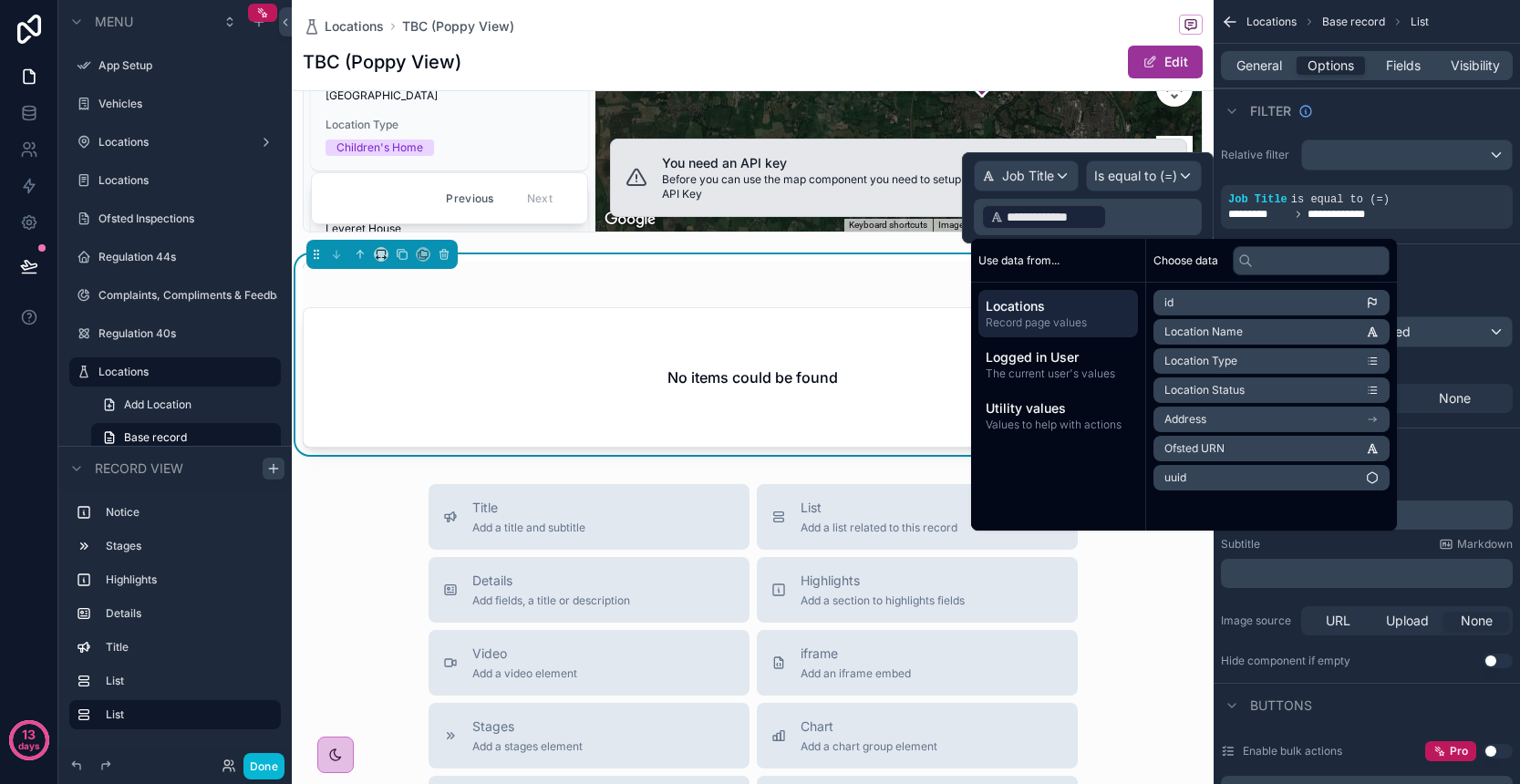
click at [1061, 174] on div "Job Title" at bounding box center [1026, 175] width 103 height 29
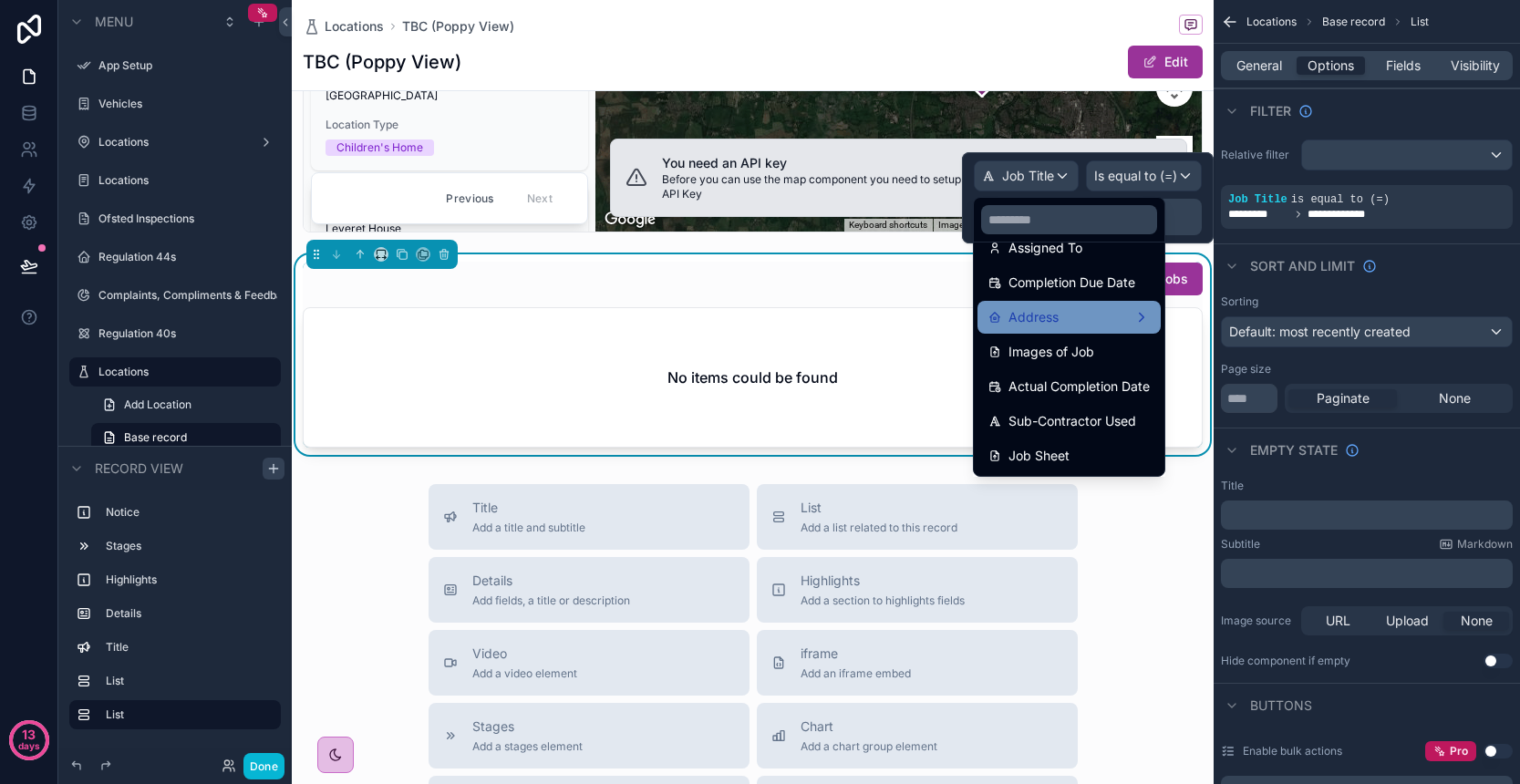
scroll to position [337, 0]
click at [1089, 323] on div "Address" at bounding box center [1069, 317] width 161 height 22
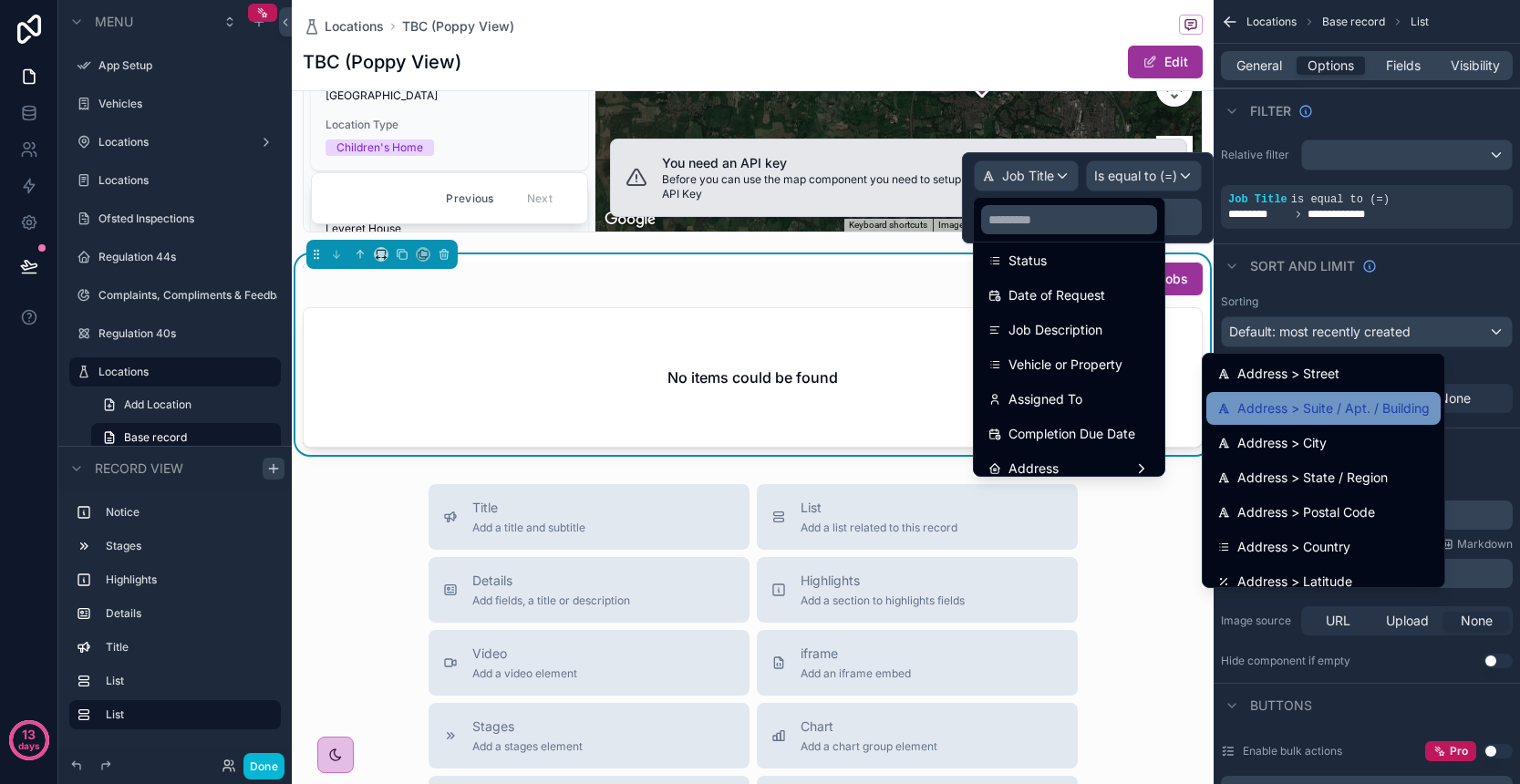
scroll to position [0, 0]
click at [1056, 175] on div at bounding box center [1088, 198] width 252 height 91
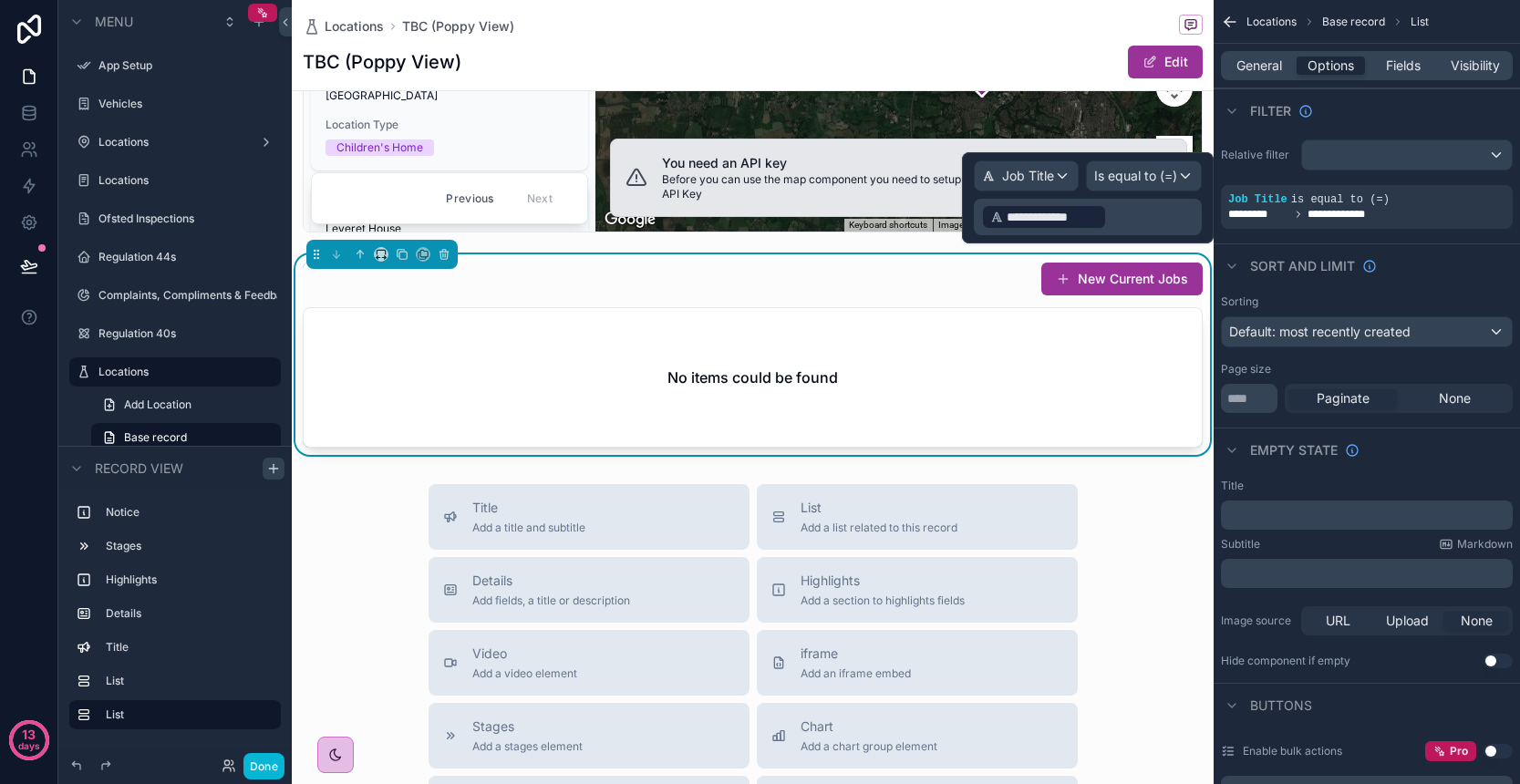
click at [1055, 176] on div "Job Title" at bounding box center [1026, 175] width 103 height 29
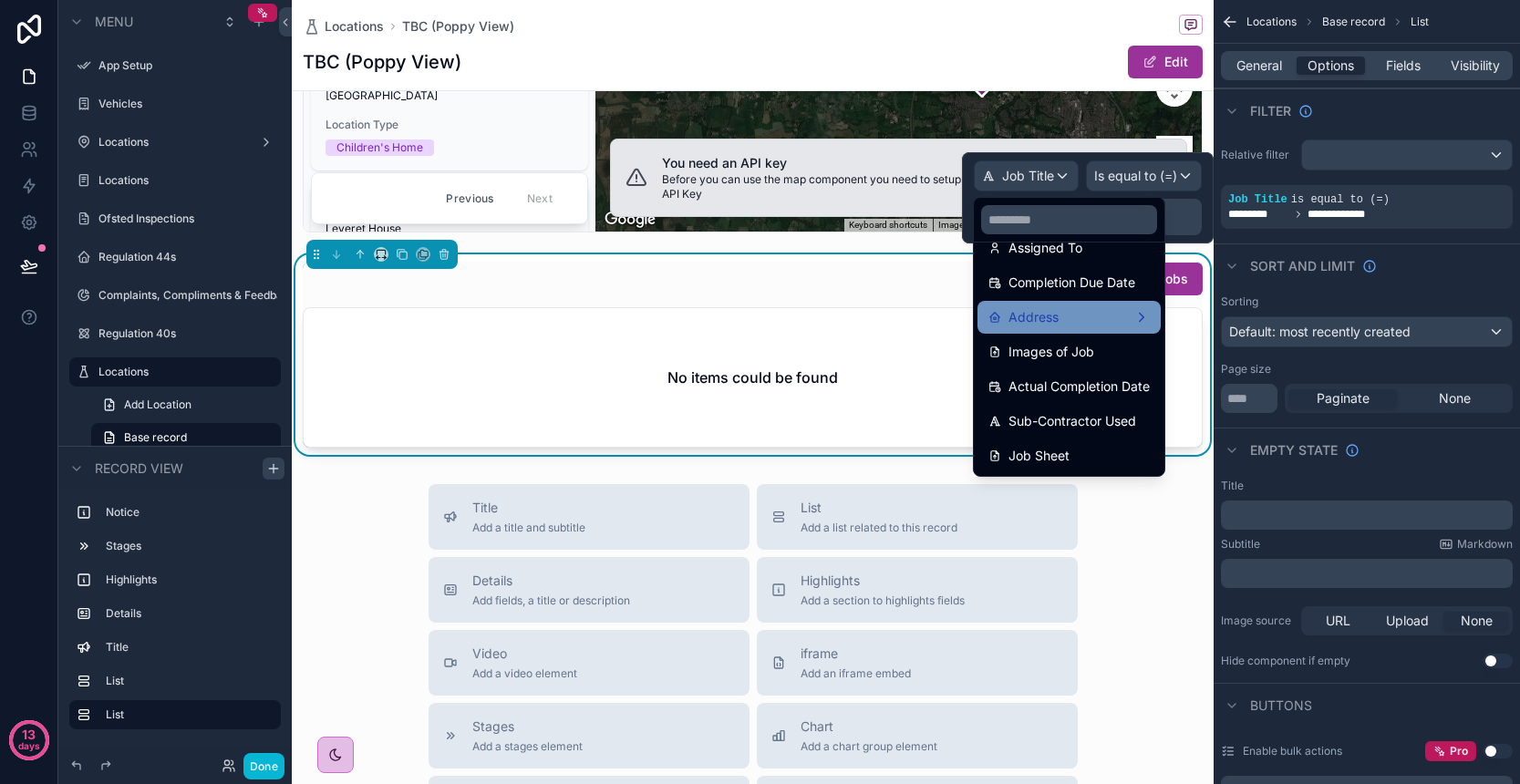
scroll to position [337, 0]
click at [1112, 317] on div "Address" at bounding box center [1069, 317] width 161 height 22
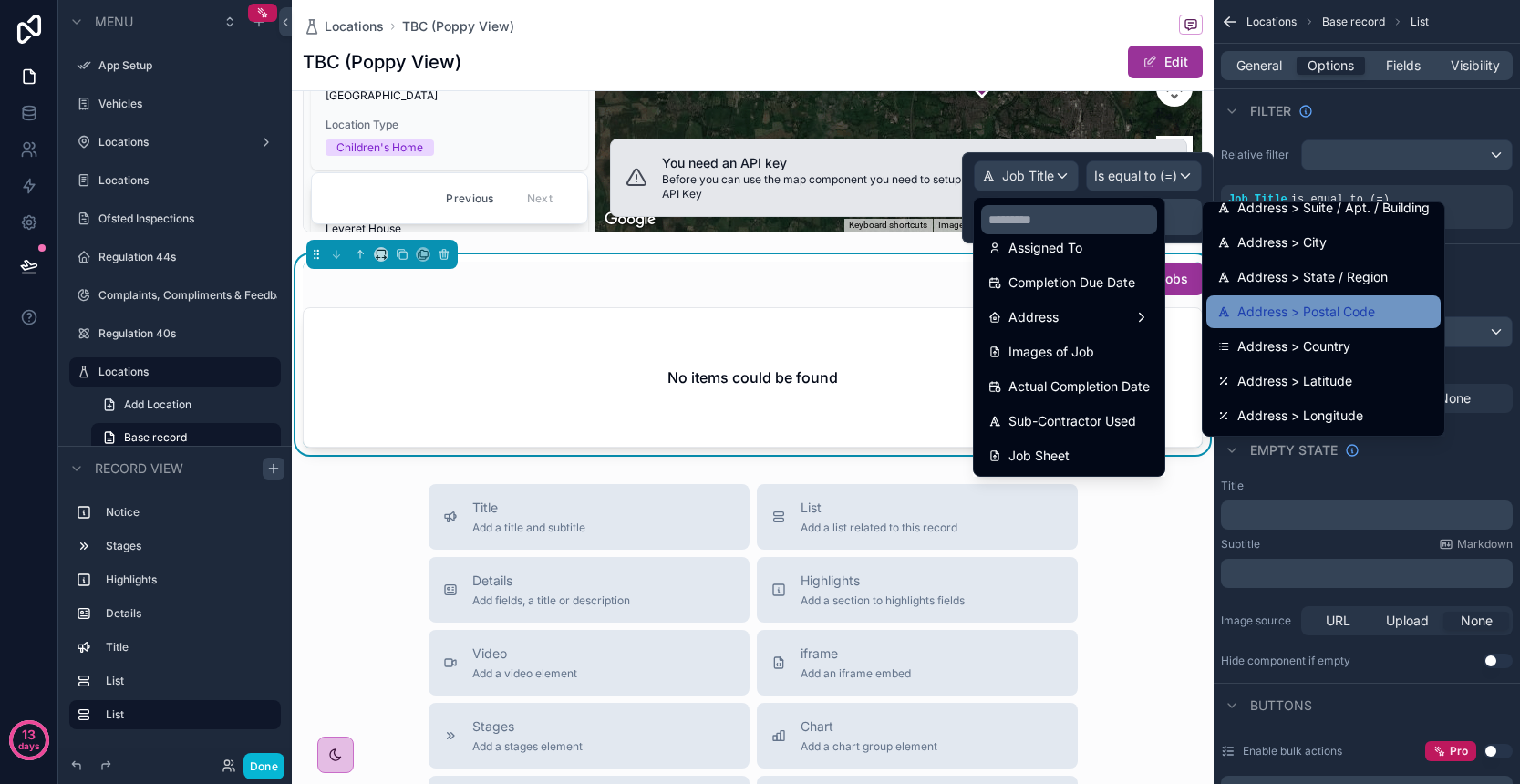
scroll to position [49, 0]
click at [1354, 311] on span "Address > Postal Code" at bounding box center [1306, 311] width 138 height 22
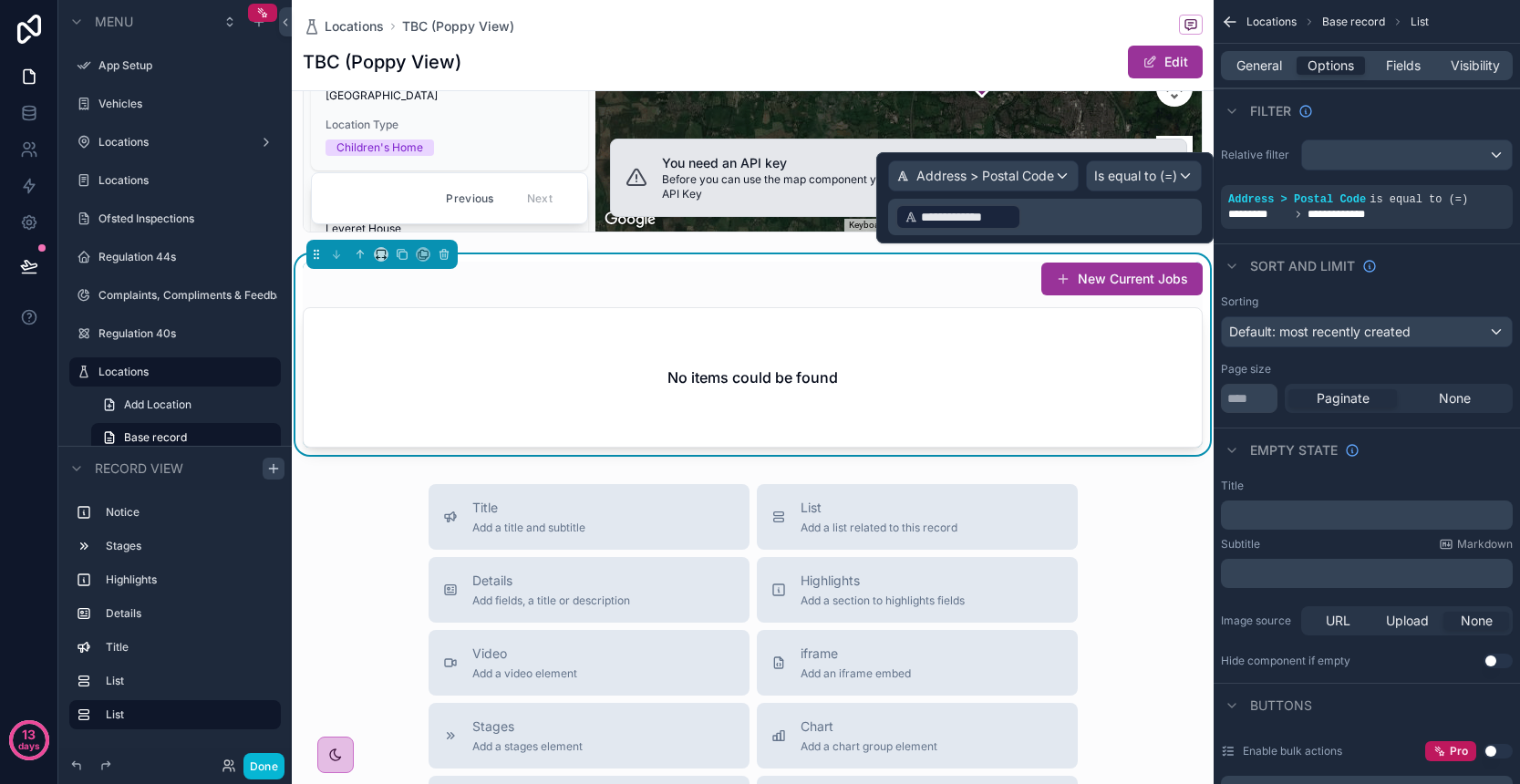
click at [1088, 215] on p "**********" at bounding box center [1047, 217] width 302 height 29
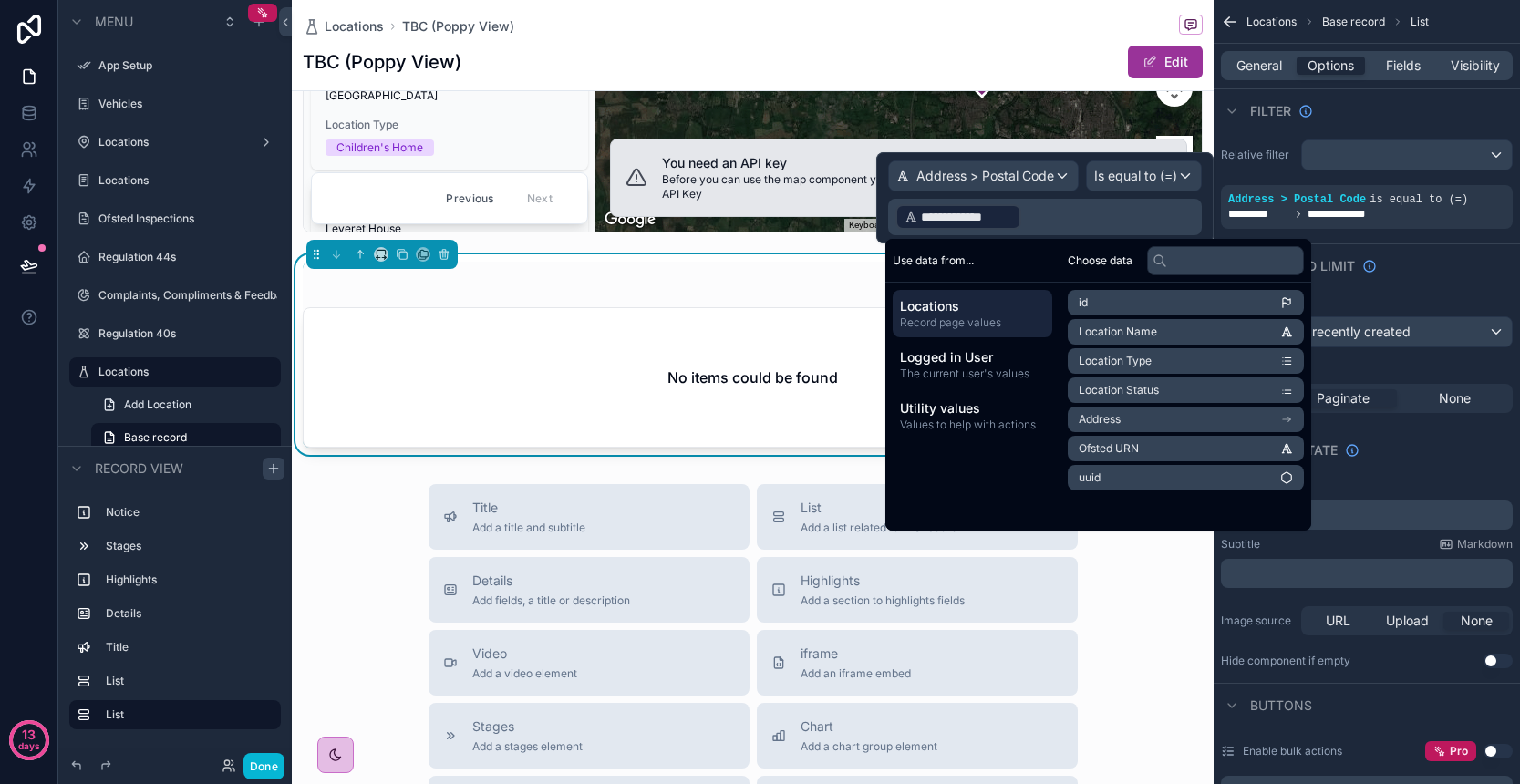
click at [1205, 423] on li "Address" at bounding box center [1186, 419] width 237 height 25
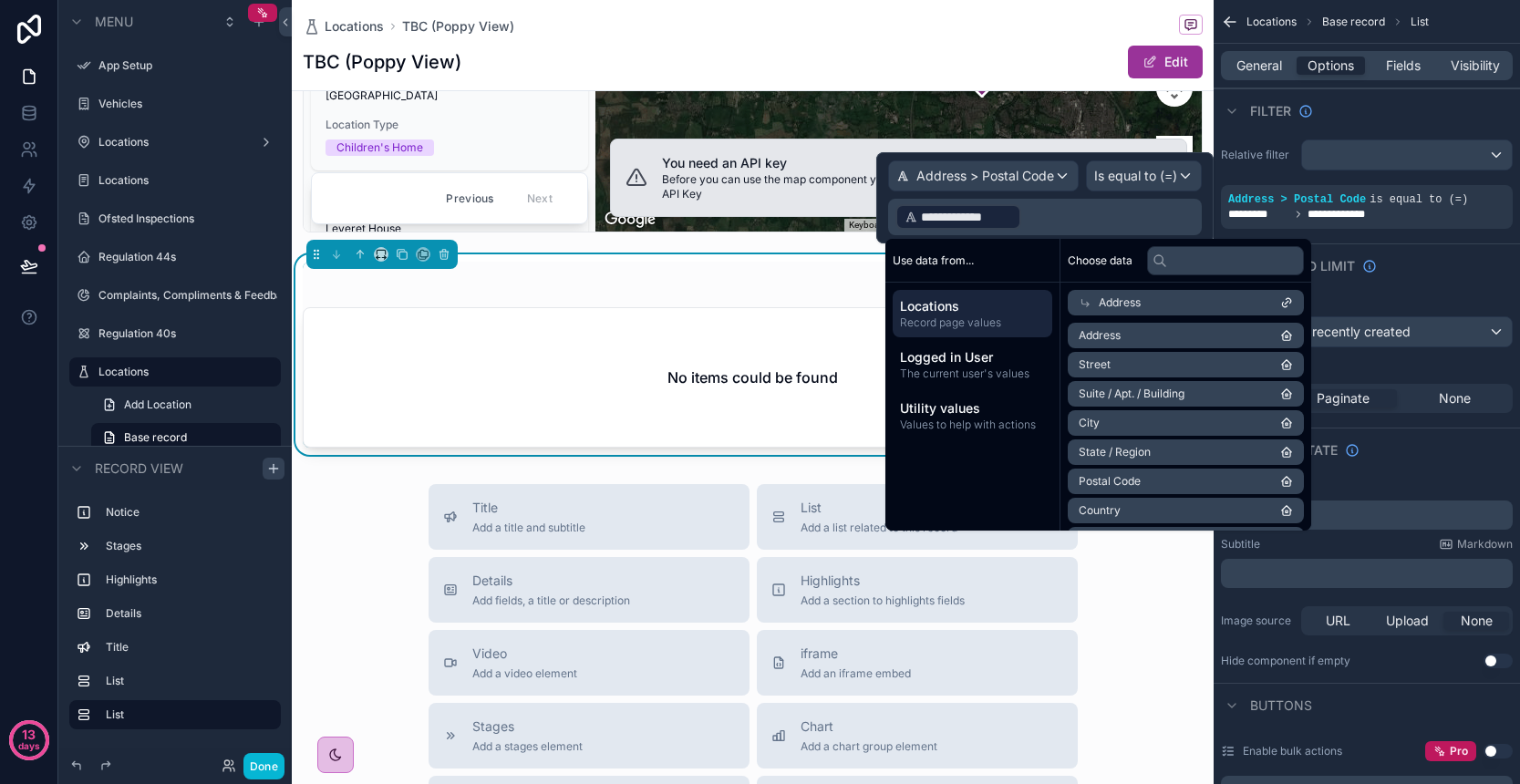
click at [1164, 483] on li "Postal Code" at bounding box center [1186, 481] width 237 height 25
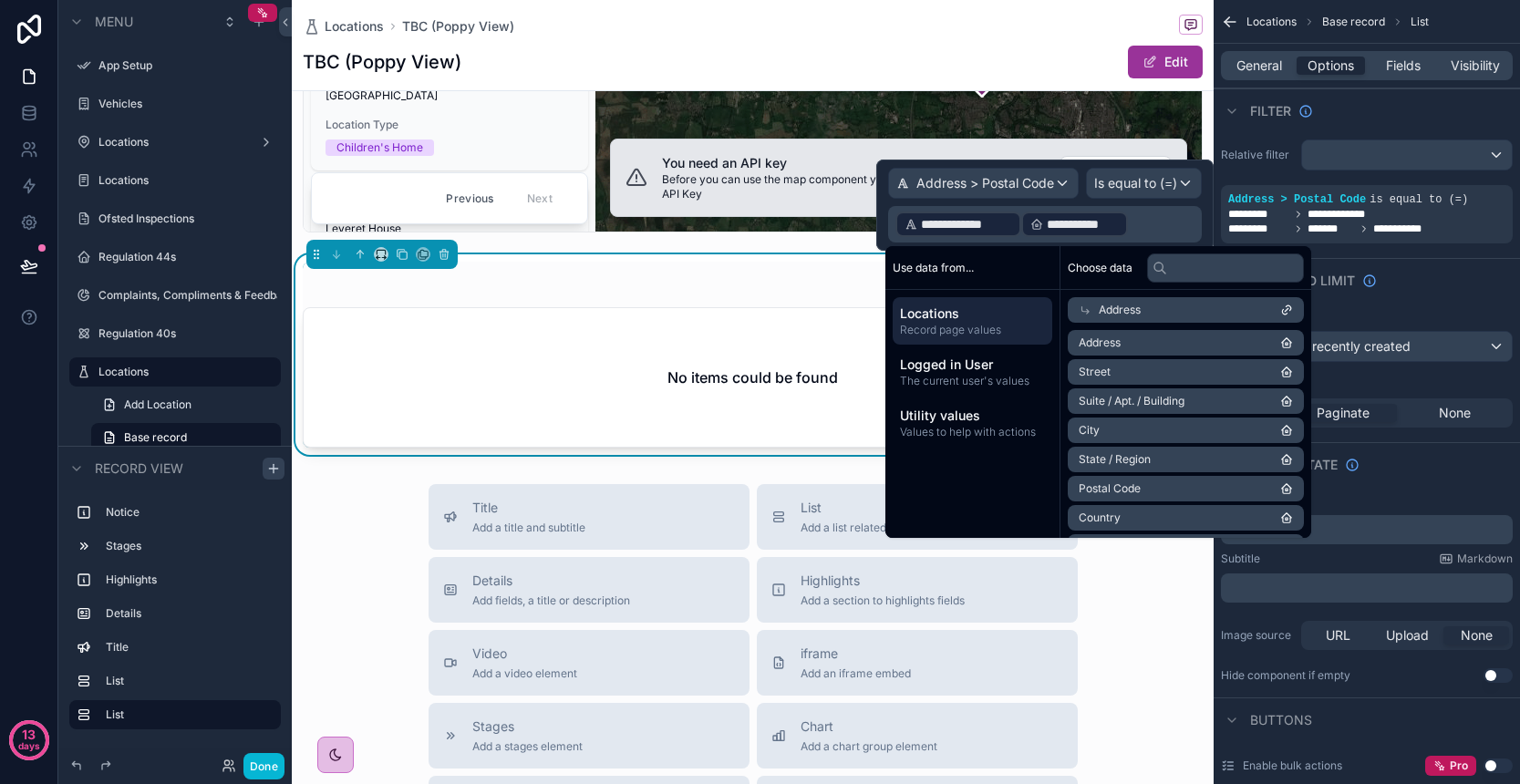
click at [1003, 222] on span "**********" at bounding box center [966, 224] width 91 height 18
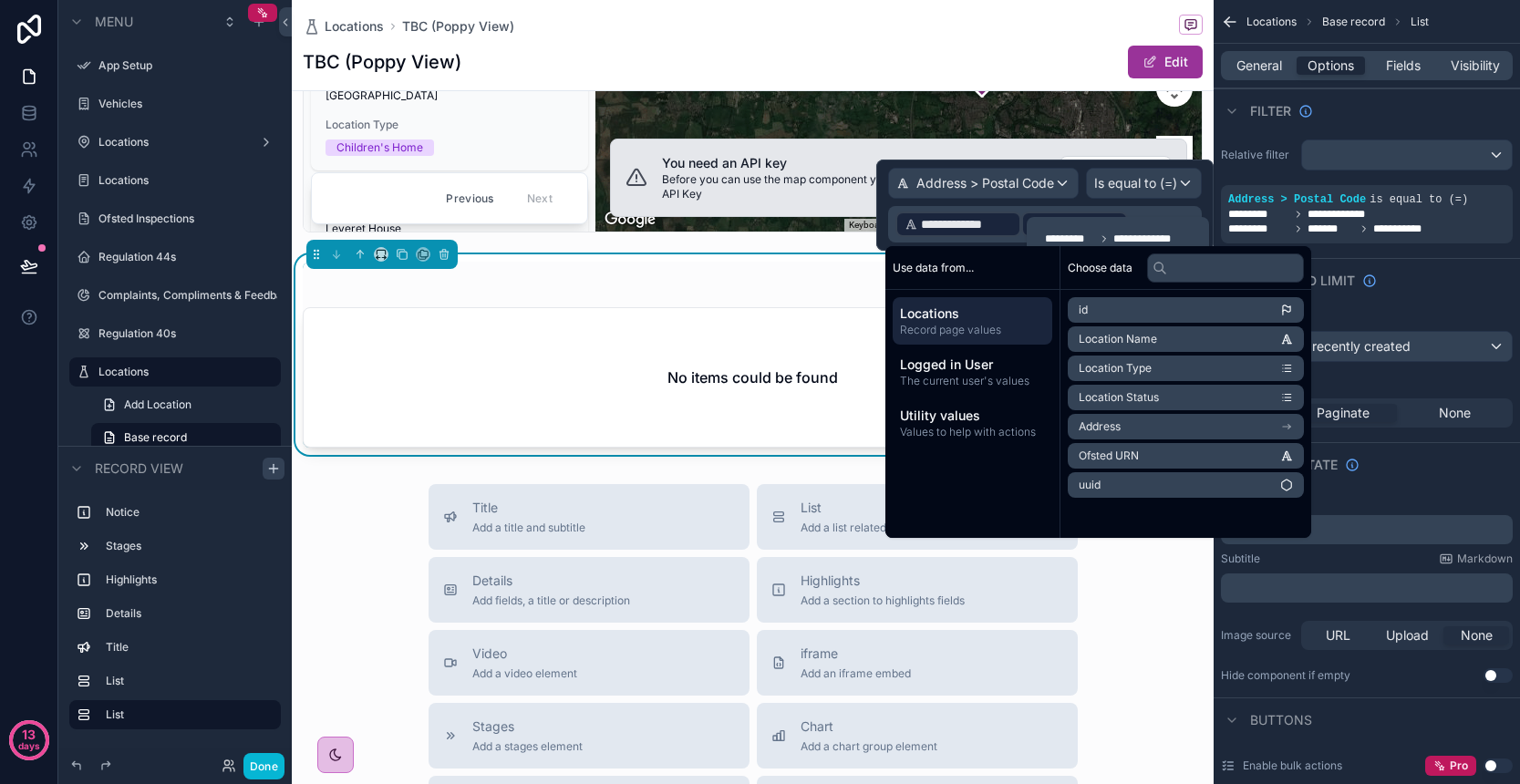
click at [1147, 218] on div "**********" at bounding box center [1118, 238] width 182 height 44
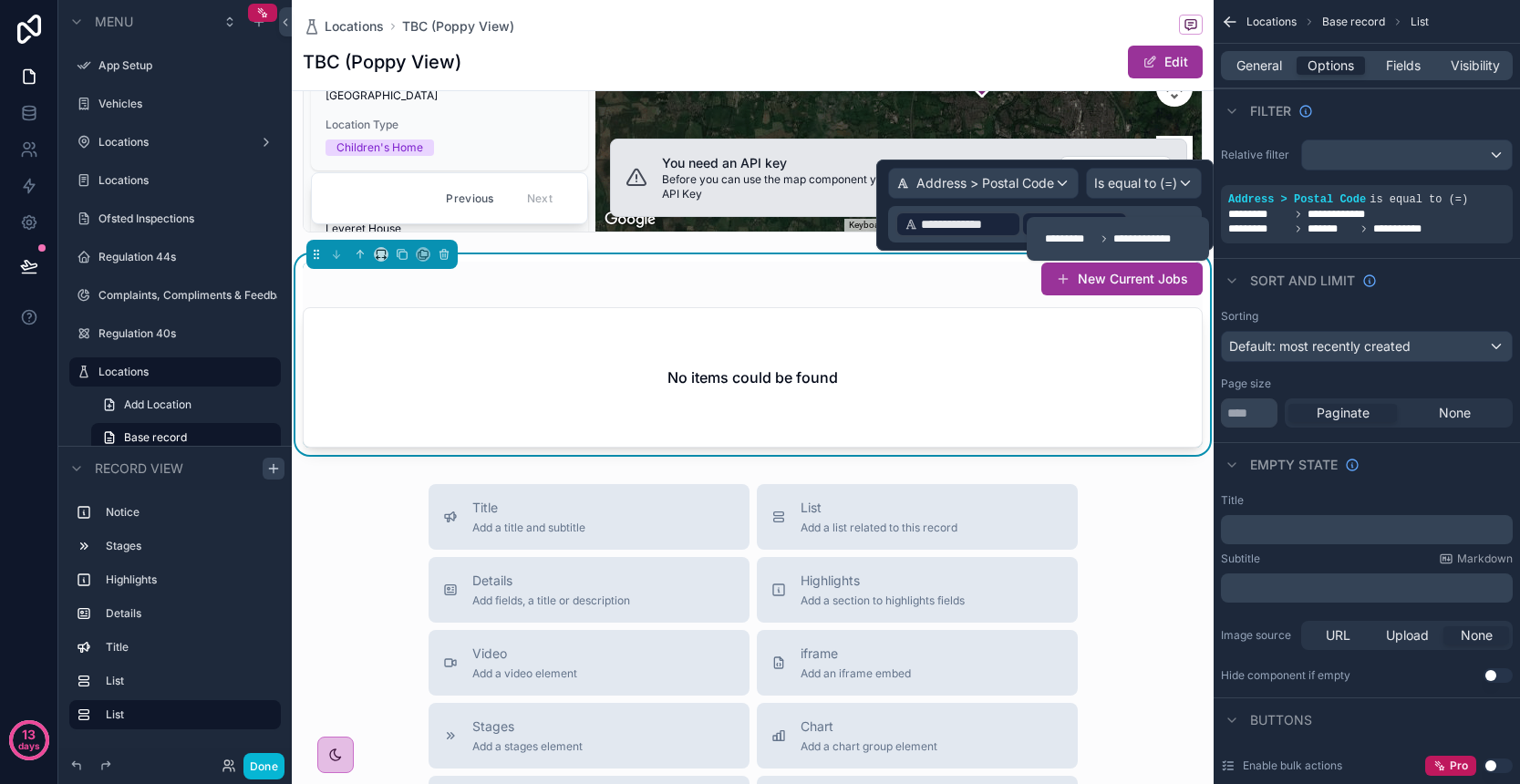
click at [1151, 221] on div "**********" at bounding box center [1118, 238] width 182 height 44
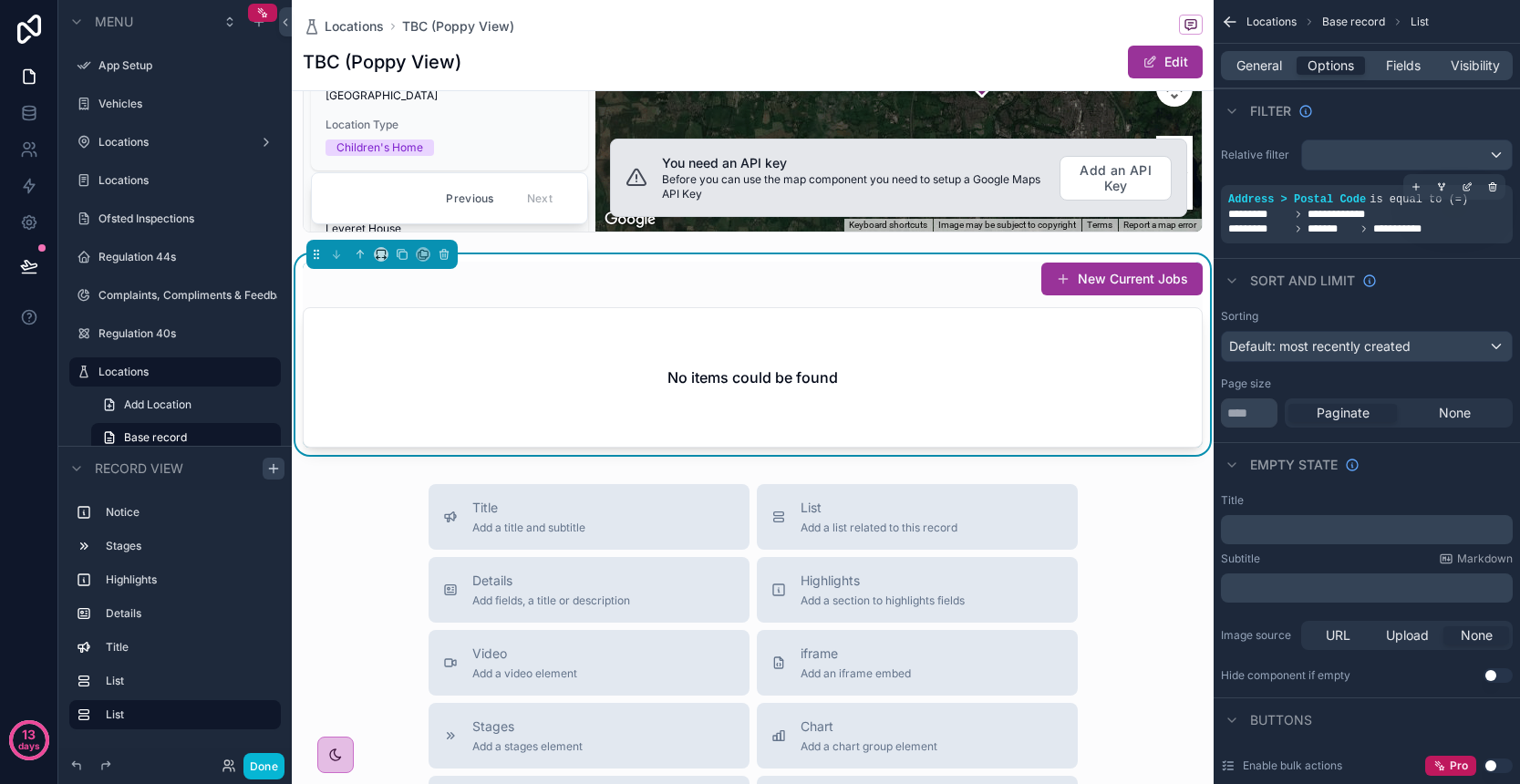
click at [1415, 217] on div "**********" at bounding box center [1367, 214] width 277 height 15
click at [1397, 217] on div "**********" at bounding box center [1367, 214] width 277 height 15
click at [1468, 192] on icon "scrollable content" at bounding box center [1467, 186] width 11 height 11
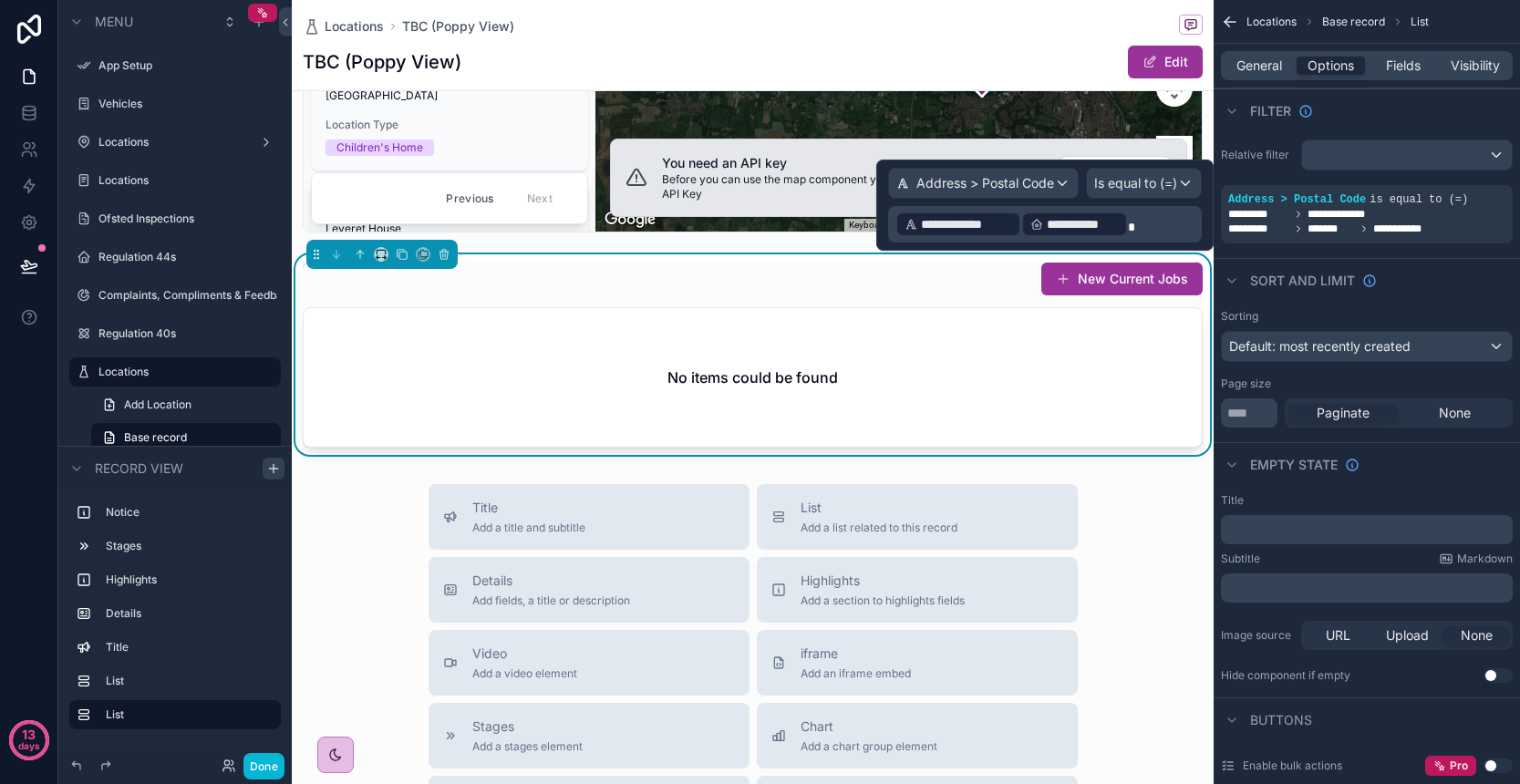
click at [1143, 221] on p "**********" at bounding box center [1047, 224] width 302 height 29
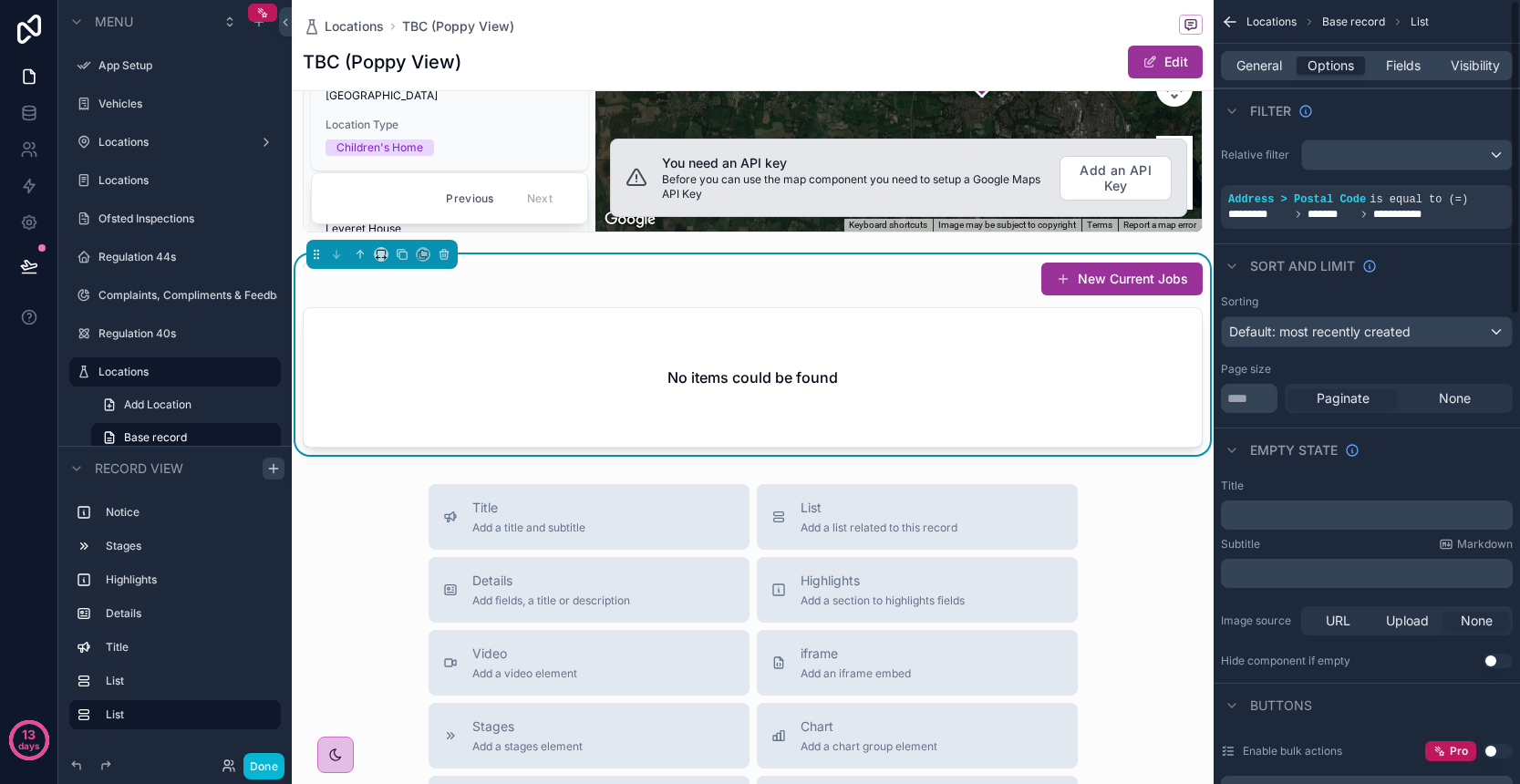
click at [1408, 244] on div "Sort And Limit" at bounding box center [1367, 265] width 306 height 44
click at [280, 772] on button "Done" at bounding box center [264, 766] width 41 height 26
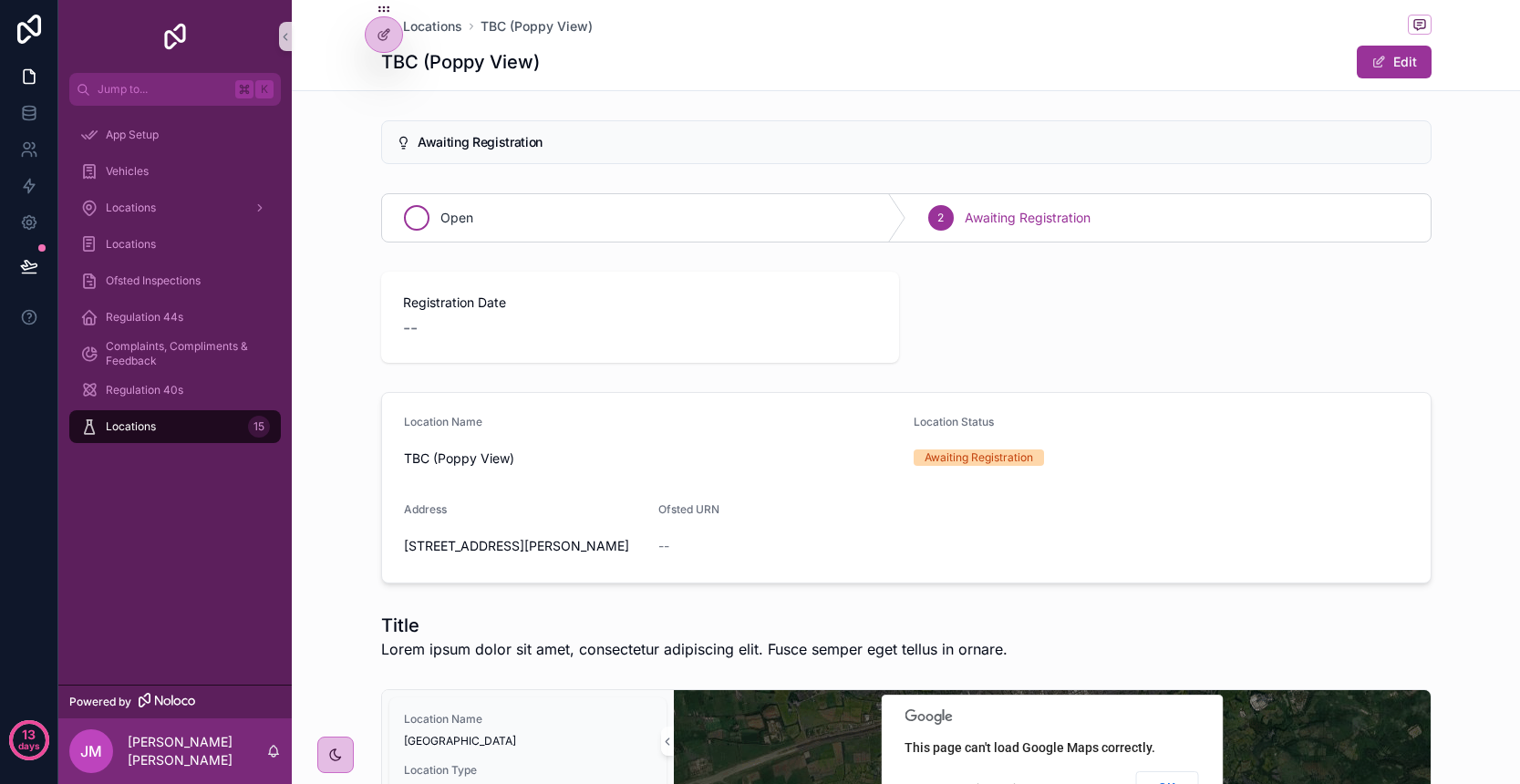
scroll to position [0, 0]
click at [451, 32] on span "Locations" at bounding box center [432, 26] width 59 height 18
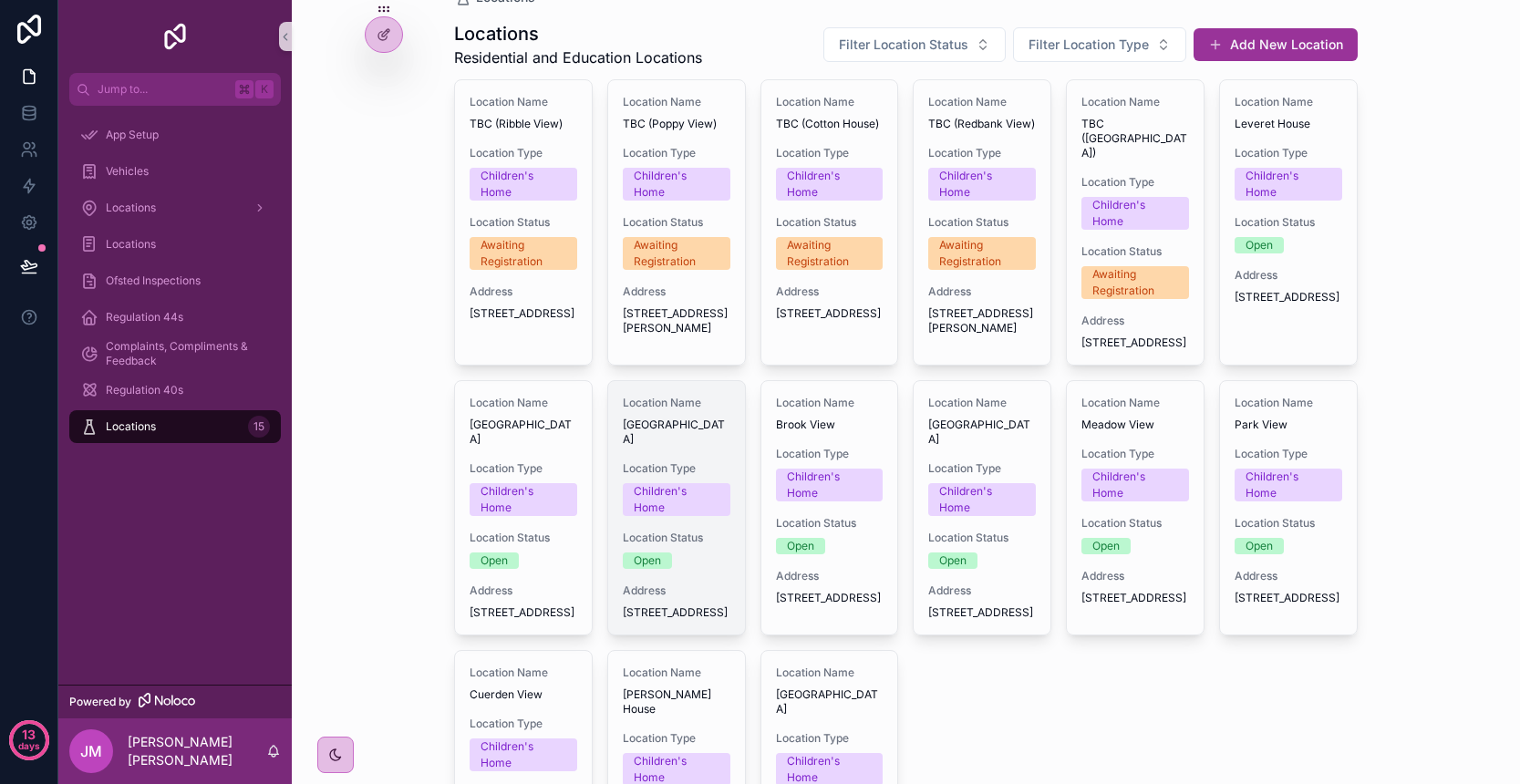
scroll to position [42, 0]
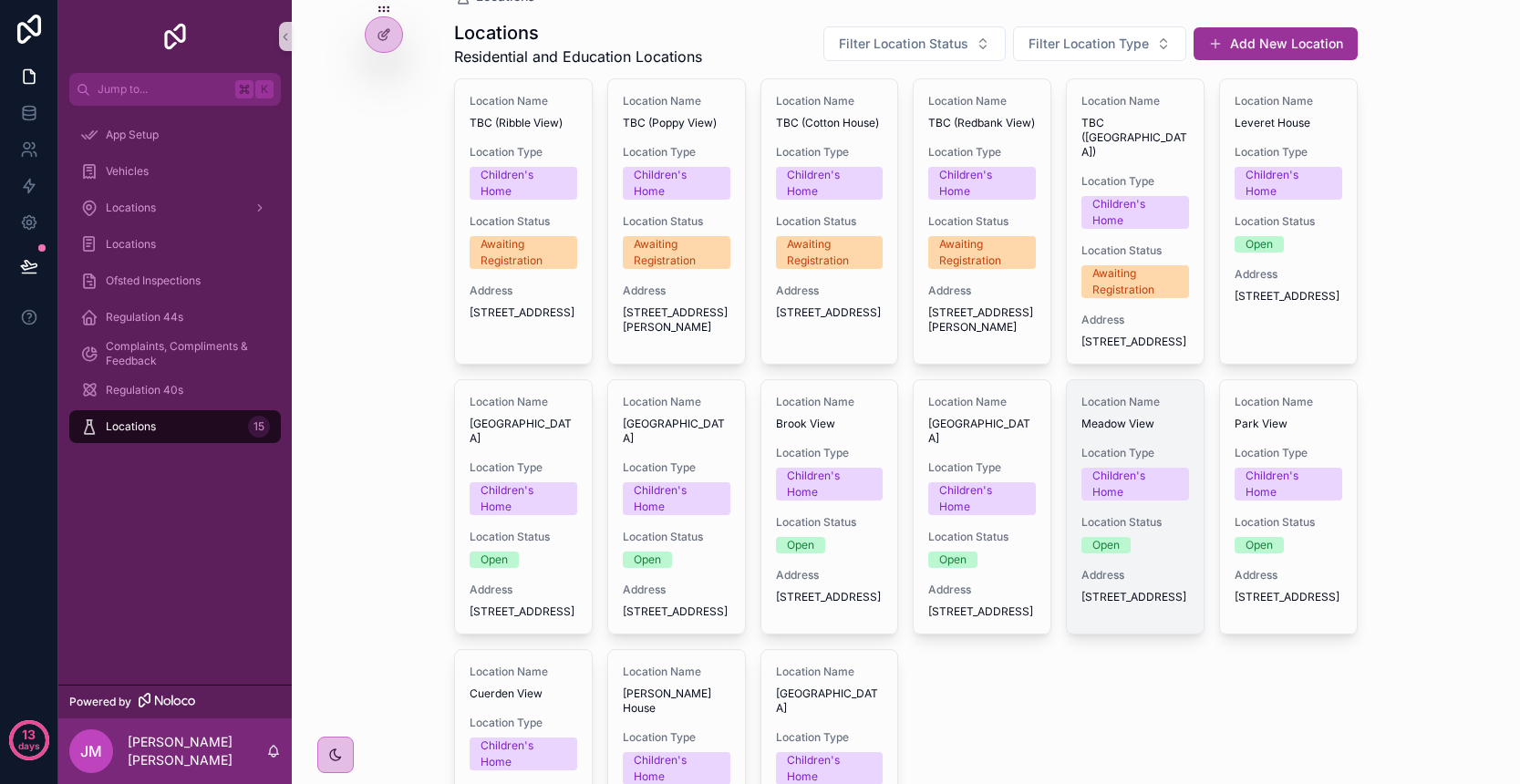
click at [1145, 553] on div "Open" at bounding box center [1135, 545] width 108 height 16
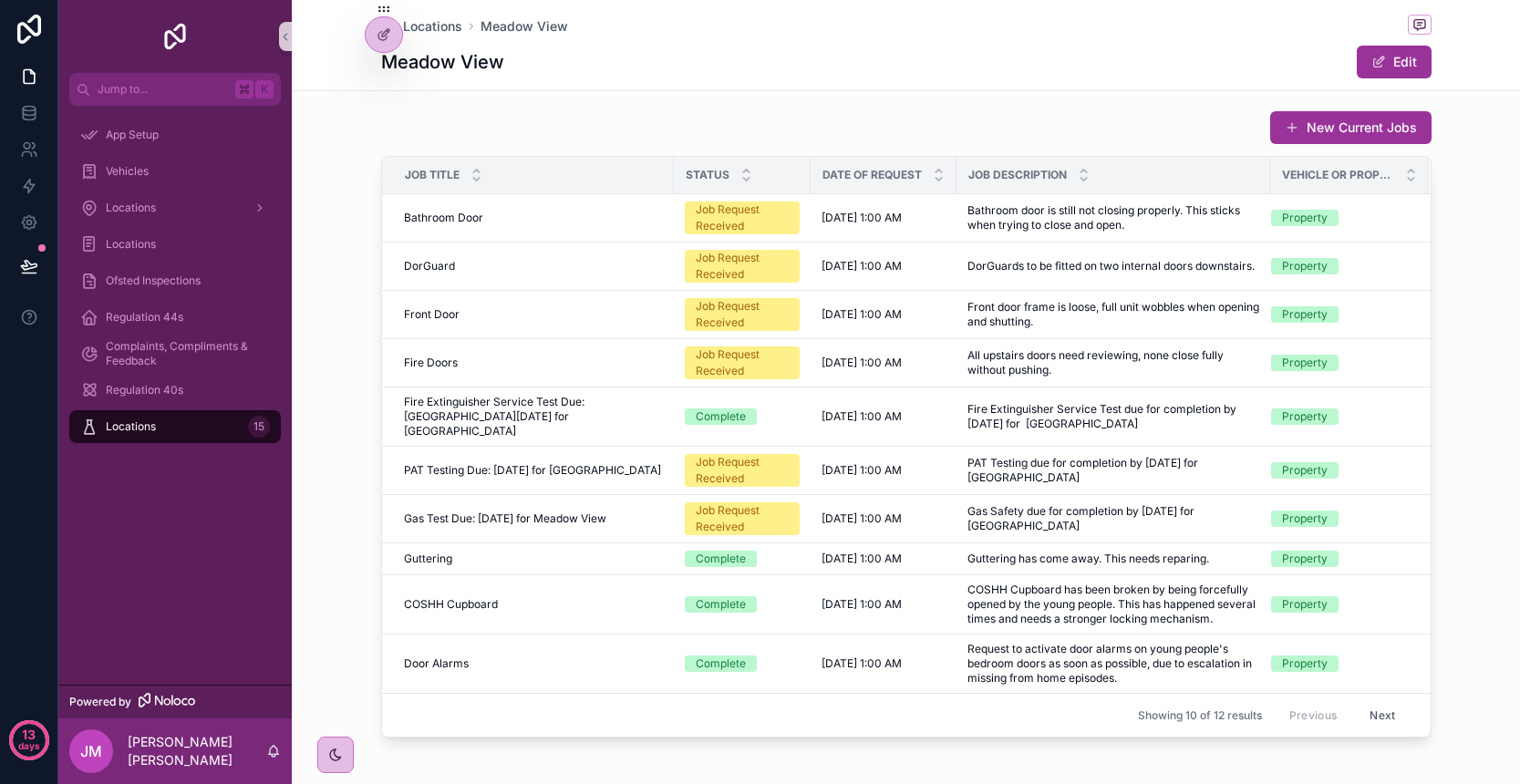
scroll to position [1121, 0]
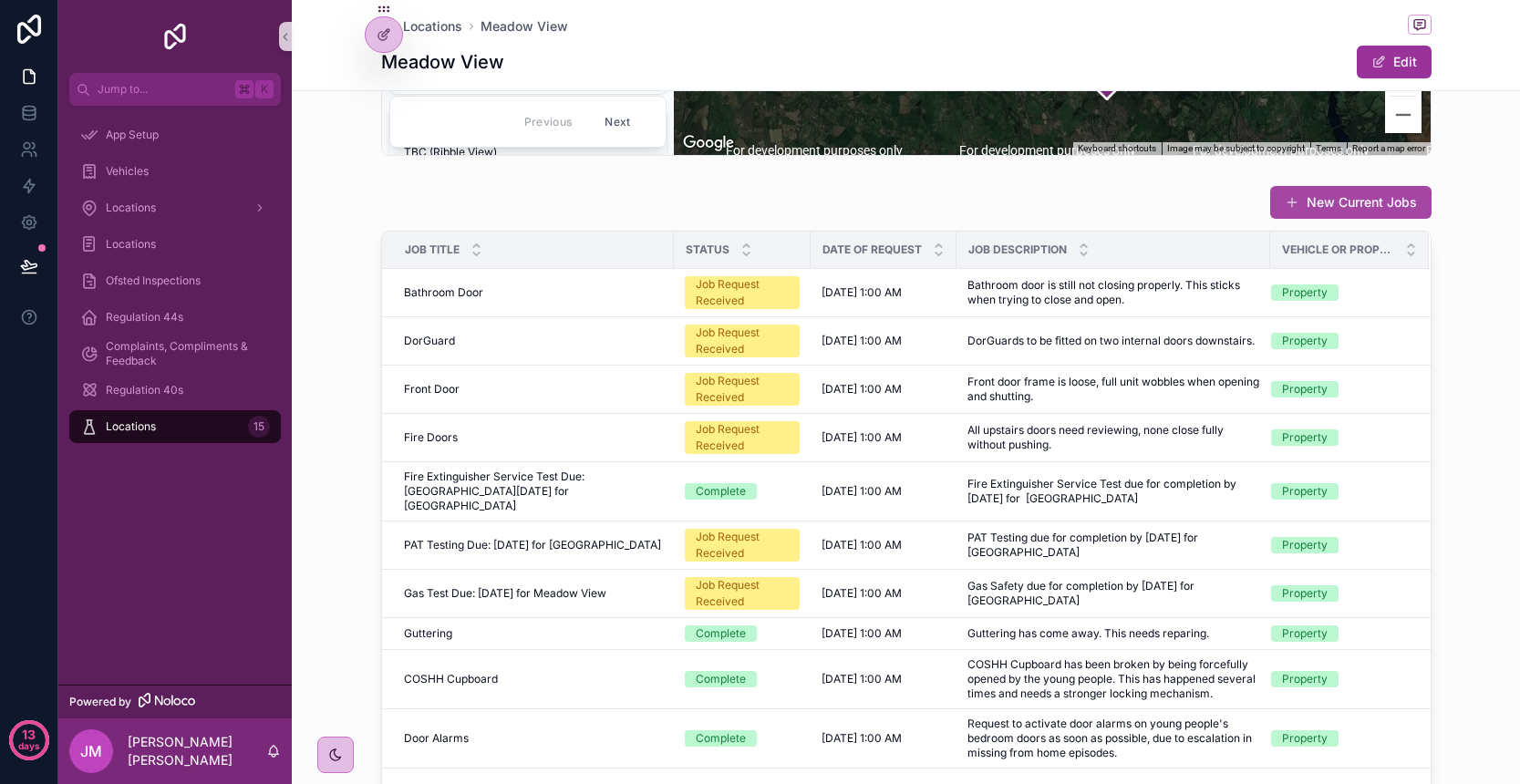
click at [1315, 219] on button "New Current Jobs" at bounding box center [1350, 203] width 161 height 33
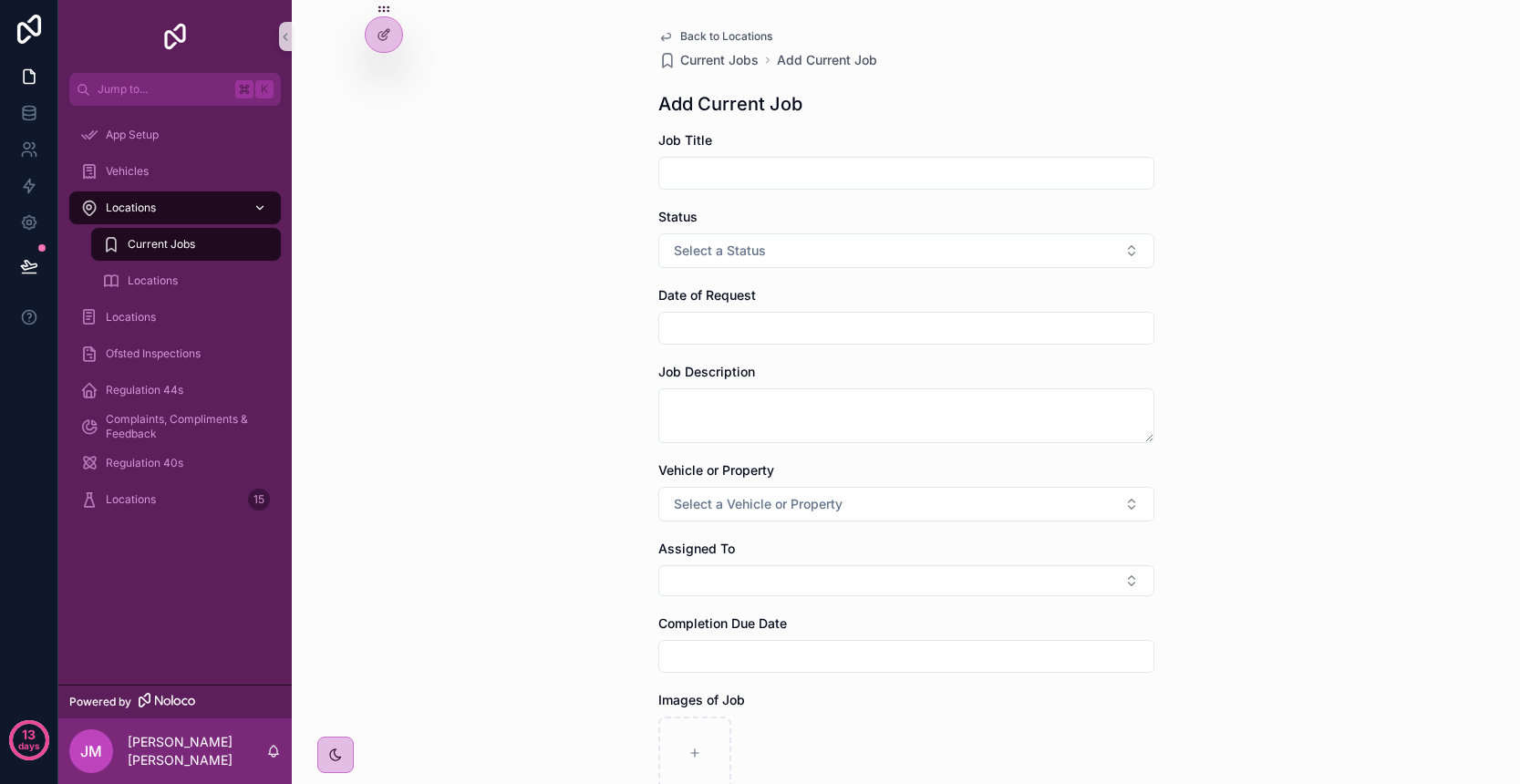
click at [142, 208] on span "Locations" at bounding box center [131, 207] width 50 height 15
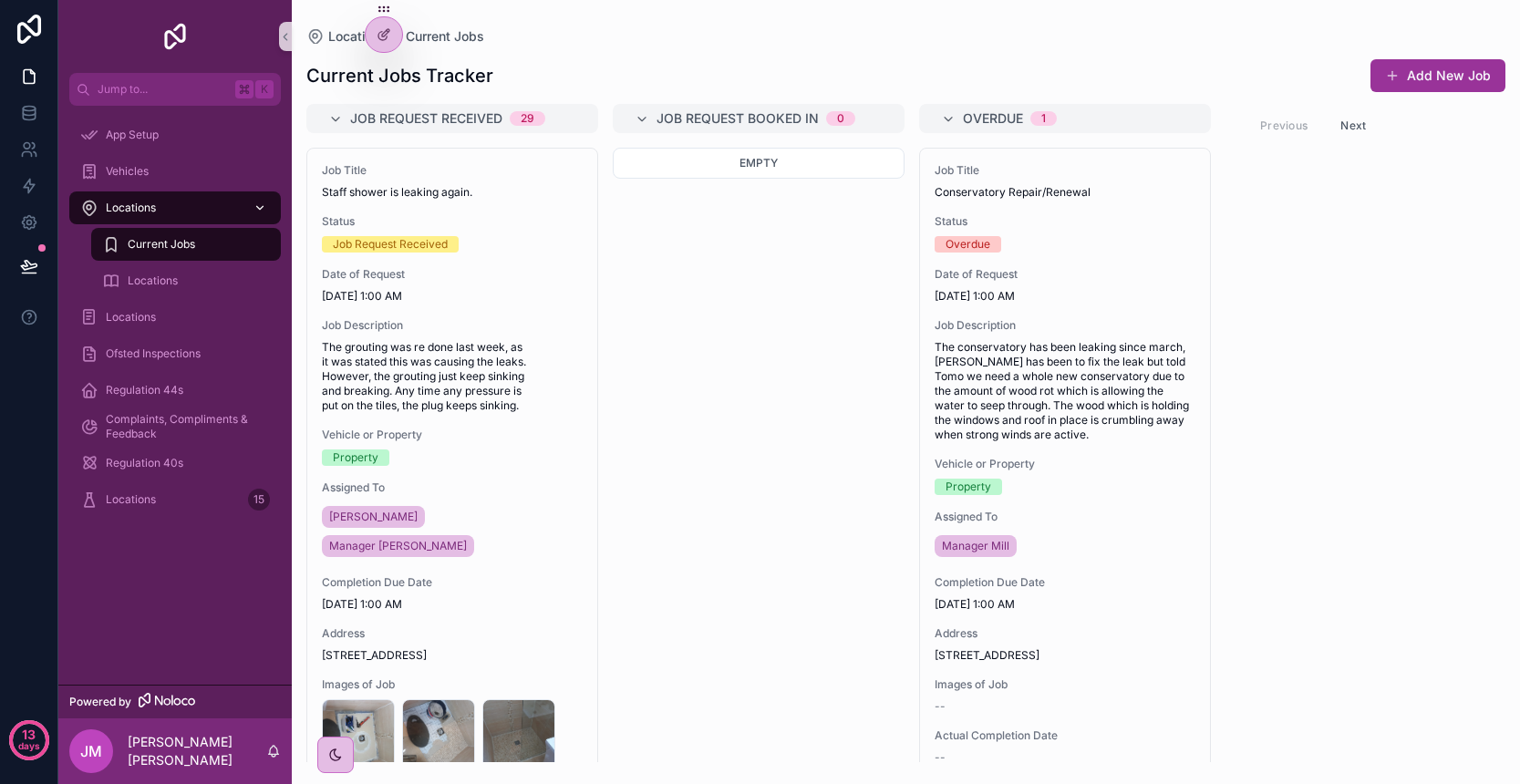
click at [161, 214] on div "Locations" at bounding box center [175, 207] width 190 height 29
click at [170, 493] on div "Locations 15" at bounding box center [175, 499] width 190 height 29
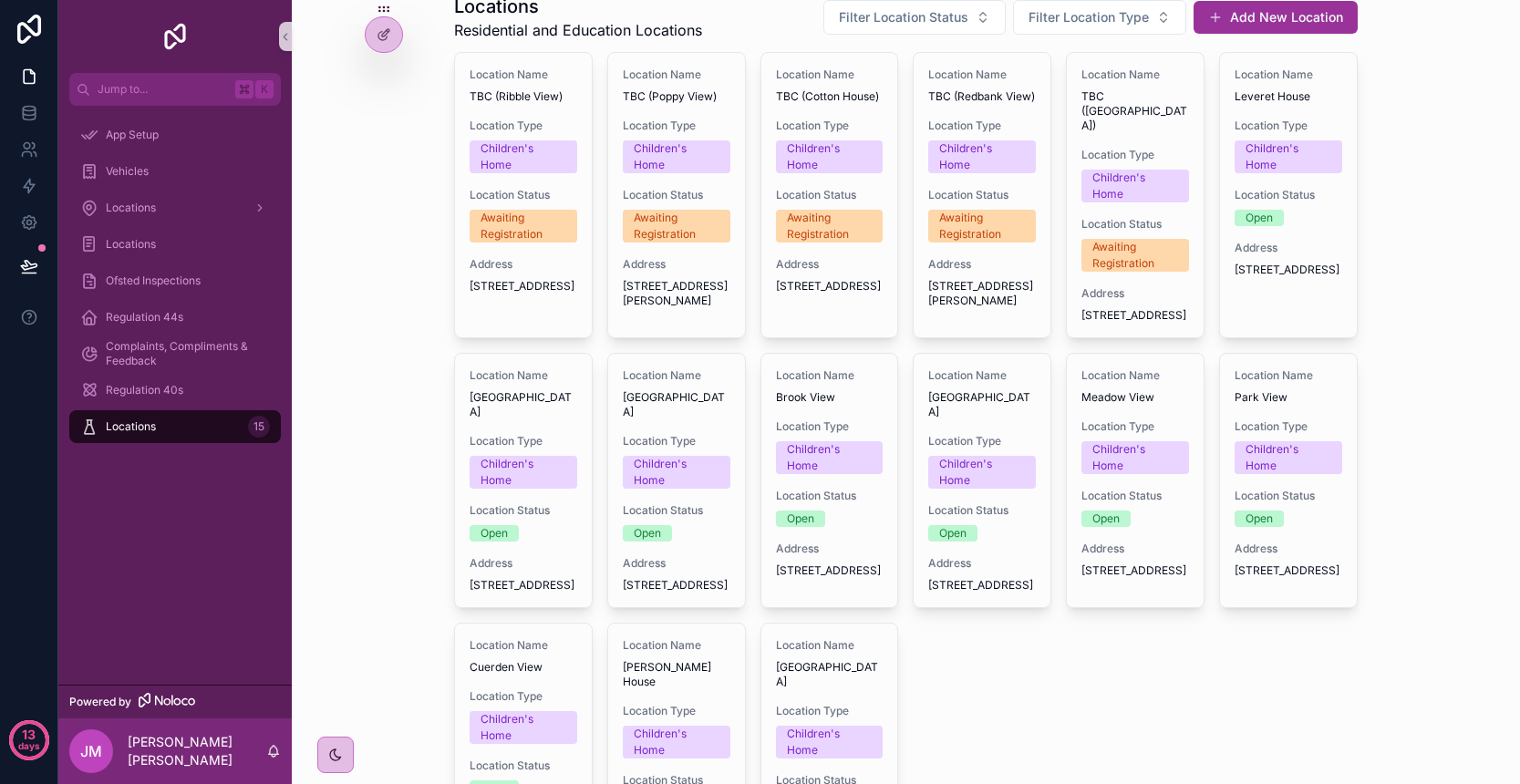
scroll to position [75, 0]
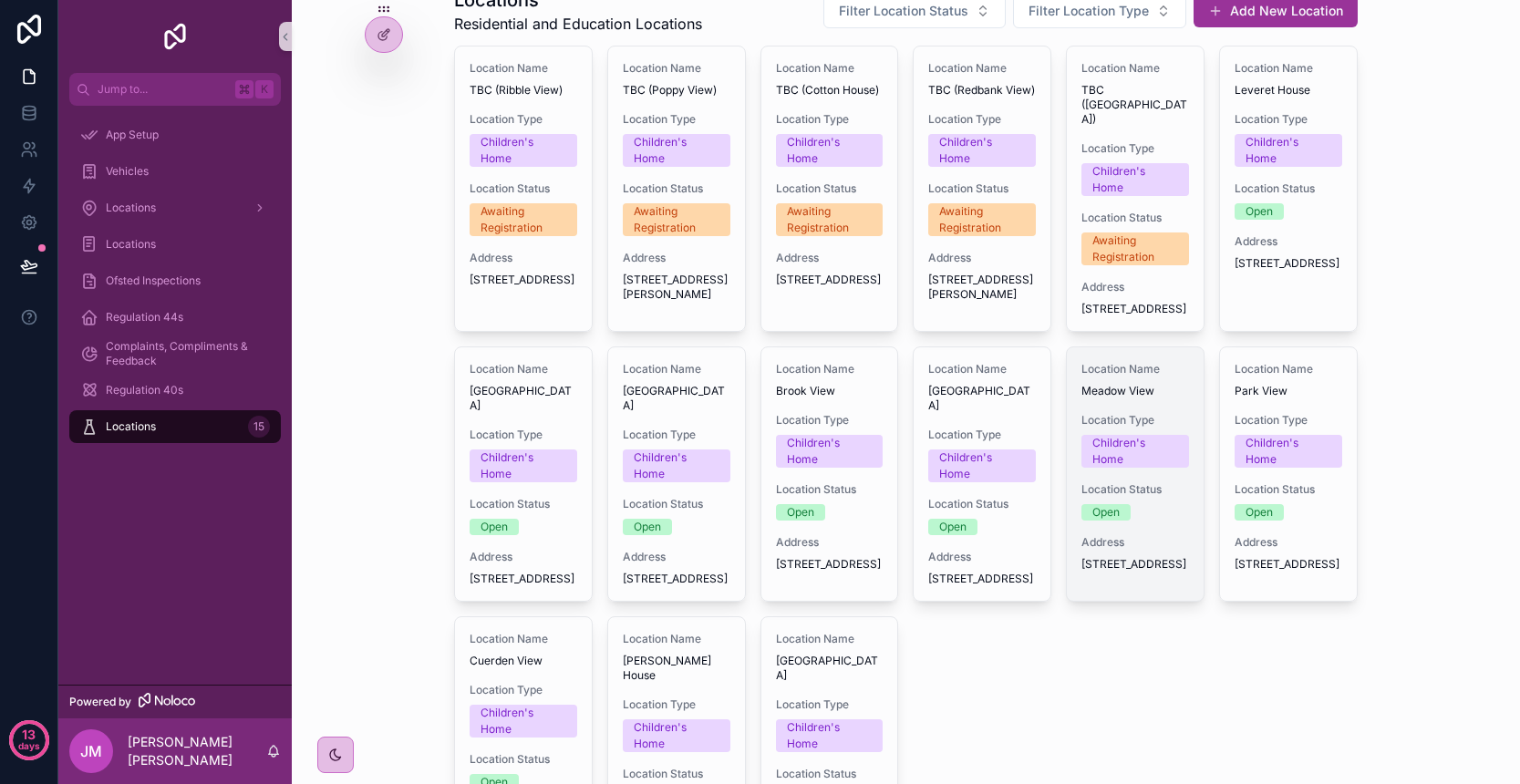
click at [1164, 549] on span "Address" at bounding box center [1135, 542] width 108 height 15
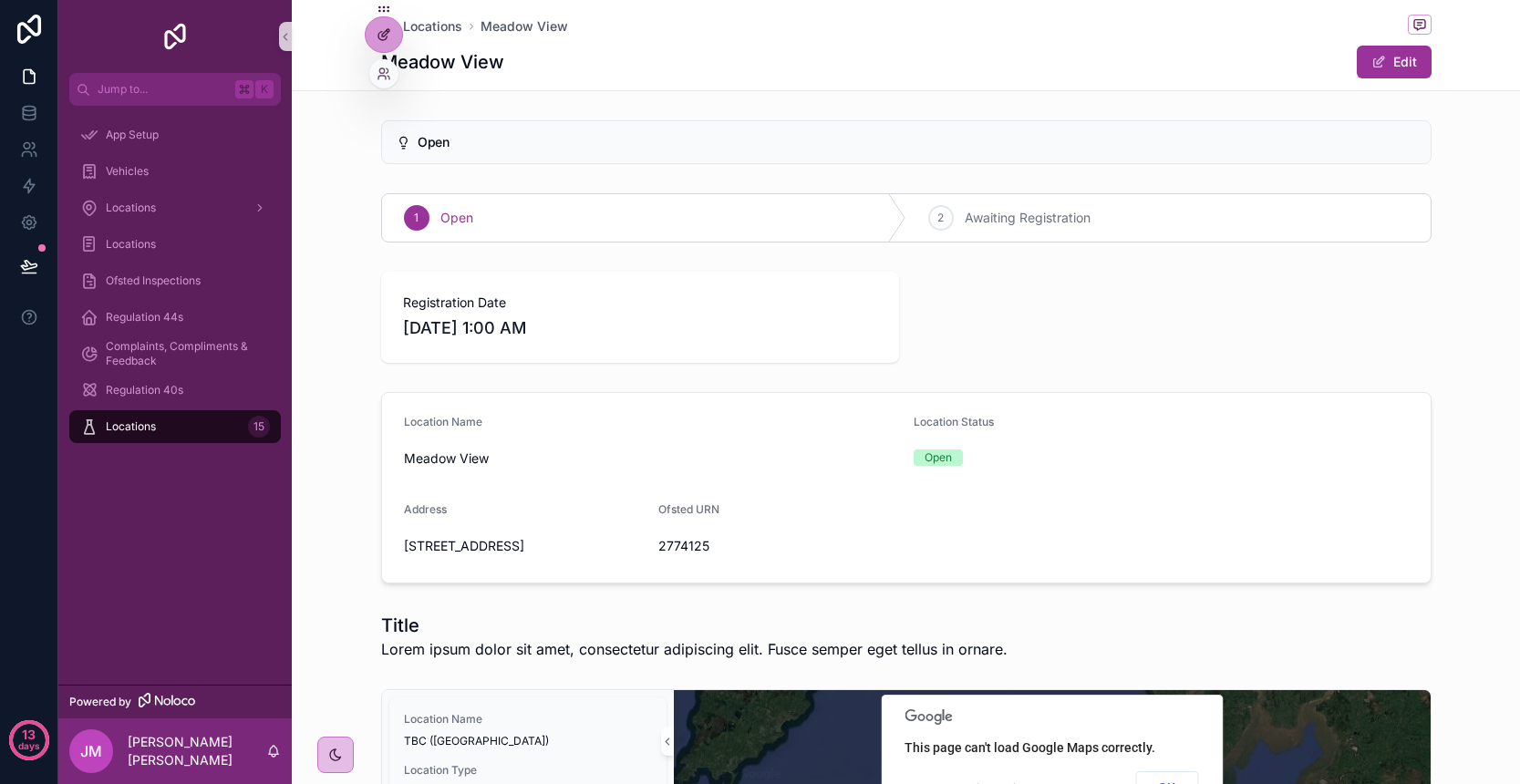
click at [386, 43] on div at bounding box center [384, 35] width 37 height 35
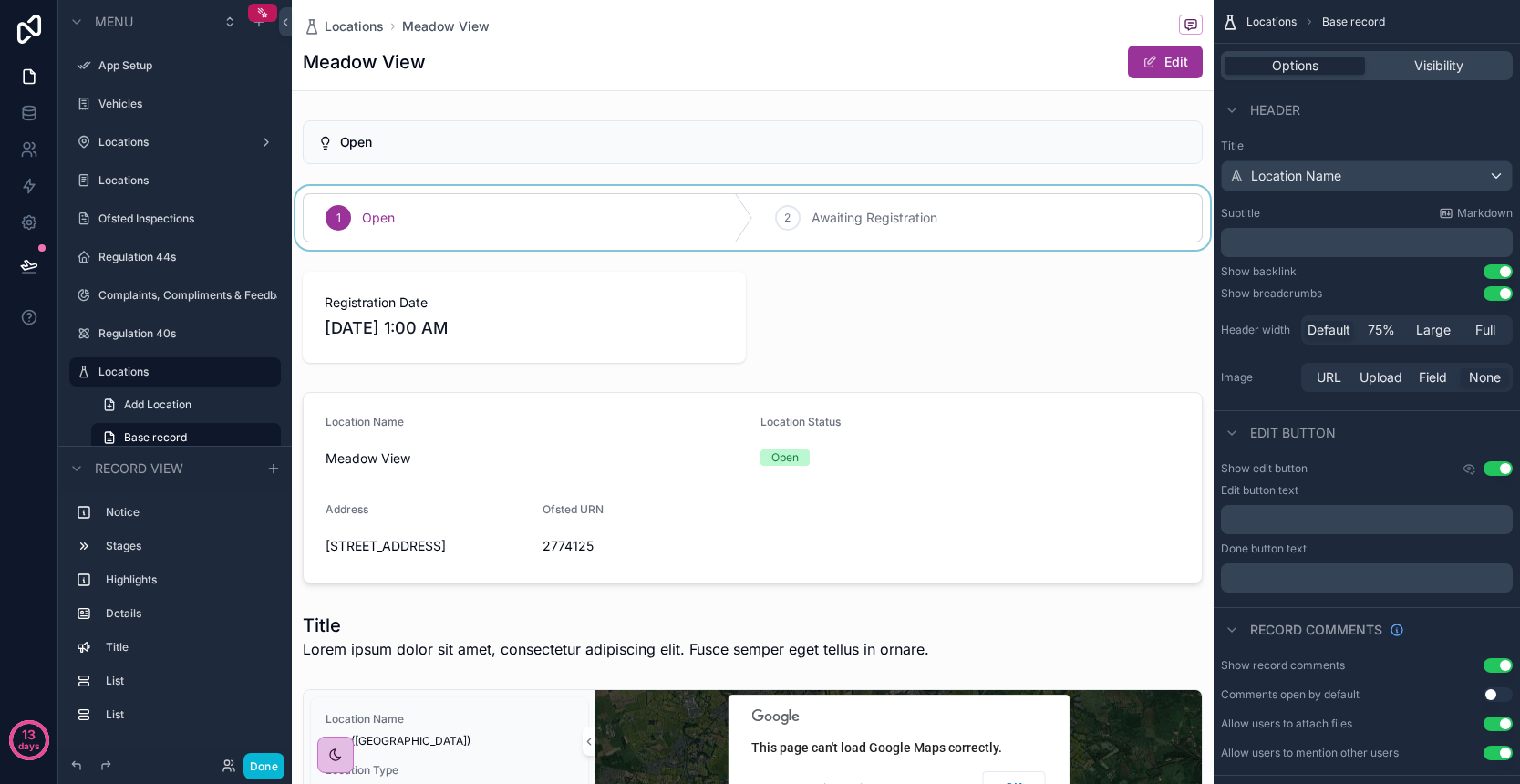
click at [797, 230] on div "scrollable content" at bounding box center [752, 218] width 922 height 64
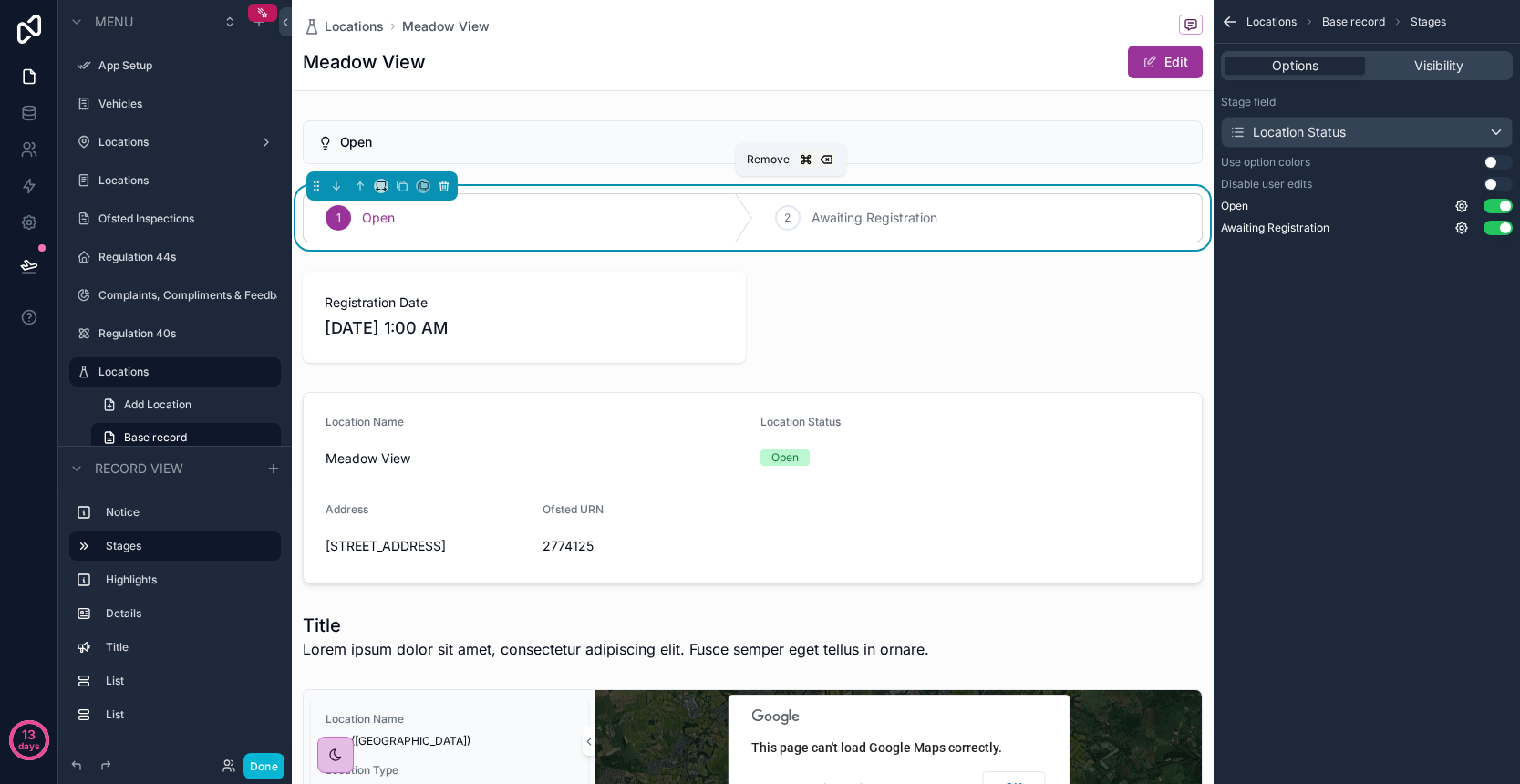
click at [443, 187] on icon "scrollable content" at bounding box center [443, 187] width 0 height 4
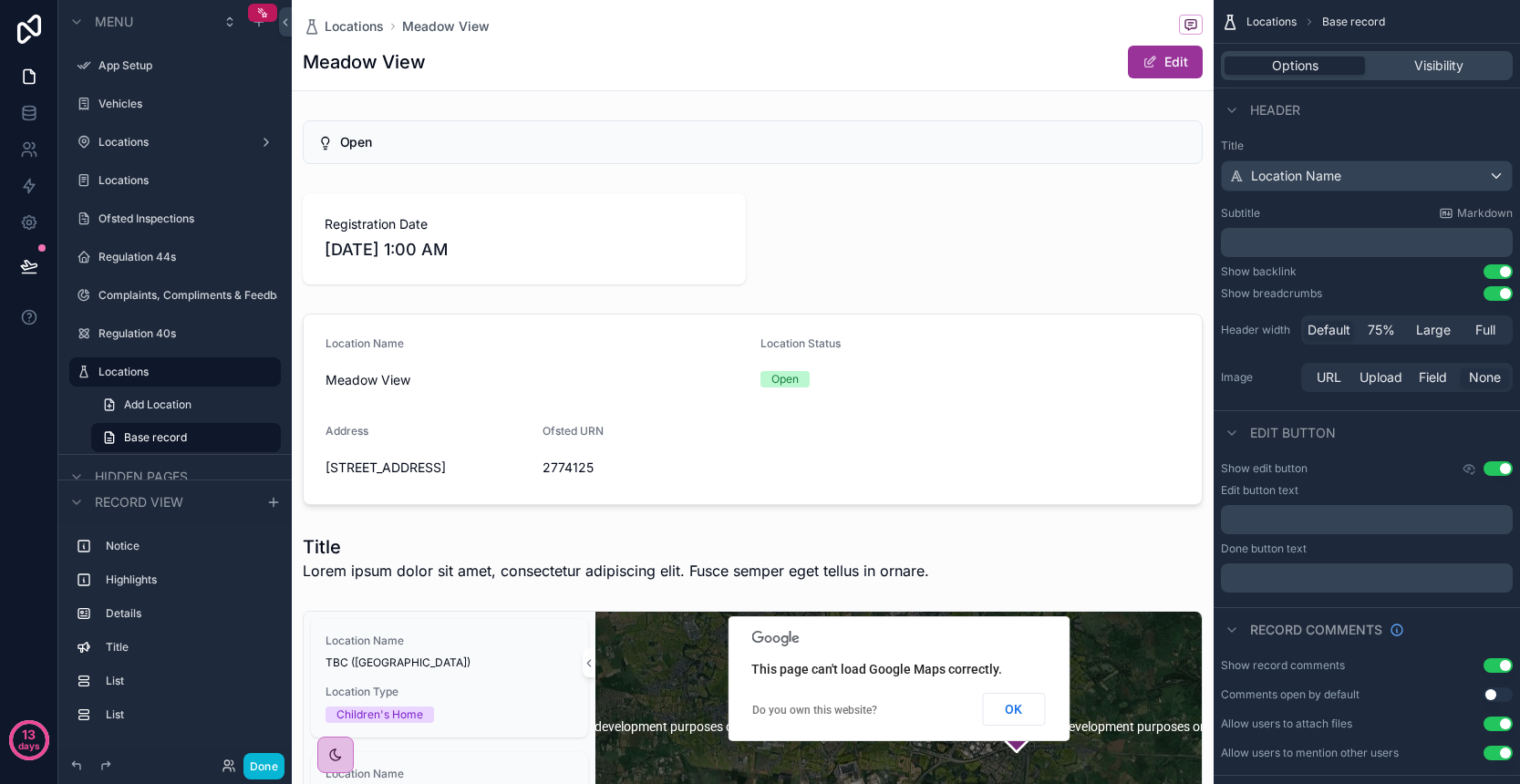
click at [374, 65] on h1 "Meadow View" at bounding box center [364, 62] width 123 height 25
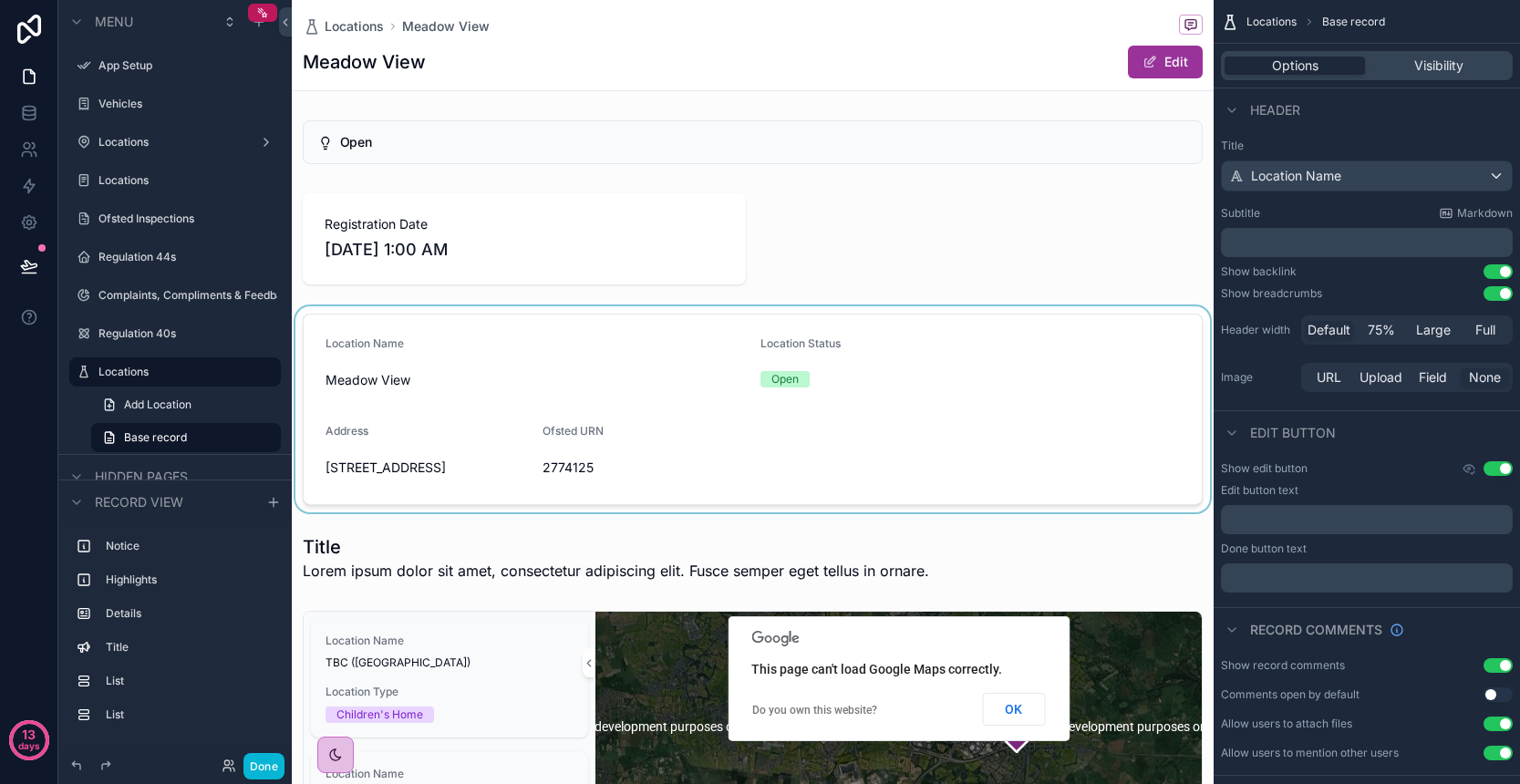
click at [628, 432] on div "scrollable content" at bounding box center [752, 409] width 922 height 206
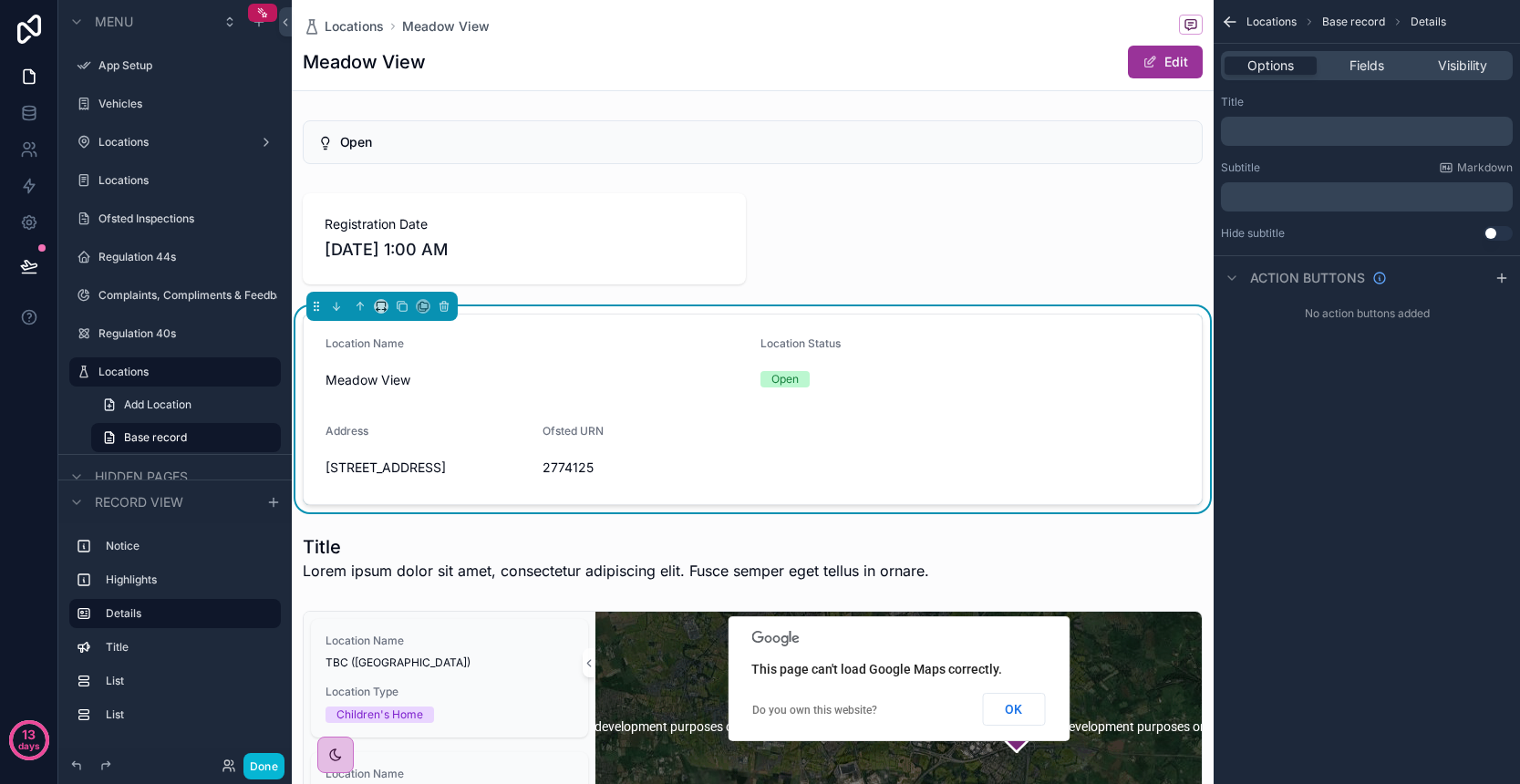
click at [1281, 137] on p "﻿" at bounding box center [1369, 131] width 281 height 15
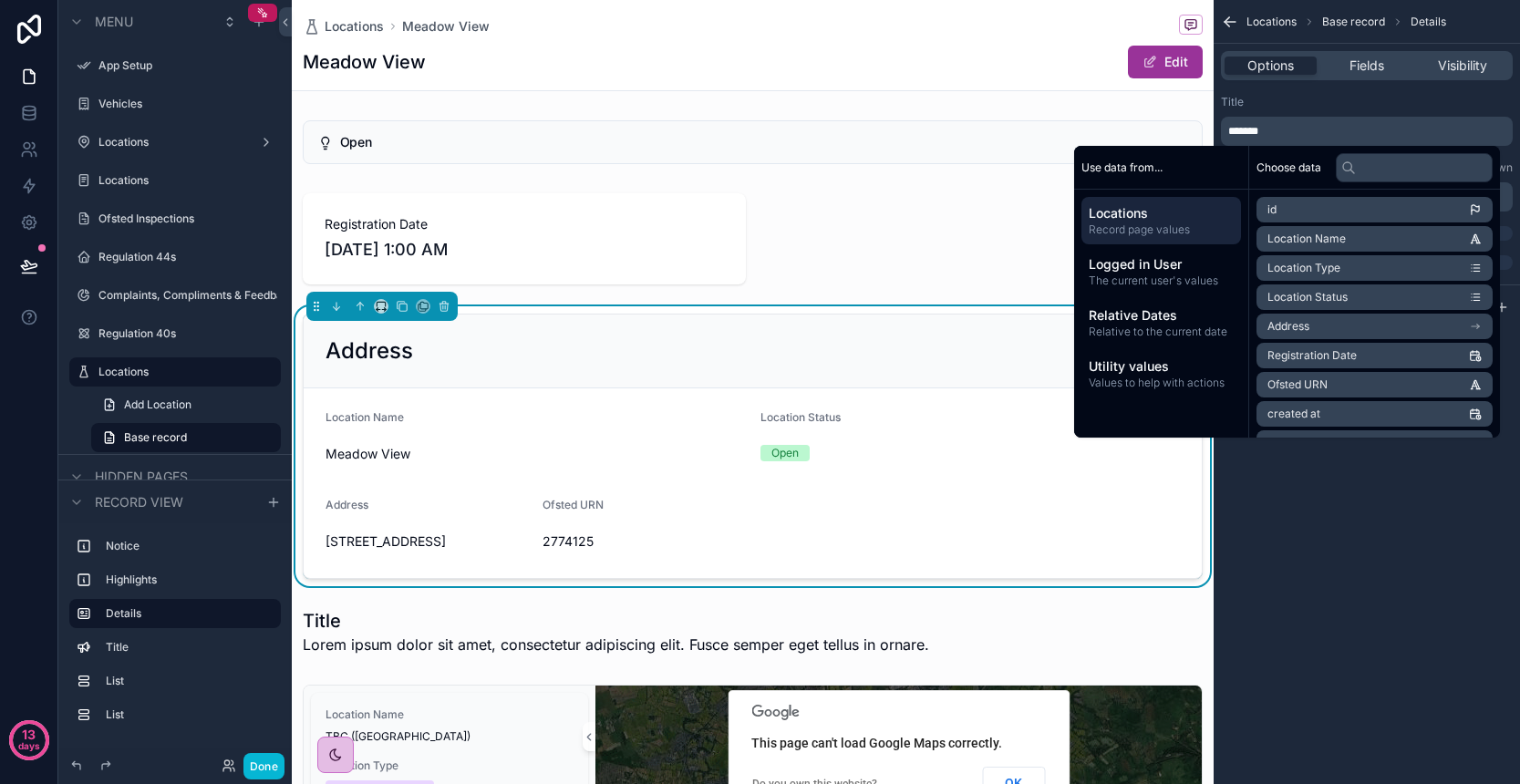
click at [1288, 135] on p "*******" at bounding box center [1369, 131] width 281 height 15
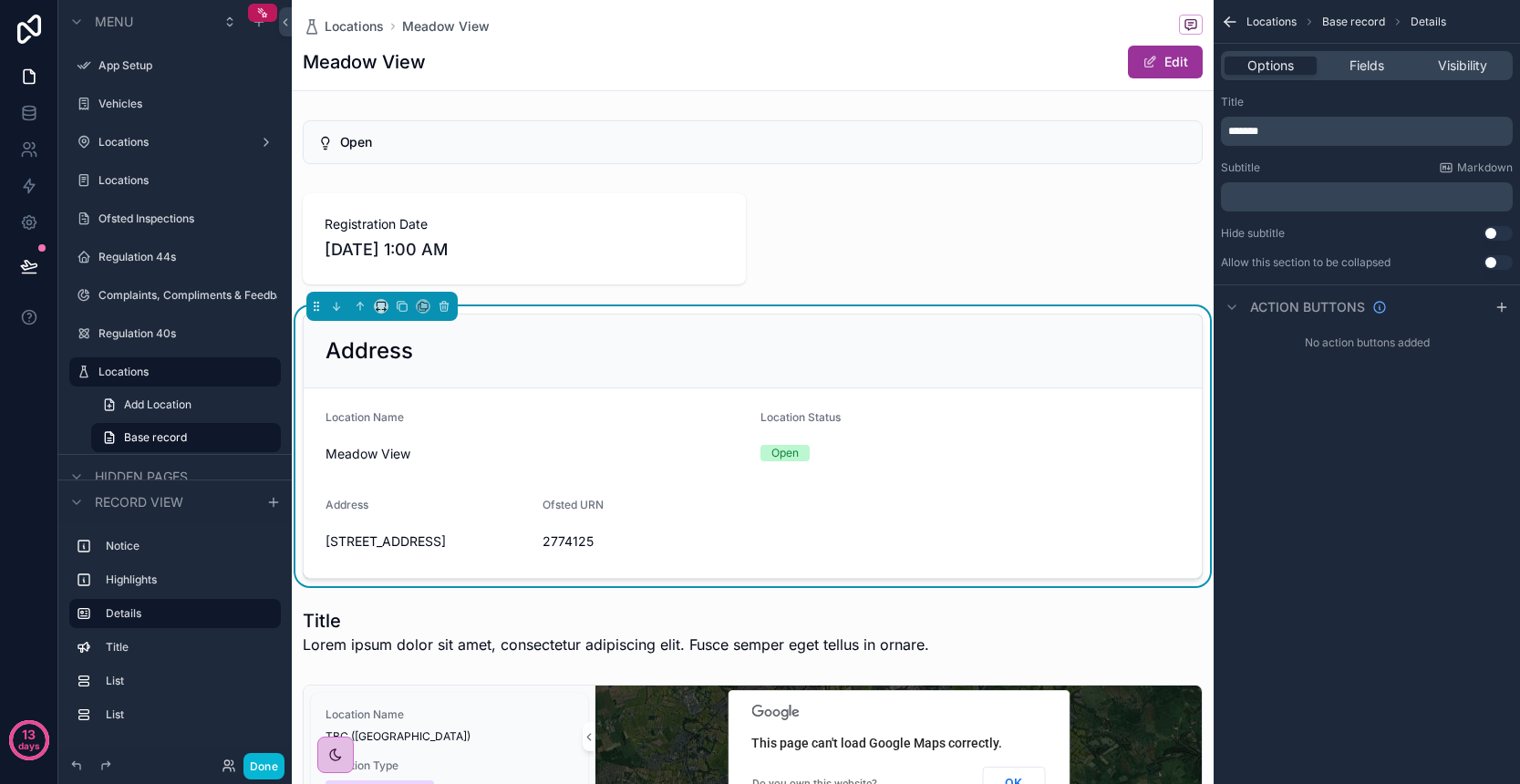
click at [1288, 135] on p "*******" at bounding box center [1369, 131] width 281 height 15
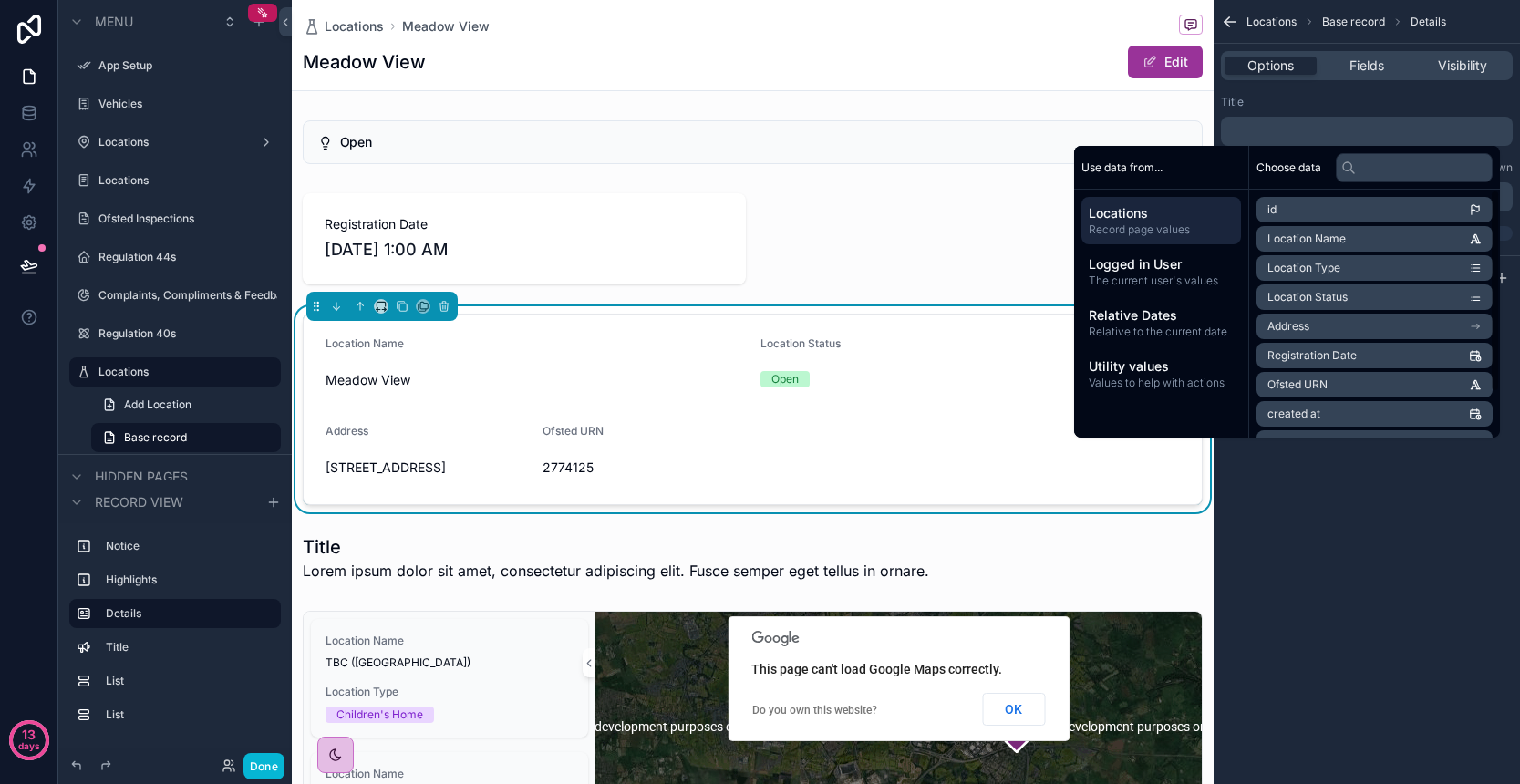
click at [1391, 322] on li "Address" at bounding box center [1375, 327] width 237 height 25
click at [1325, 242] on li "Address" at bounding box center [1375, 242] width 237 height 25
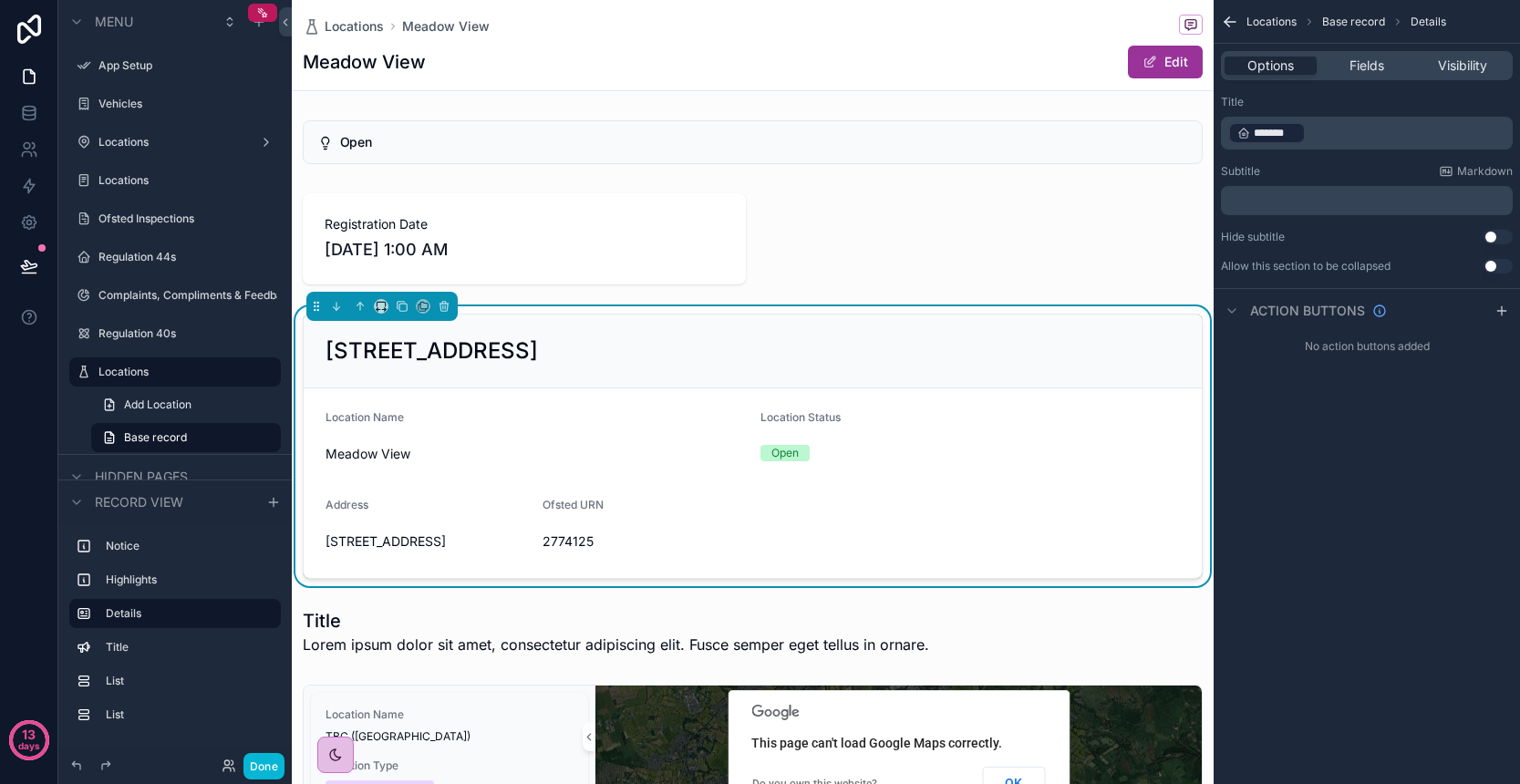
click at [1343, 138] on p "﻿ ******* ﻿ ﻿" at bounding box center [1369, 133] width 281 height 25
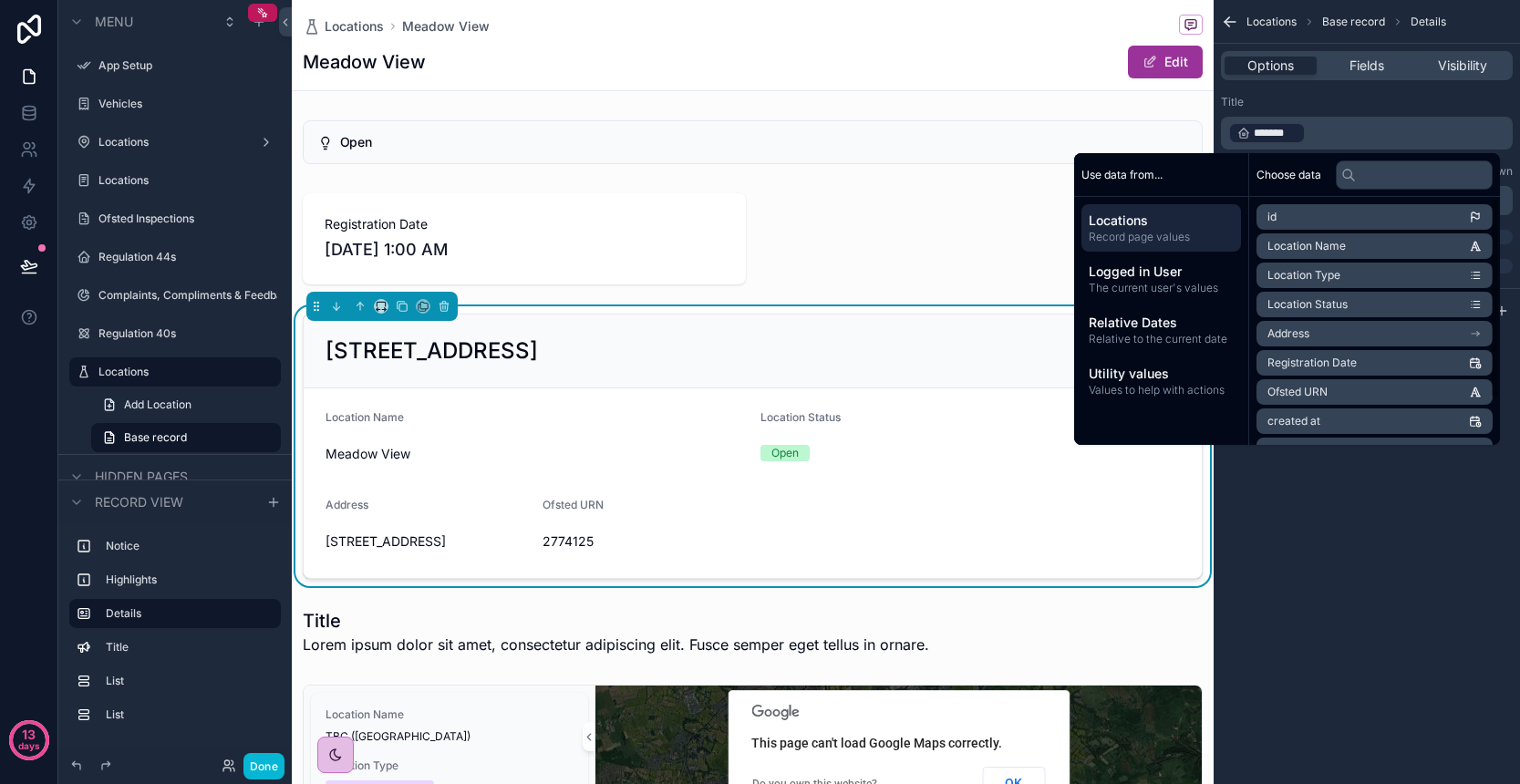
click at [1334, 245] on span "Location Name" at bounding box center [1306, 245] width 79 height 15
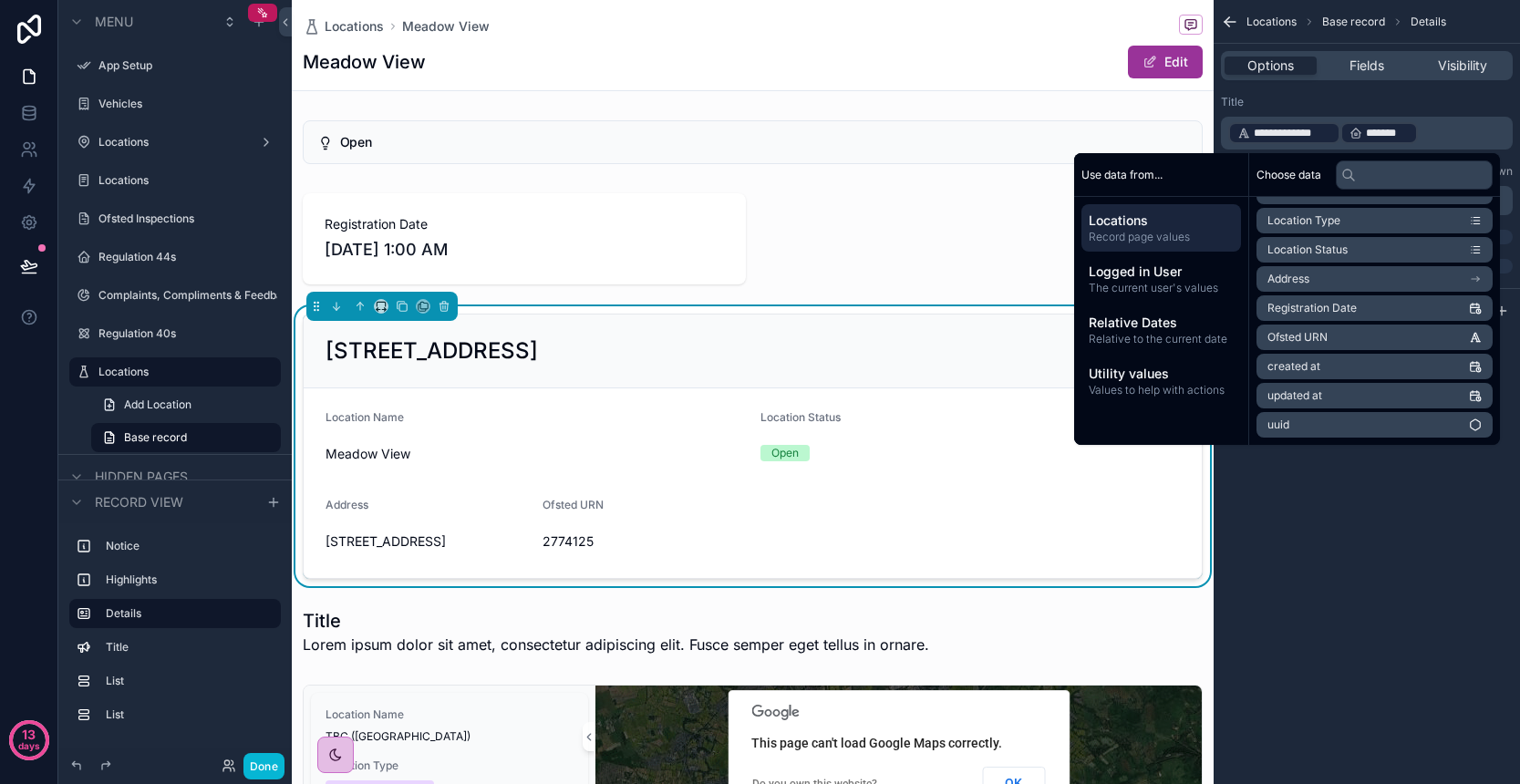
click at [1439, 137] on p "**********" at bounding box center [1369, 133] width 281 height 25
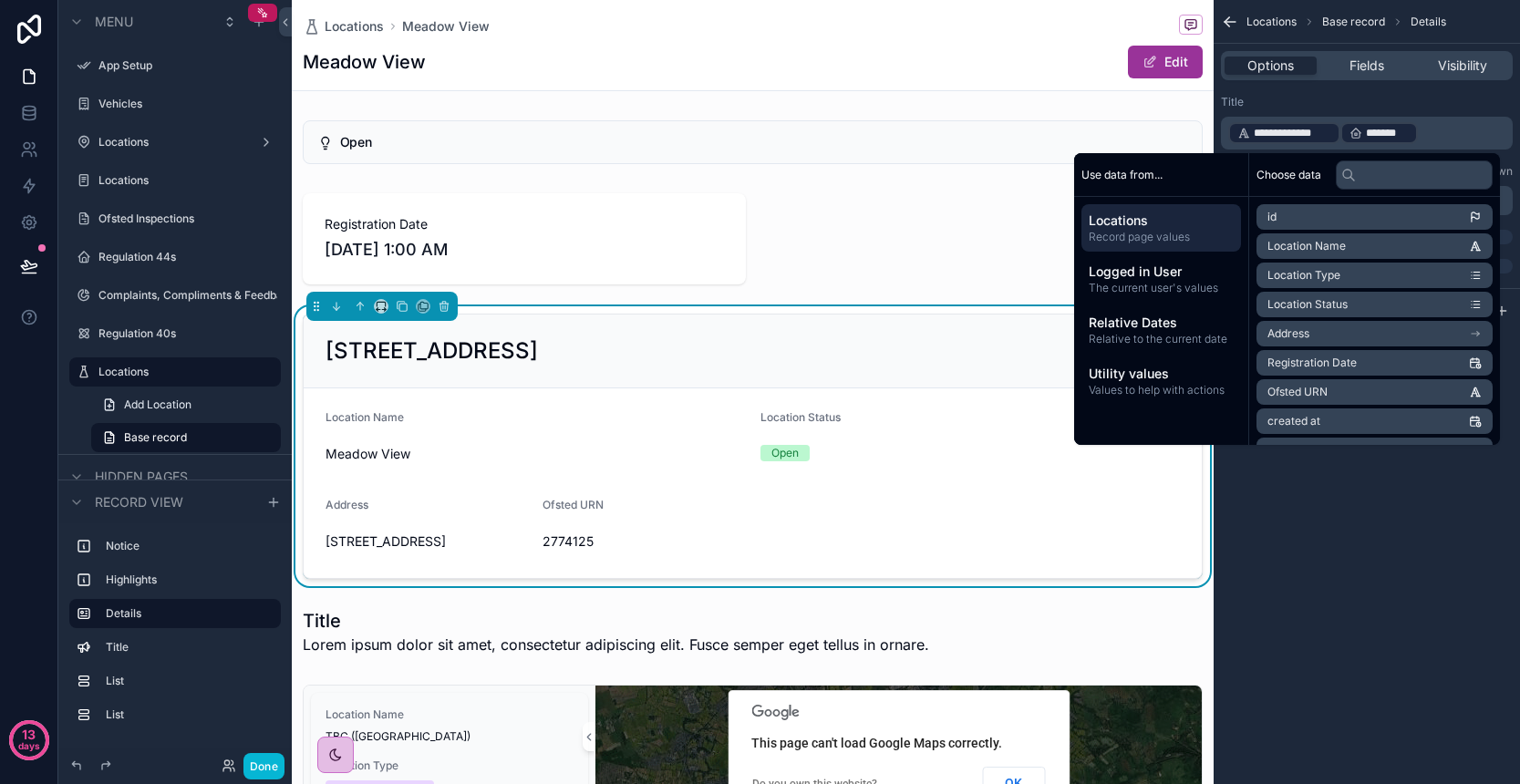
click at [1439, 130] on p "**********" at bounding box center [1369, 133] width 281 height 25
click at [1441, 528] on div "**********" at bounding box center [1367, 392] width 306 height 784
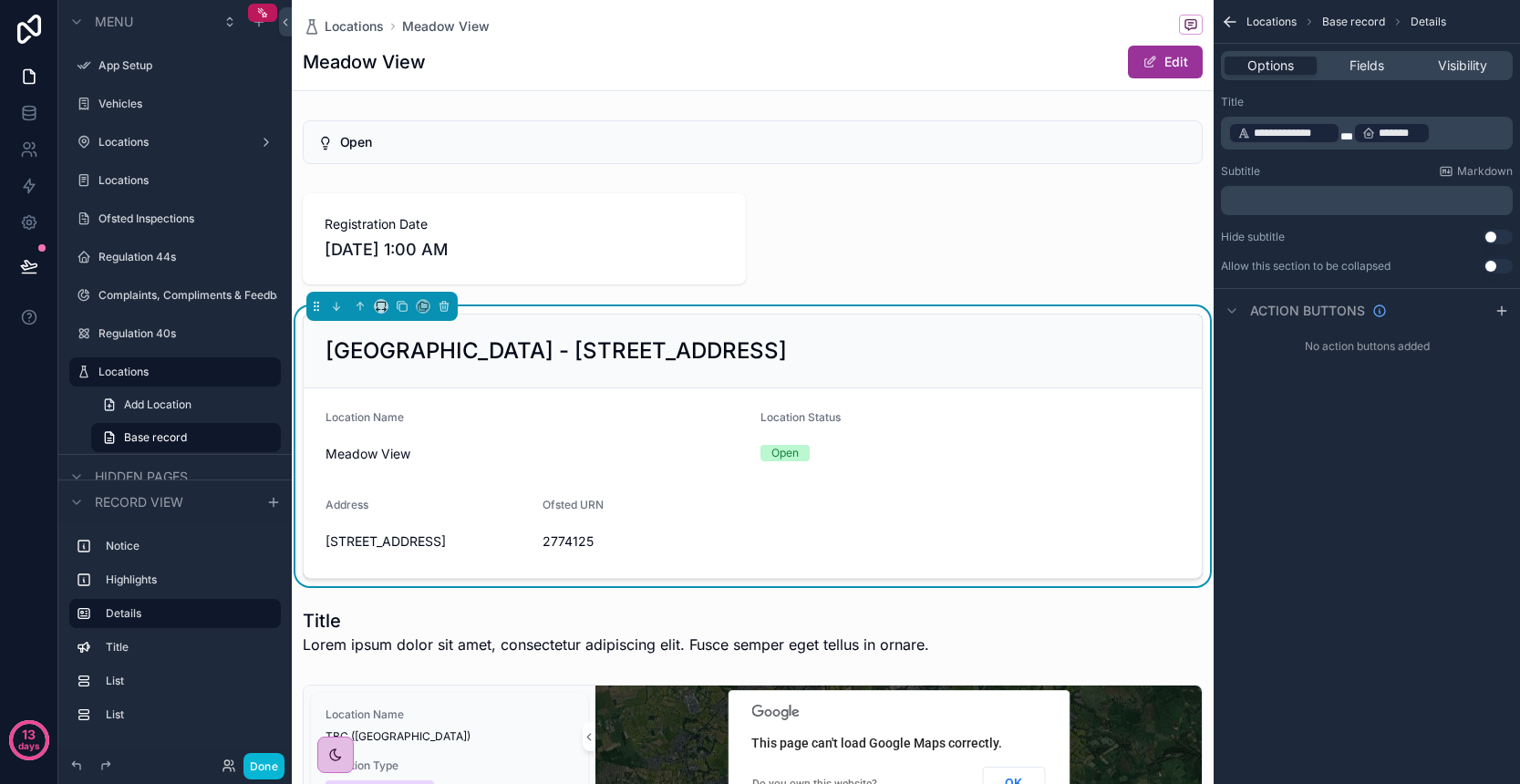
scroll to position [0, 0]
click at [801, 257] on div "scrollable content" at bounding box center [752, 238] width 922 height 106
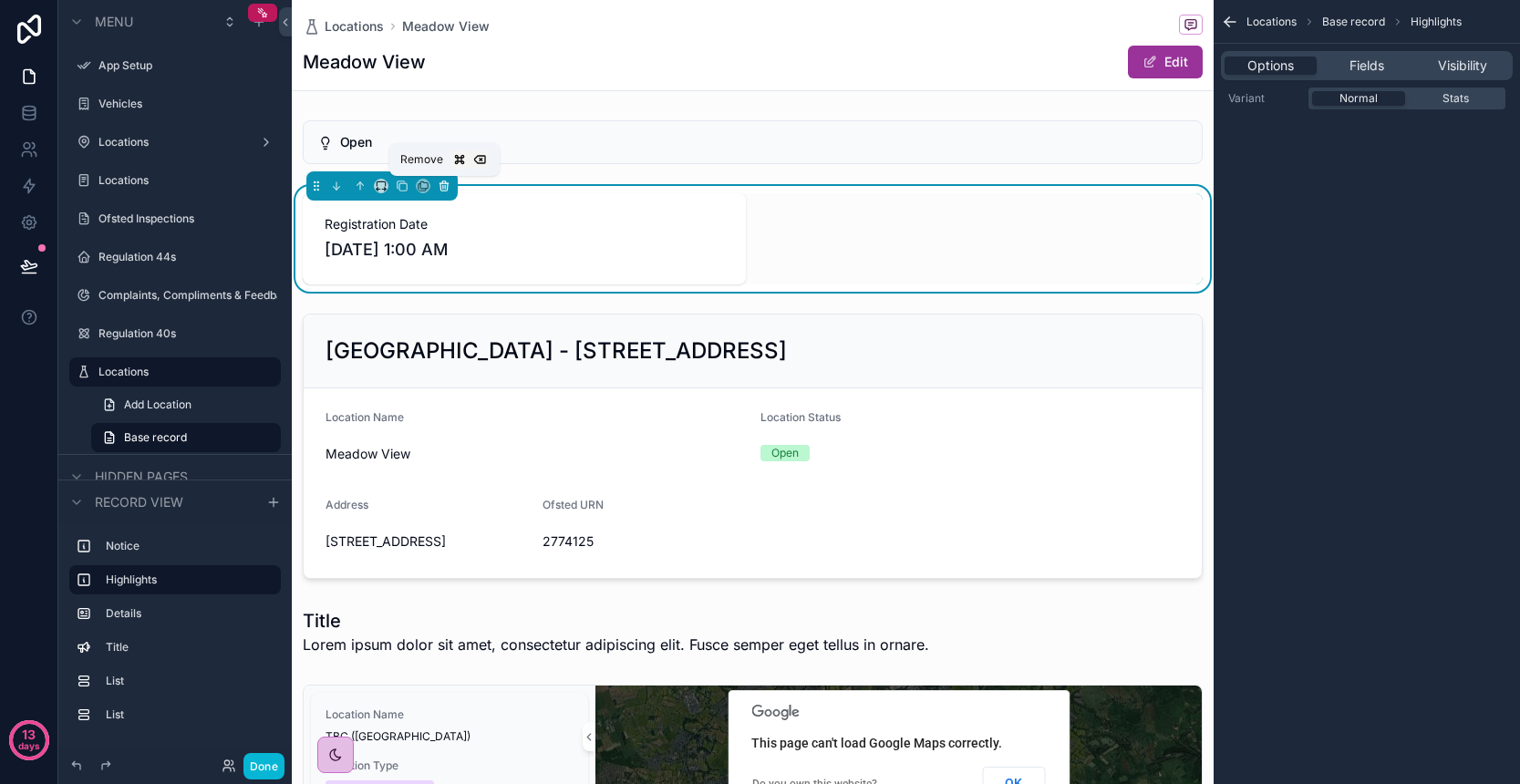
click at [448, 186] on icon "scrollable content" at bounding box center [444, 187] width 8 height 8
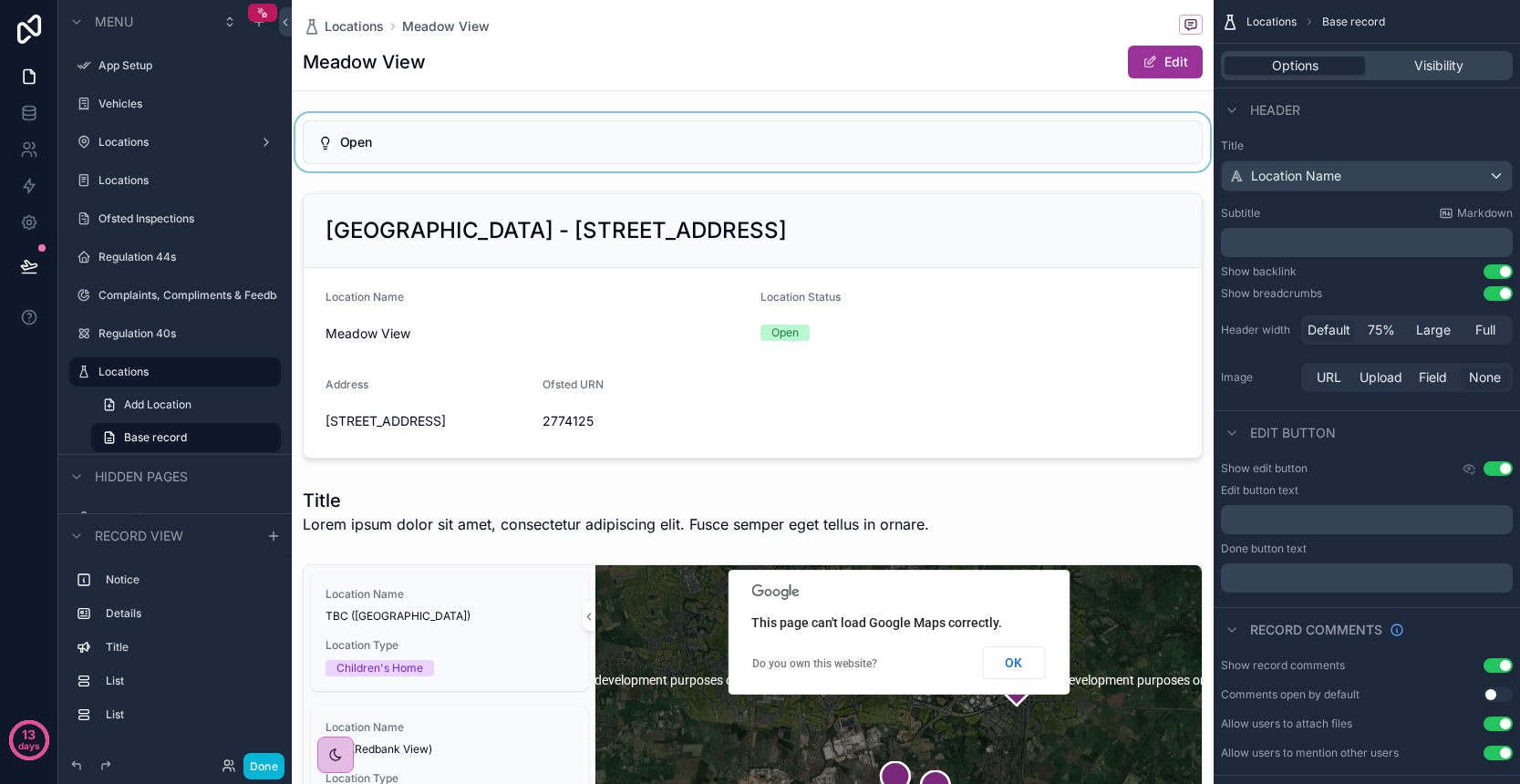
click at [498, 154] on div "scrollable content" at bounding box center [752, 142] width 922 height 58
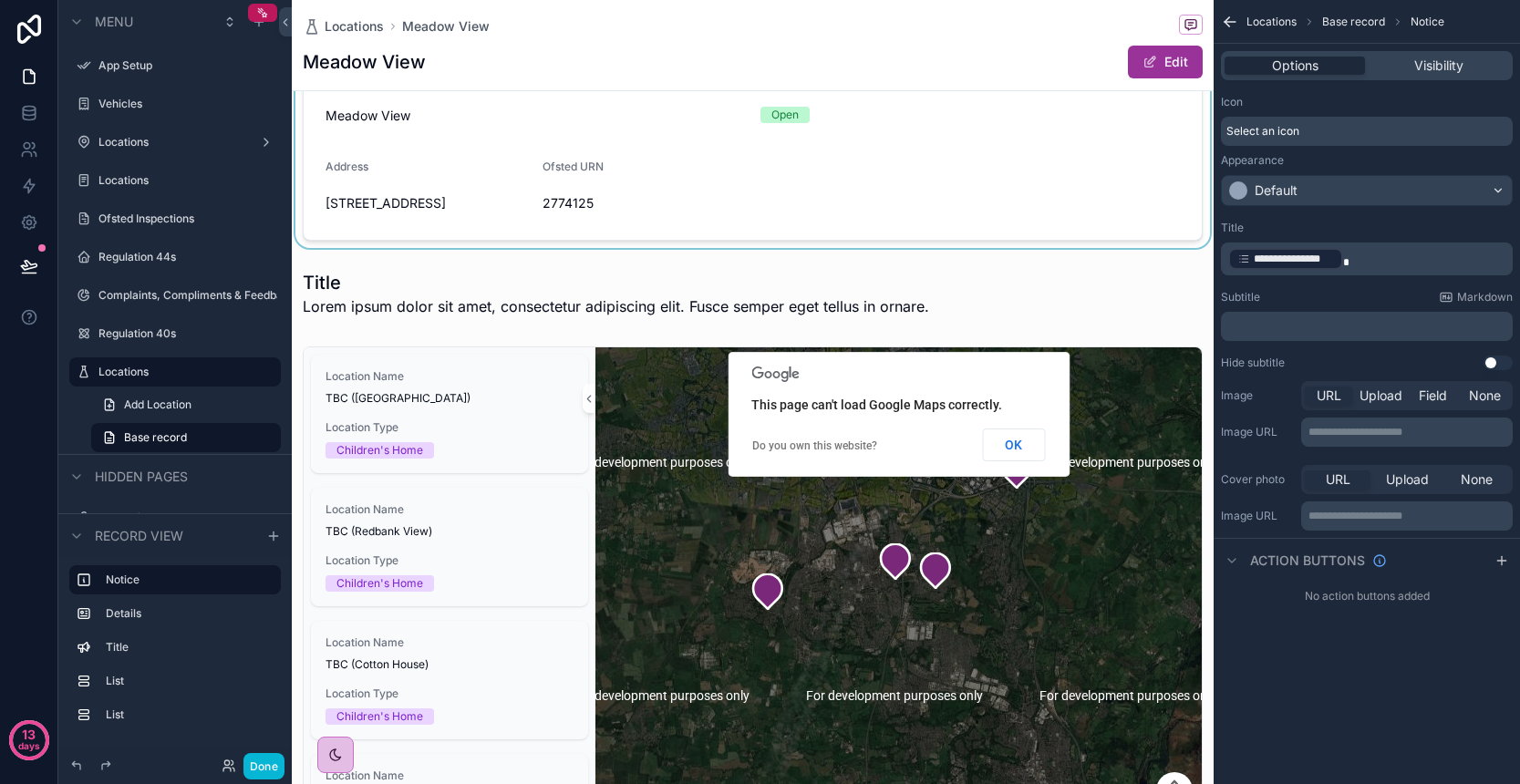
scroll to position [282, 0]
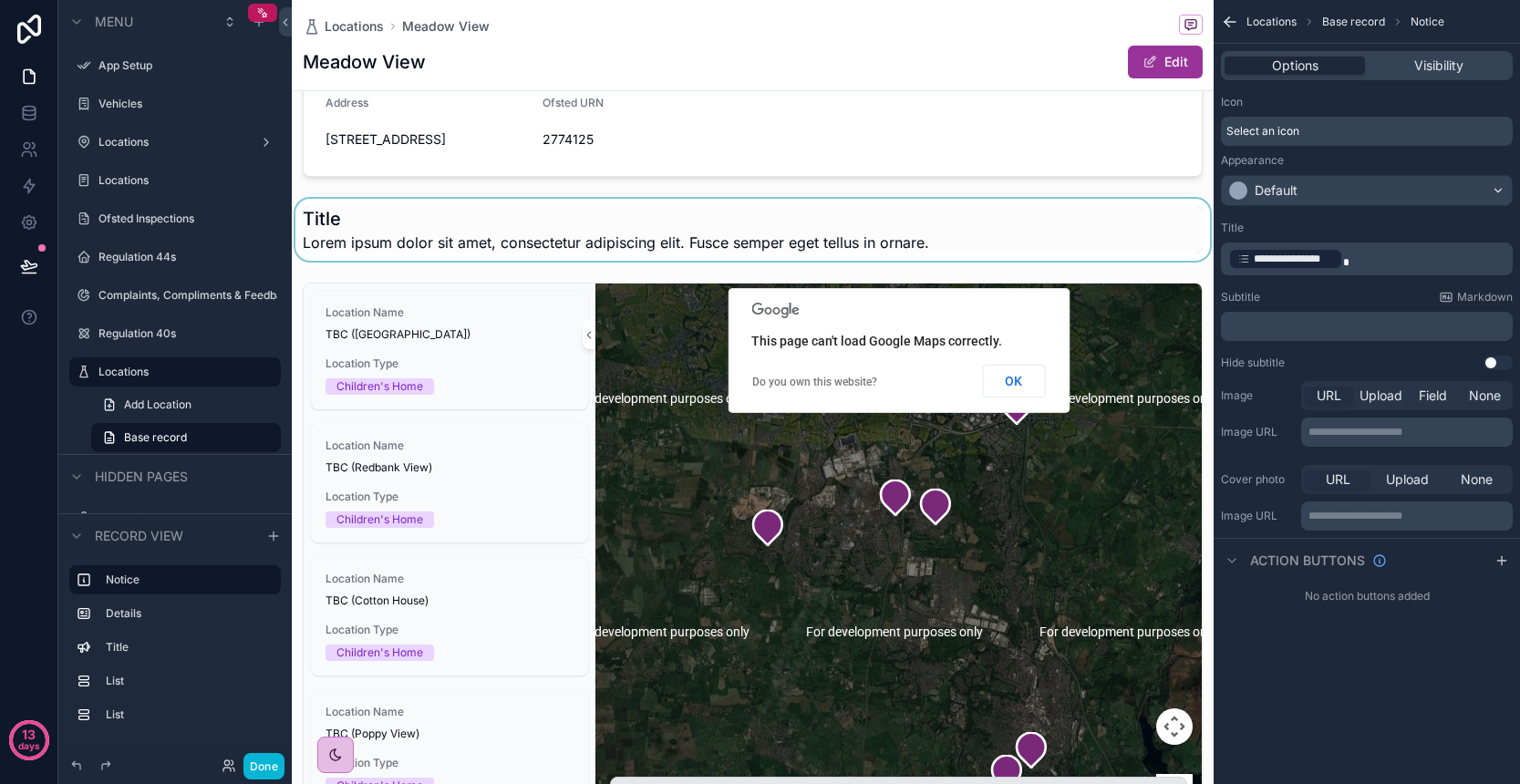
click at [527, 261] on div "scrollable content" at bounding box center [752, 230] width 922 height 62
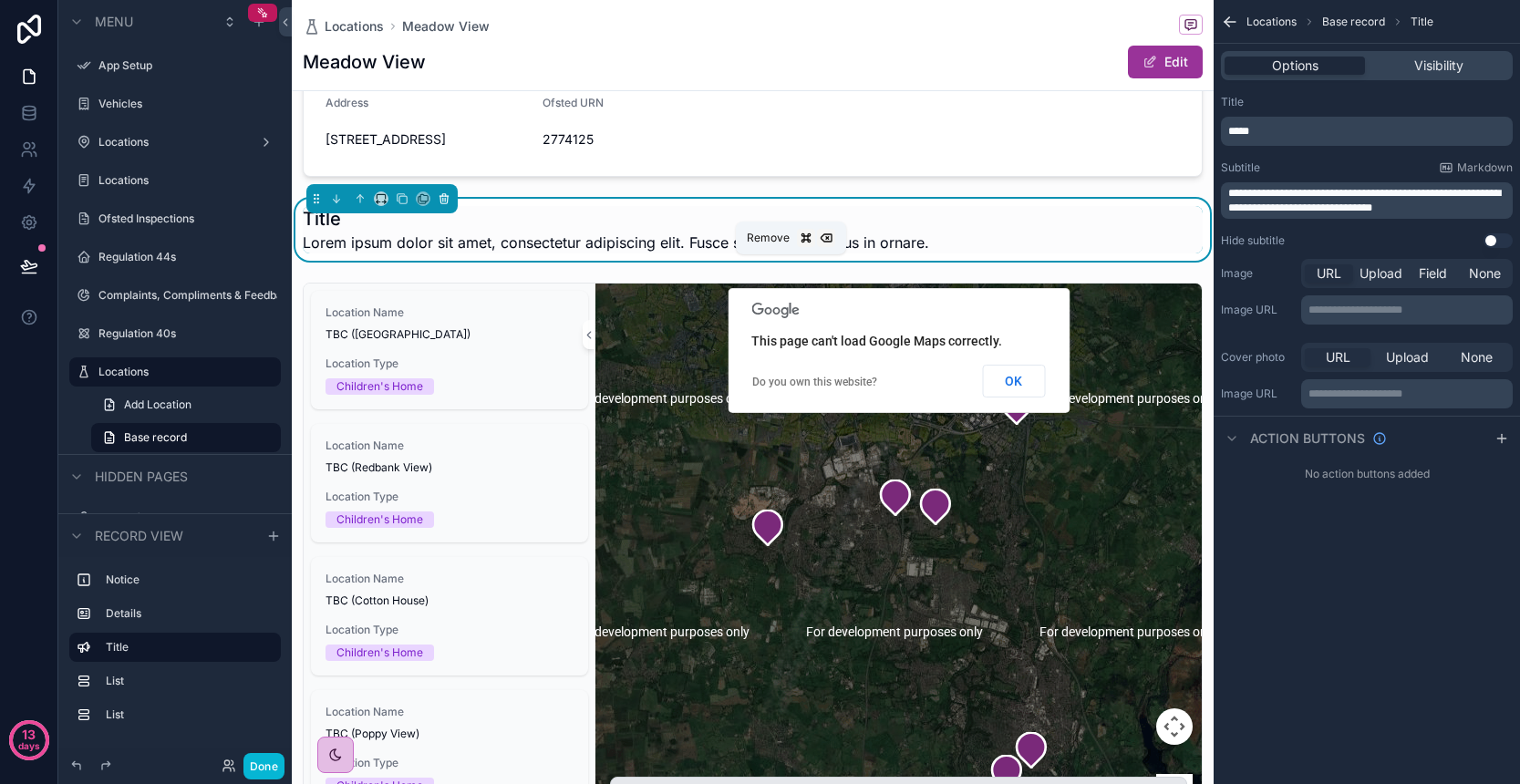
click at [448, 204] on icon "scrollable content" at bounding box center [444, 200] width 8 height 8
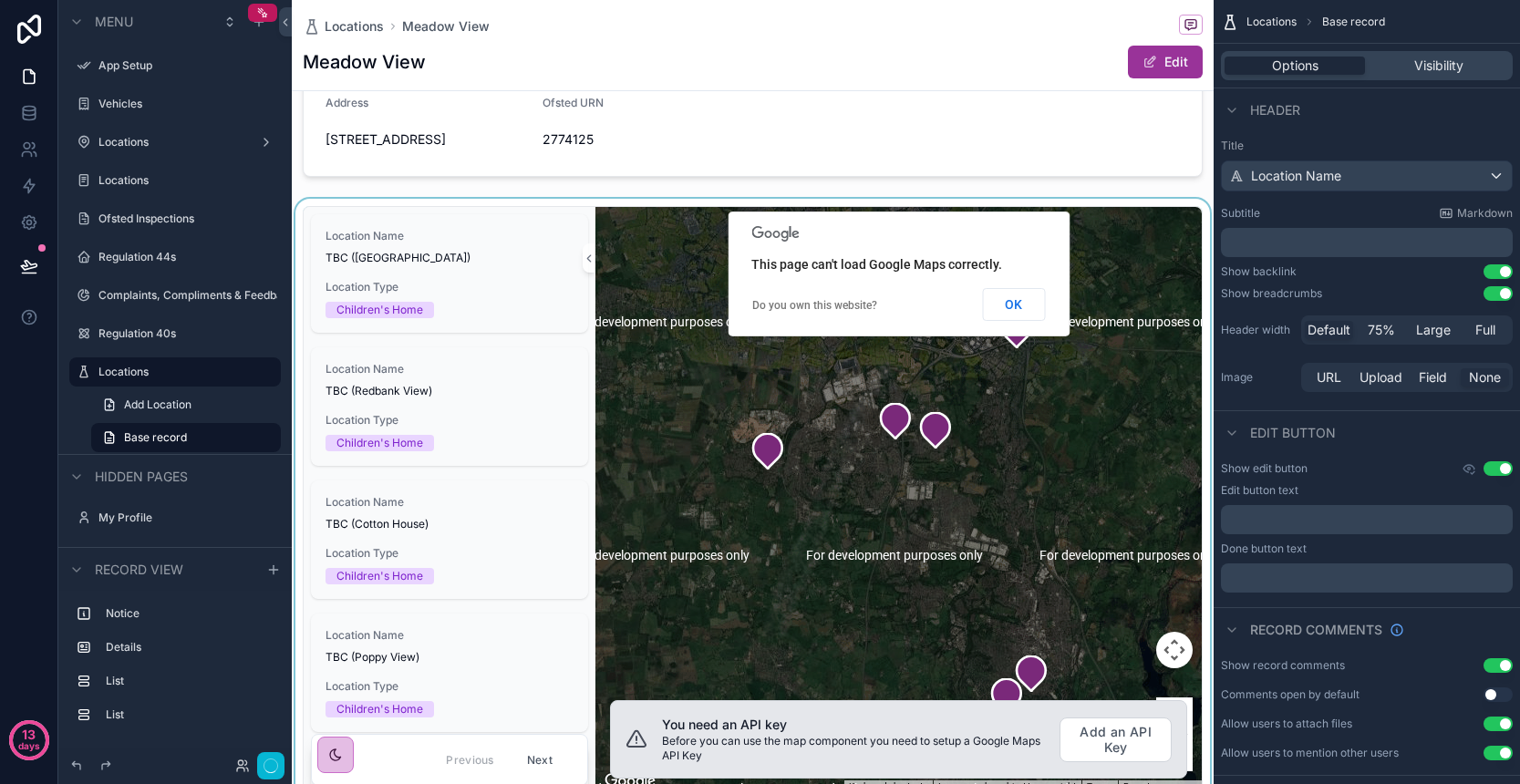
click at [507, 268] on div "scrollable content" at bounding box center [752, 500] width 922 height 603
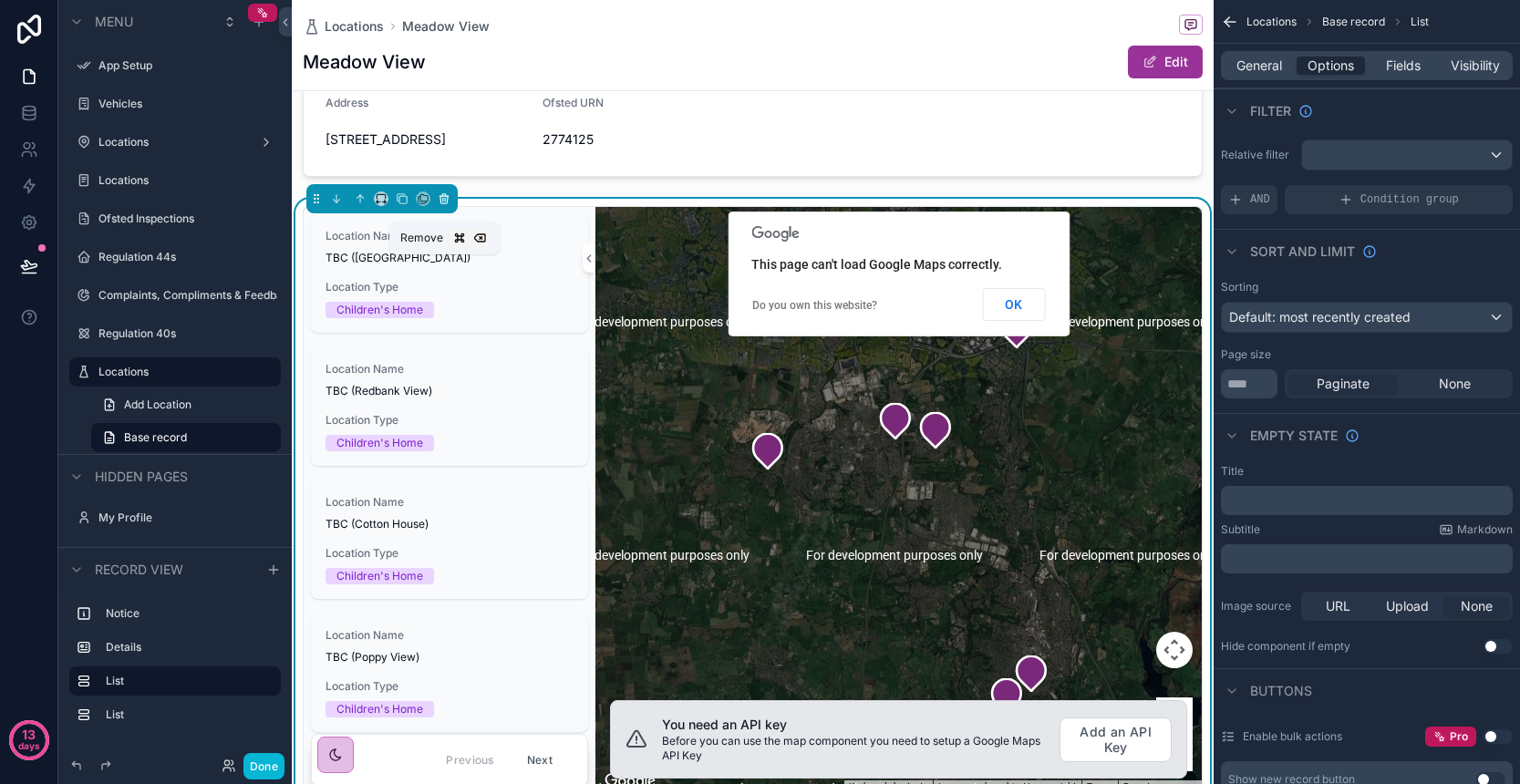
click at [448, 204] on icon "scrollable content" at bounding box center [444, 200] width 8 height 8
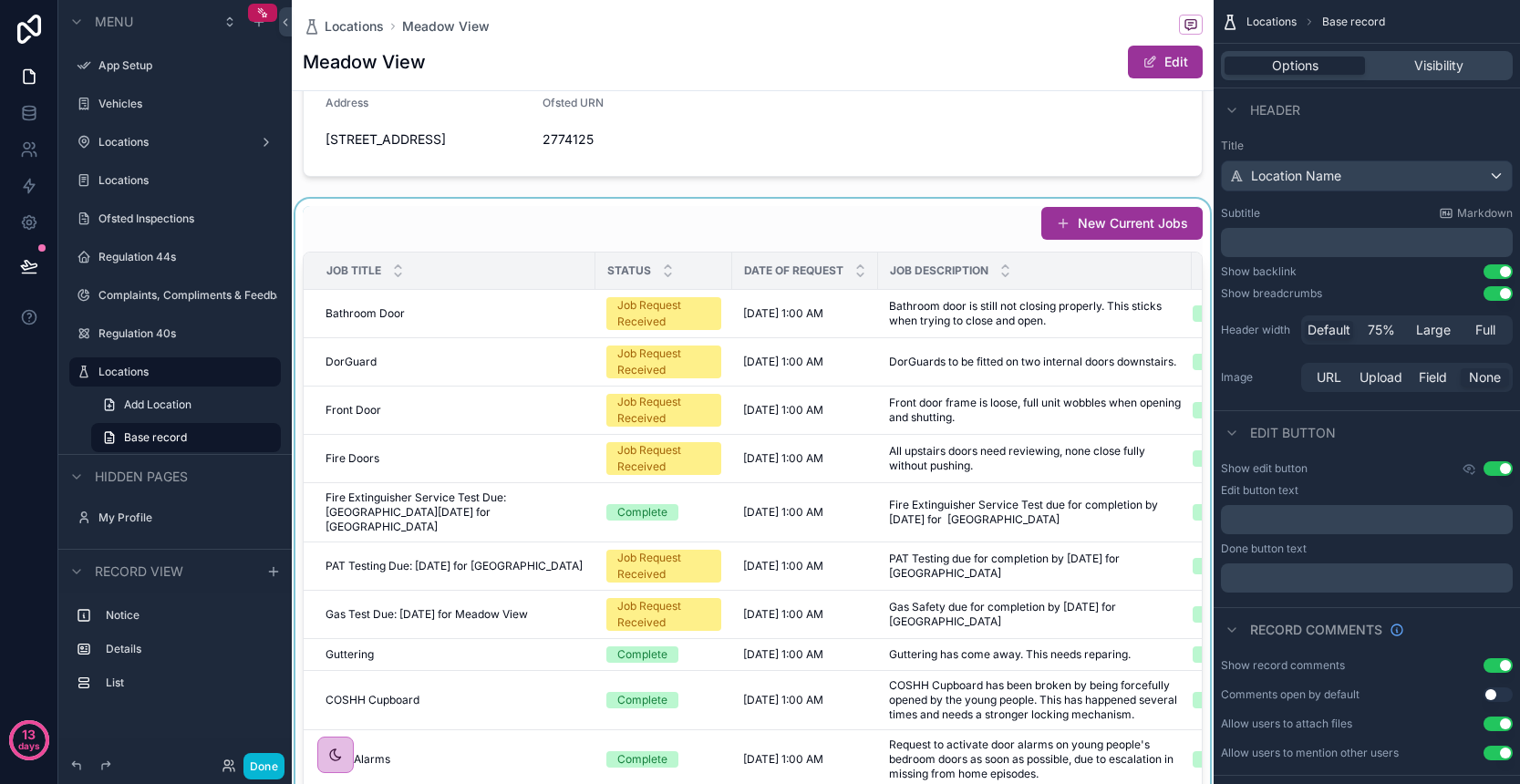
click at [698, 301] on div "scrollable content" at bounding box center [752, 519] width 922 height 642
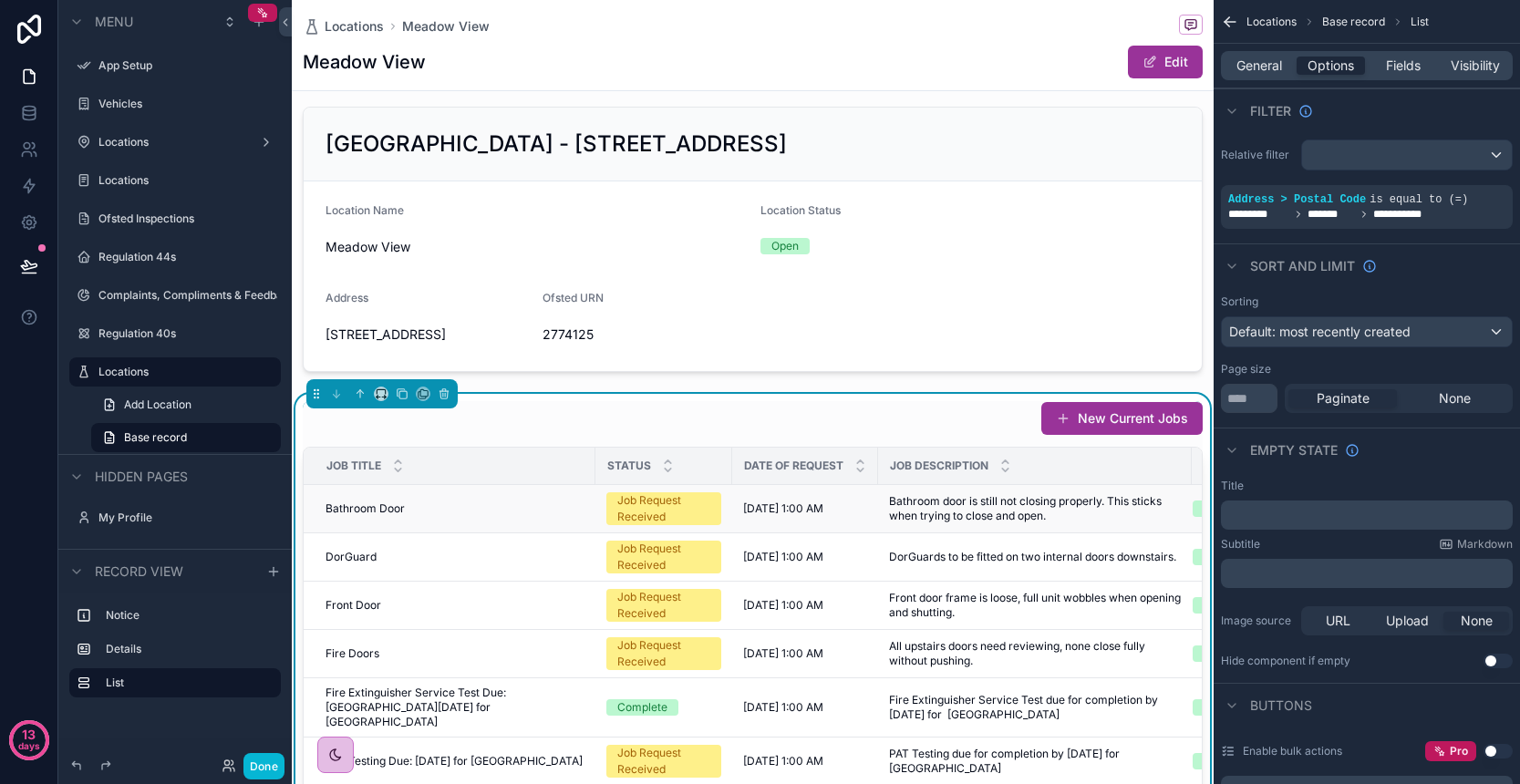
scroll to position [89, 0]
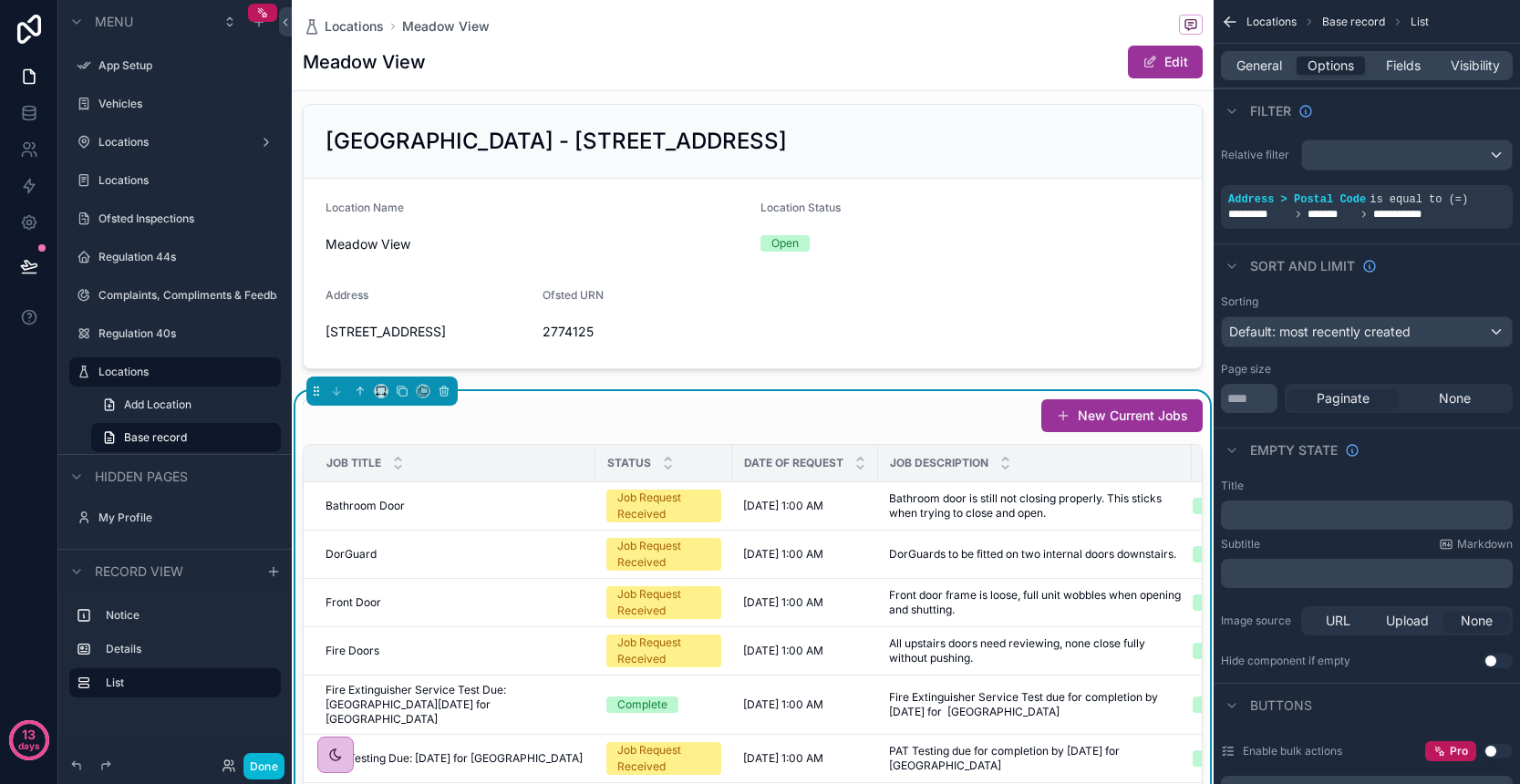
click at [814, 481] on div "Date of Request" at bounding box center [805, 463] width 144 height 35
click at [809, 514] on span "[DATE] 1:00 AM" at bounding box center [783, 505] width 80 height 15
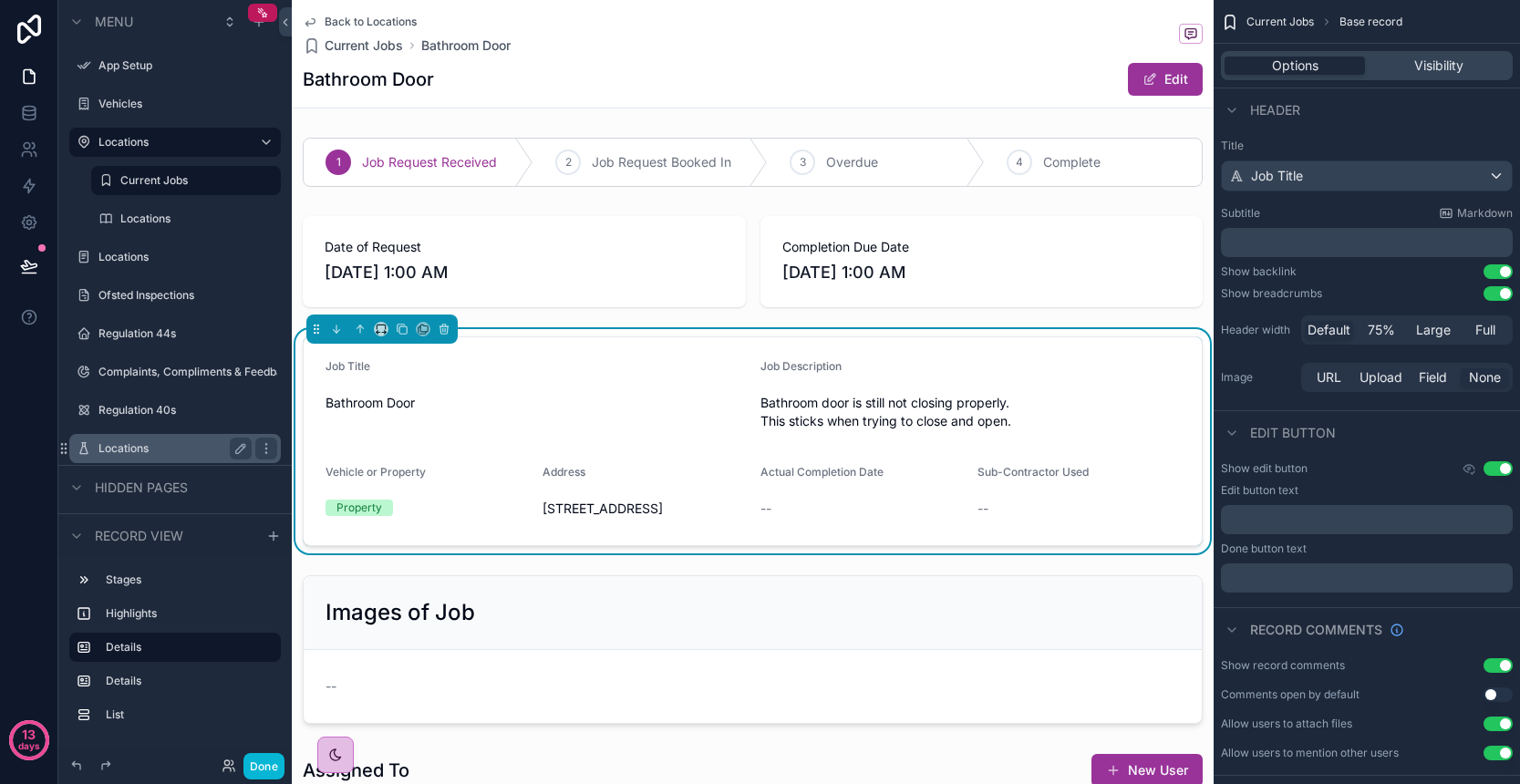
click at [142, 450] on label "Locations" at bounding box center [172, 448] width 145 height 15
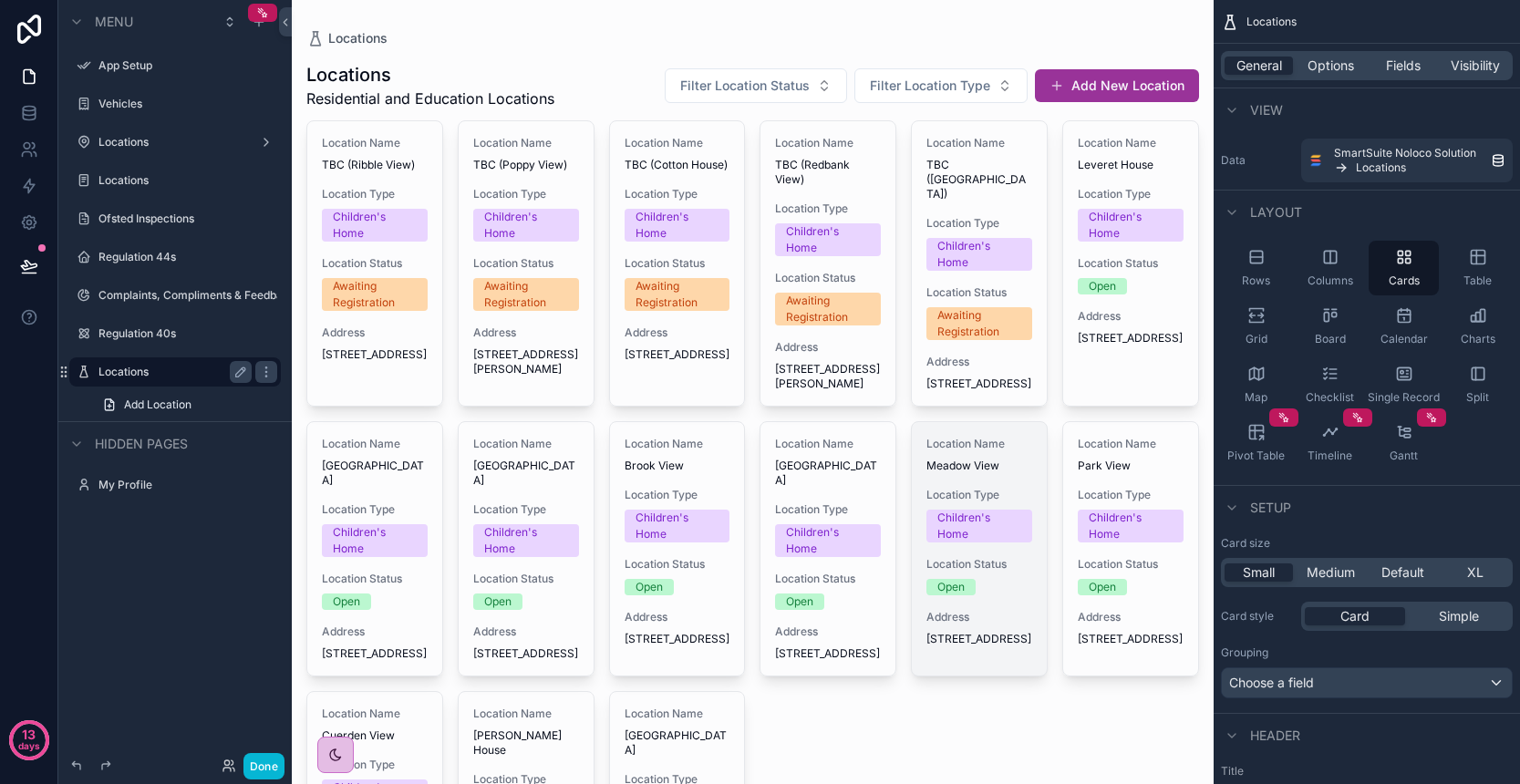
click at [966, 625] on div "Location Name Meadow View Location Type Children's Home Location Status Open Ad…" at bounding box center [979, 541] width 135 height 238
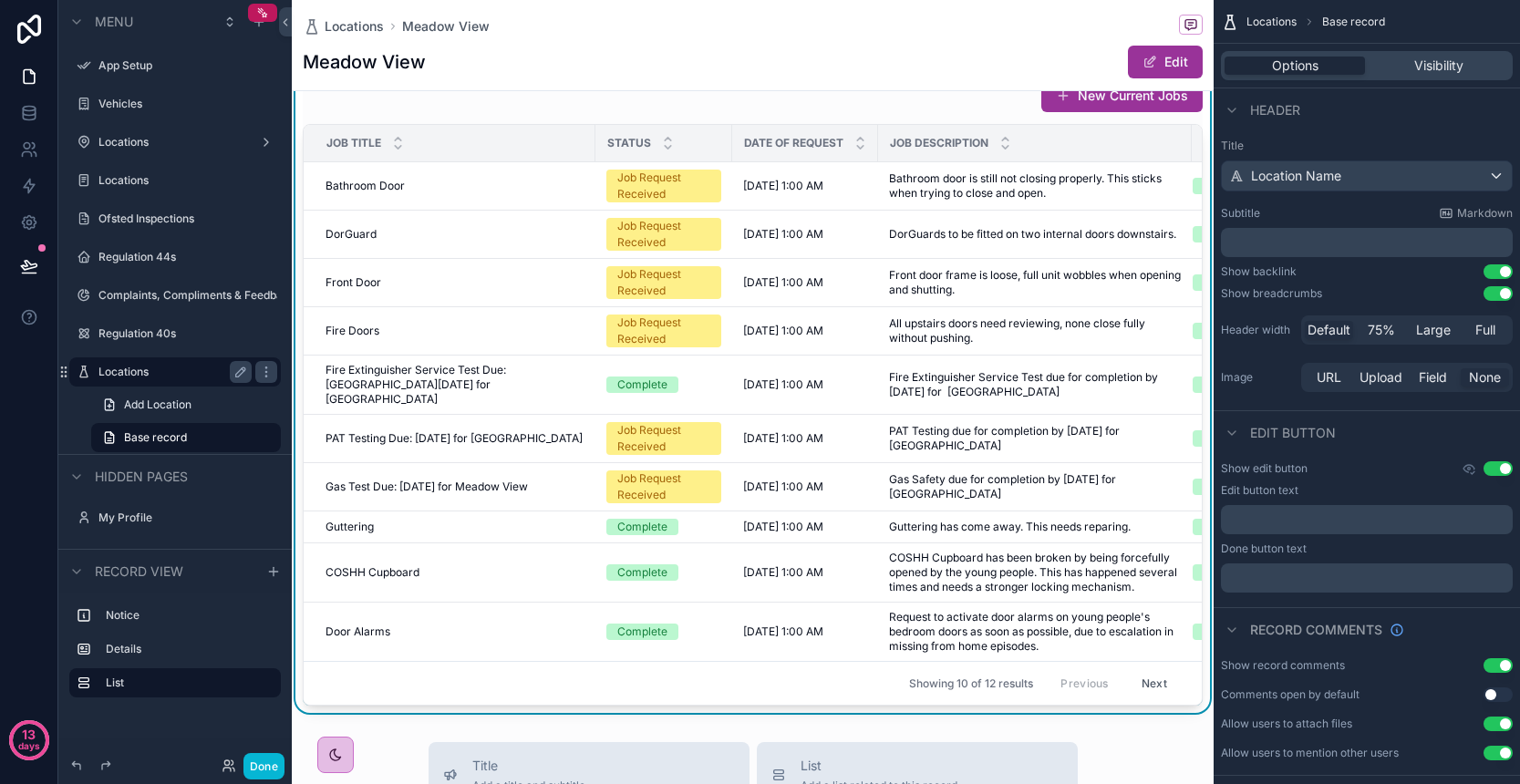
scroll to position [410, 0]
click at [263, 770] on button "Done" at bounding box center [264, 766] width 41 height 26
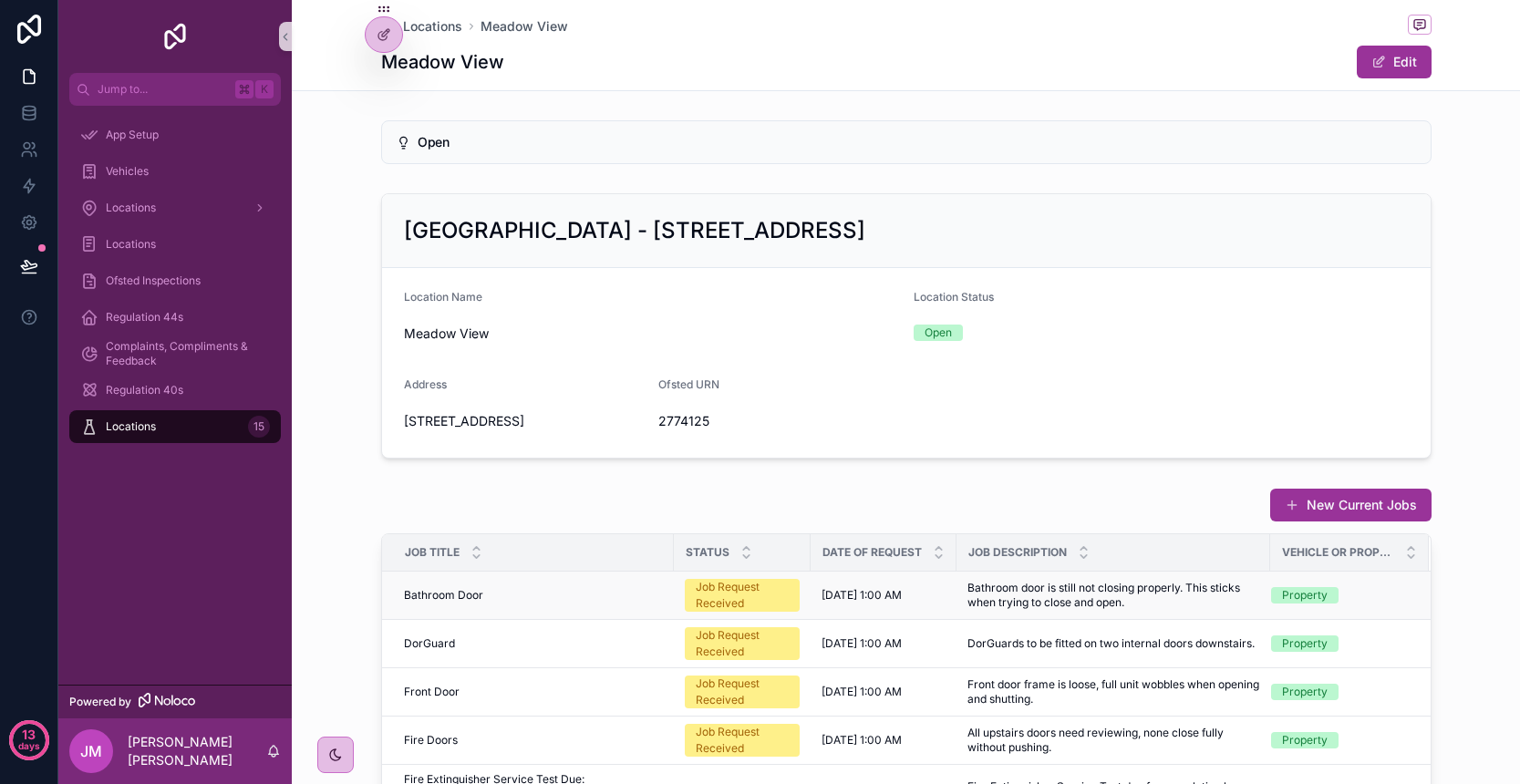
scroll to position [0, 0]
click at [388, 30] on icon at bounding box center [383, 34] width 15 height 15
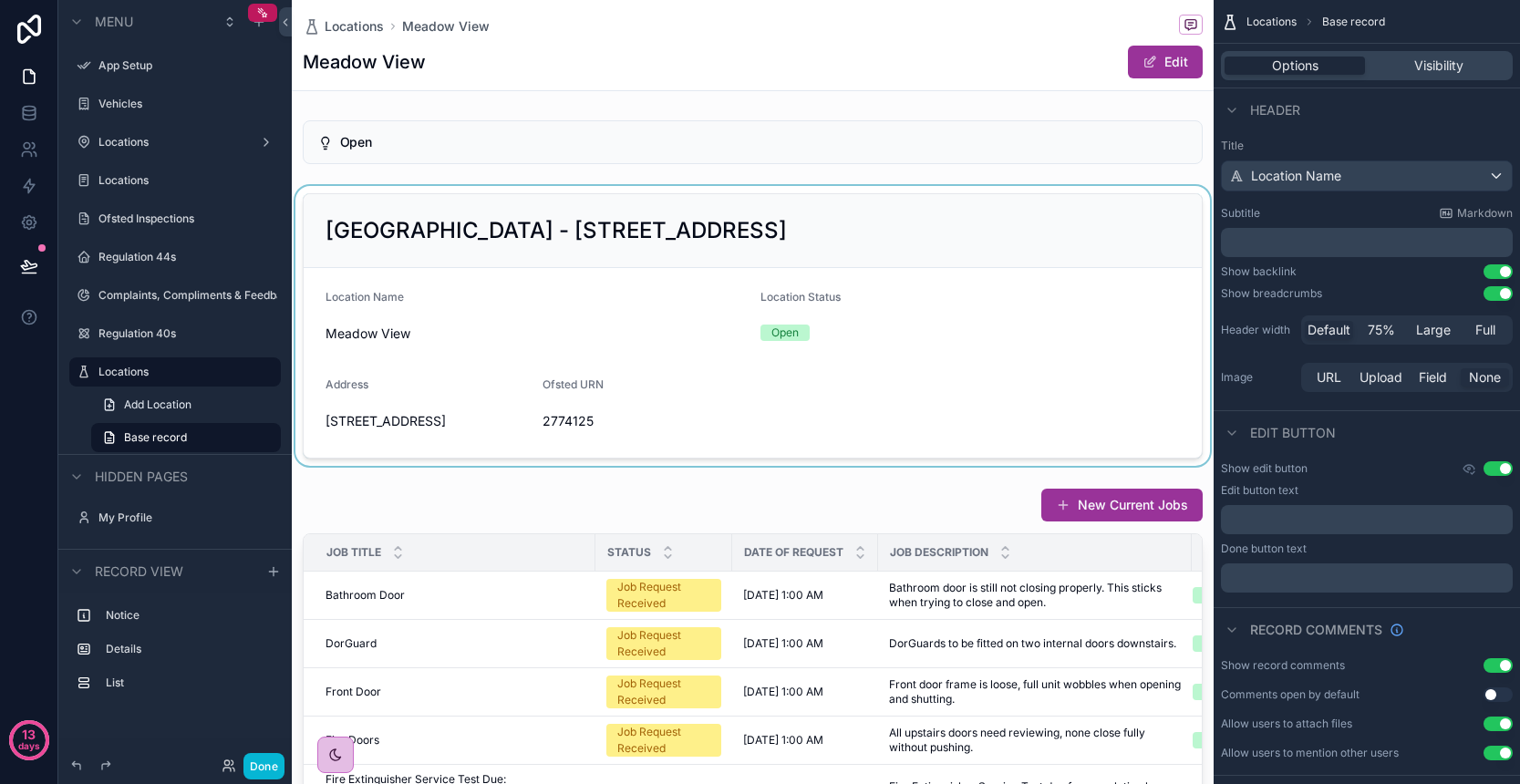
click at [1098, 267] on div "scrollable content" at bounding box center [752, 326] width 922 height 280
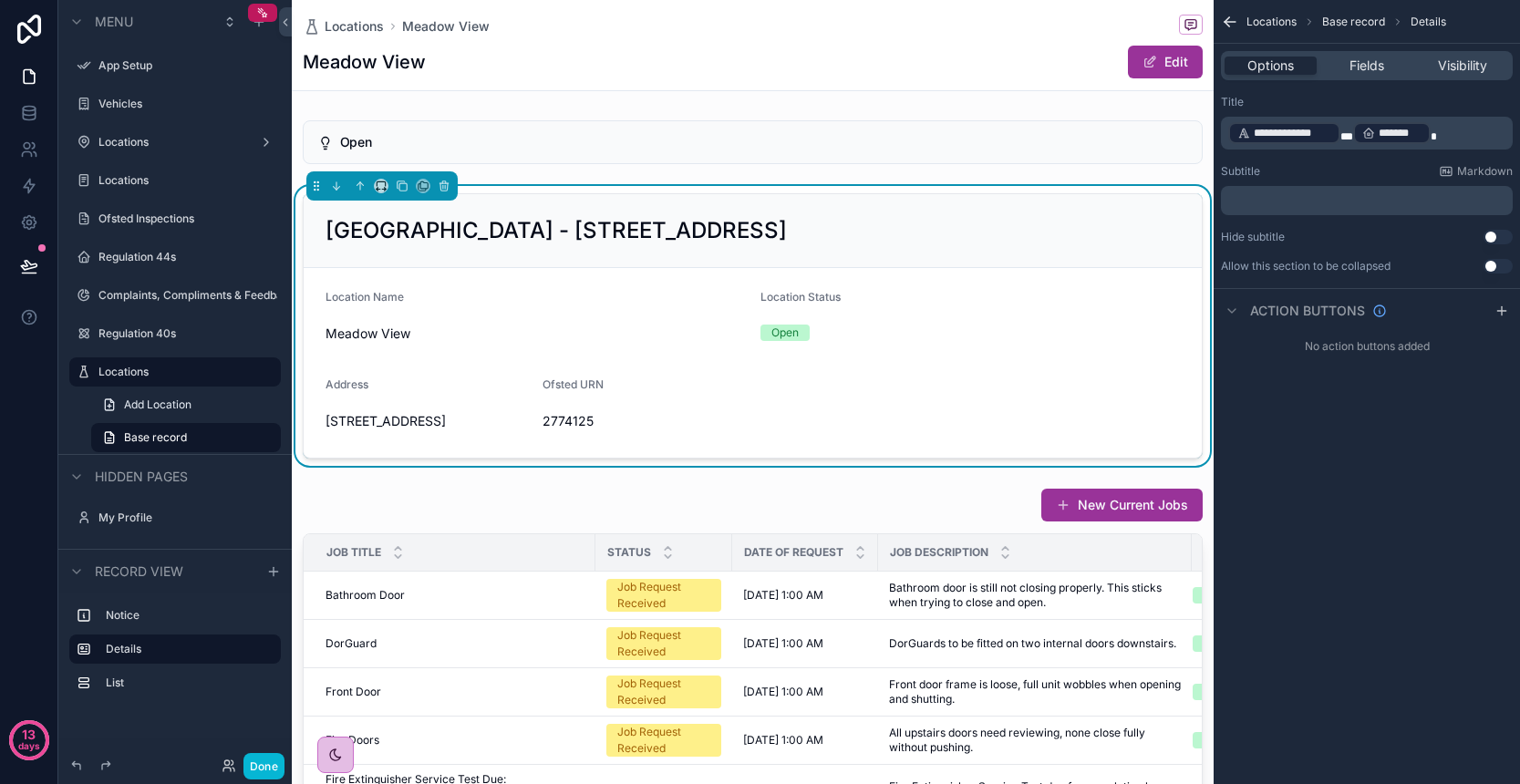
click at [1139, 176] on div "Open Meadow View - 69 Glendale Crescent, Preston, England, PR5 5YA, United King…" at bounding box center [752, 617] width 922 height 1009
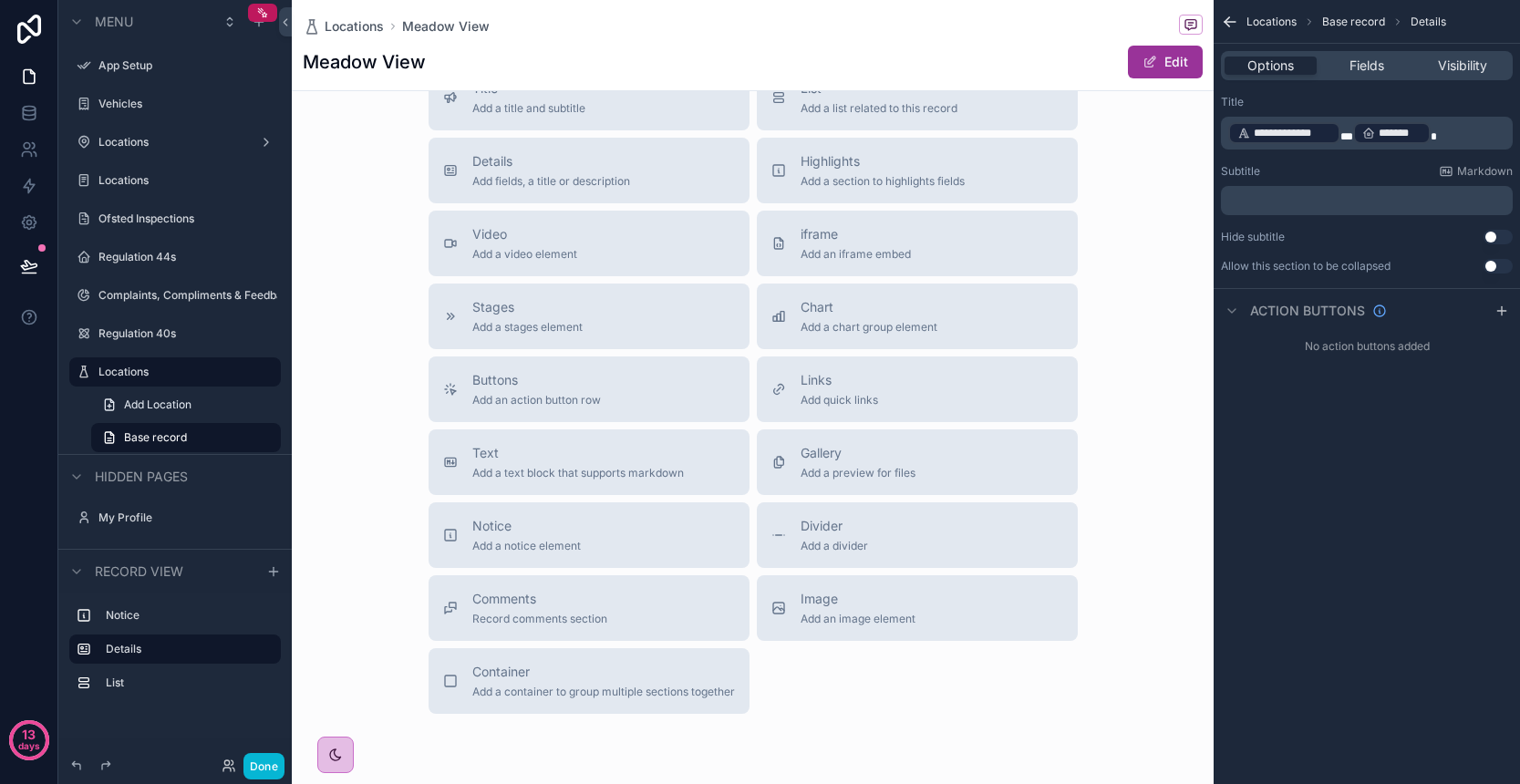
scroll to position [1073, 0]
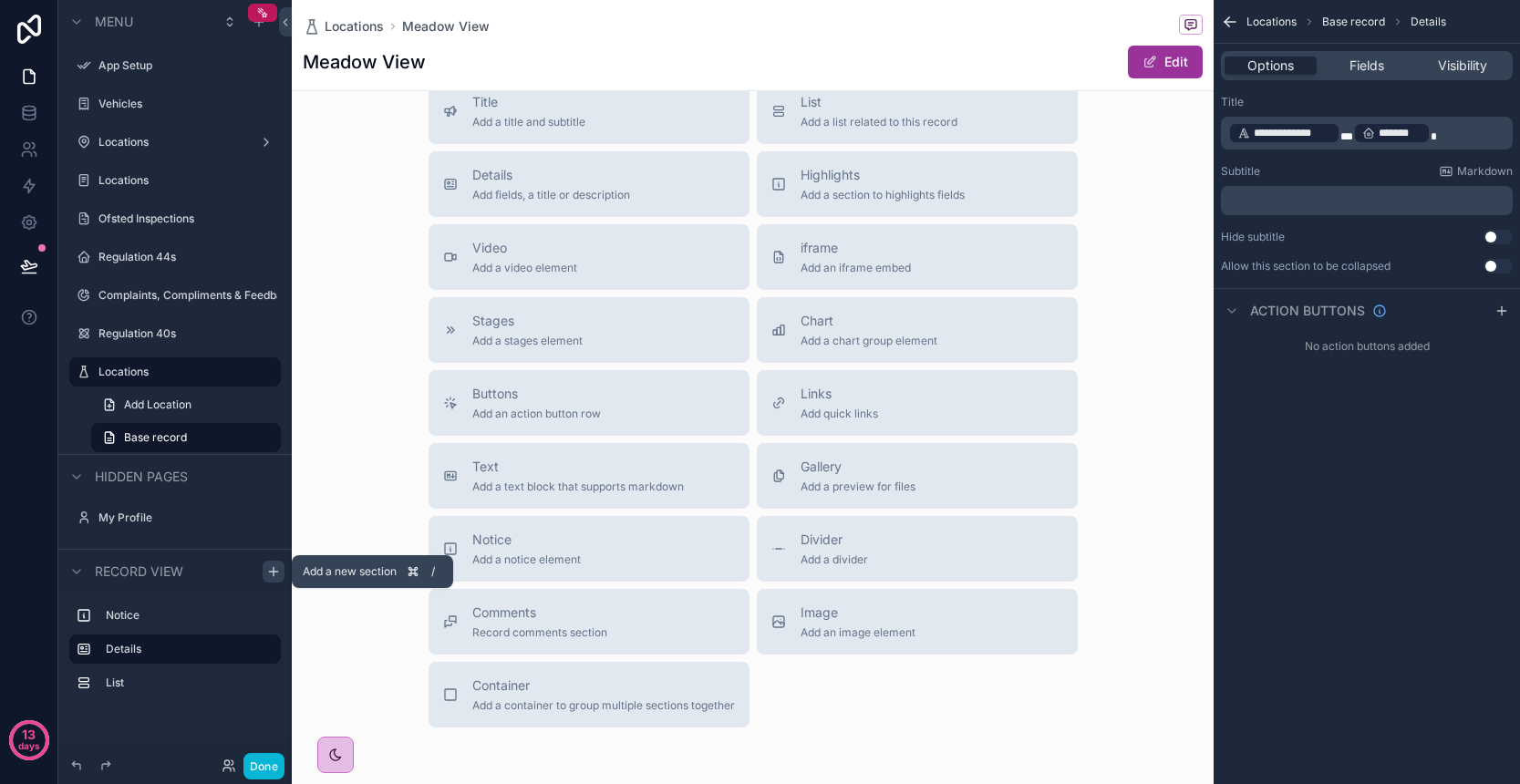
click at [269, 574] on icon "scrollable content" at bounding box center [273, 571] width 15 height 15
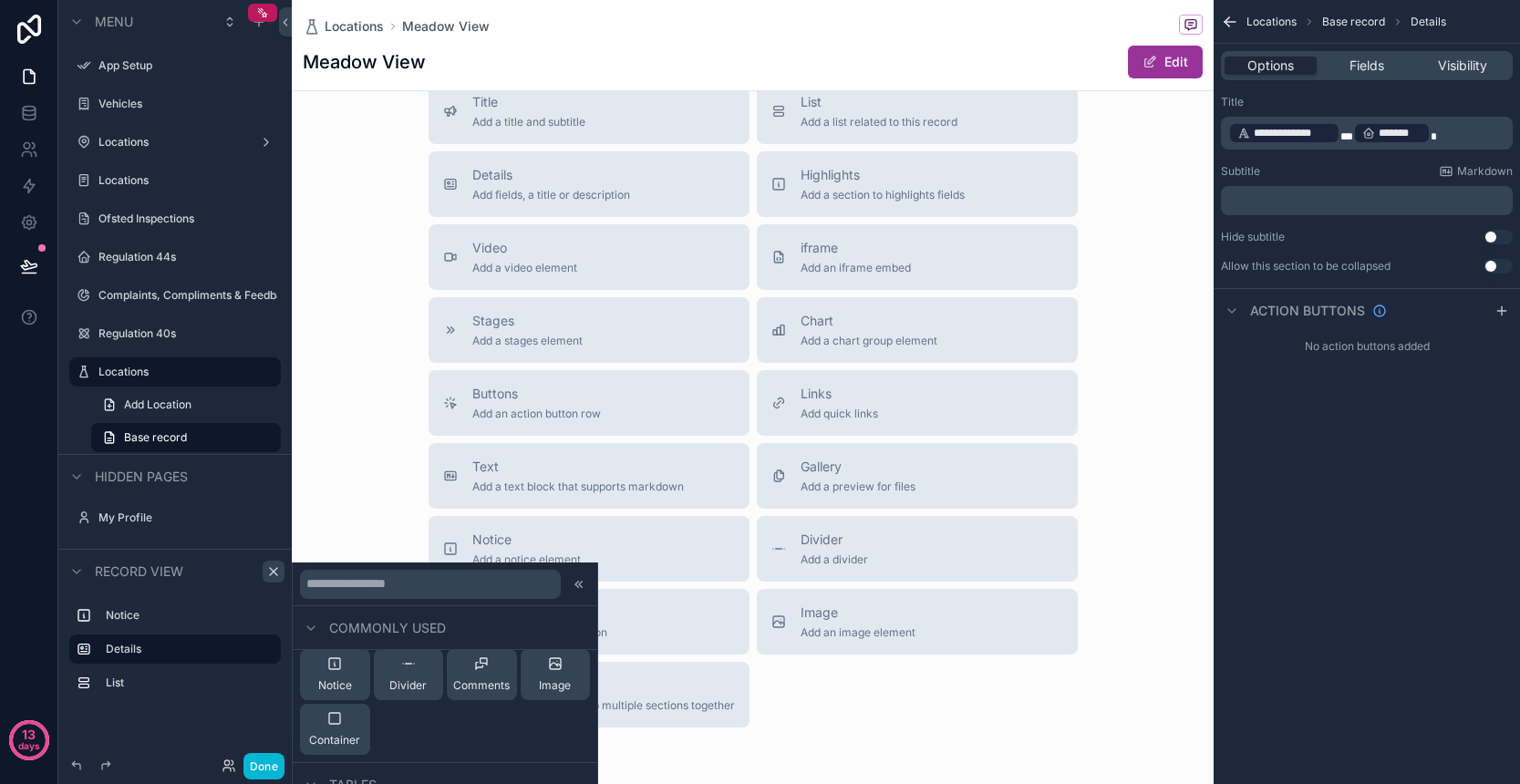
scroll to position [183, 0]
click at [359, 727] on span "Container" at bounding box center [334, 729] width 51 height 15
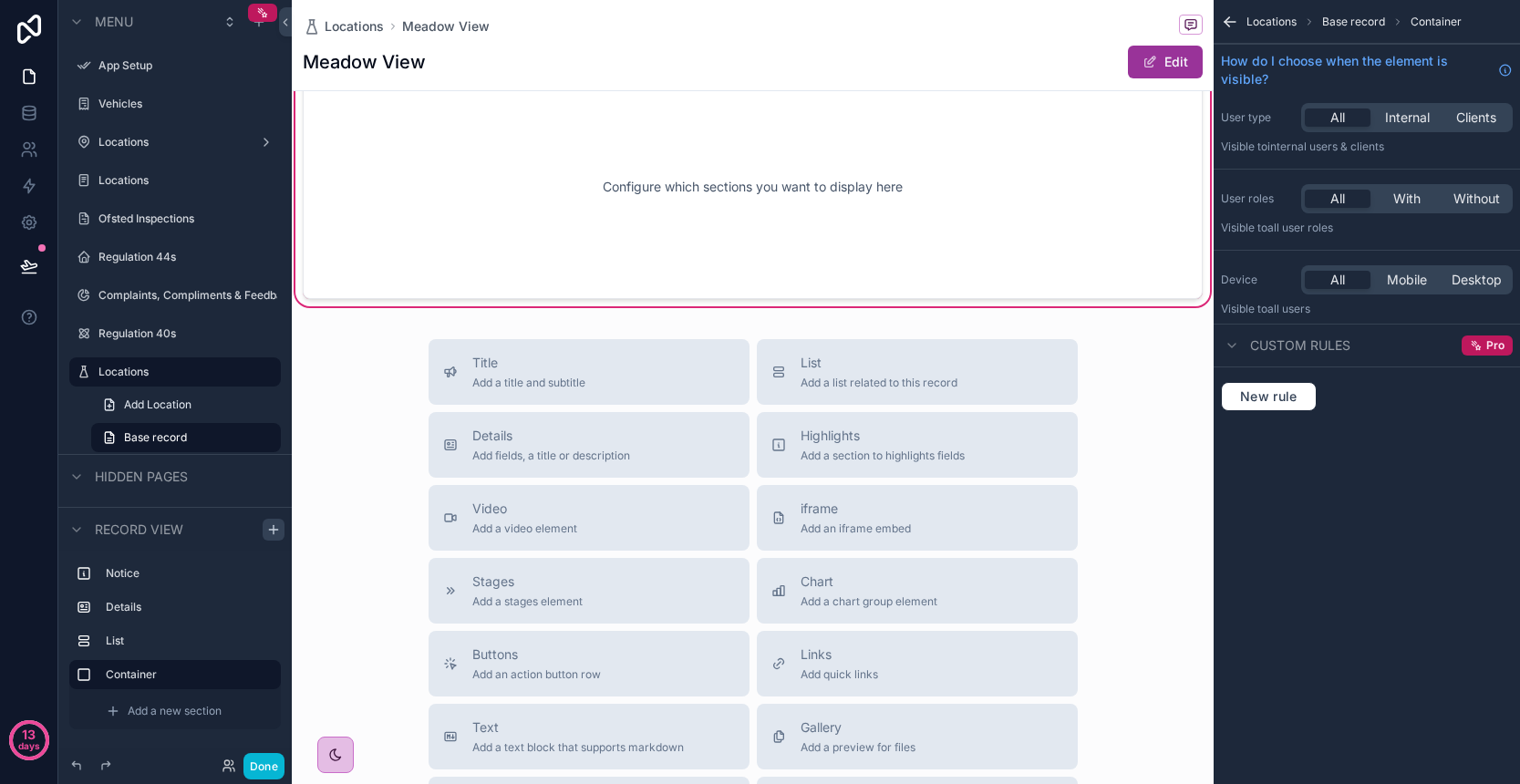
scroll to position [919, 0]
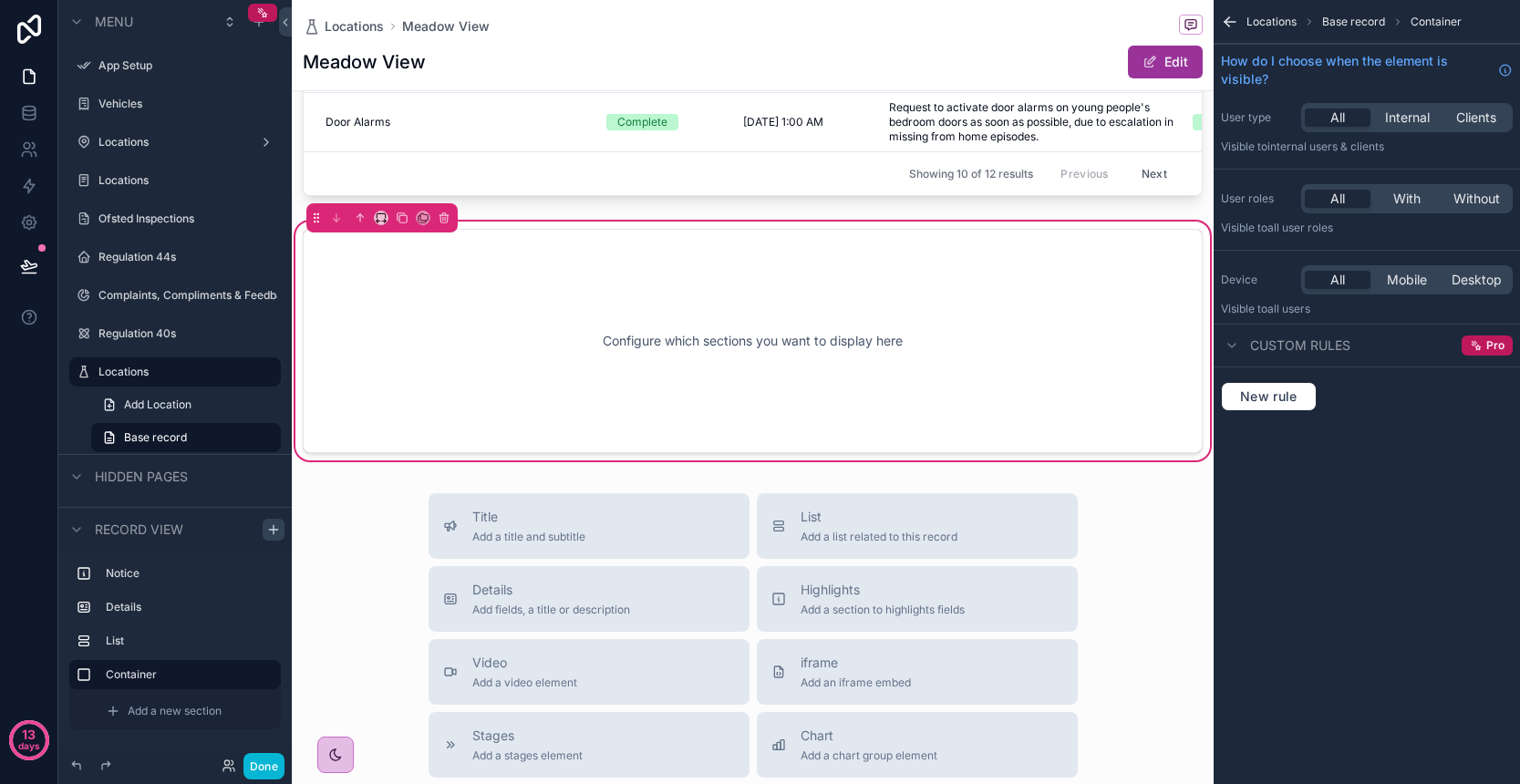
click at [884, 344] on div "Configure which sections you want to display here" at bounding box center [752, 340] width 839 height 164
click at [387, 224] on icon "scrollable content" at bounding box center [381, 217] width 13 height 13
click at [415, 408] on span "50%" at bounding box center [403, 406] width 28 height 22
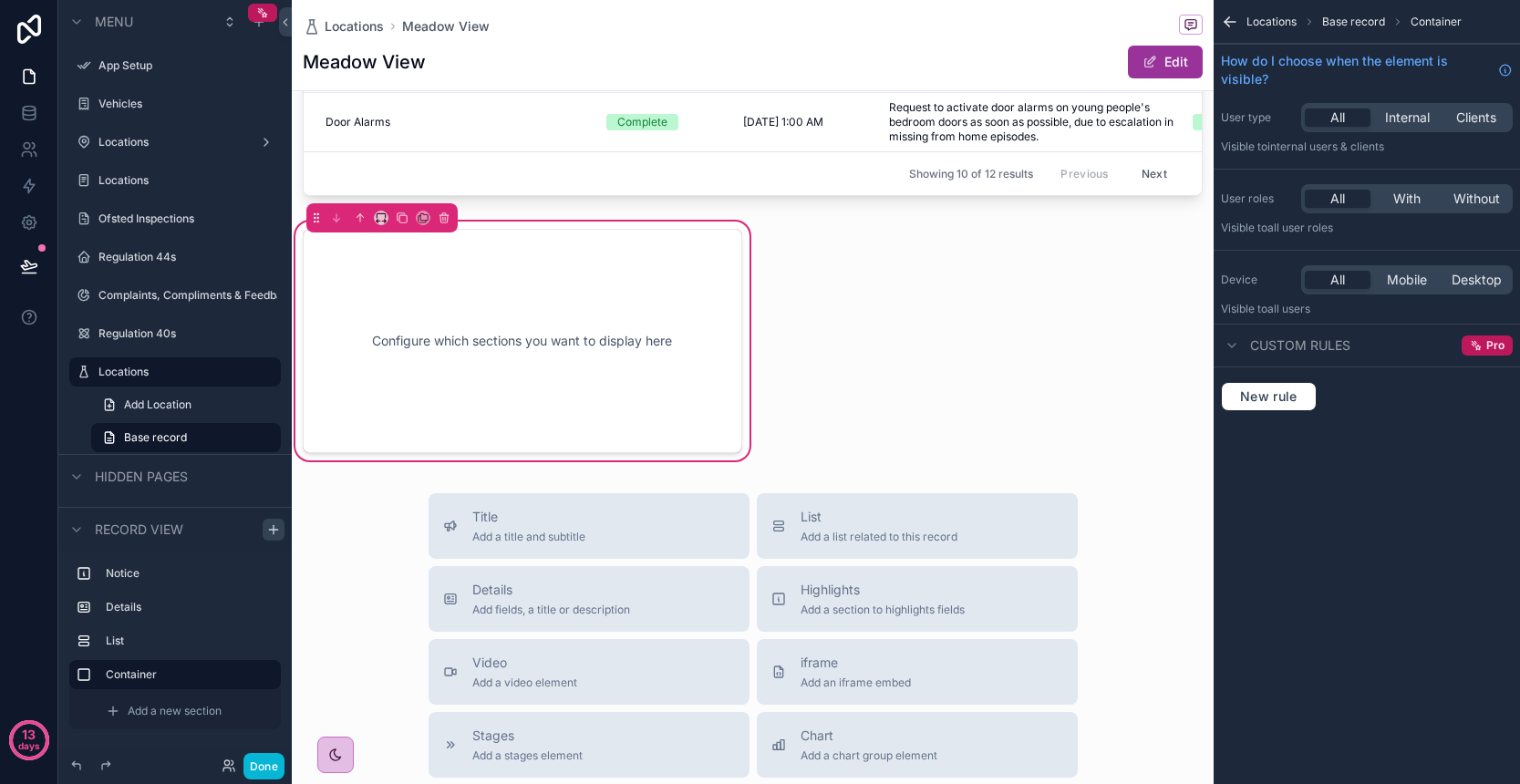
click at [588, 386] on div "Configure which sections you want to display here" at bounding box center [522, 340] width 379 height 164
click at [468, 403] on div "Configure which sections you want to display here" at bounding box center [522, 340] width 379 height 164
click at [584, 386] on div "Configure which sections you want to display here" at bounding box center [522, 340] width 379 height 164
click at [795, 195] on div "Showing 10 of 12 results Previous Next" at bounding box center [752, 172] width 898 height 44
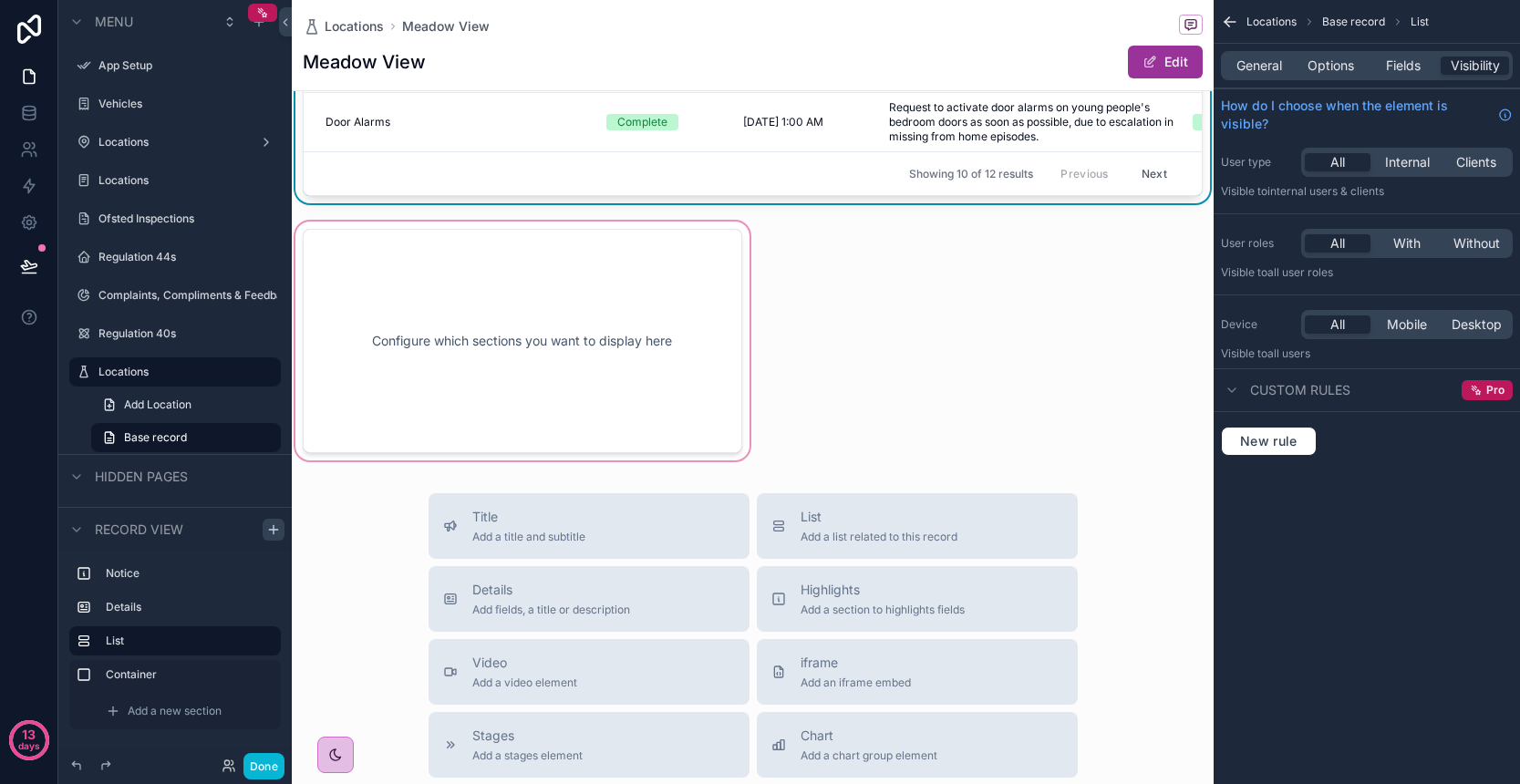
click at [706, 358] on div "scrollable content" at bounding box center [522, 341] width 461 height 246
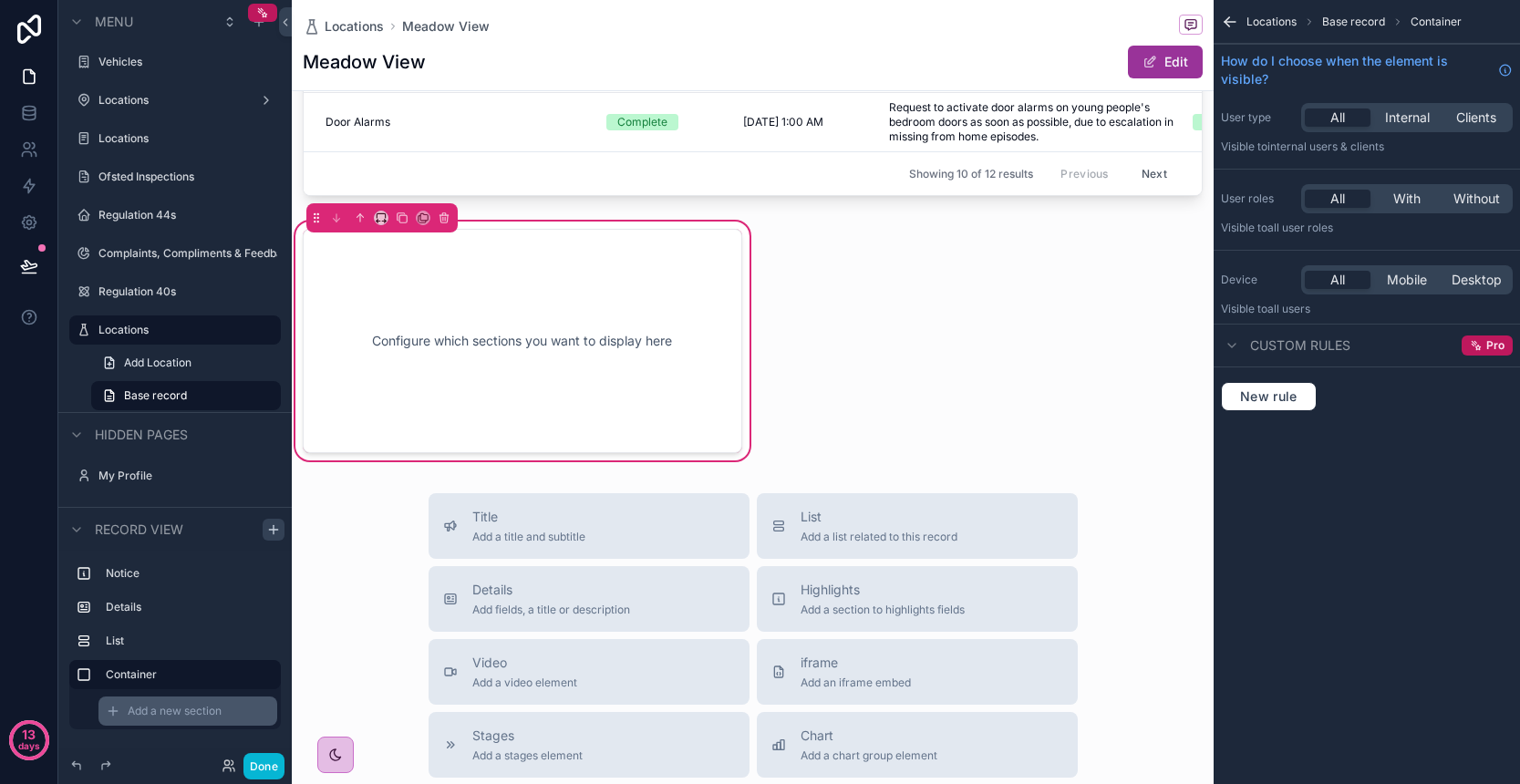
click at [172, 713] on span "Add a new section" at bounding box center [174, 710] width 94 height 15
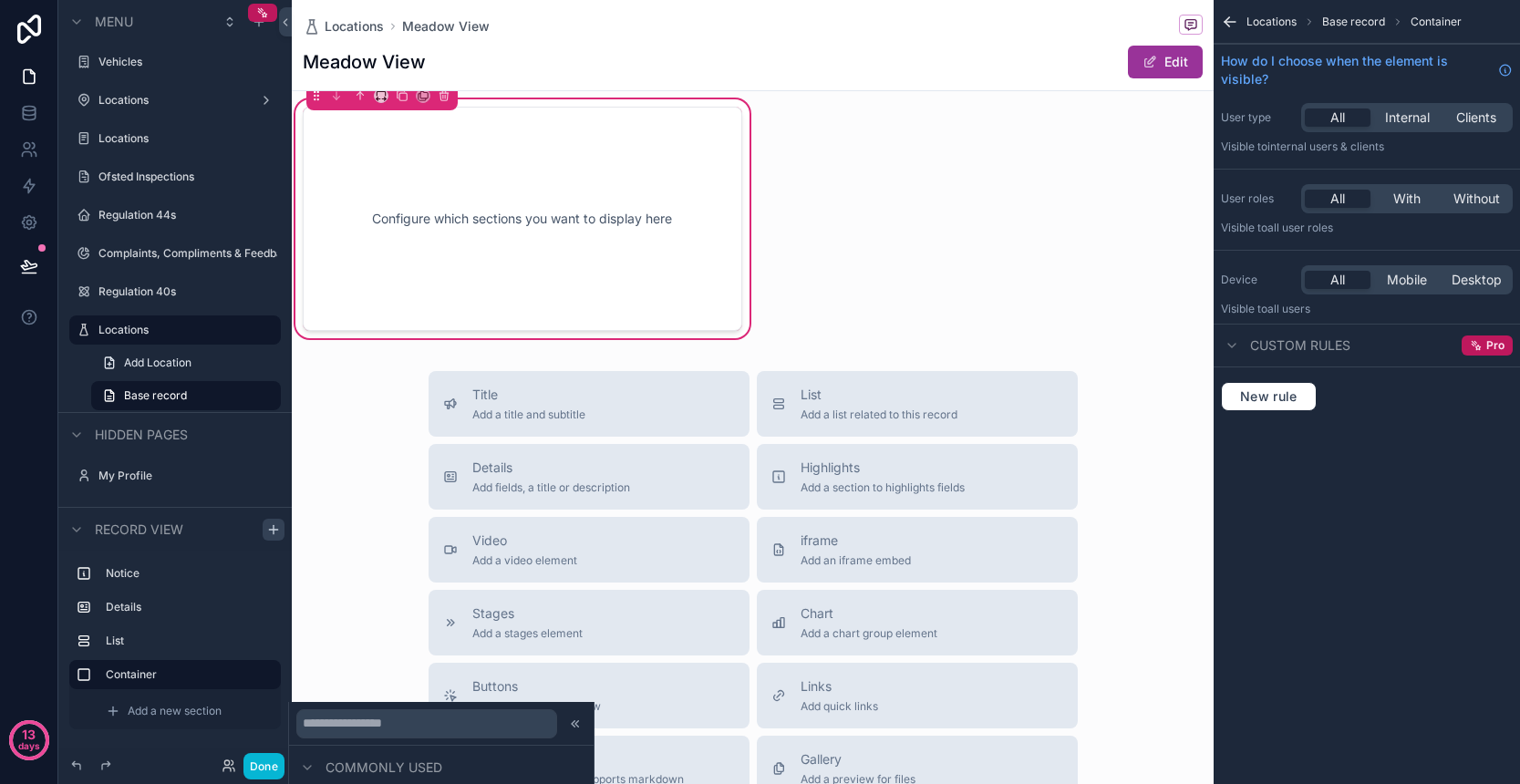
scroll to position [81, 0]
click at [318, 642] on div "Title Add a title and subtitle List Add a list related to this record Details A…" at bounding box center [752, 696] width 922 height 649
click at [203, 672] on label "Container" at bounding box center [186, 674] width 161 height 15
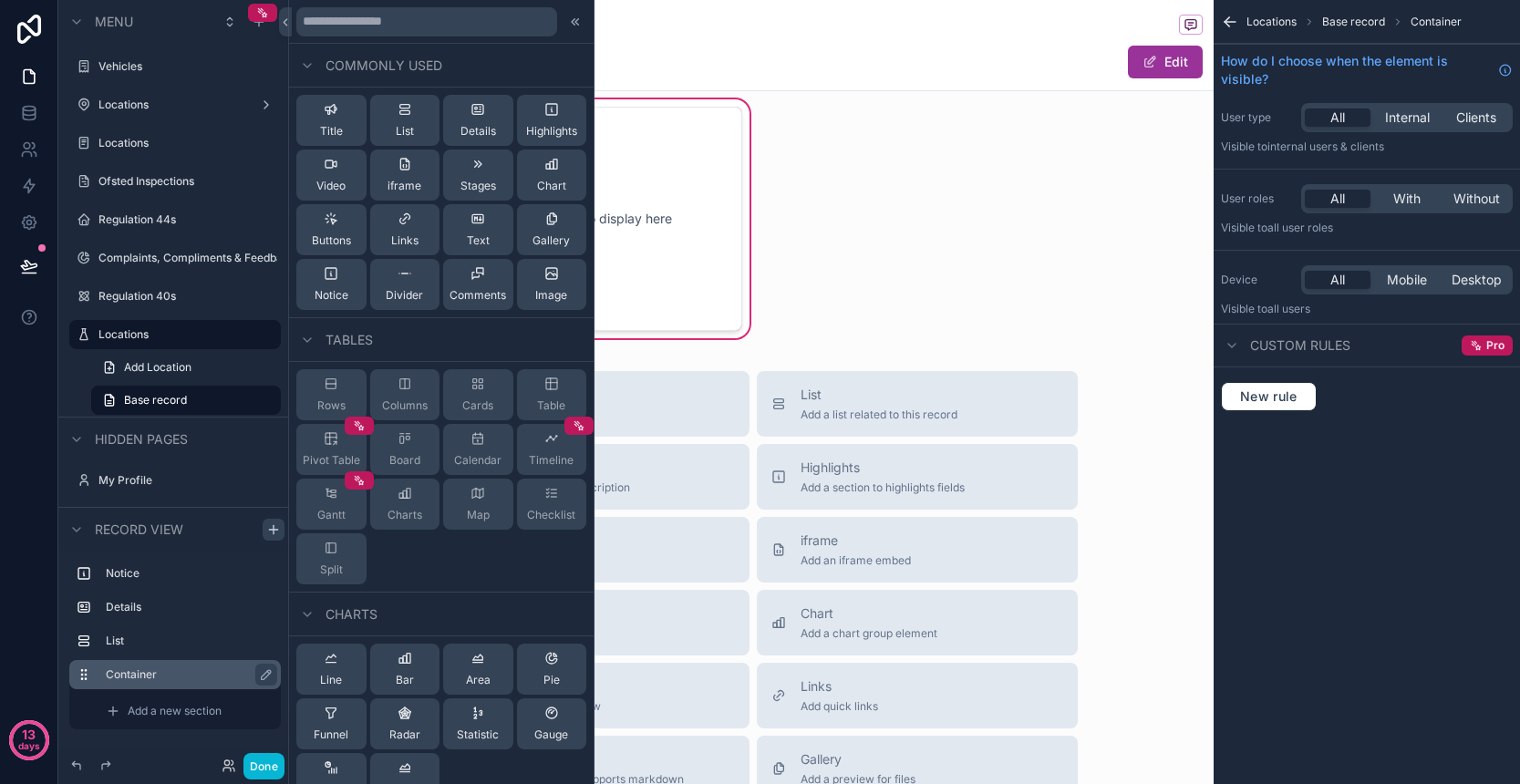
scroll to position [0, 0]
click at [545, 279] on icon at bounding box center [552, 273] width 15 height 15
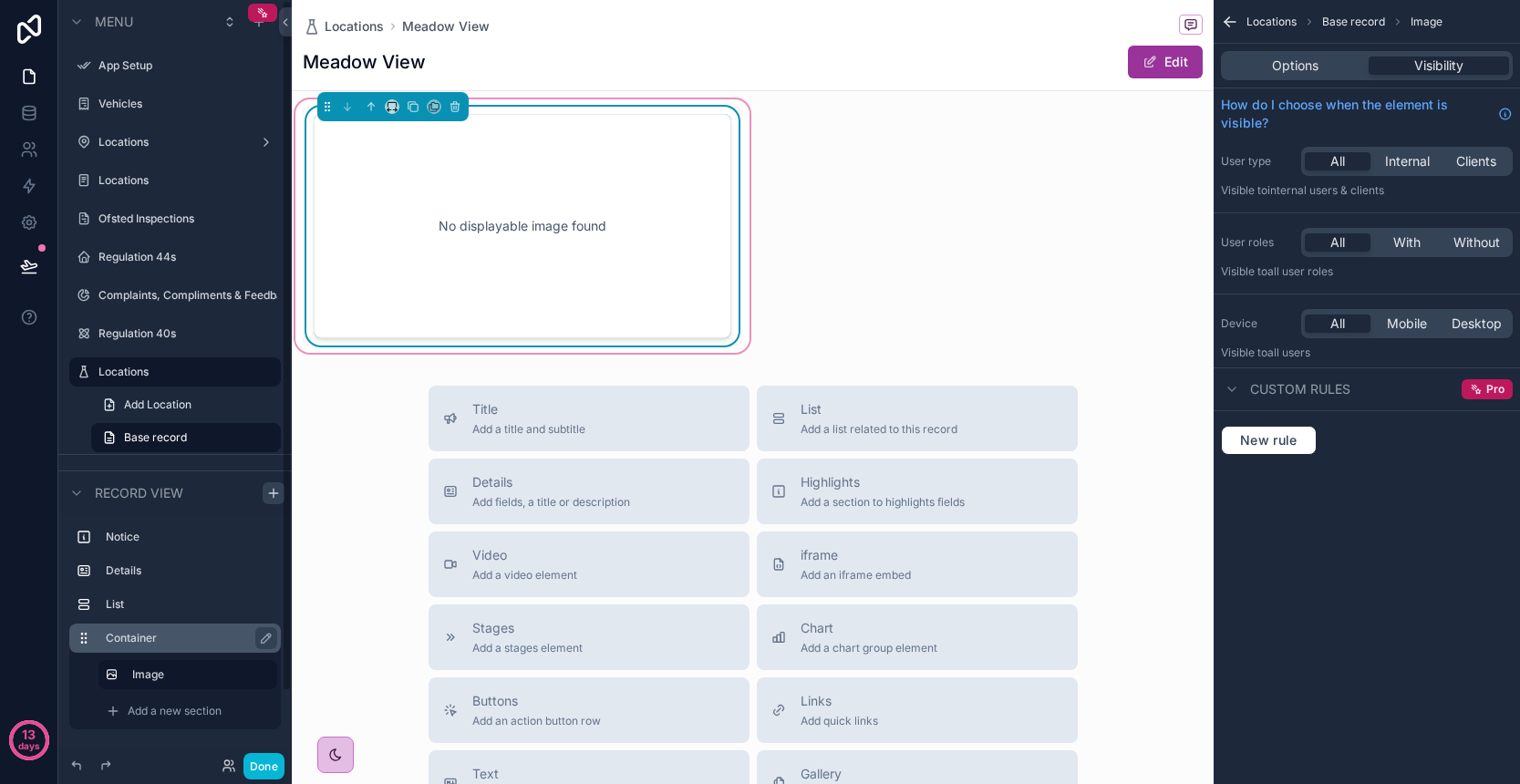
scroll to position [926, 0]
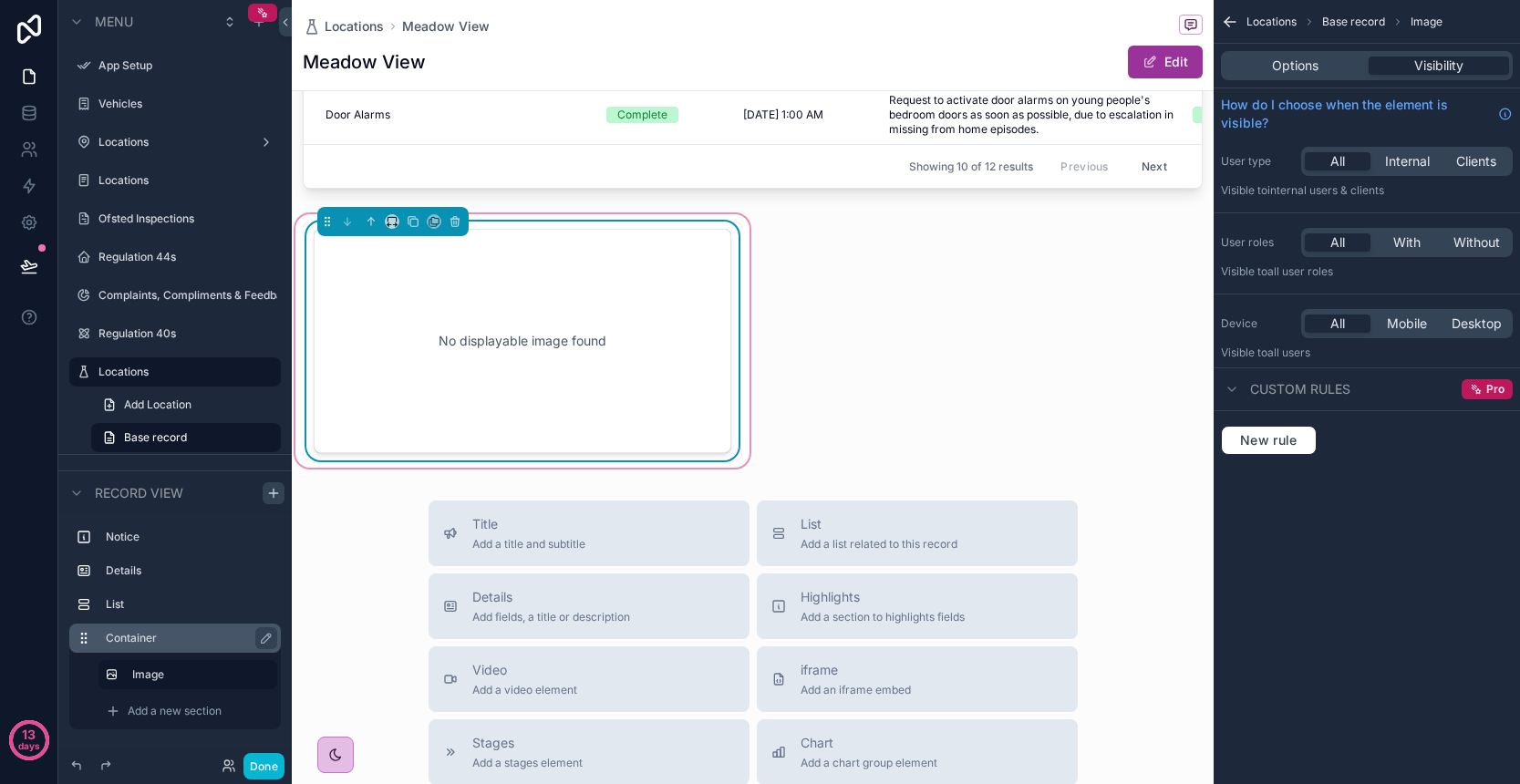
click at [621, 423] on div "No displayable image found" at bounding box center [522, 340] width 358 height 164
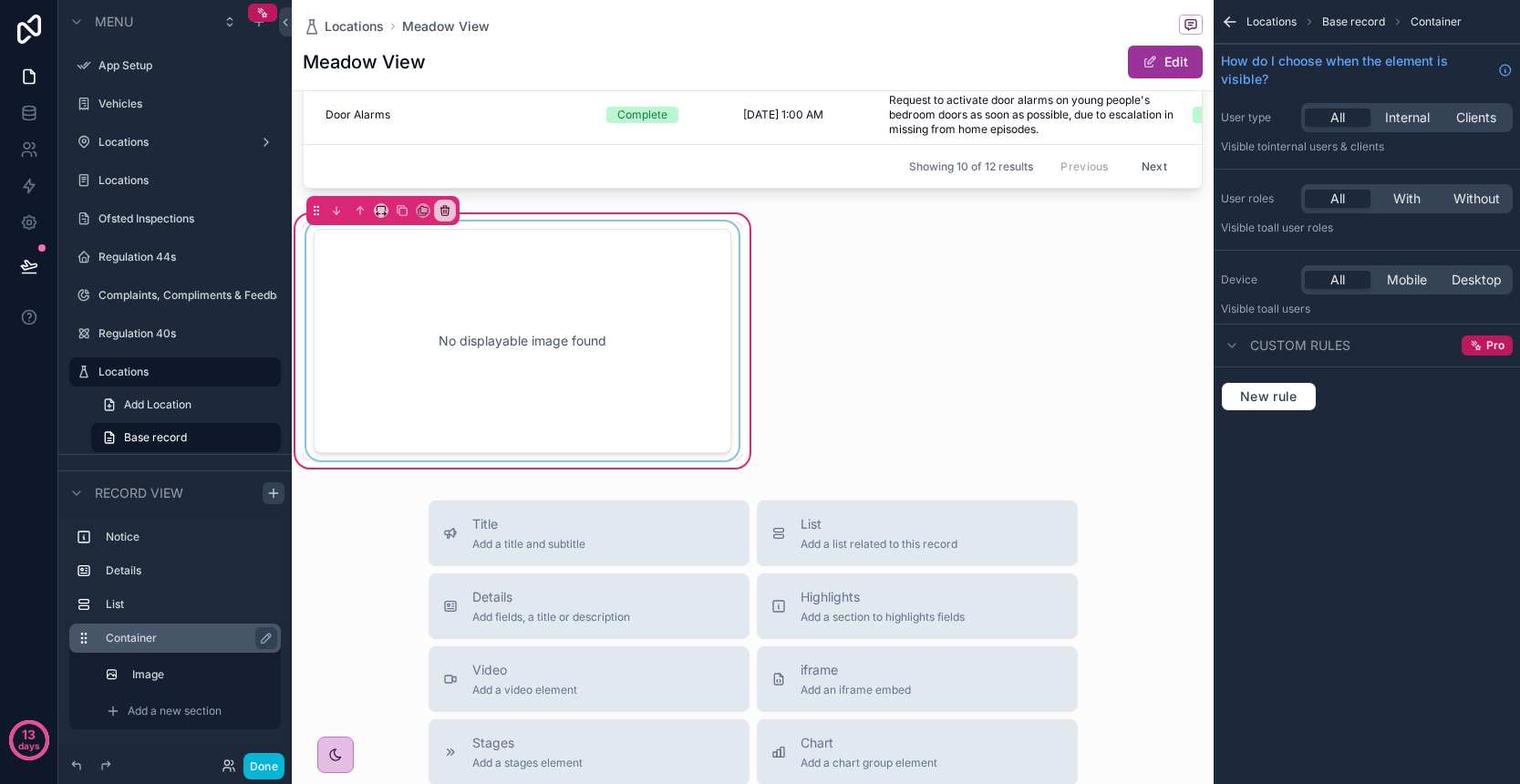
click at [611, 433] on div "scrollable content" at bounding box center [522, 341] width 439 height 238
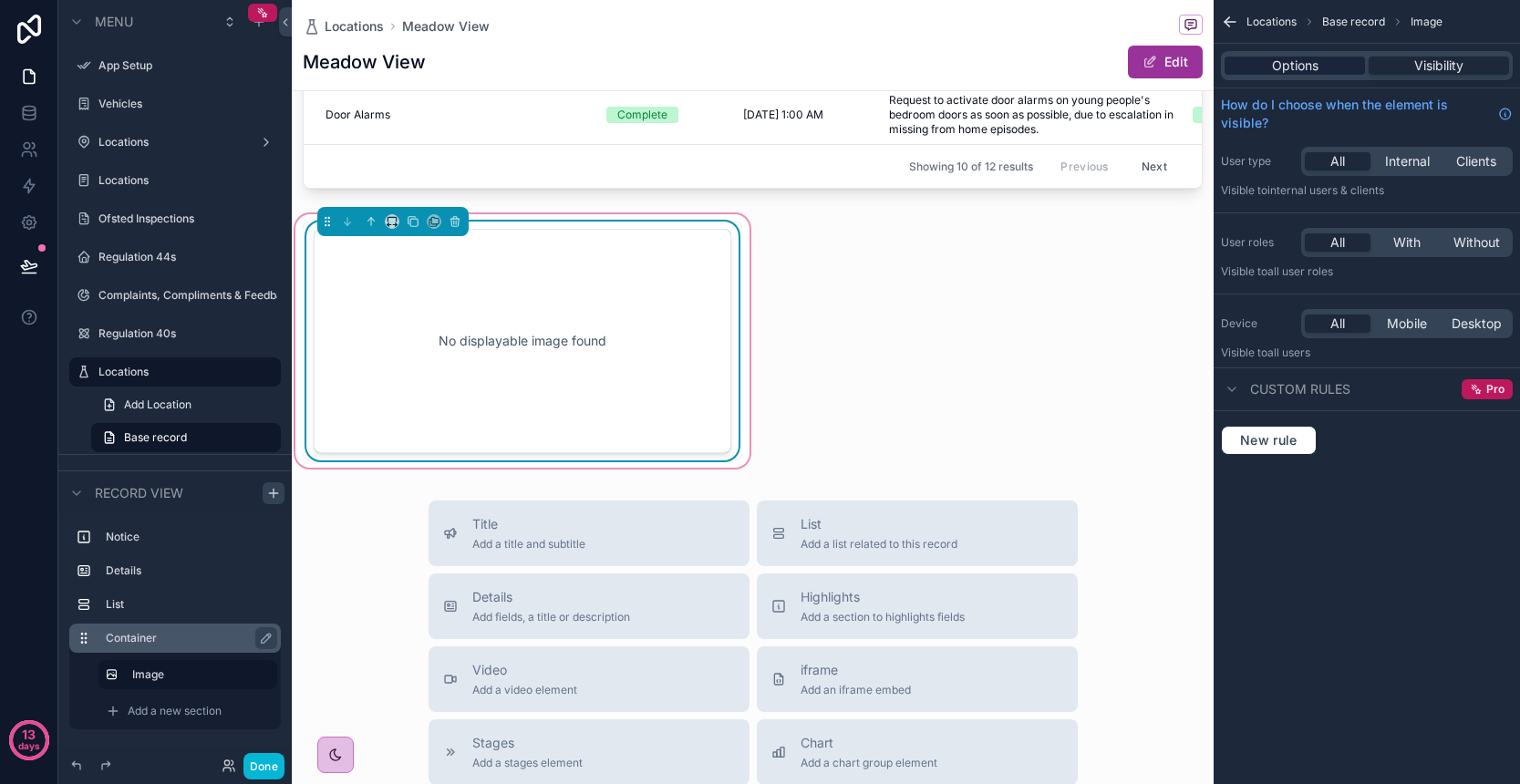
click at [1298, 66] on span "Options" at bounding box center [1295, 65] width 47 height 18
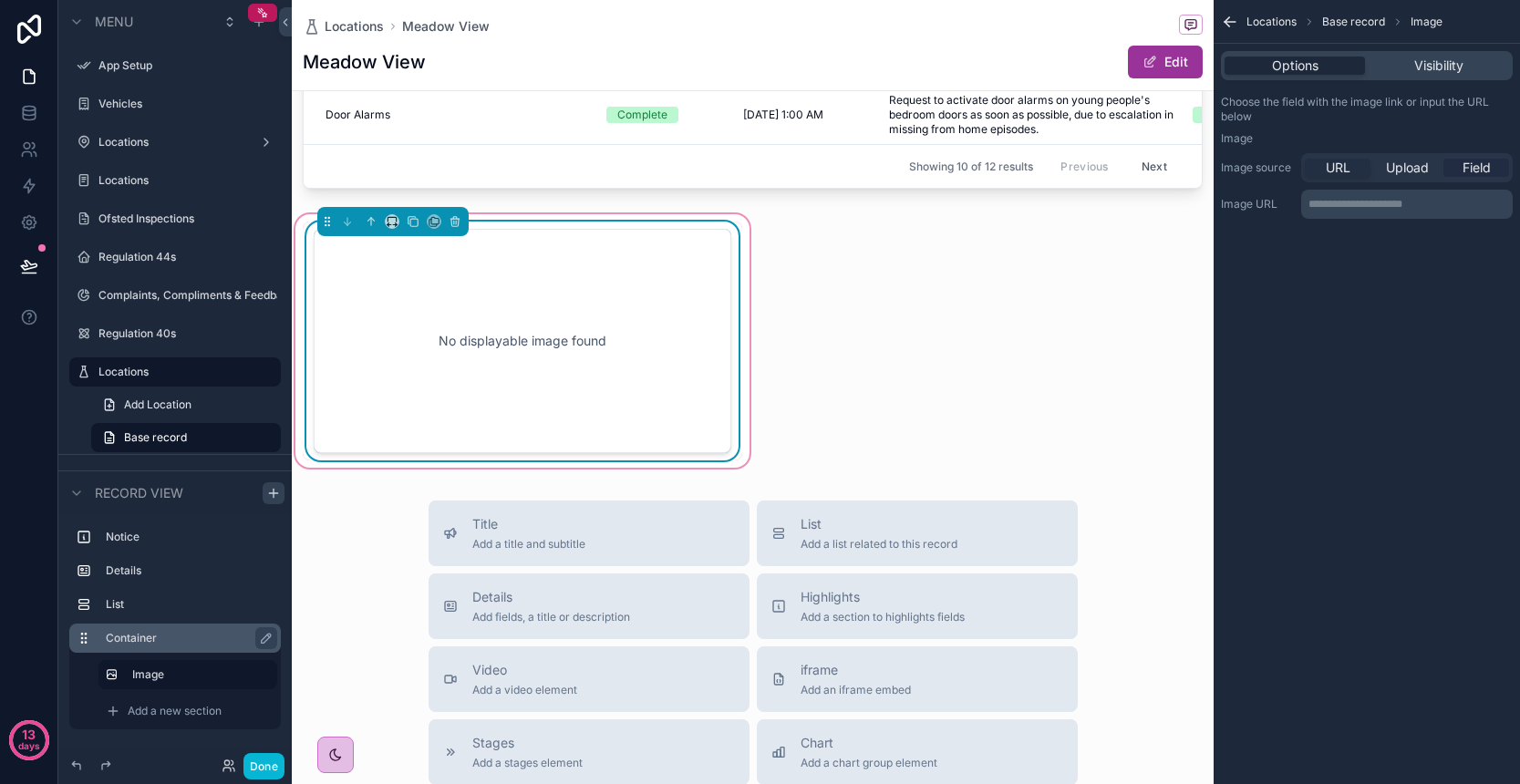
click at [1473, 164] on span "Field" at bounding box center [1476, 168] width 28 height 18
click at [1432, 205] on div "scrollable content" at bounding box center [1407, 205] width 209 height 29
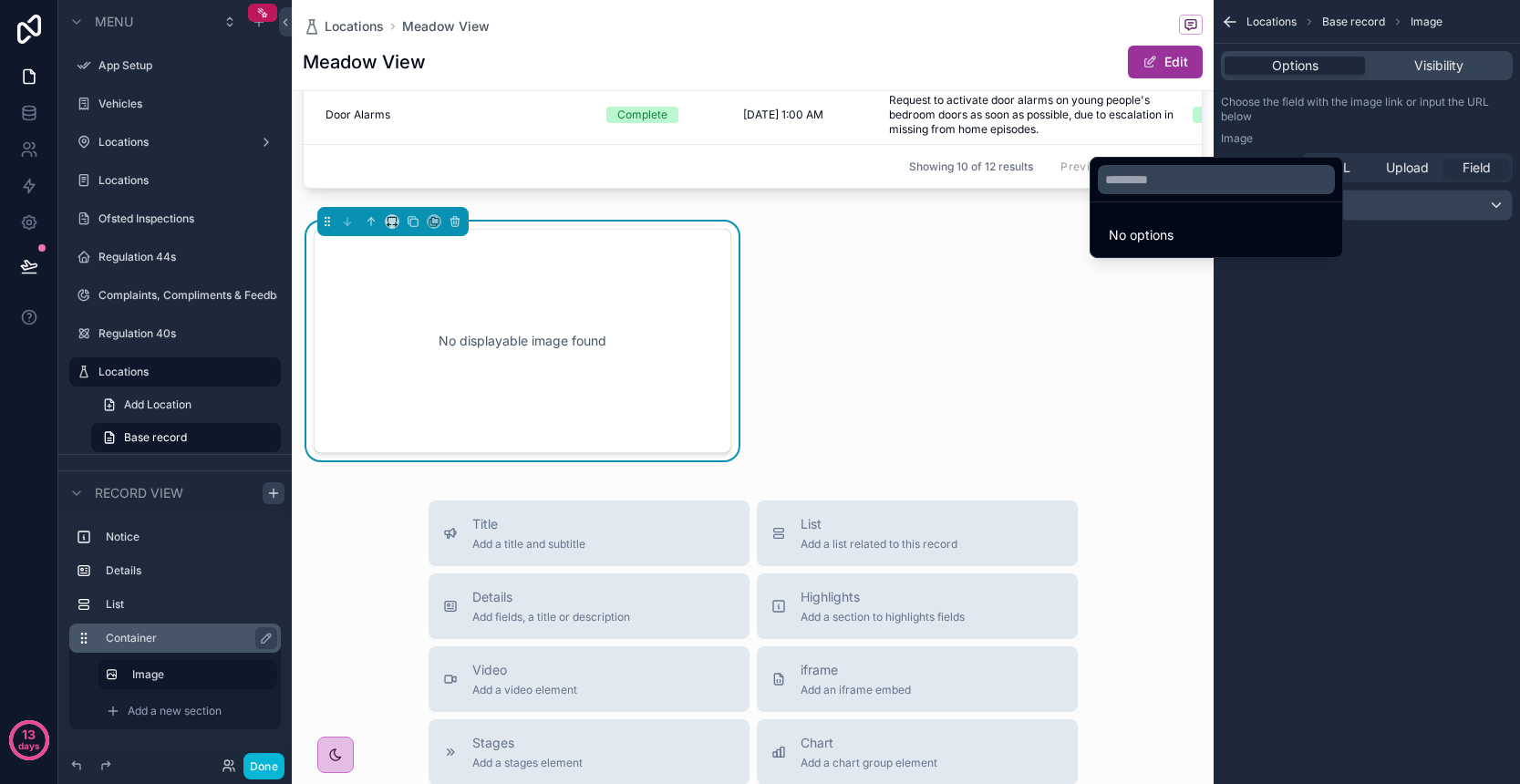
click at [1184, 242] on li "No options" at bounding box center [1217, 235] width 244 height 37
click at [1387, 303] on div "scrollable content" at bounding box center [760, 392] width 1520 height 784
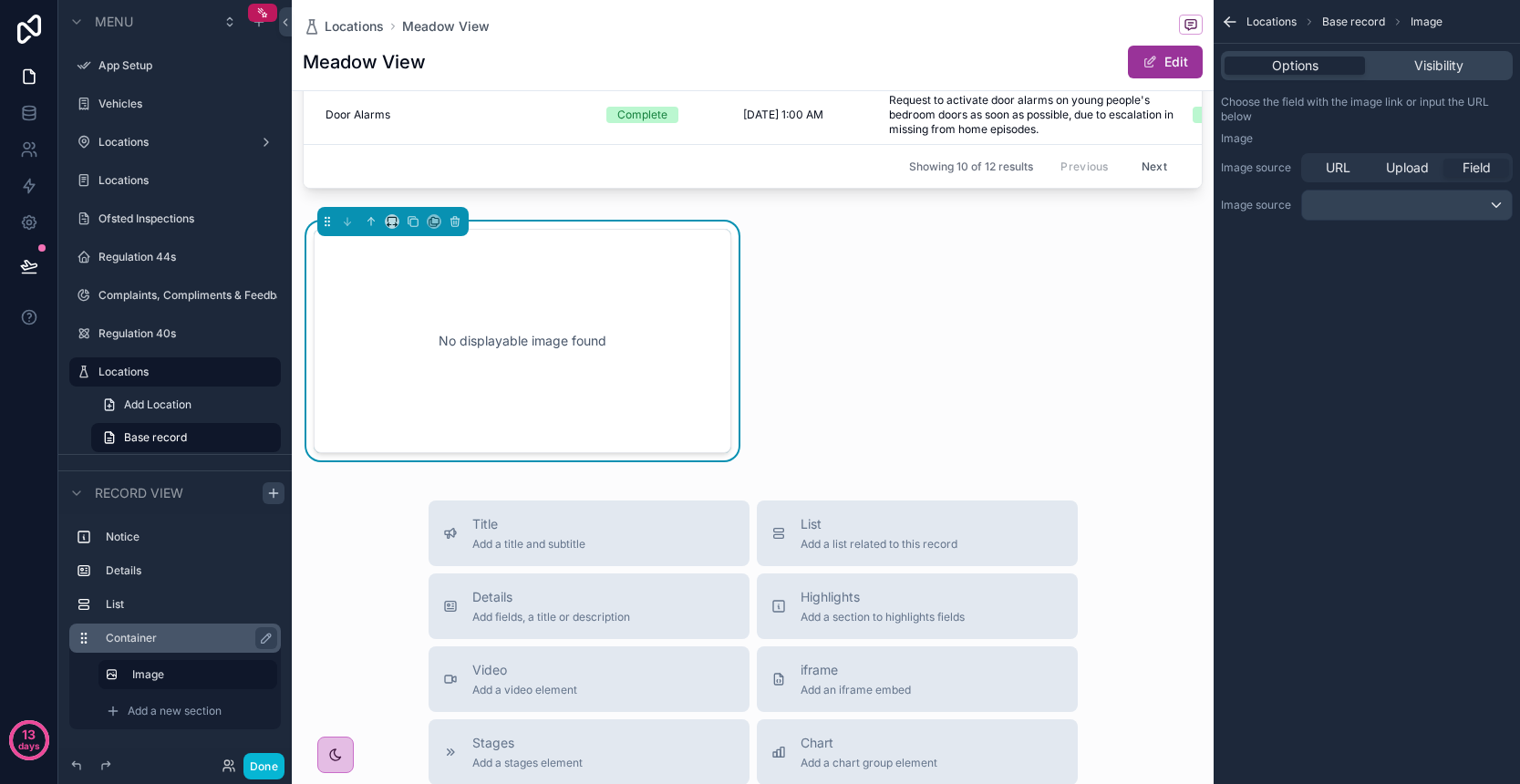
click at [1409, 204] on div "scrollable content" at bounding box center [1407, 205] width 209 height 29
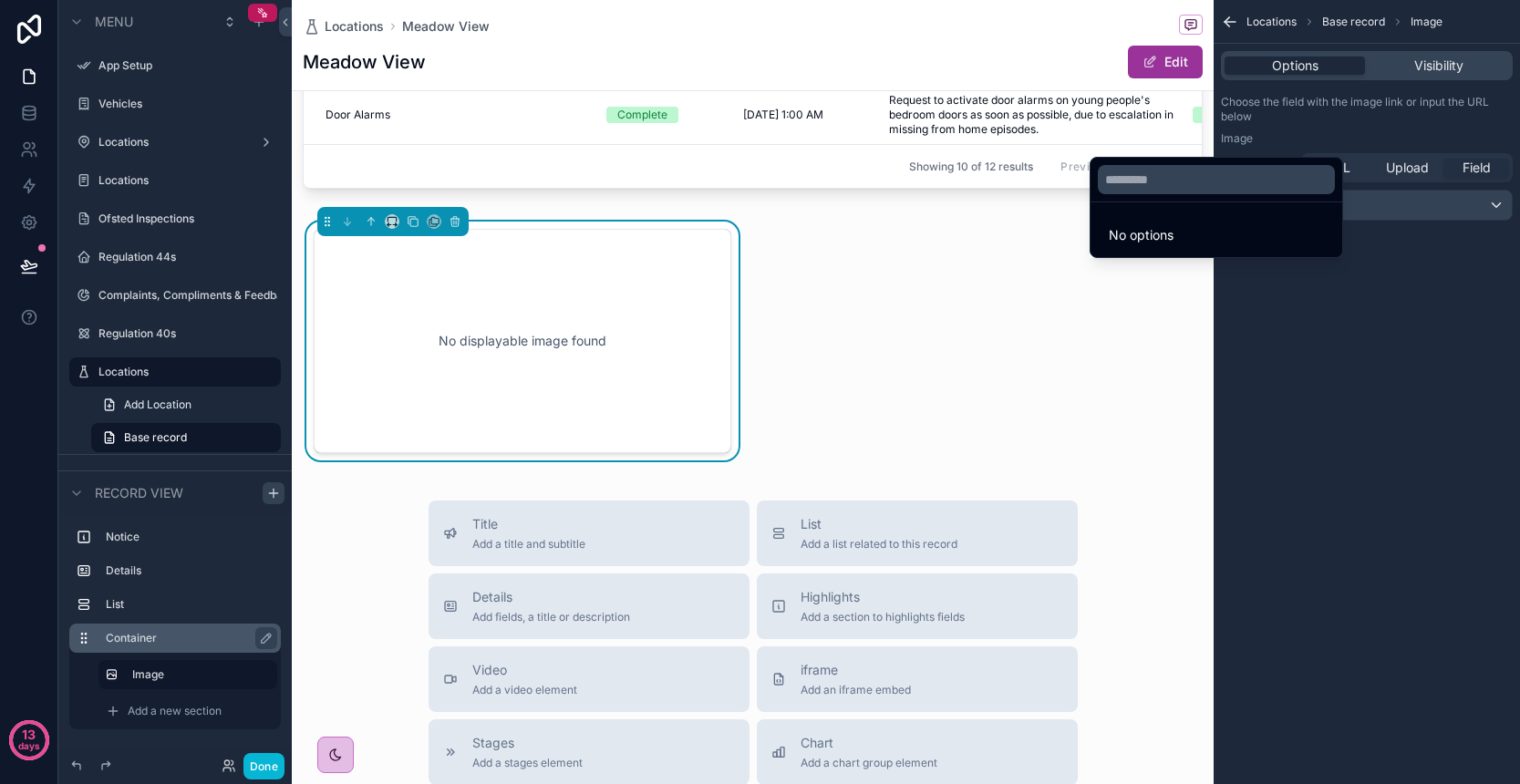
click at [1405, 131] on div "scrollable content" at bounding box center [760, 392] width 1520 height 784
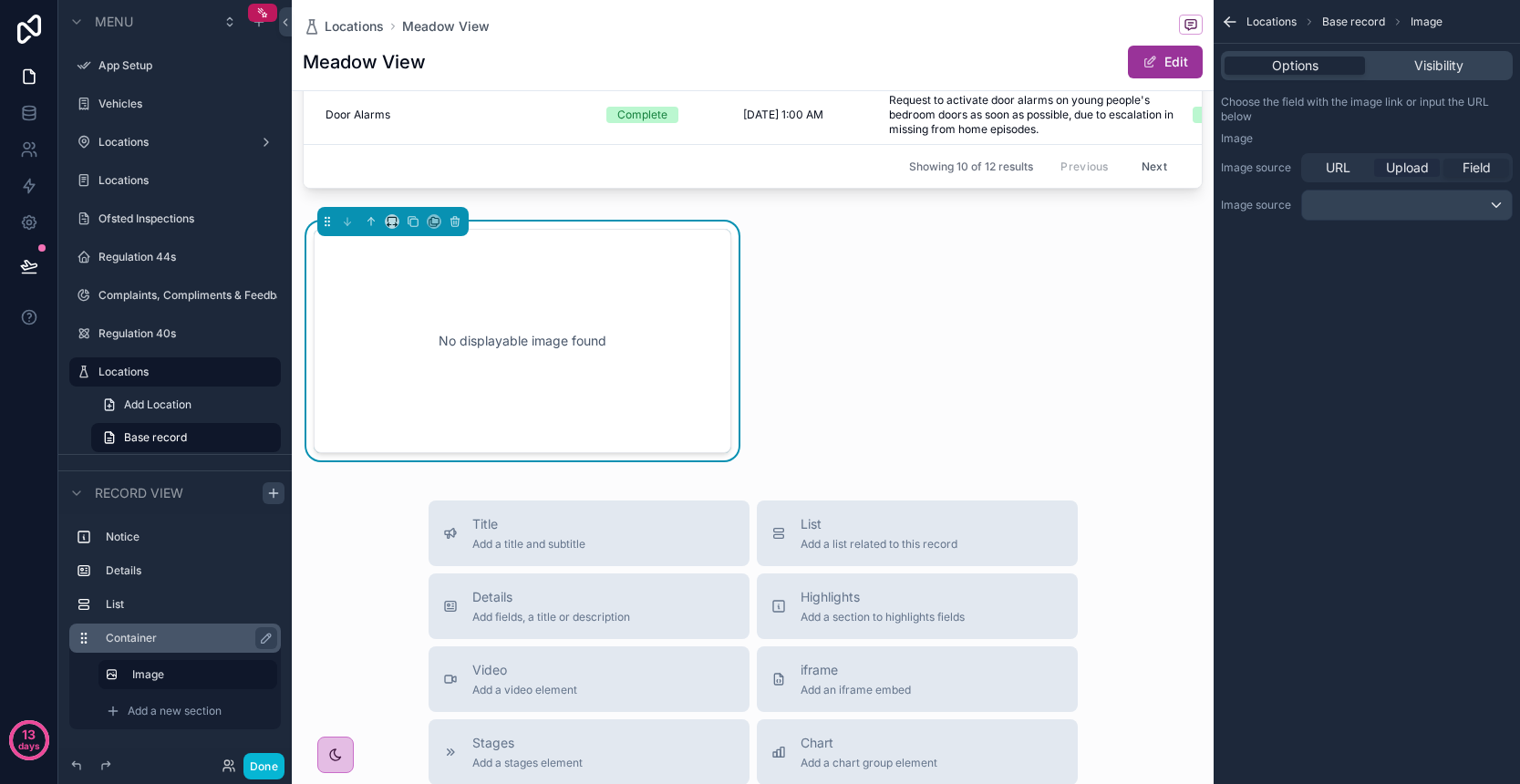
click at [1413, 174] on span "Upload" at bounding box center [1408, 168] width 43 height 18
click at [1344, 172] on span "URL" at bounding box center [1338, 168] width 24 height 18
click at [1478, 170] on span "Field" at bounding box center [1476, 168] width 28 height 18
click at [185, 638] on label "Container" at bounding box center [186, 638] width 161 height 15
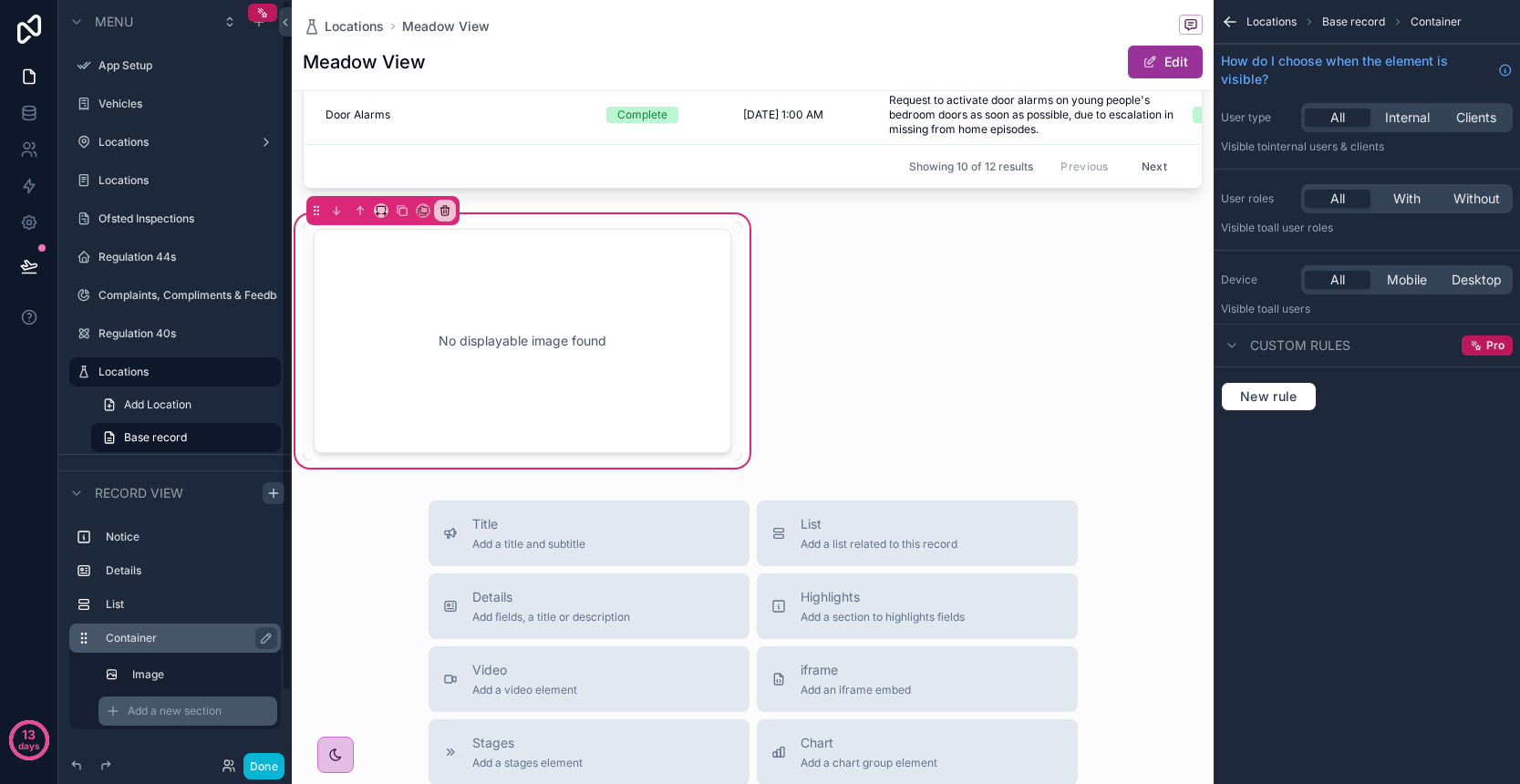
click at [186, 715] on span "Add a new section" at bounding box center [174, 710] width 94 height 15
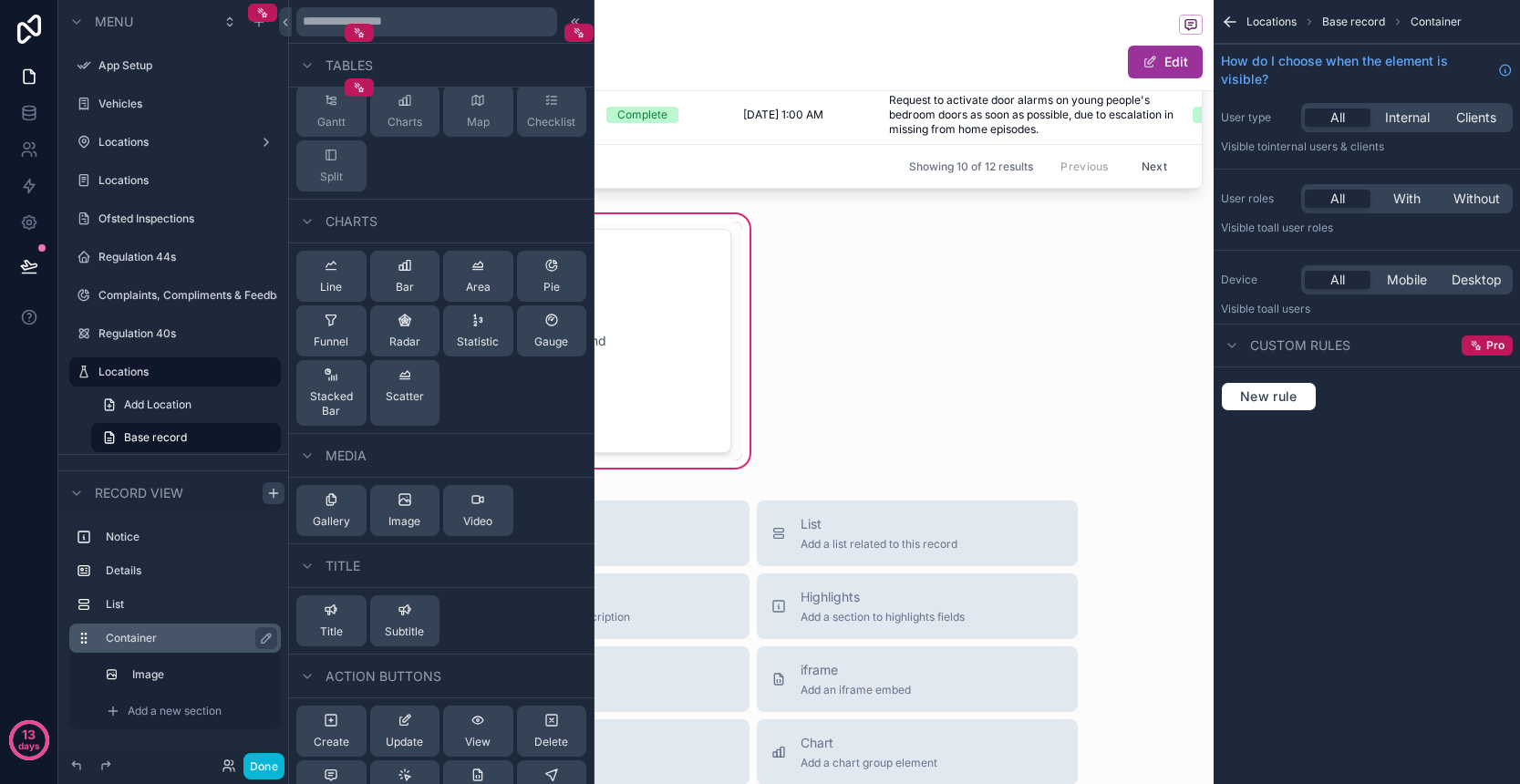
scroll to position [393, 0]
click at [417, 525] on span "Image" at bounding box center [404, 520] width 32 height 15
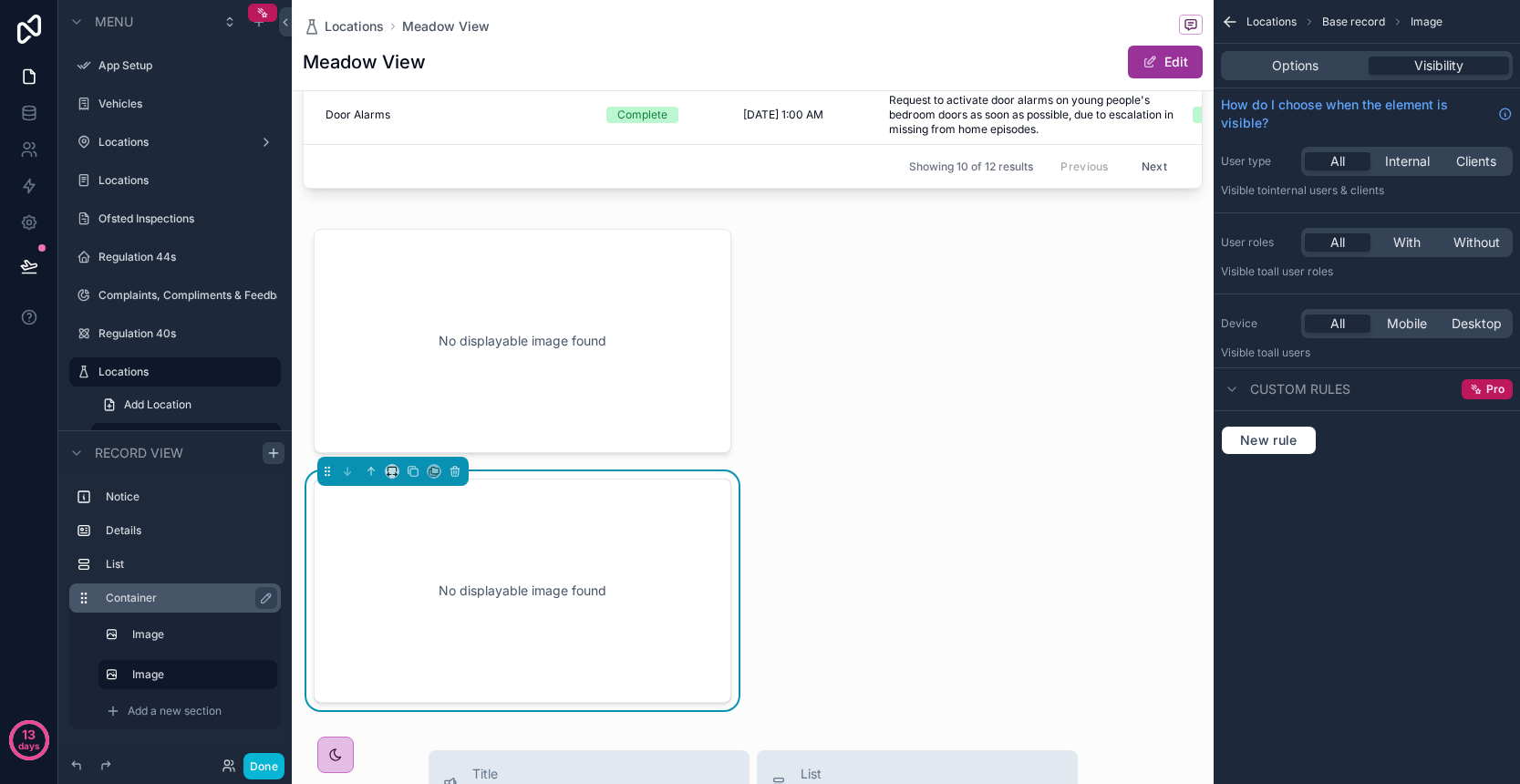
scroll to position [1176, 0]
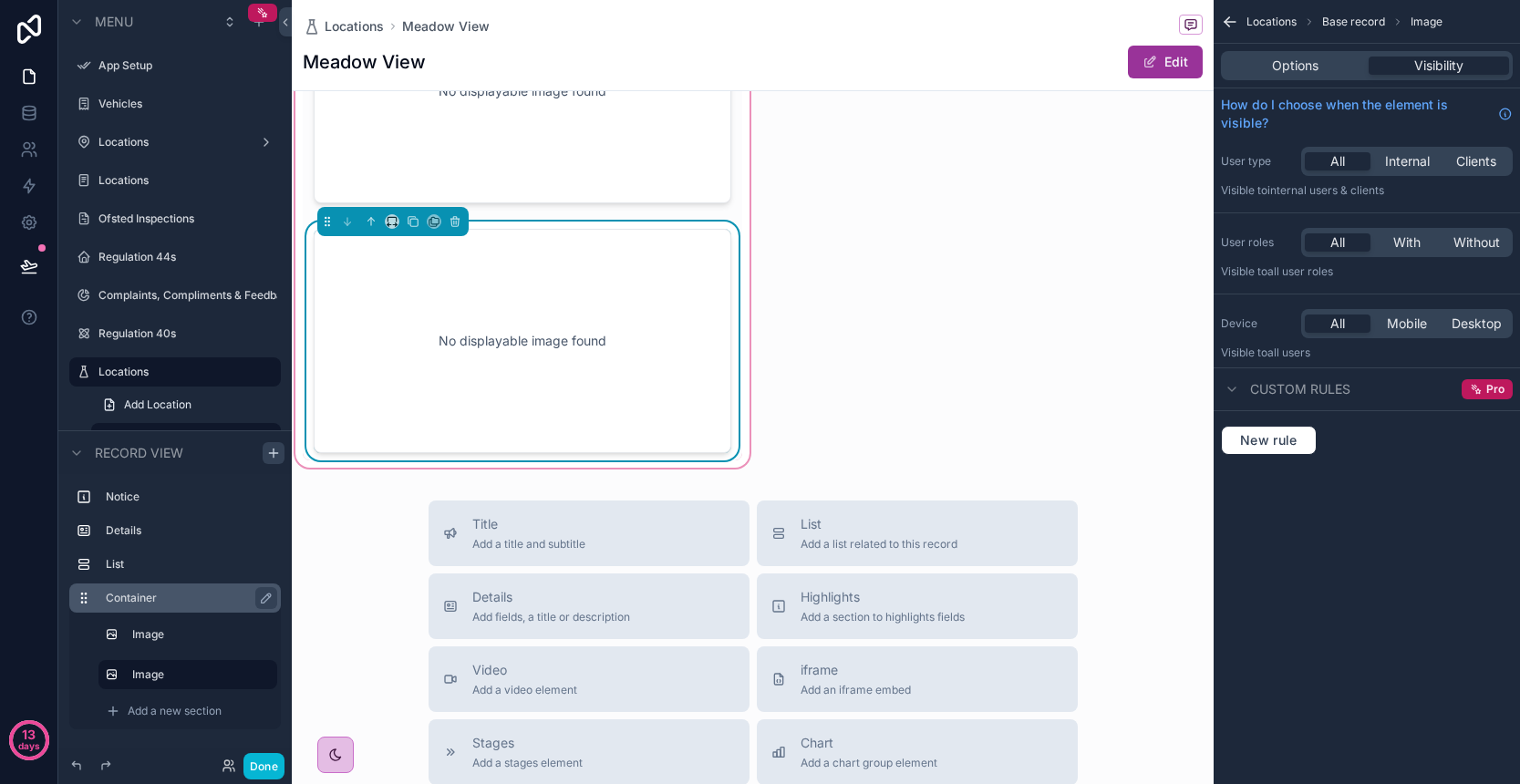
click at [508, 419] on div "No displayable image found" at bounding box center [522, 340] width 358 height 164
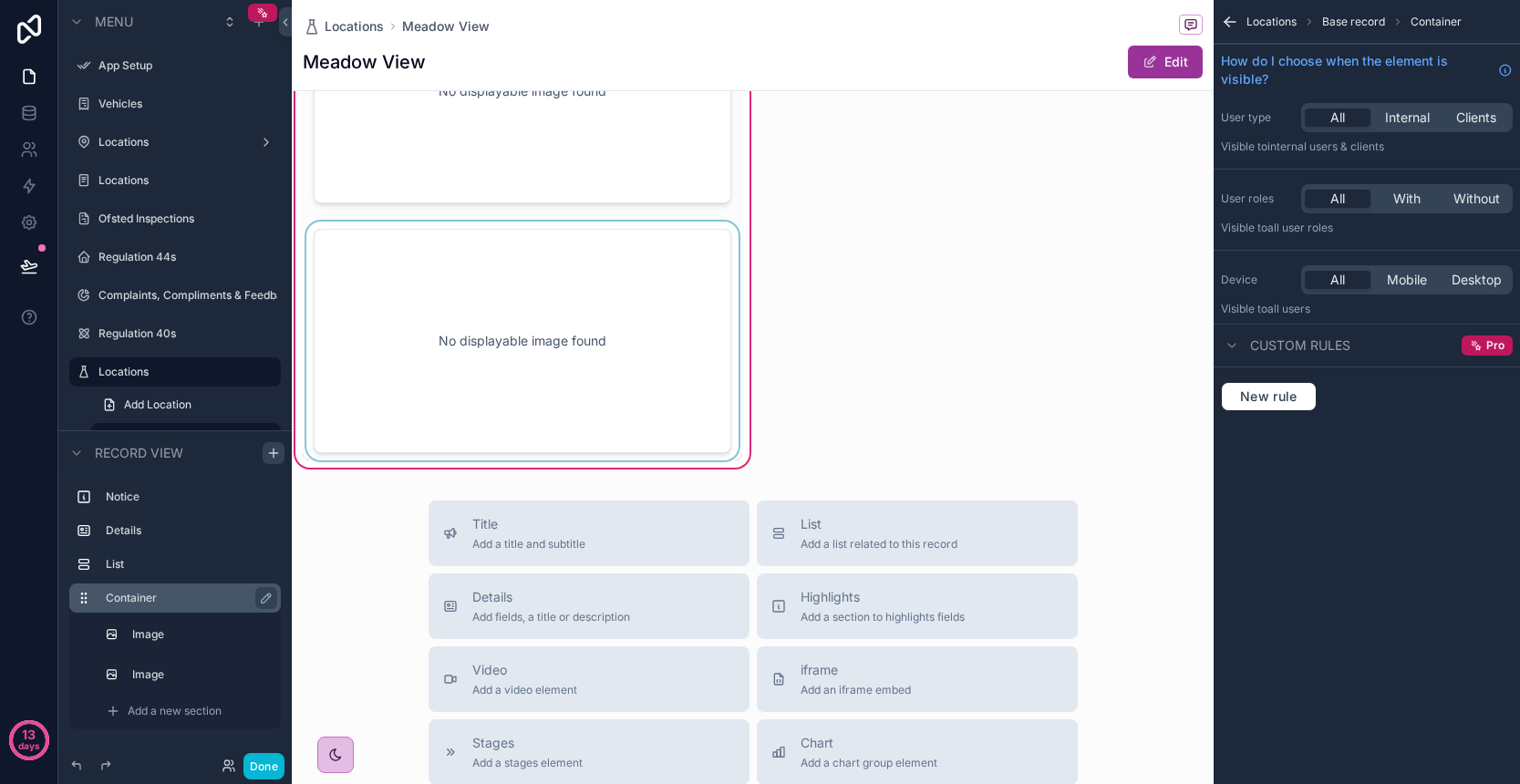
scroll to position [1176, 0]
click at [537, 385] on div "scrollable content" at bounding box center [522, 340] width 439 height 238
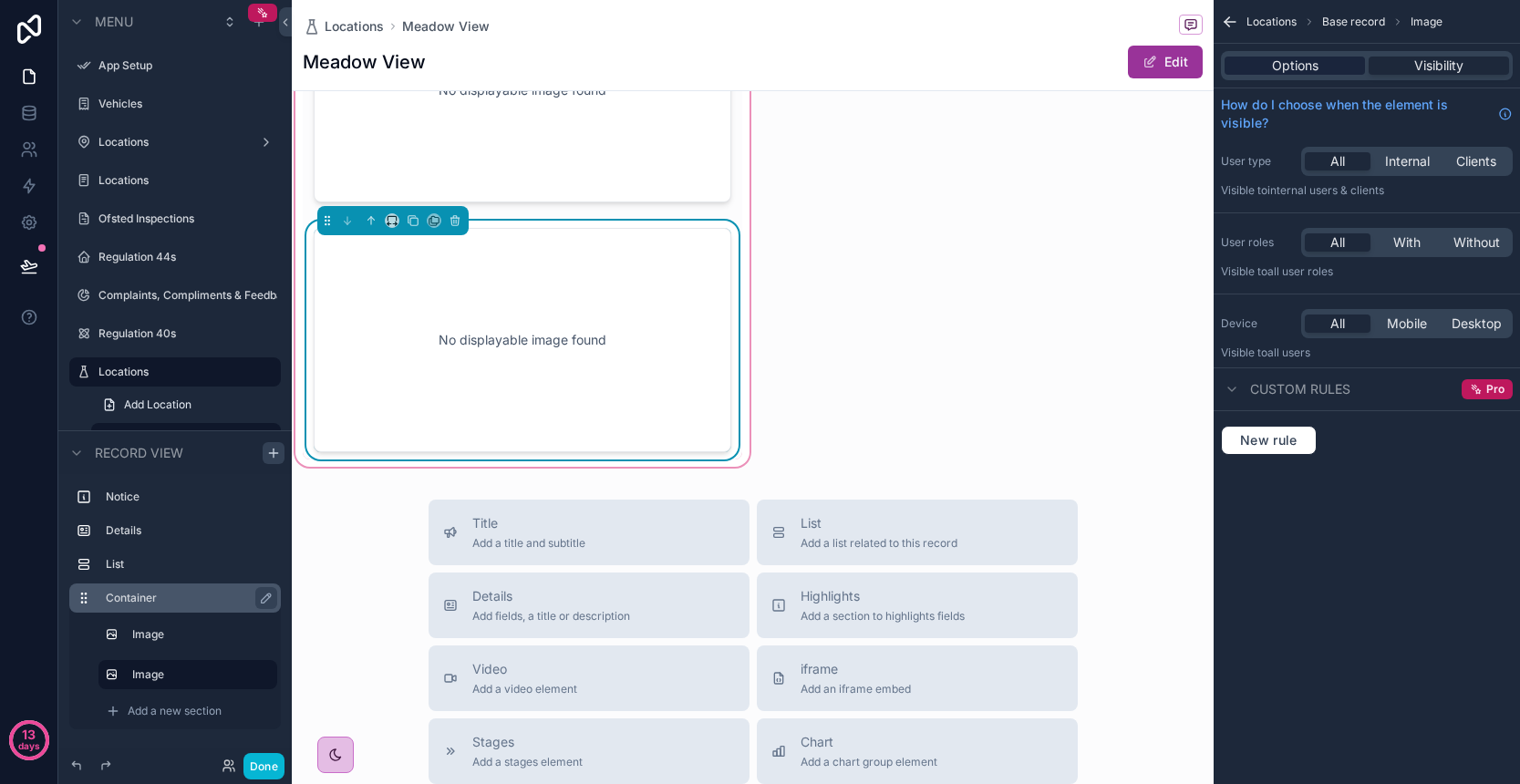
click at [1320, 65] on div "Options" at bounding box center [1294, 65] width 141 height 18
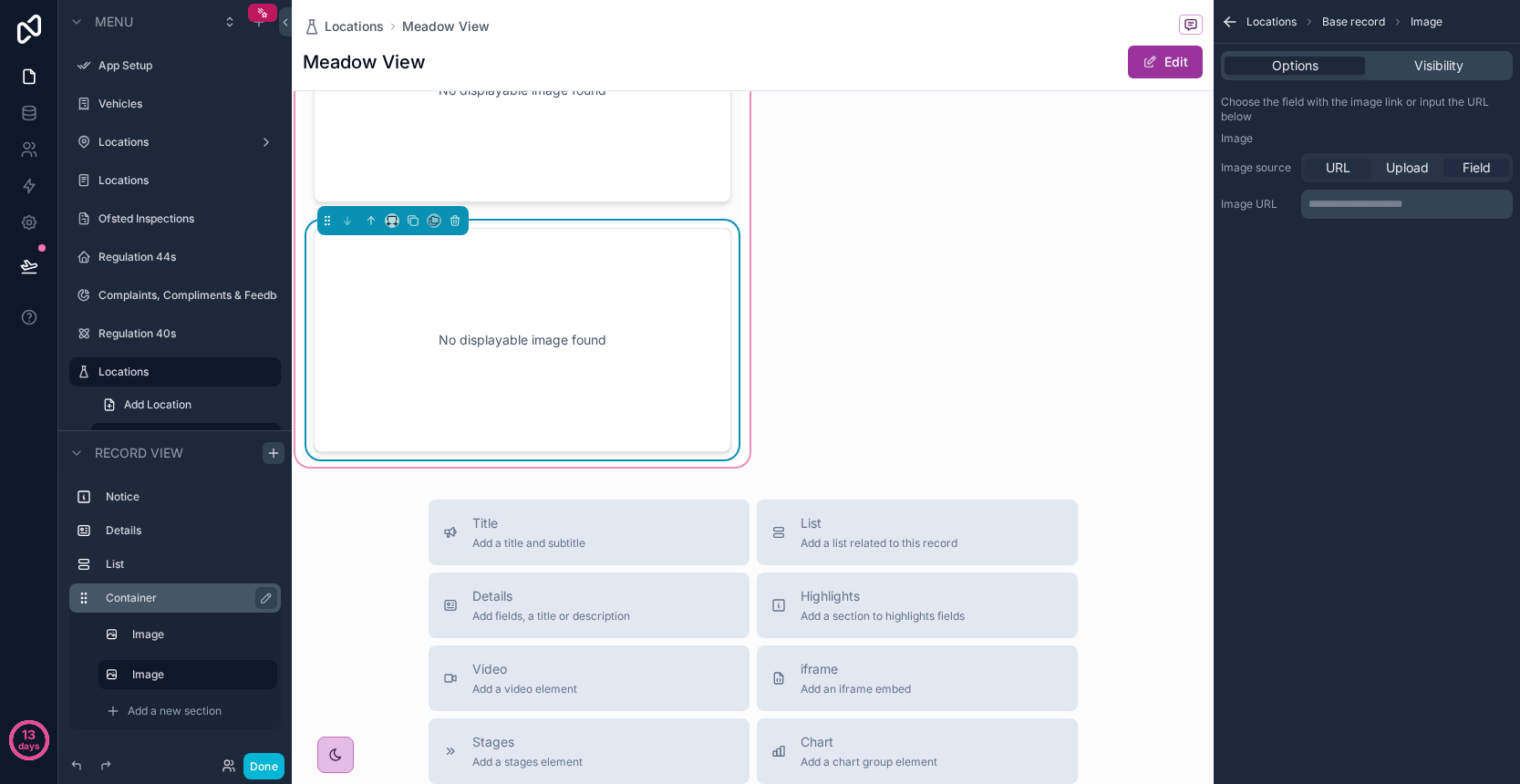
click at [1466, 176] on span "Field" at bounding box center [1476, 168] width 28 height 18
click at [1378, 209] on div "scrollable content" at bounding box center [1407, 205] width 209 height 29
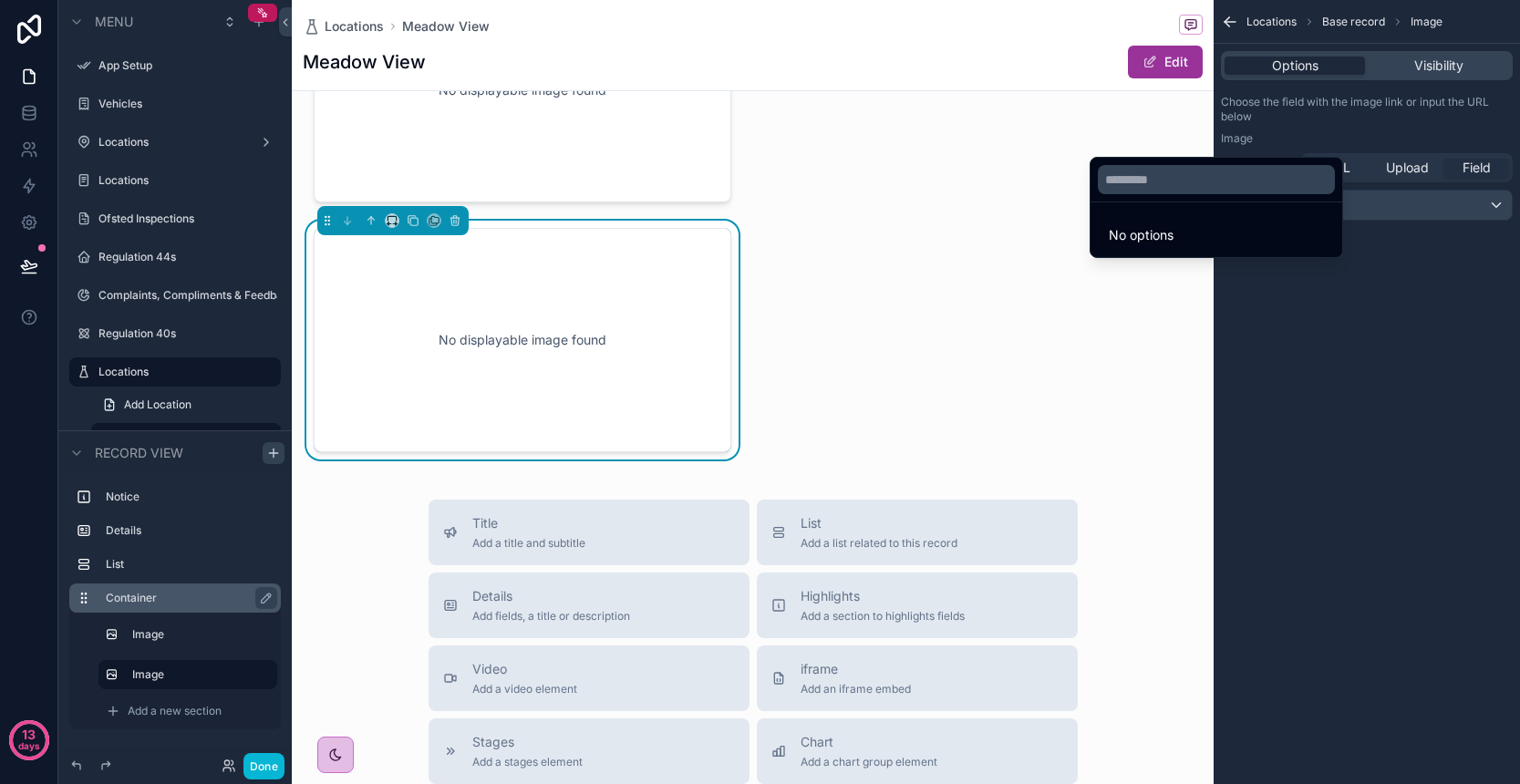
click at [1378, 209] on div "scrollable content" at bounding box center [760, 392] width 1520 height 784
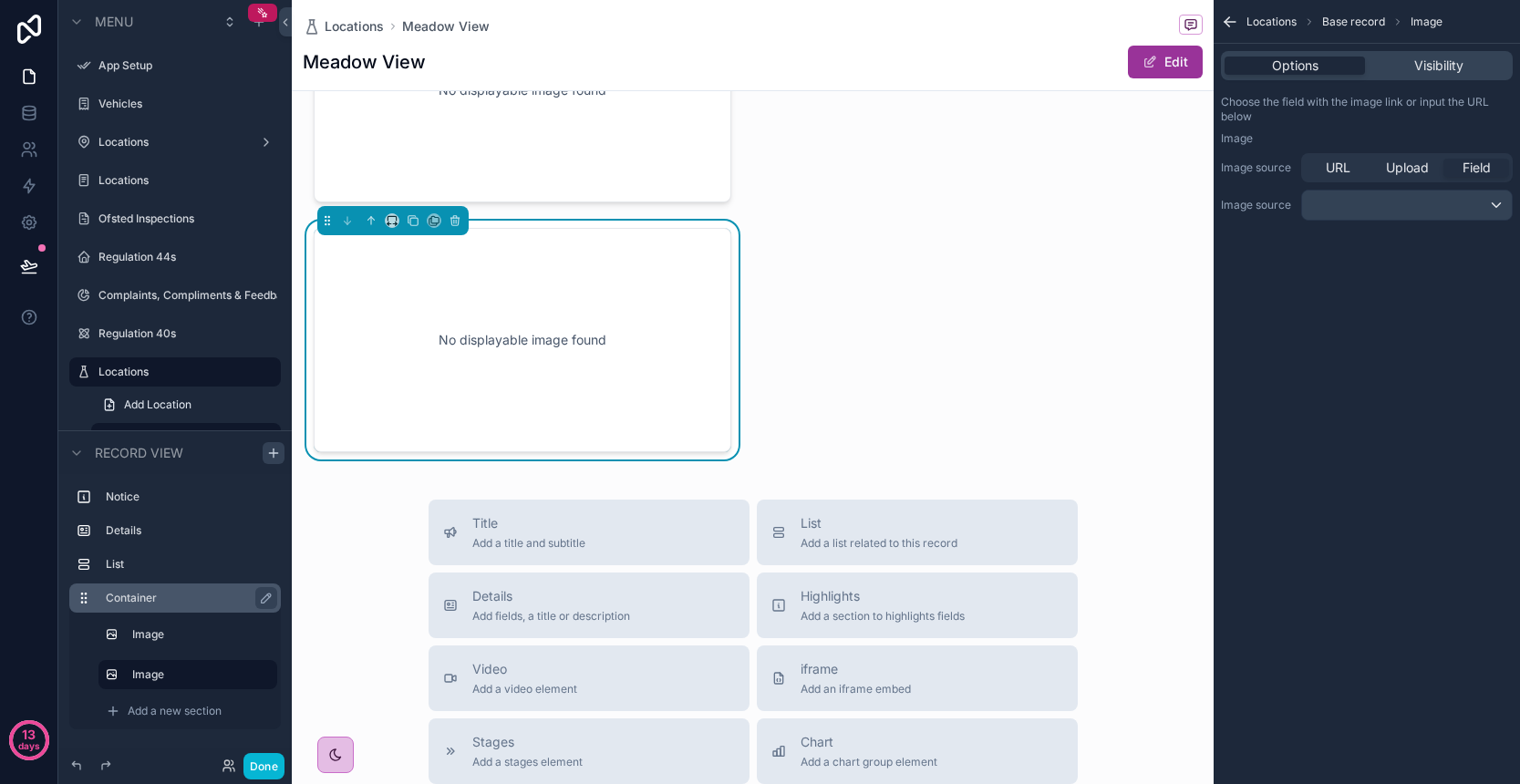
click at [1351, 304] on div "Locations Base record Image Options Visibility Choose the field with the image …" at bounding box center [1367, 392] width 306 height 784
click at [644, 209] on div "scrollable content" at bounding box center [522, 90] width 439 height 238
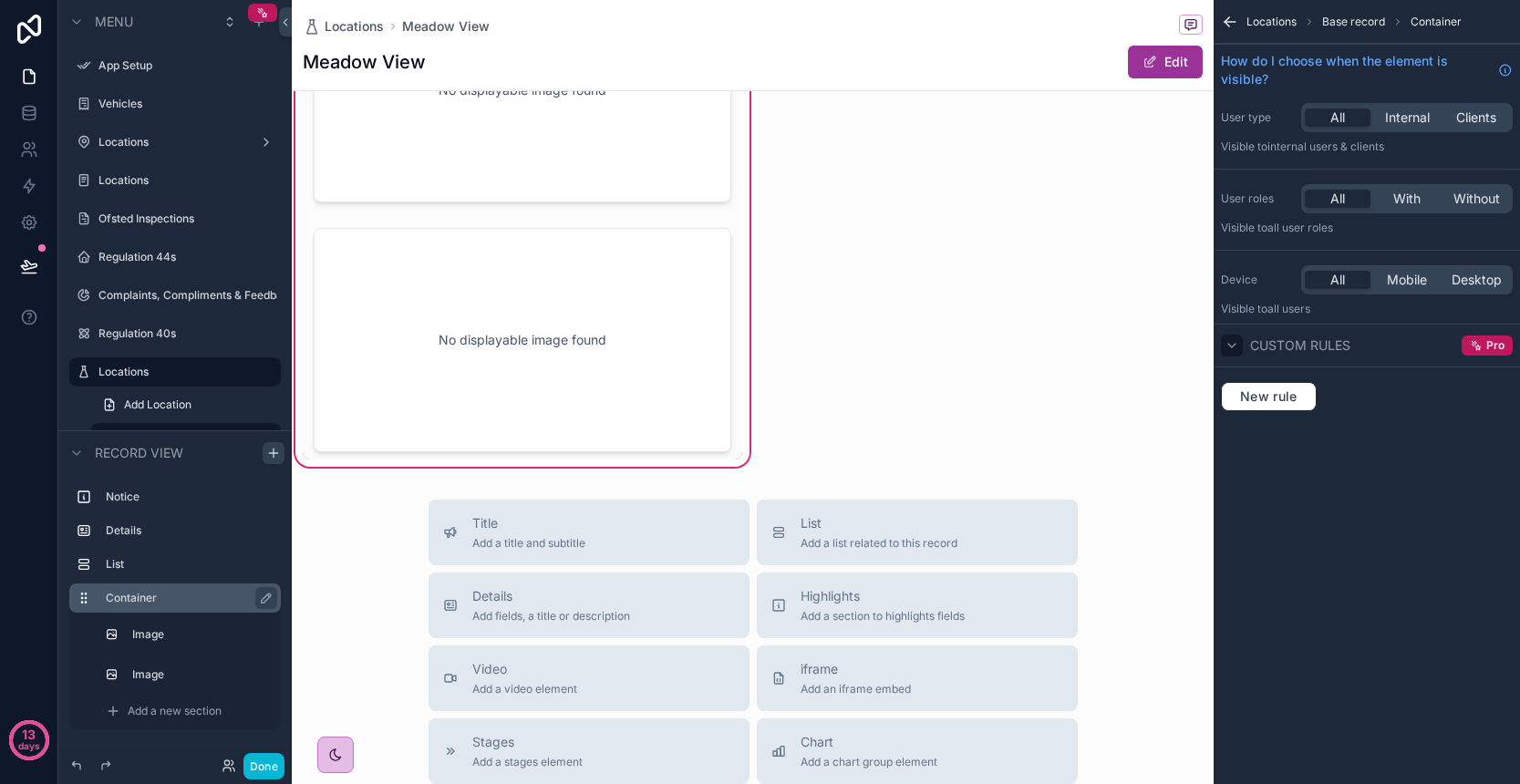
click at [1235, 346] on icon "scrollable content" at bounding box center [1231, 345] width 15 height 15
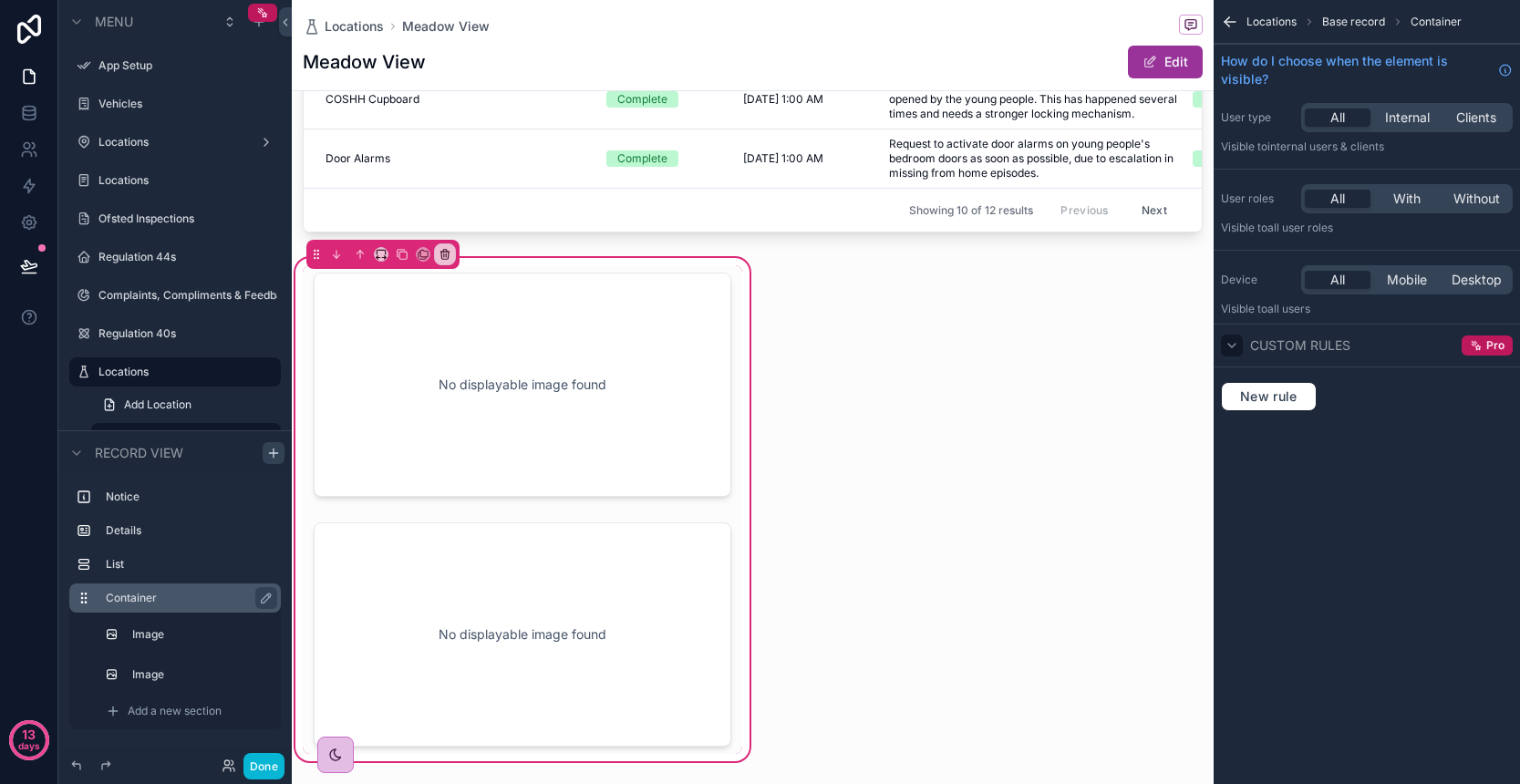
scroll to position [821, 0]
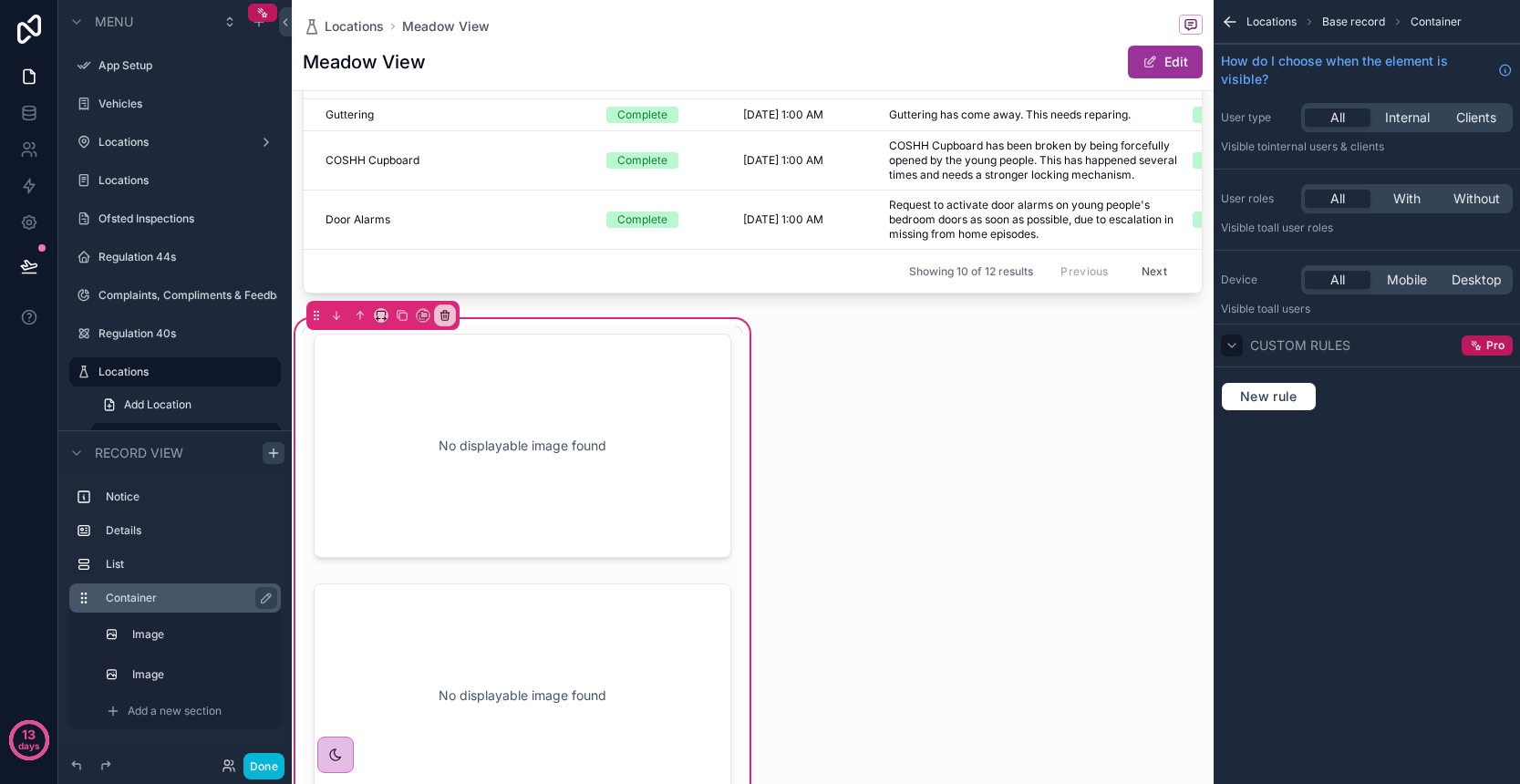
click at [792, 455] on div "Open Meadow View - 69 Glendale Crescent, Preston, England, PR5 5YA, United King…" at bounding box center [752, 58] width 922 height 1534
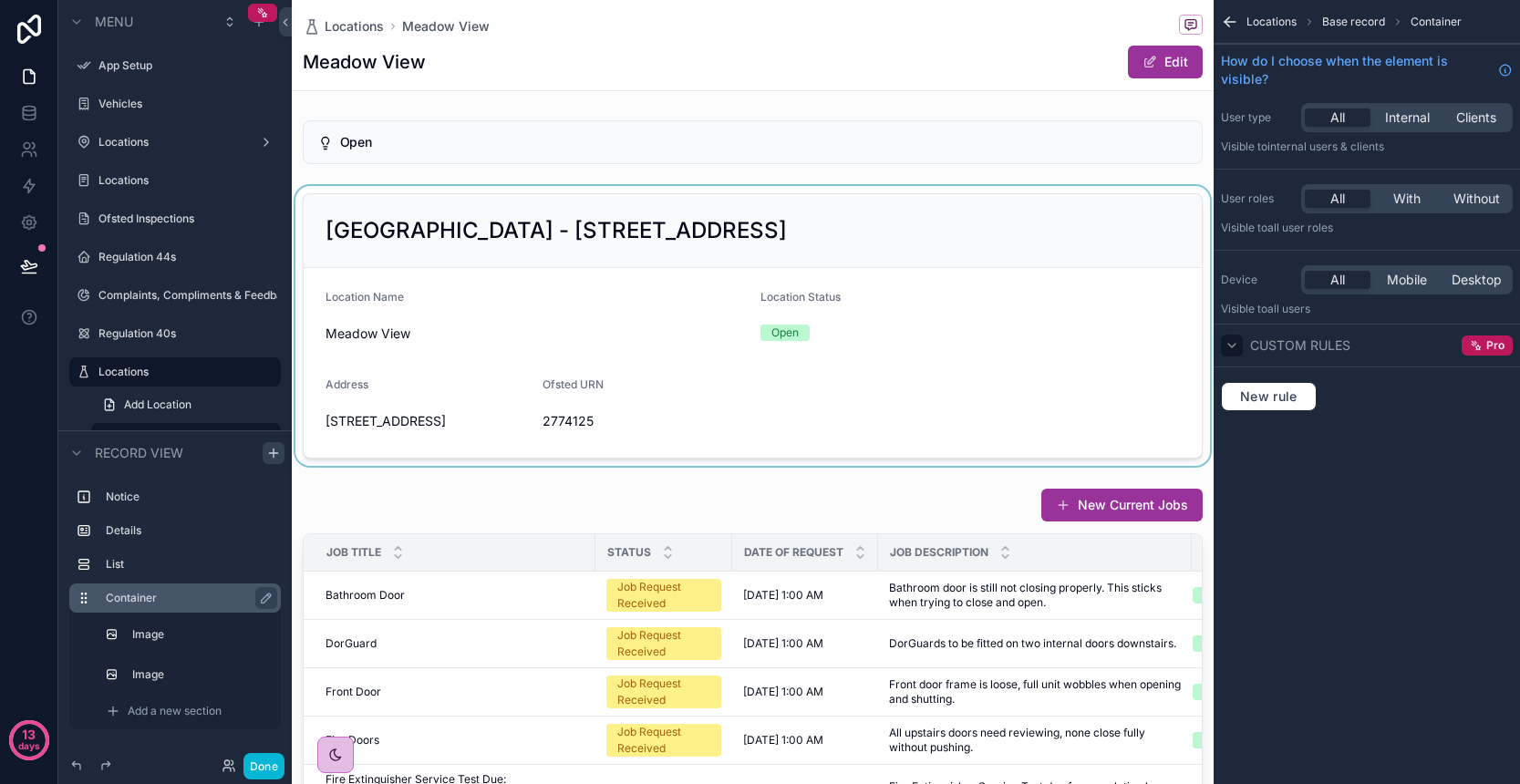
scroll to position [0, 0]
click at [706, 427] on div "scrollable content" at bounding box center [752, 326] width 922 height 280
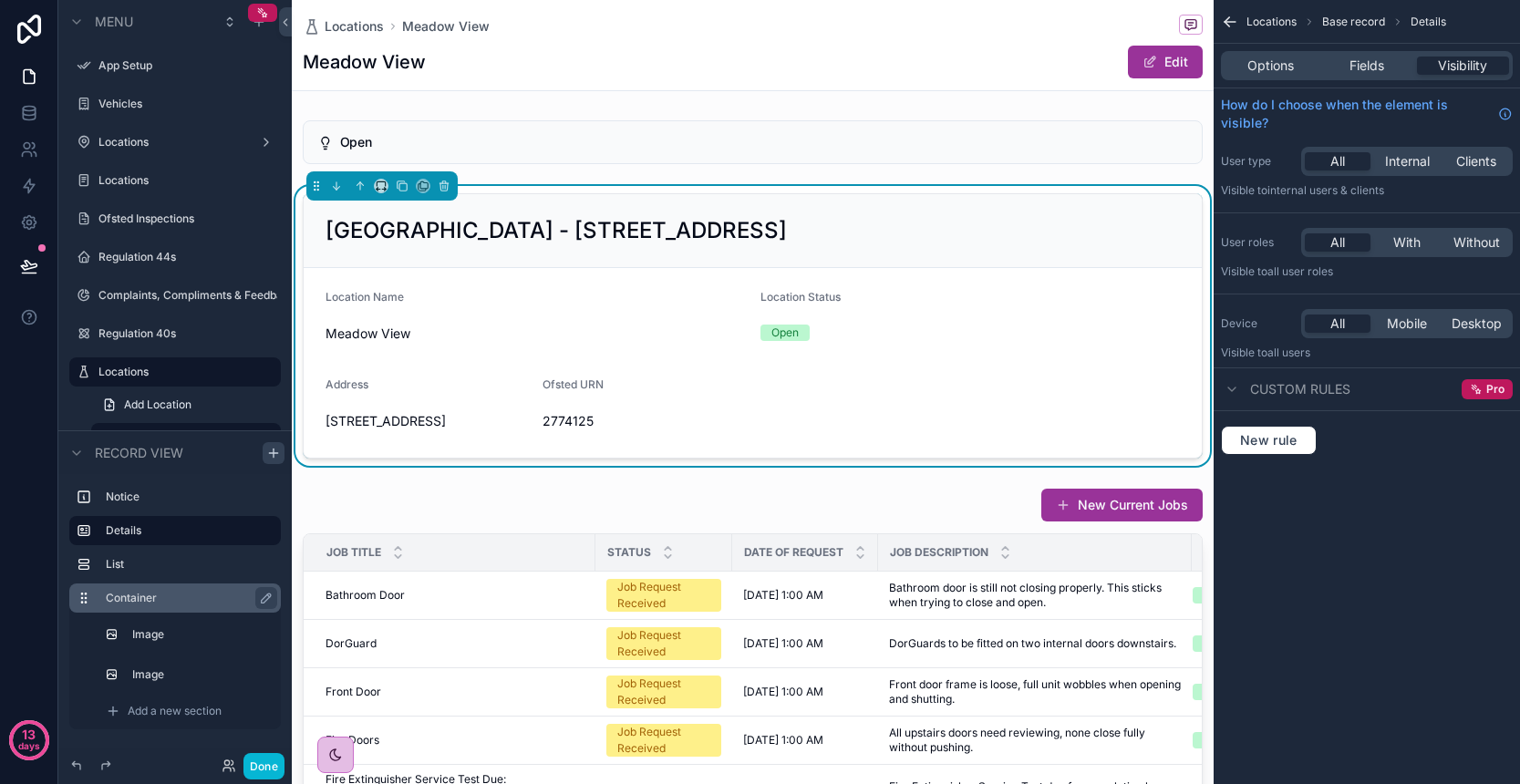
click at [1384, 78] on div "Options Fields Visibility" at bounding box center [1366, 66] width 292 height 29
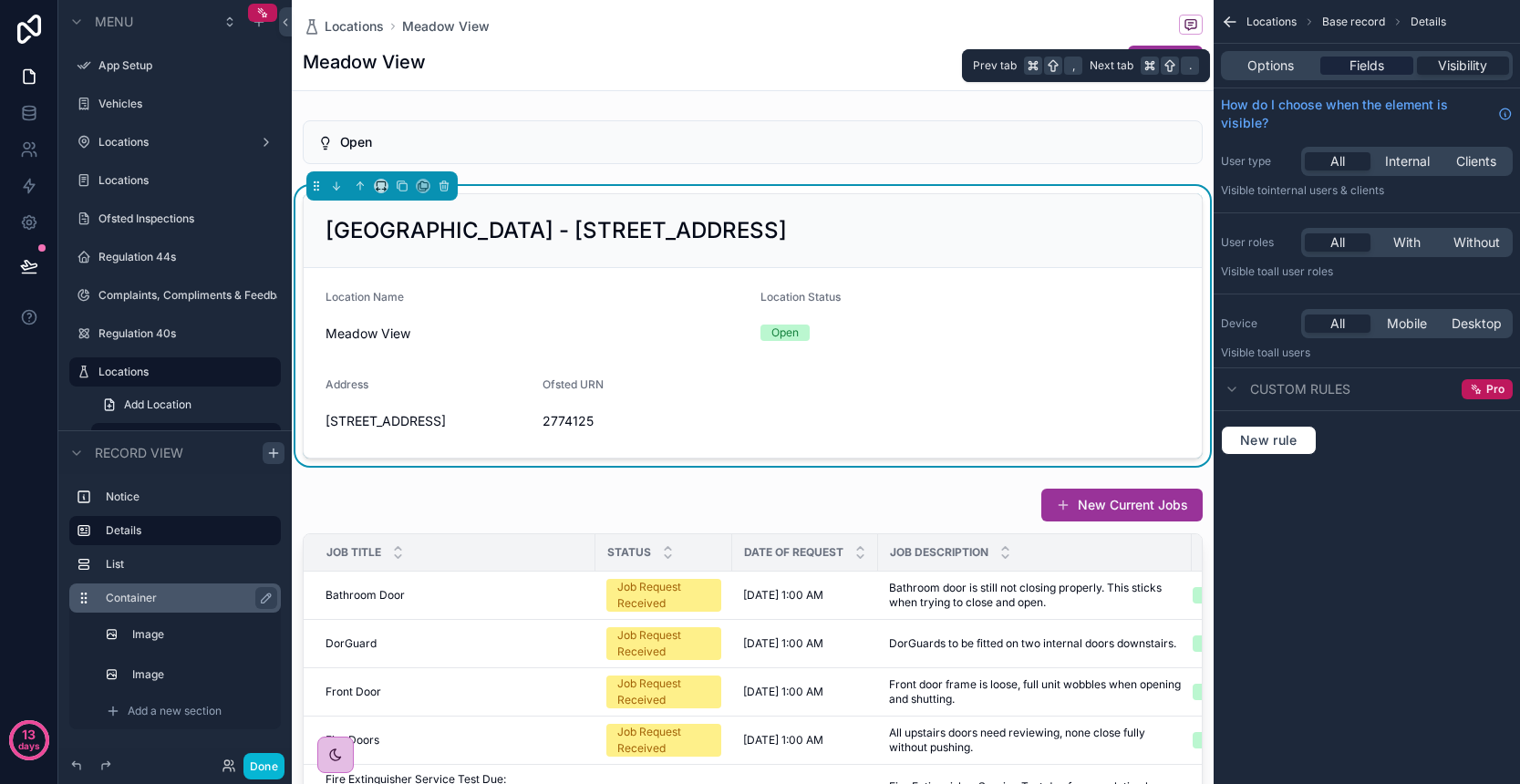
click at [1382, 69] on span "Fields" at bounding box center [1367, 65] width 35 height 18
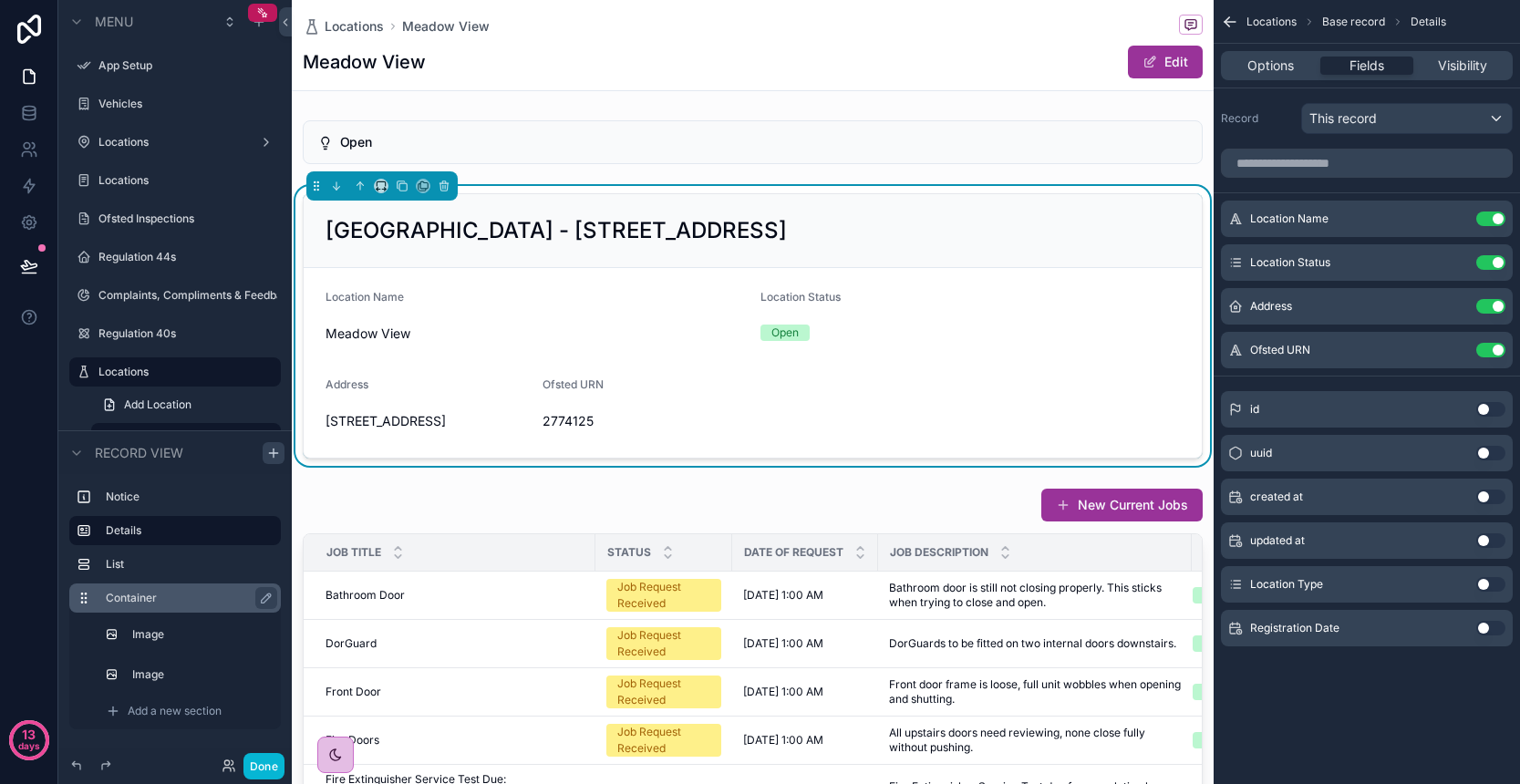
click at [1430, 120] on div "This record" at bounding box center [1407, 118] width 209 height 29
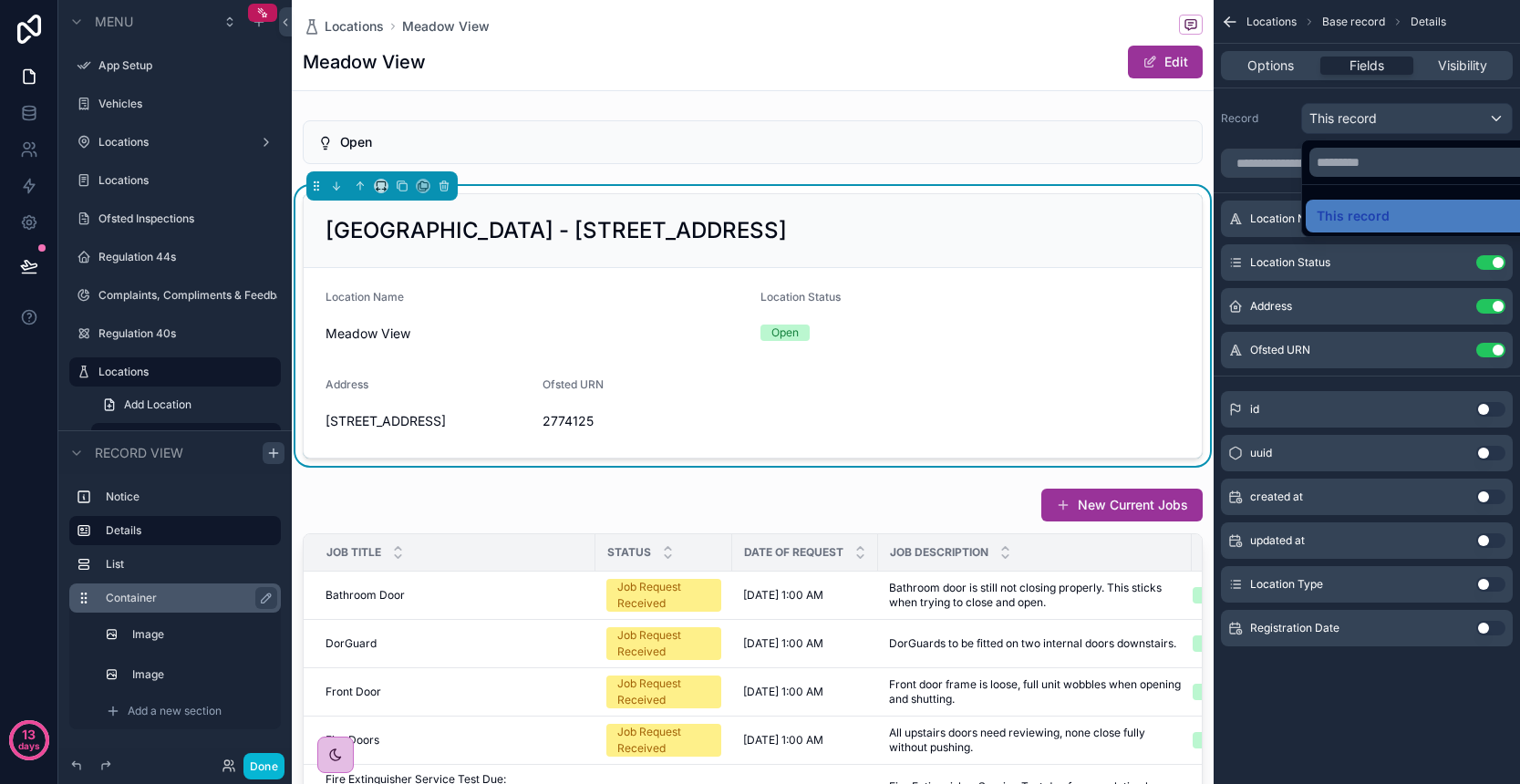
click at [1430, 120] on div "scrollable content" at bounding box center [760, 392] width 1520 height 784
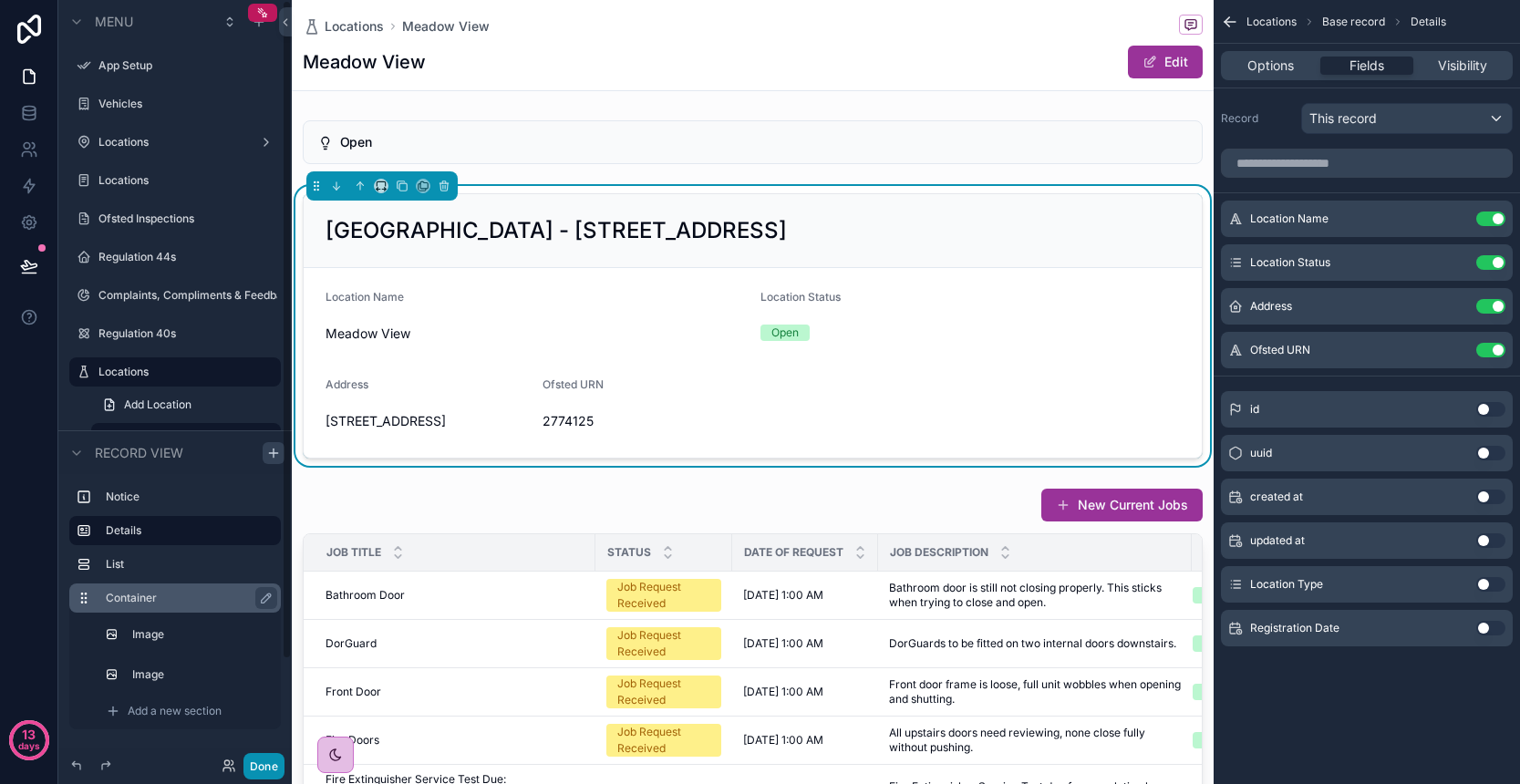
click at [274, 769] on button "Done" at bounding box center [264, 766] width 41 height 26
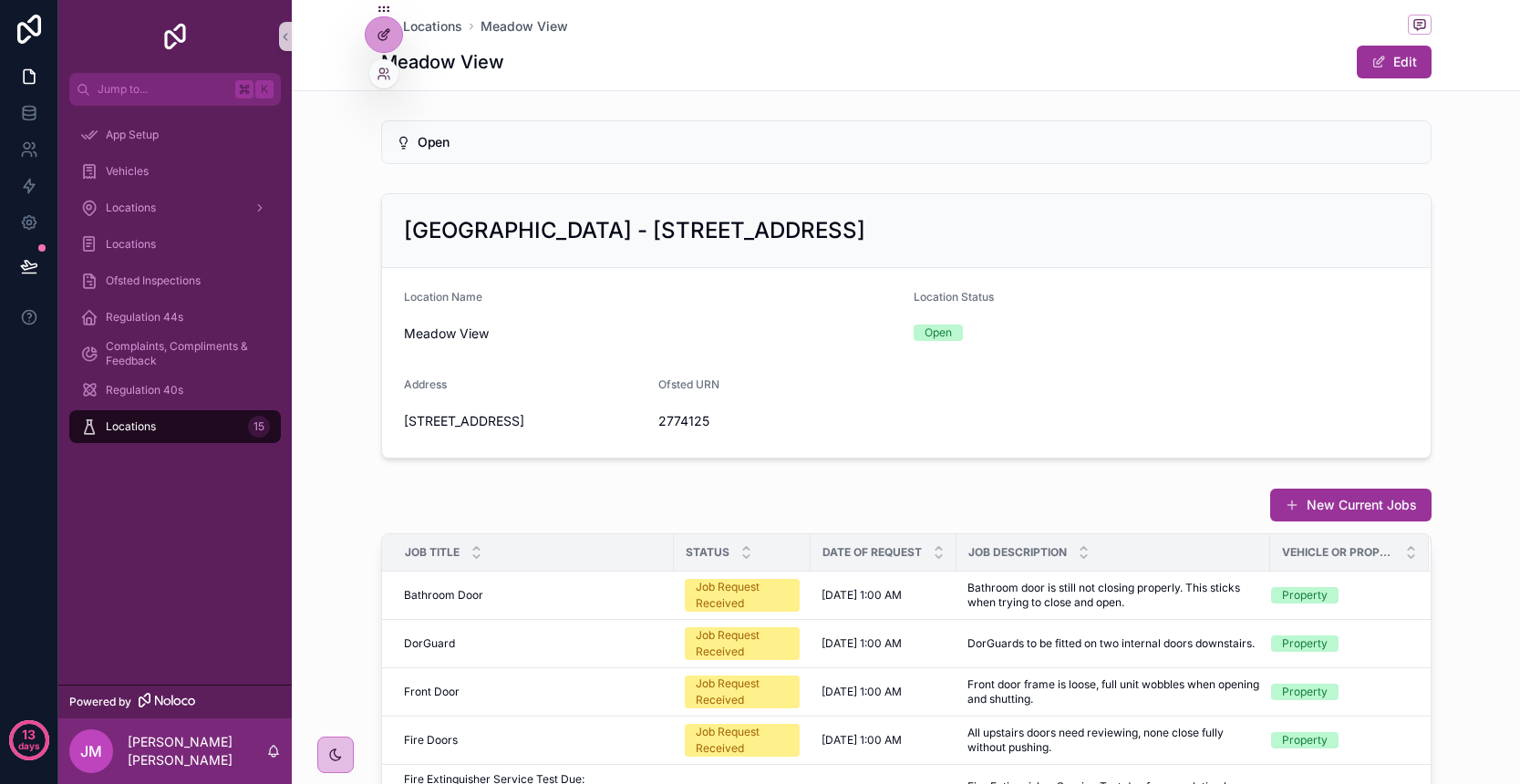
click at [381, 47] on div at bounding box center [384, 35] width 37 height 35
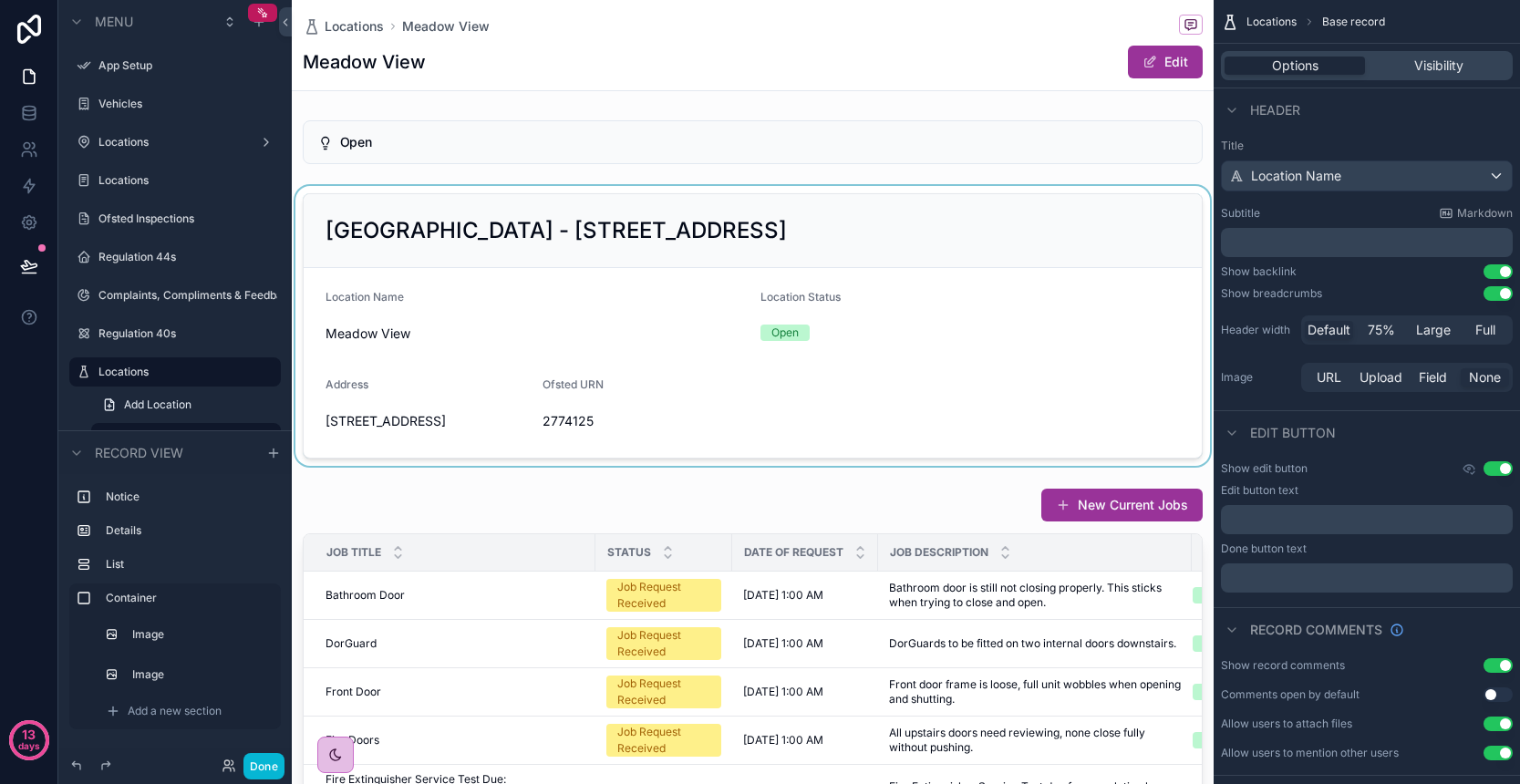
click at [748, 466] on div "scrollable content" at bounding box center [752, 326] width 922 height 280
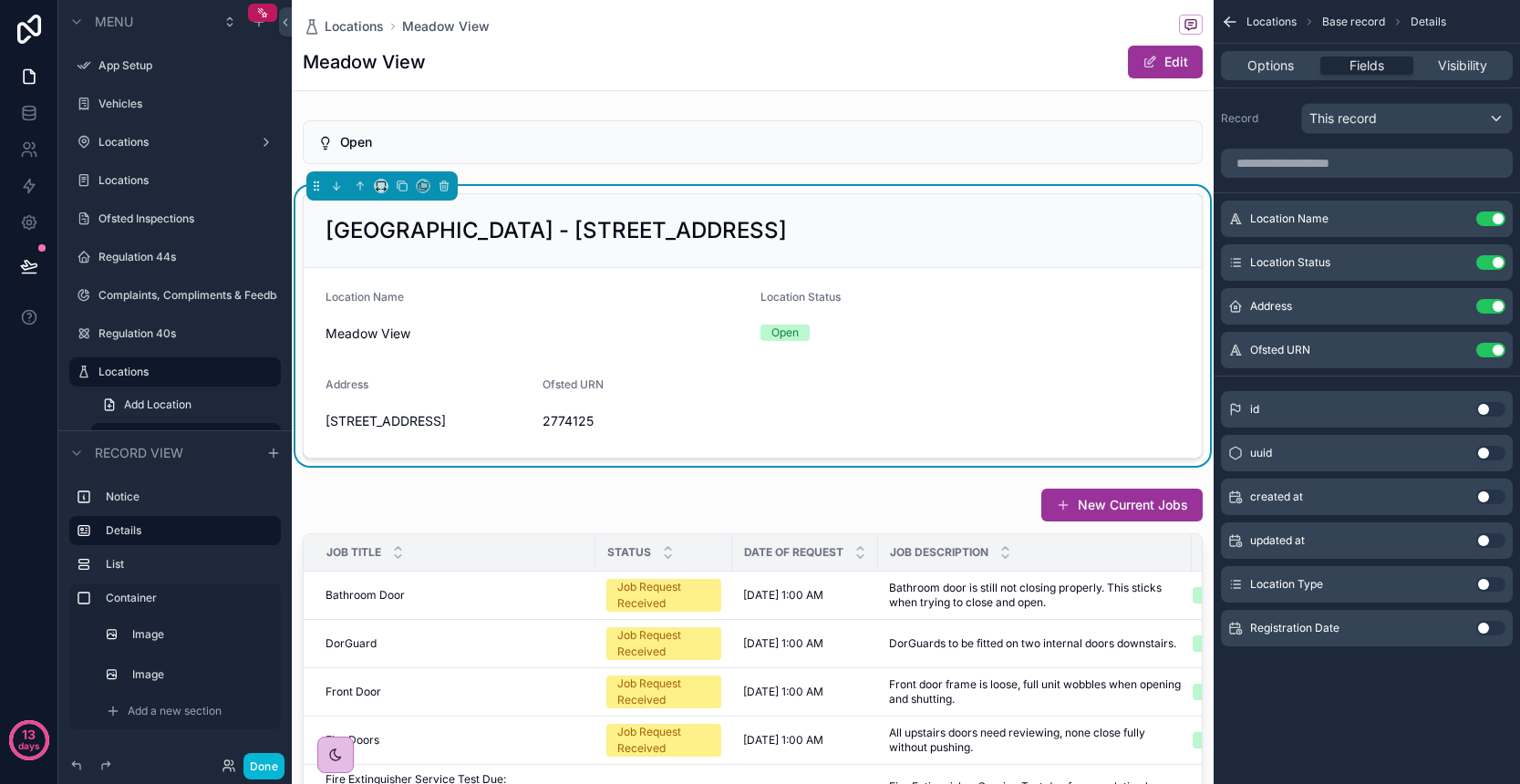
click at [1496, 584] on button "Use setting" at bounding box center [1491, 583] width 29 height 15
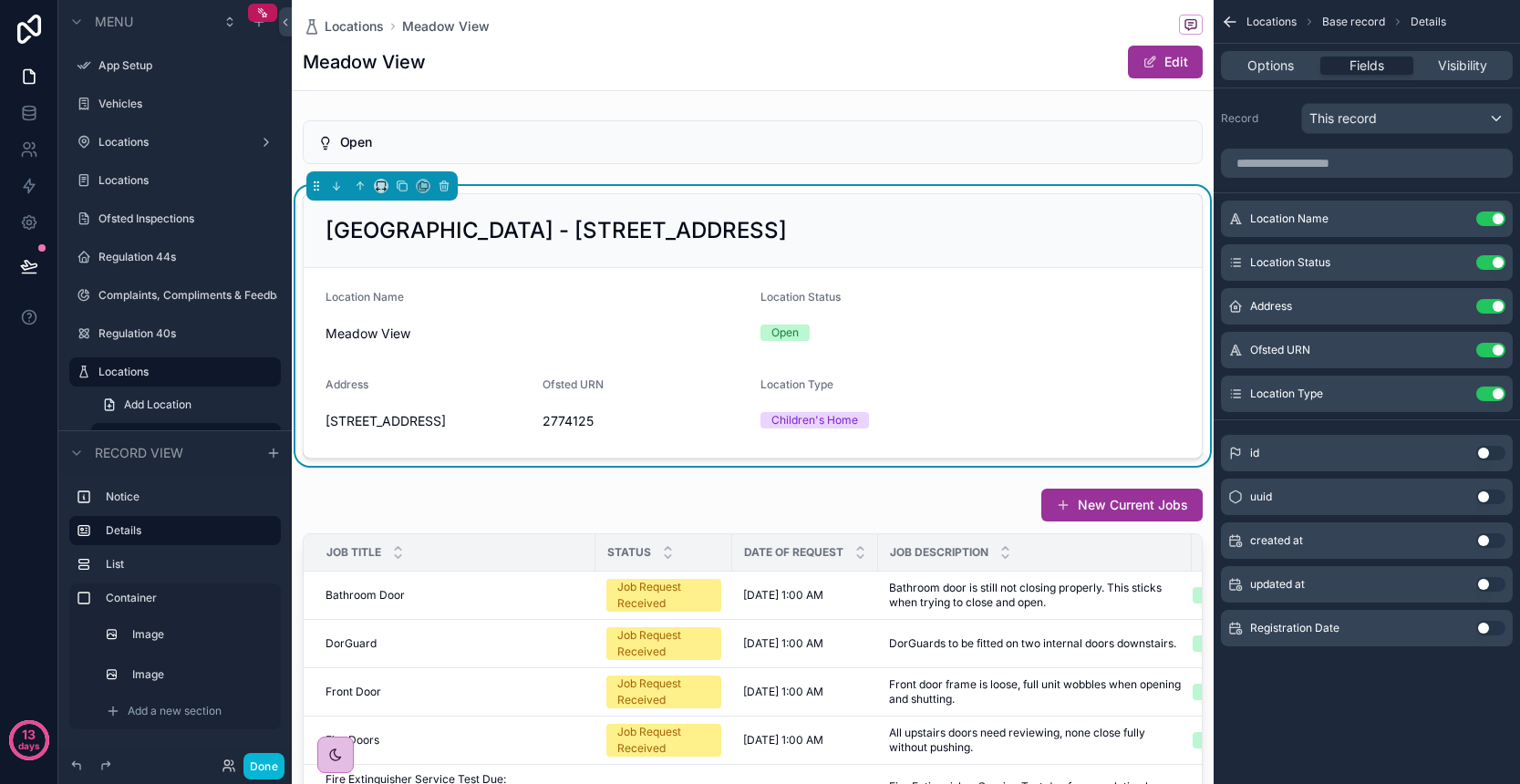
click at [1492, 631] on button "Use setting" at bounding box center [1491, 628] width 29 height 15
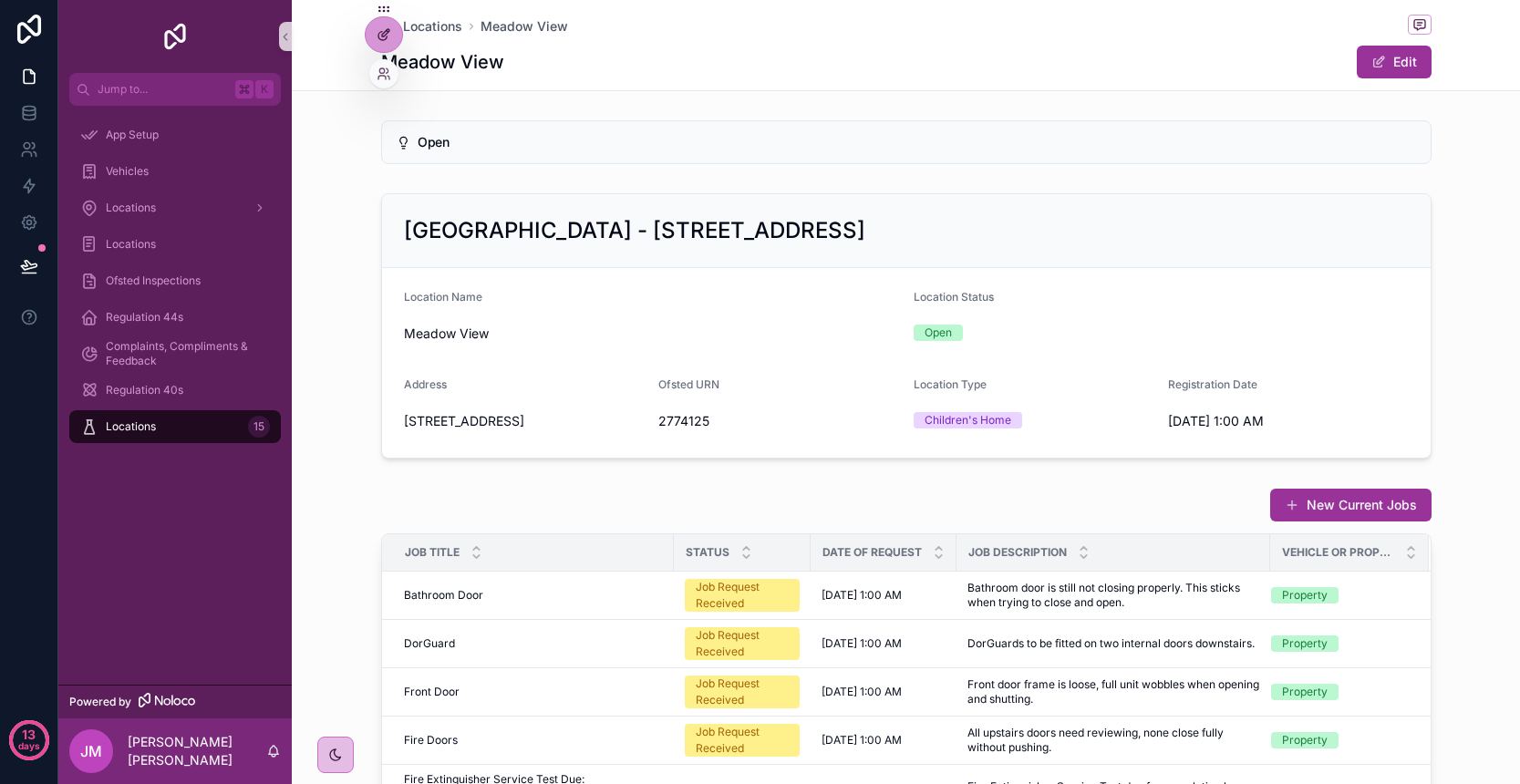
click at [383, 40] on icon at bounding box center [382, 36] width 8 height 8
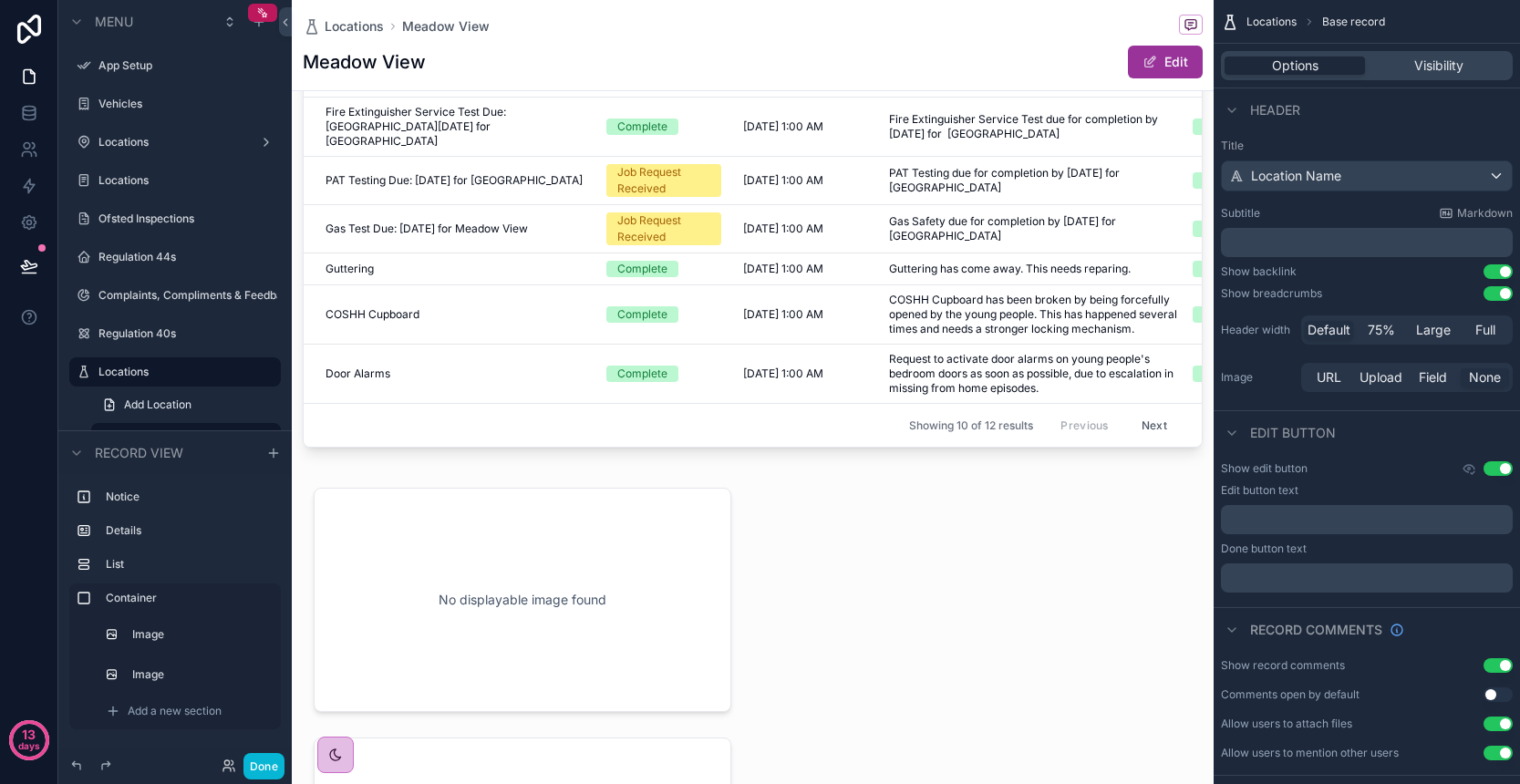
scroll to position [863, 0]
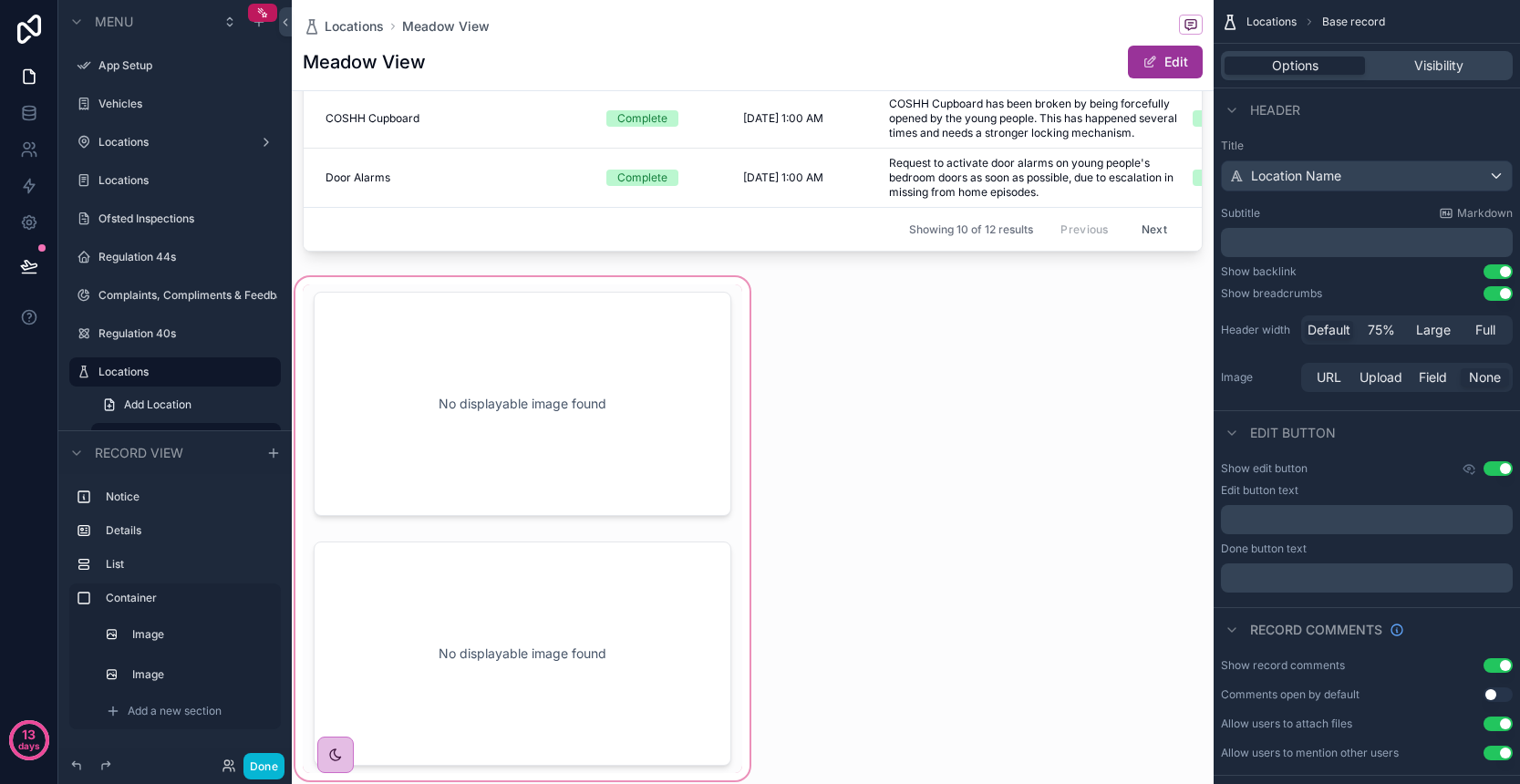
click at [691, 491] on div "scrollable content" at bounding box center [522, 528] width 461 height 511
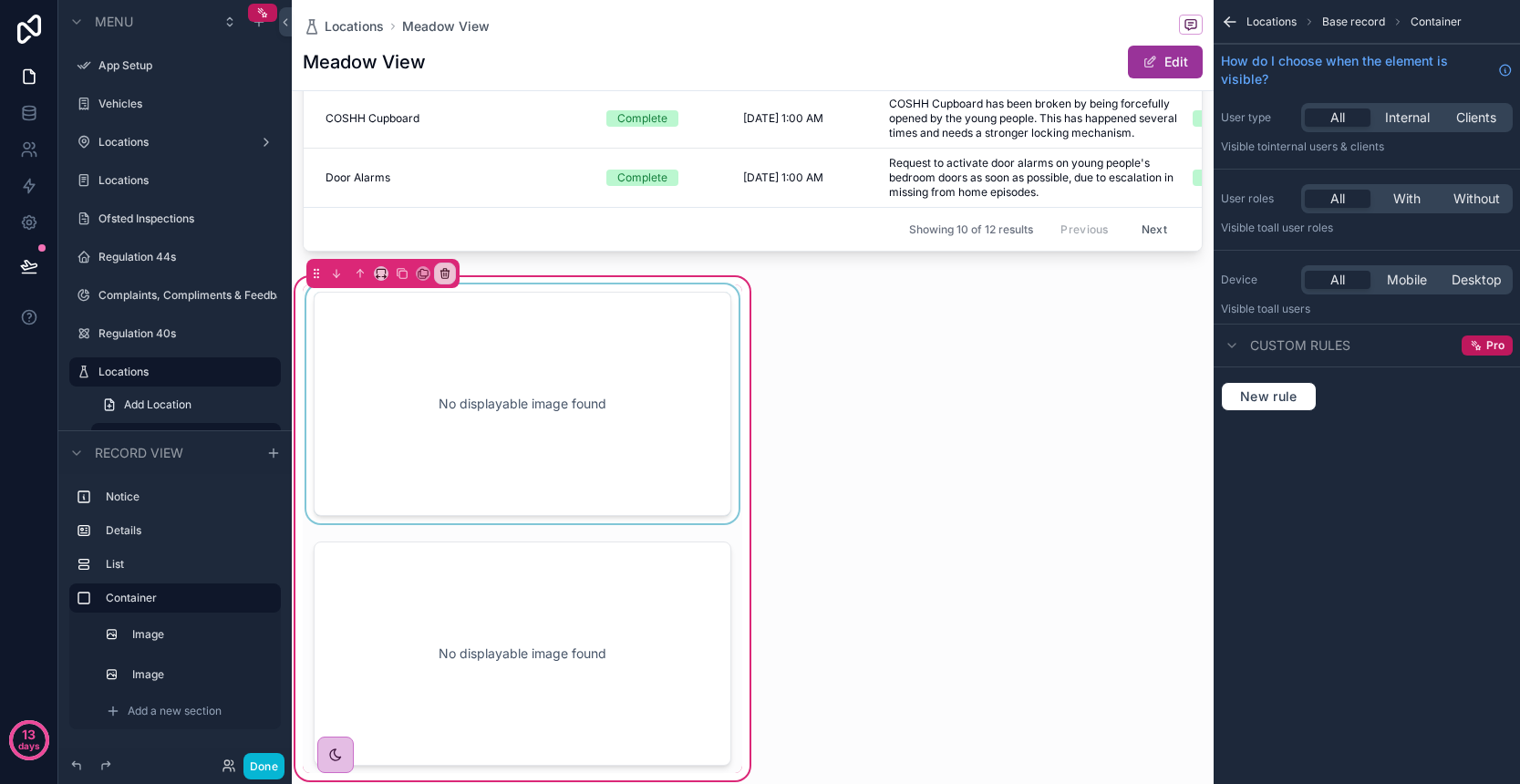
click at [679, 498] on div "scrollable content" at bounding box center [522, 403] width 439 height 238
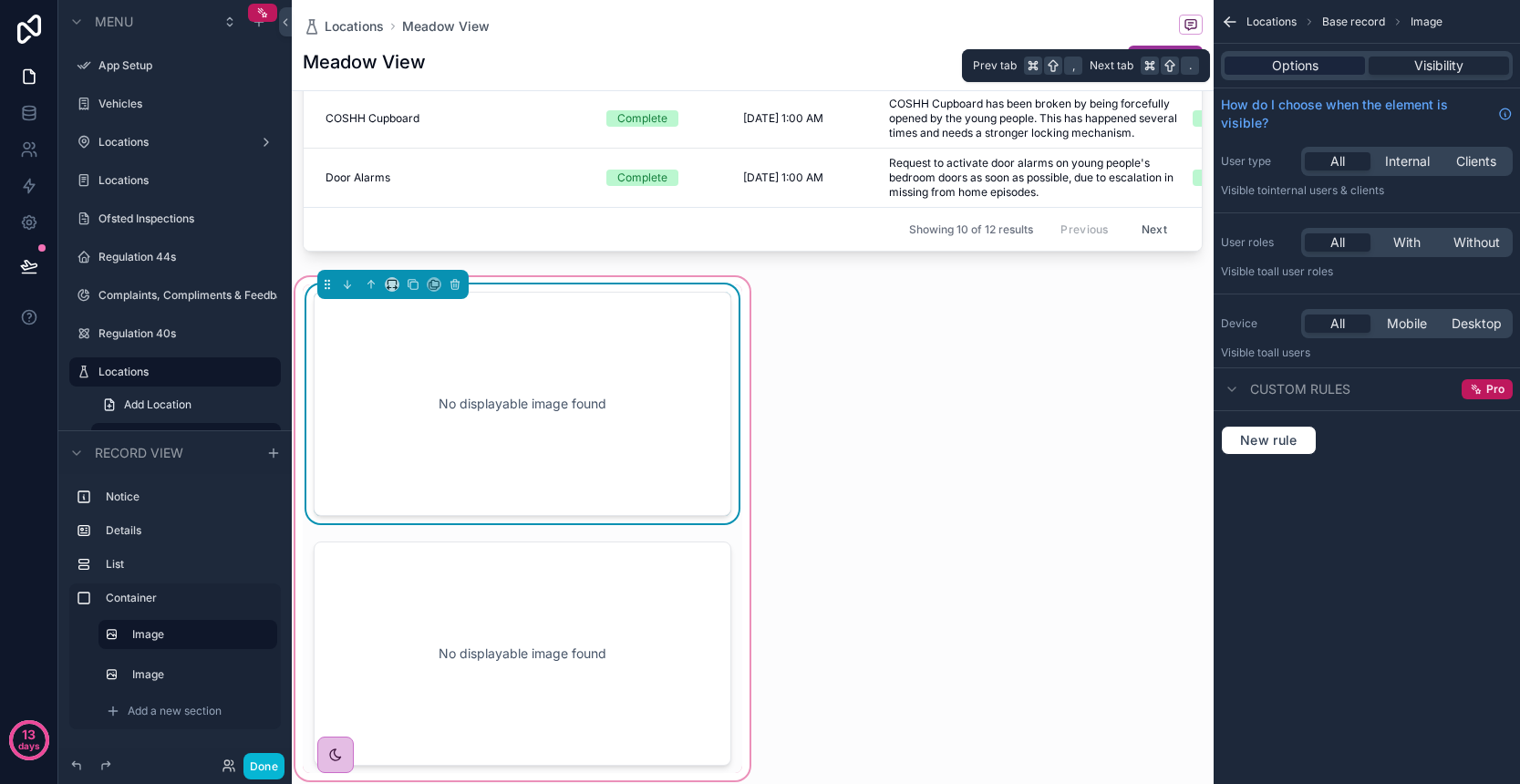
click at [1315, 69] on span "Options" at bounding box center [1295, 65] width 47 height 18
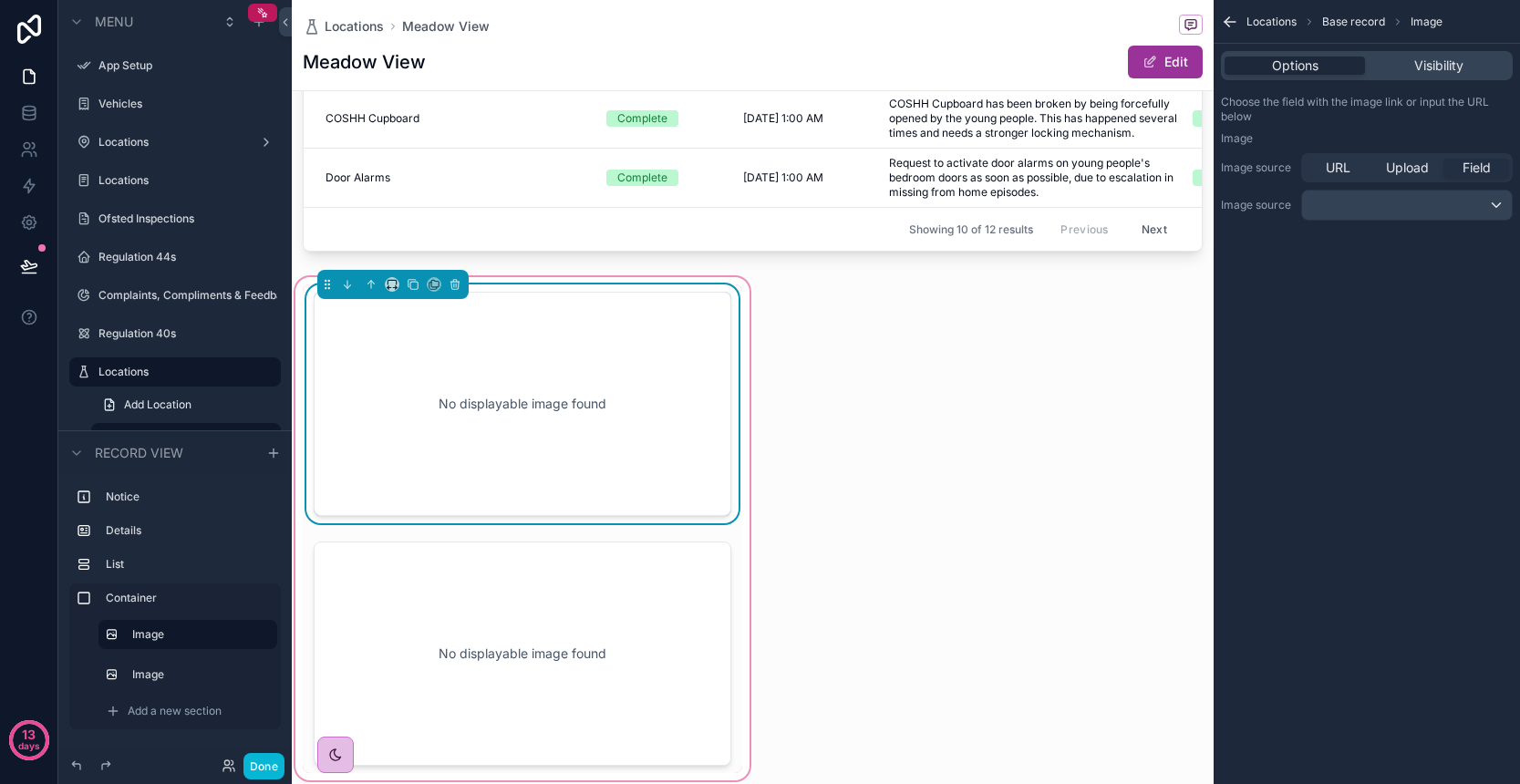
click at [1444, 211] on div "scrollable content" at bounding box center [1407, 205] width 209 height 29
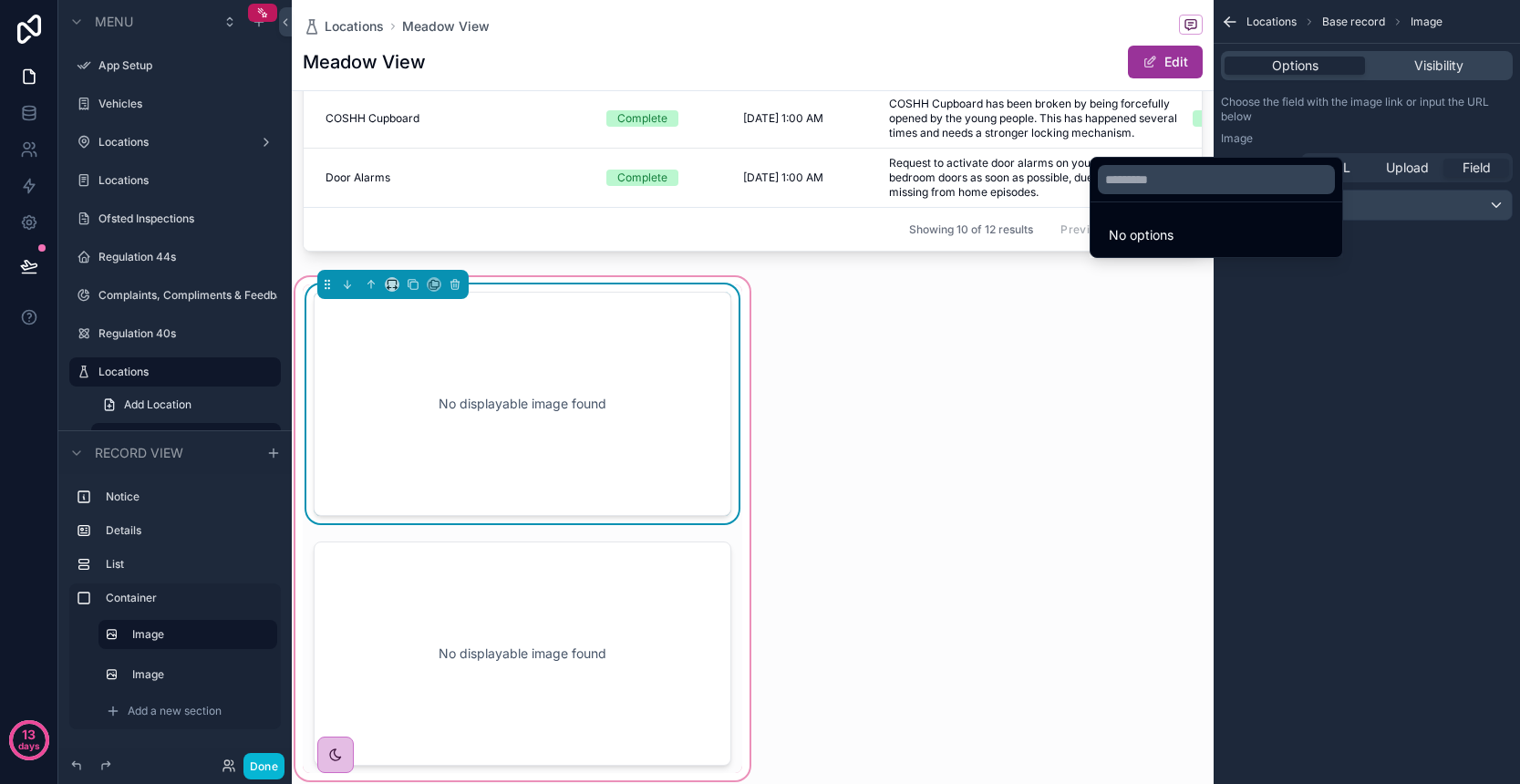
click at [1444, 211] on div "scrollable content" at bounding box center [760, 392] width 1520 height 784
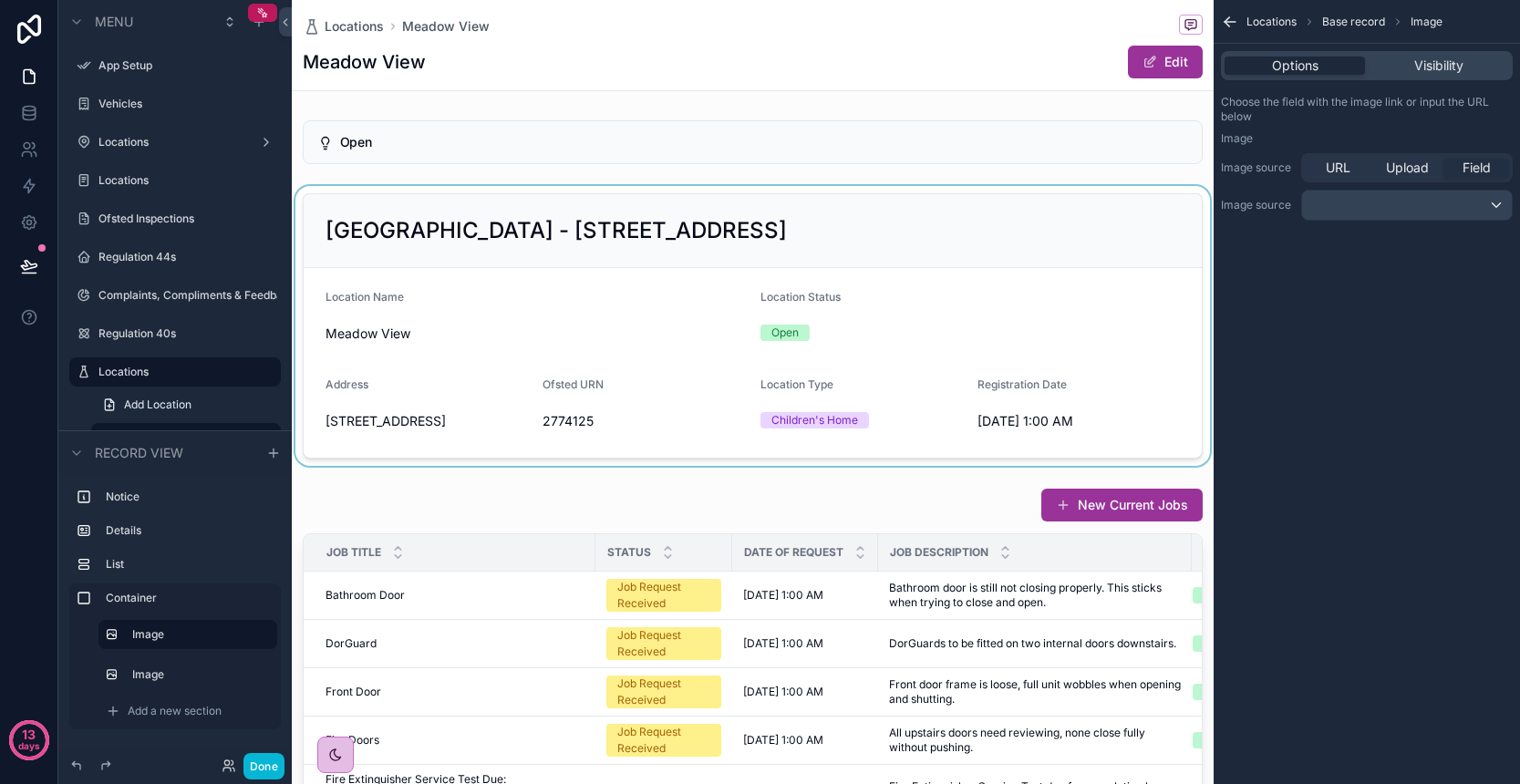
scroll to position [0, 0]
click at [671, 361] on div "scrollable content" at bounding box center [752, 326] width 922 height 280
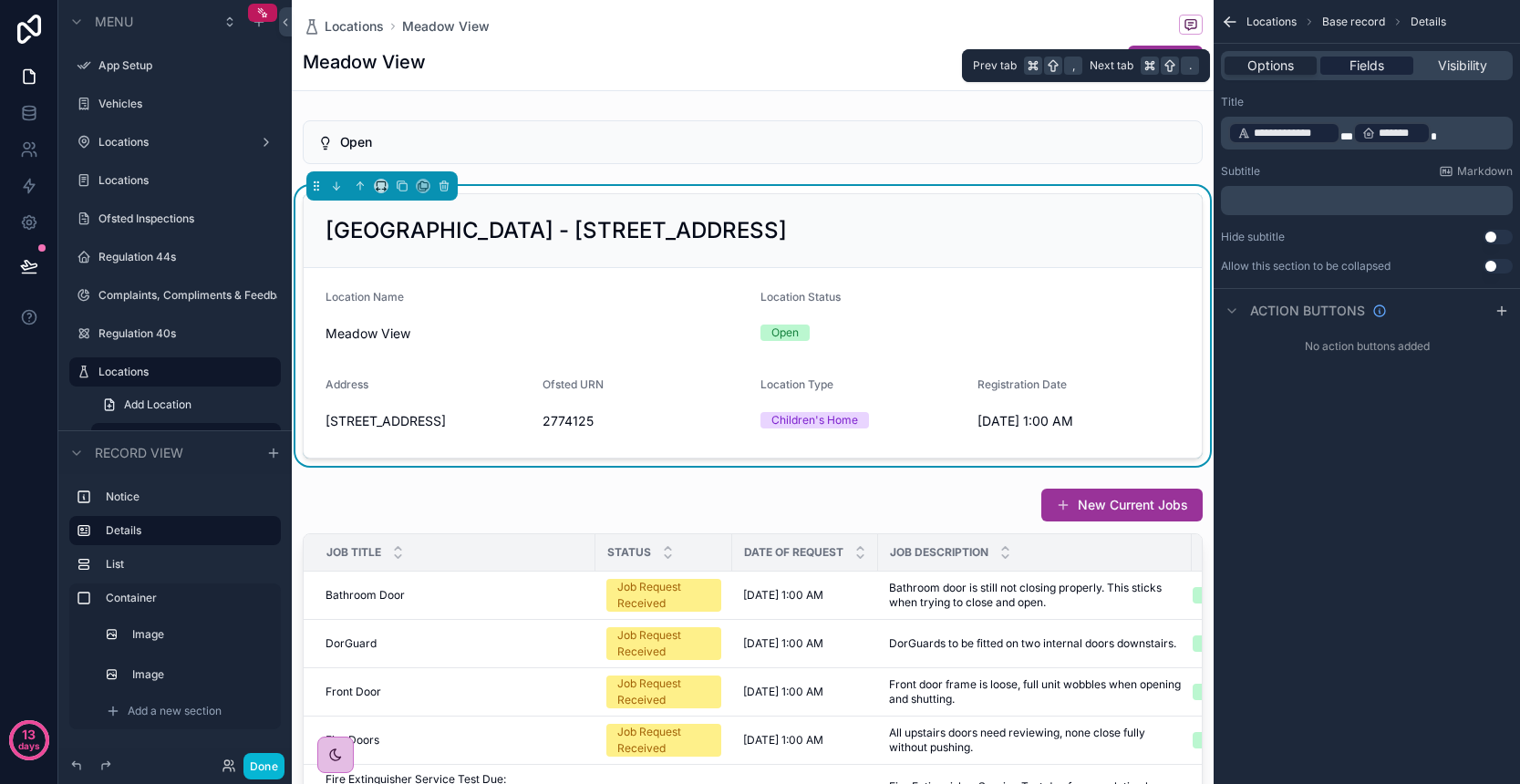
click at [1368, 69] on span "Fields" at bounding box center [1367, 65] width 35 height 18
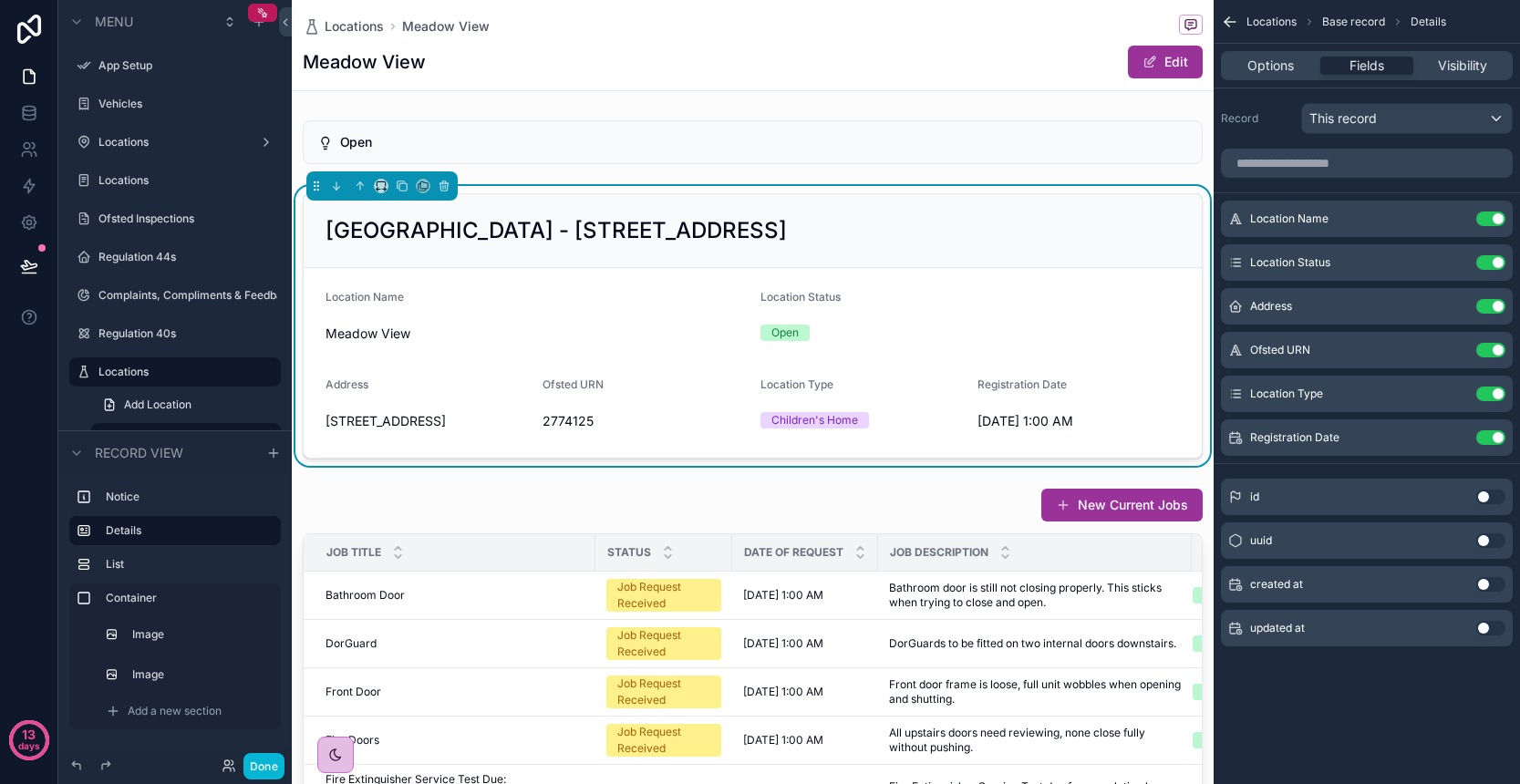
click at [1404, 124] on div "This record" at bounding box center [1407, 118] width 209 height 29
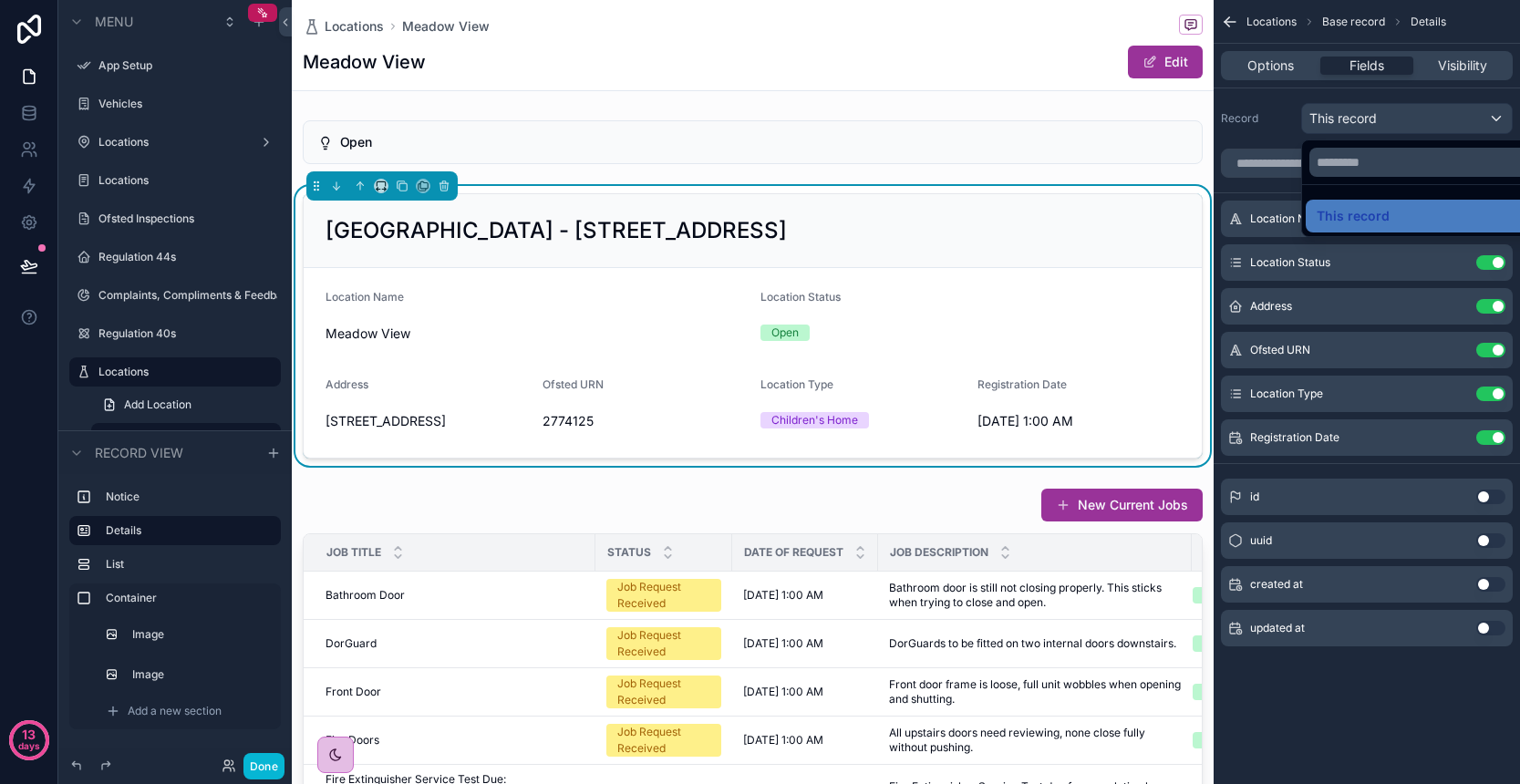
click at [1404, 124] on div "scrollable content" at bounding box center [760, 392] width 1520 height 784
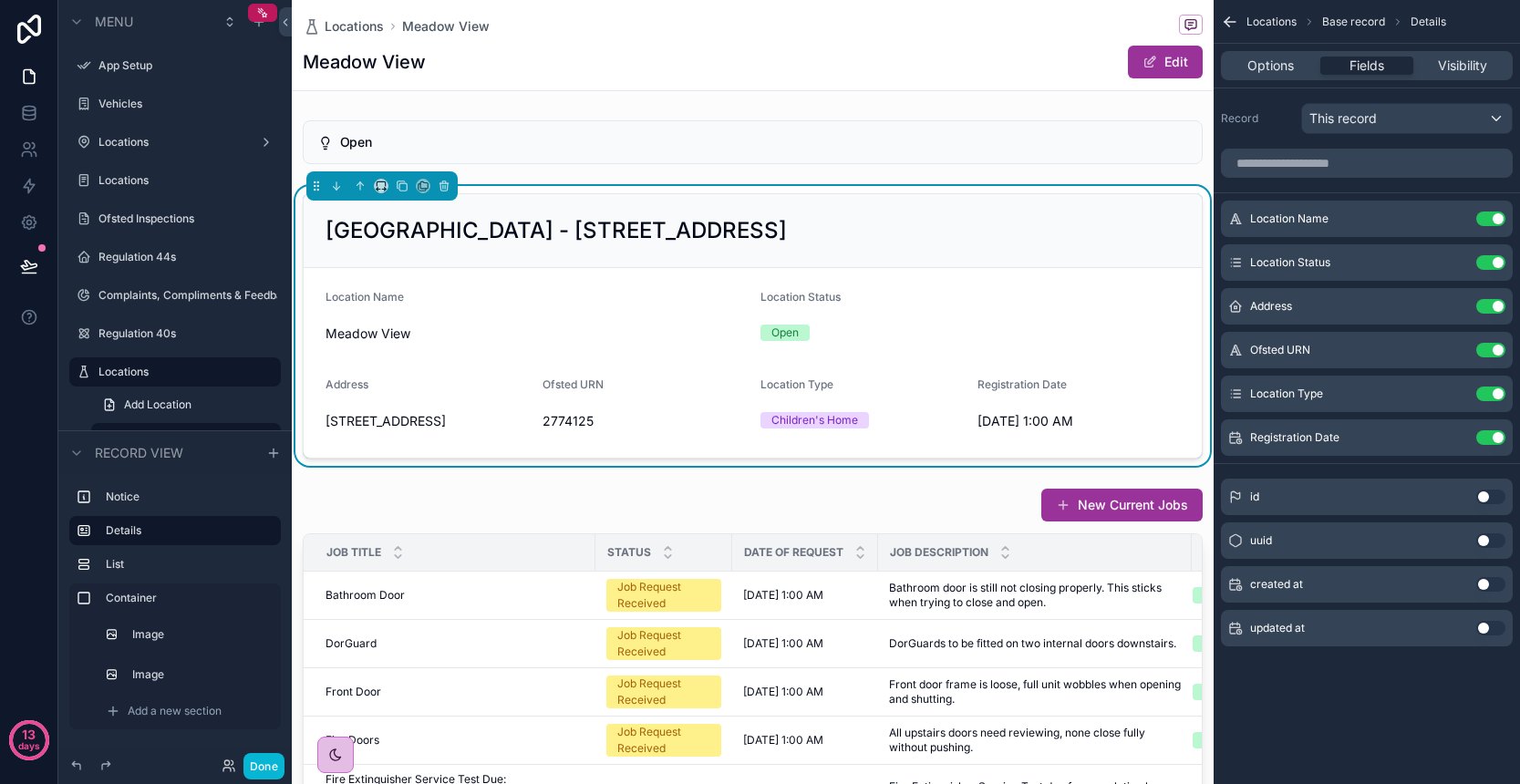
click at [1404, 124] on div "This record" at bounding box center [1407, 118] width 209 height 29
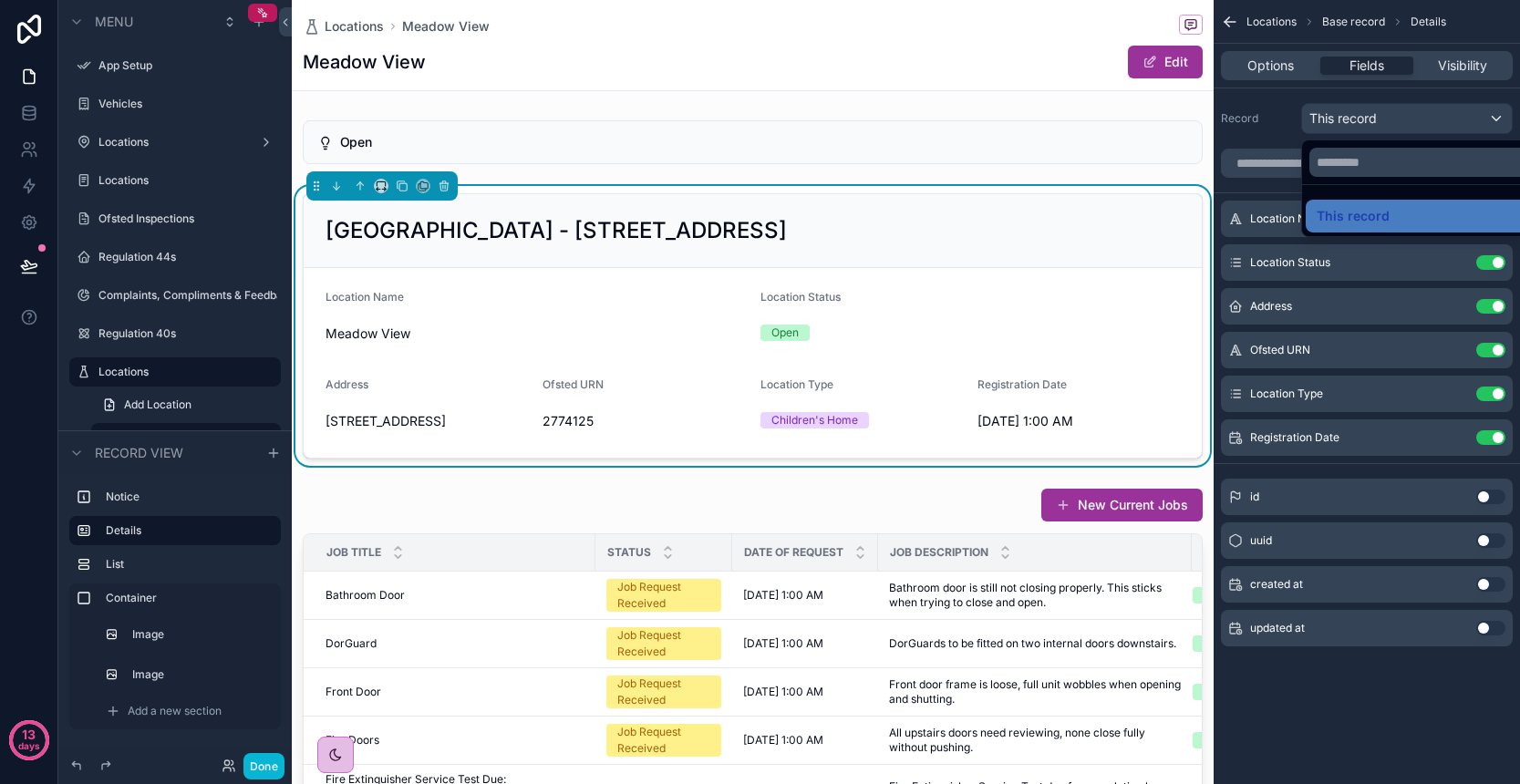
click at [1404, 124] on div "scrollable content" at bounding box center [760, 392] width 1520 height 784
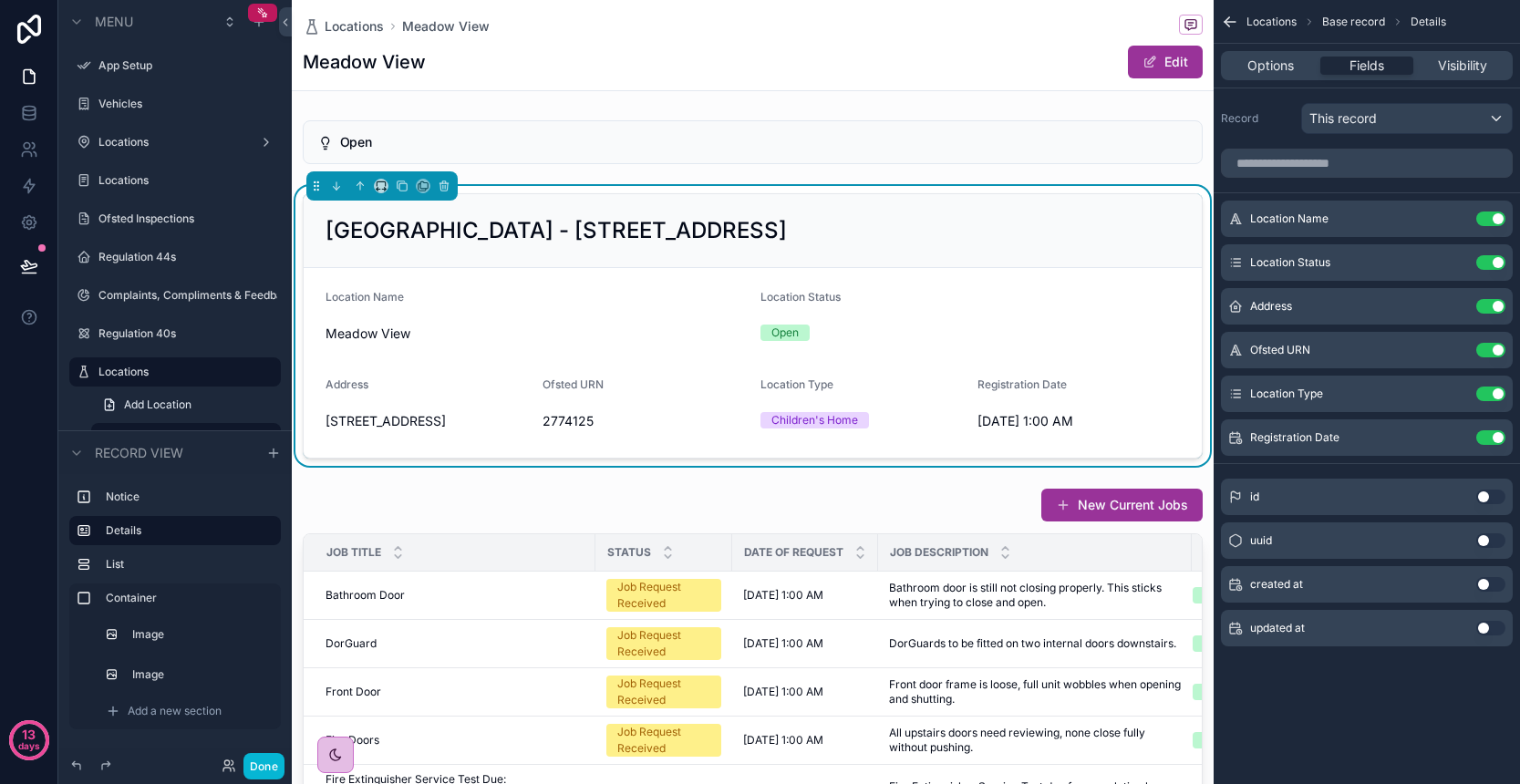
click at [1268, 128] on div "Record This record" at bounding box center [1366, 118] width 292 height 31
